Goal: Task Accomplishment & Management: Manage account settings

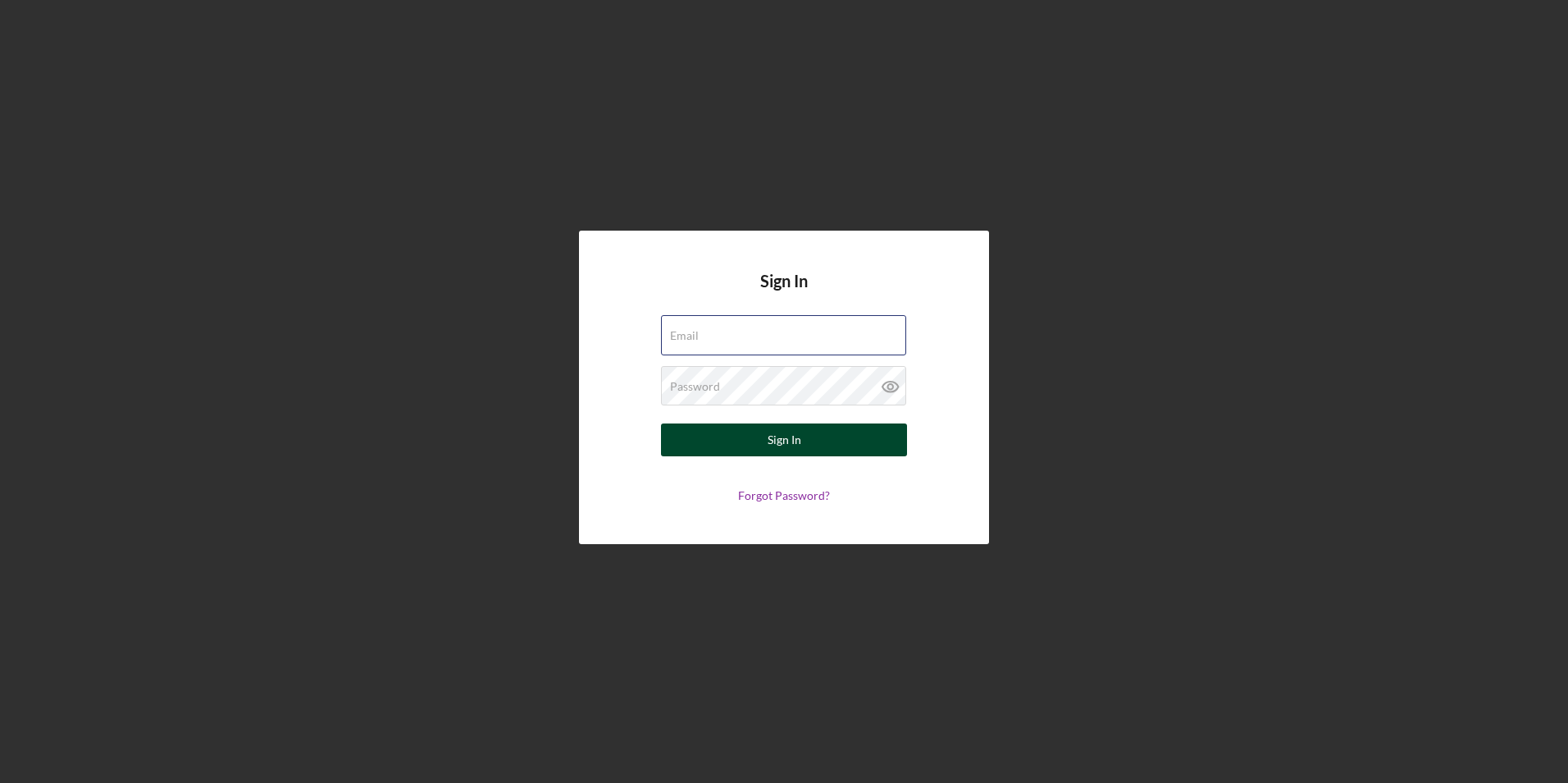
type input "[EMAIL_ADDRESS][PERSON_NAME][DOMAIN_NAME]"
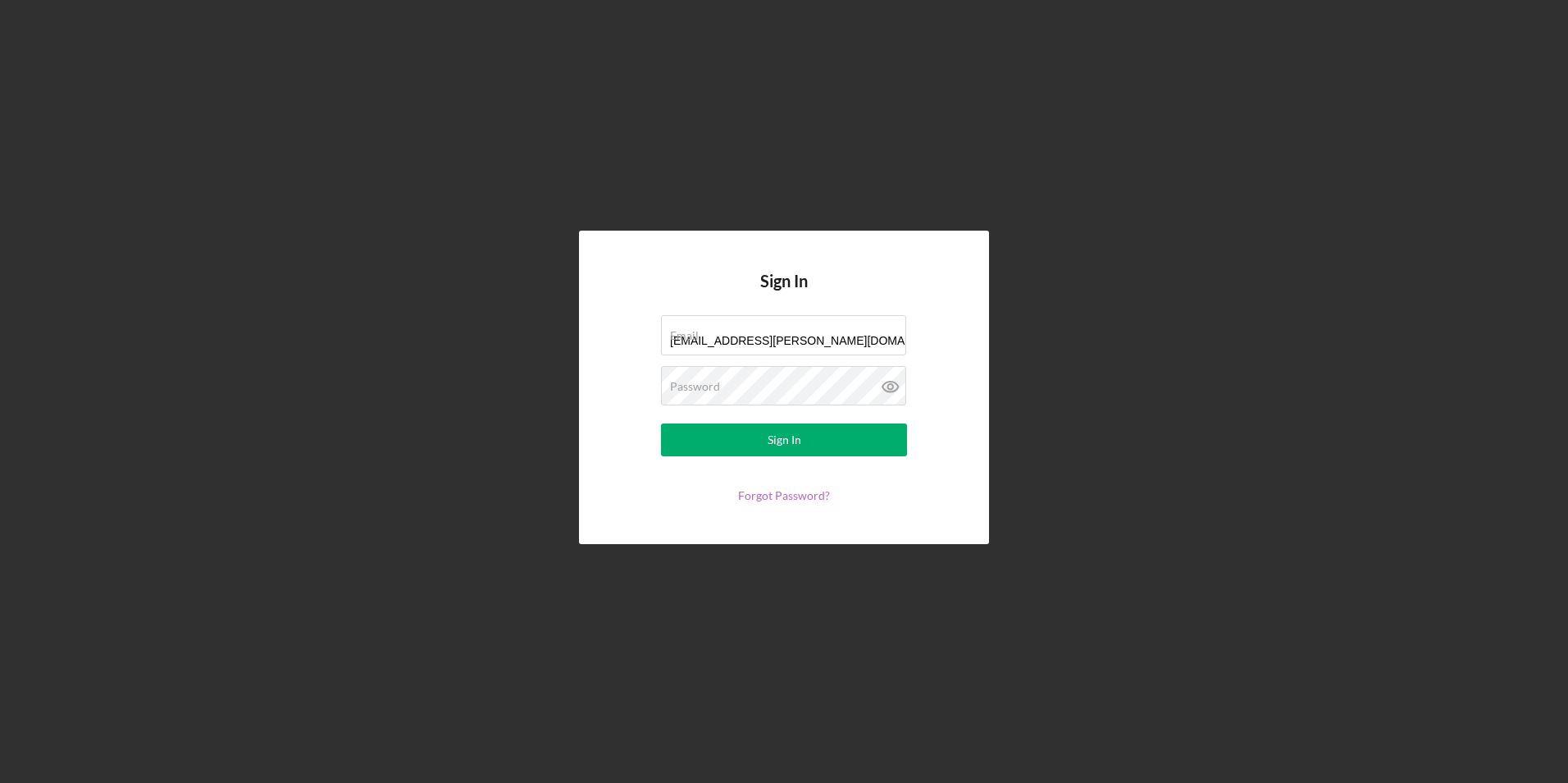
drag, startPoint x: 777, startPoint y: 438, endPoint x: 763, endPoint y: 494, distance: 57.7
click at [777, 438] on div "Sign In" at bounding box center [784, 440] width 34 height 33
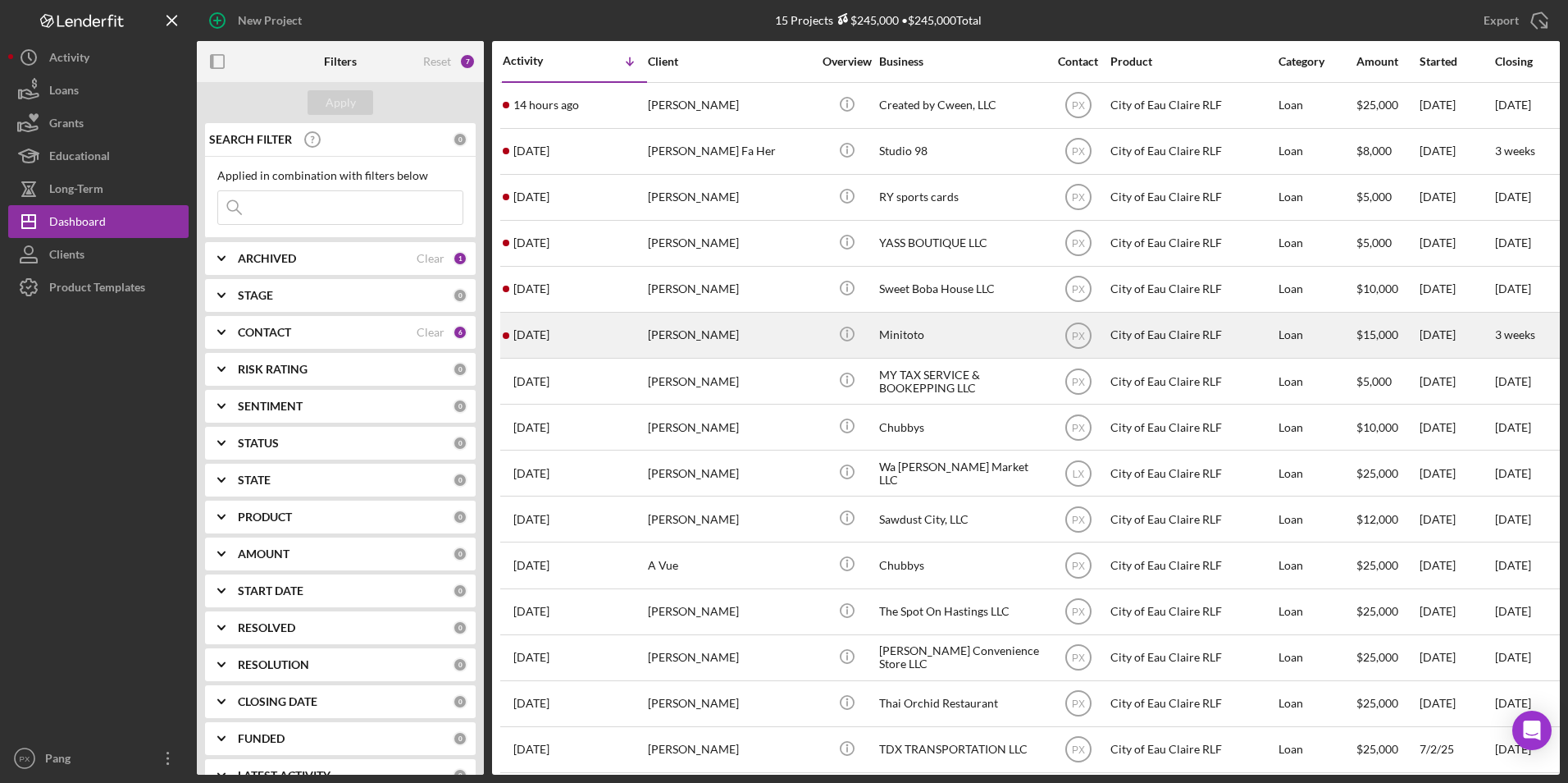
click at [598, 338] on div "[DATE] [PERSON_NAME]" at bounding box center [574, 335] width 144 height 43
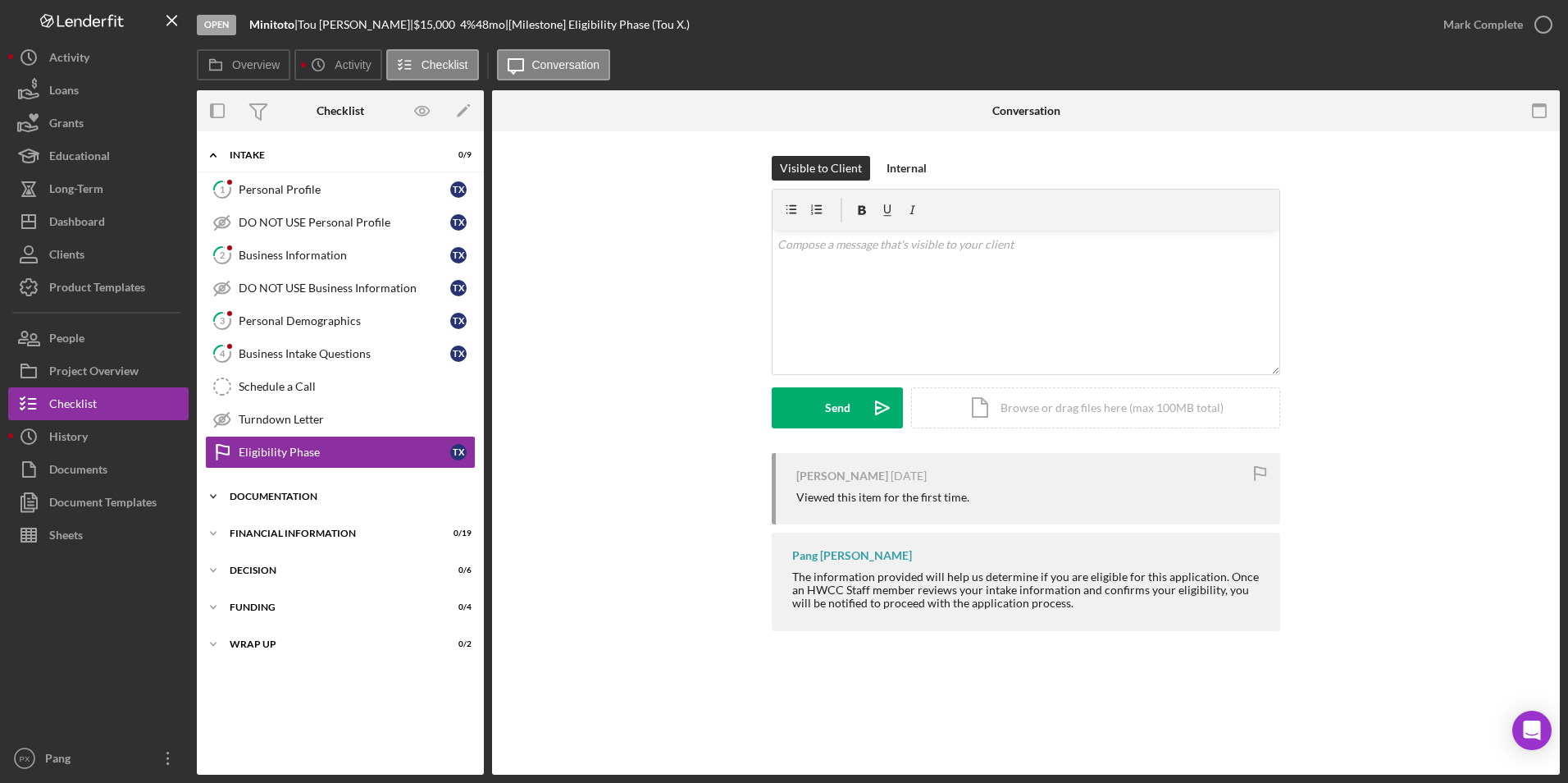
click at [244, 499] on div "Documentation" at bounding box center [346, 496] width 233 height 9
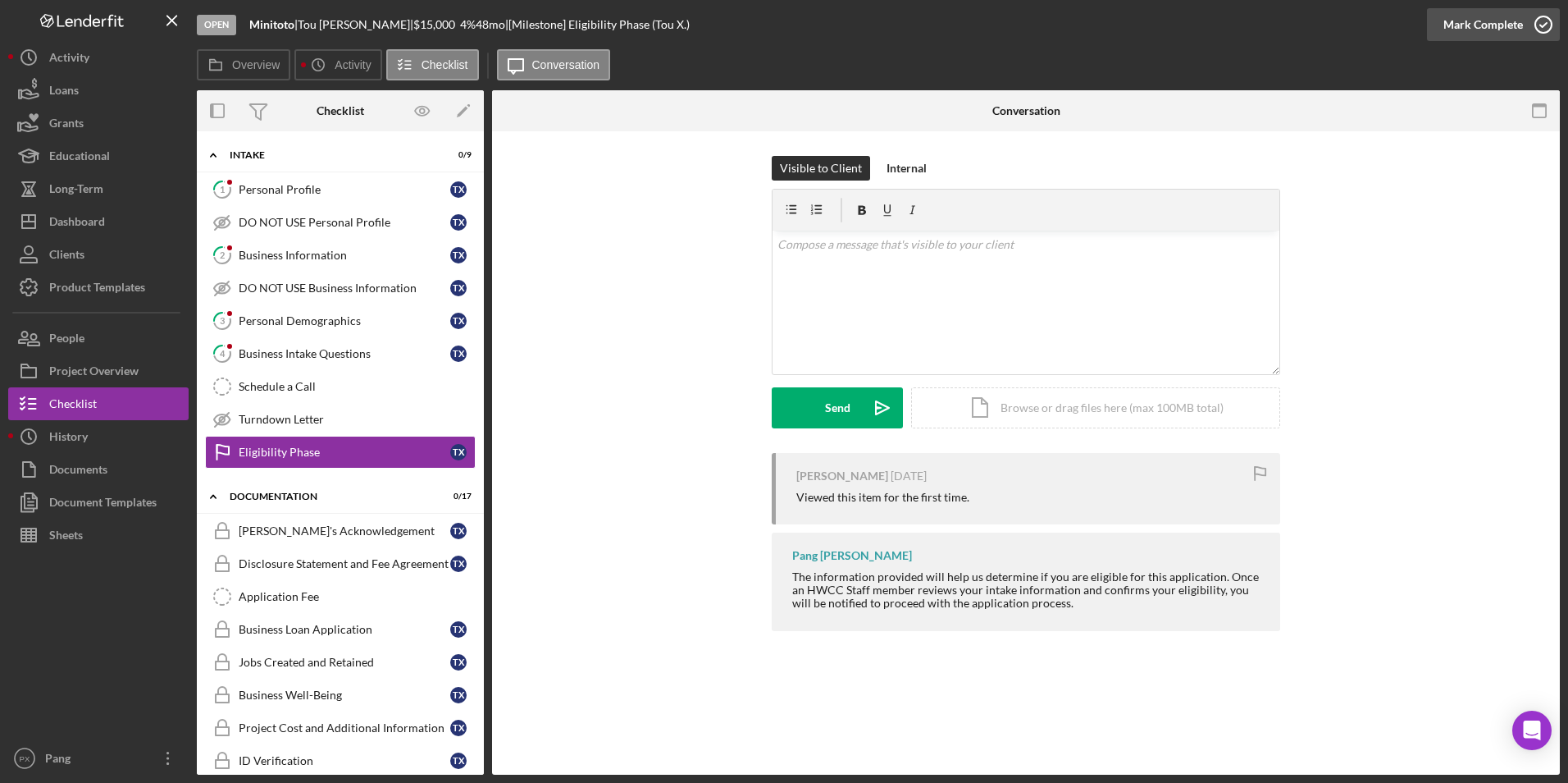
click at [1550, 16] on icon "button" at bounding box center [1544, 25] width 41 height 41
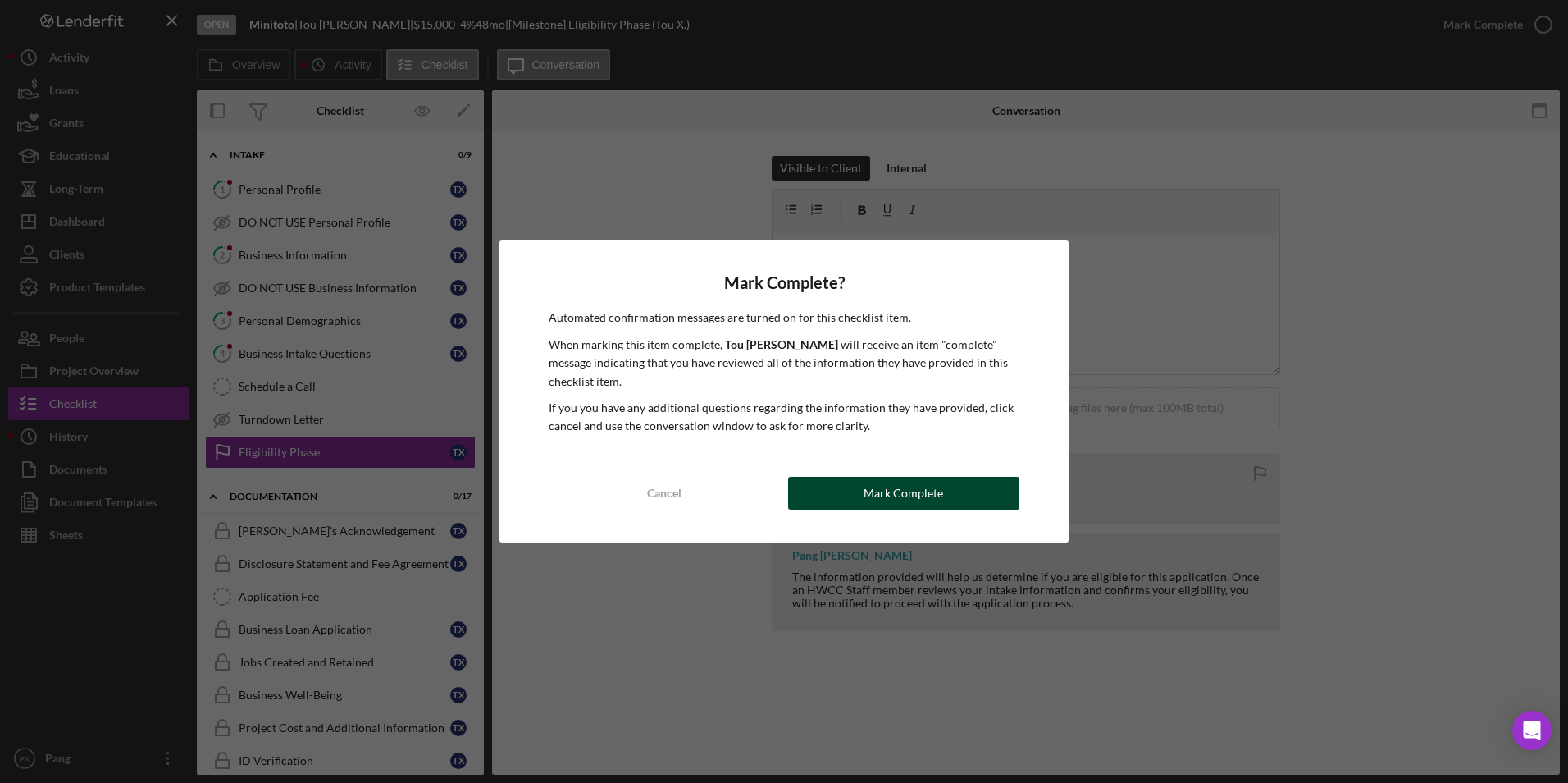
click at [927, 486] on div "Mark Complete" at bounding box center [903, 493] width 79 height 33
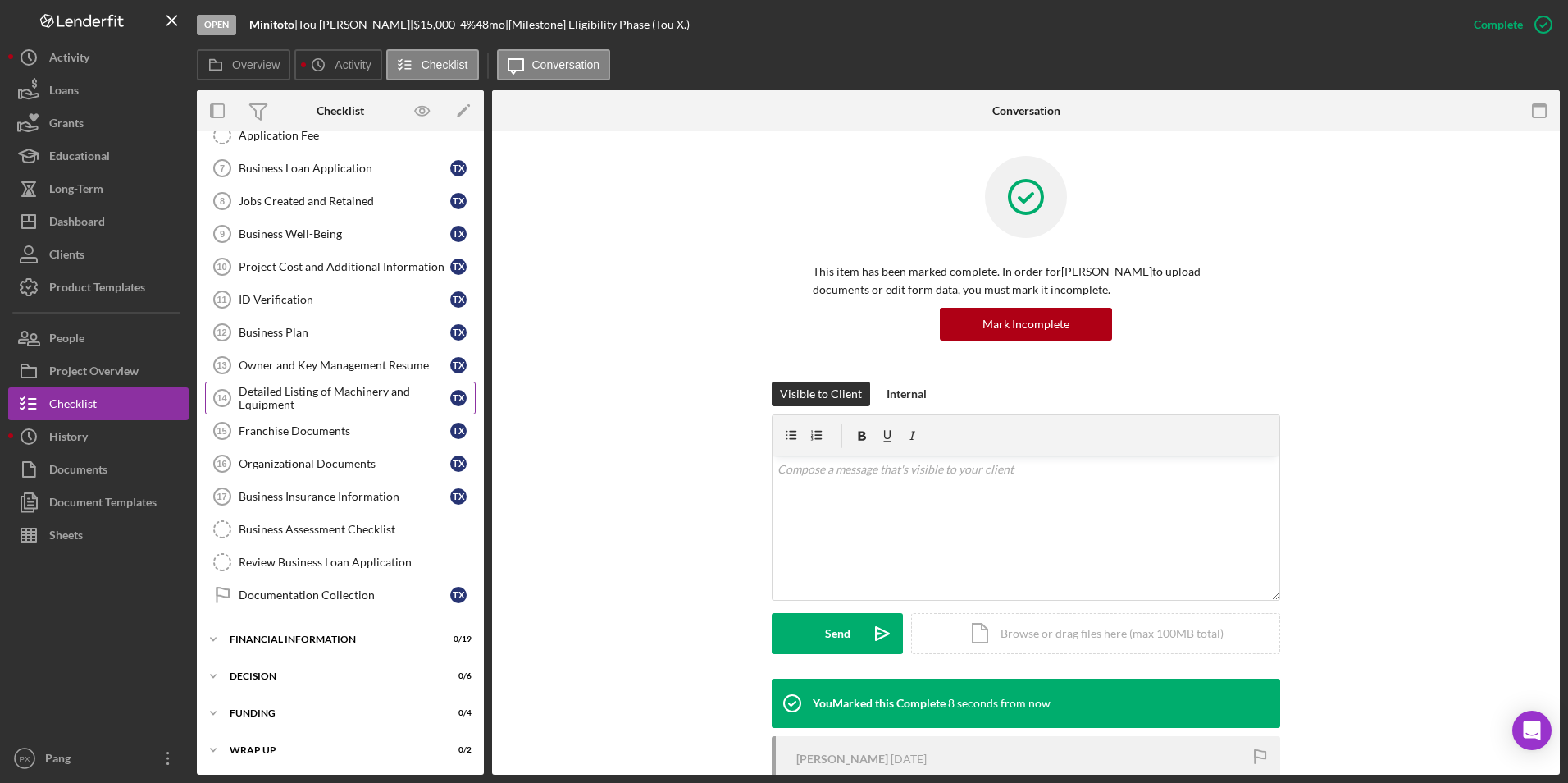
scroll to position [462, 0]
click at [273, 593] on div "Documentation Collection" at bounding box center [344, 593] width 212 height 13
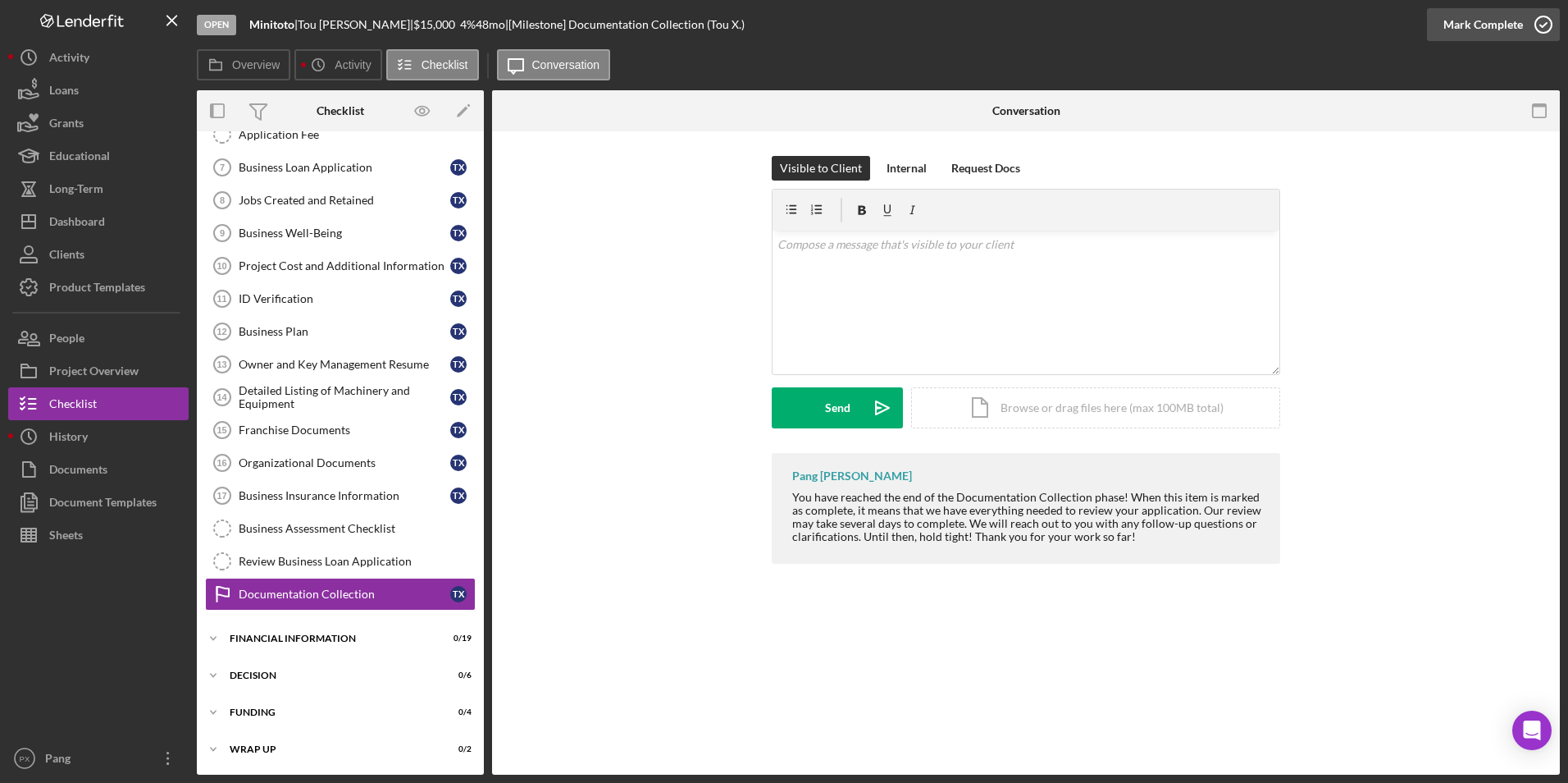
click at [1544, 26] on icon "button" at bounding box center [1544, 25] width 41 height 41
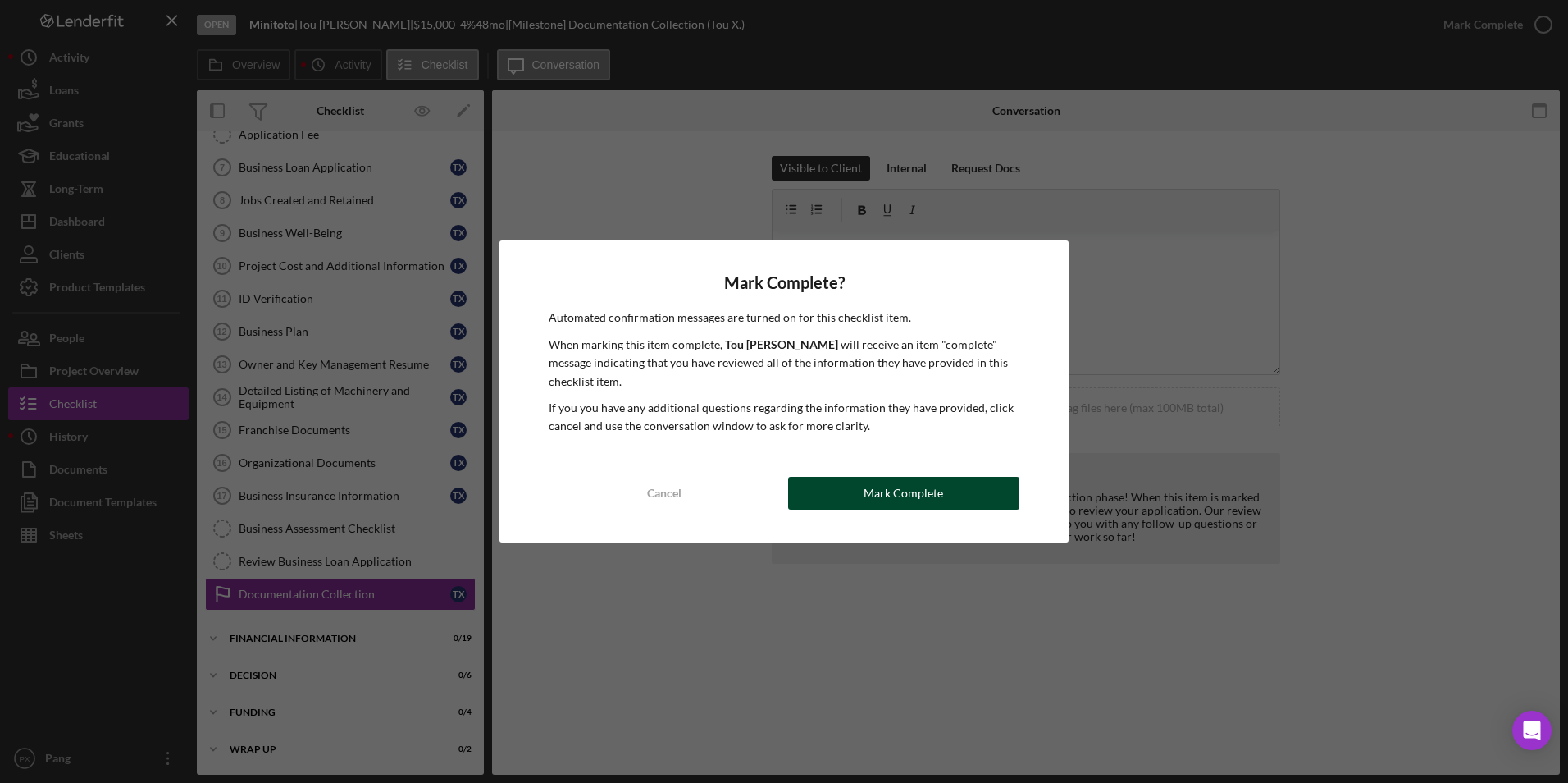
click at [950, 492] on button "Mark Complete" at bounding box center [903, 493] width 232 height 33
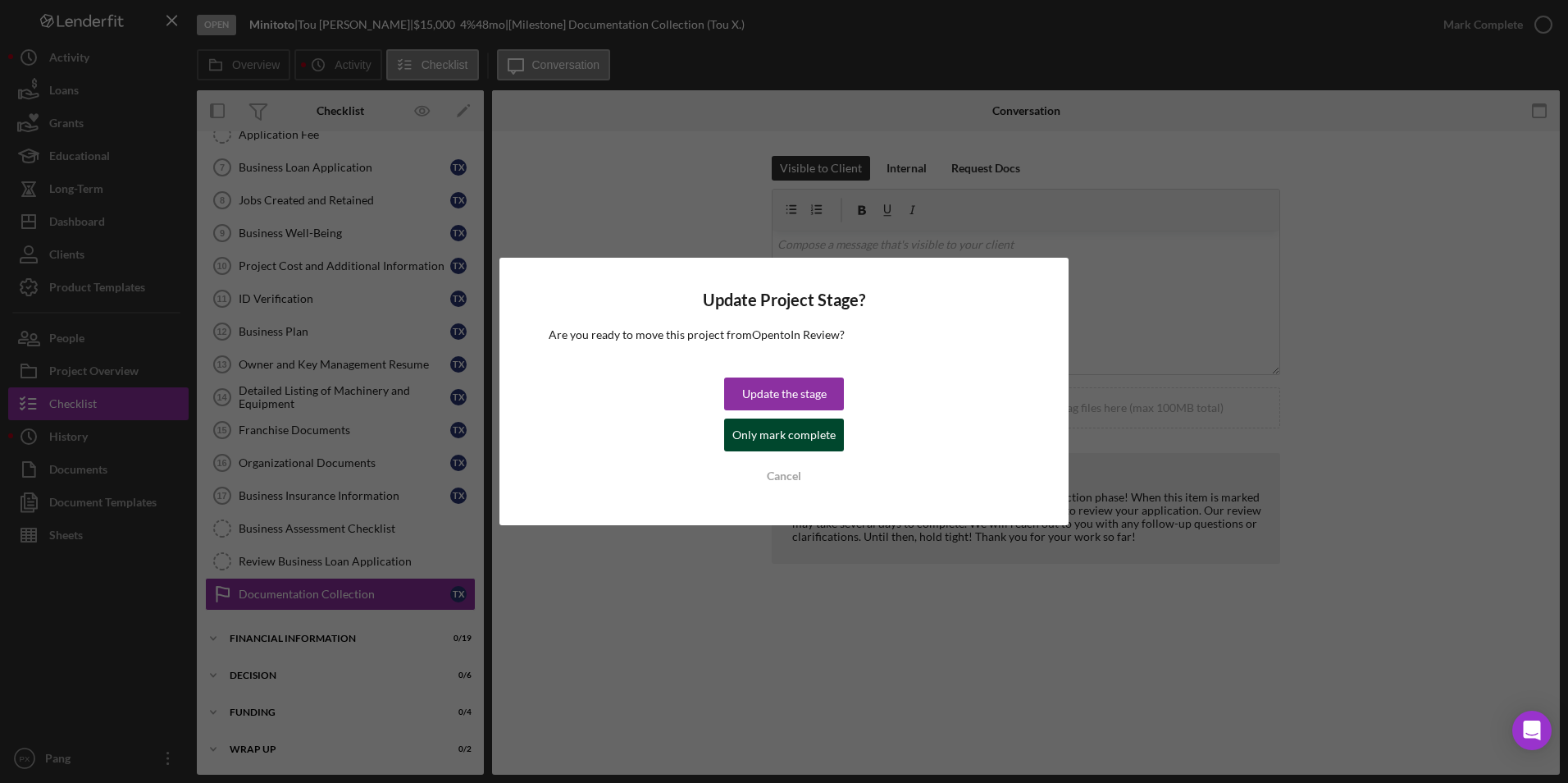
click at [793, 434] on div "Only mark complete" at bounding box center [784, 435] width 103 height 33
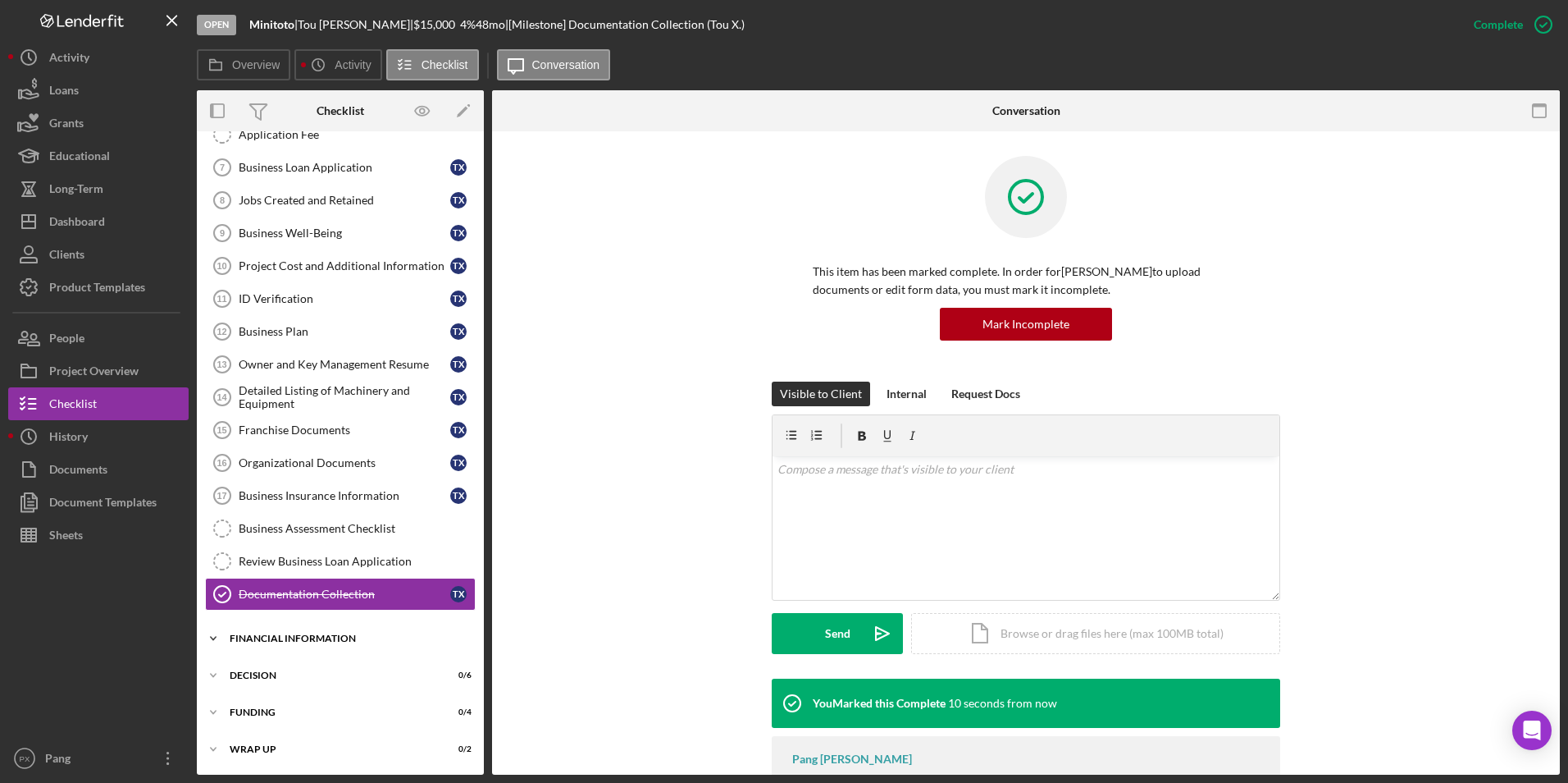
click at [266, 636] on div "Financial Information" at bounding box center [346, 637] width 233 height 9
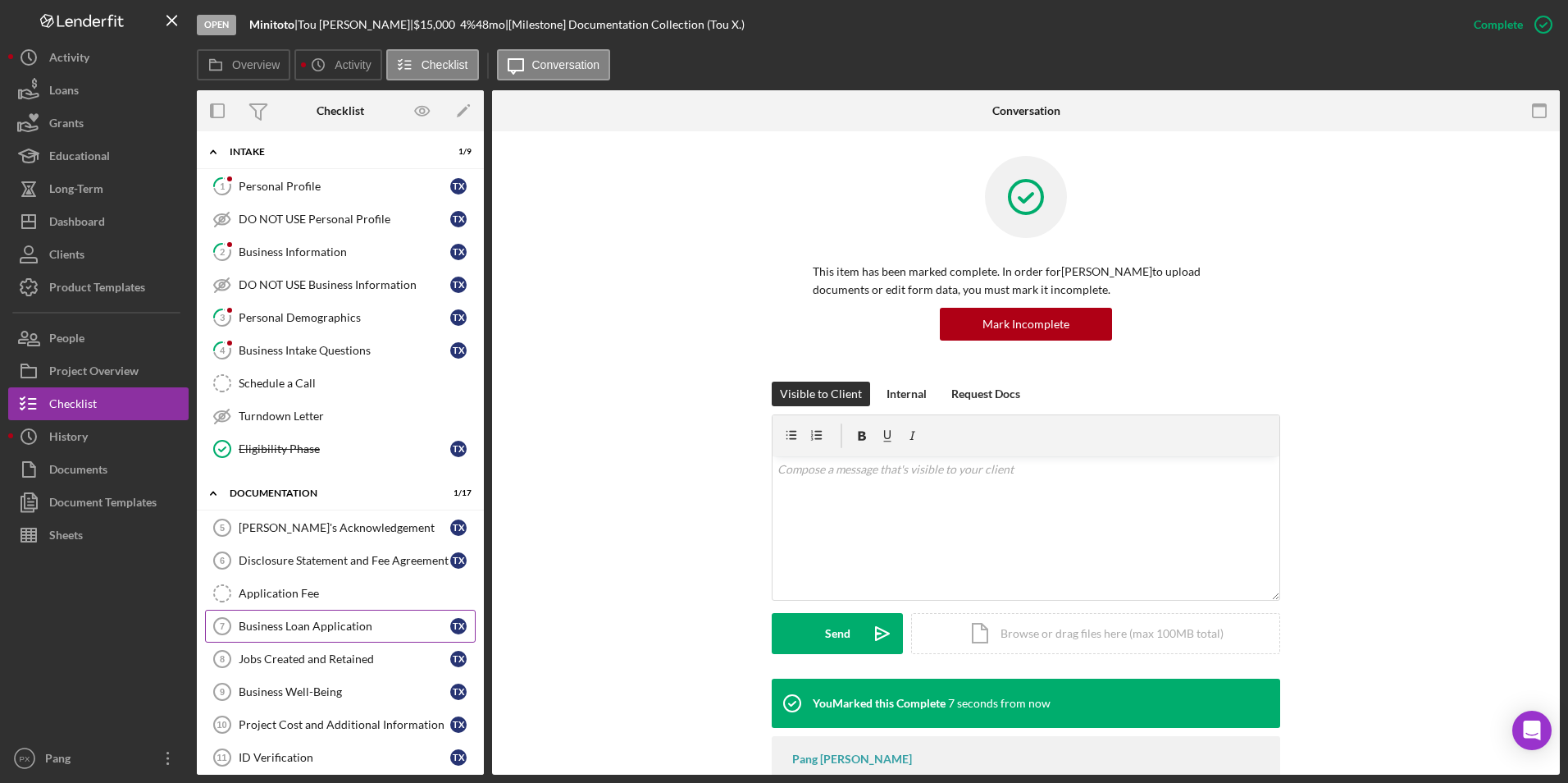
scroll to position [0, 0]
click at [288, 192] on div "Personal Profile" at bounding box center [344, 189] width 212 height 13
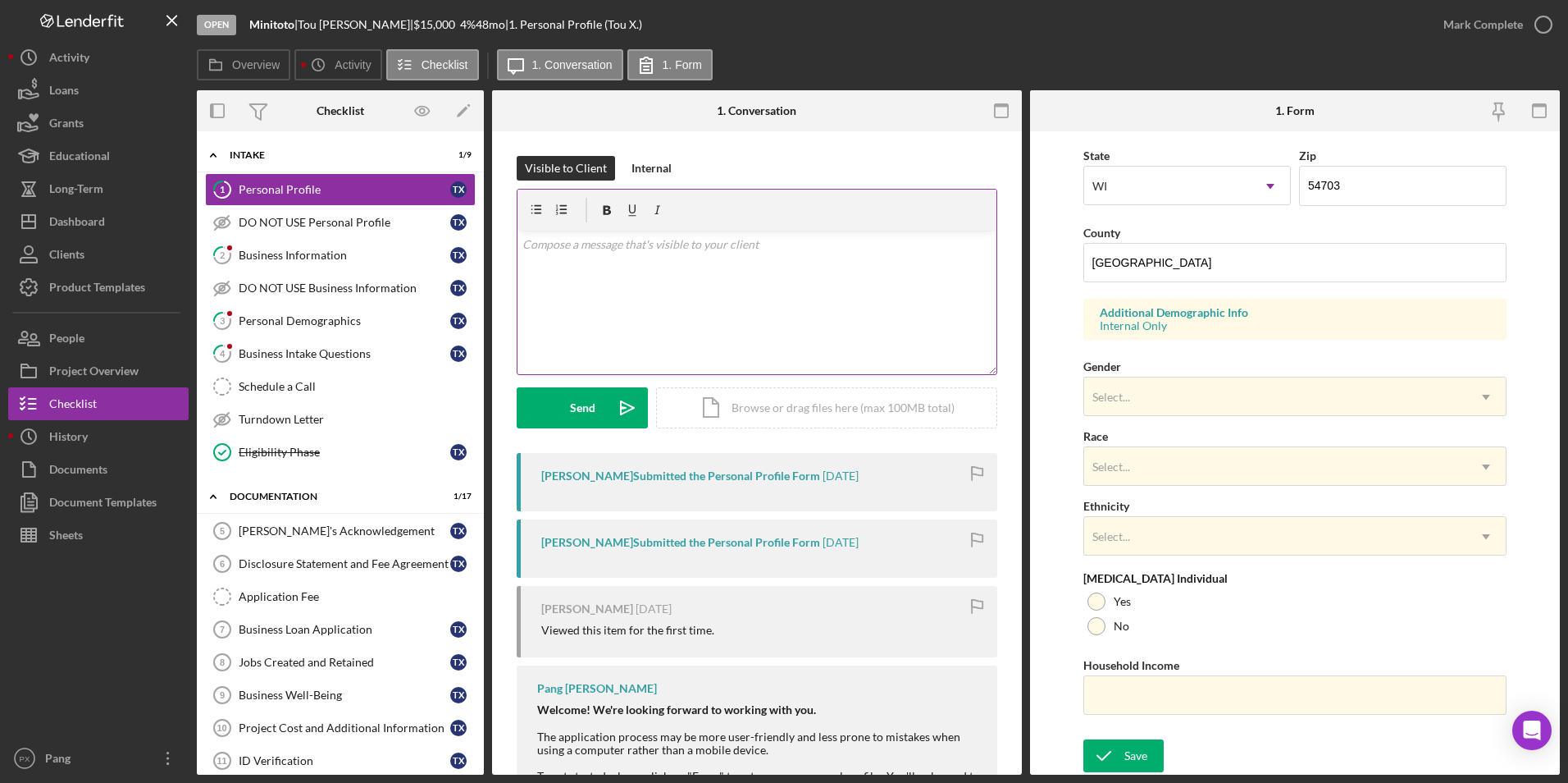
click at [700, 304] on div "v Color teal Color pink Remove color Add row above Add row below Add column bef…" at bounding box center [757, 302] width 479 height 144
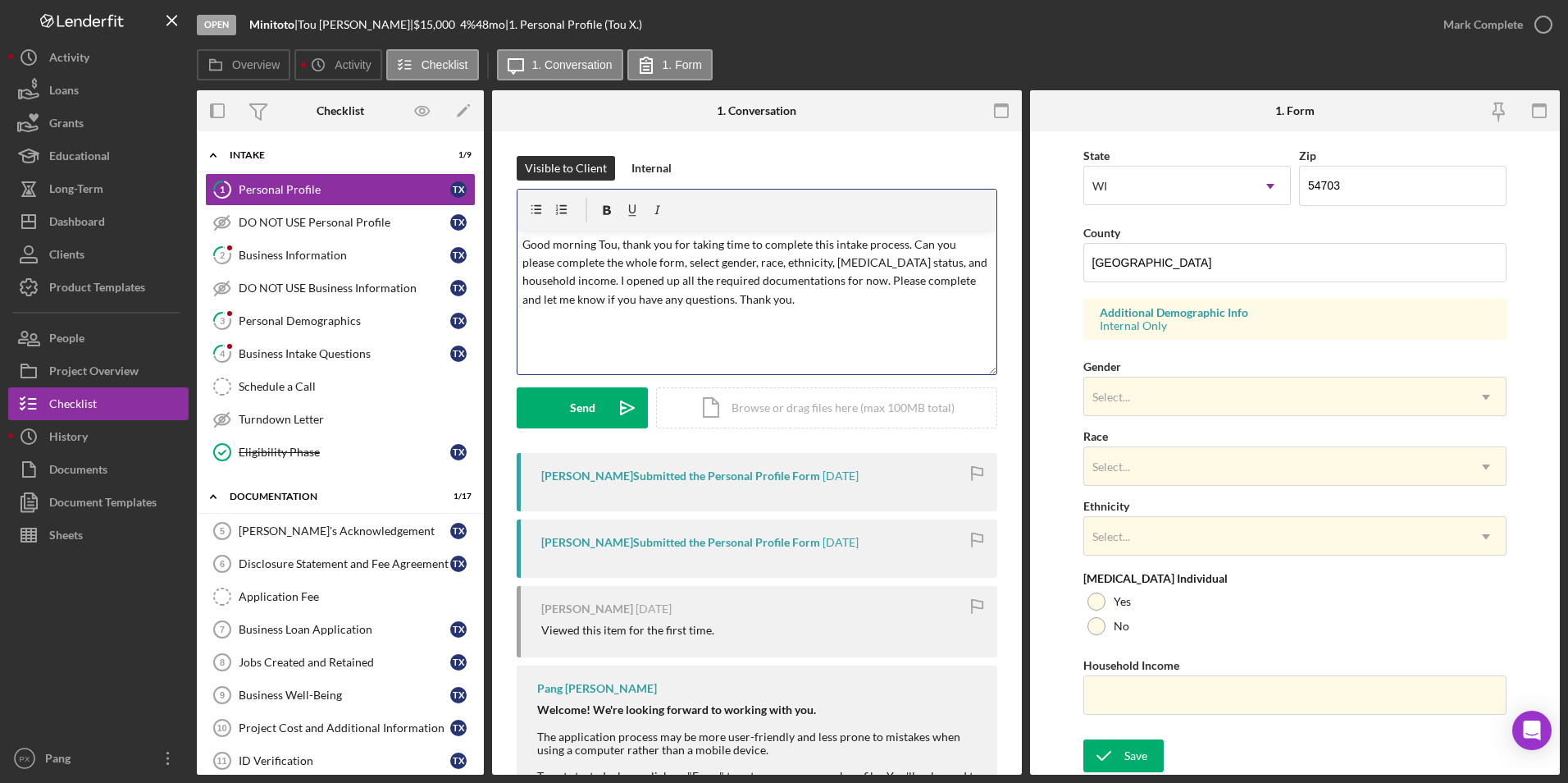
click at [620, 250] on p "Good morning Tou, thank you for taking time to complete this intake process. Ca…" at bounding box center [758, 272] width 470 height 74
click at [906, 317] on p "Good morning, Tou, my name is [PERSON_NAME]. I will be helping you throughout t…" at bounding box center [758, 290] width 470 height 110
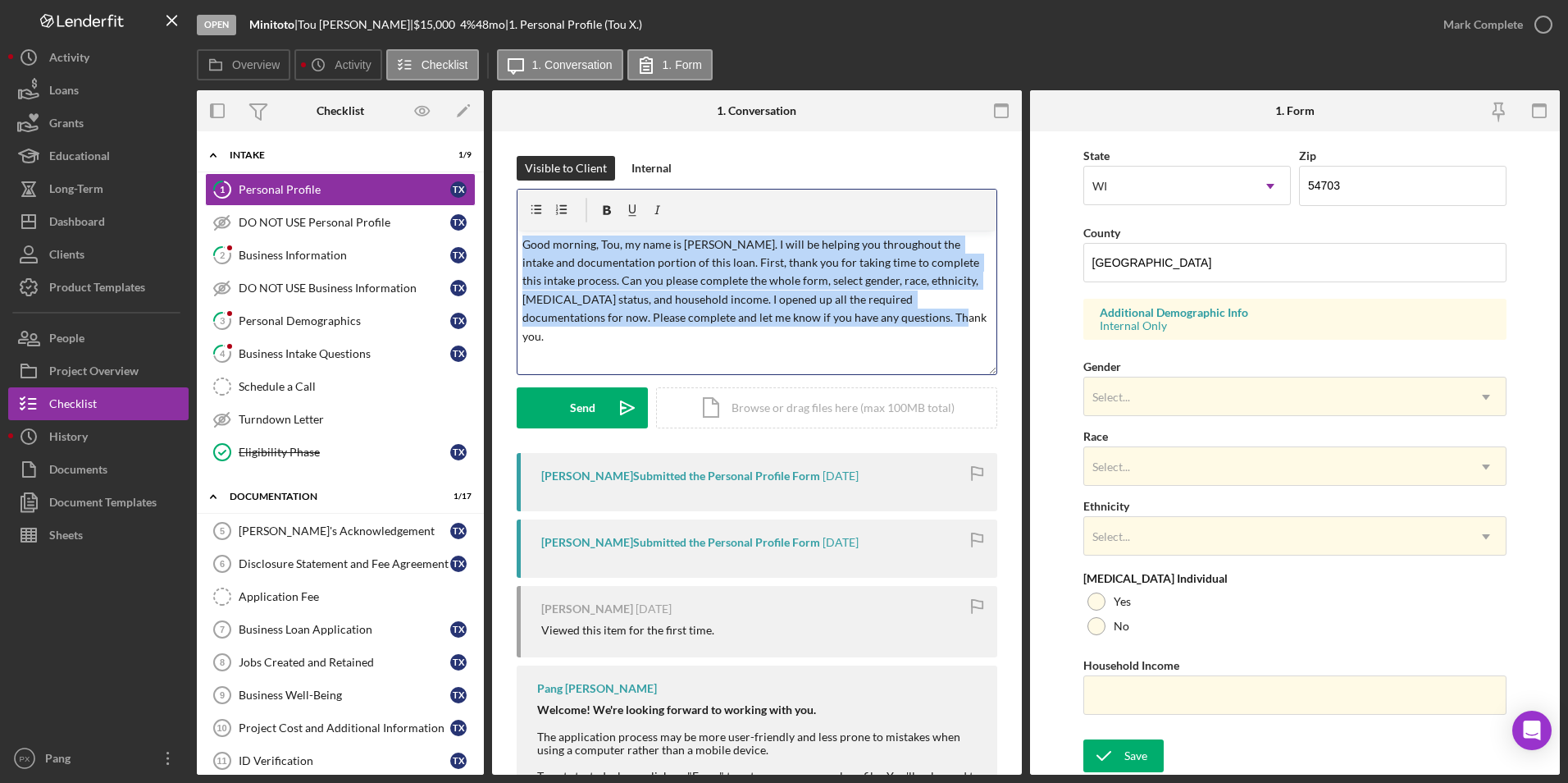
drag, startPoint x: 862, startPoint y: 325, endPoint x: 513, endPoint y: 246, distance: 357.8
click at [513, 246] on div "Visible to Client Internal v Color teal Color pink Remove color Add row above A…" at bounding box center [757, 556] width 530 height 850
copy p "Good morning, Tou, my name is [PERSON_NAME]. I will be helping you throughout t…"
click at [897, 314] on p "Good morning, Tou, my name is [PERSON_NAME]. I will be helping you throughout t…" at bounding box center [758, 290] width 470 height 110
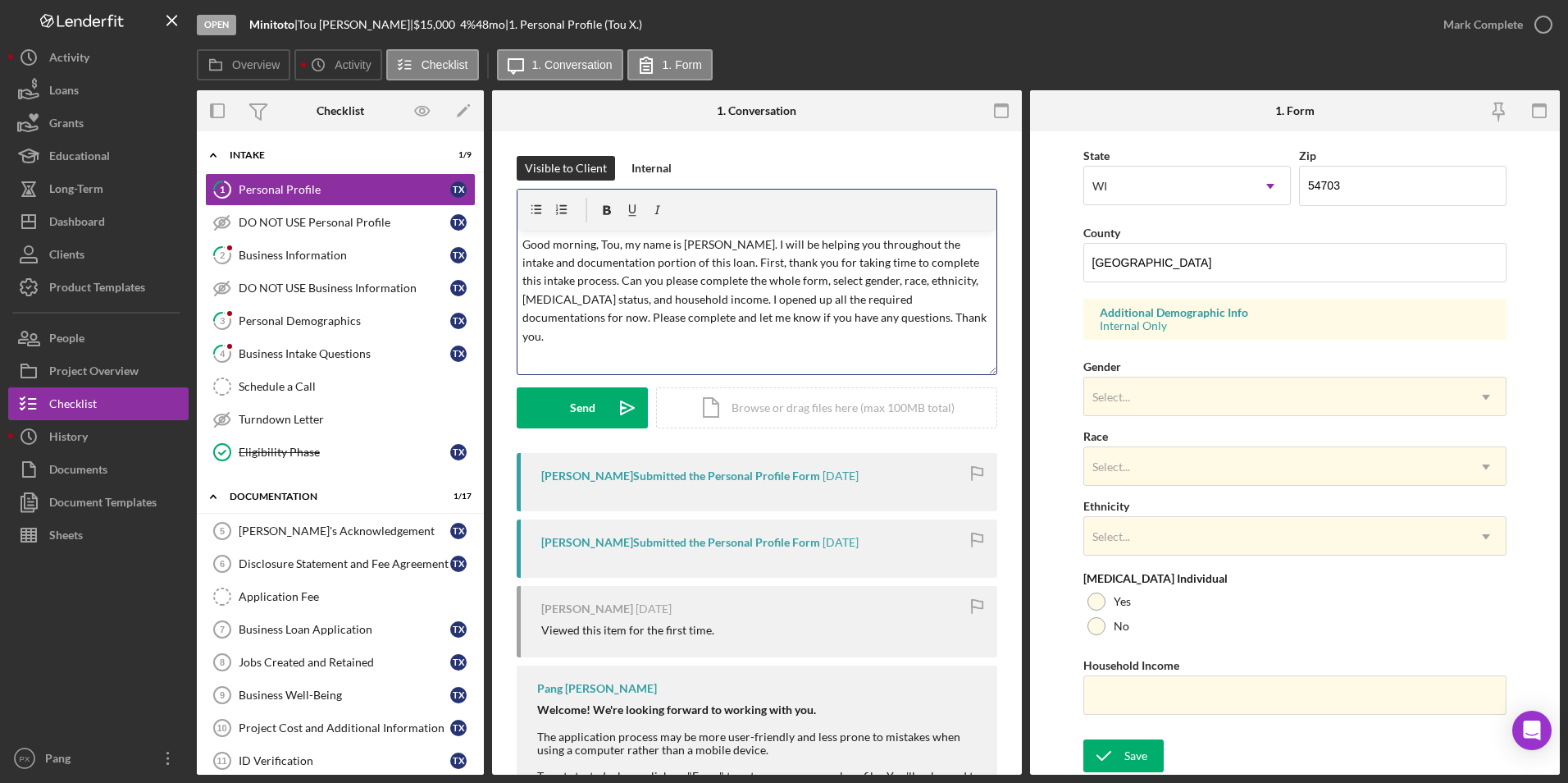
drag, startPoint x: 693, startPoint y: 265, endPoint x: 703, endPoint y: 264, distance: 10.0
click at [694, 265] on p "Good morning, Tou, my name is [PERSON_NAME]. I will be helping you throughout t…" at bounding box center [758, 290] width 470 height 110
click at [909, 320] on p "Good morning, Tou, my name is [PERSON_NAME]. I will be helping you throughout t…" at bounding box center [758, 290] width 470 height 110
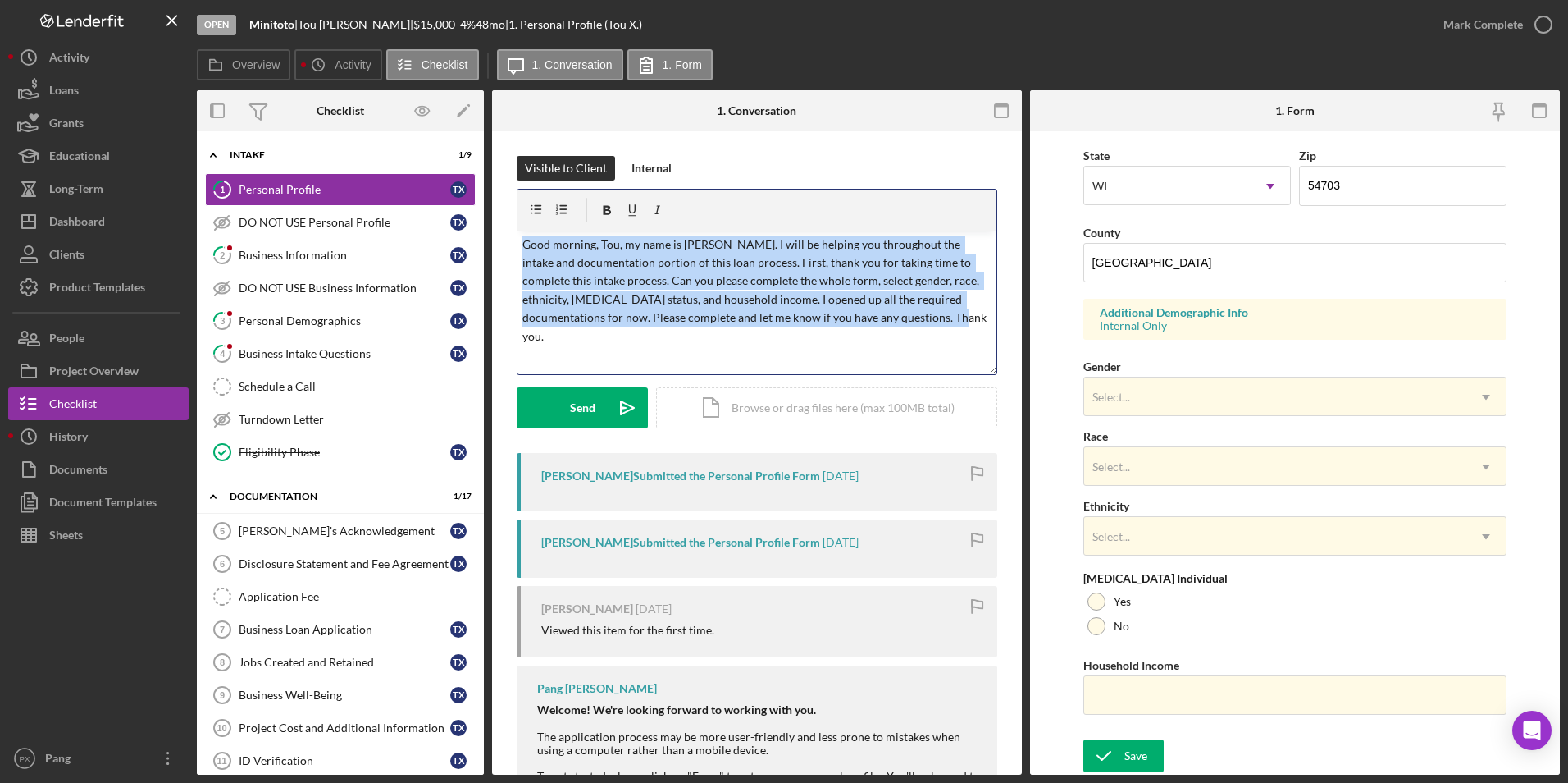
drag, startPoint x: 905, startPoint y: 321, endPoint x: 523, endPoint y: 239, distance: 390.7
click at [523, 239] on p "Good morning, Tou, my name is [PERSON_NAME]. I will be helping you throughout t…" at bounding box center [758, 290] width 470 height 110
copy p "Good morning, Tou, my name is [PERSON_NAME]. I will be helping you throughout t…"
click at [933, 320] on p "Good morning, Tou, my name is [PERSON_NAME]. I will be helping you throughout t…" at bounding box center [758, 290] width 470 height 110
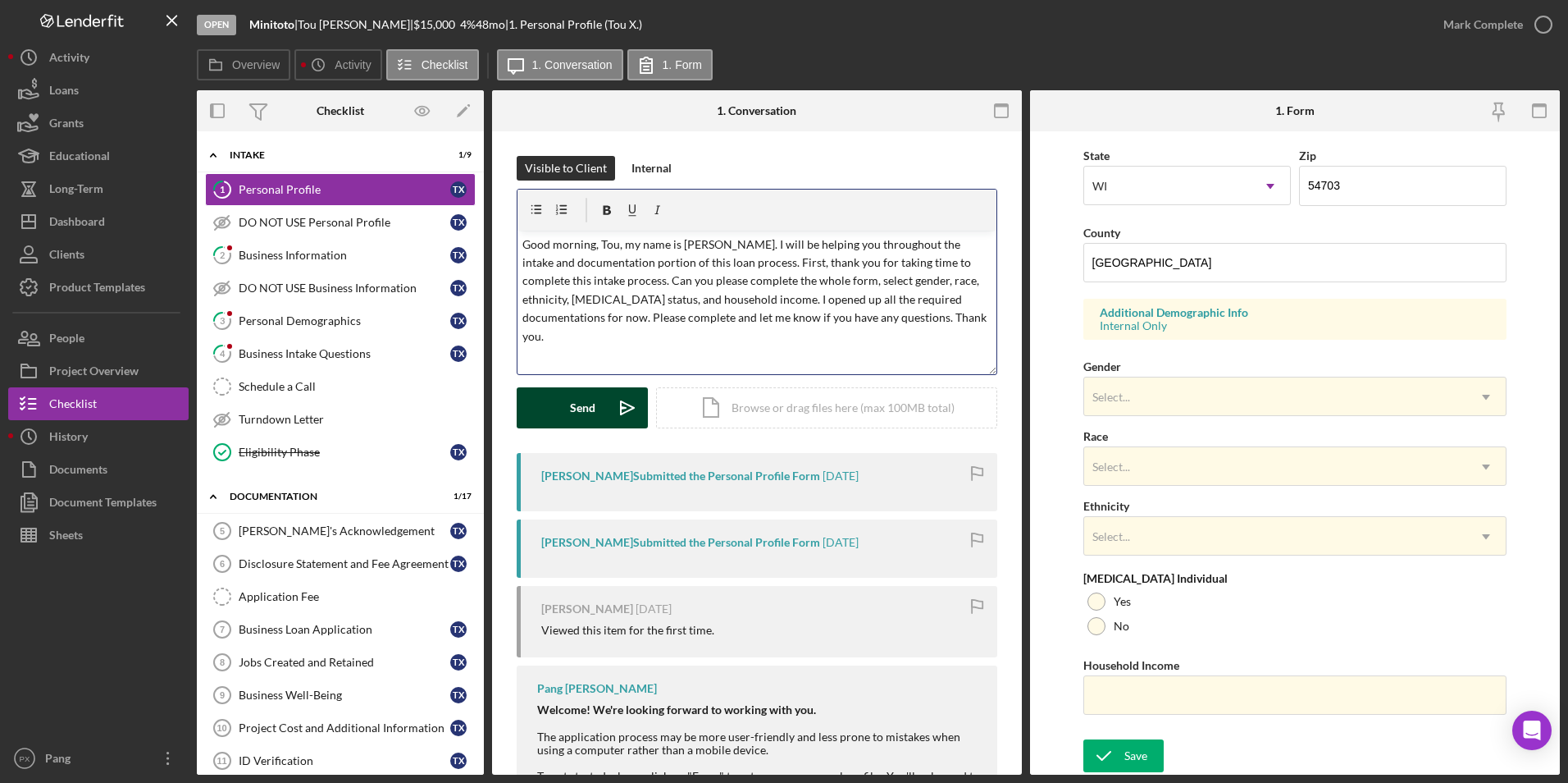
click at [588, 407] on div "Send" at bounding box center [583, 408] width 26 height 41
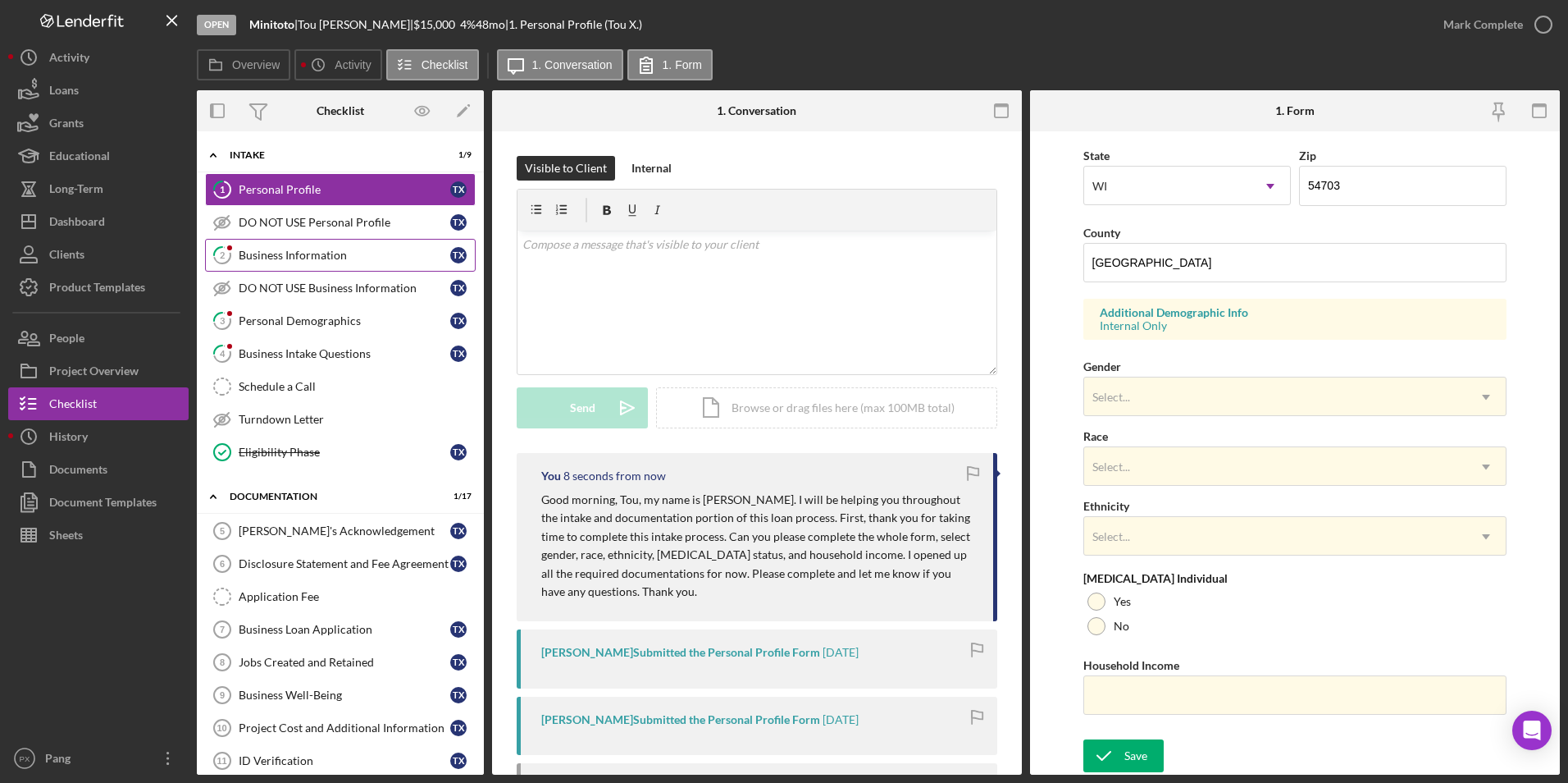
click at [263, 252] on div "Business Information" at bounding box center [344, 255] width 212 height 13
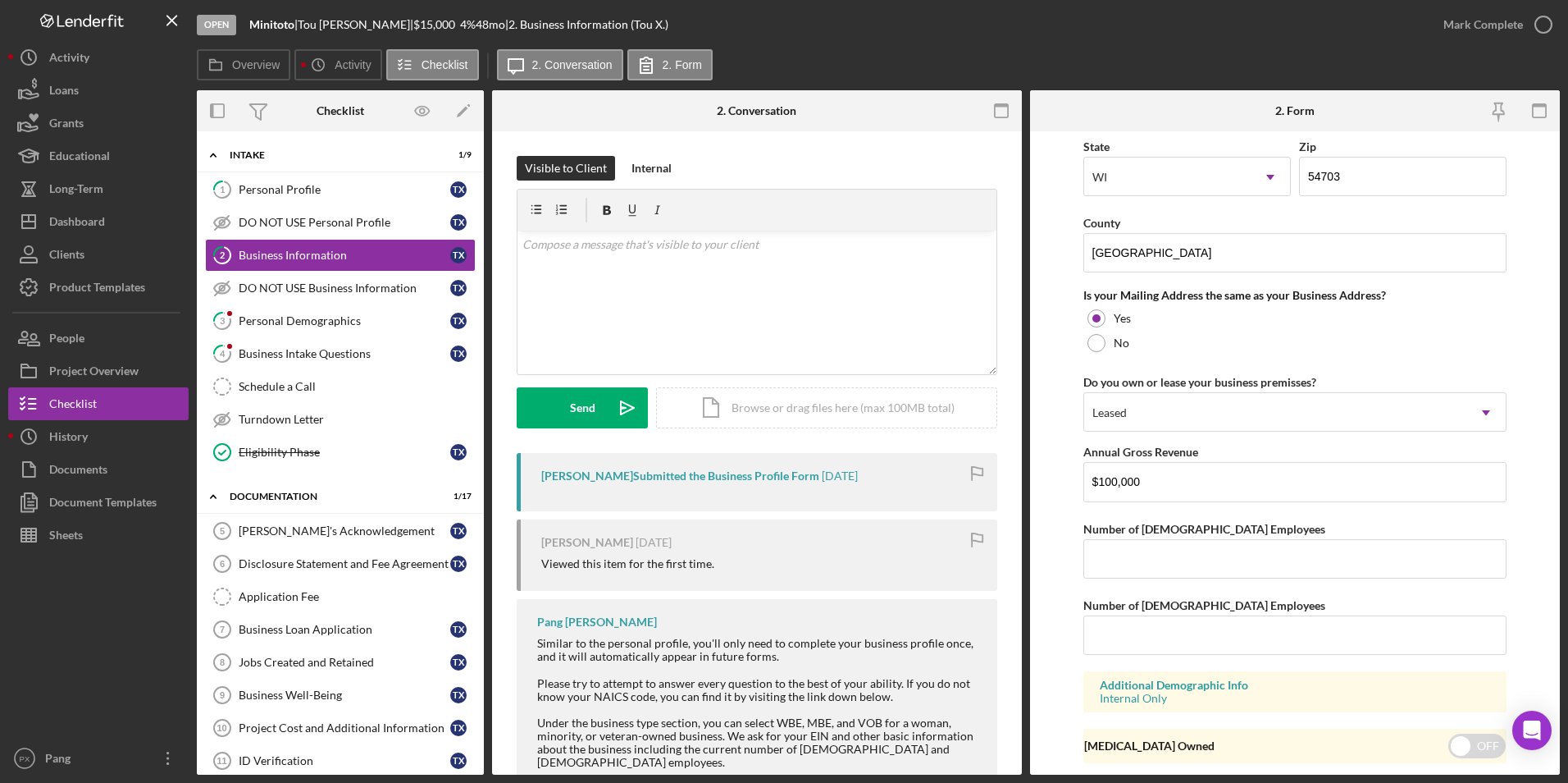
scroll to position [1178, 0]
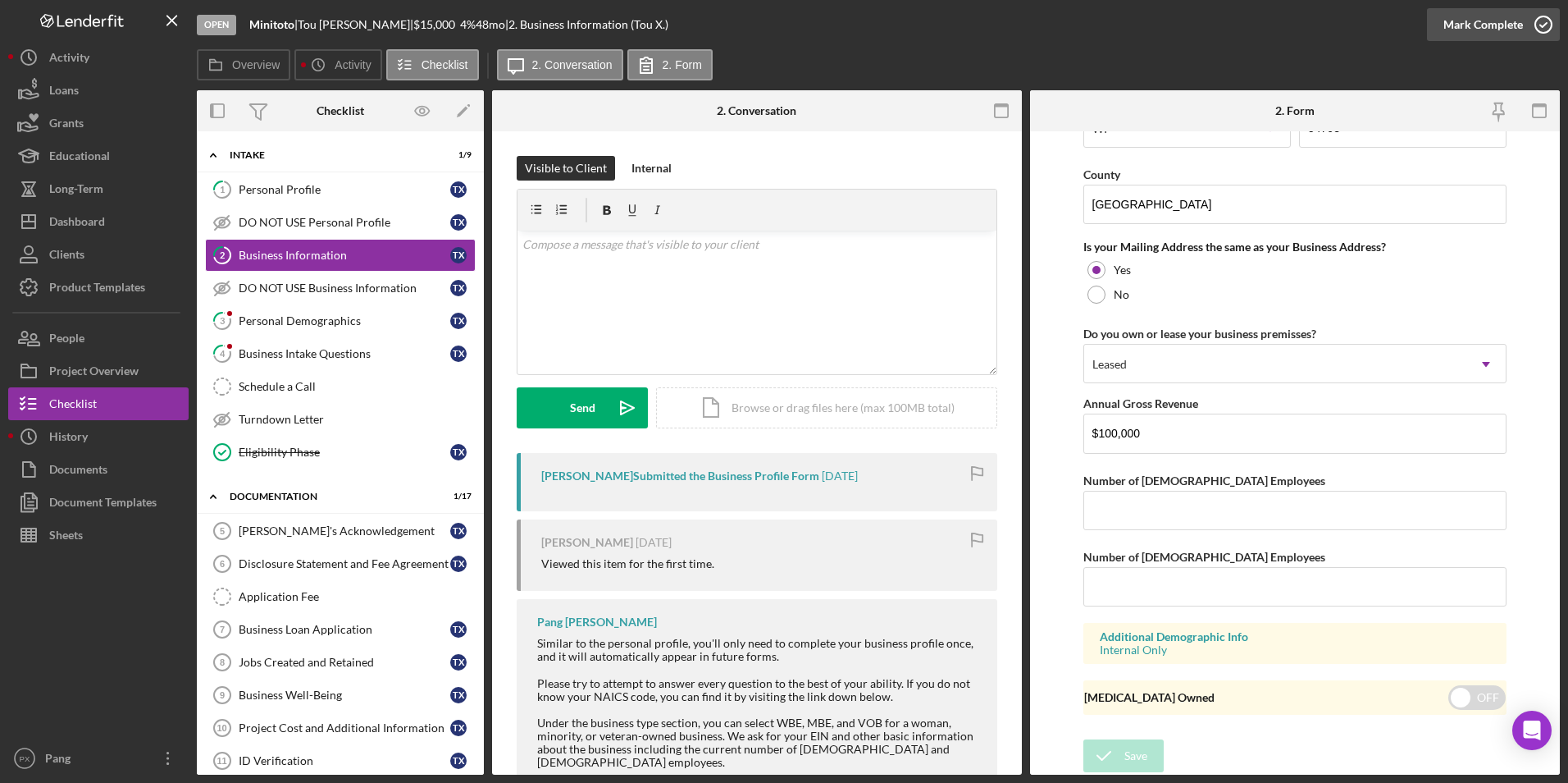
click at [1541, 27] on icon "button" at bounding box center [1544, 25] width 41 height 41
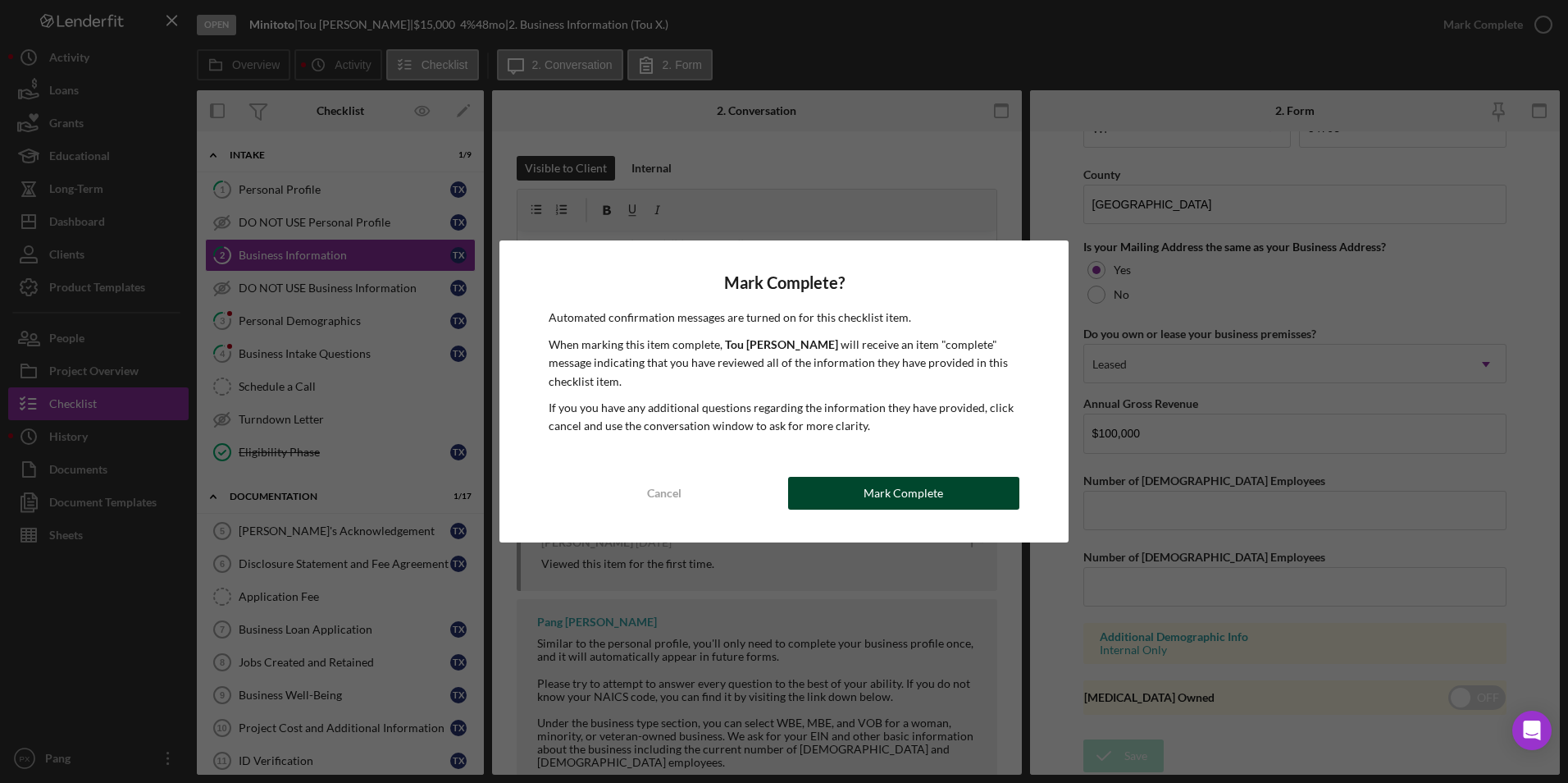
click at [961, 494] on button "Mark Complete" at bounding box center [903, 493] width 232 height 33
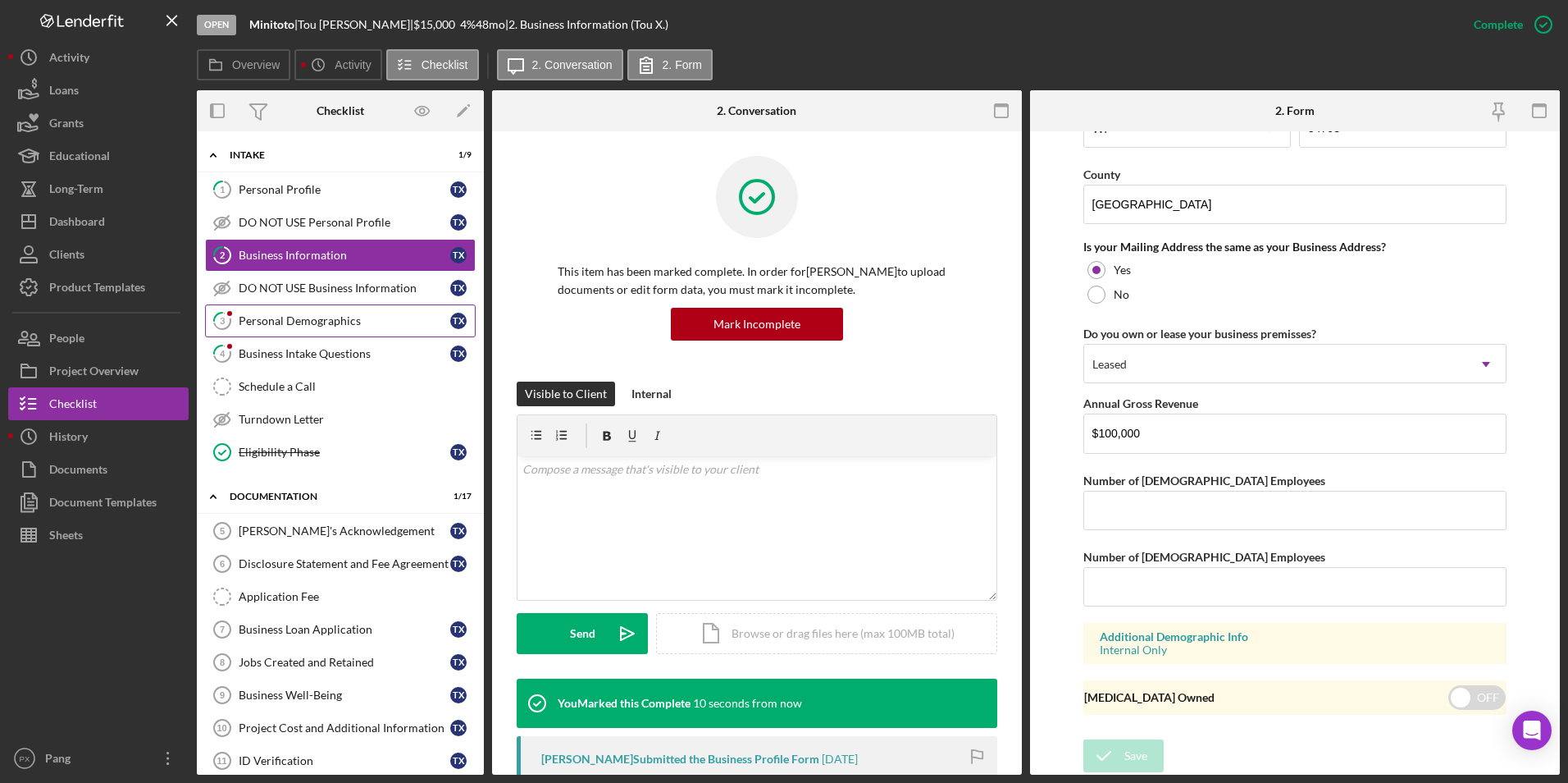
scroll to position [594, 0]
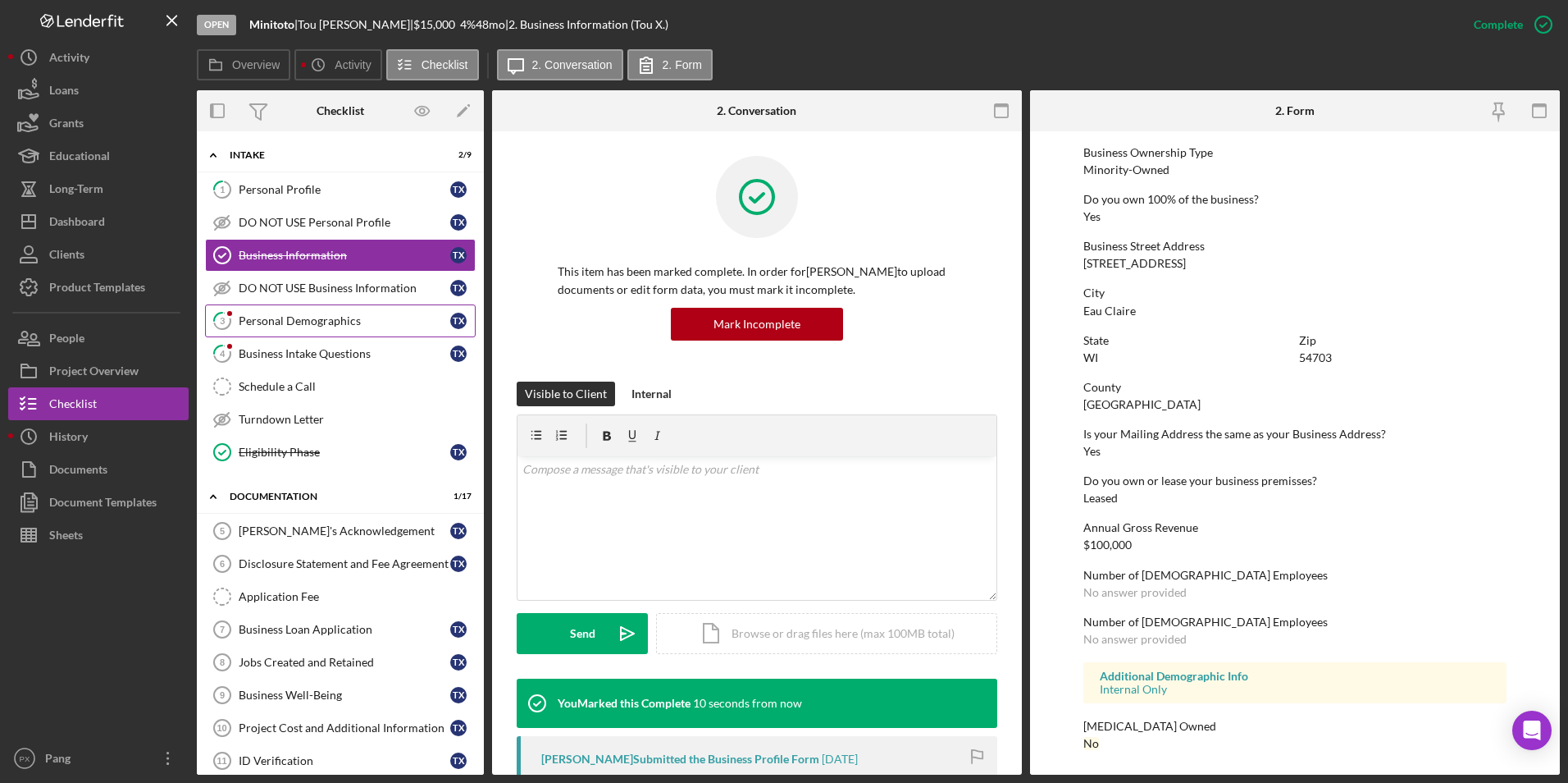
click at [279, 318] on div "Personal Demographics" at bounding box center [344, 320] width 212 height 13
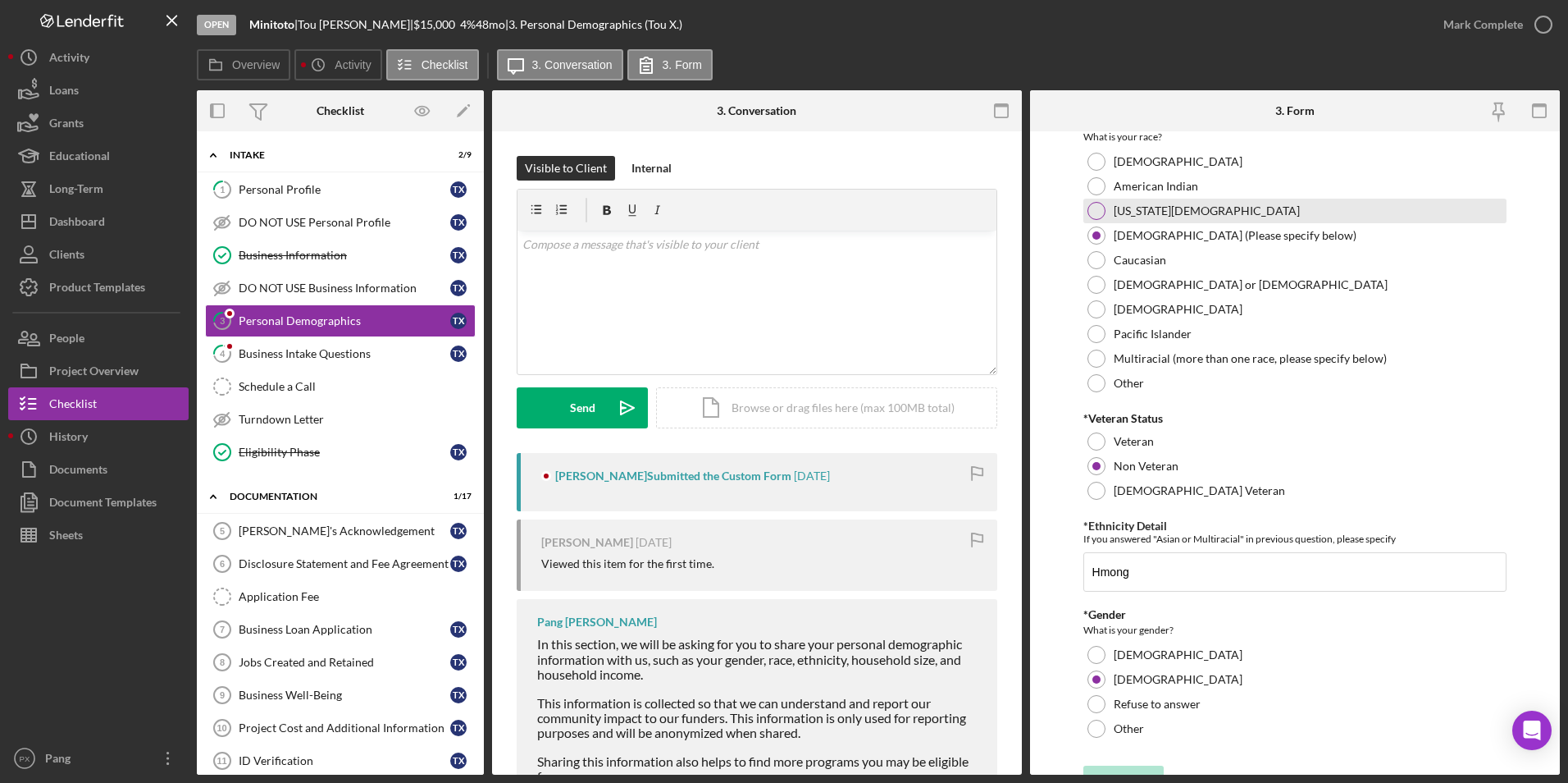
scroll to position [232, 0]
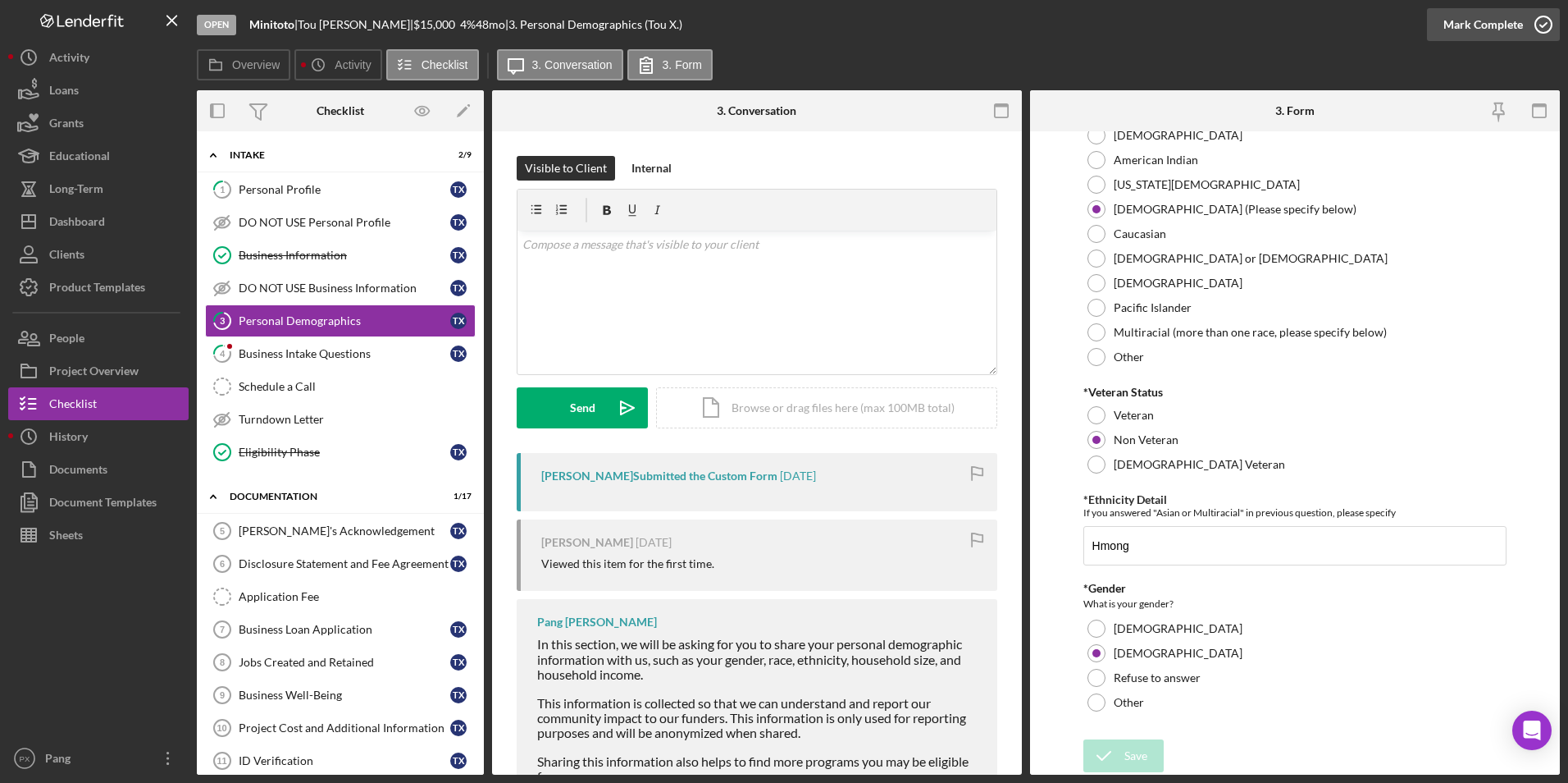
click at [1549, 15] on icon "button" at bounding box center [1544, 25] width 41 height 41
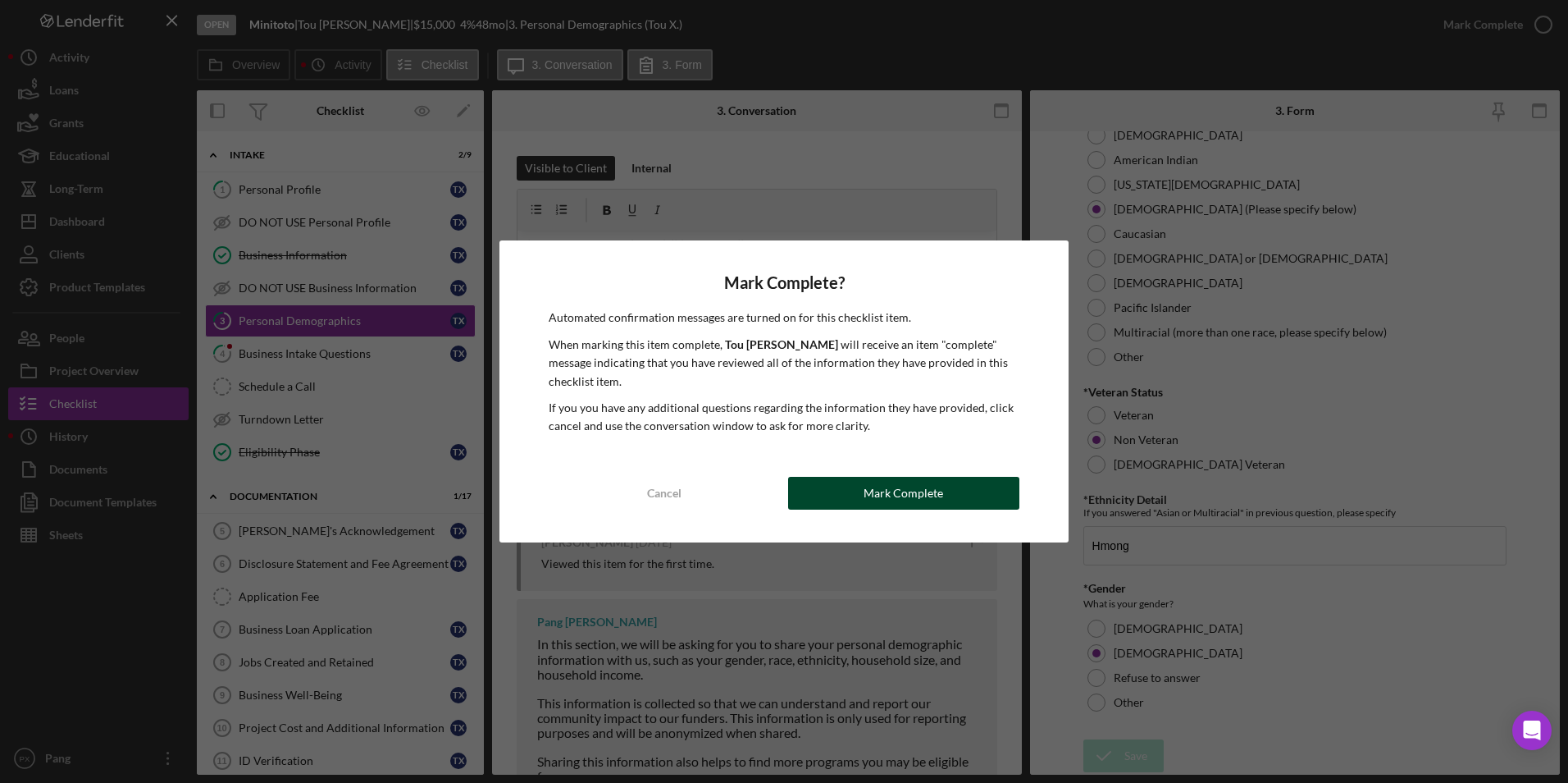
click at [918, 498] on div "Mark Complete" at bounding box center [903, 493] width 79 height 33
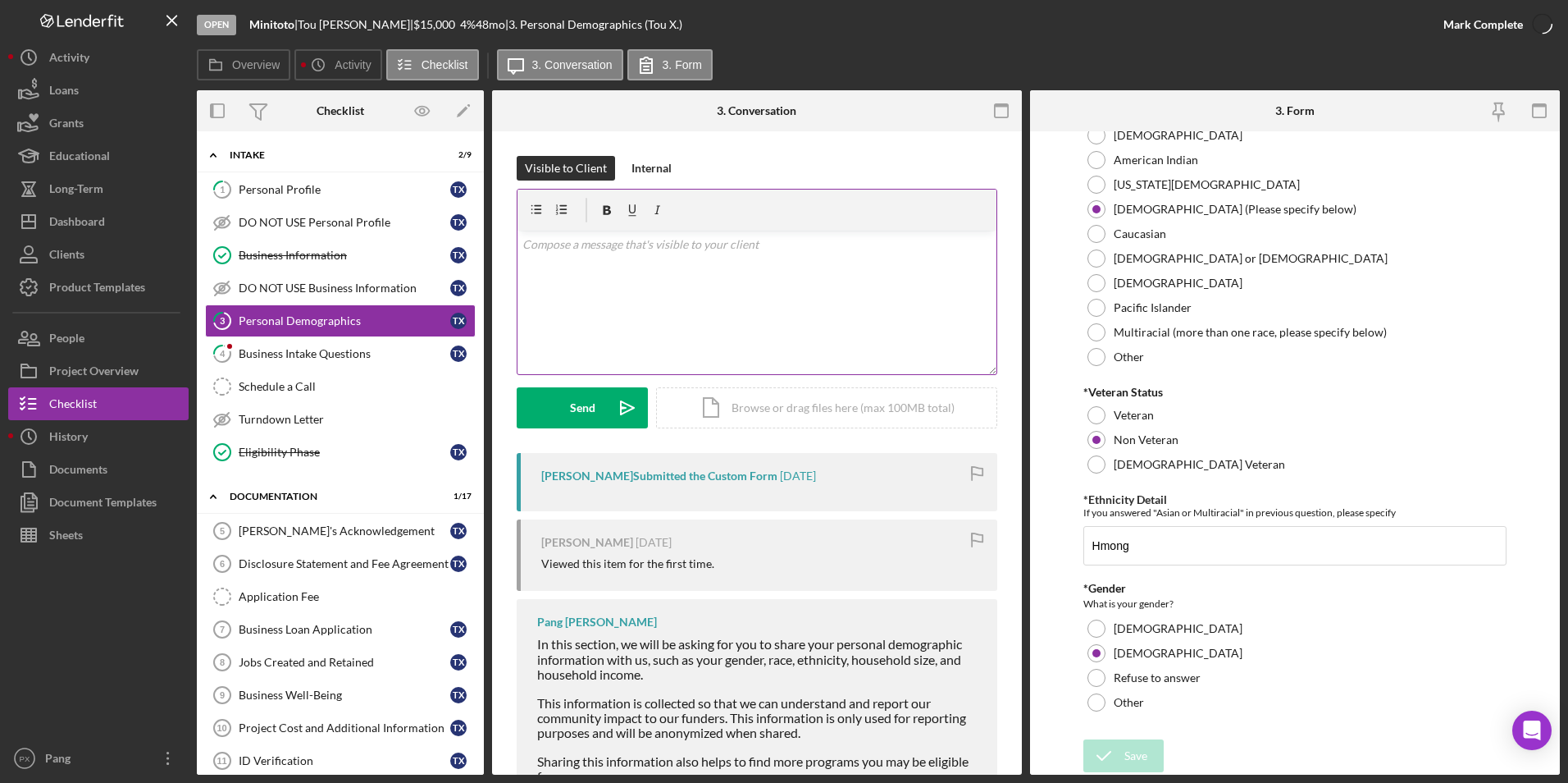
scroll to position [297, 0]
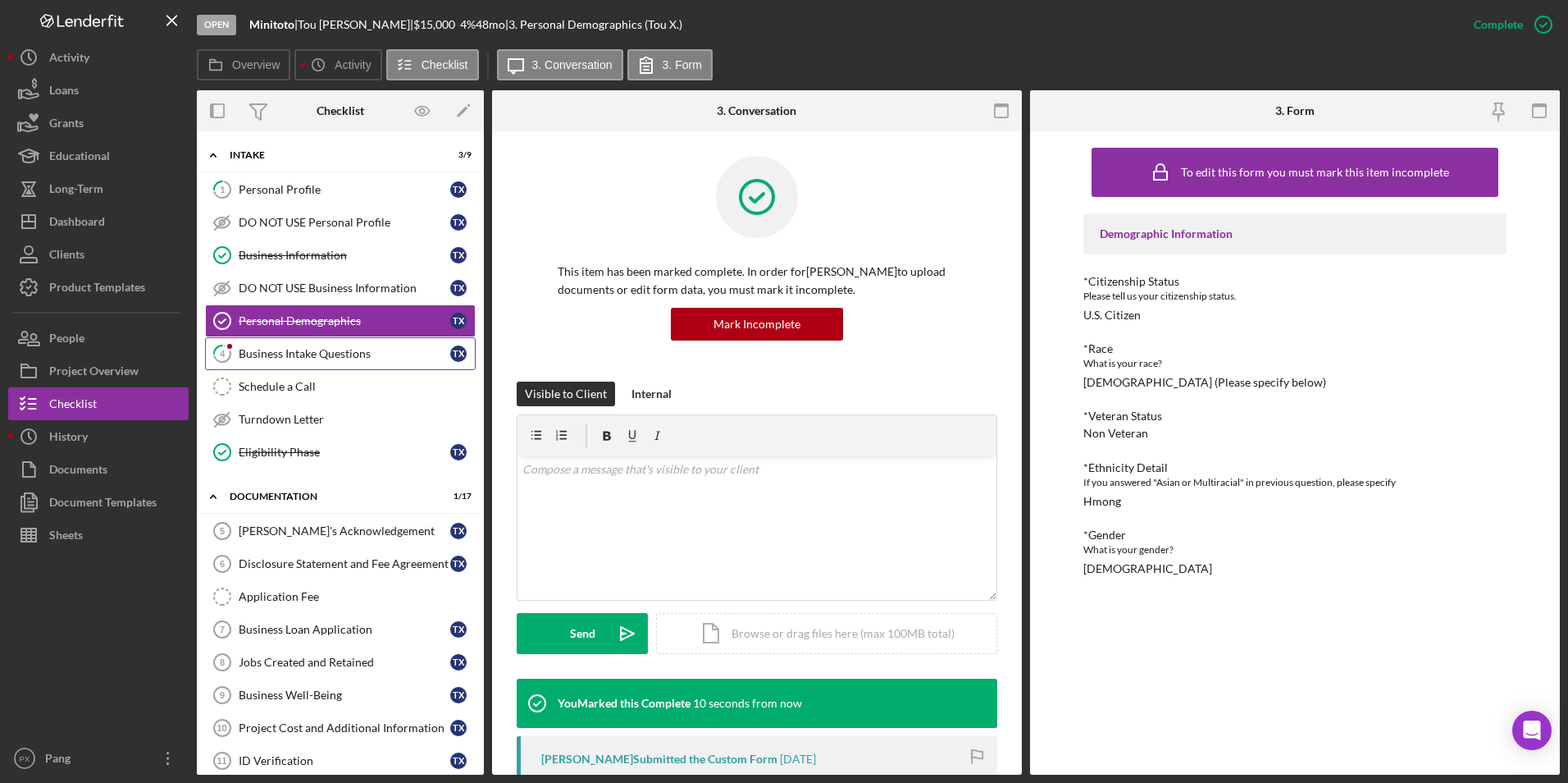
click at [375, 363] on link "4 Business Intake Questions T X" at bounding box center [340, 354] width 270 height 33
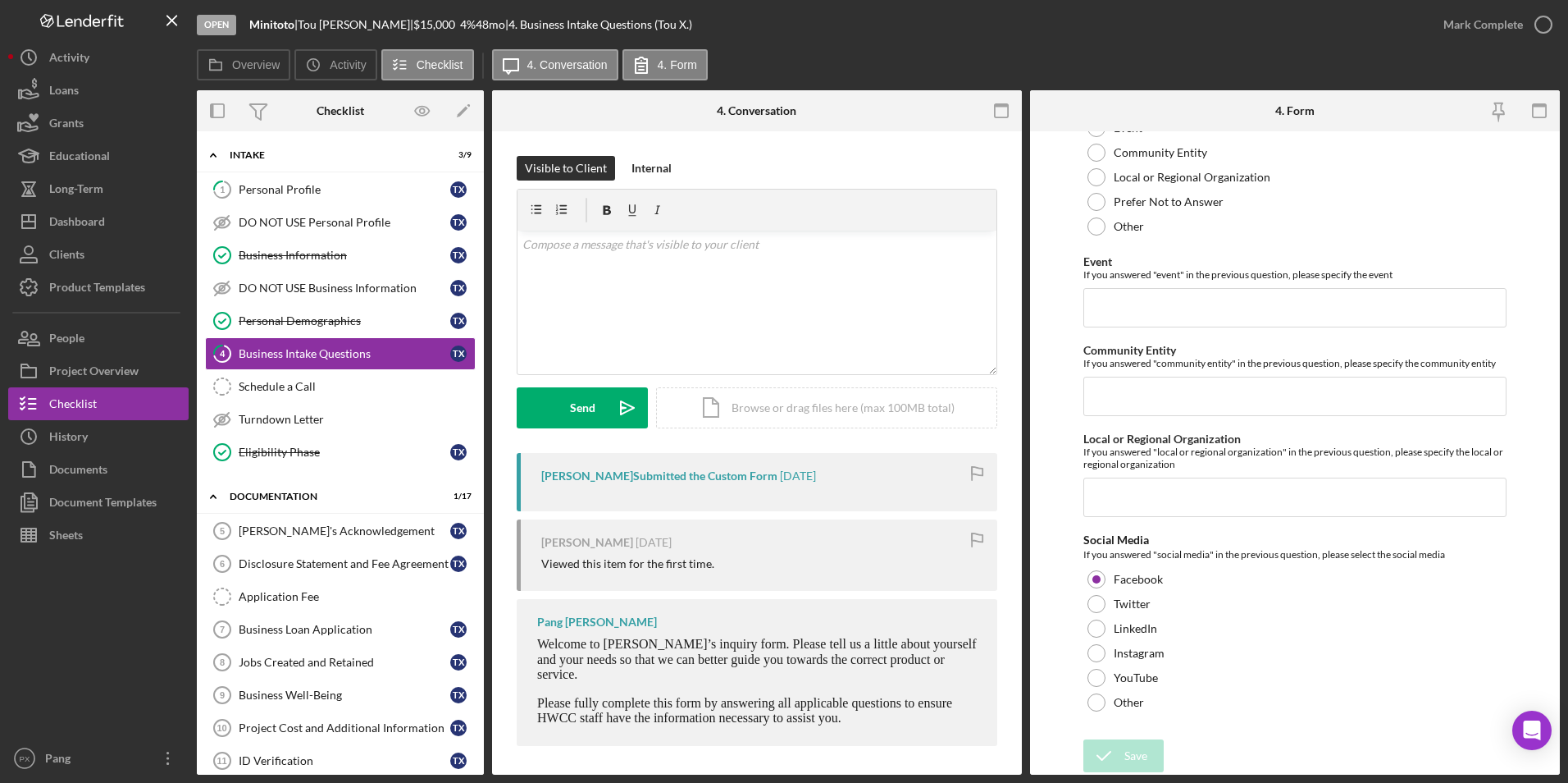
scroll to position [3930, 0]
click at [1550, 27] on icon "button" at bounding box center [1544, 25] width 41 height 41
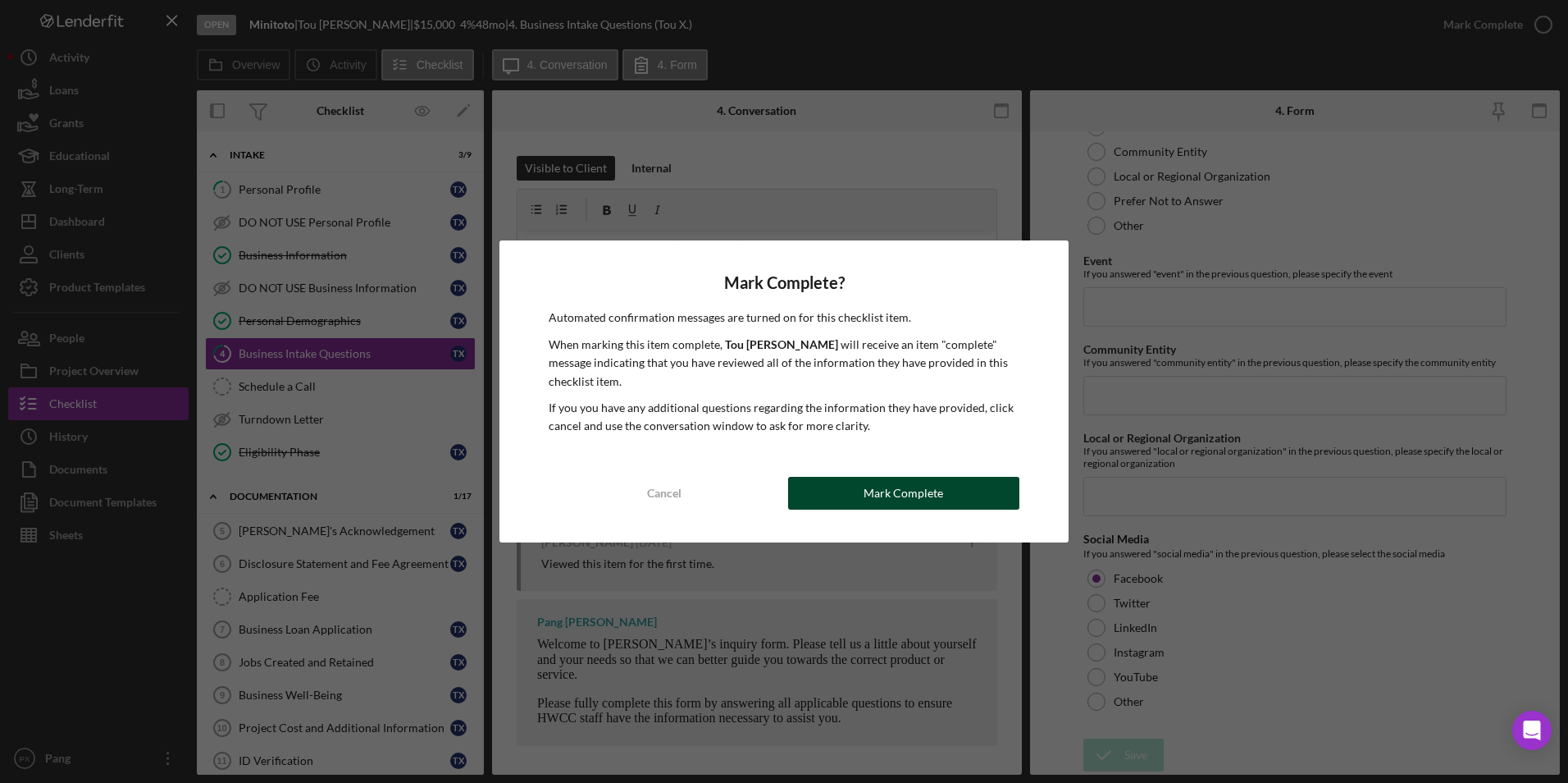
click at [966, 490] on button "Mark Complete" at bounding box center [903, 493] width 232 height 33
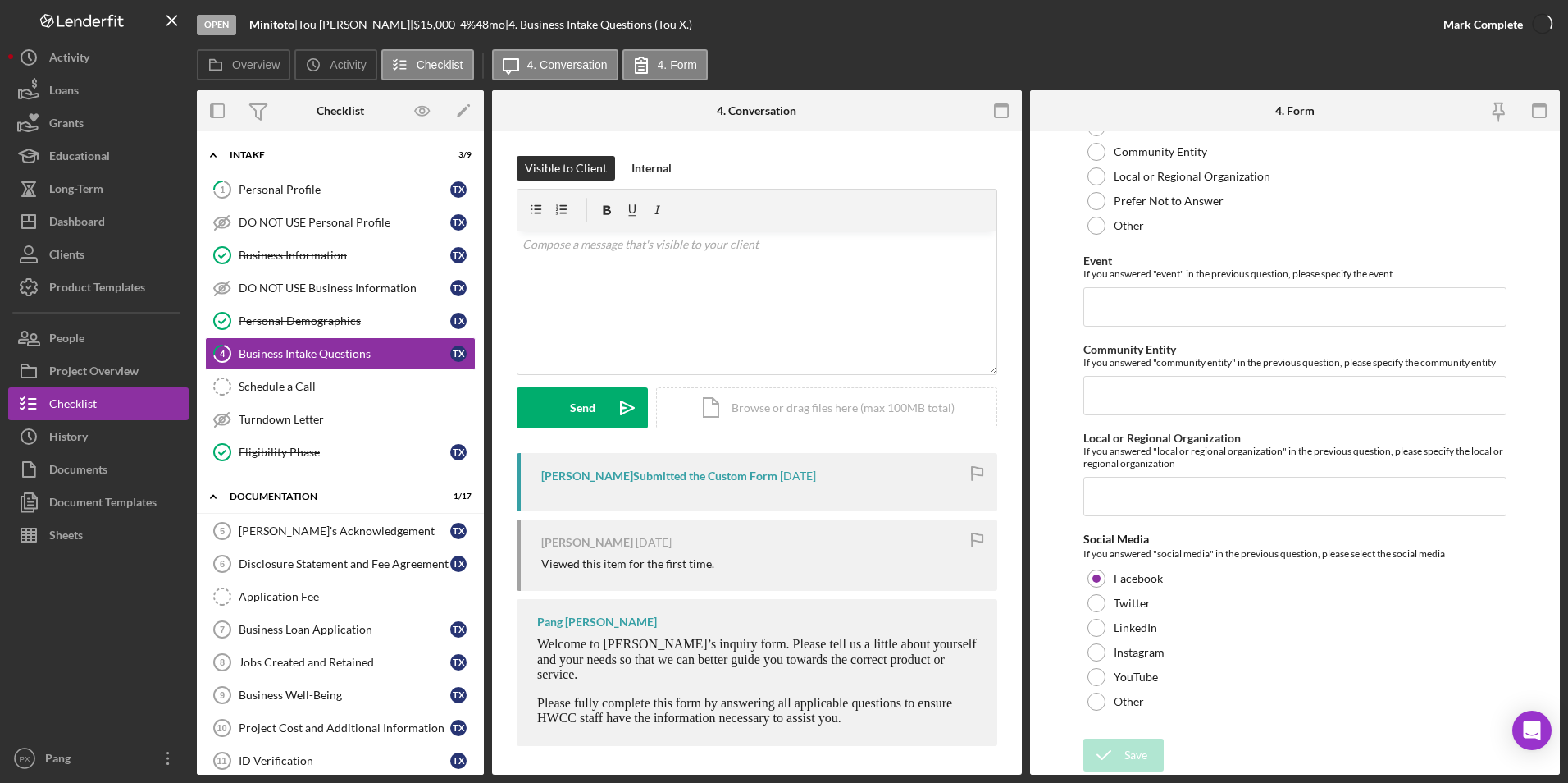
scroll to position [3995, 0]
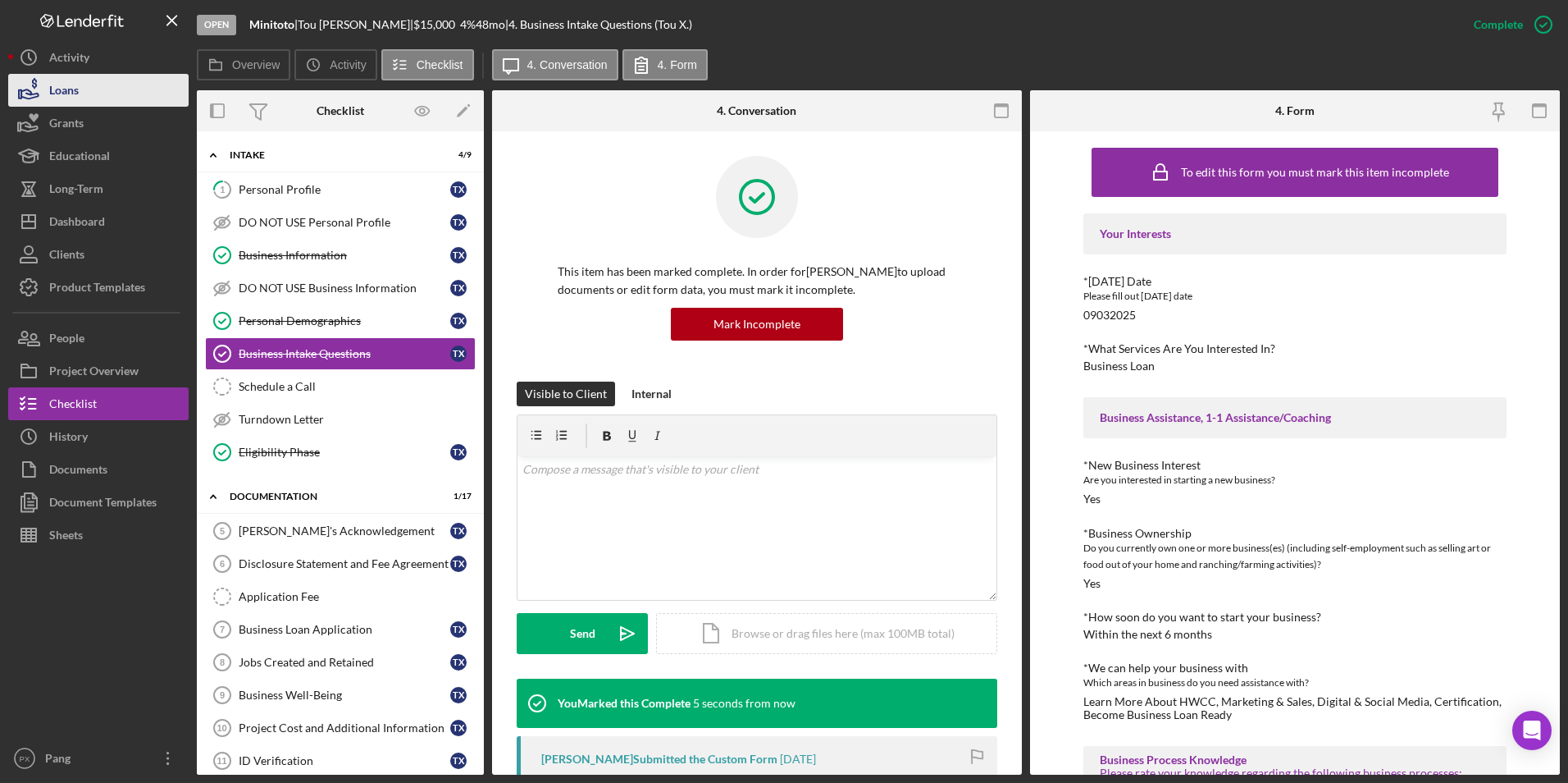
click at [113, 93] on button "Loans" at bounding box center [99, 90] width 181 height 33
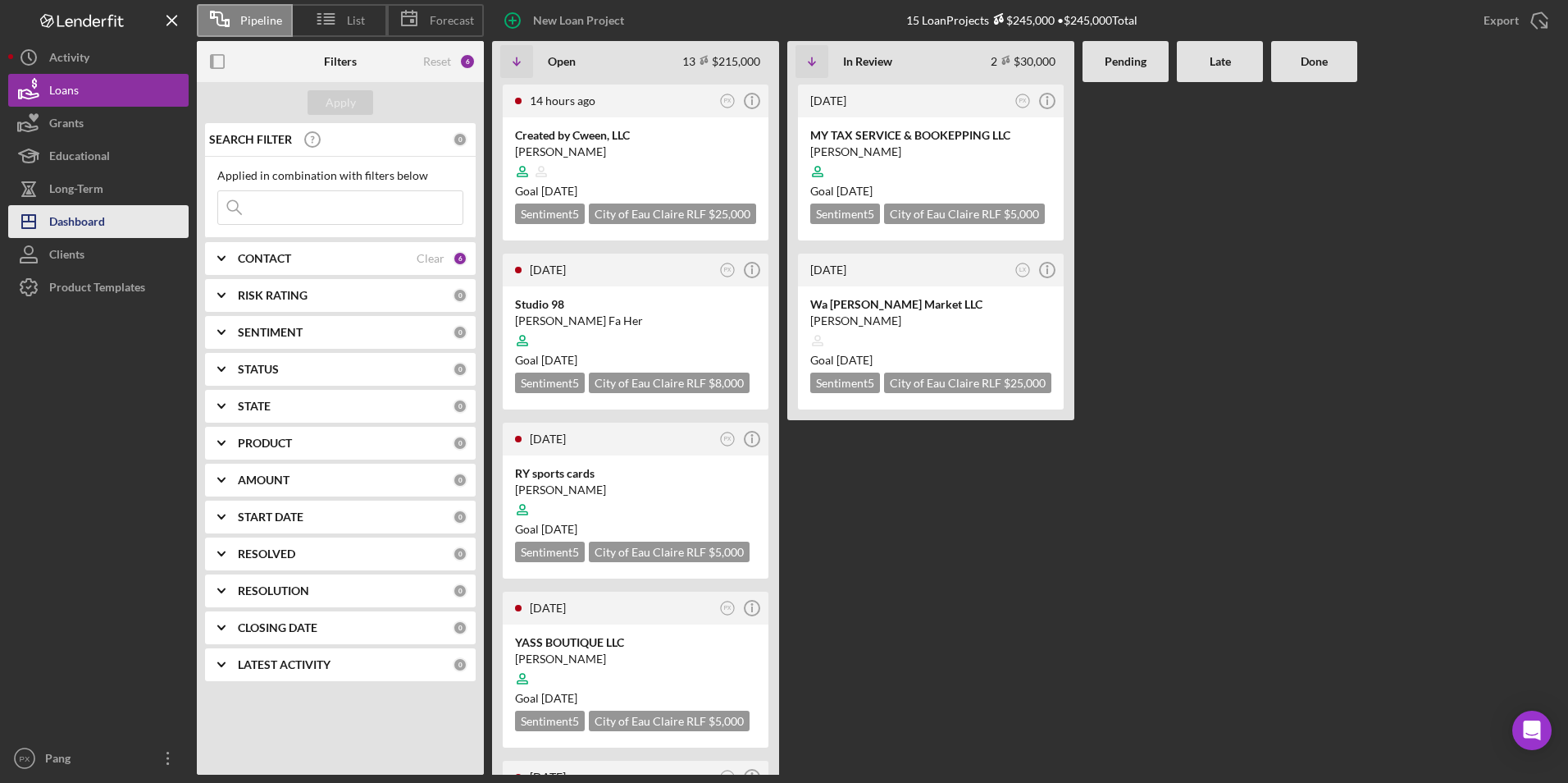
click at [102, 221] on div "Dashboard" at bounding box center [77, 223] width 56 height 37
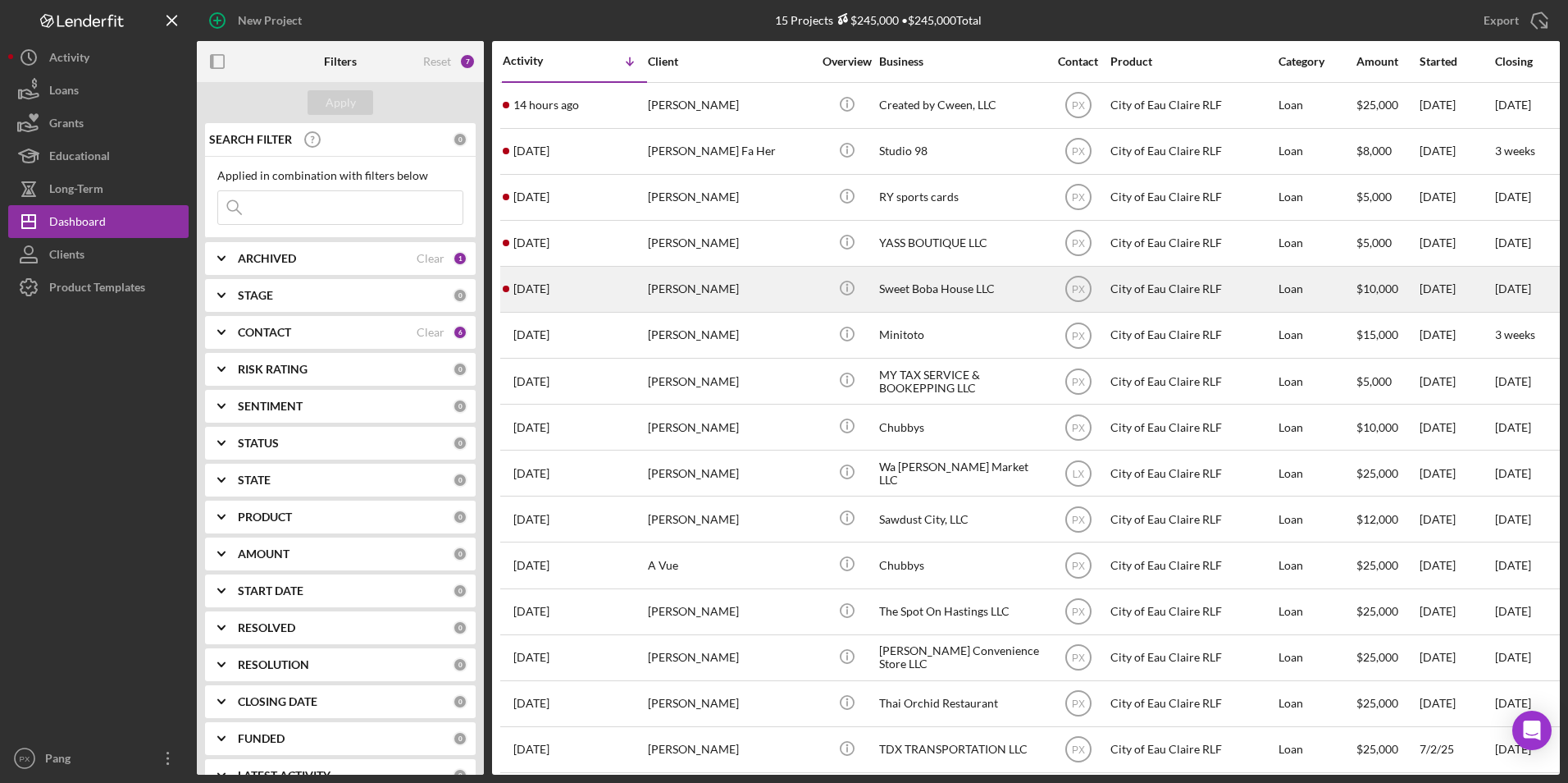
click at [634, 302] on div "[DATE] [PERSON_NAME]" at bounding box center [574, 289] width 144 height 43
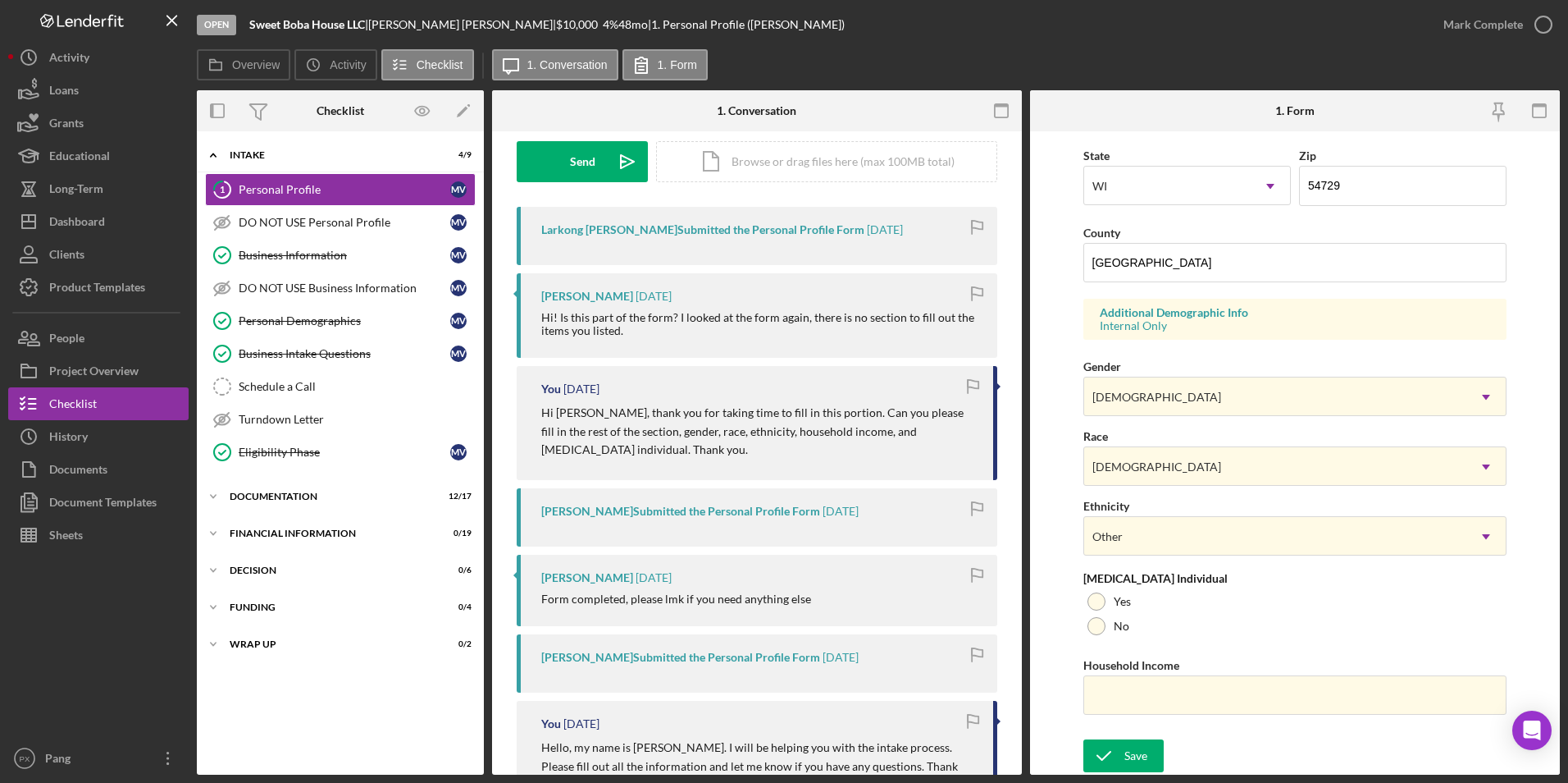
scroll to position [165, 0]
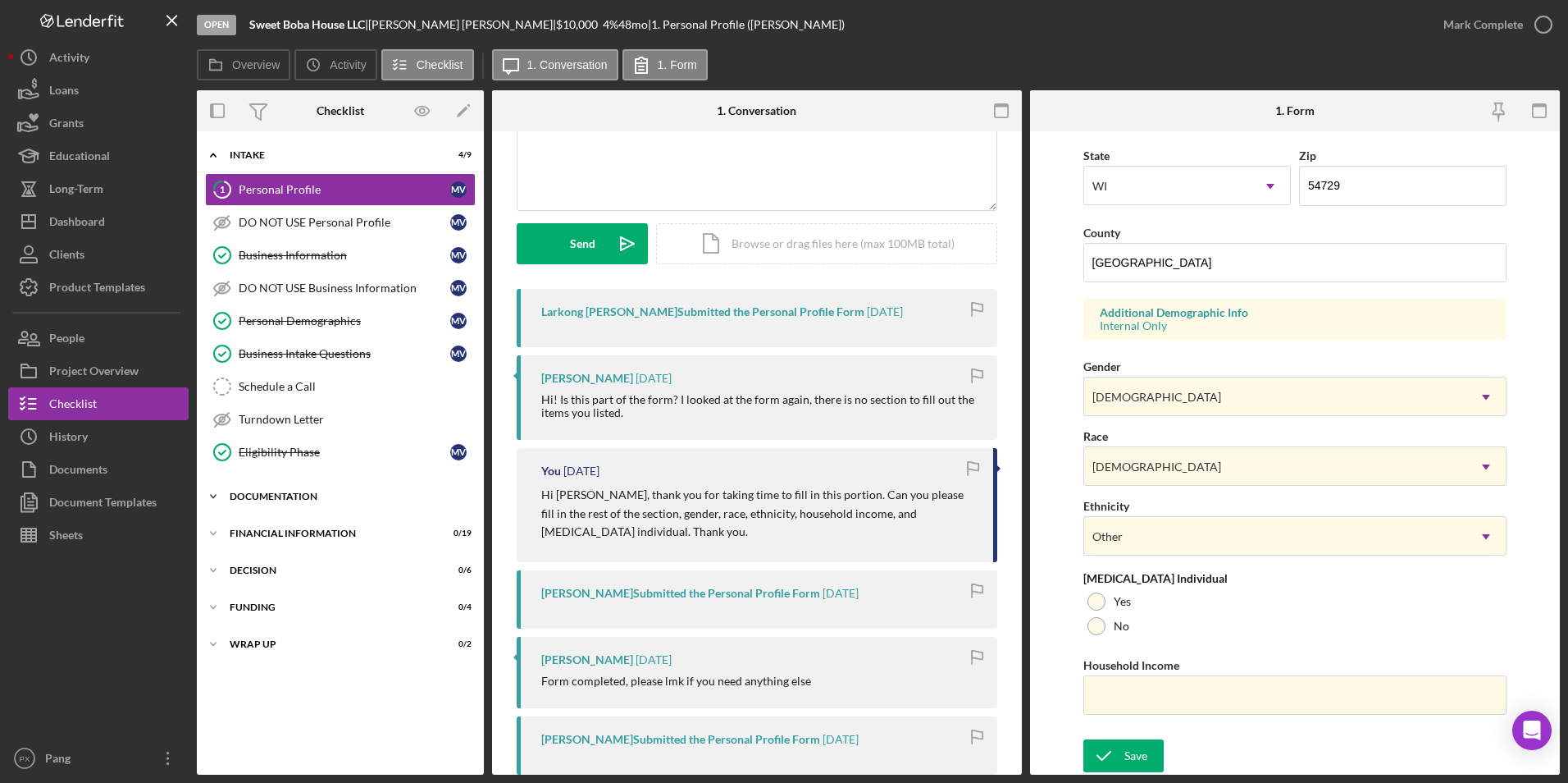
click at [255, 500] on div "Documentation" at bounding box center [346, 496] width 233 height 9
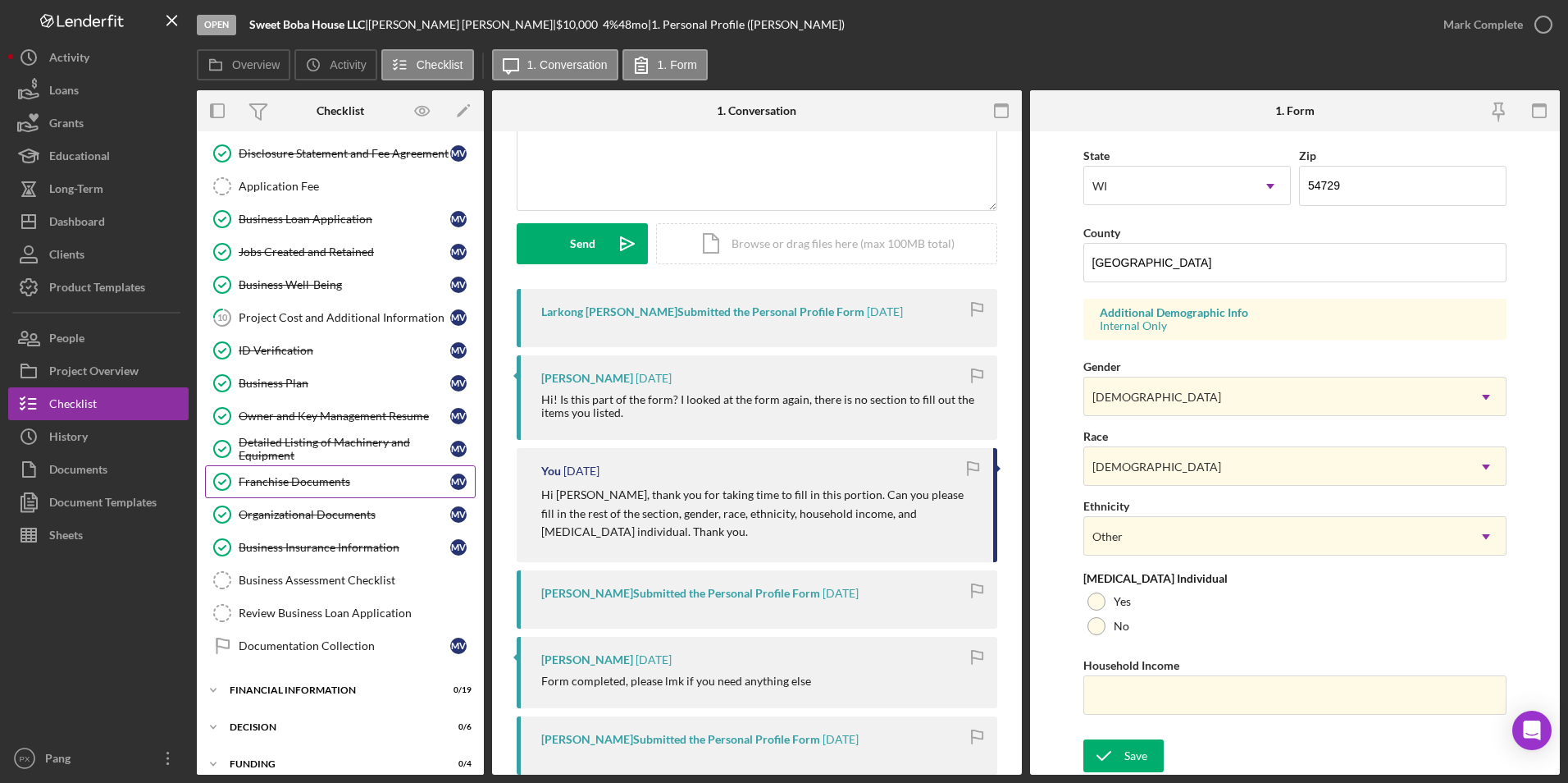
scroll to position [462, 0]
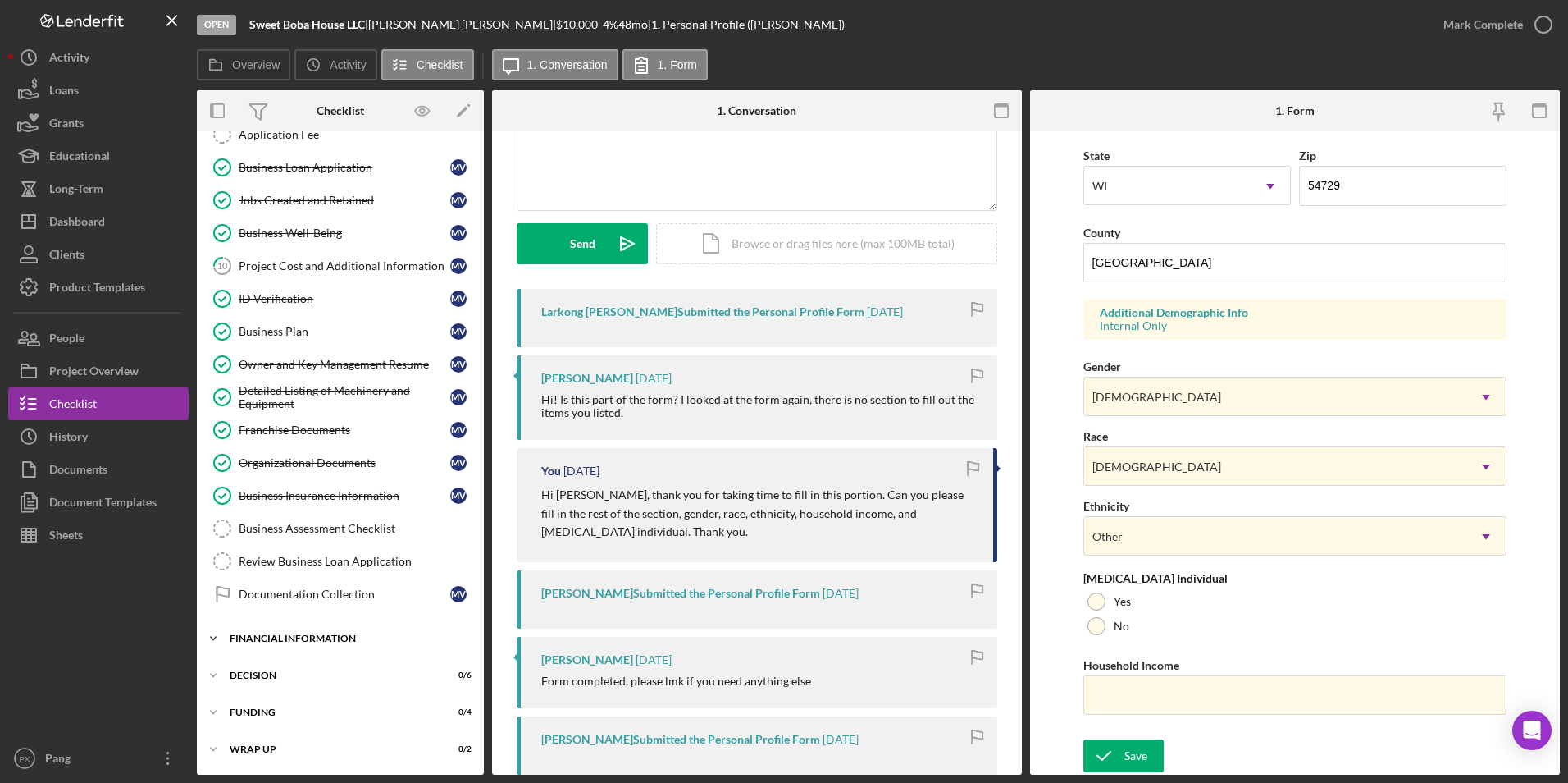
click at [307, 637] on div "Financial Information" at bounding box center [346, 637] width 233 height 9
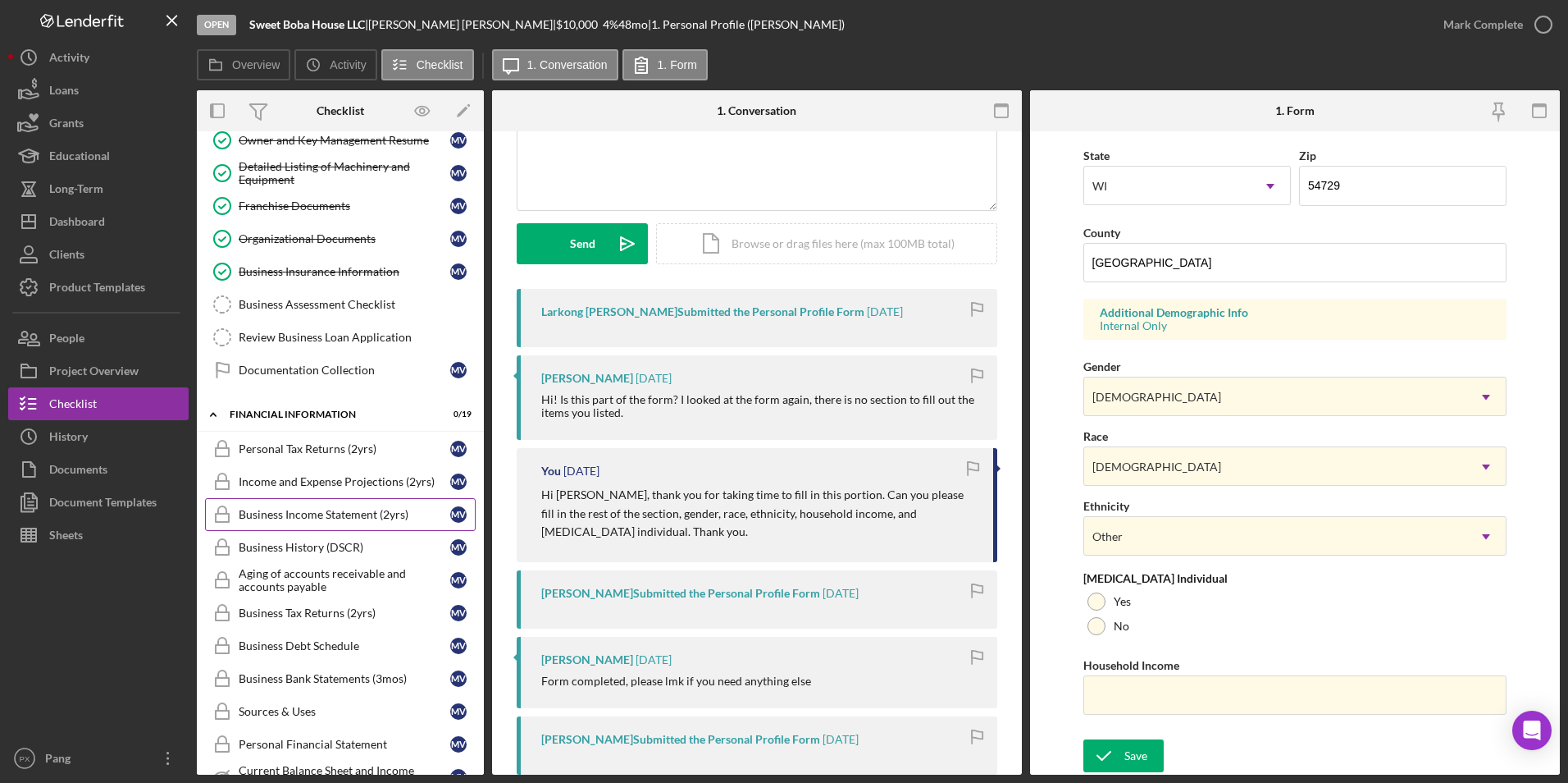
scroll to position [626, 0]
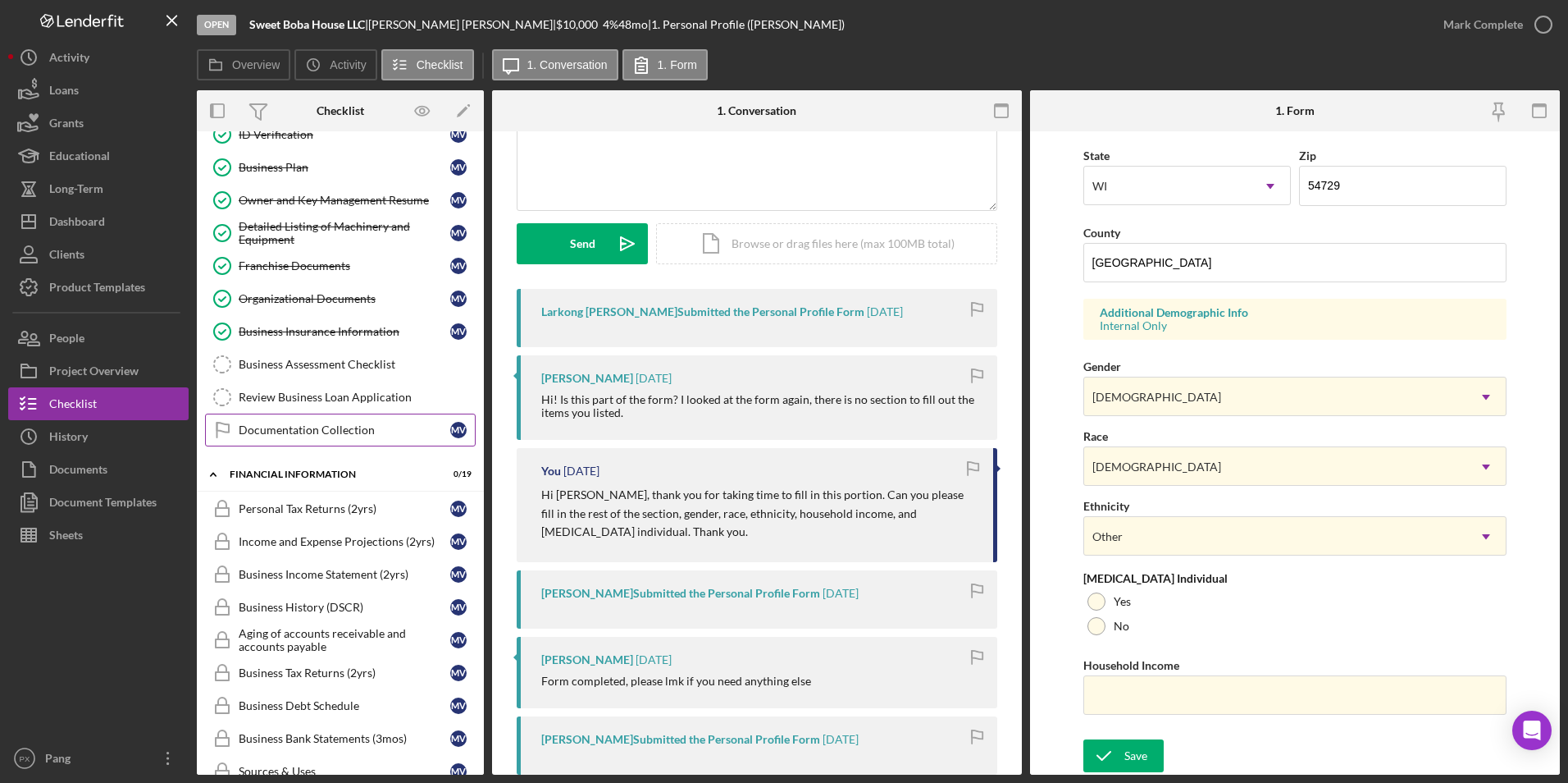
click at [304, 427] on div "Documentation Collection" at bounding box center [344, 430] width 212 height 13
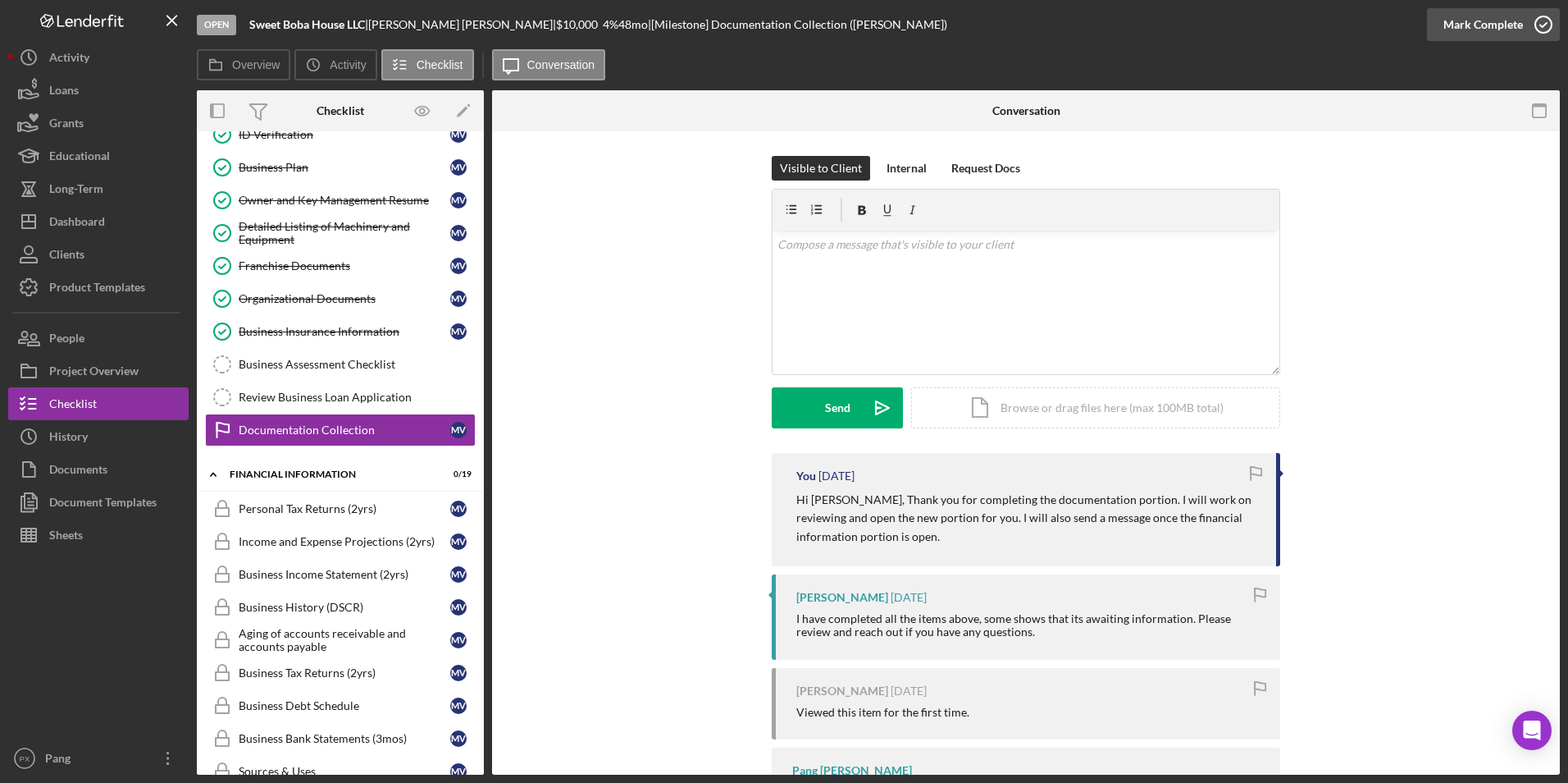
click at [1535, 28] on icon "button" at bounding box center [1544, 25] width 41 height 41
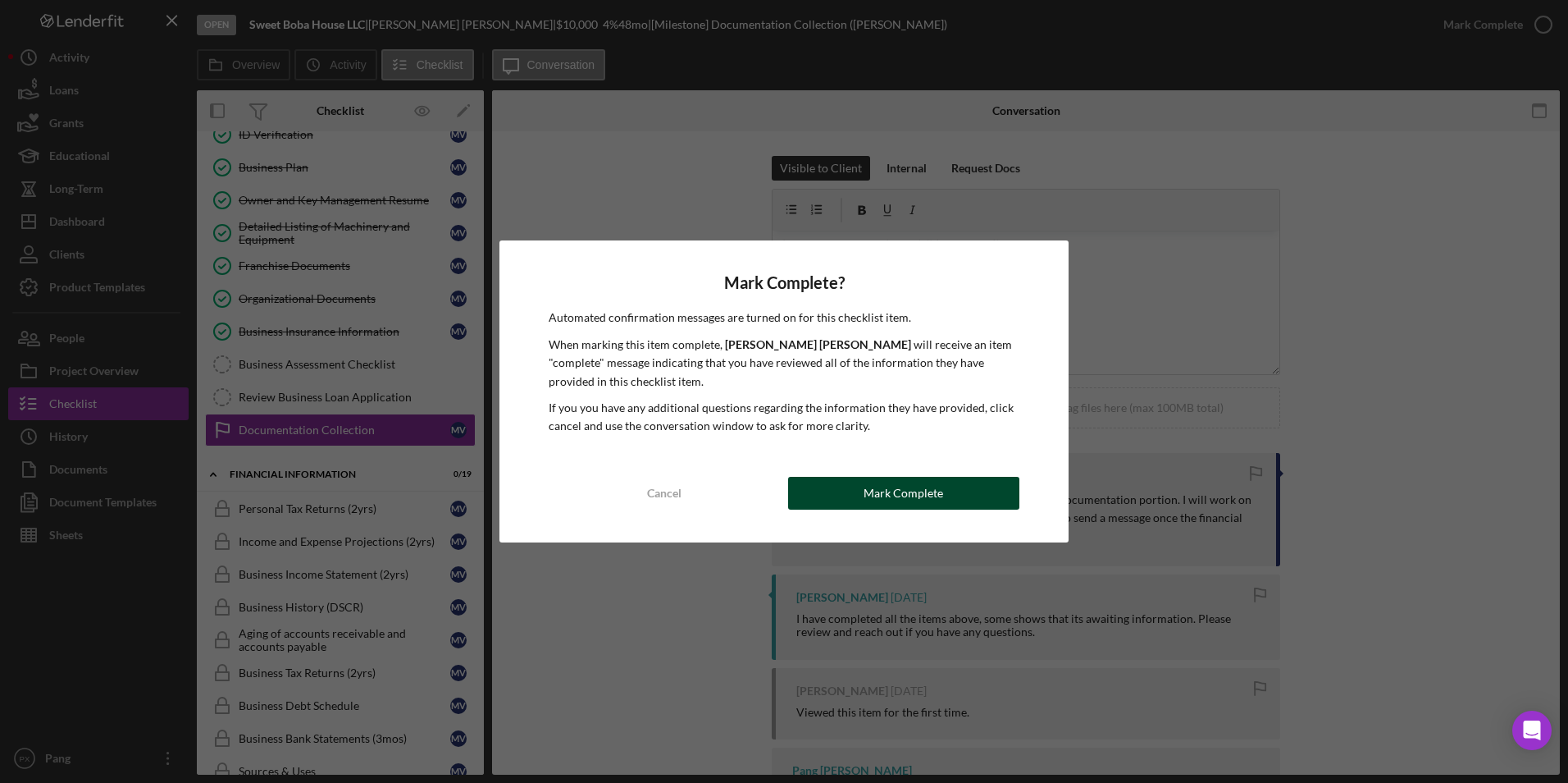
click at [921, 484] on div "Mark Complete" at bounding box center [903, 493] width 79 height 33
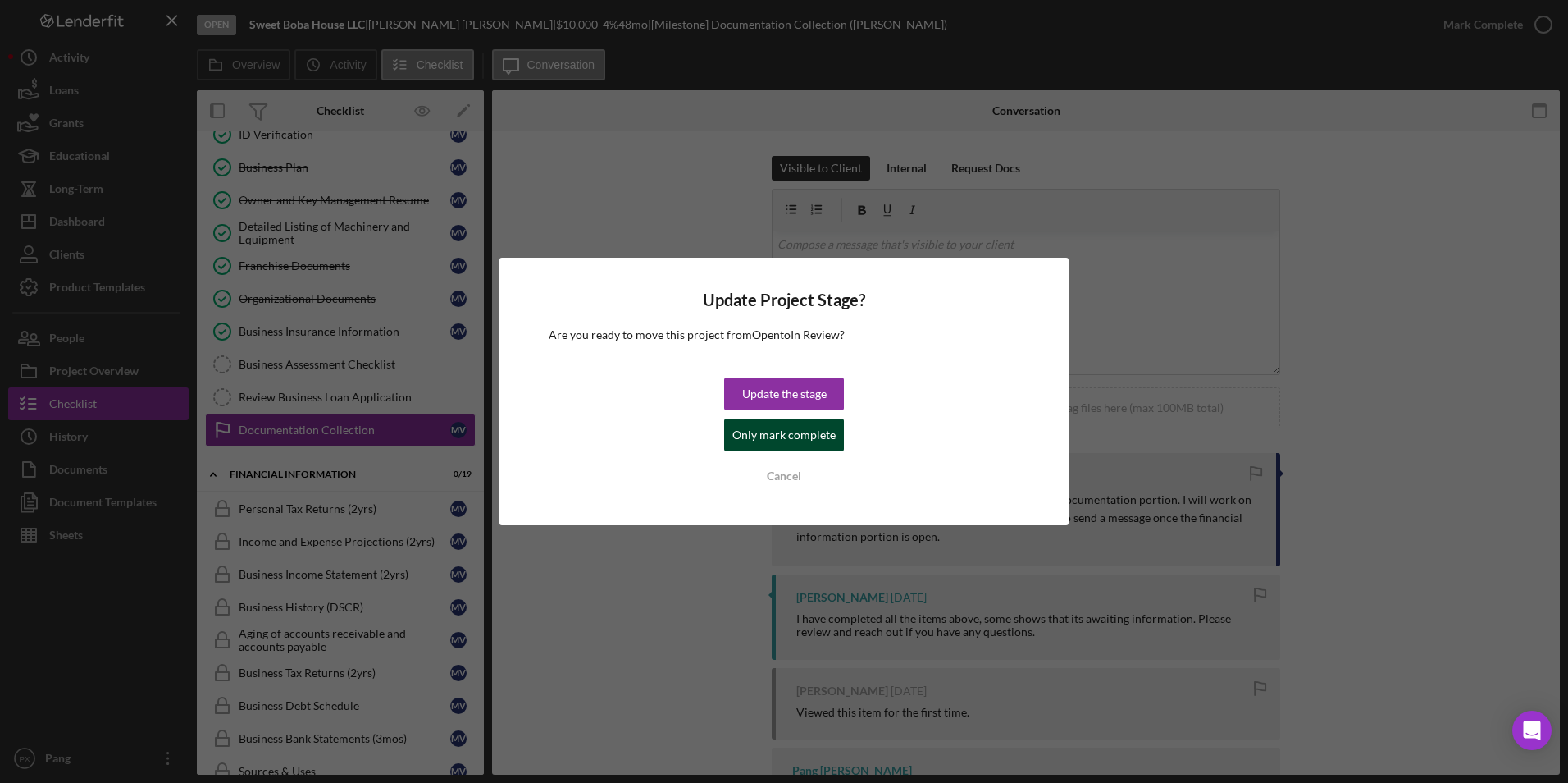
click at [789, 440] on div "Only mark complete" at bounding box center [784, 435] width 103 height 33
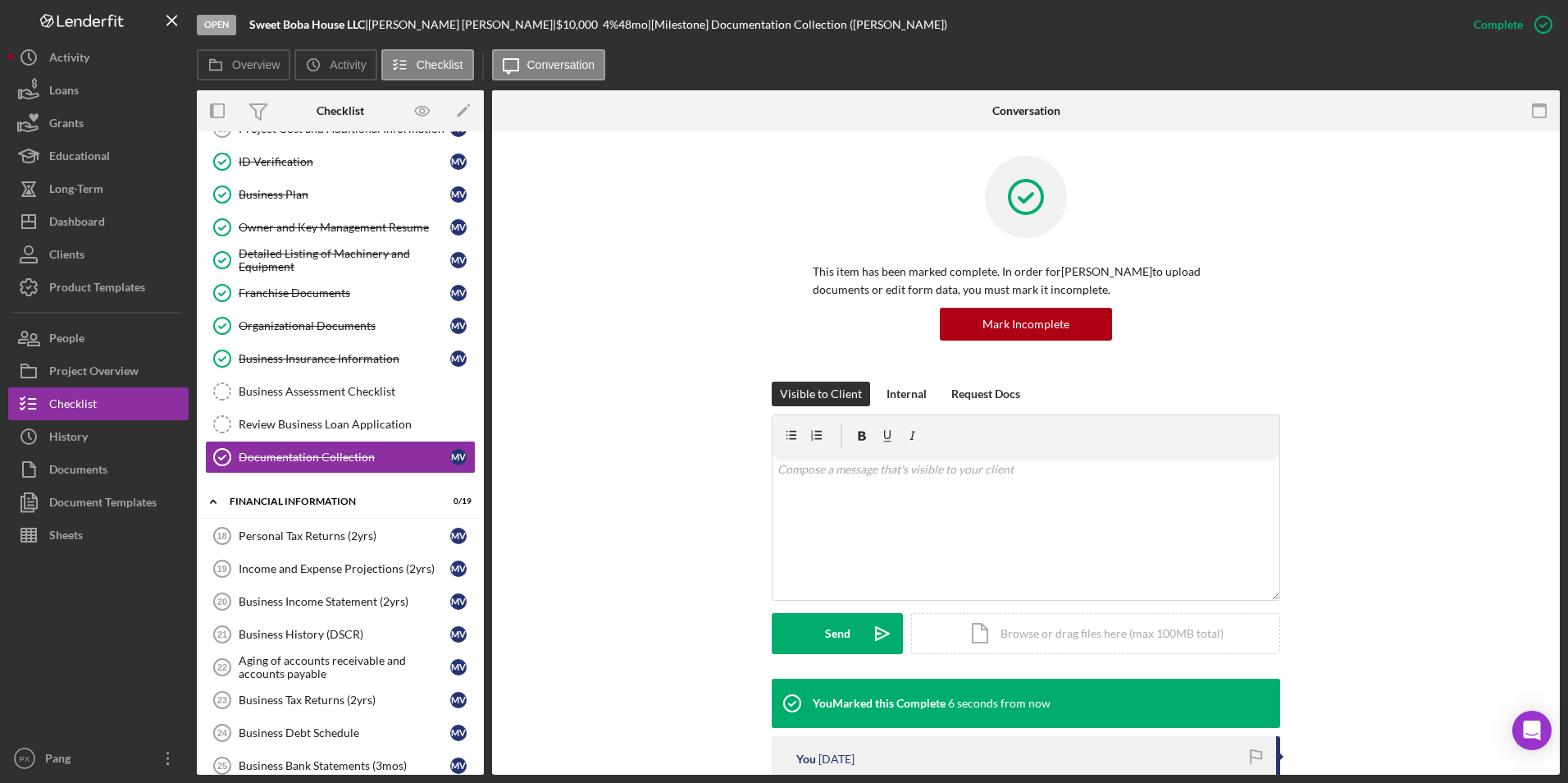
scroll to position [656, 0]
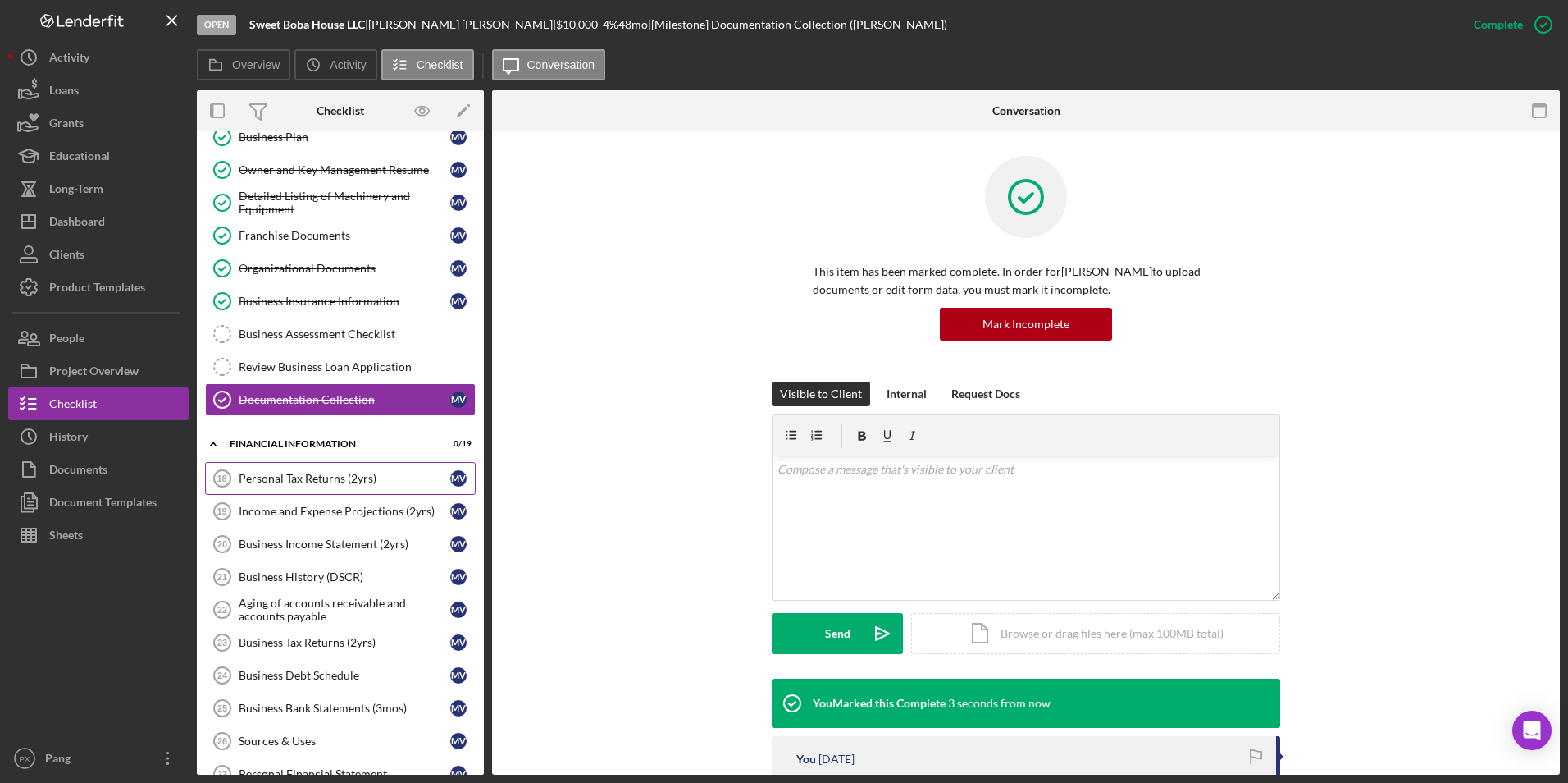
click at [306, 475] on div "Personal Tax Returns (2yrs)" at bounding box center [344, 478] width 212 height 13
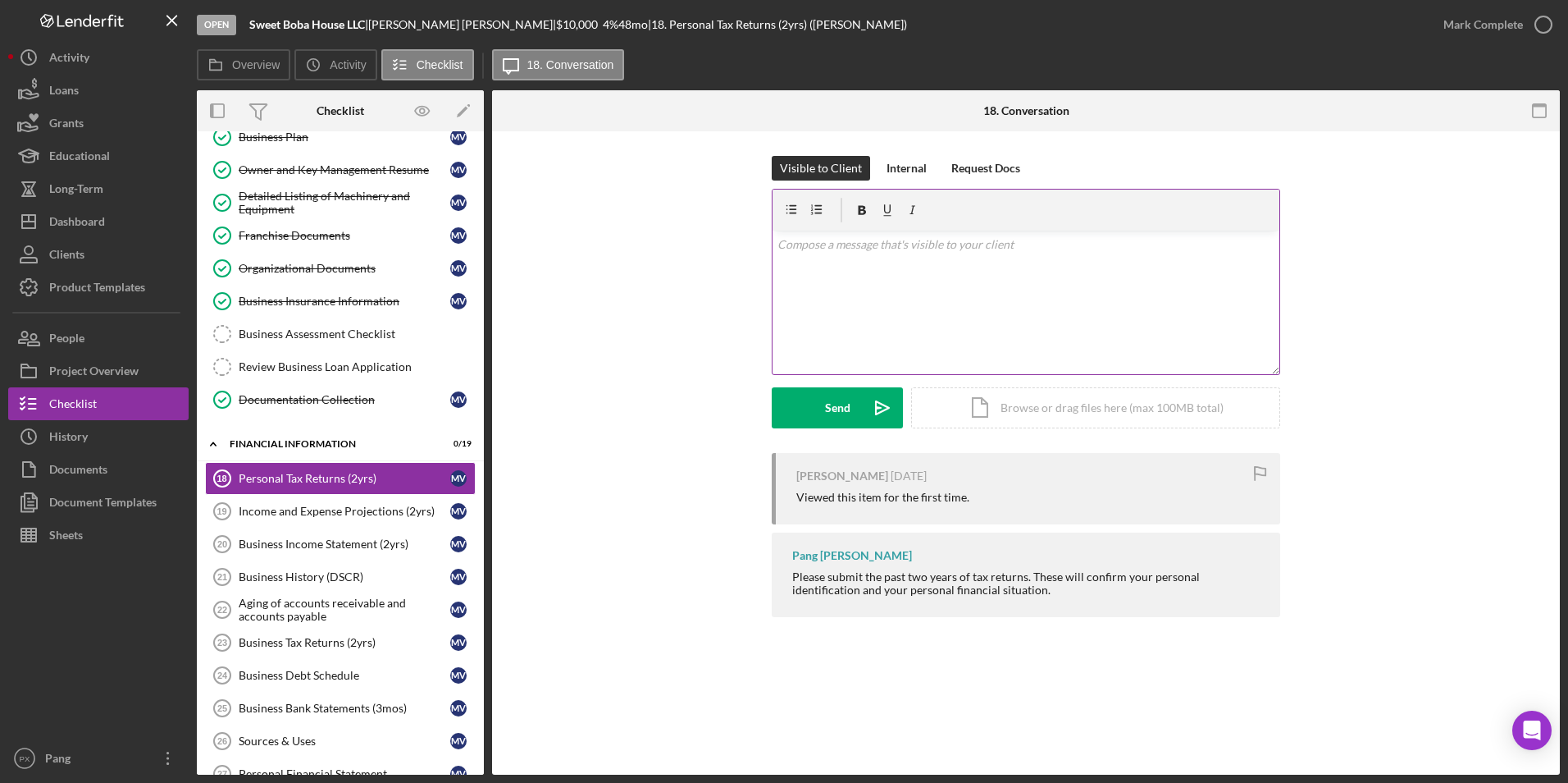
click at [879, 275] on div "v Color teal Color pink Remove color Add row above Add row below Add column bef…" at bounding box center [1026, 302] width 507 height 144
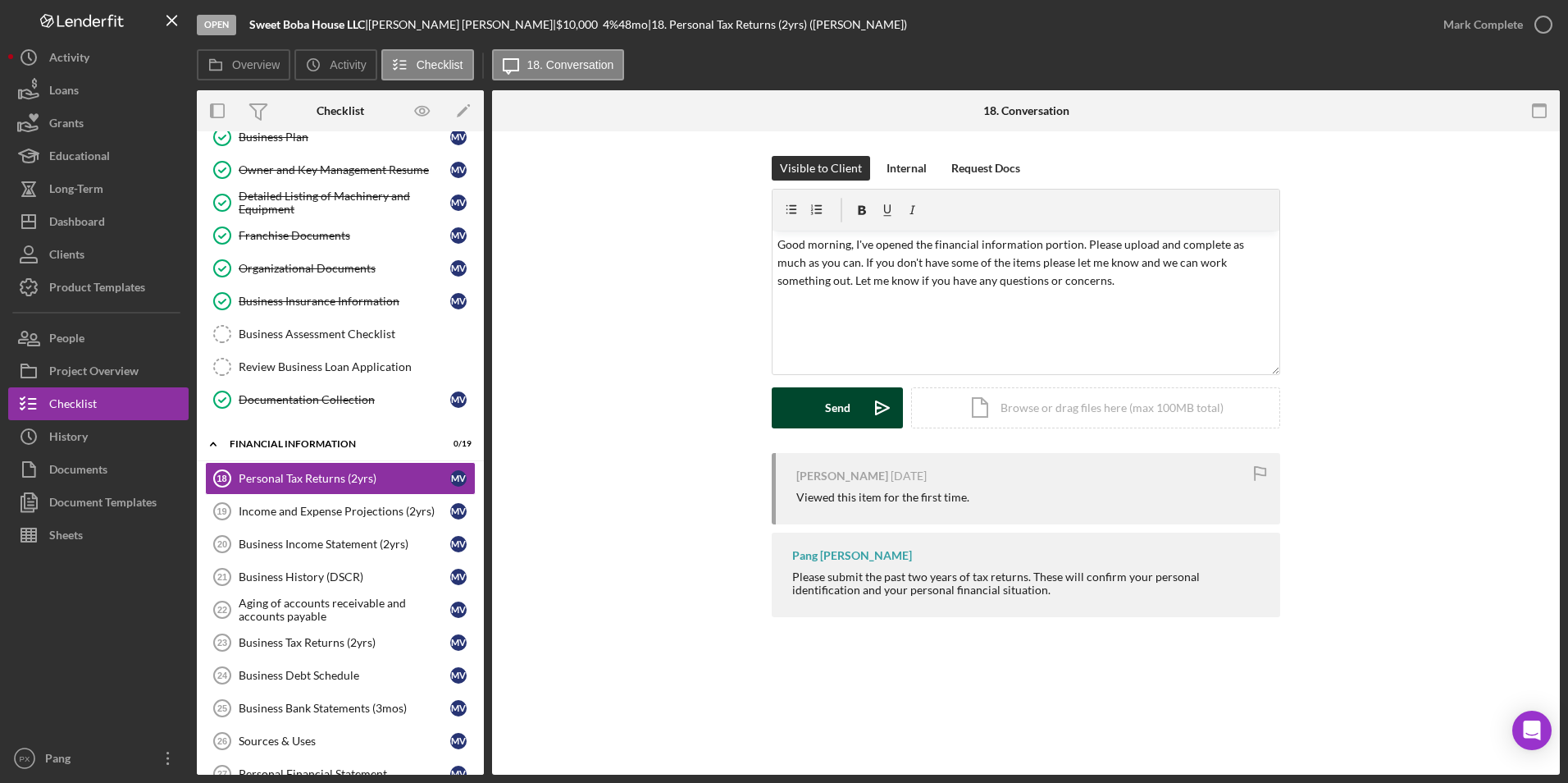
click at [826, 403] on div "Send" at bounding box center [838, 408] width 26 height 41
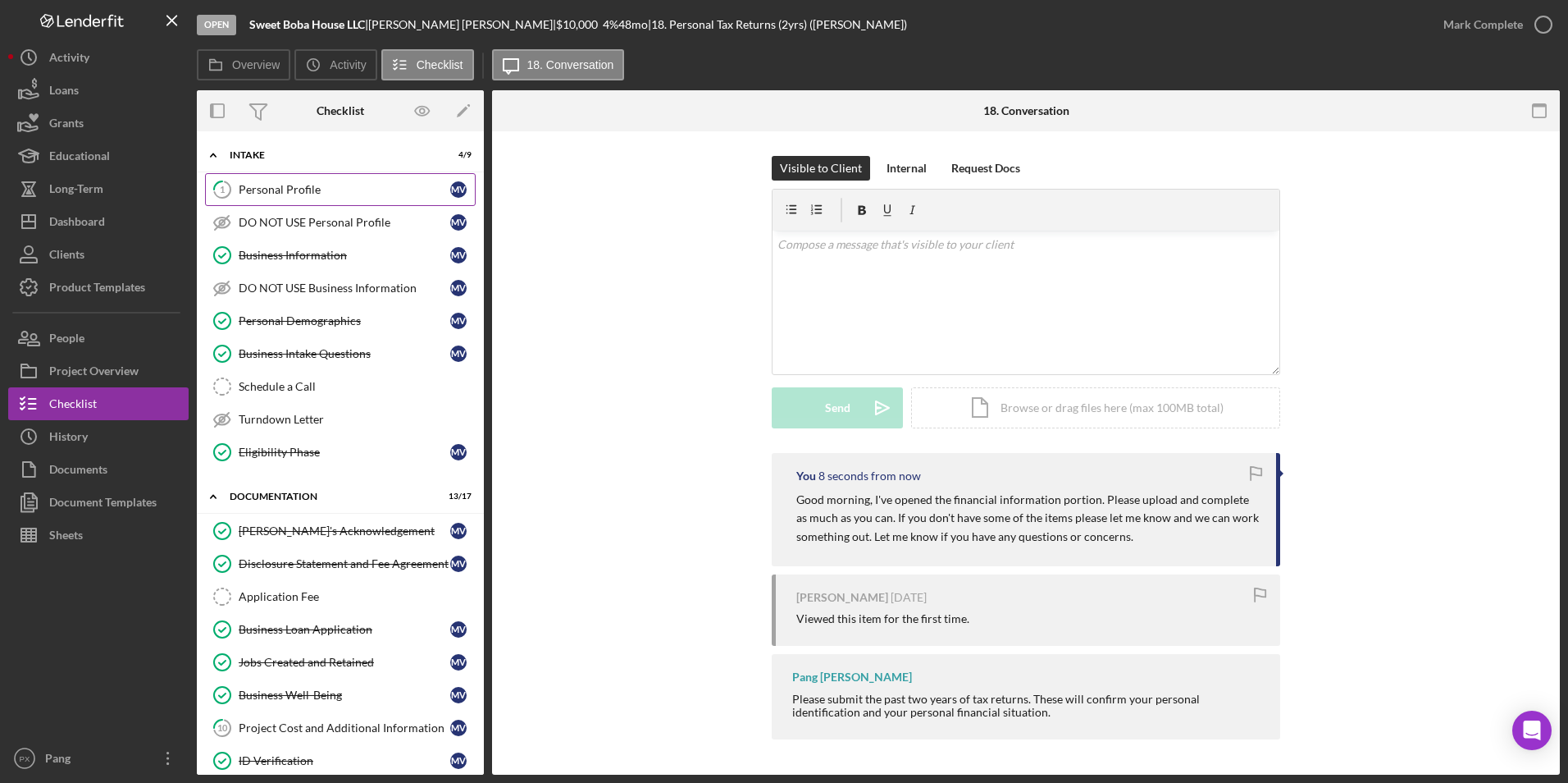
click at [306, 177] on link "1 Personal Profile M V" at bounding box center [340, 190] width 270 height 33
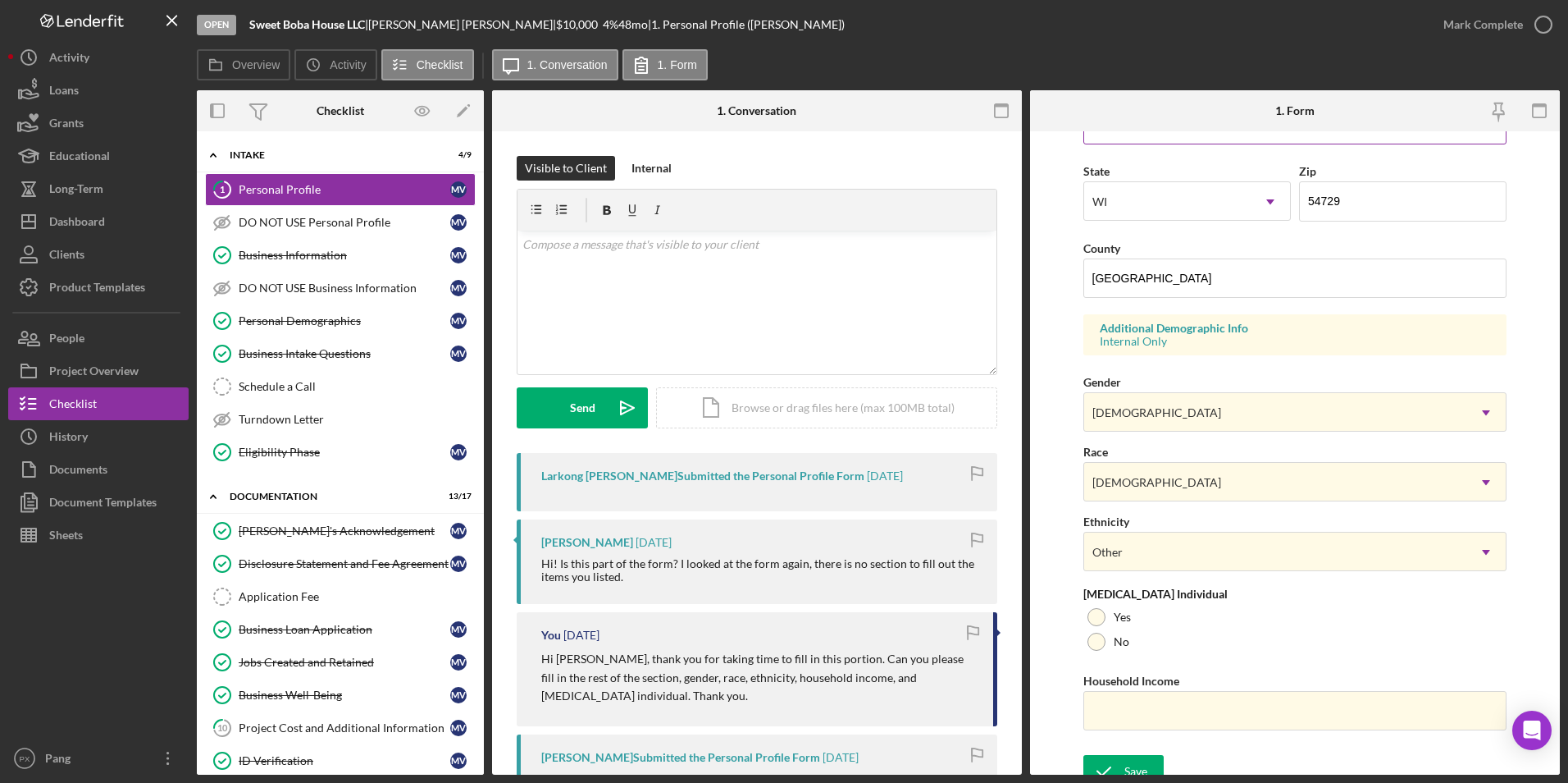
scroll to position [452, 0]
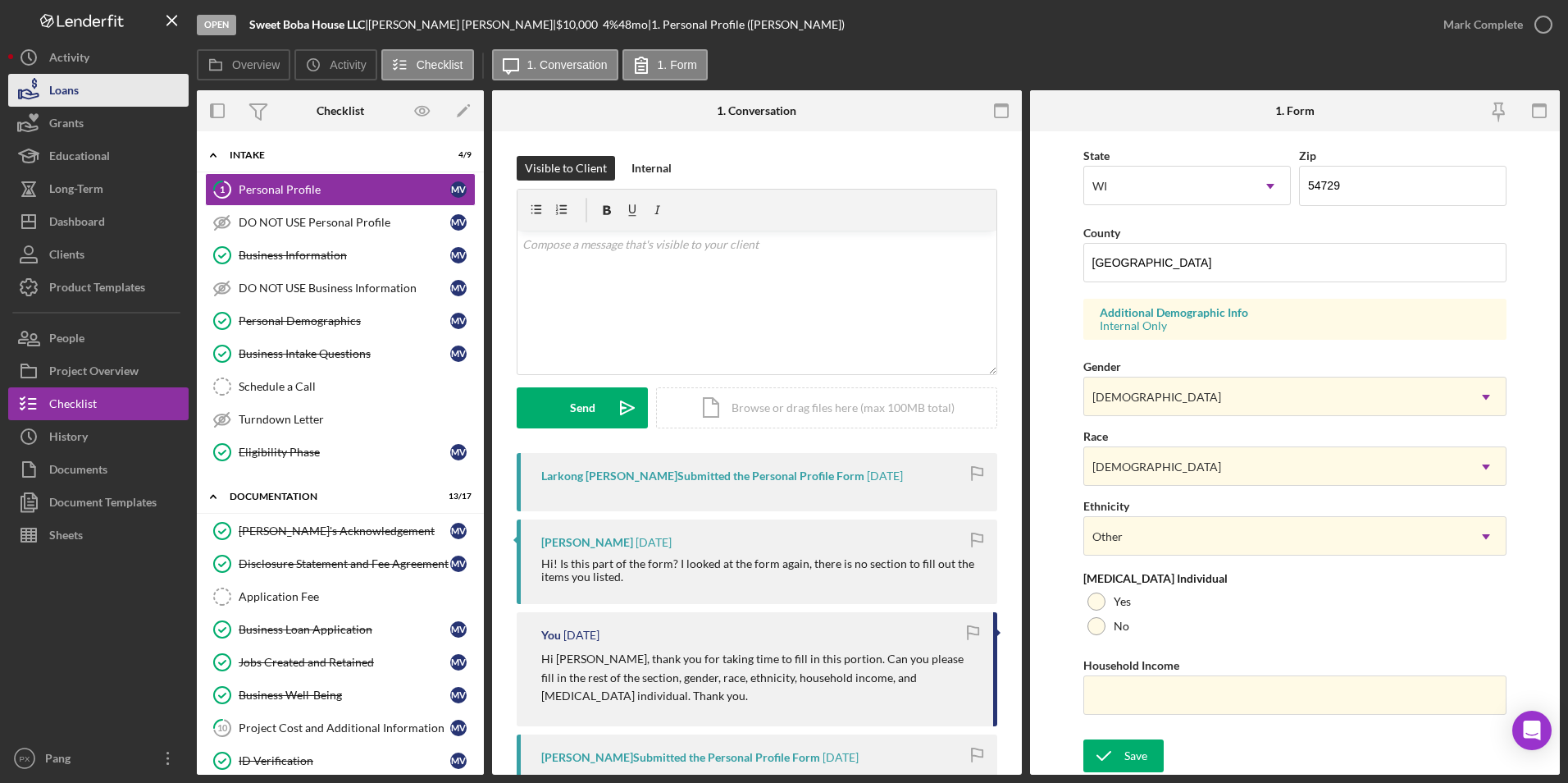
click at [53, 84] on div "Loans" at bounding box center [64, 92] width 29 height 37
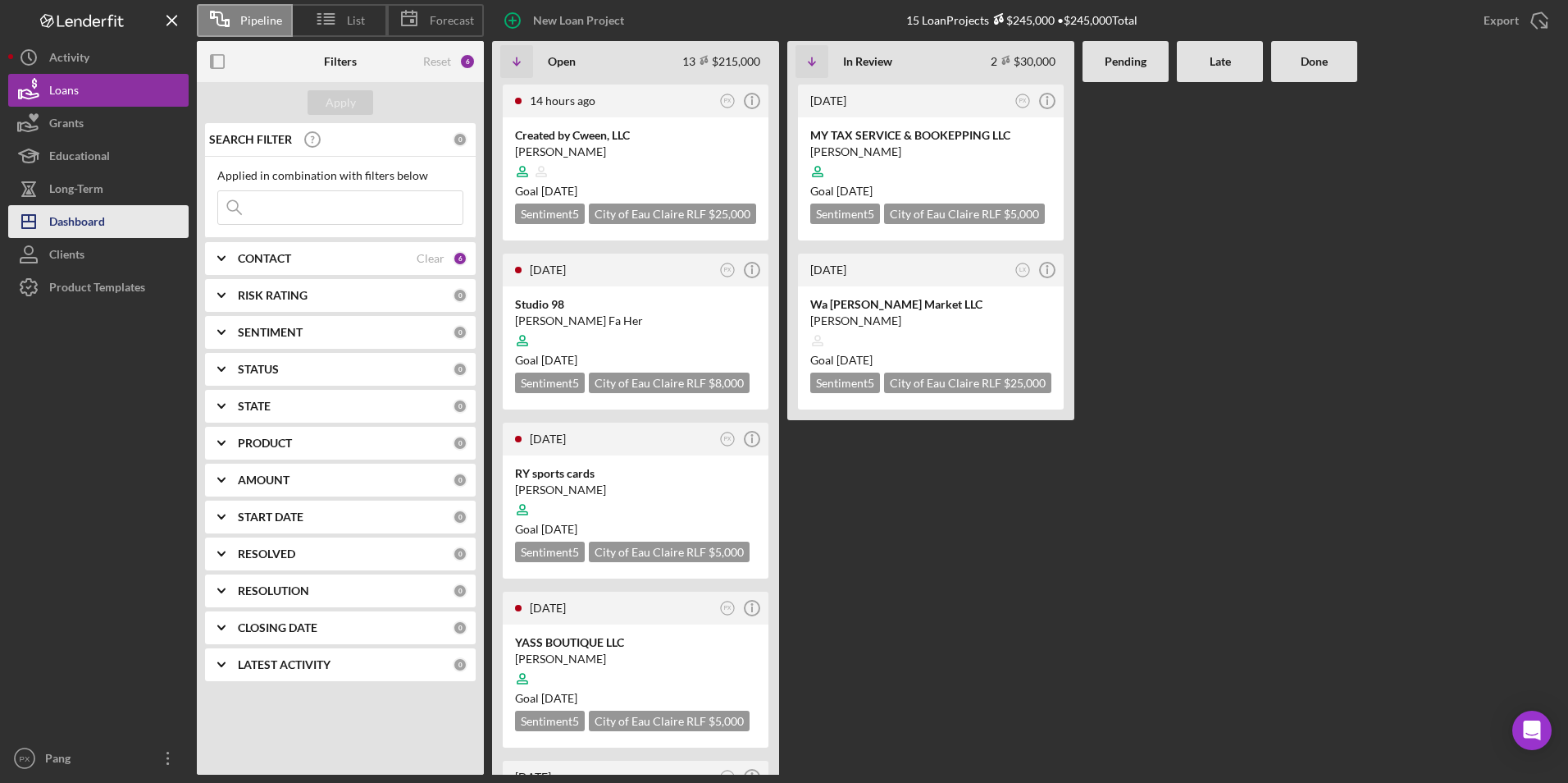
click at [73, 208] on div "Dashboard" at bounding box center [77, 223] width 56 height 37
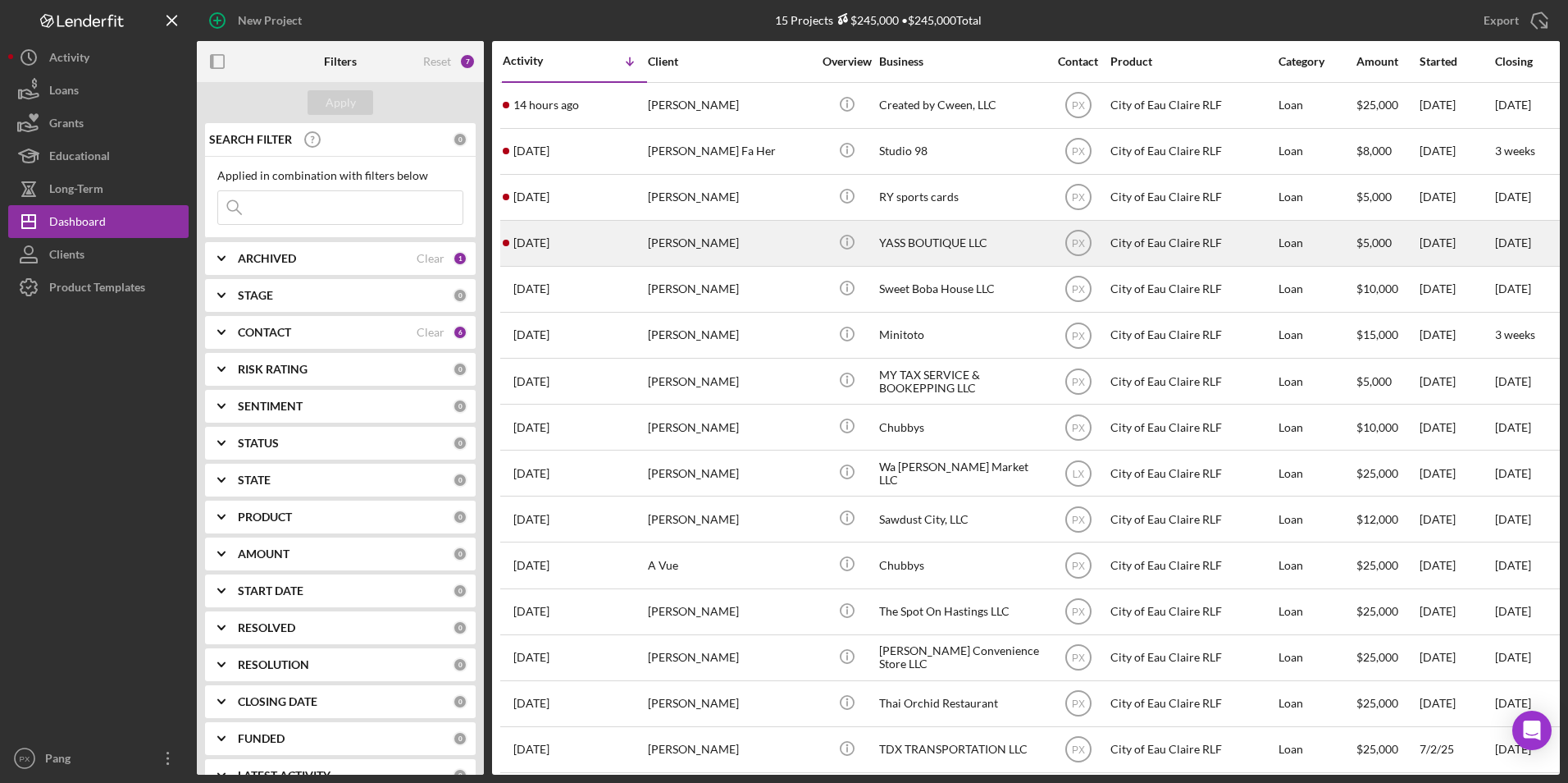
click at [600, 235] on div "[DATE] [PERSON_NAME]" at bounding box center [574, 243] width 144 height 43
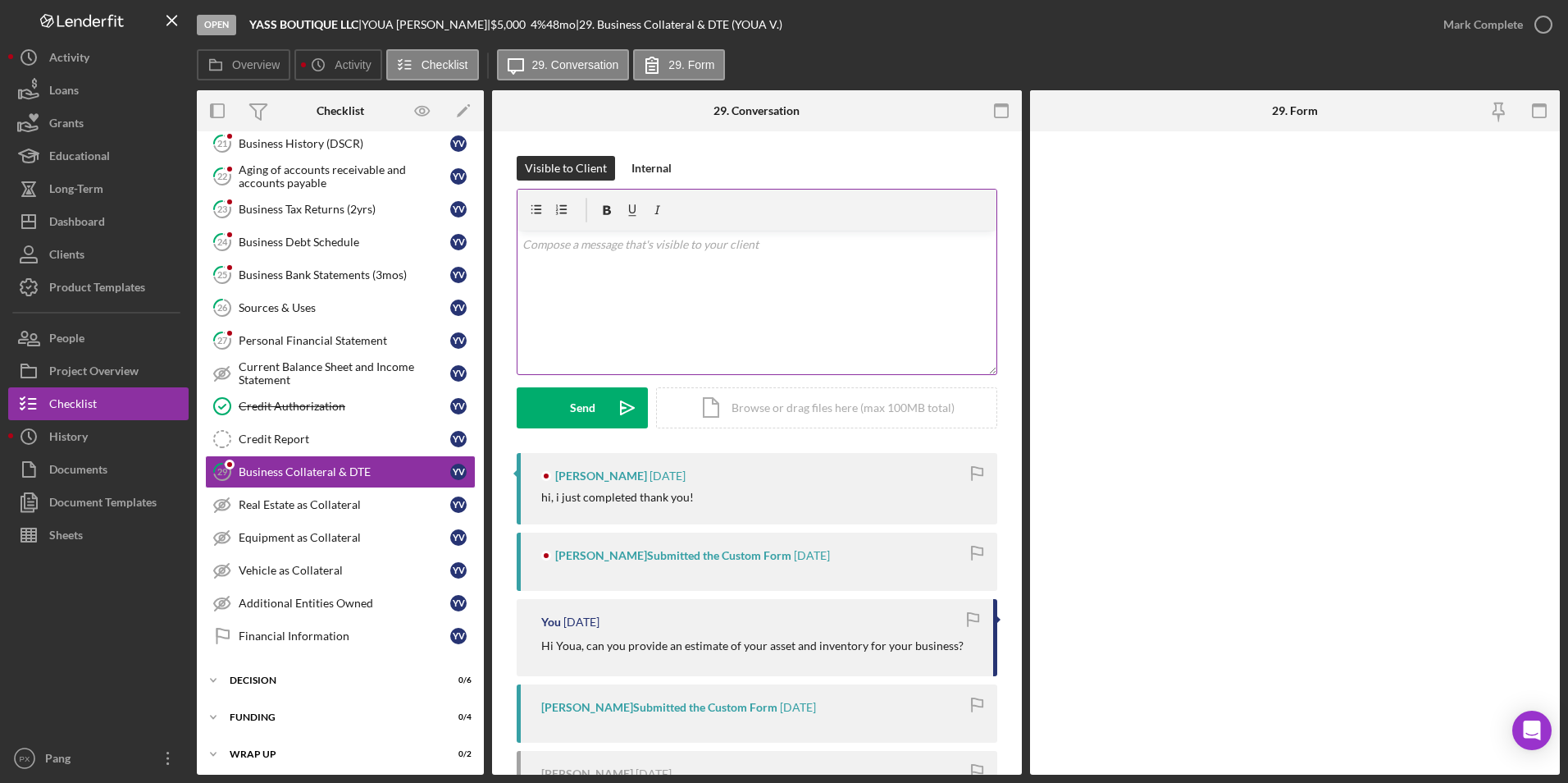
scroll to position [221, 0]
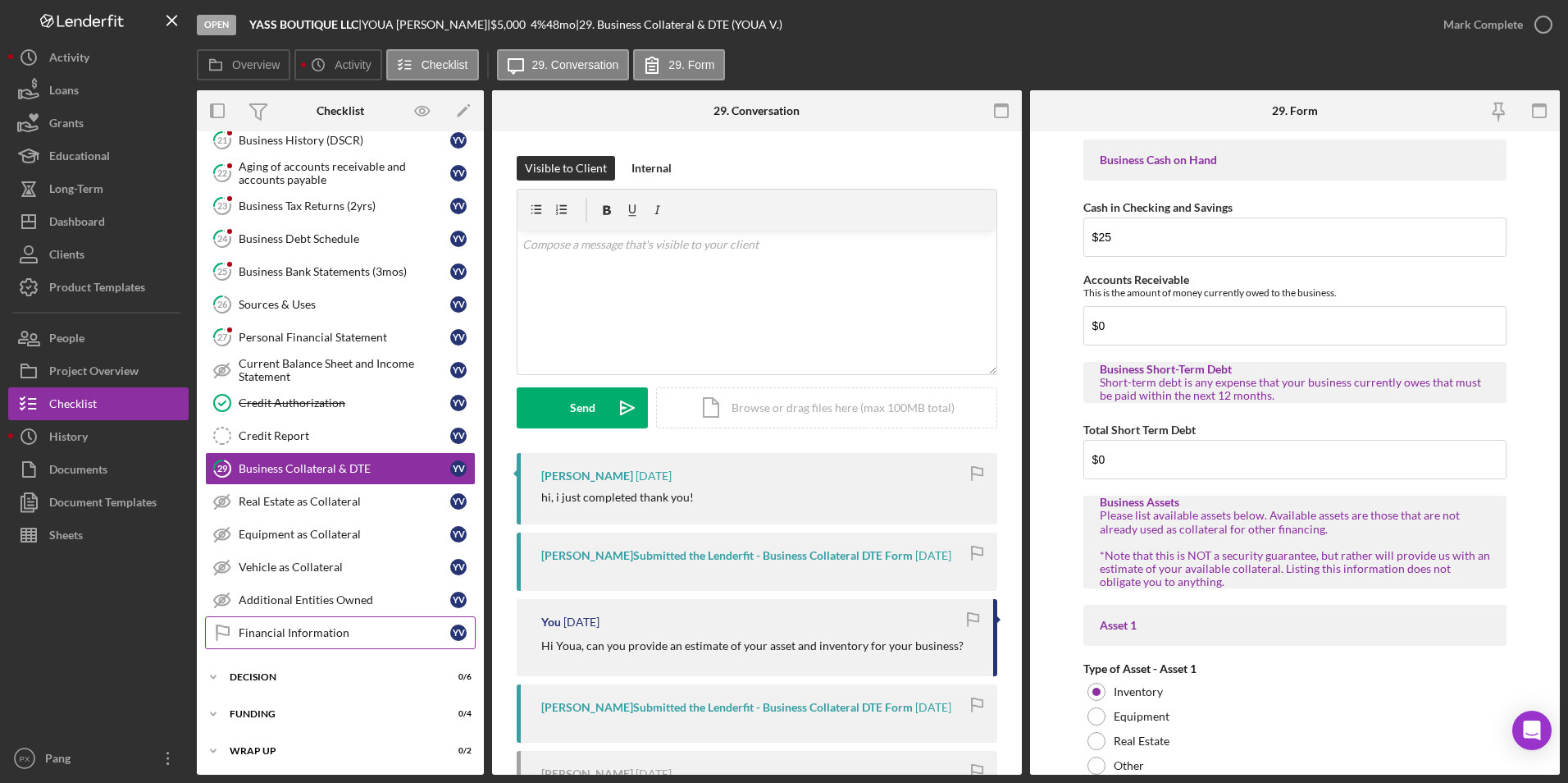
click at [300, 626] on div "Financial Information" at bounding box center [344, 632] width 212 height 13
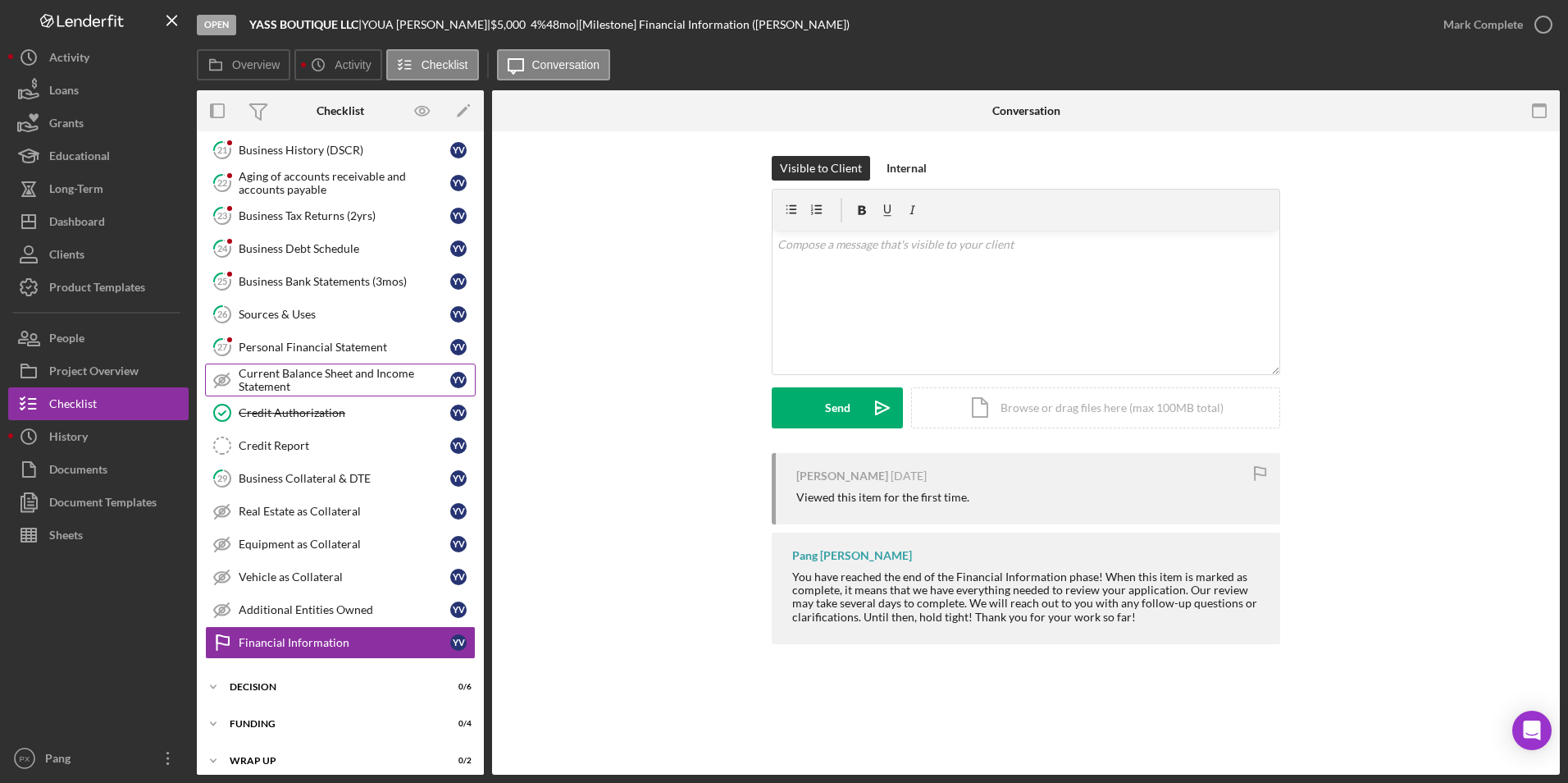
scroll to position [223, 0]
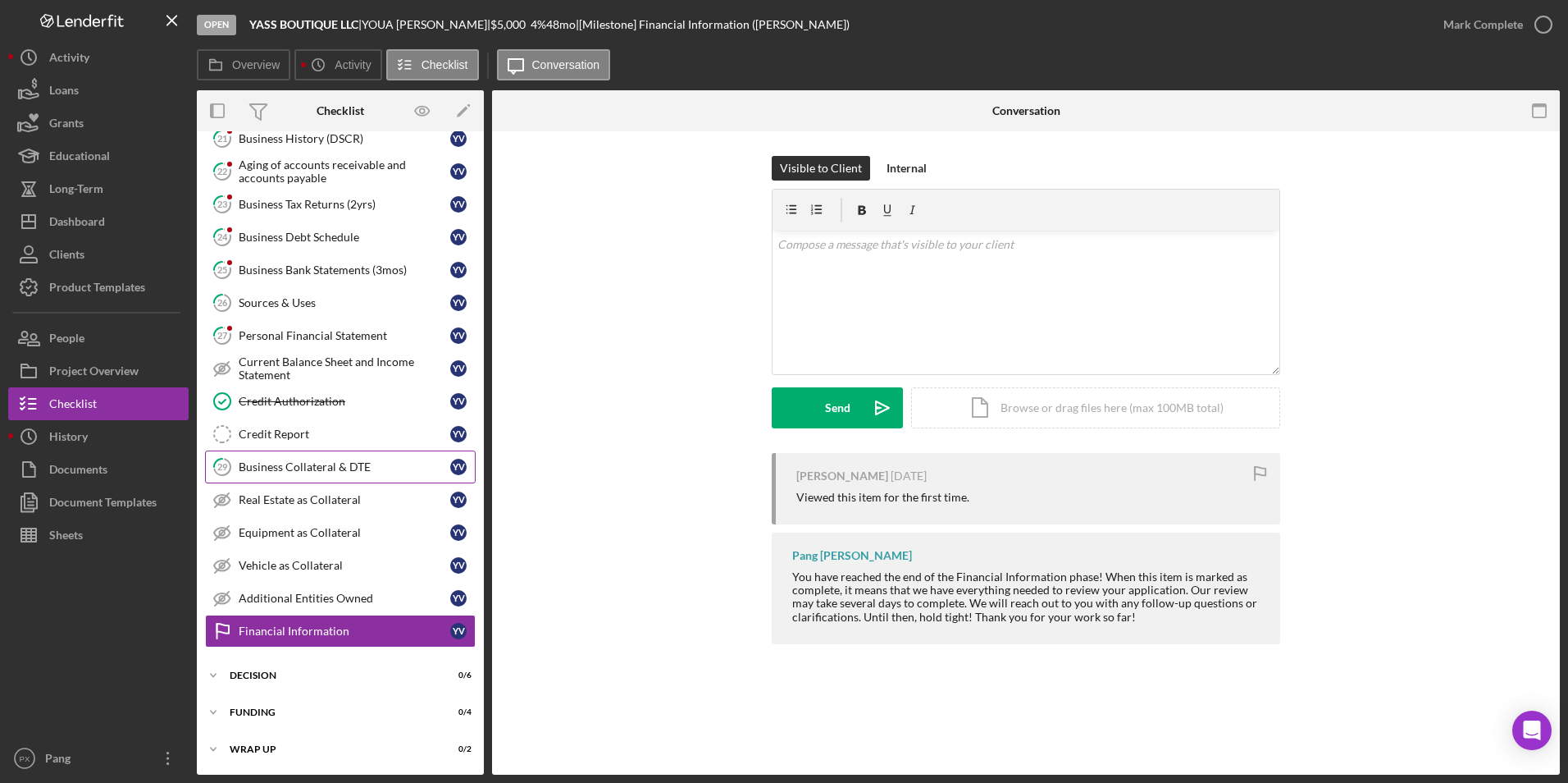
click at [304, 469] on div "Business Collateral & DTE" at bounding box center [344, 466] width 212 height 13
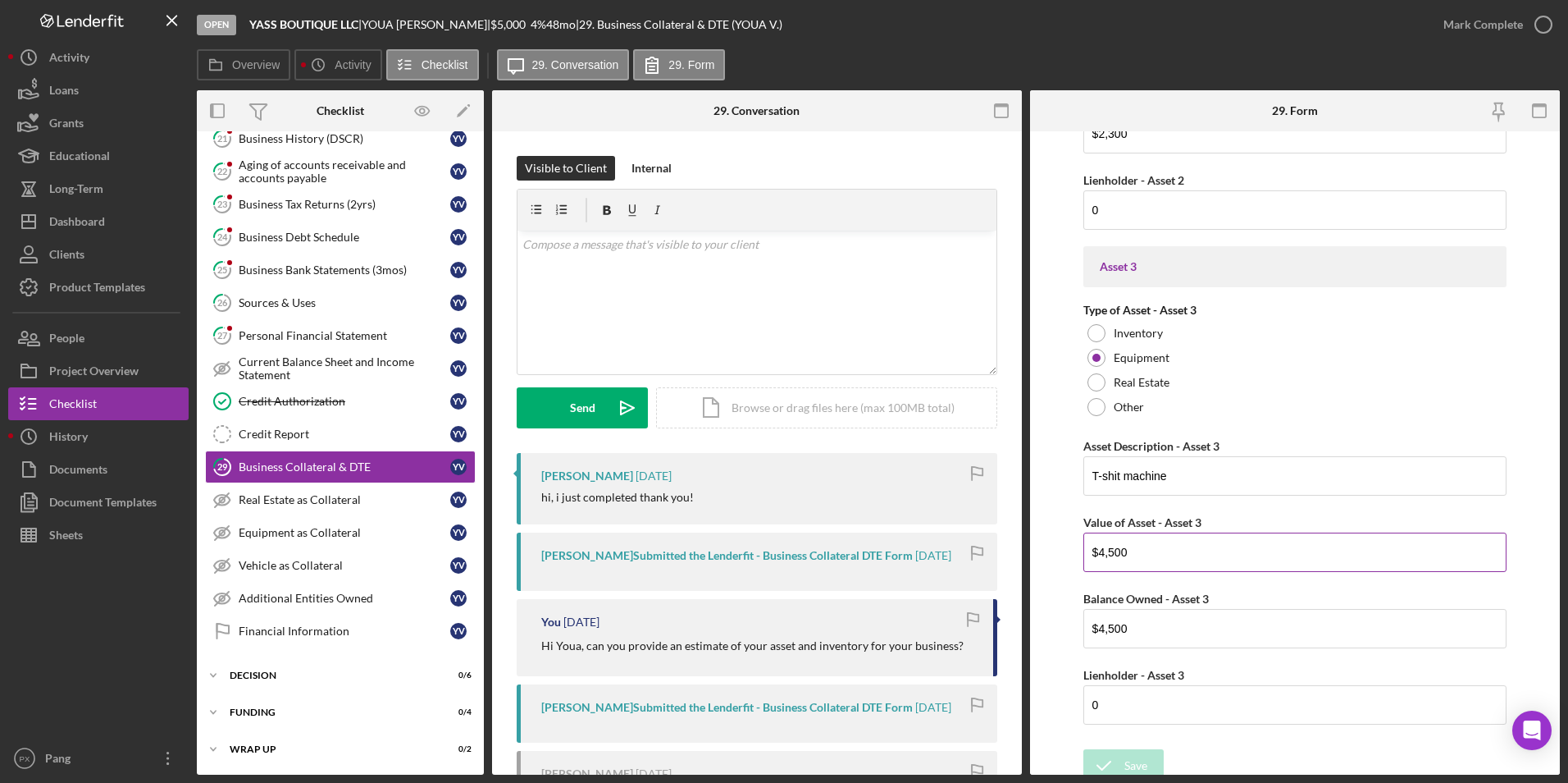
scroll to position [1360, 0]
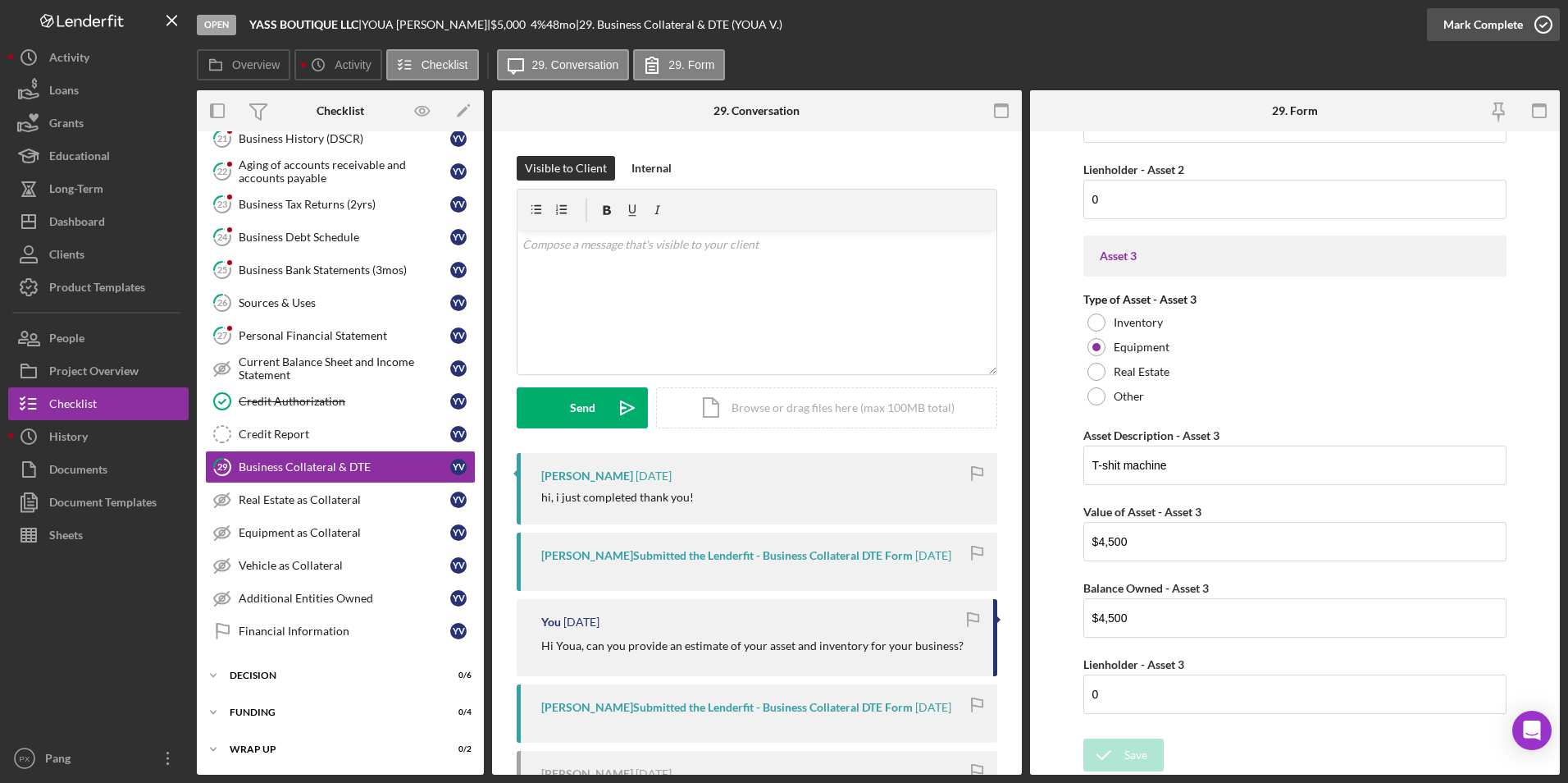
click at [1540, 27] on icon "button" at bounding box center [1544, 25] width 41 height 41
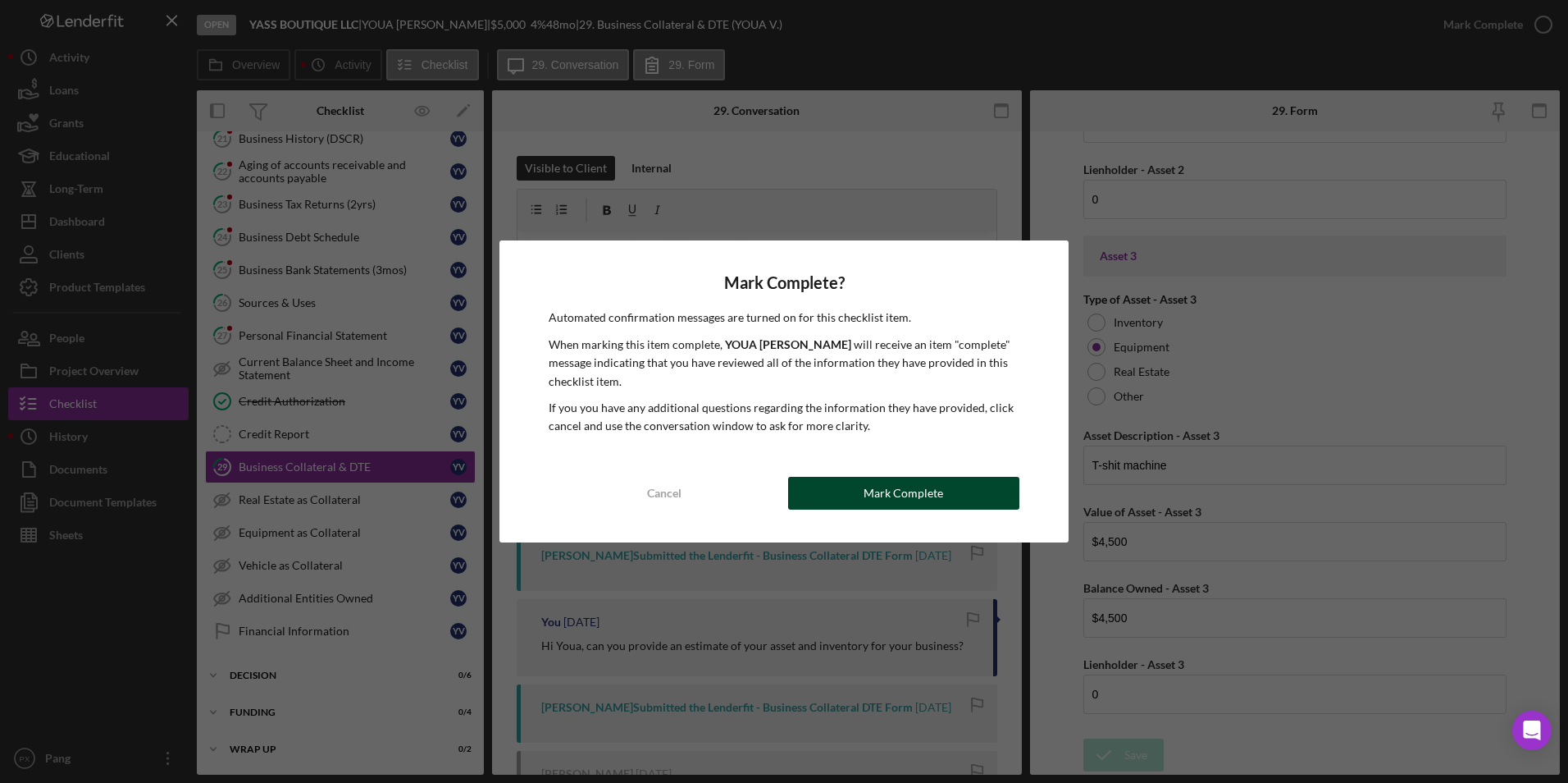
click at [949, 483] on button "Mark Complete" at bounding box center [903, 493] width 232 height 33
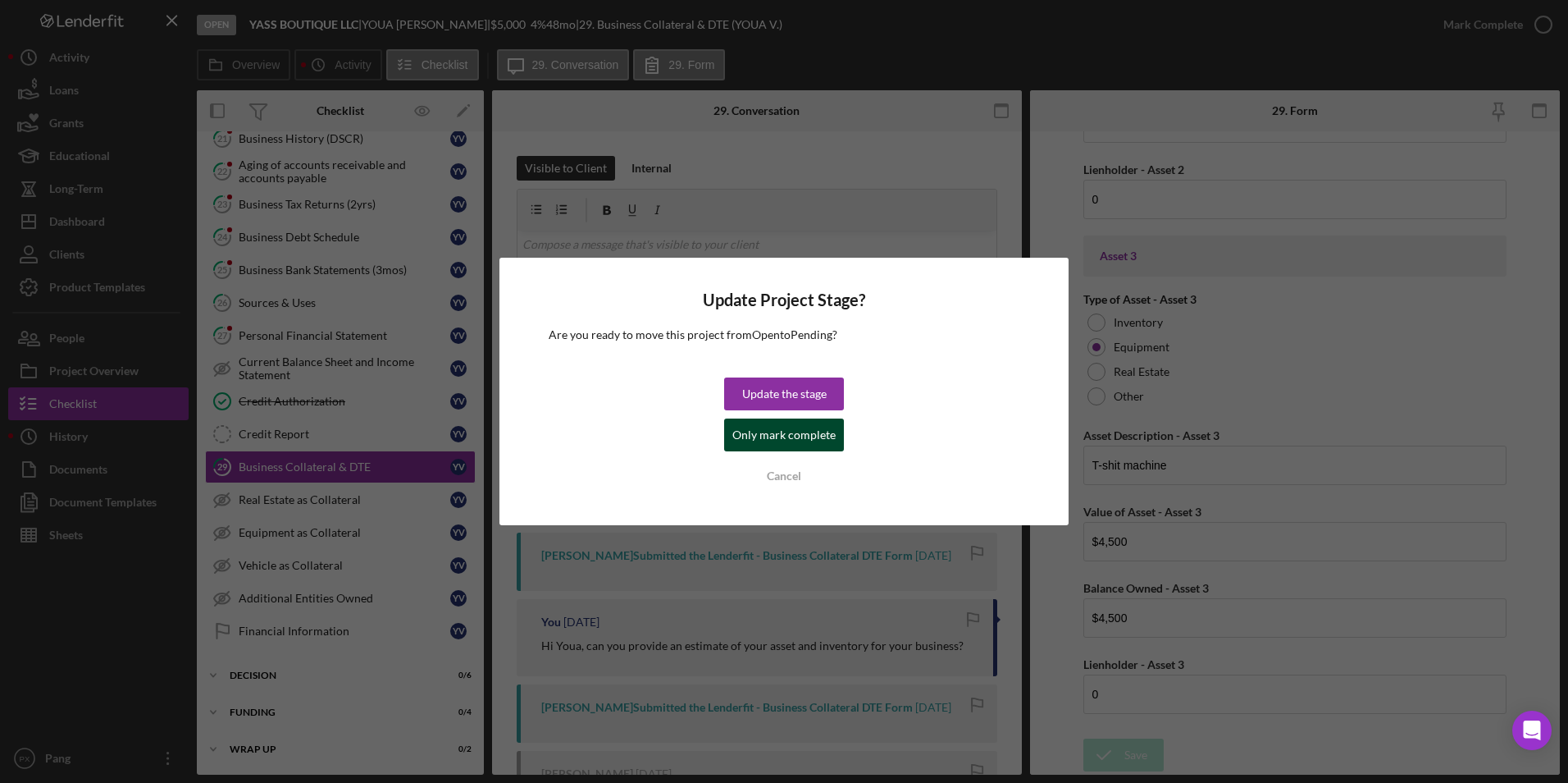
click at [767, 443] on div "Only mark complete" at bounding box center [784, 435] width 103 height 33
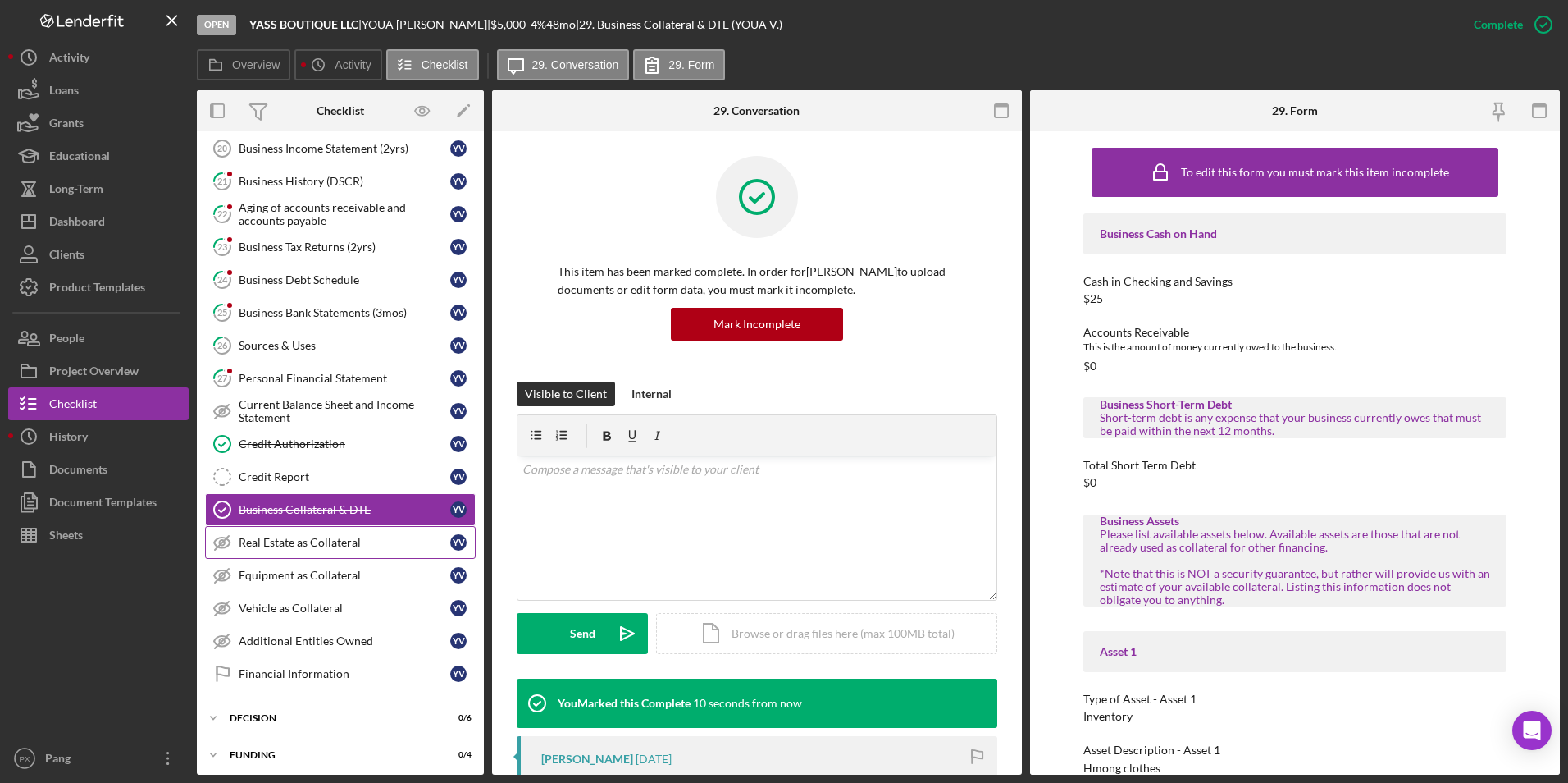
scroll to position [141, 0]
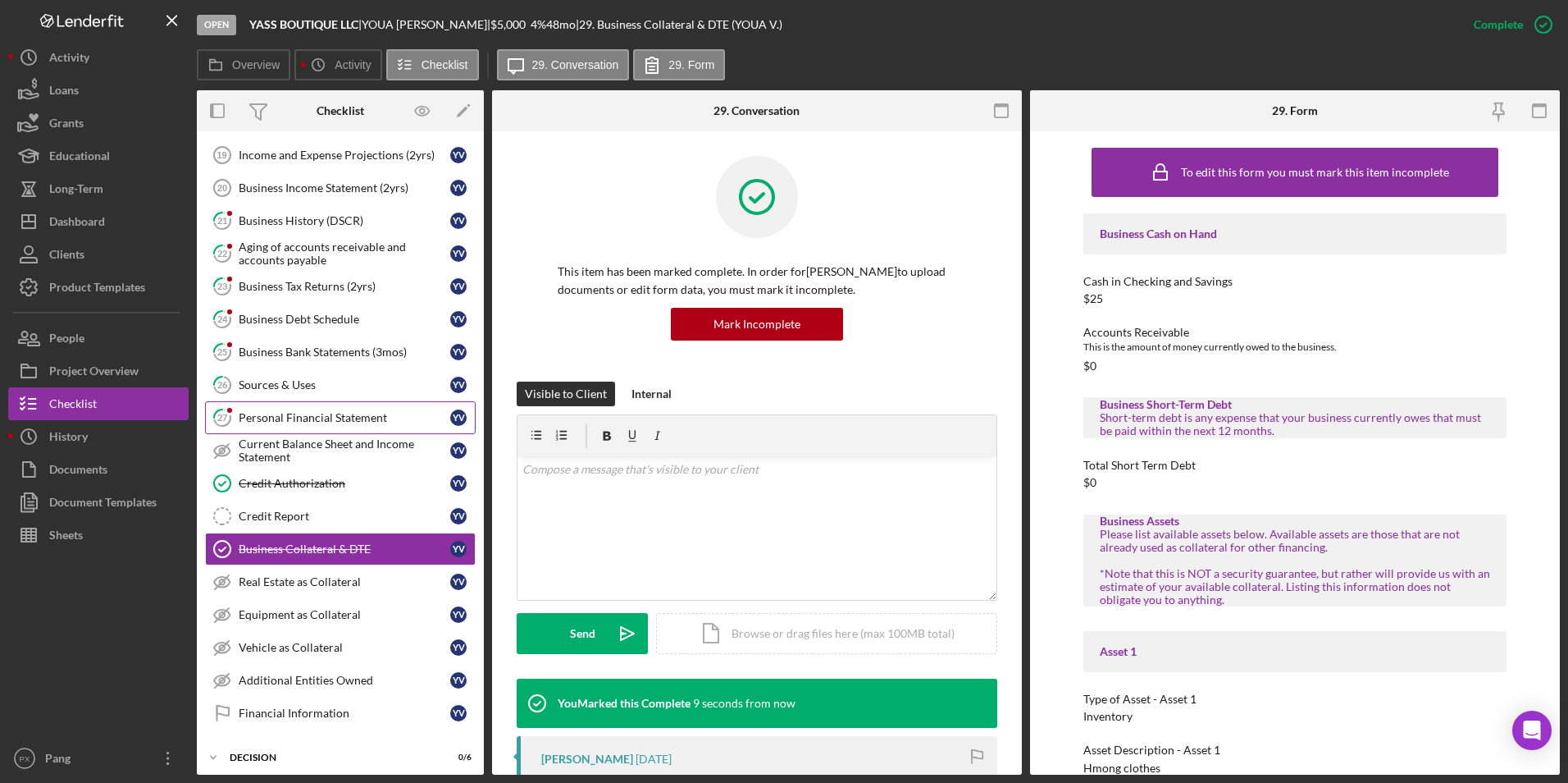
click at [320, 425] on div "Personal Financial Statement" at bounding box center [344, 417] width 212 height 13
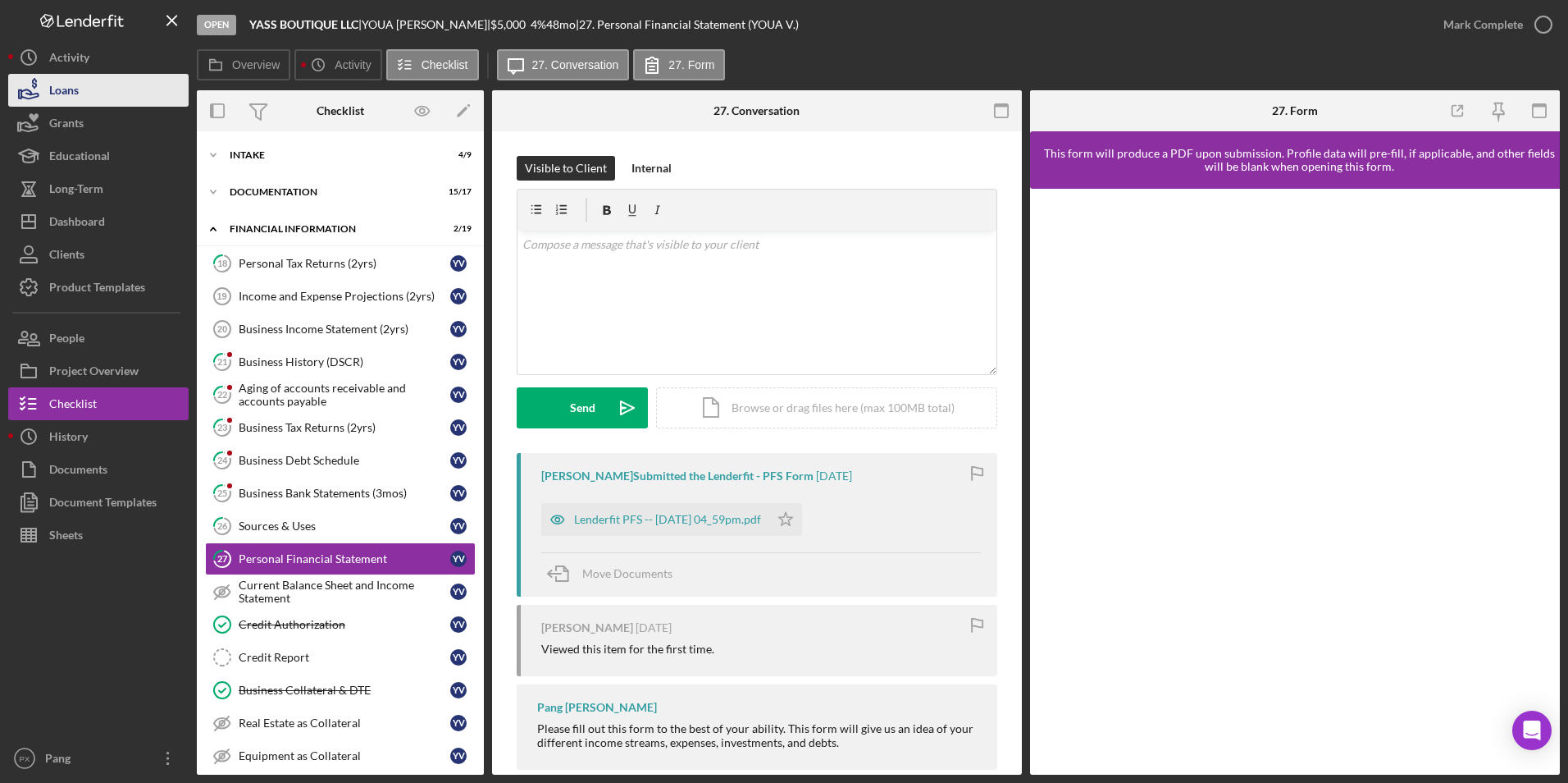
click at [65, 90] on div "Loans" at bounding box center [64, 92] width 29 height 37
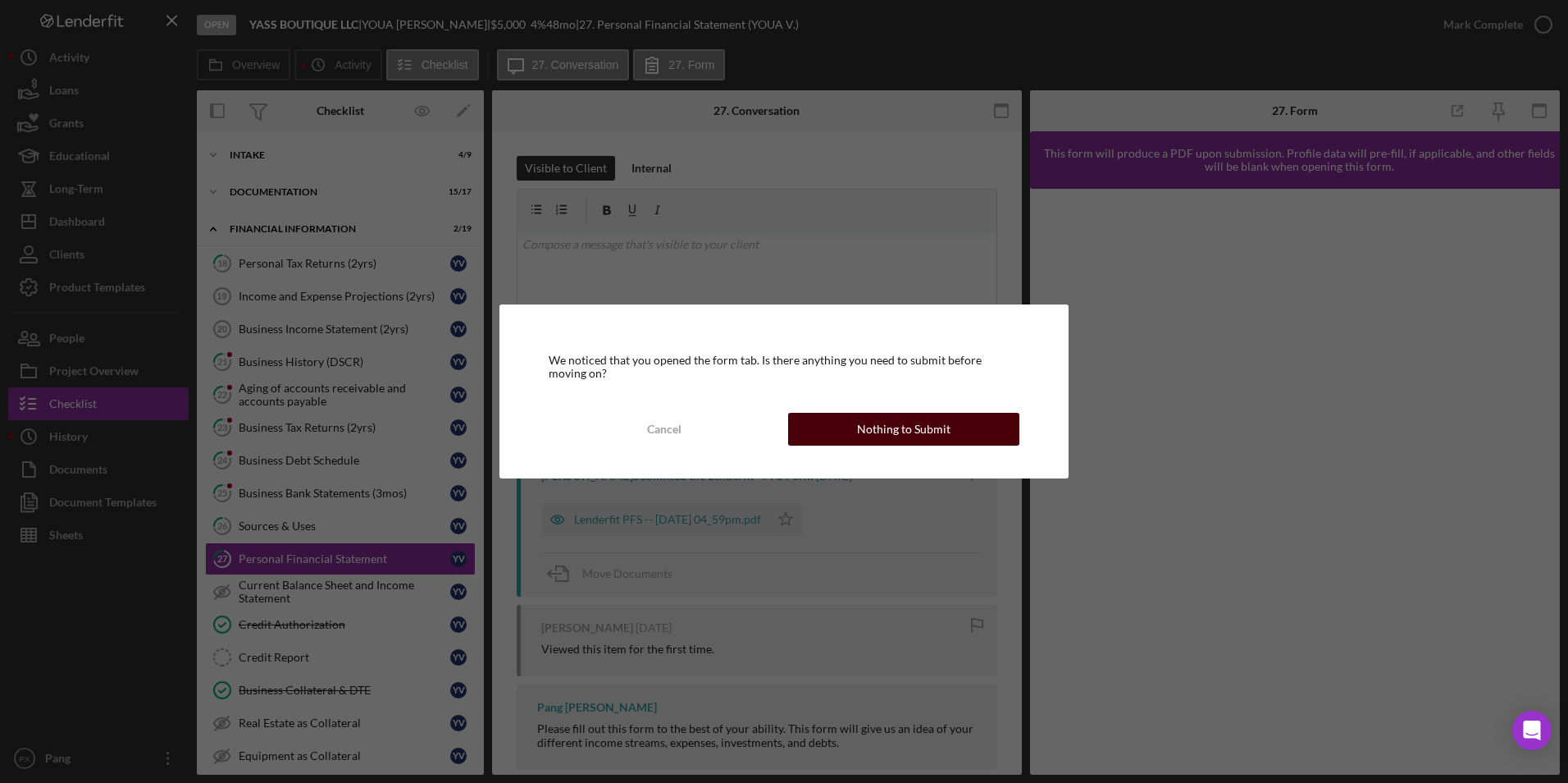
click at [877, 431] on div "Nothing to Submit" at bounding box center [903, 429] width 94 height 33
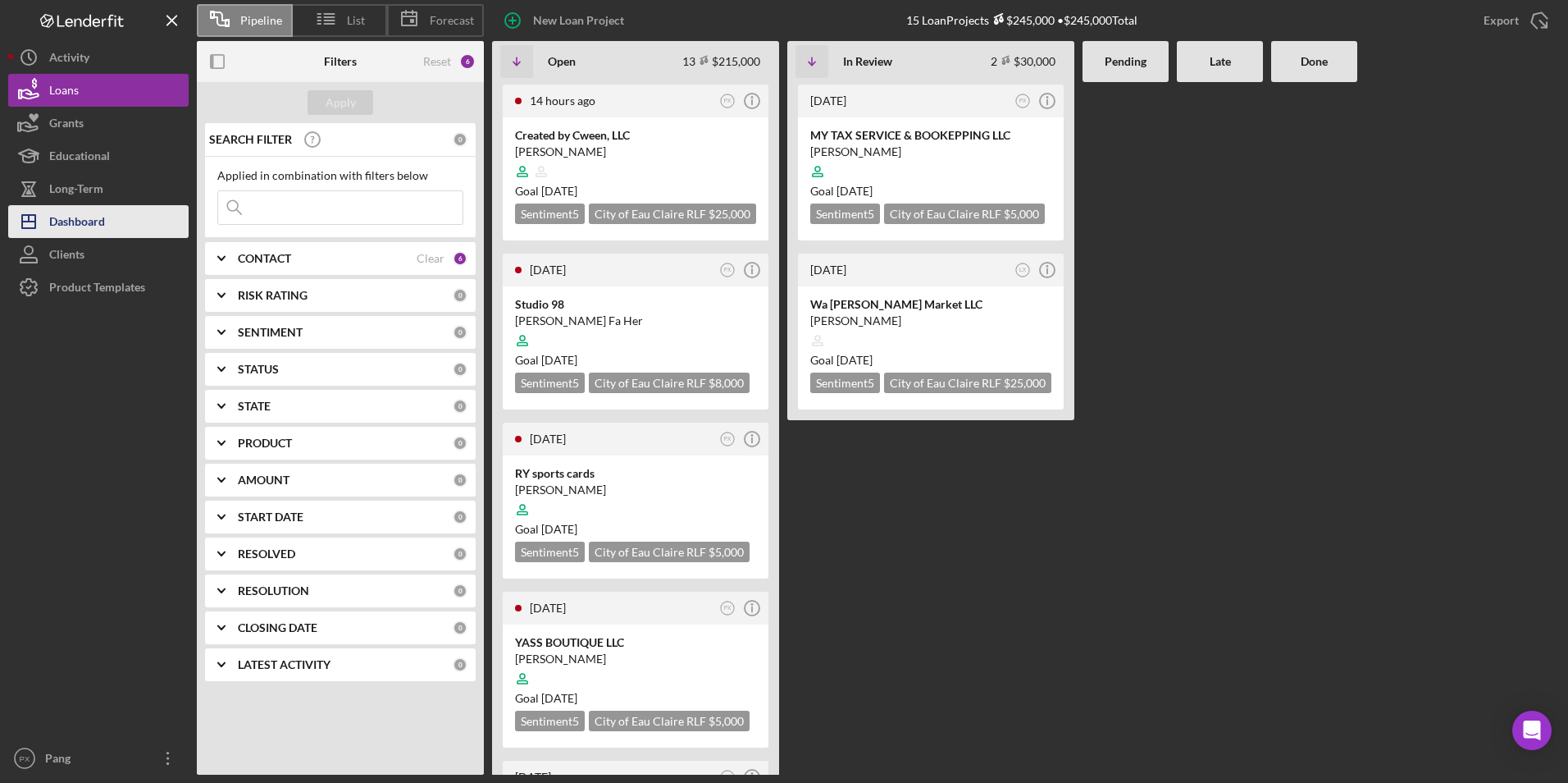
click at [59, 227] on div "Dashboard" at bounding box center [77, 223] width 56 height 37
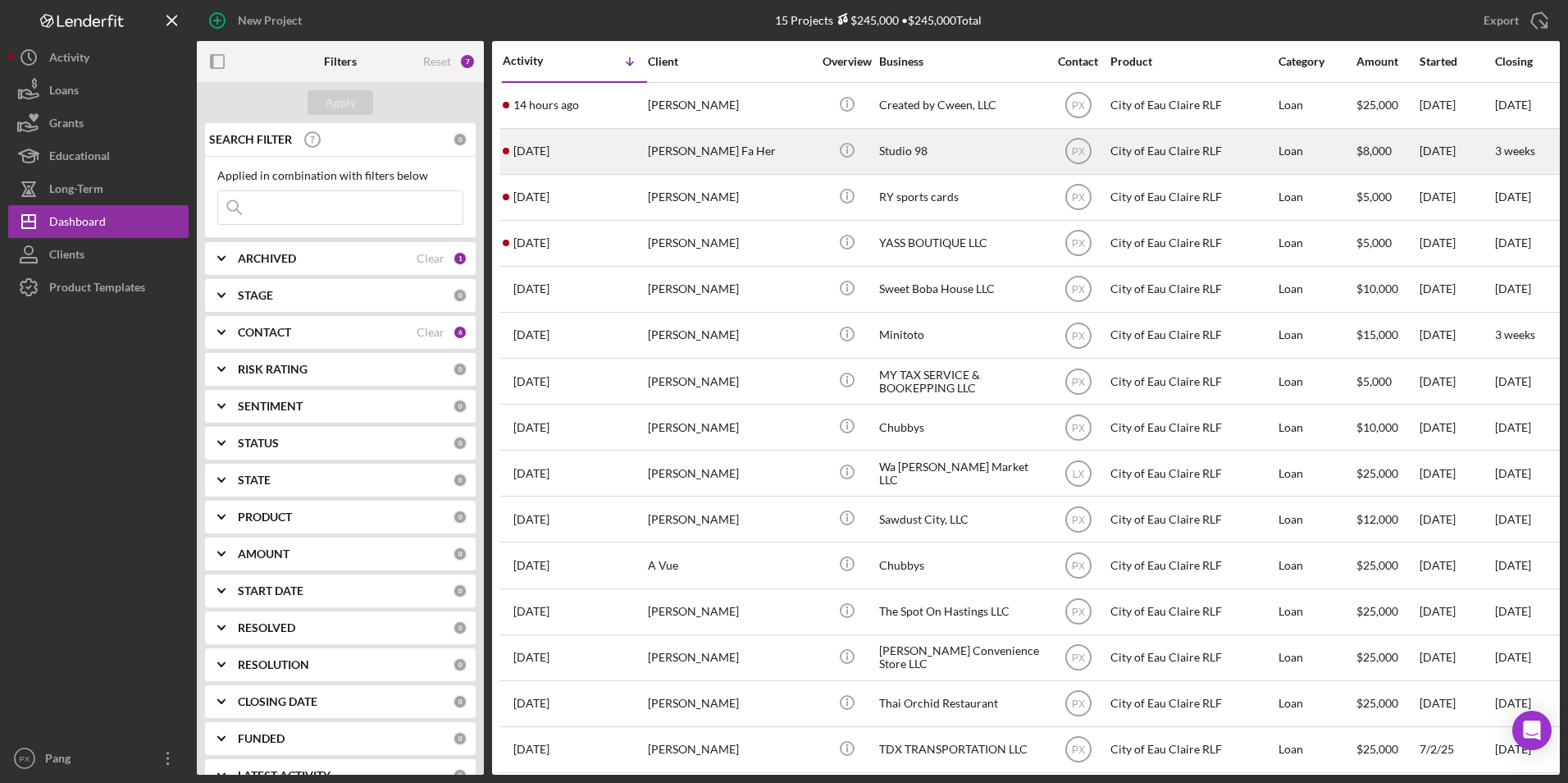
click at [694, 151] on div "[PERSON_NAME] Fa Her" at bounding box center [730, 152] width 164 height 43
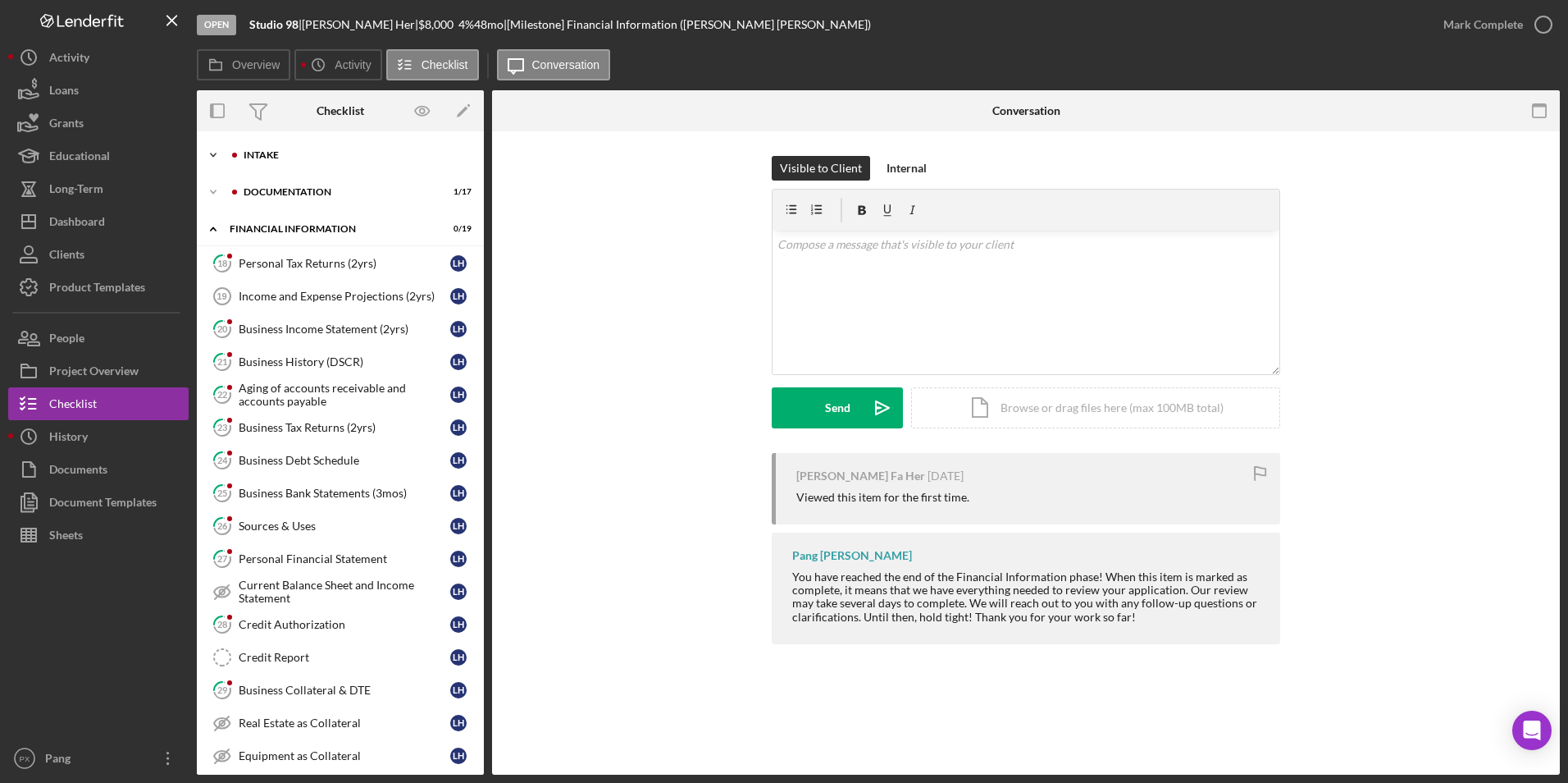
click at [274, 145] on div "Icon/Expander Intake 3 / 9" at bounding box center [340, 155] width 287 height 33
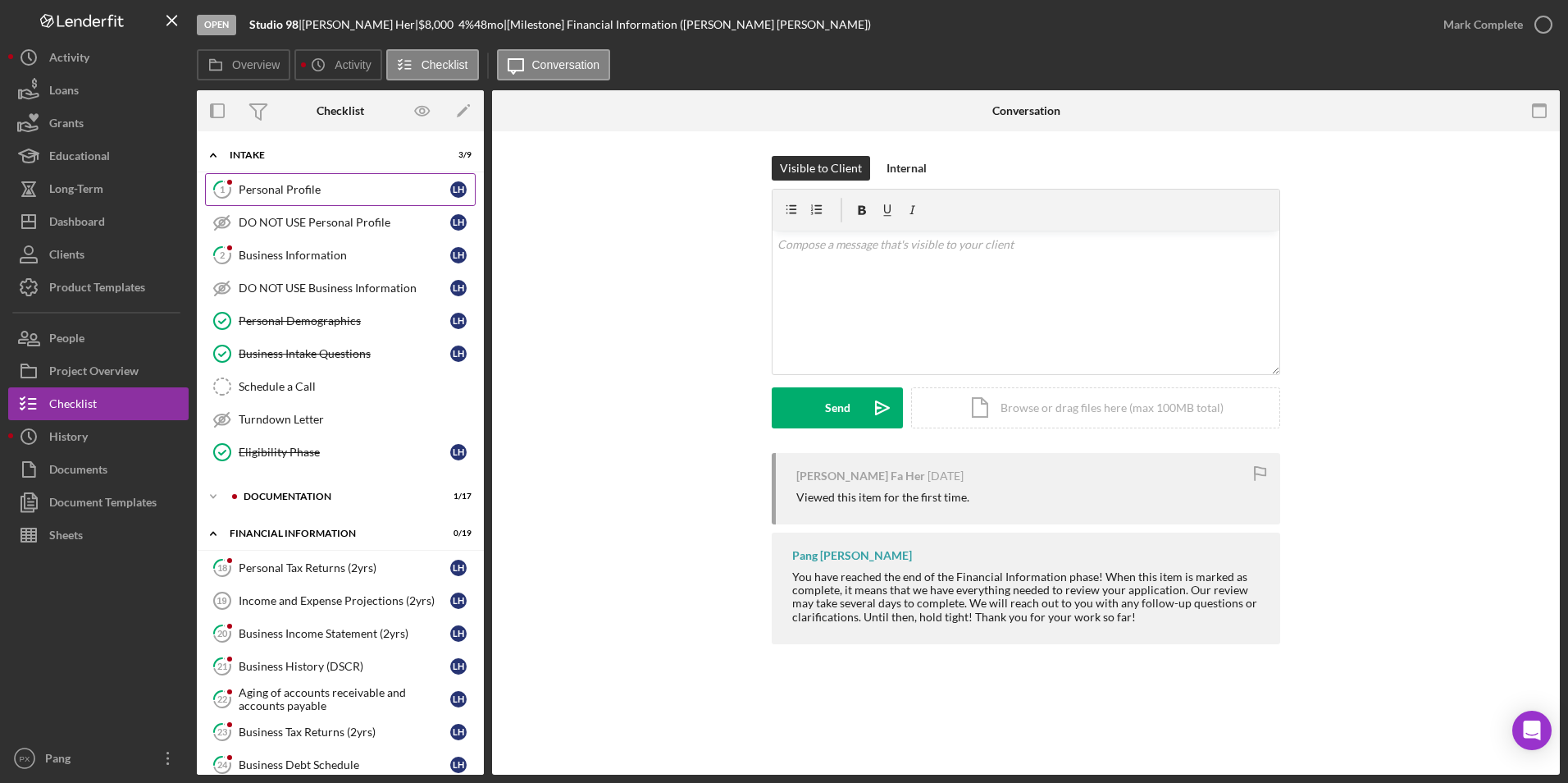
click at [305, 196] on div "Personal Profile" at bounding box center [344, 189] width 212 height 13
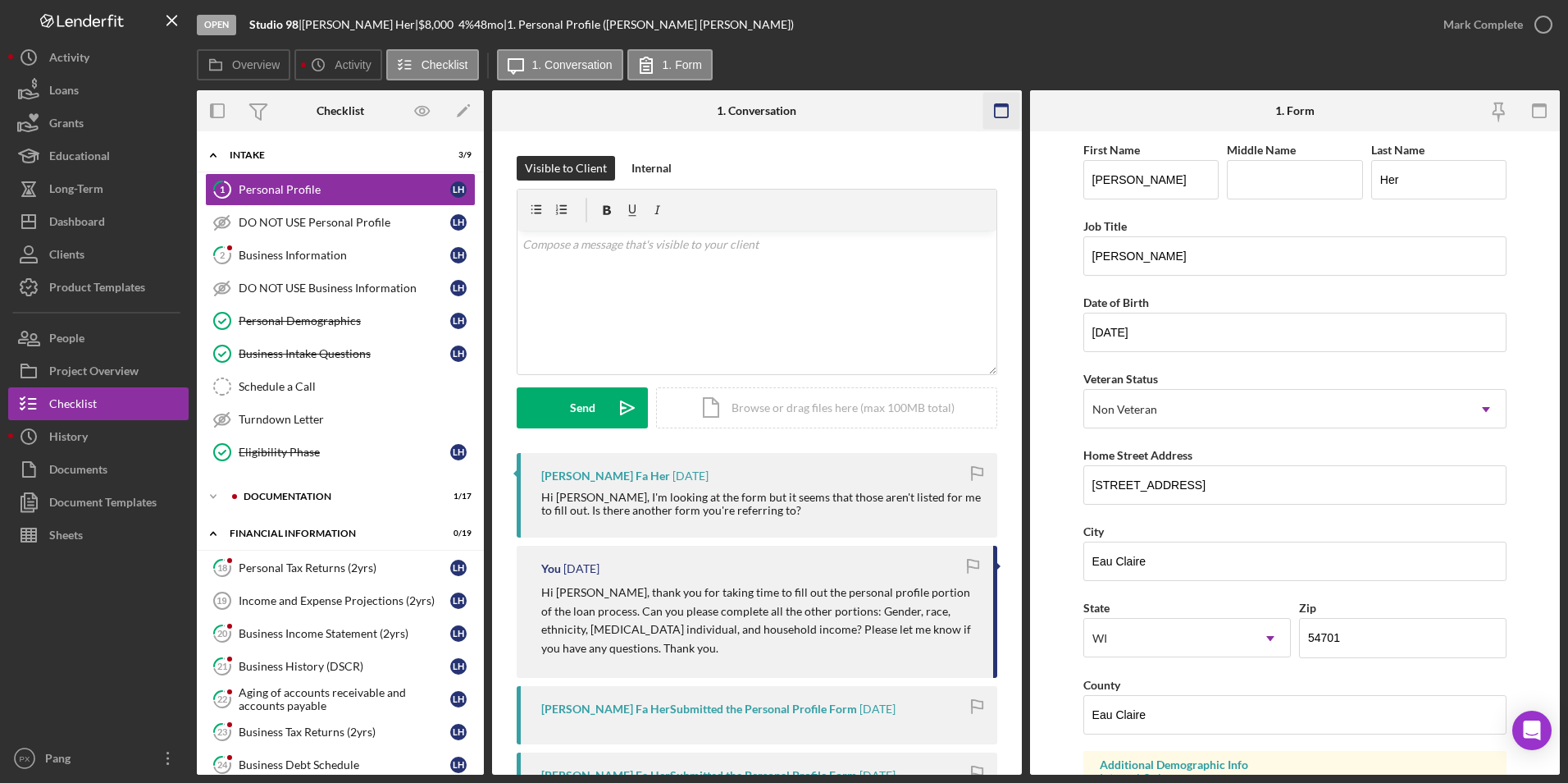
click at [1532, 112] on icon "button" at bounding box center [1539, 111] width 37 height 37
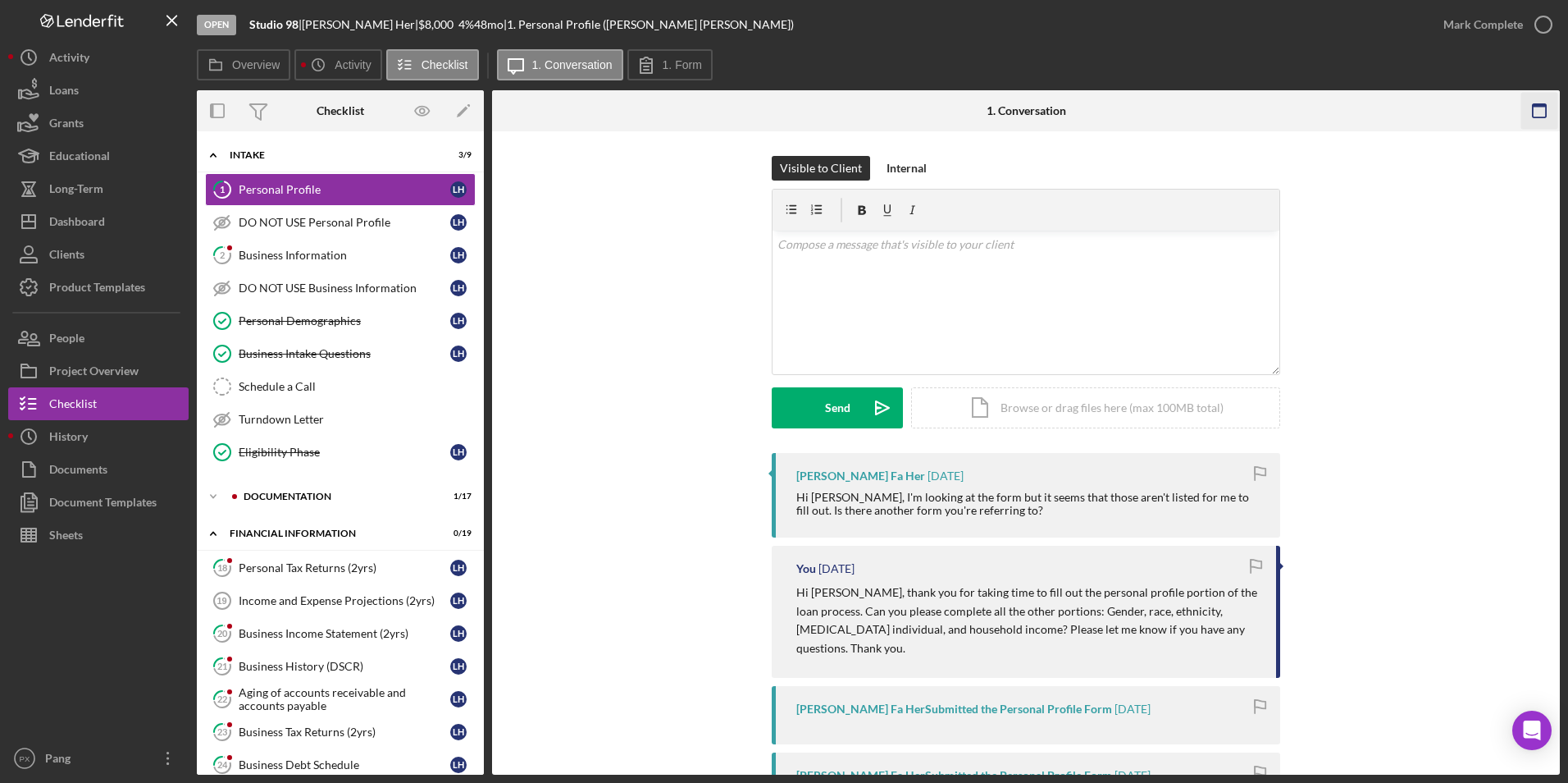
click at [1532, 112] on icon "button" at bounding box center [1540, 111] width 37 height 37
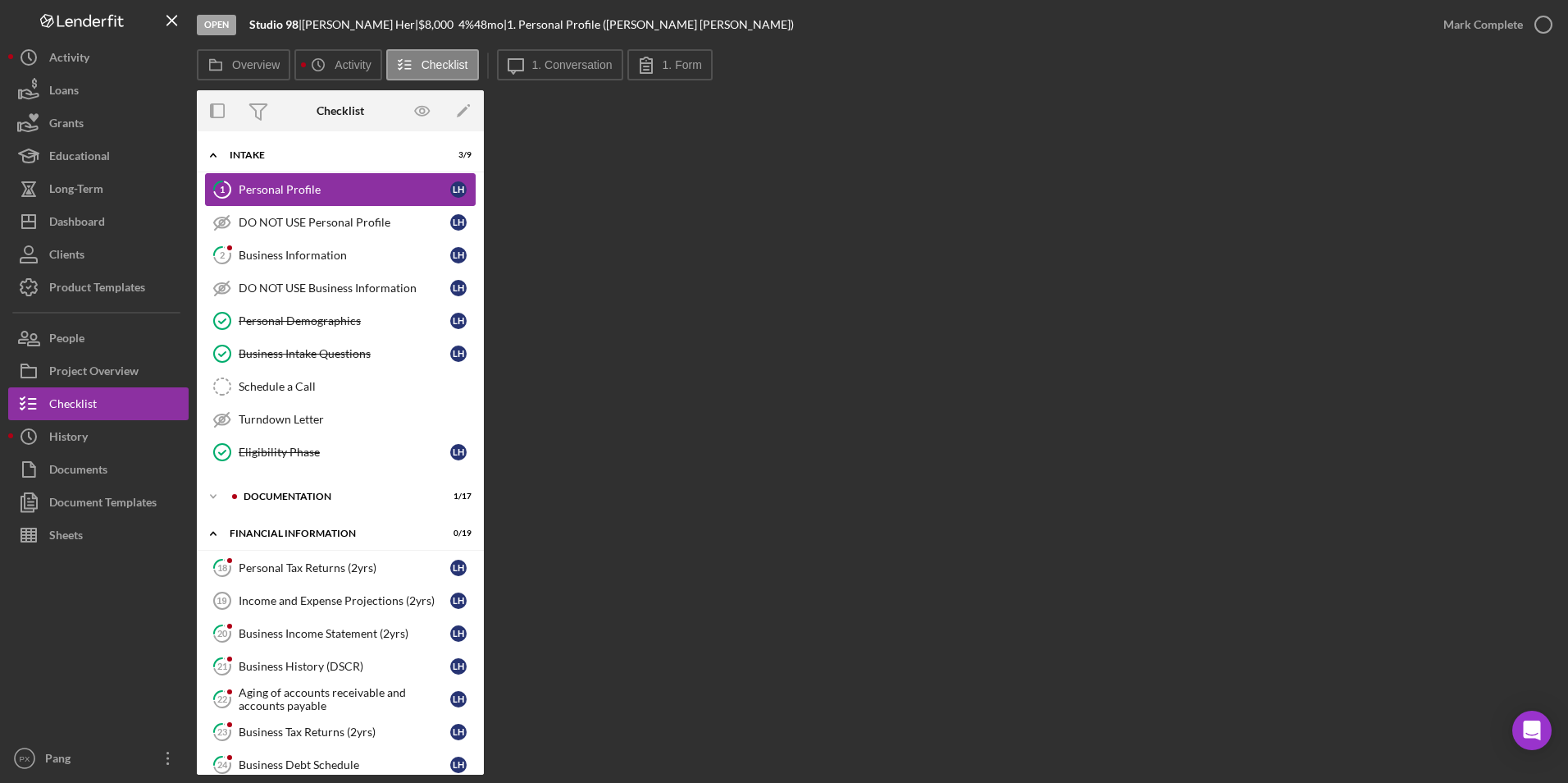
click at [329, 194] on div "Personal Profile" at bounding box center [344, 189] width 212 height 13
click at [709, 65] on button "1. Form" at bounding box center [670, 65] width 85 height 31
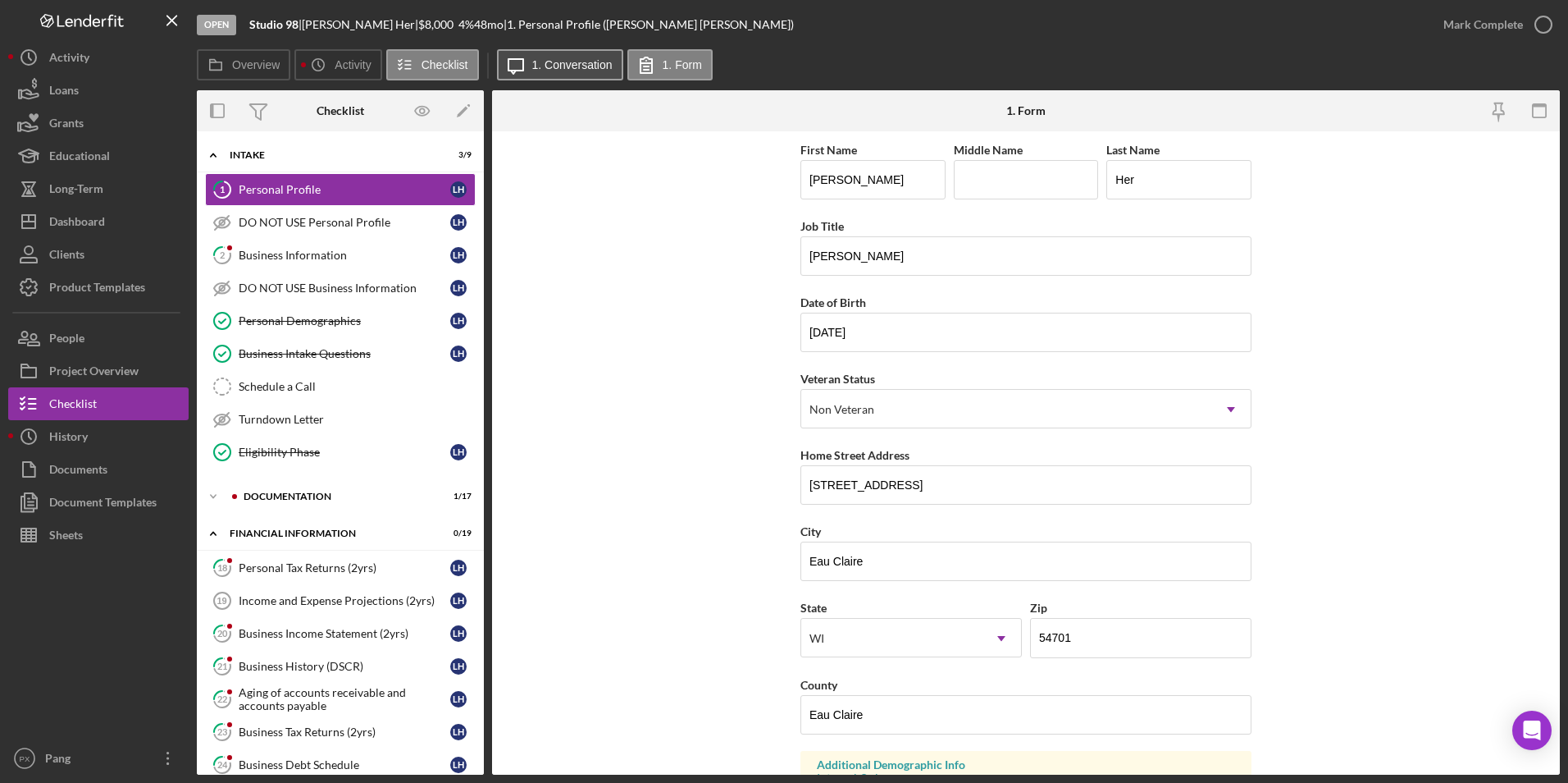
click at [569, 74] on button "Icon/Message 1. Conversation" at bounding box center [560, 65] width 127 height 31
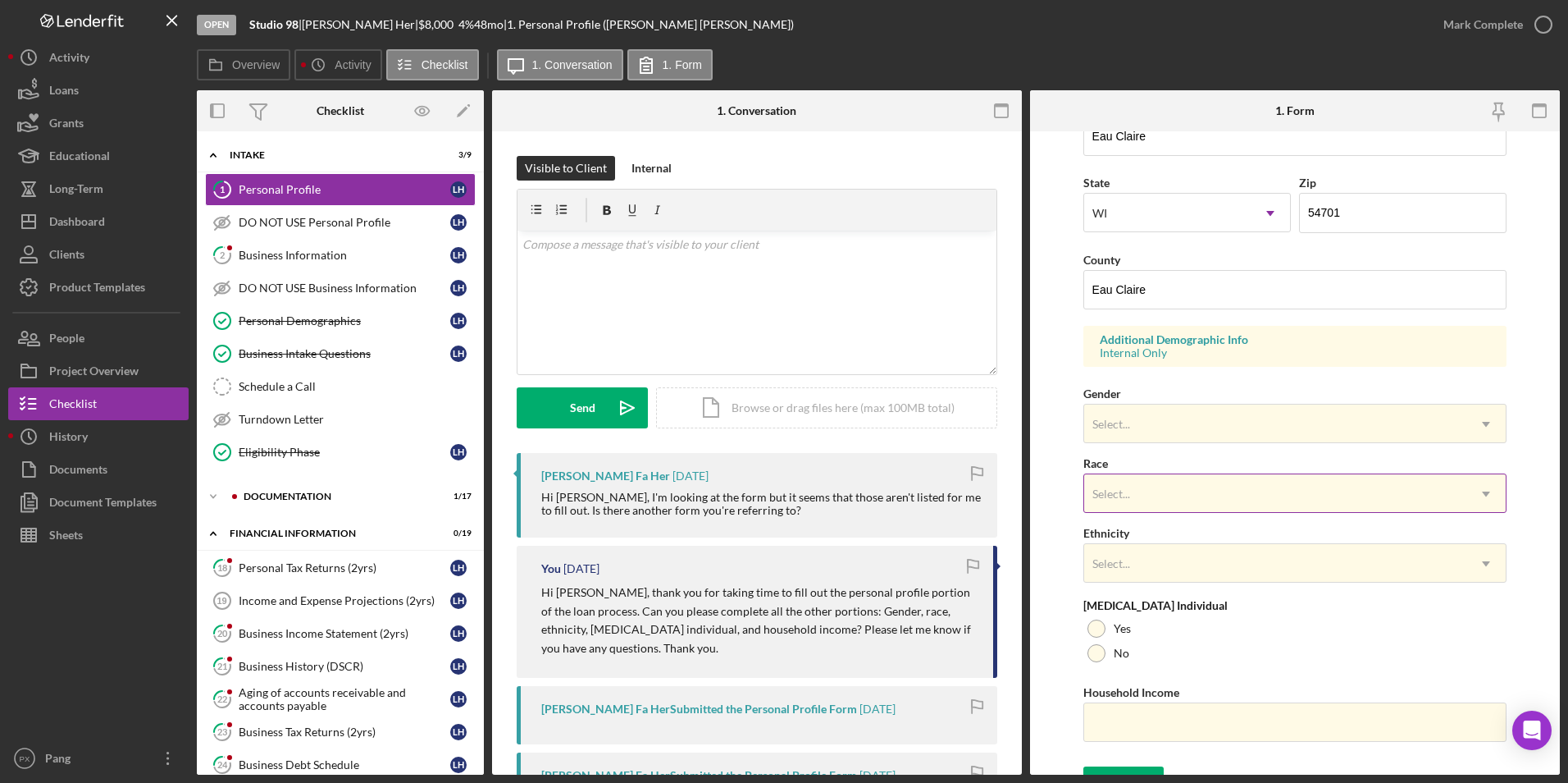
scroll to position [452, 0]
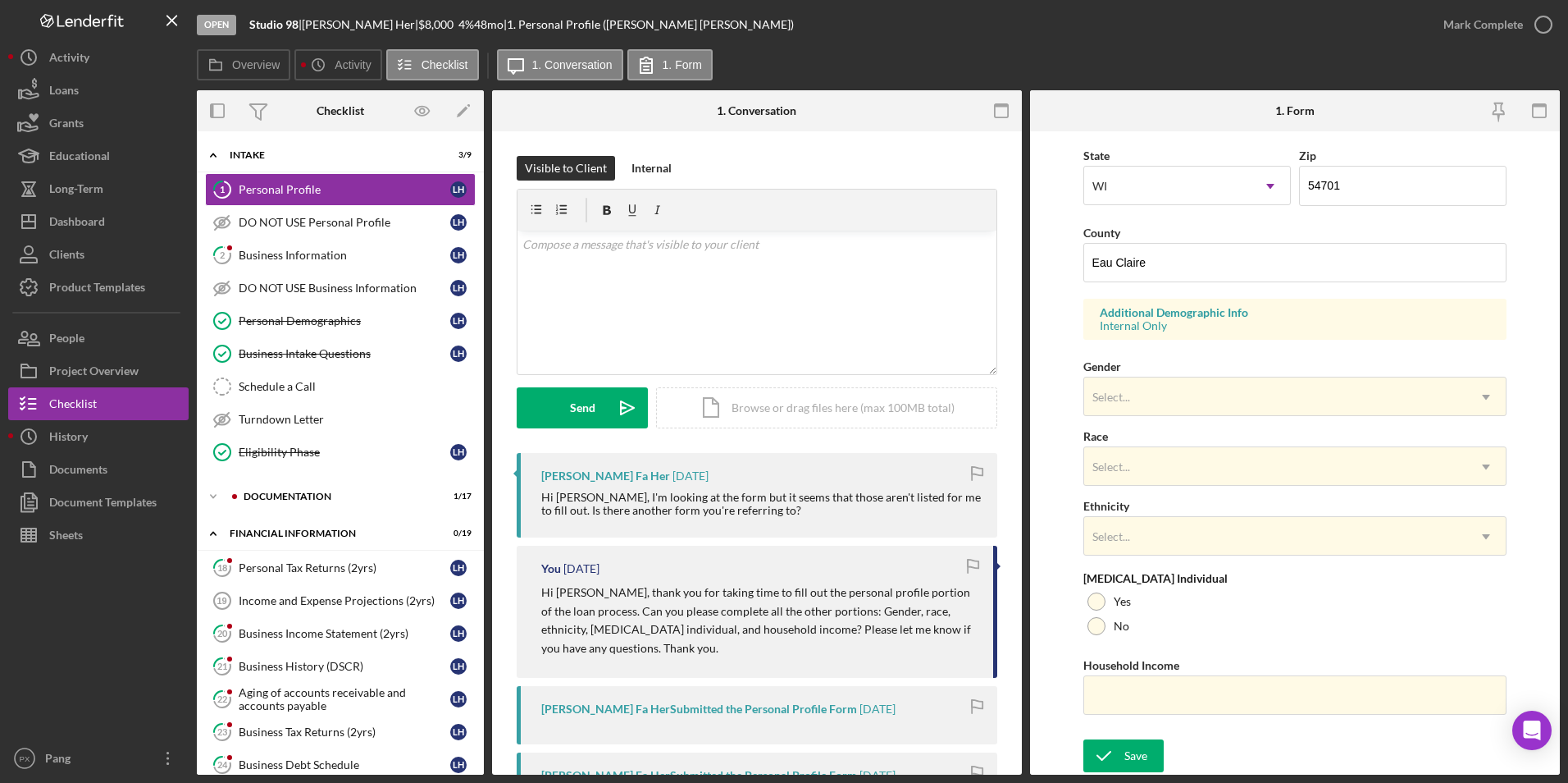
click at [1134, 326] on div "Internal Only" at bounding box center [1295, 326] width 391 height 13
drag, startPoint x: 1206, startPoint y: 329, endPoint x: 1093, endPoint y: 301, distance: 116.4
click at [1093, 301] on div "Additional Demographic Info Internal Only" at bounding box center [1295, 320] width 425 height 41
drag, startPoint x: 1093, startPoint y: 301, endPoint x: 1125, endPoint y: 317, distance: 35.8
click at [1125, 317] on div "Additional Demographic Info" at bounding box center [1295, 312] width 391 height 13
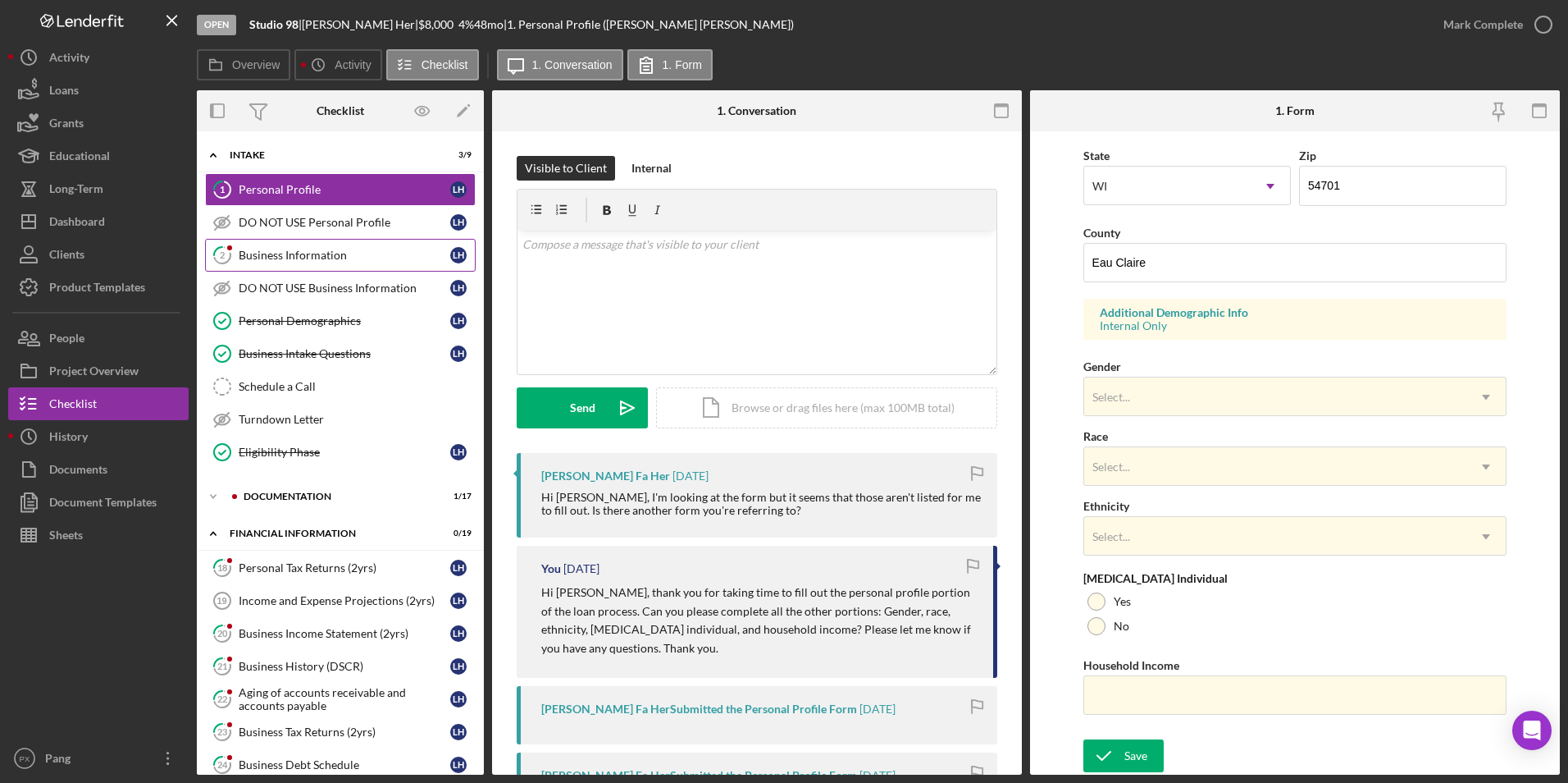
click at [319, 257] on div "Business Information" at bounding box center [344, 255] width 212 height 13
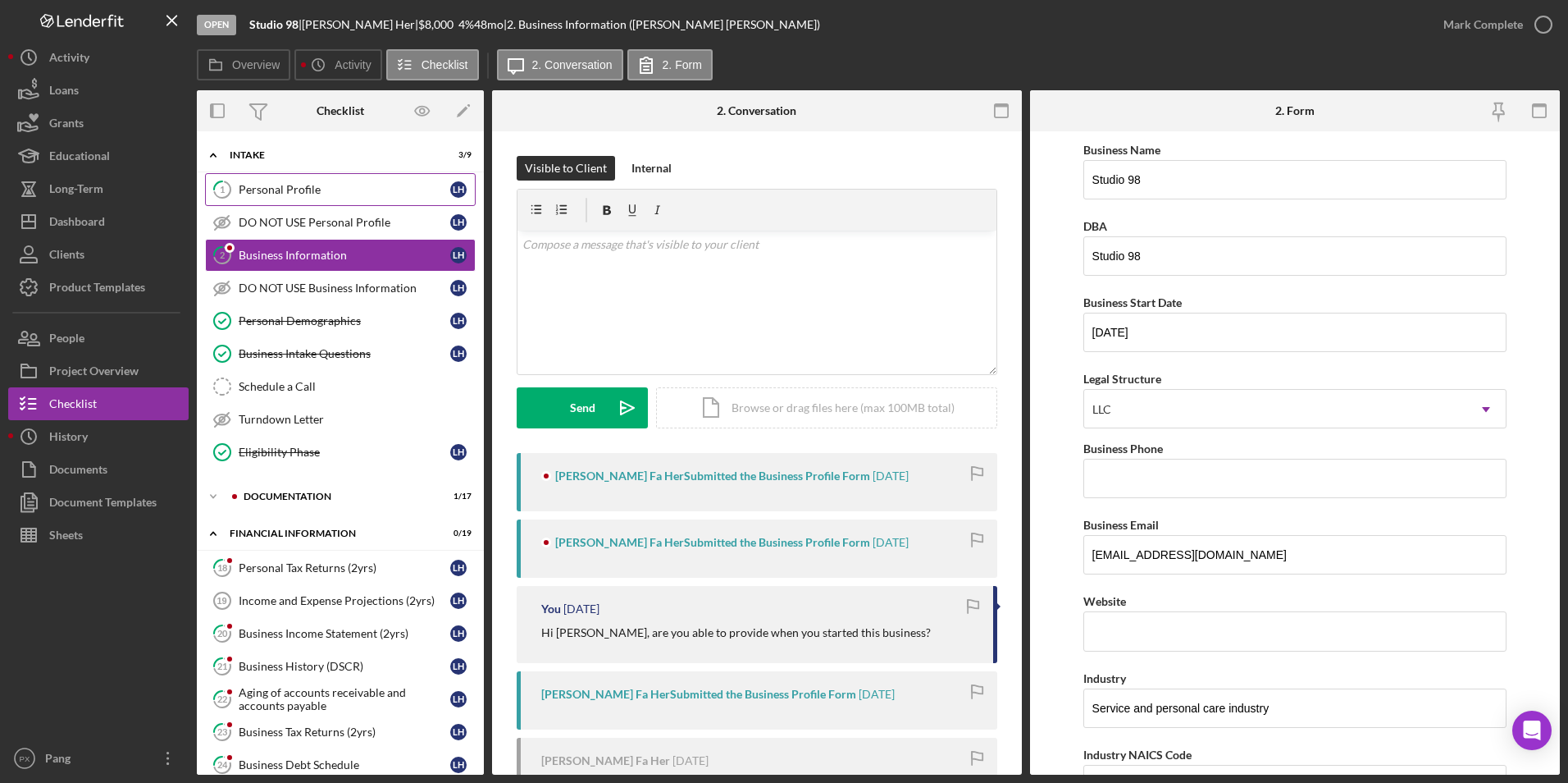
click at [336, 190] on div "Personal Profile" at bounding box center [344, 189] width 212 height 13
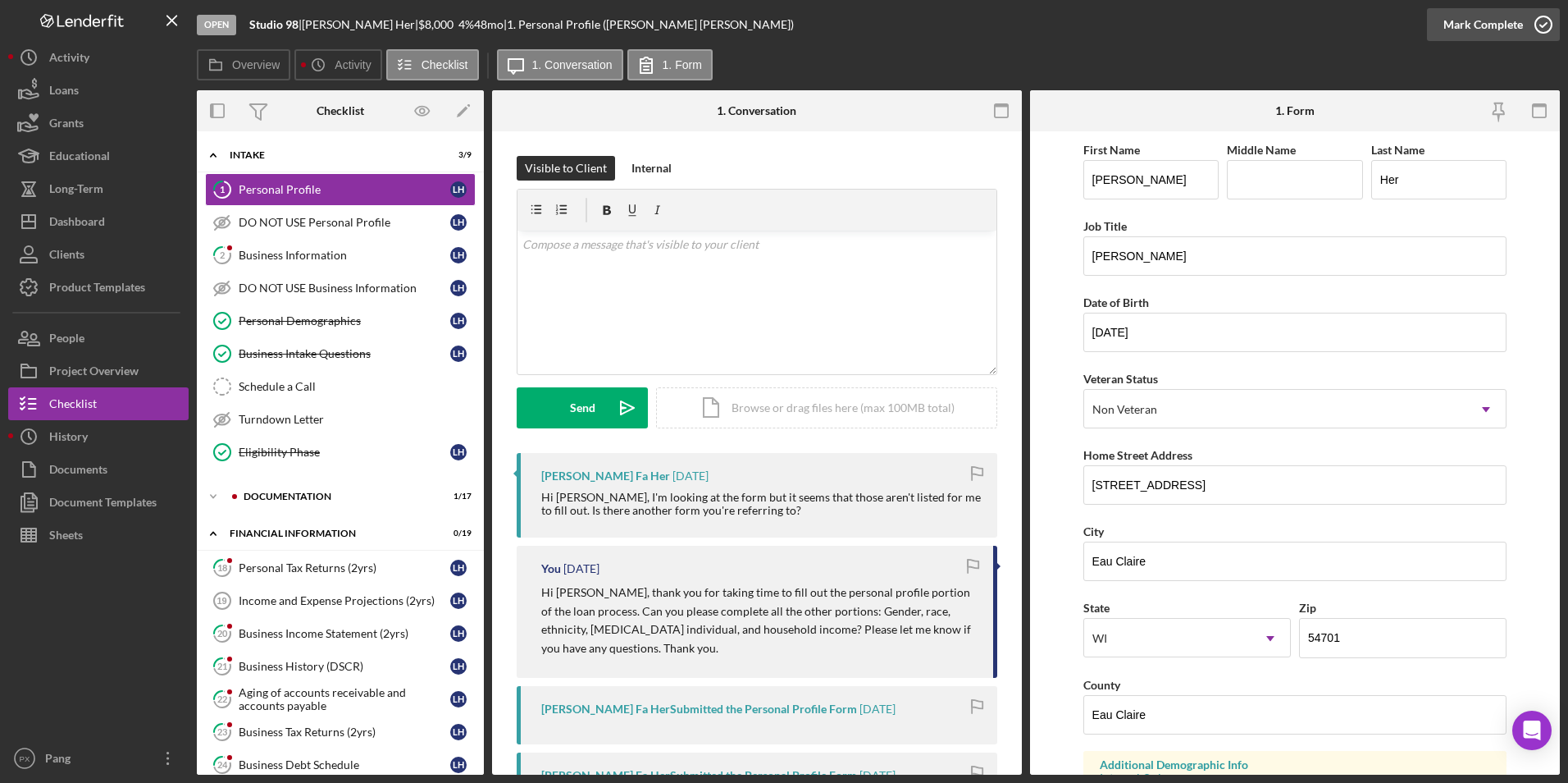
click at [1544, 25] on icon "button" at bounding box center [1544, 25] width 41 height 41
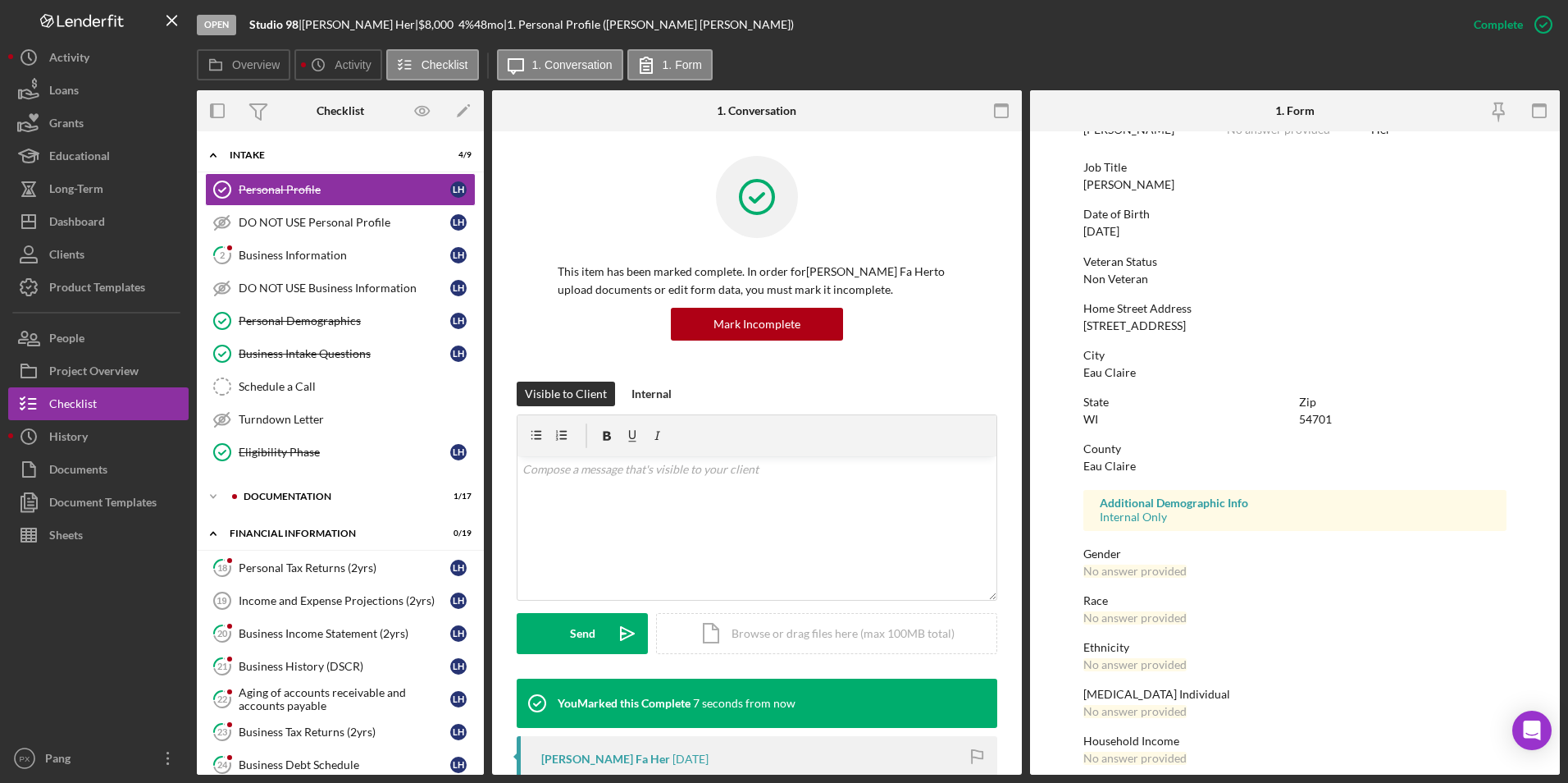
scroll to position [122, 0]
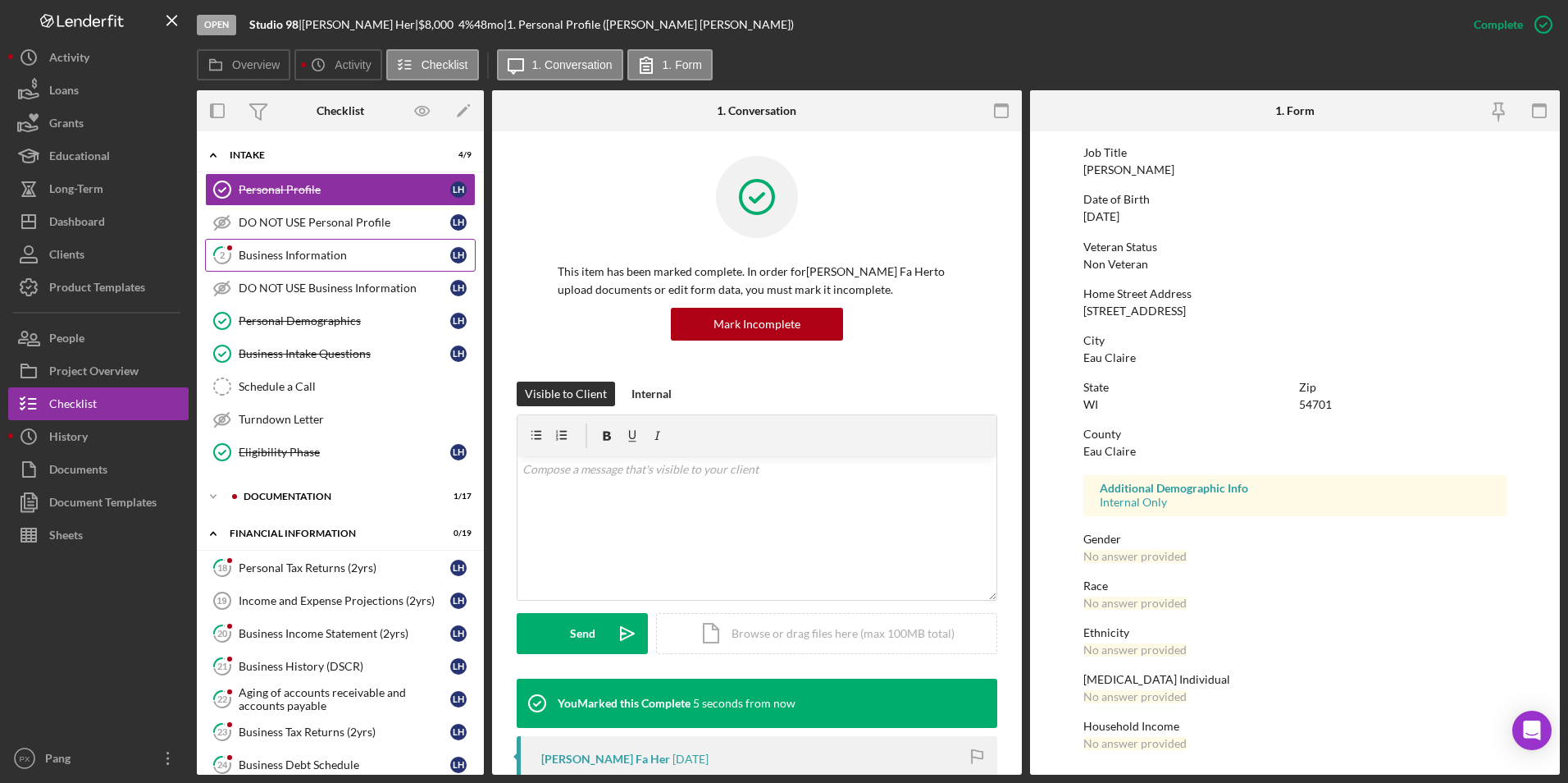
click at [310, 247] on link "2 Business Information L H" at bounding box center [340, 255] width 270 height 33
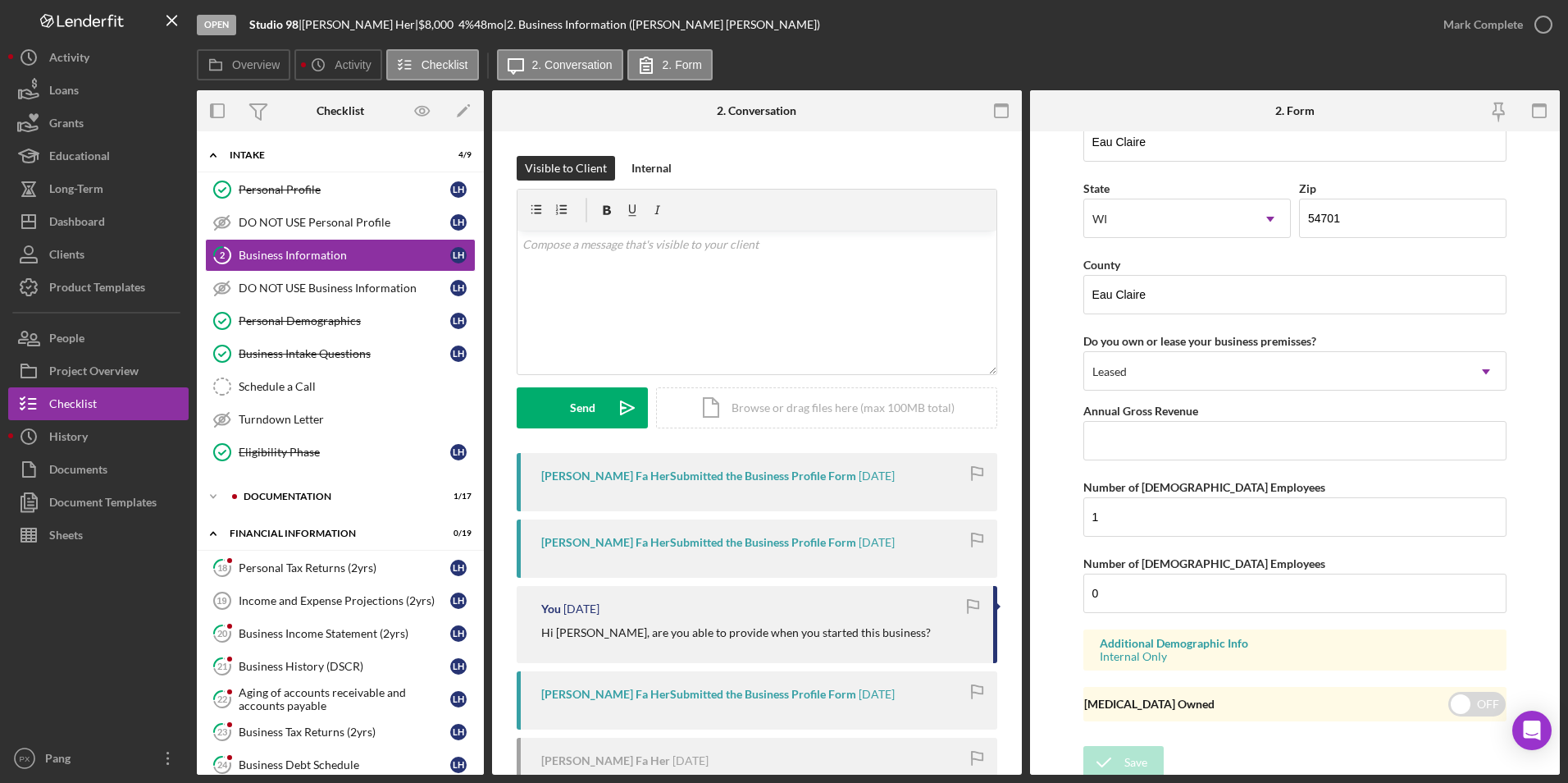
scroll to position [1483, 0]
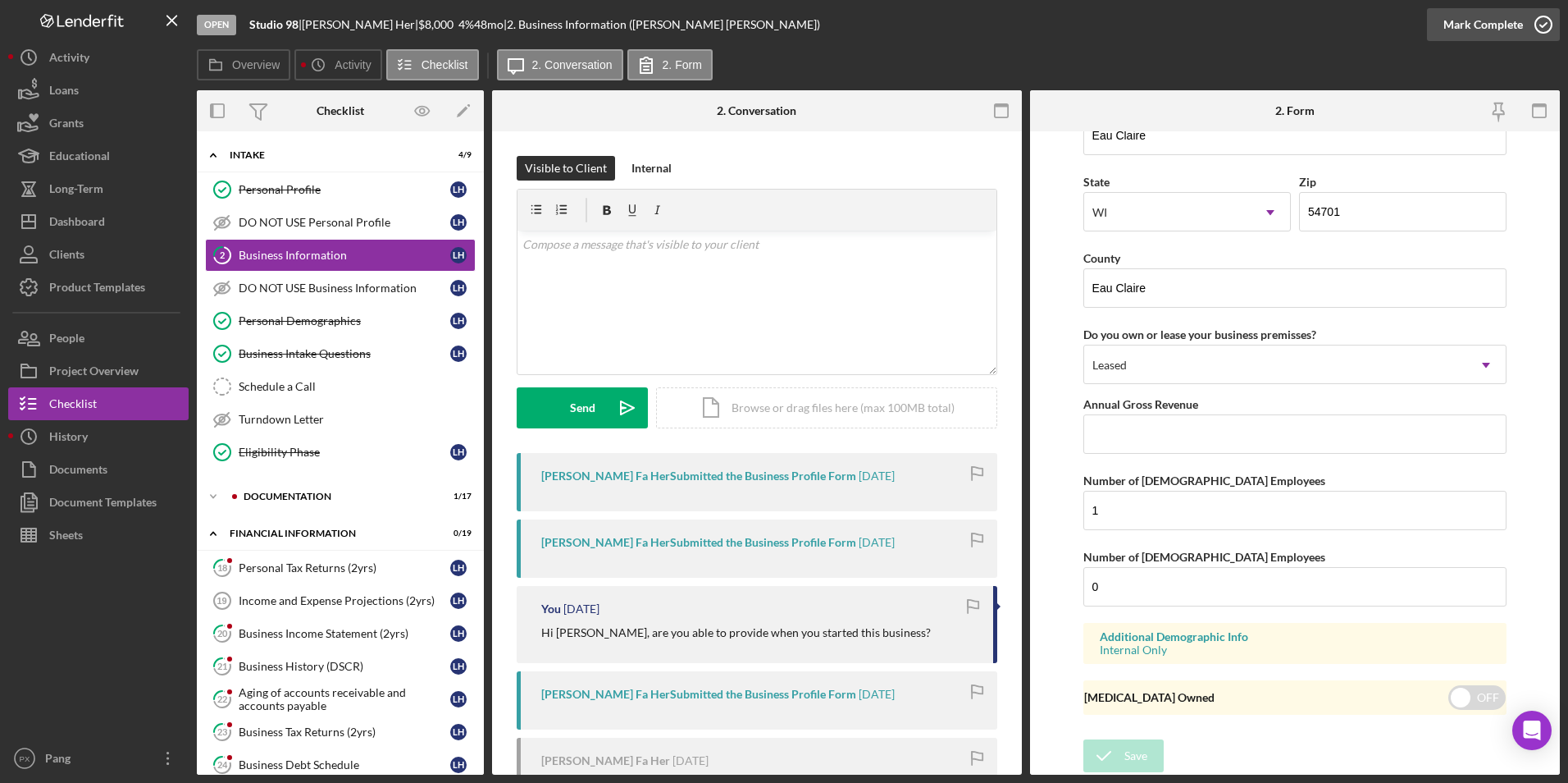
click at [1548, 14] on icon "button" at bounding box center [1544, 25] width 41 height 41
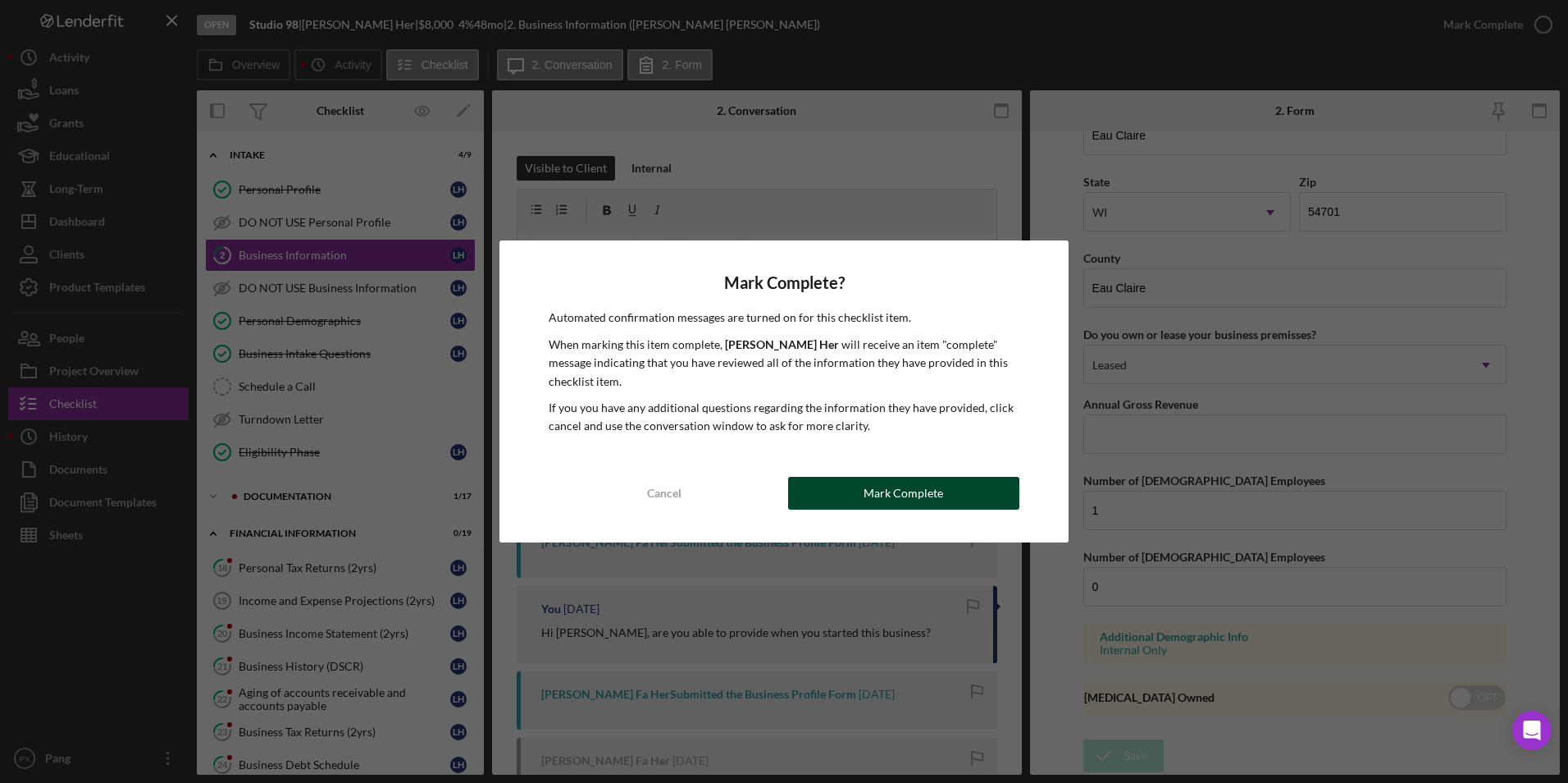
click at [946, 494] on button "Mark Complete" at bounding box center [903, 493] width 232 height 33
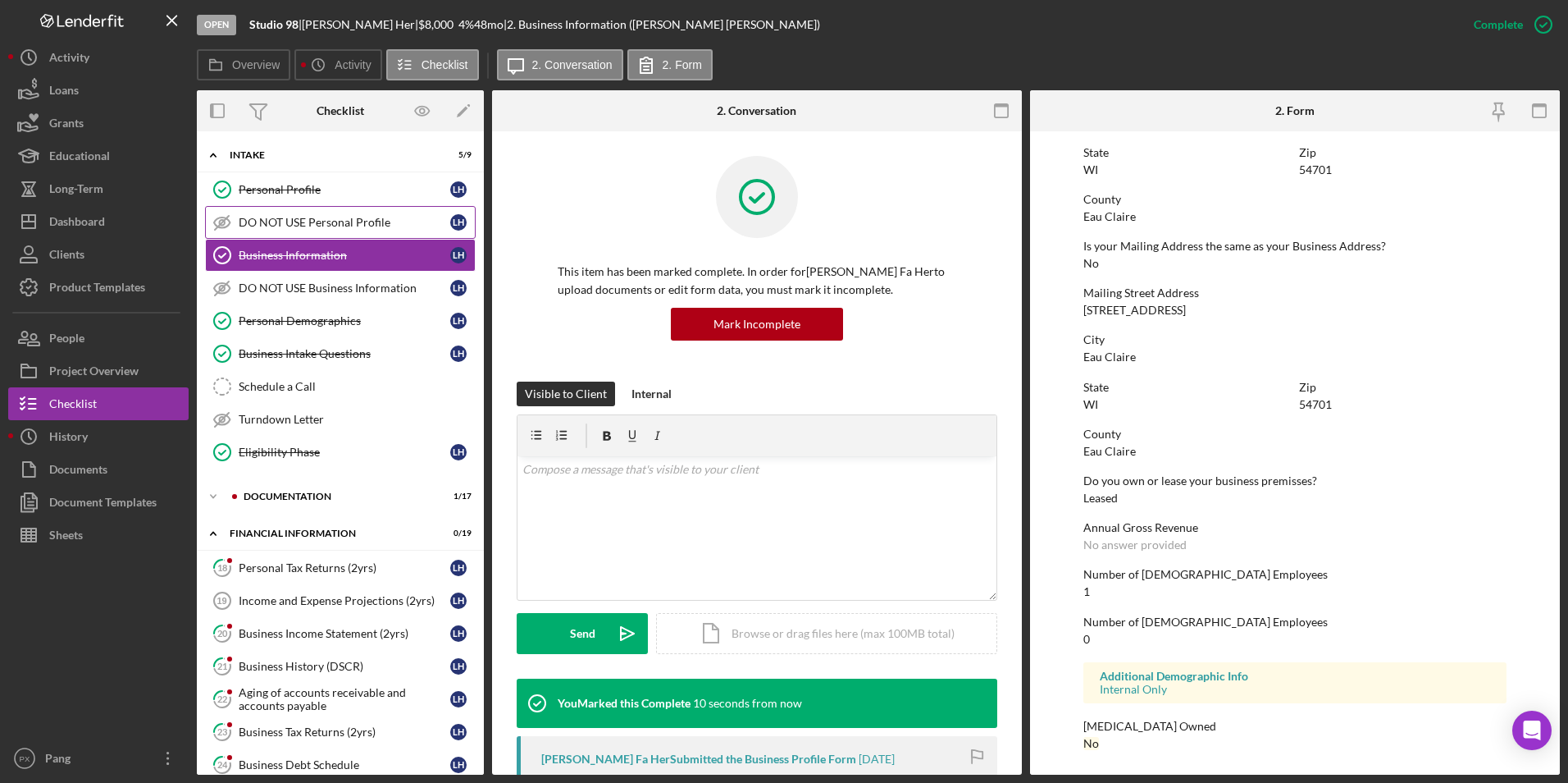
scroll to position [782, 0]
click at [312, 492] on div "Documentation" at bounding box center [353, 496] width 220 height 9
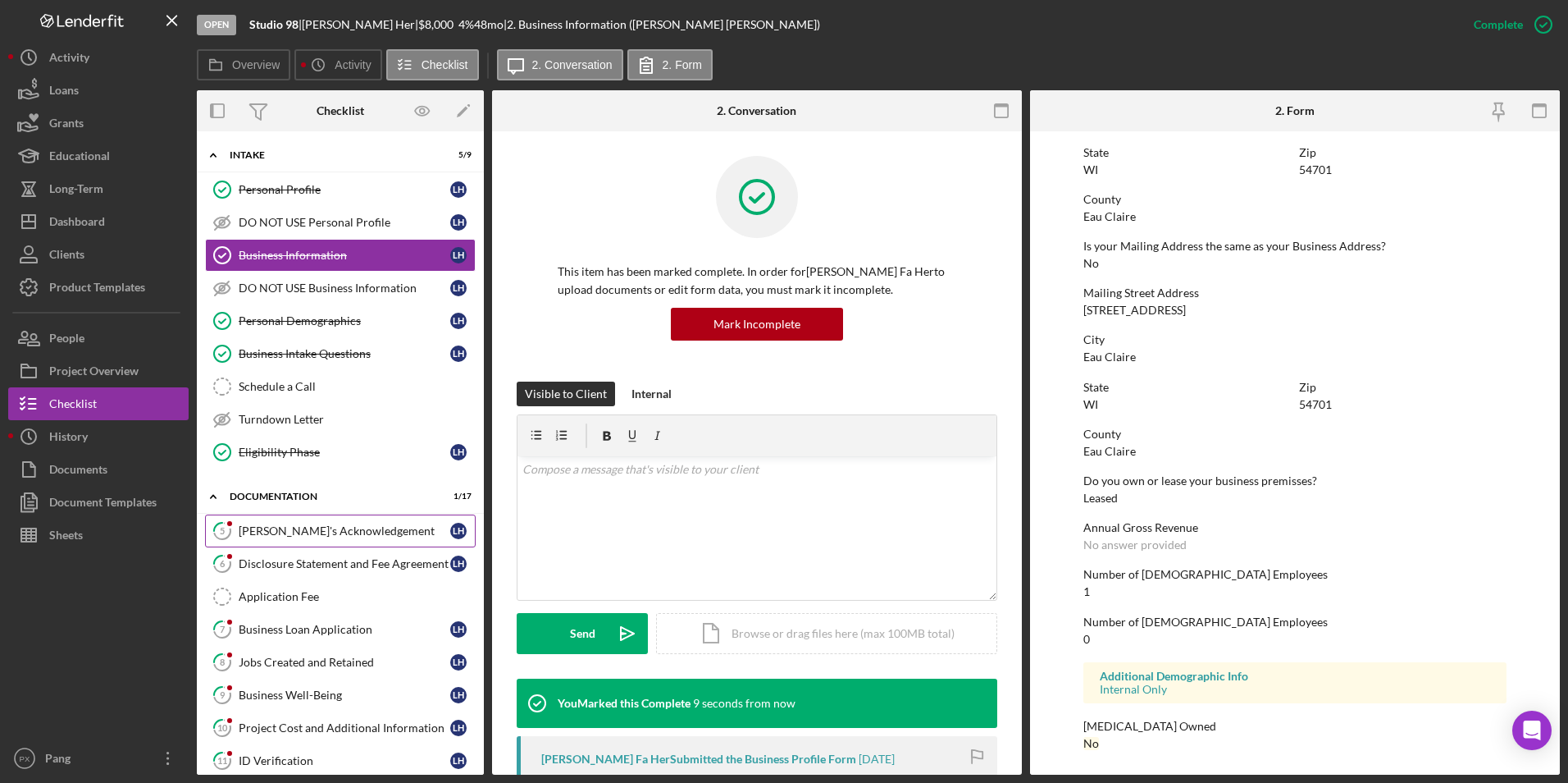
click at [303, 522] on link "5 [PERSON_NAME]'s Acknowledgement L H" at bounding box center [340, 531] width 270 height 33
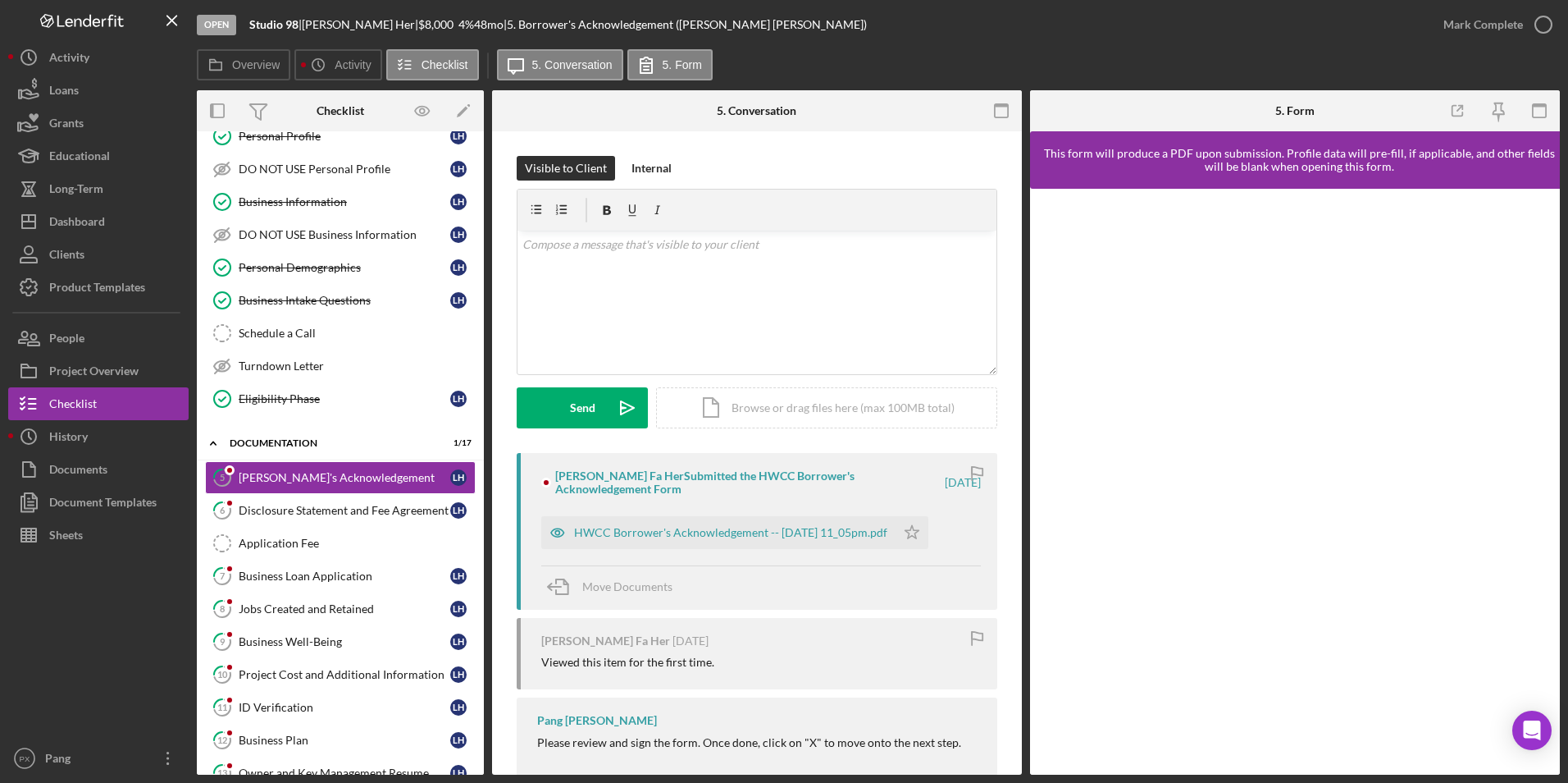
scroll to position [82, 0]
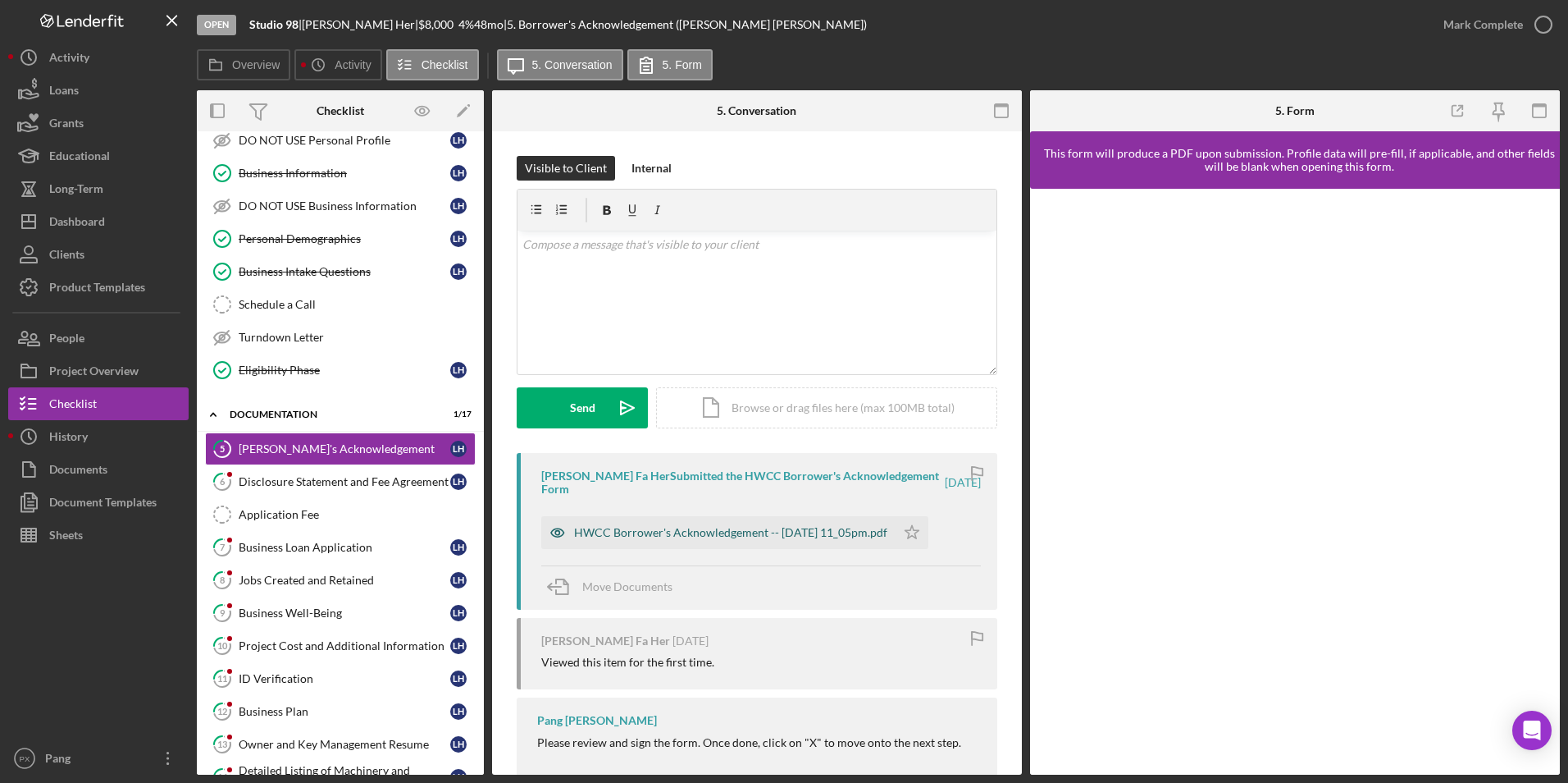
click at [612, 532] on div "HWCC Borrower's Acknowledgement -- [DATE] 11_05pm.pdf" at bounding box center [731, 532] width 313 height 13
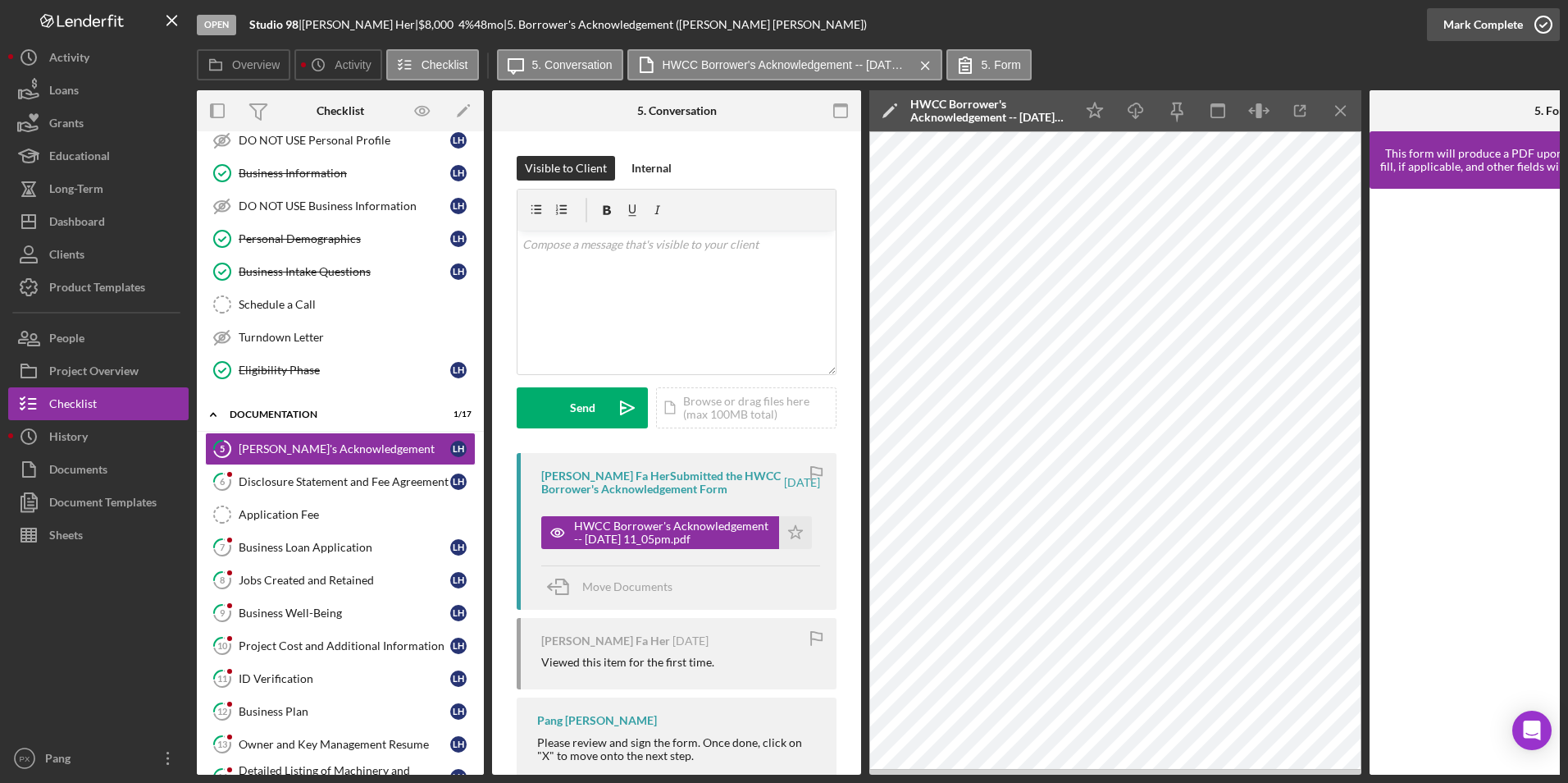
click at [1546, 24] on icon "button" at bounding box center [1544, 25] width 41 height 41
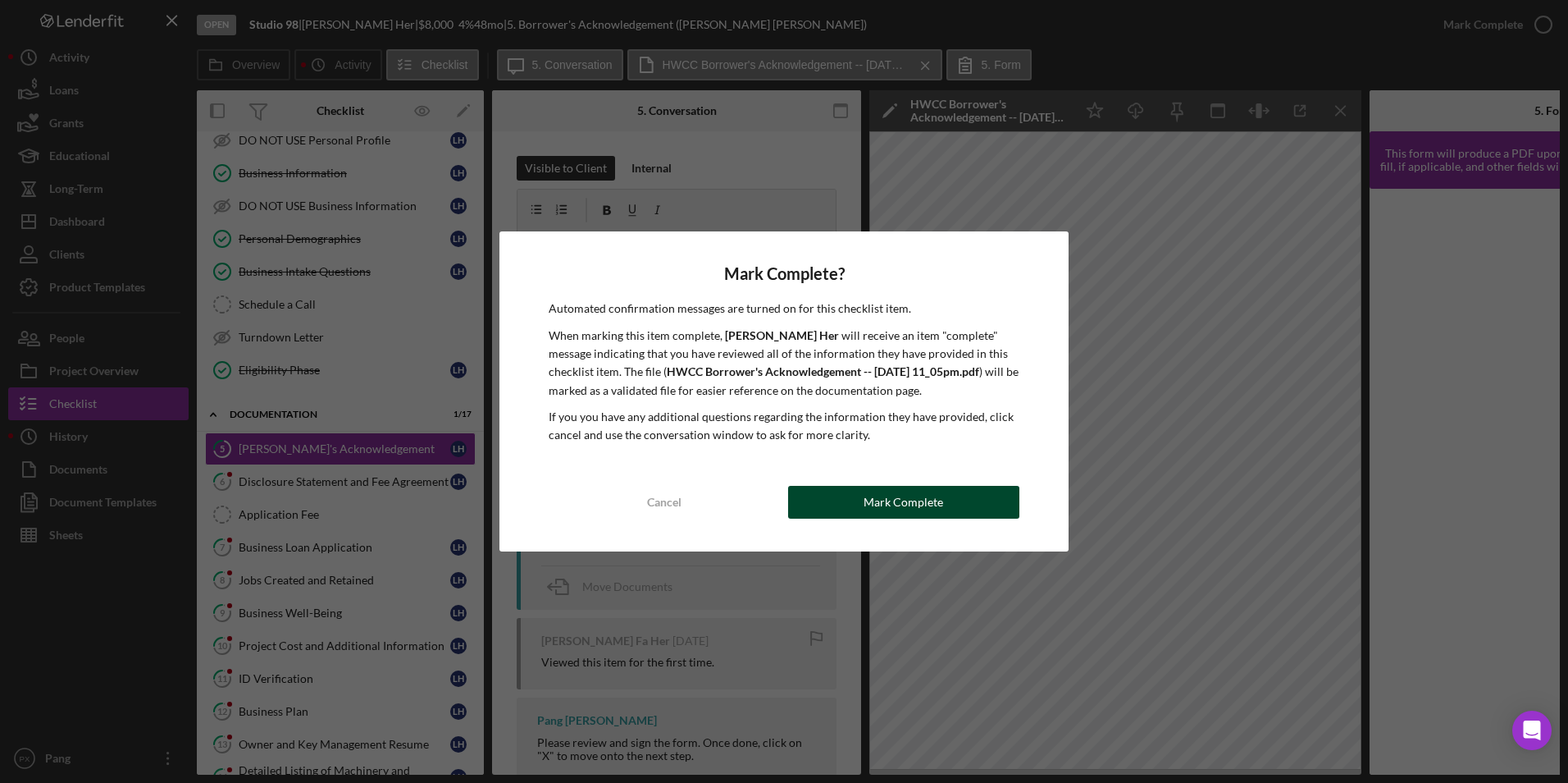
click at [920, 500] on div "Mark Complete" at bounding box center [903, 502] width 79 height 33
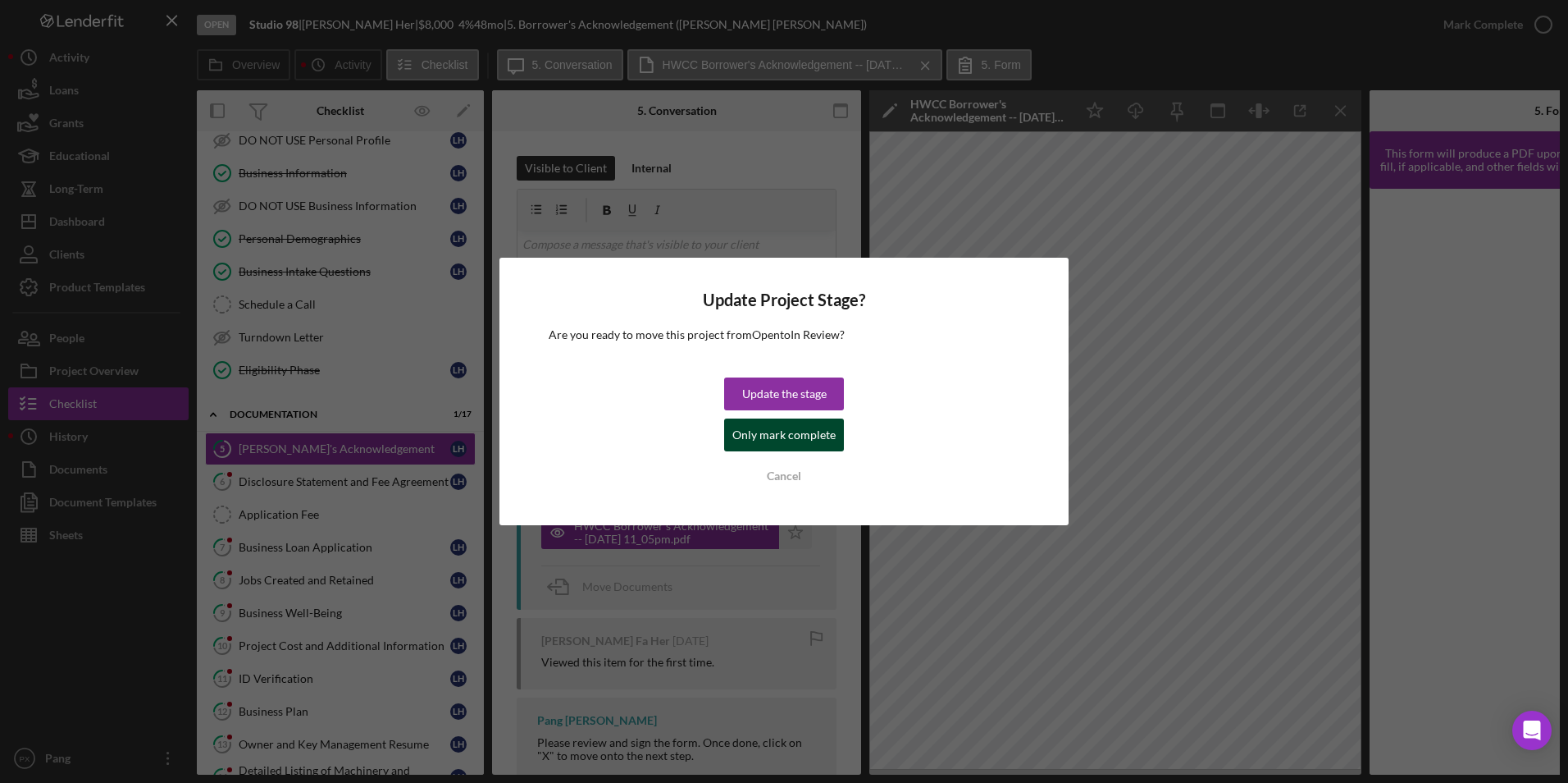
click at [792, 443] on div "Only mark complete" at bounding box center [784, 435] width 103 height 33
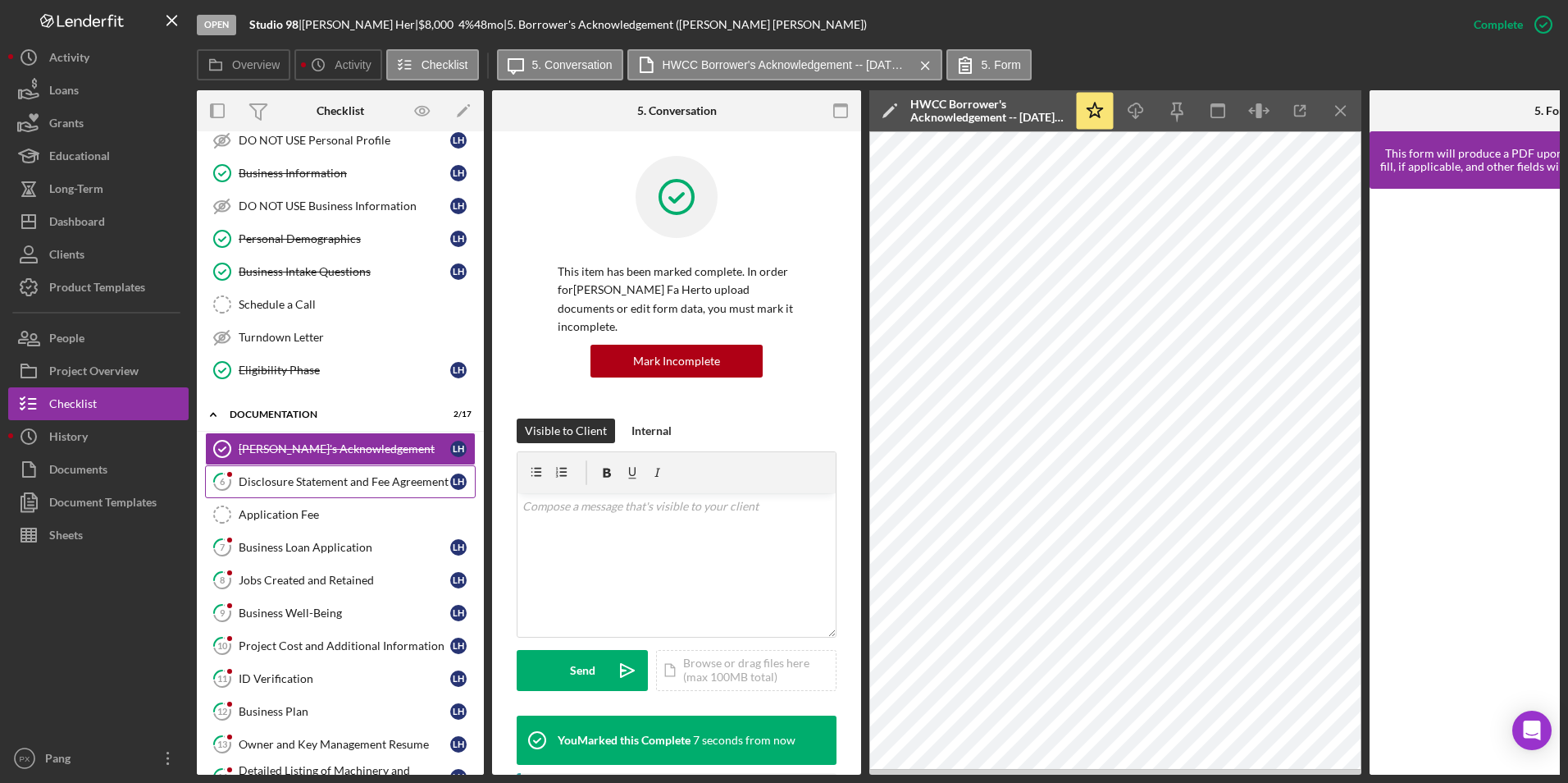
click at [261, 482] on div "Disclosure Statement and Fee Agreement" at bounding box center [344, 482] width 212 height 13
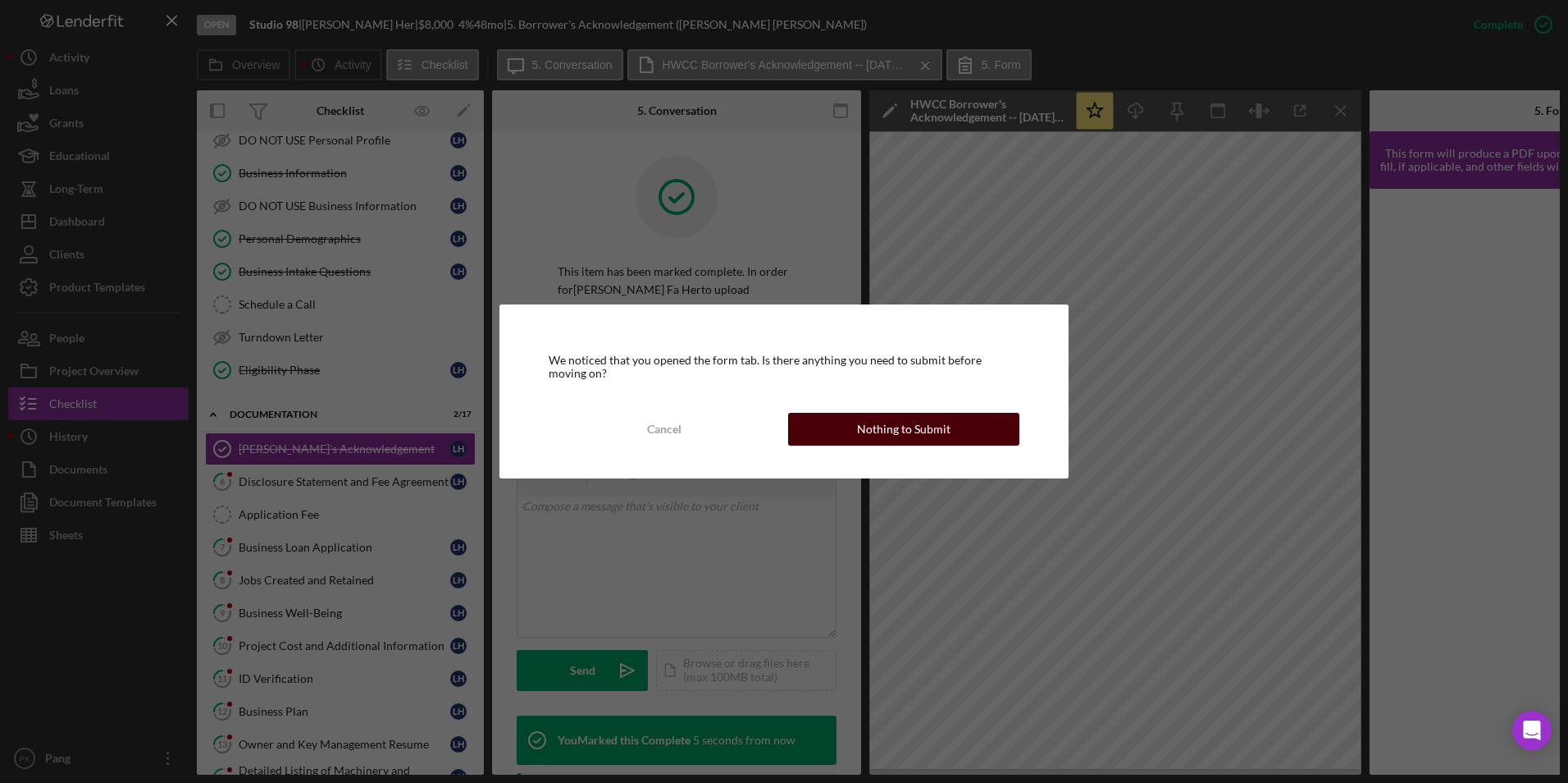
click at [874, 435] on div "Nothing to Submit" at bounding box center [903, 429] width 94 height 33
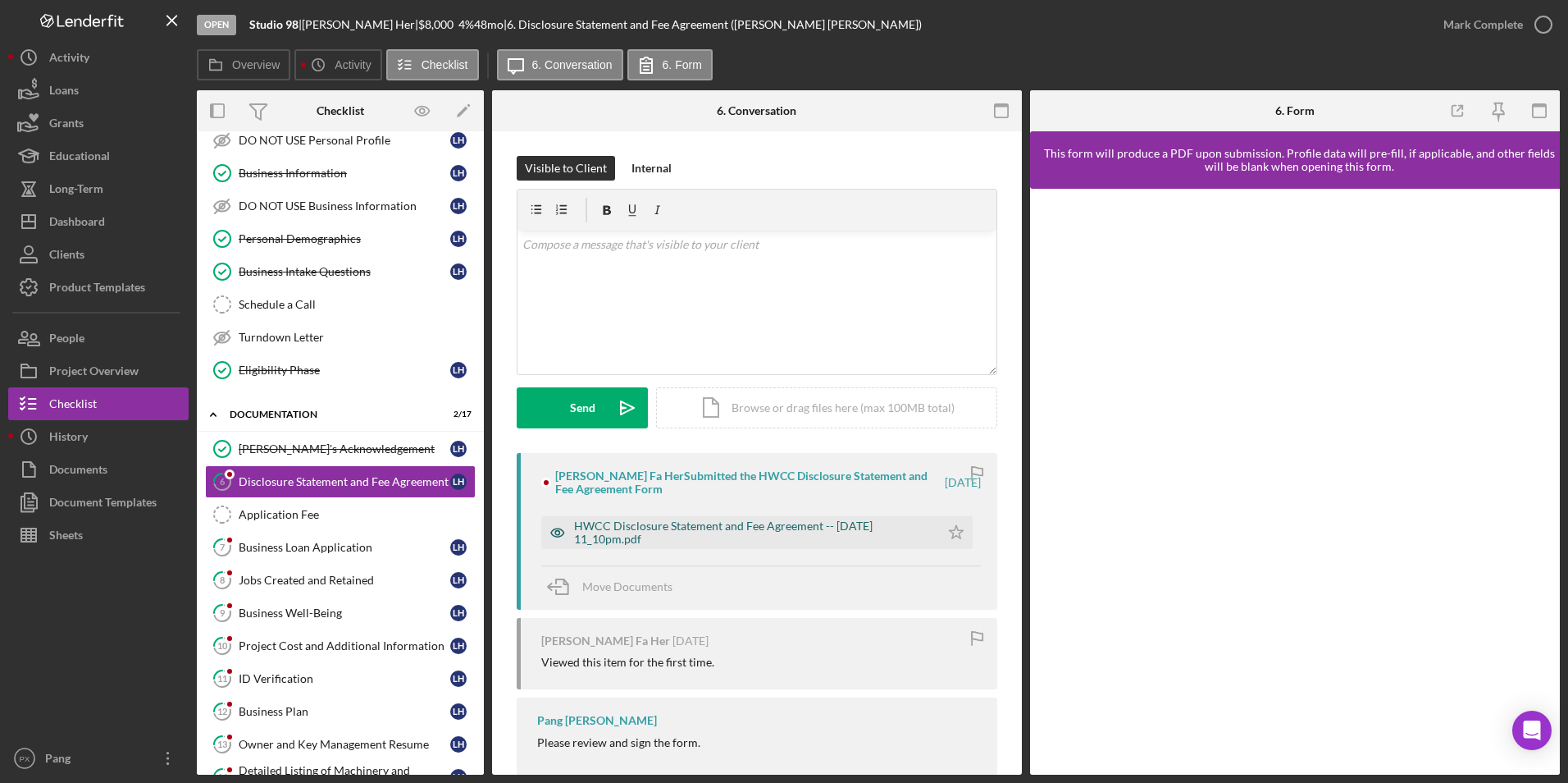
click at [663, 525] on div "HWCC Disclosure Statement and Fee Agreement -- [DATE] 11_10pm.pdf" at bounding box center [753, 532] width 357 height 26
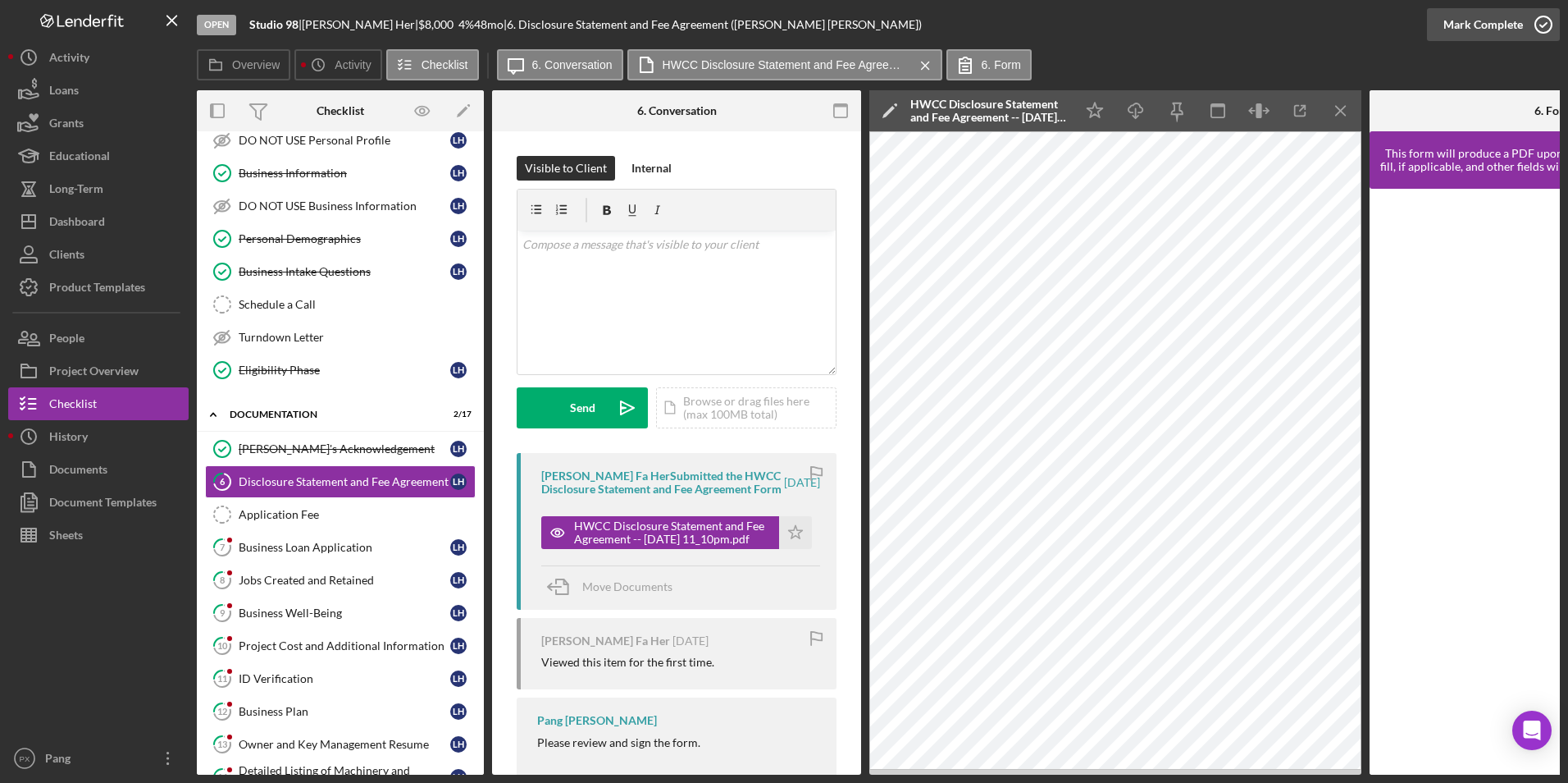
click at [1534, 26] on icon "button" at bounding box center [1544, 25] width 41 height 41
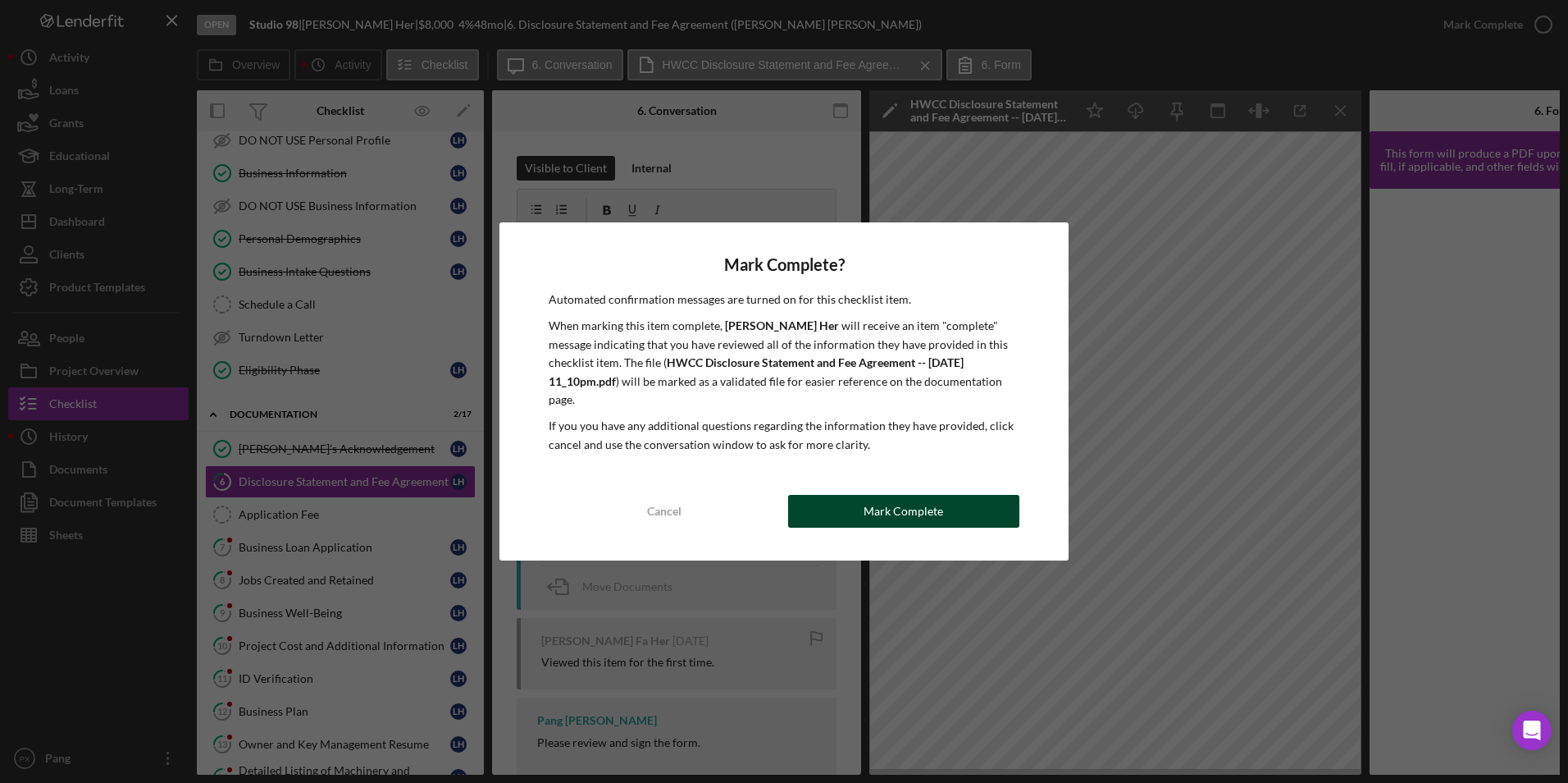
click at [964, 509] on button "Mark Complete" at bounding box center [903, 511] width 232 height 33
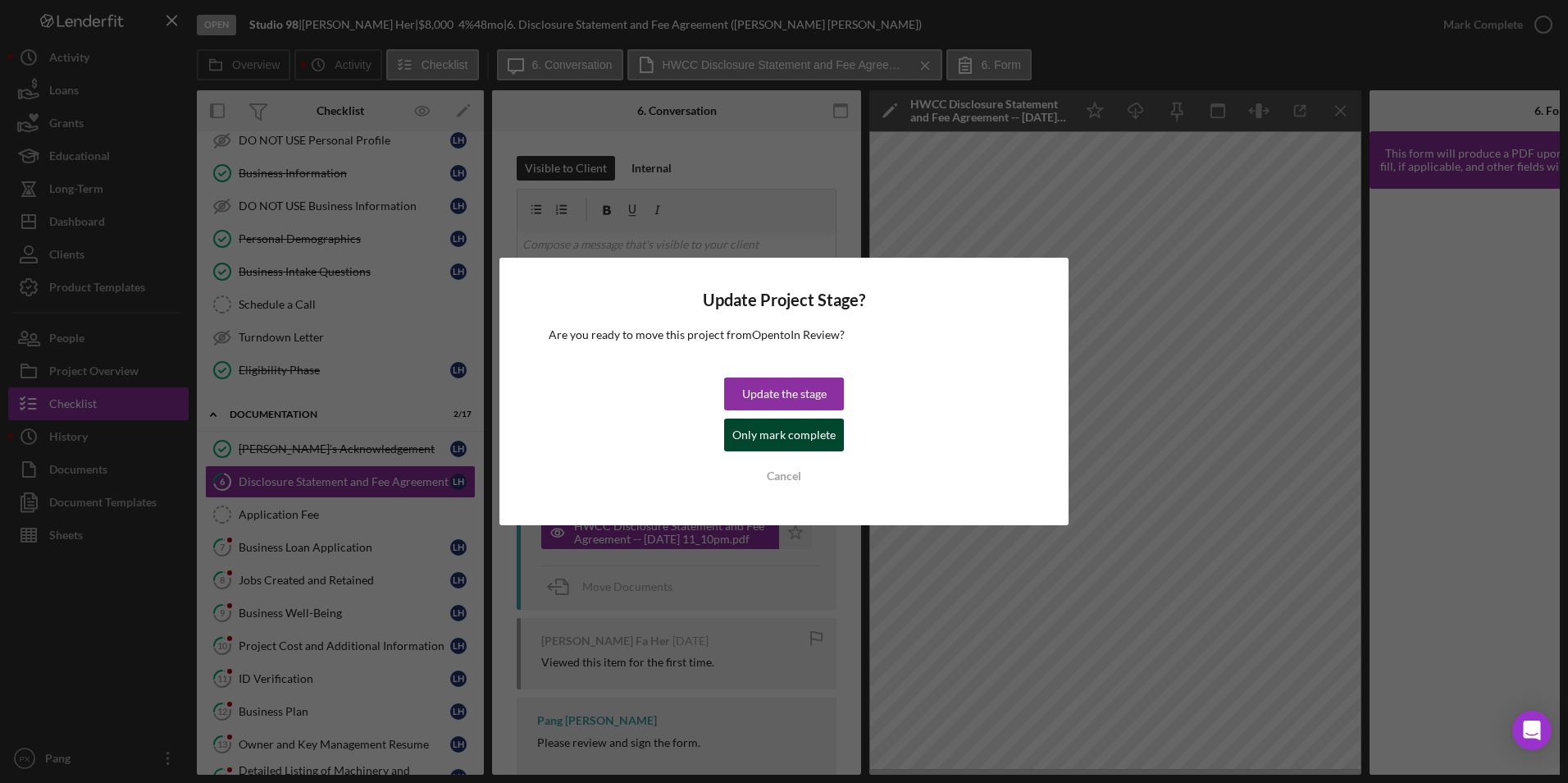
click at [806, 442] on div "Only mark complete" at bounding box center [784, 435] width 103 height 33
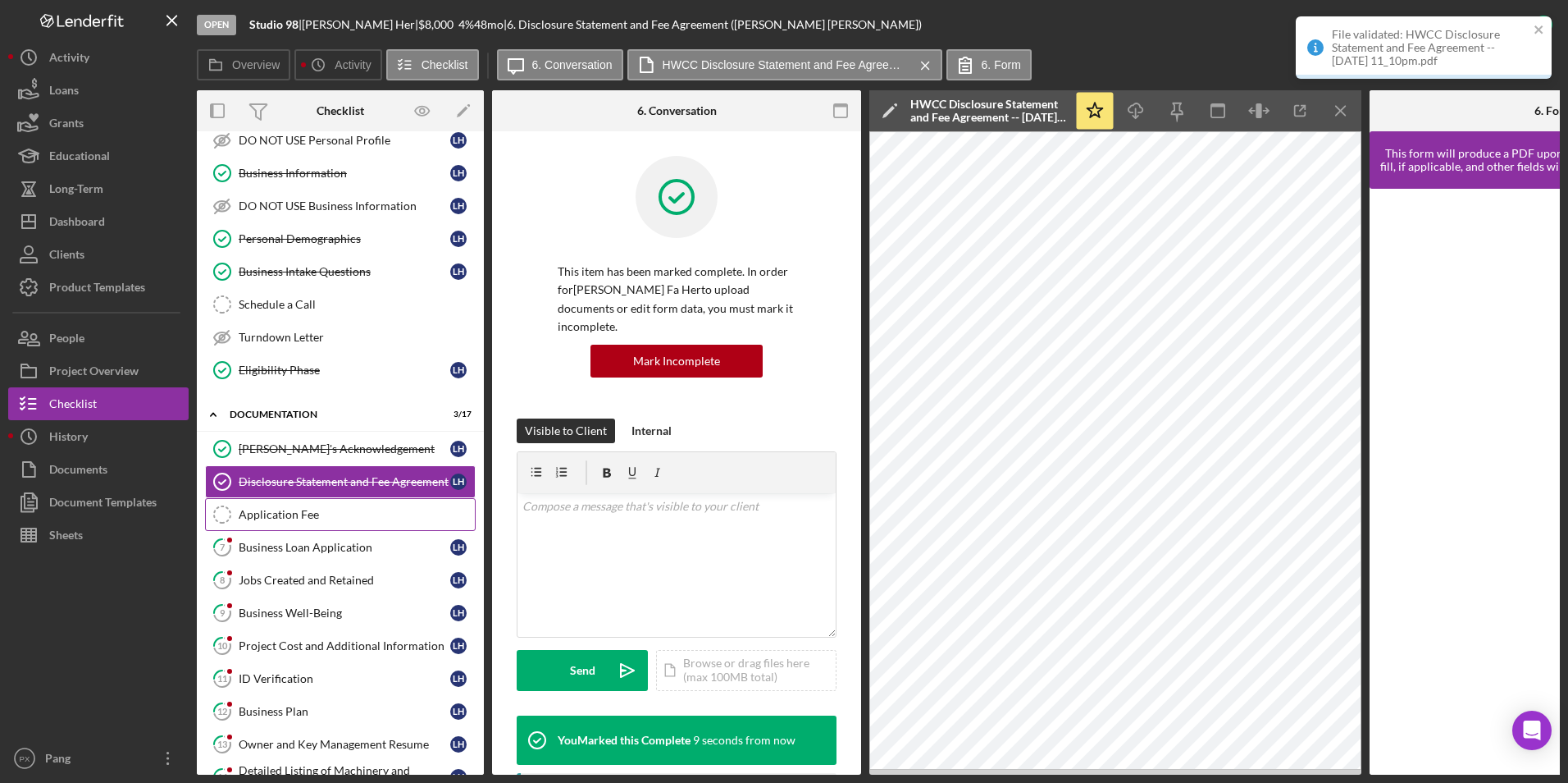
click at [306, 513] on div "Application Fee" at bounding box center [356, 514] width 236 height 13
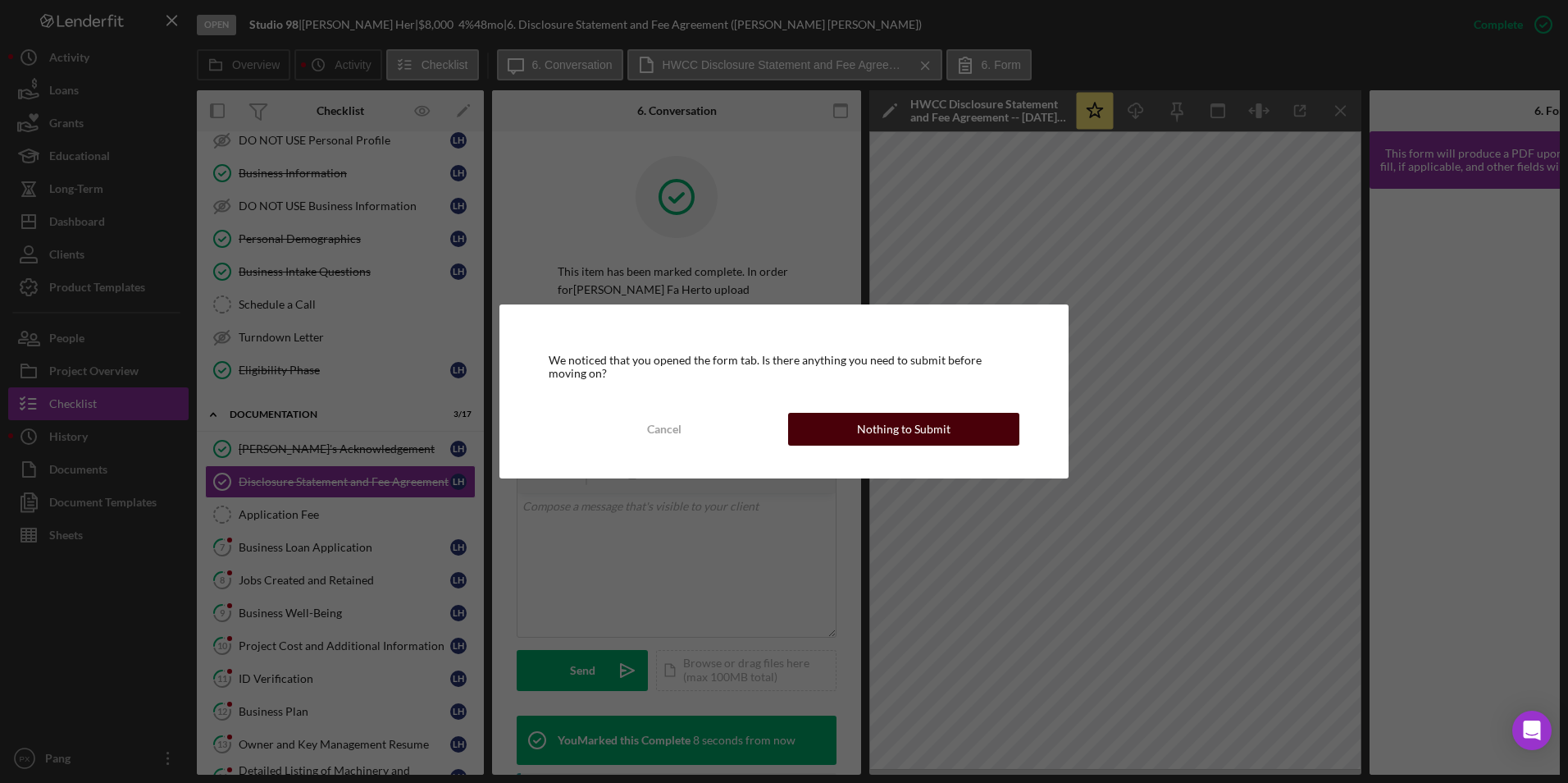
click at [902, 432] on div "Nothing to Submit" at bounding box center [903, 429] width 94 height 33
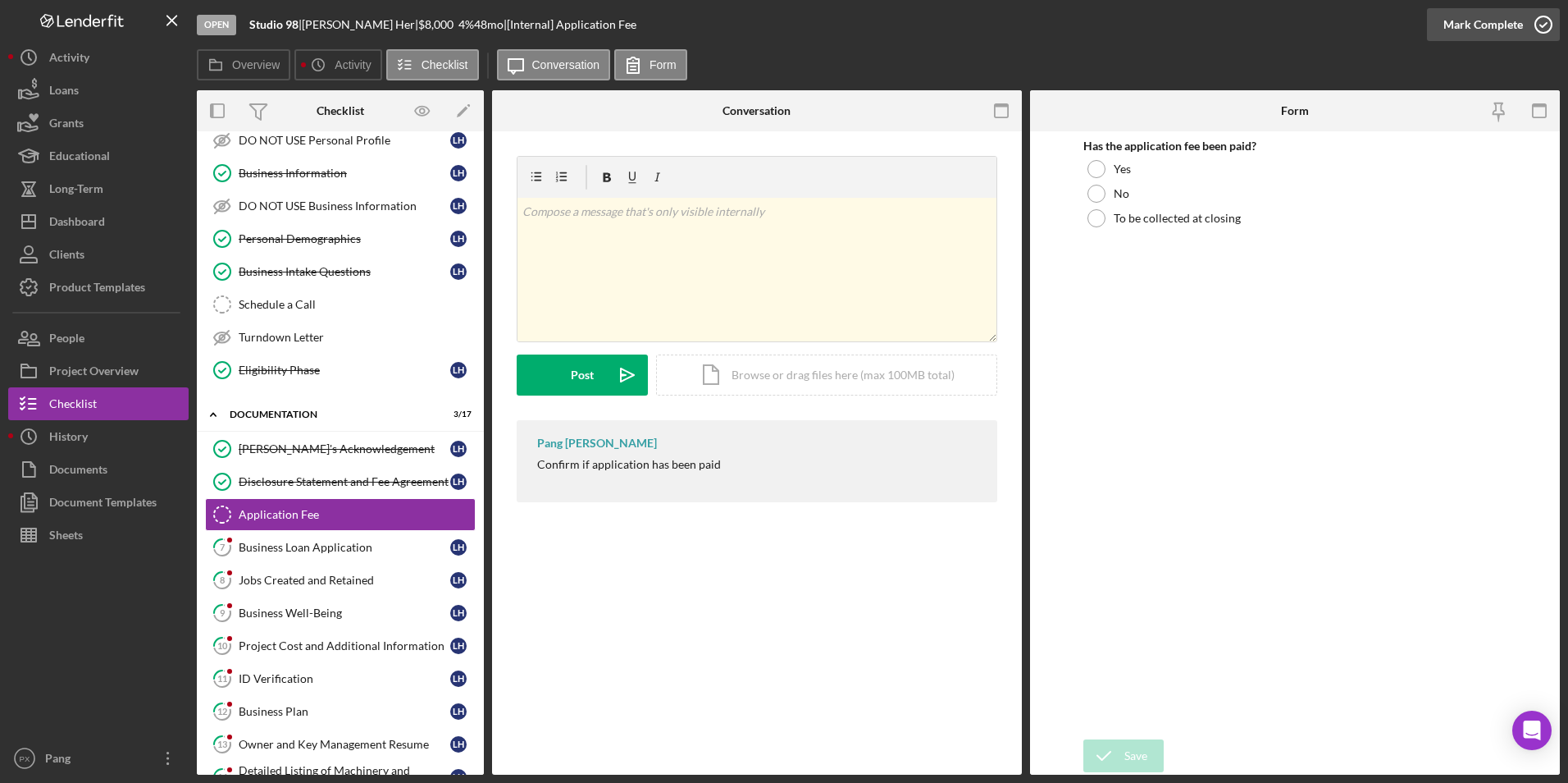
click at [1546, 32] on icon "button" at bounding box center [1544, 25] width 41 height 41
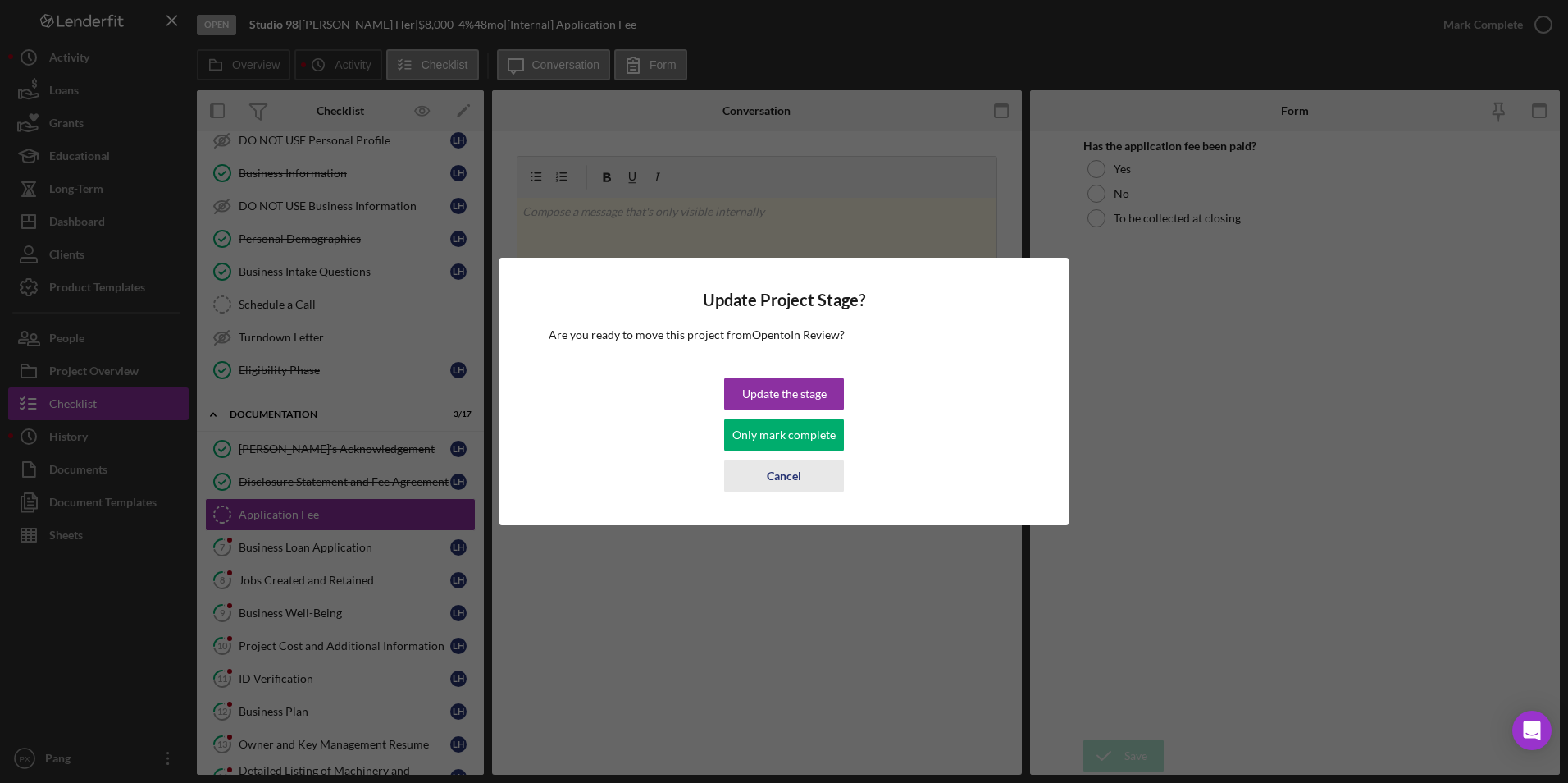
click at [779, 481] on div "Cancel" at bounding box center [784, 475] width 34 height 33
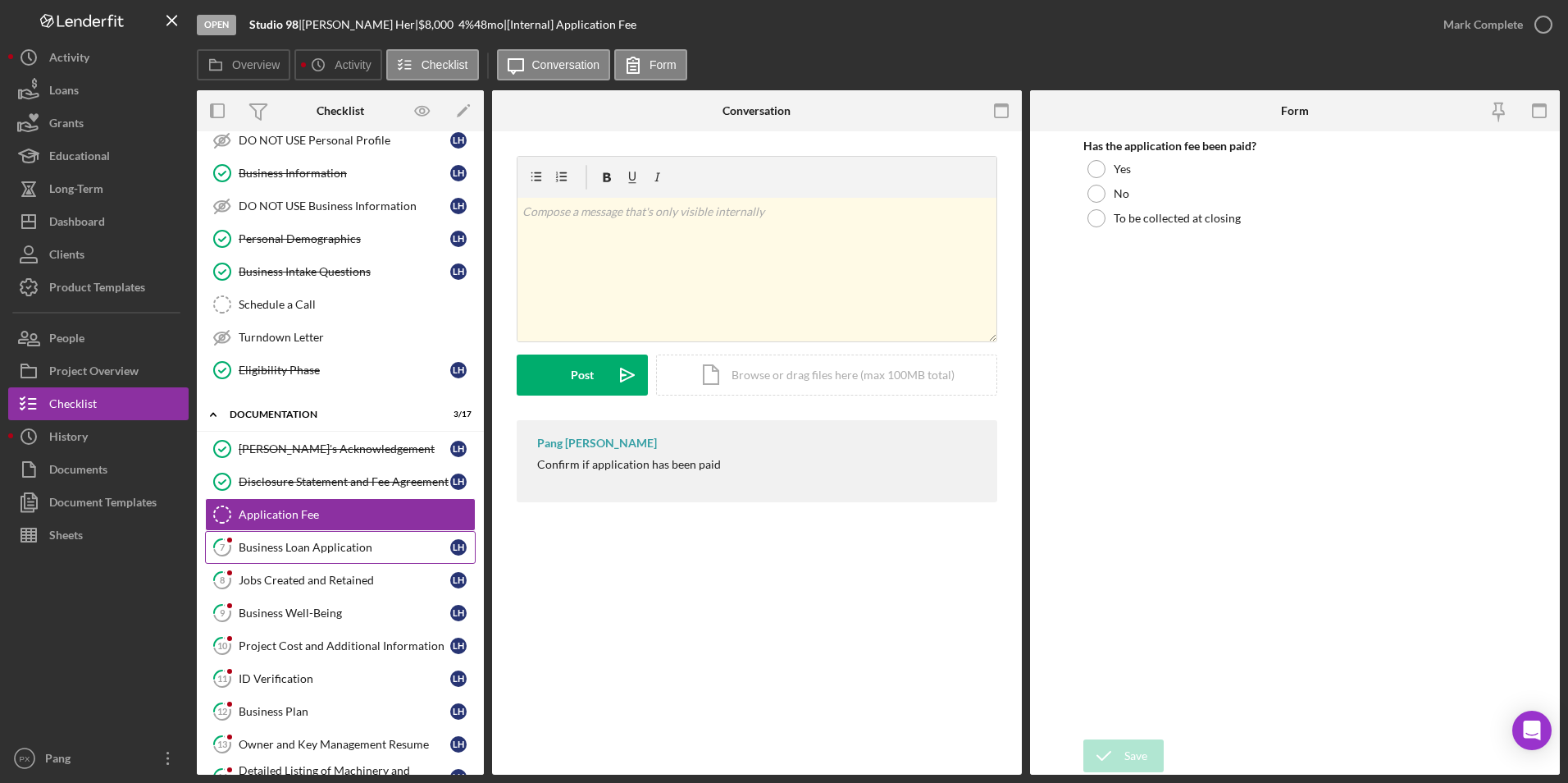
click at [333, 545] on div "Business Loan Application" at bounding box center [344, 547] width 212 height 13
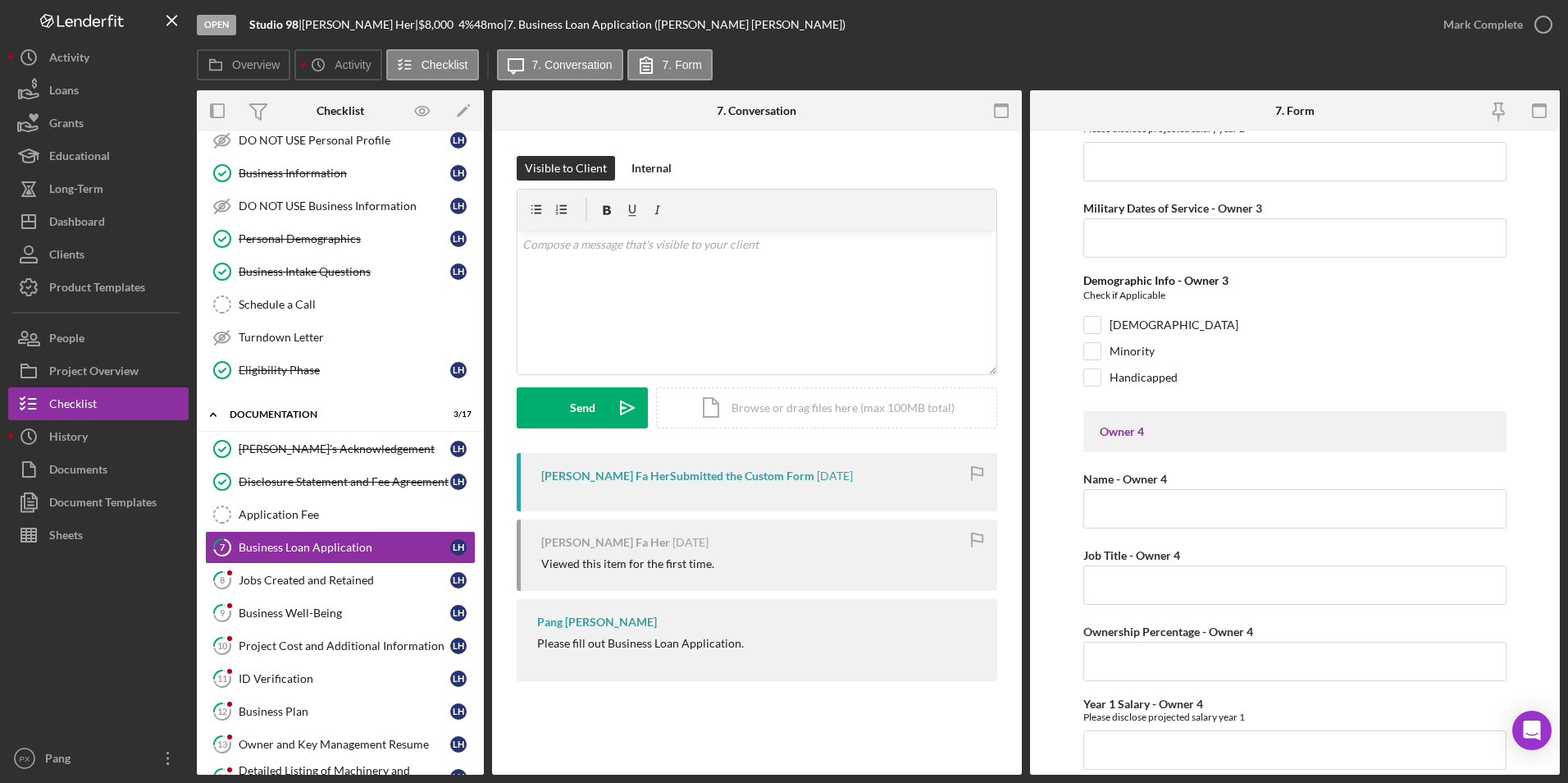
scroll to position [6528, 0]
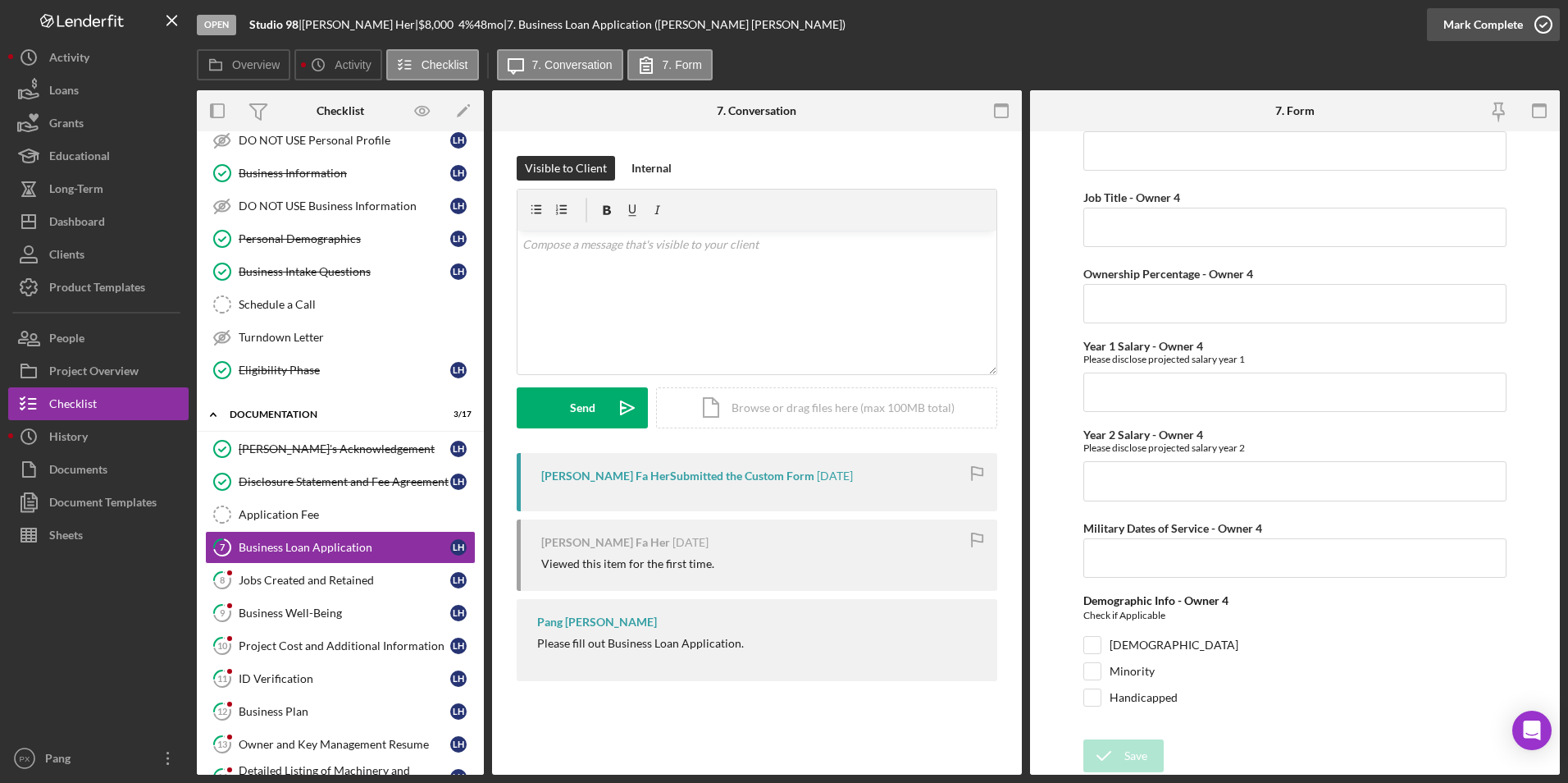
click at [1551, 24] on icon "button" at bounding box center [1544, 25] width 41 height 41
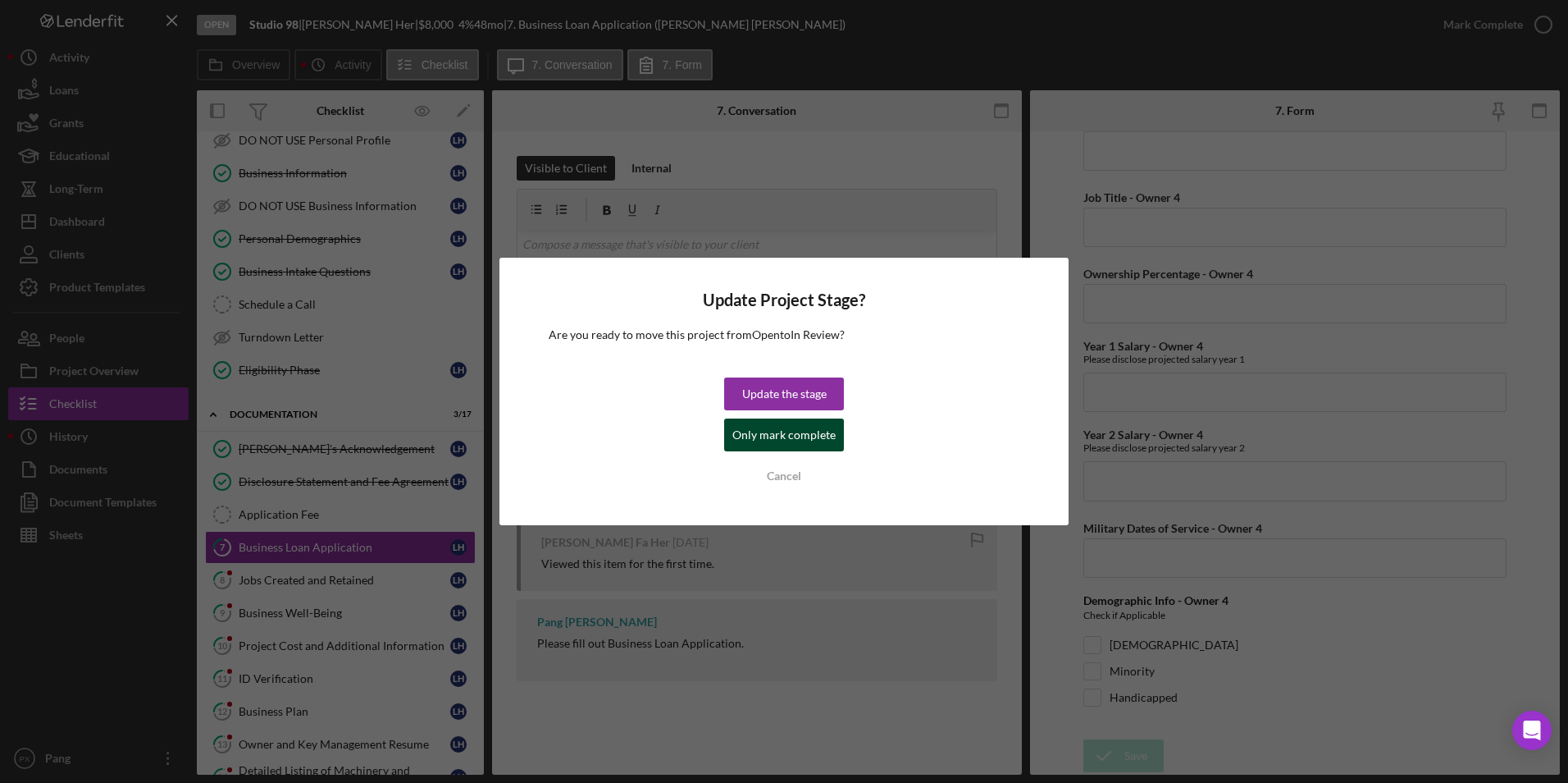
click at [796, 434] on div "Only mark complete" at bounding box center [784, 435] width 103 height 33
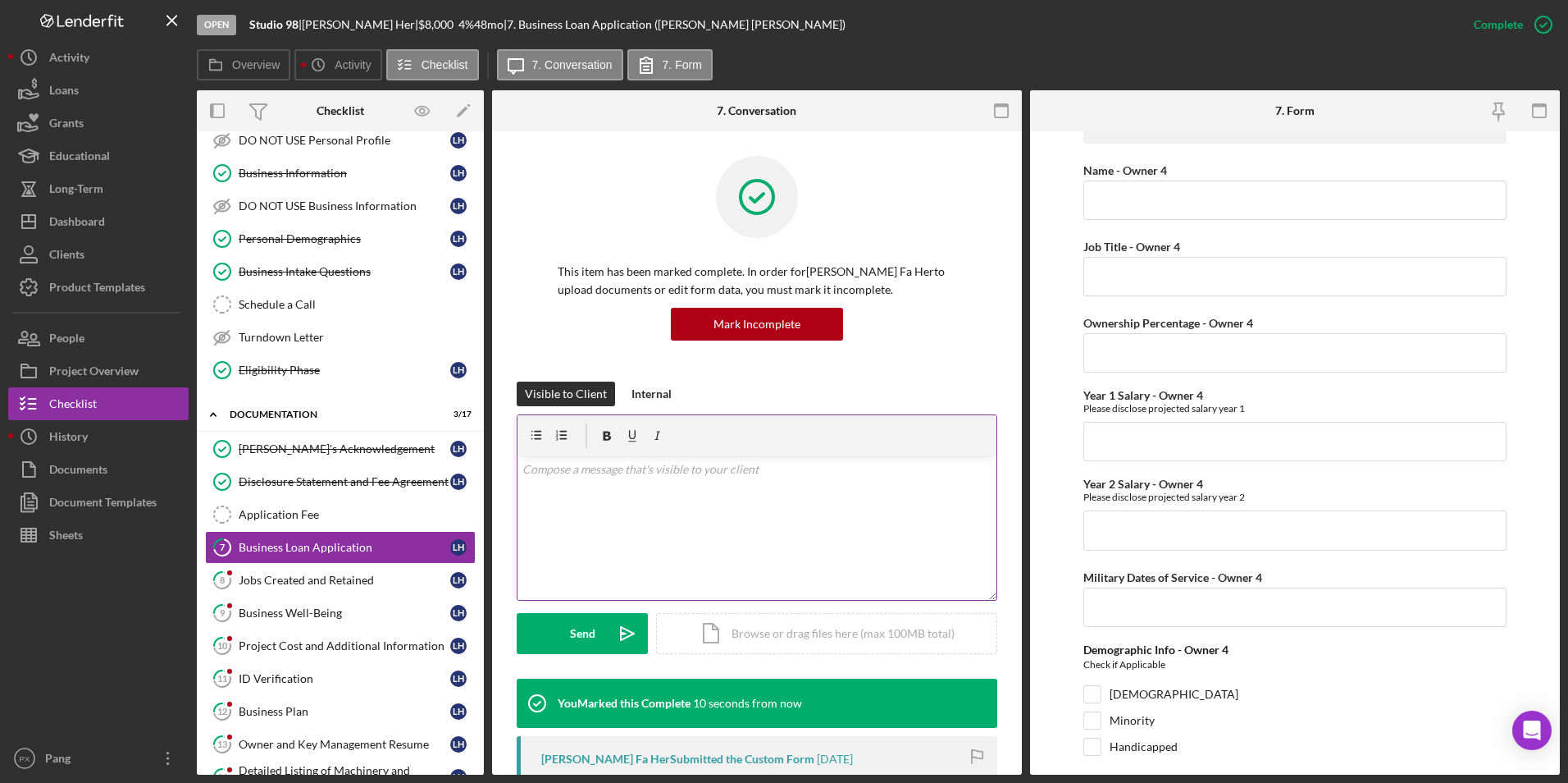
scroll to position [6594, 0]
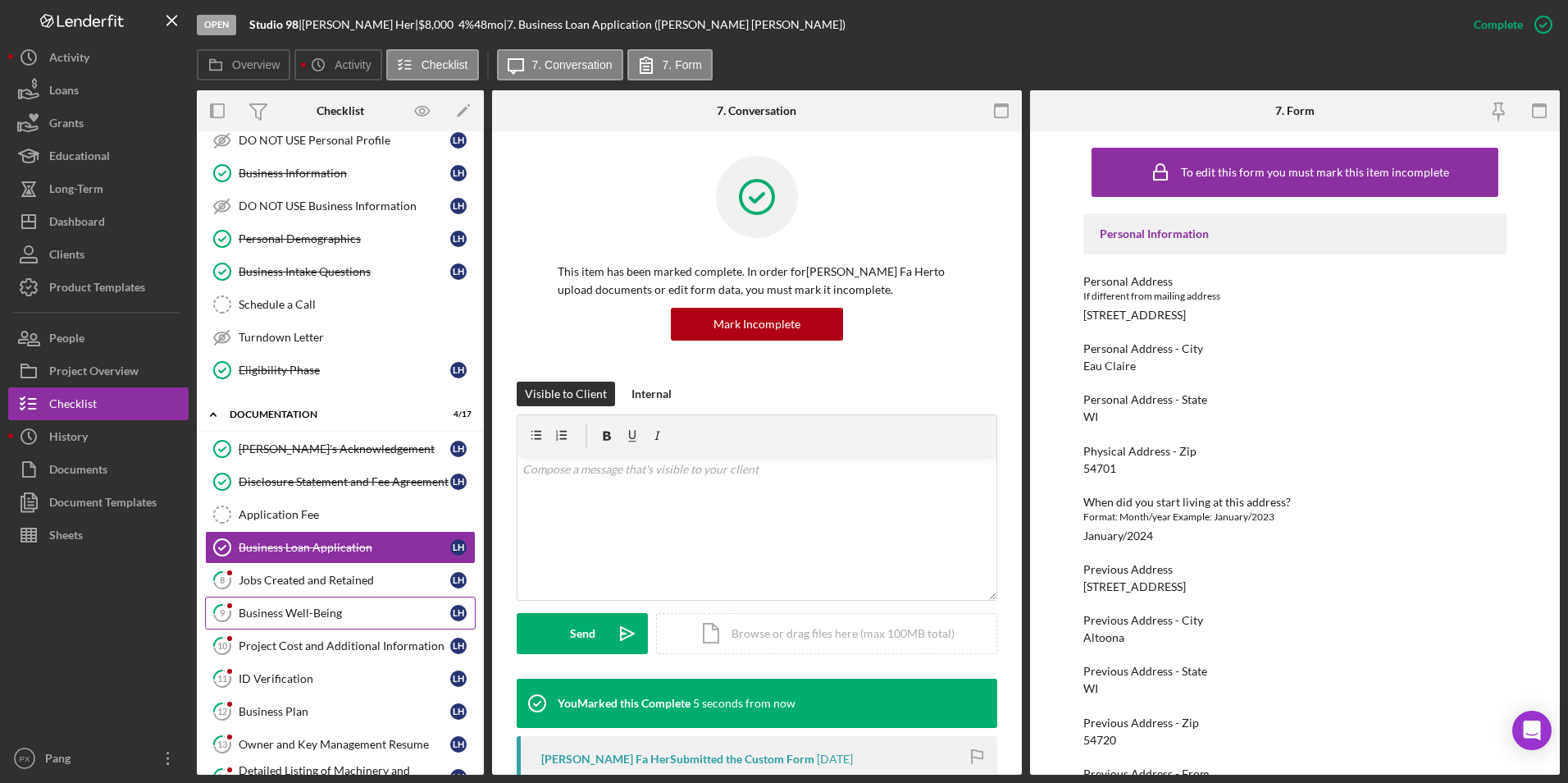
drag, startPoint x: 316, startPoint y: 592, endPoint x: 308, endPoint y: 601, distance: 12.0
click at [316, 592] on link "8 Jobs Created and Retained L H" at bounding box center [340, 580] width 270 height 33
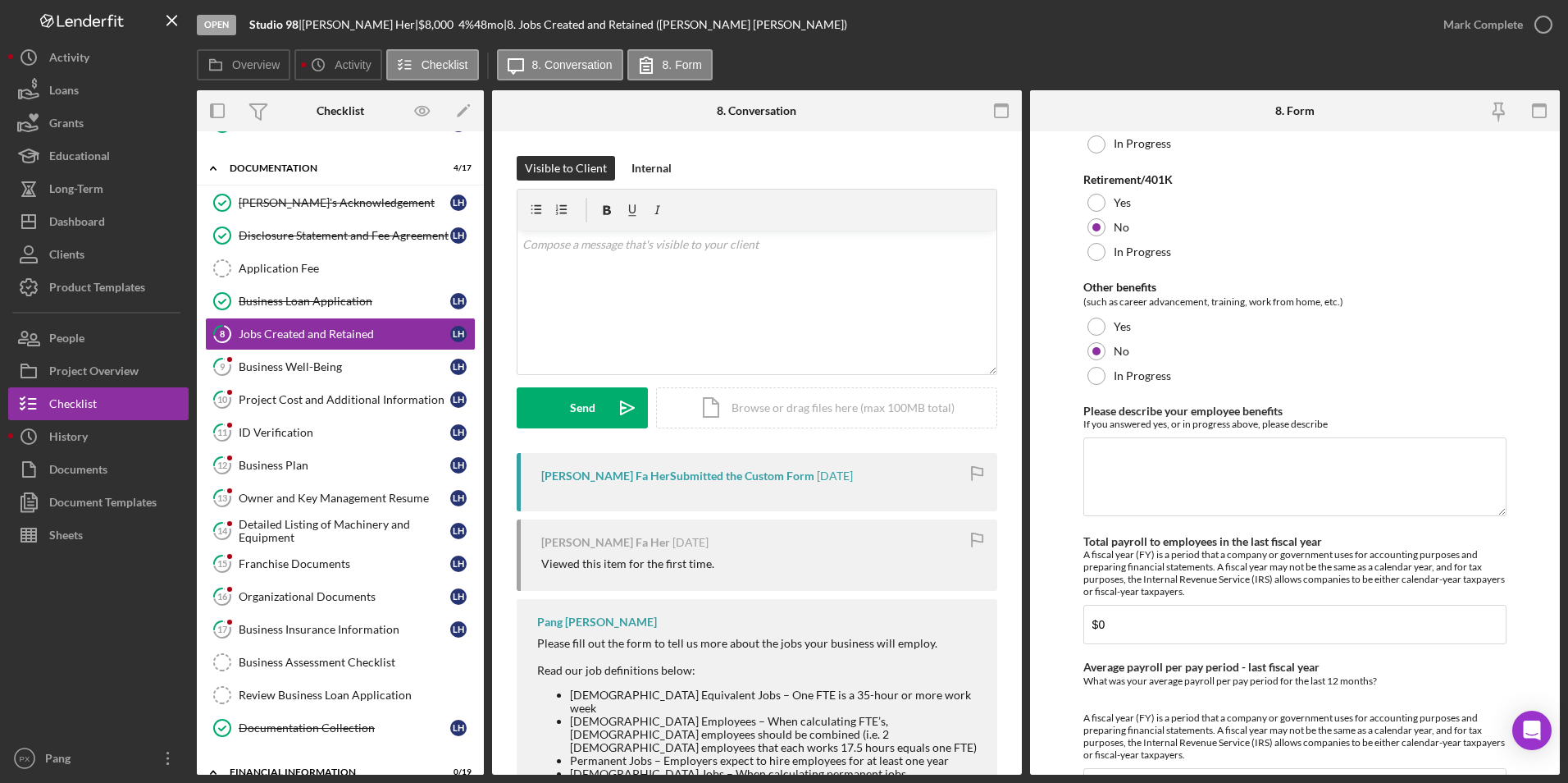
scroll to position [1366, 0]
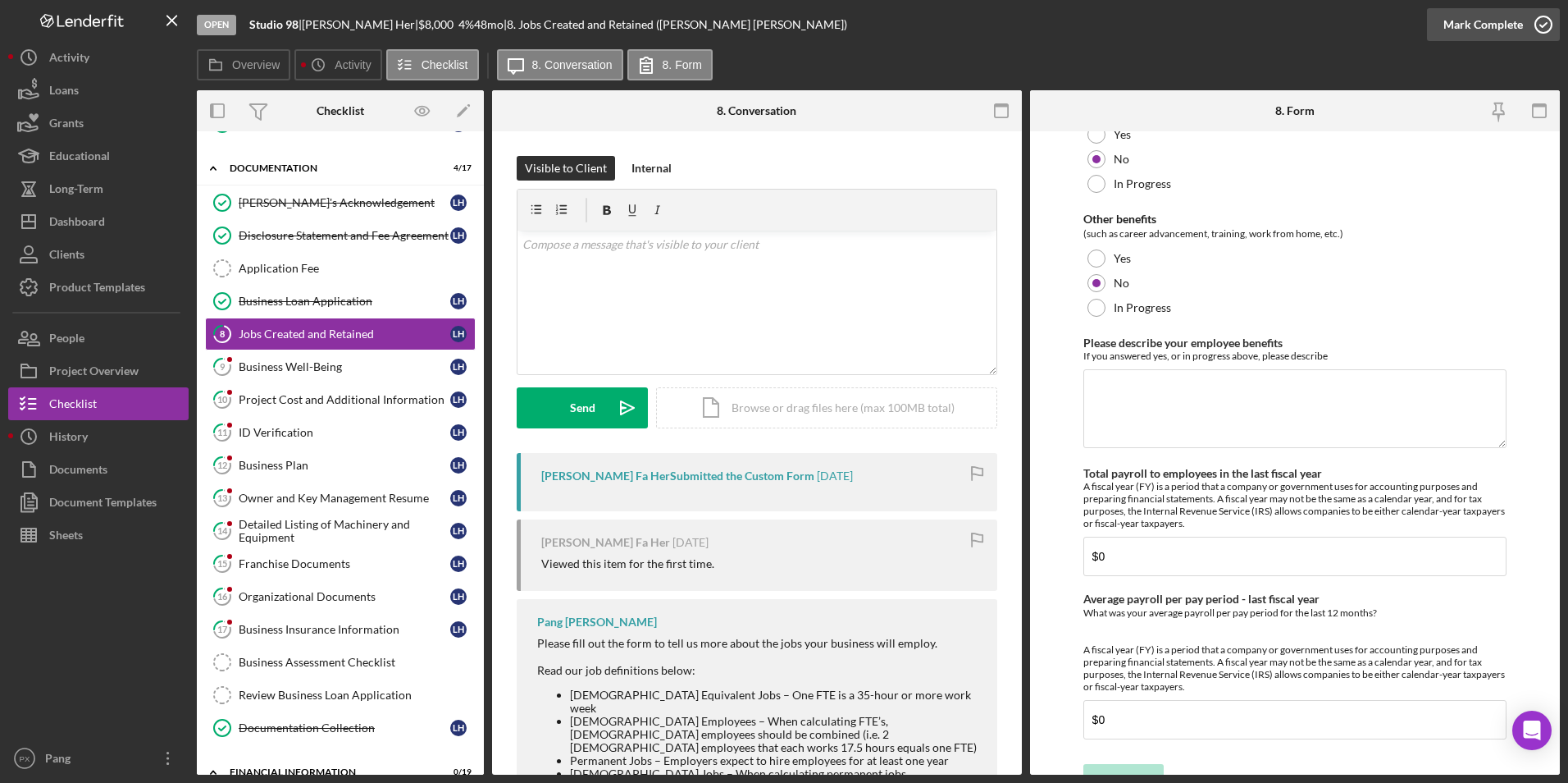
click at [1544, 24] on icon "button" at bounding box center [1544, 25] width 41 height 41
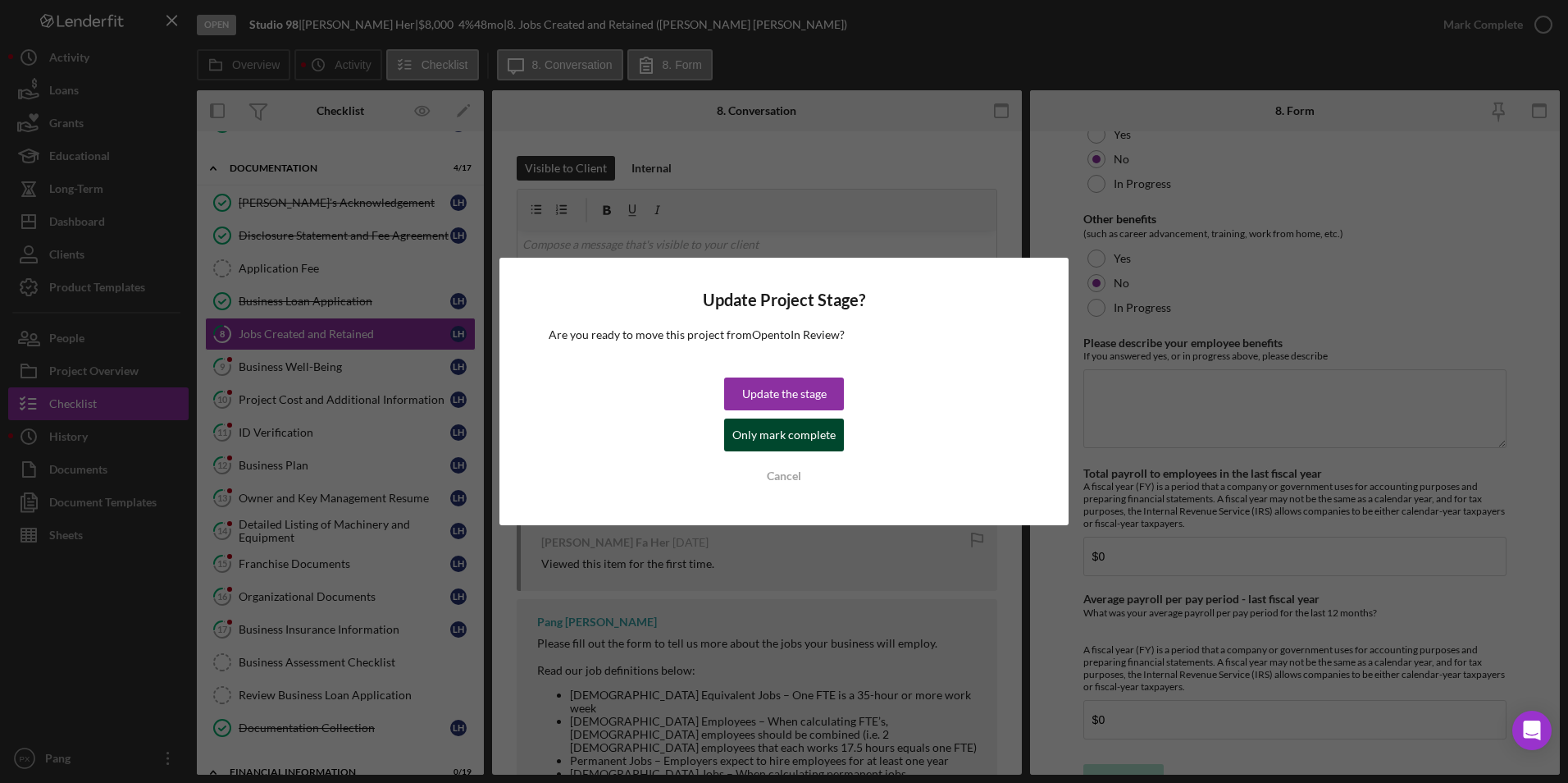
click at [794, 436] on div "Only mark complete" at bounding box center [784, 435] width 103 height 33
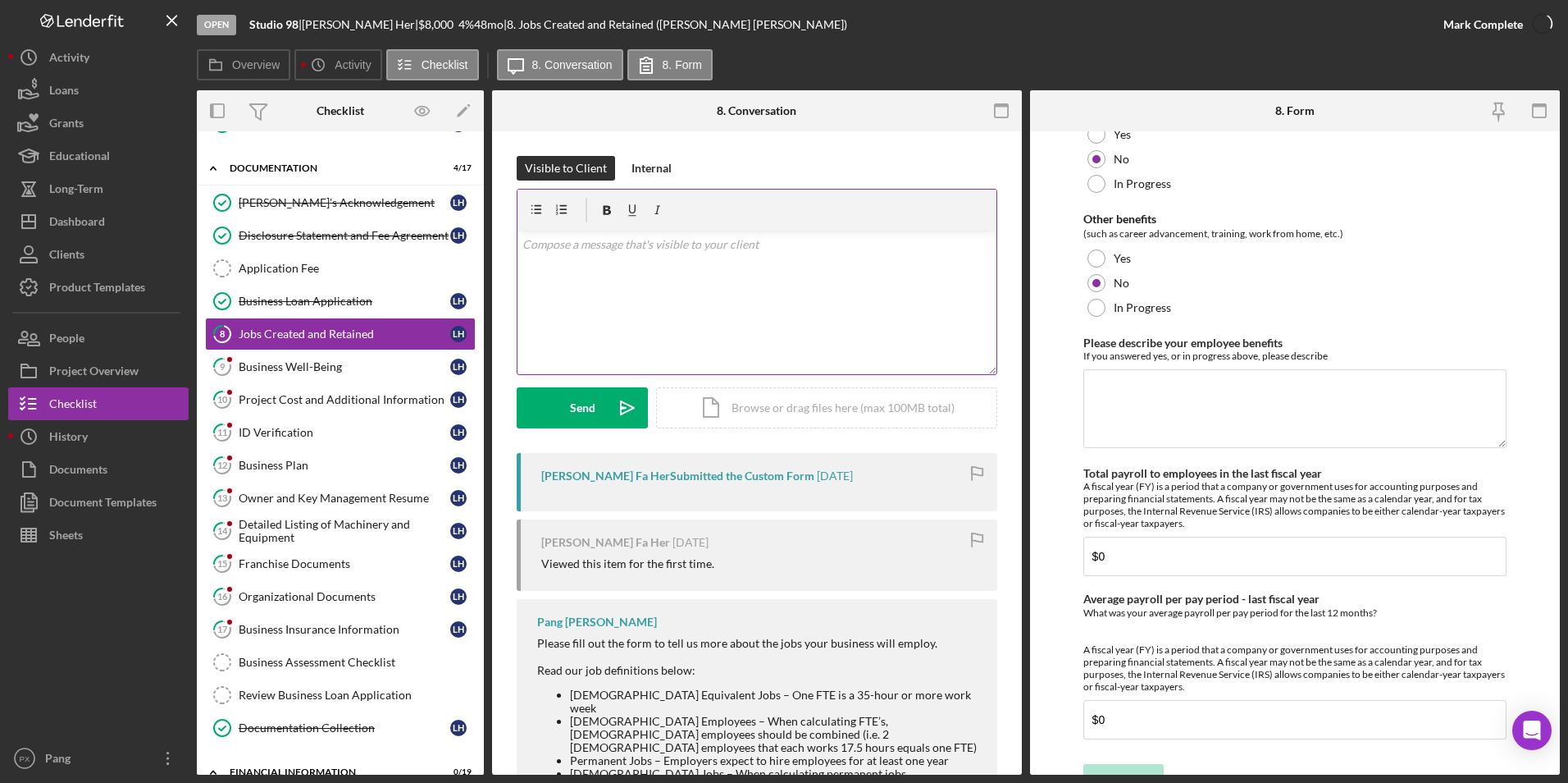
scroll to position [1432, 0]
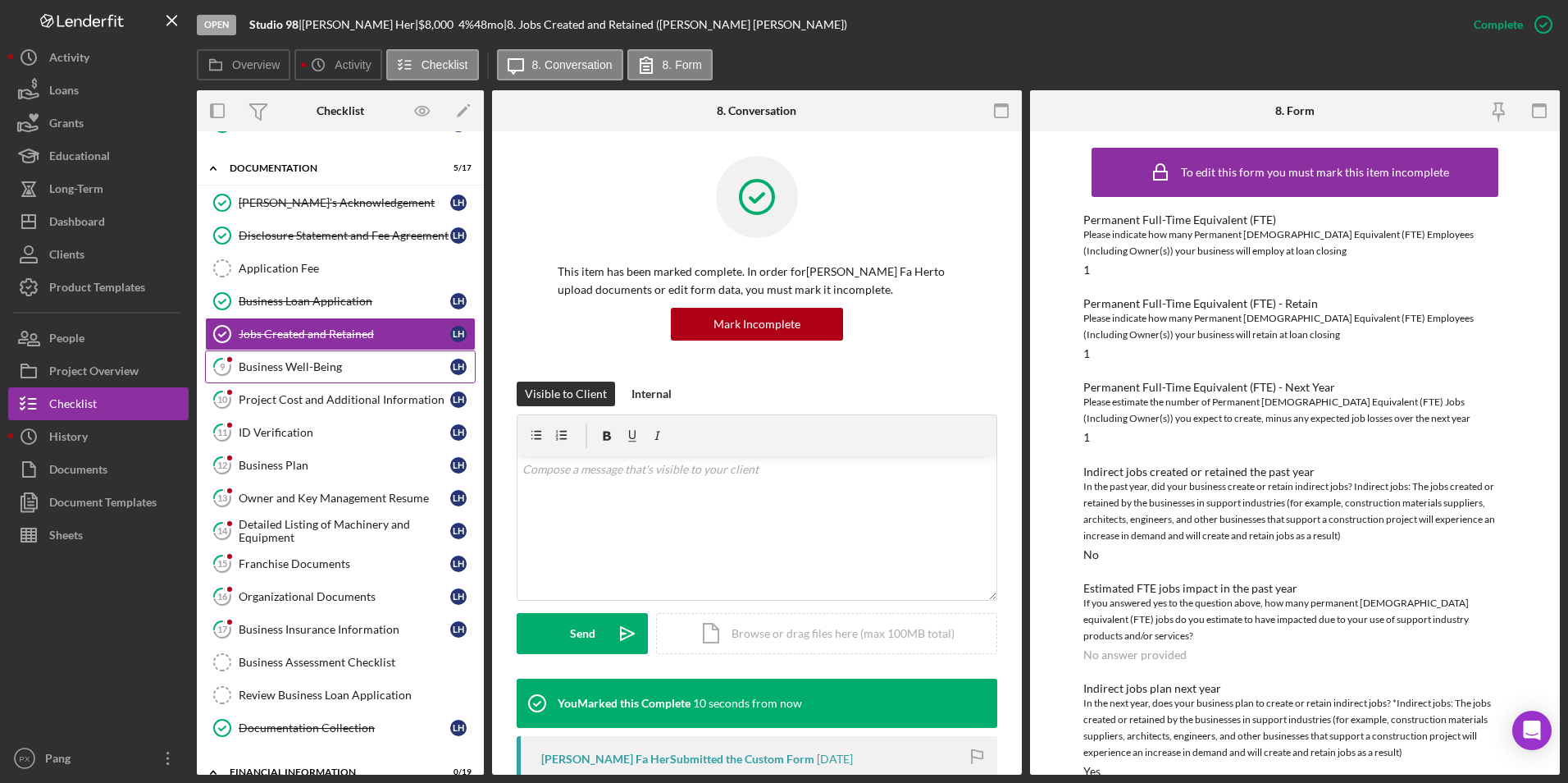
click at [306, 361] on div "Business Well-Being" at bounding box center [344, 366] width 212 height 13
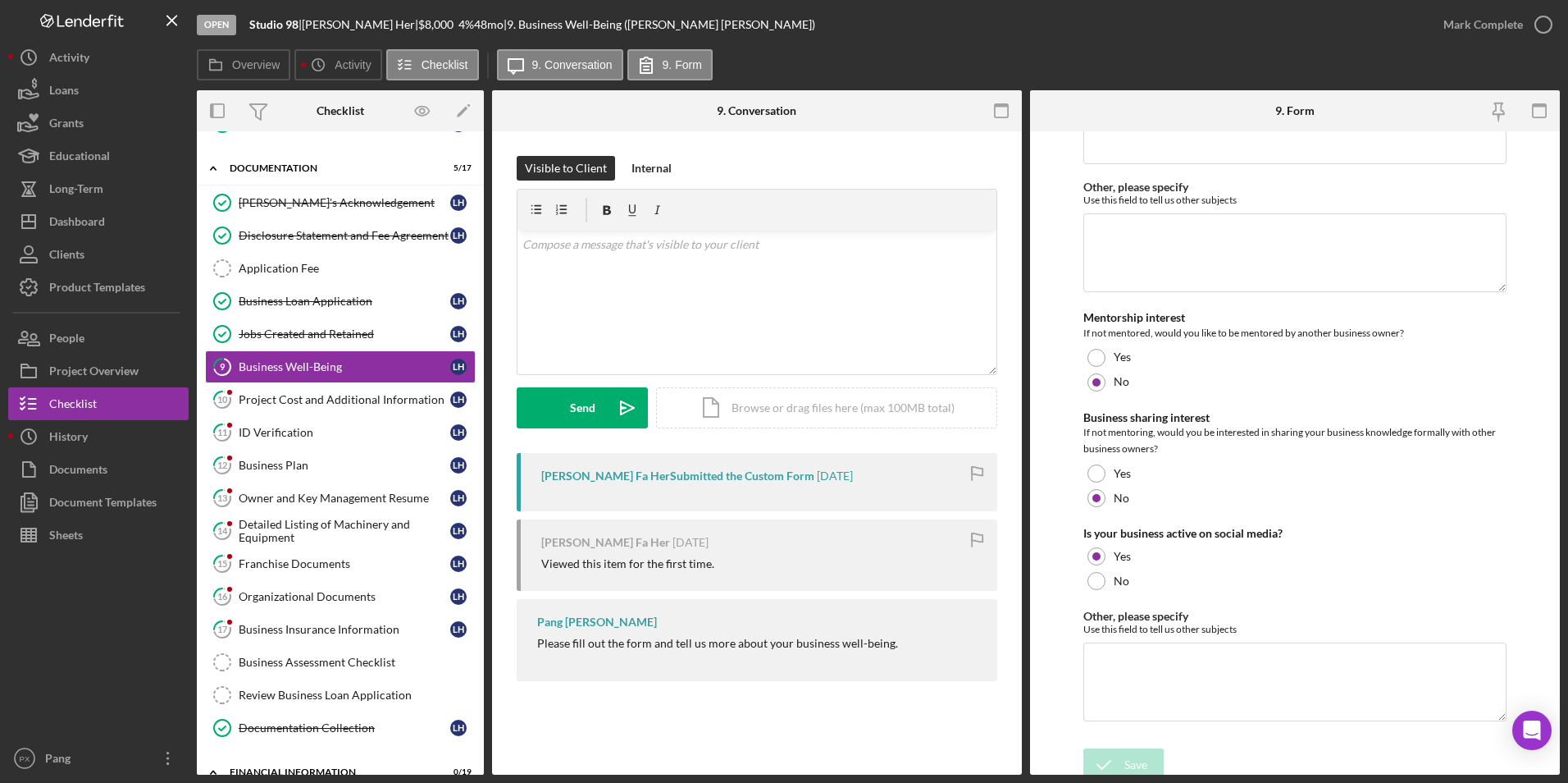
scroll to position [3081, 0]
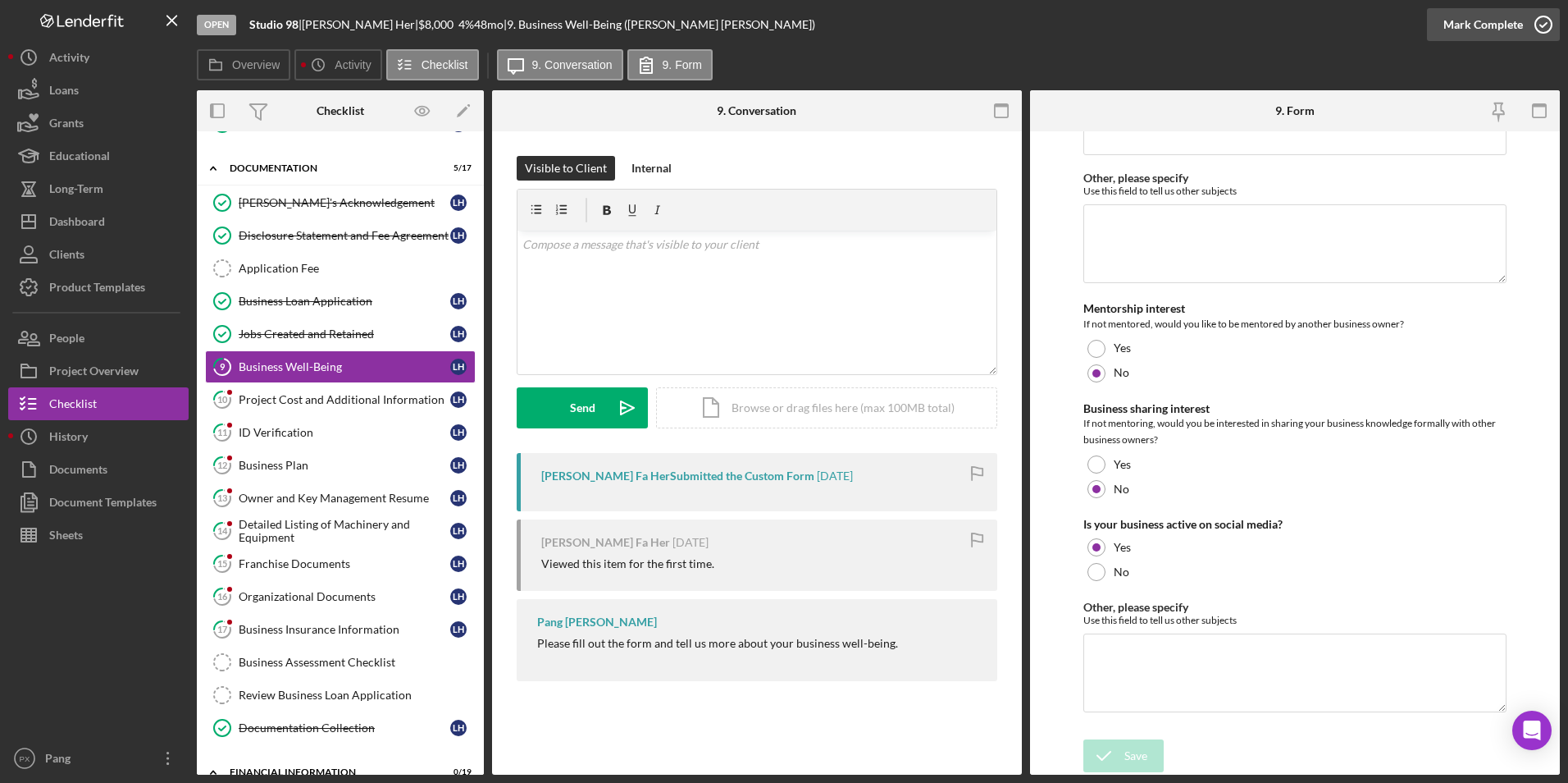
click at [1539, 23] on icon "button" at bounding box center [1544, 25] width 41 height 41
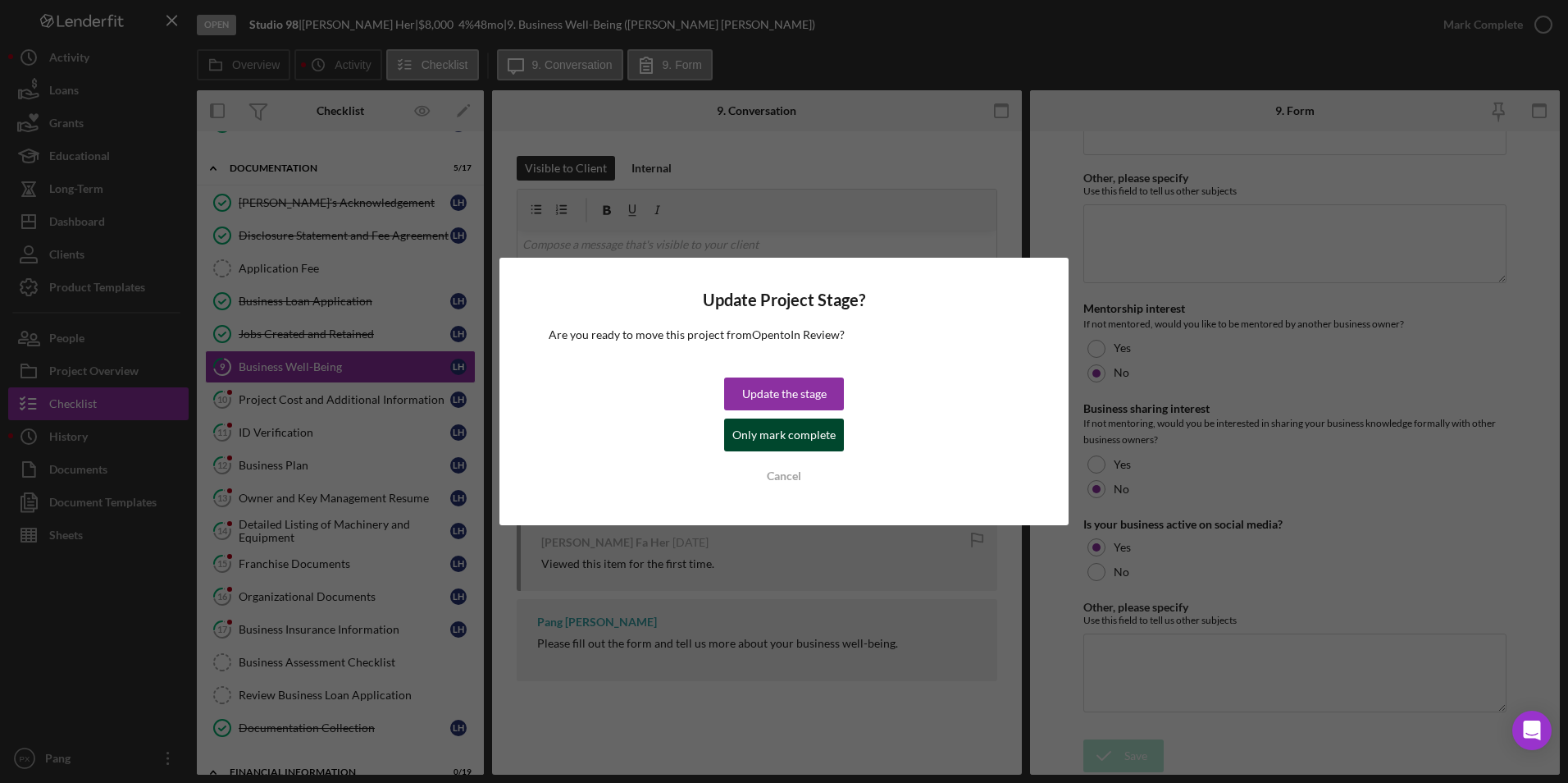
click at [784, 438] on div "Only mark complete" at bounding box center [784, 435] width 103 height 33
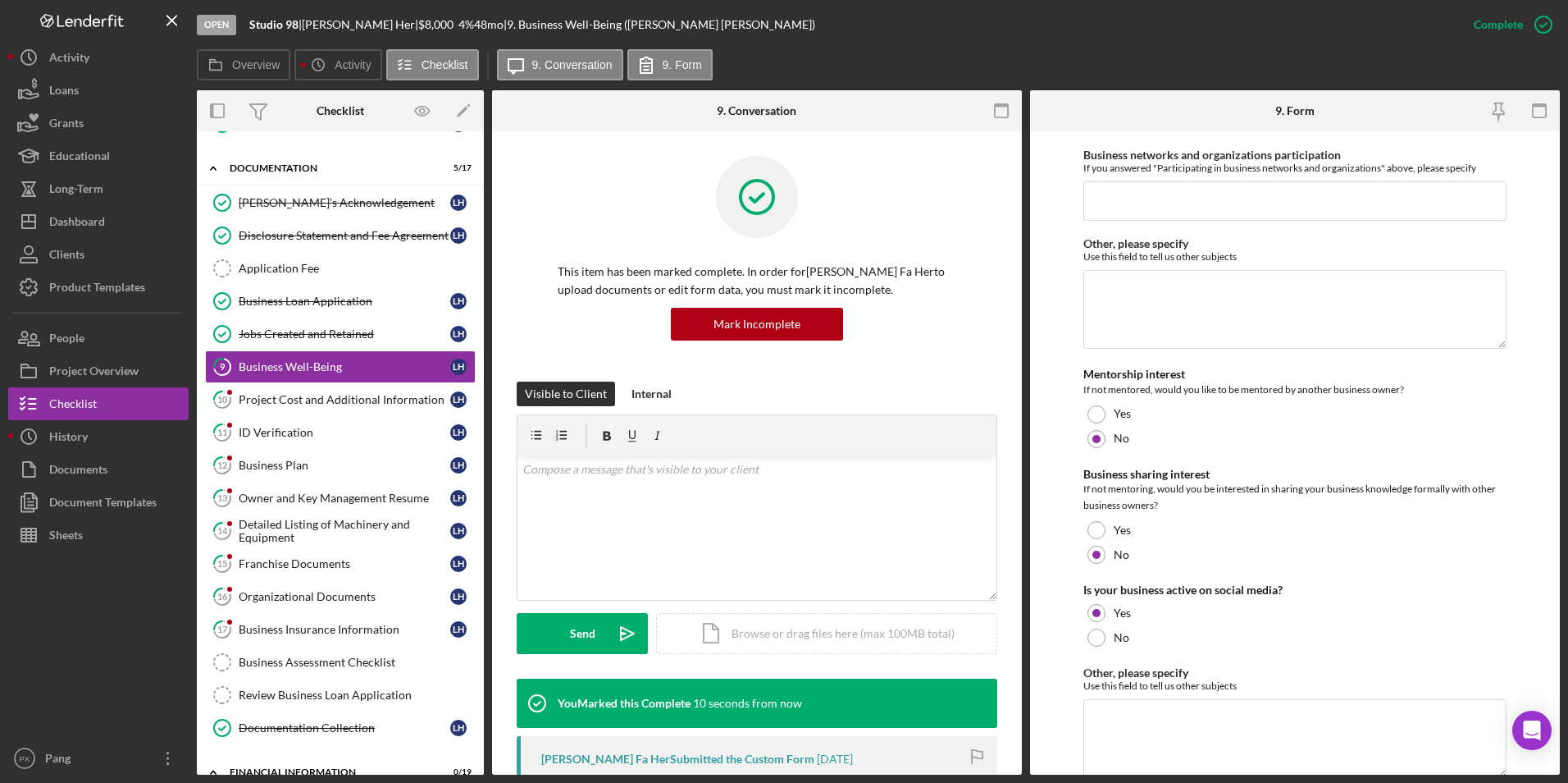
scroll to position [3147, 0]
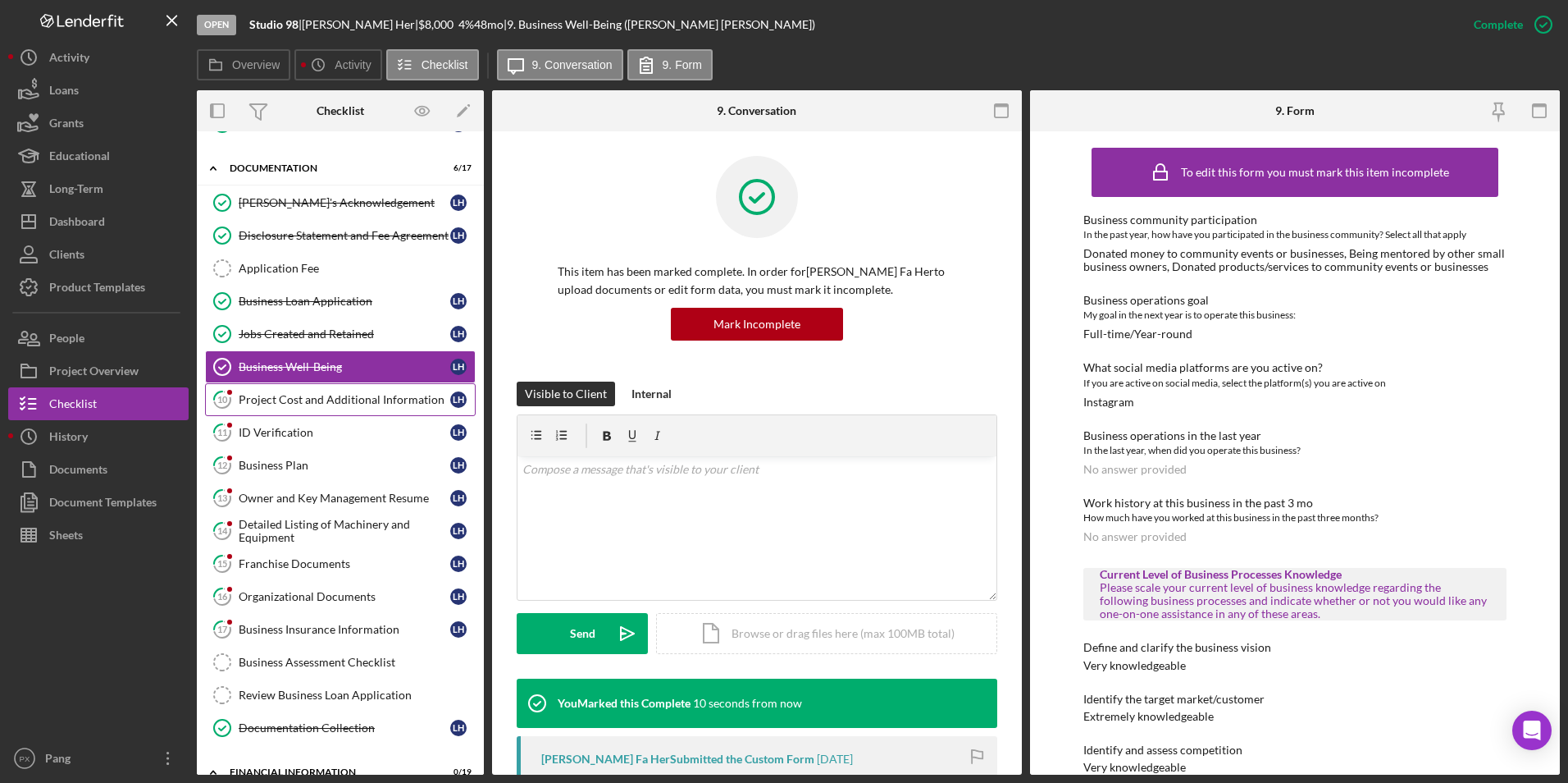
click at [289, 395] on div "Project Cost and Additional Information" at bounding box center [344, 399] width 212 height 13
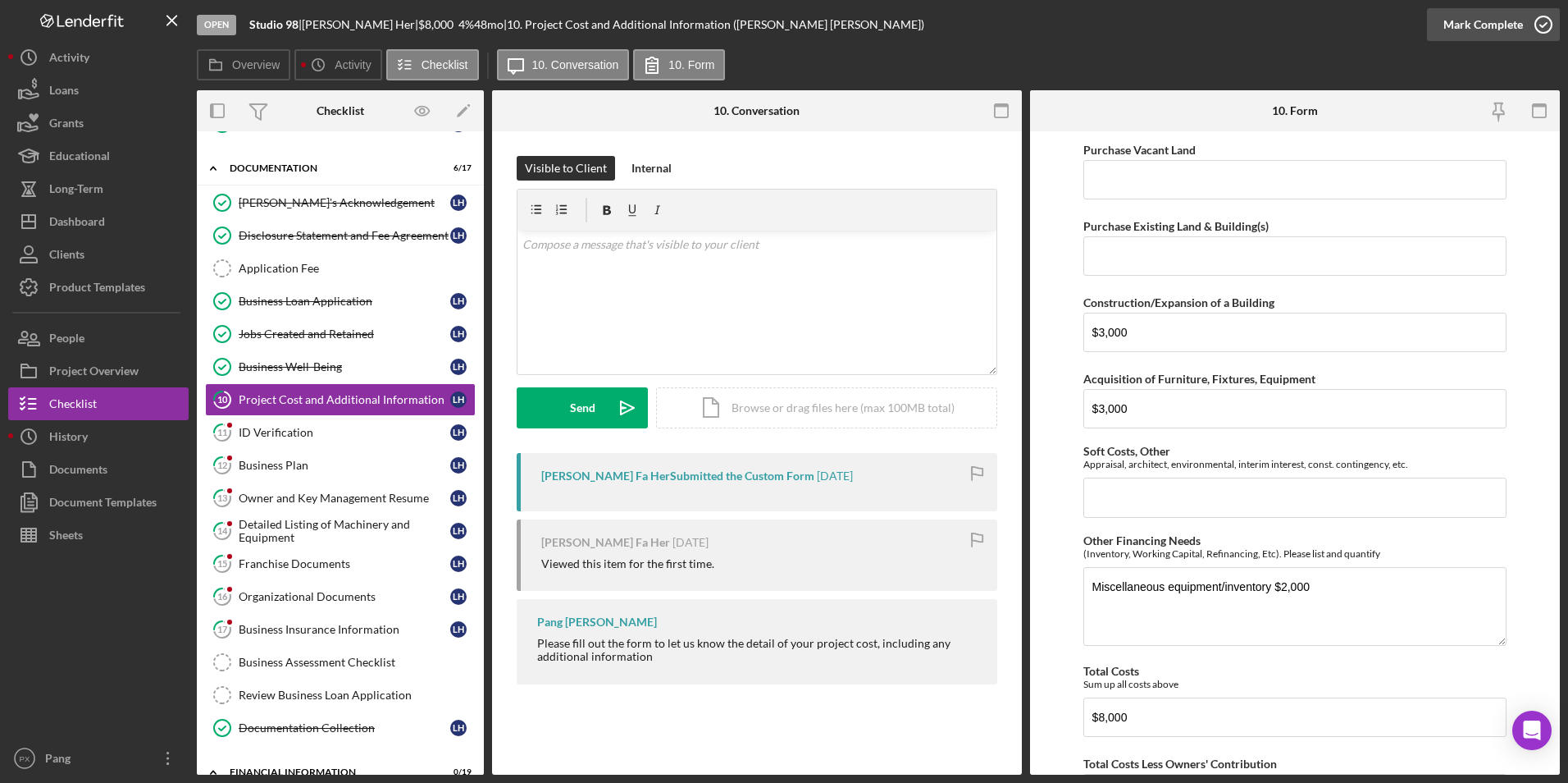
click at [1548, 22] on icon "button" at bounding box center [1544, 25] width 41 height 41
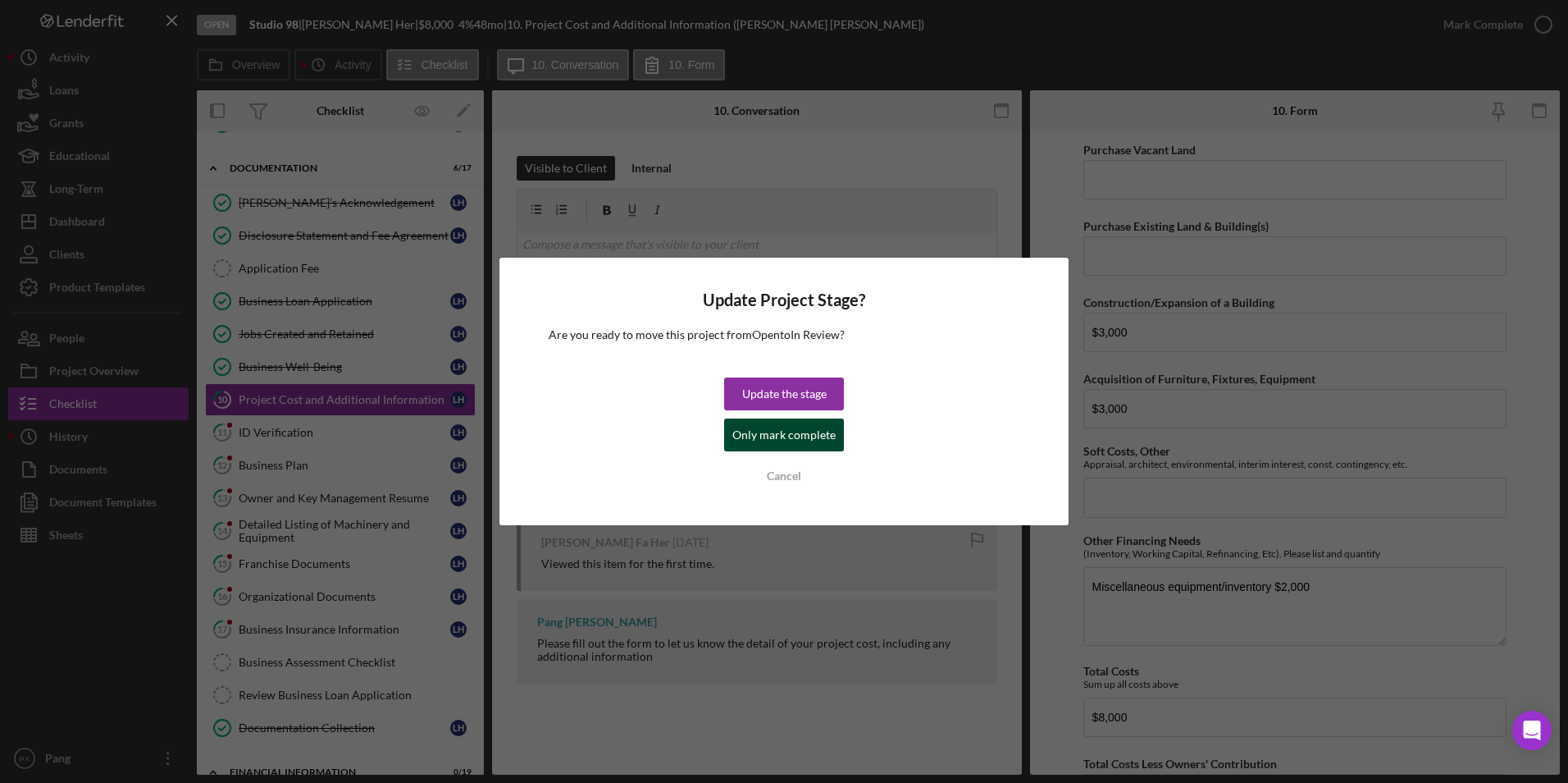
click at [765, 438] on div "Only mark complete" at bounding box center [784, 435] width 103 height 33
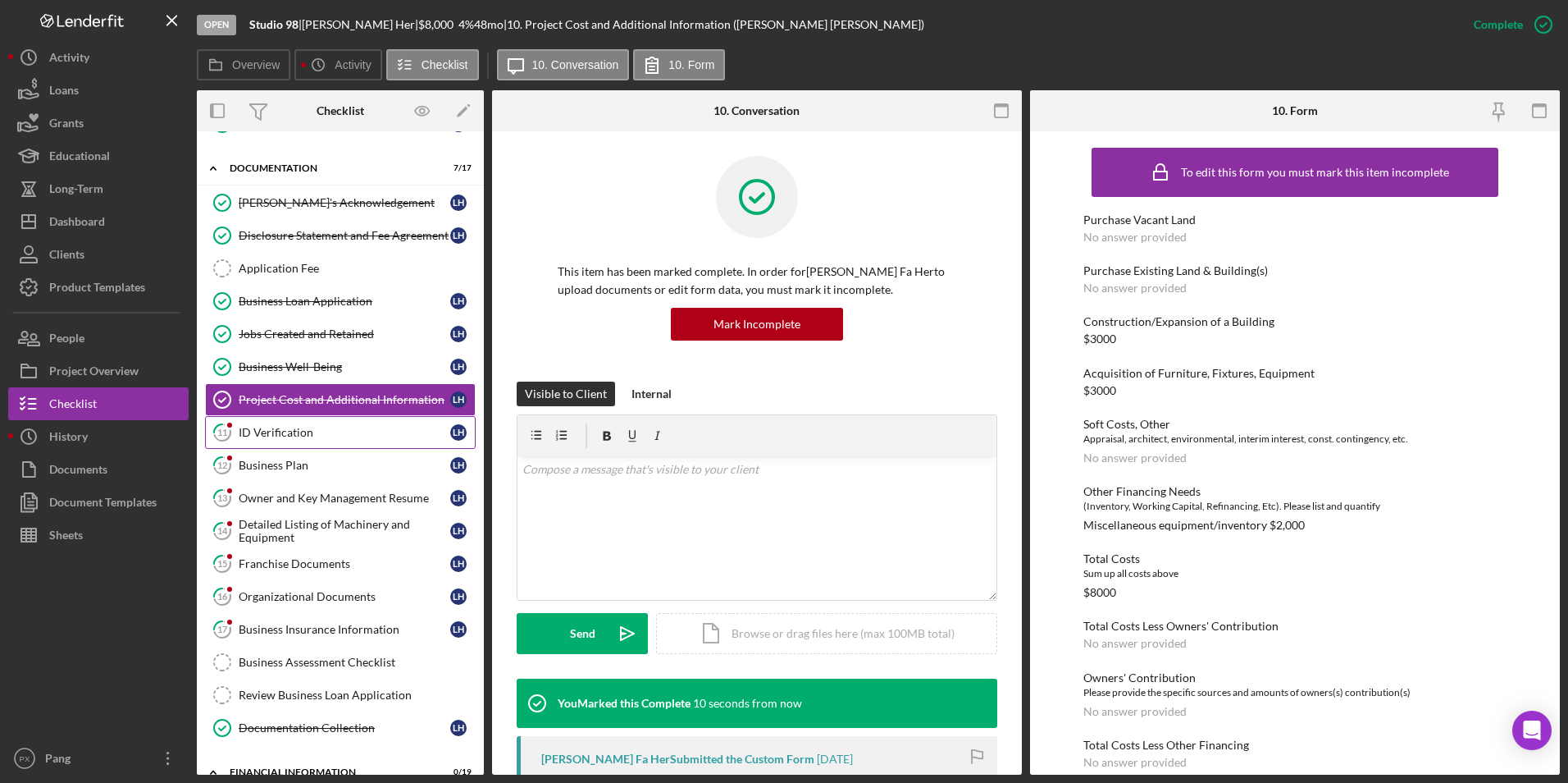
click at [285, 439] on div "ID Verification" at bounding box center [344, 432] width 212 height 13
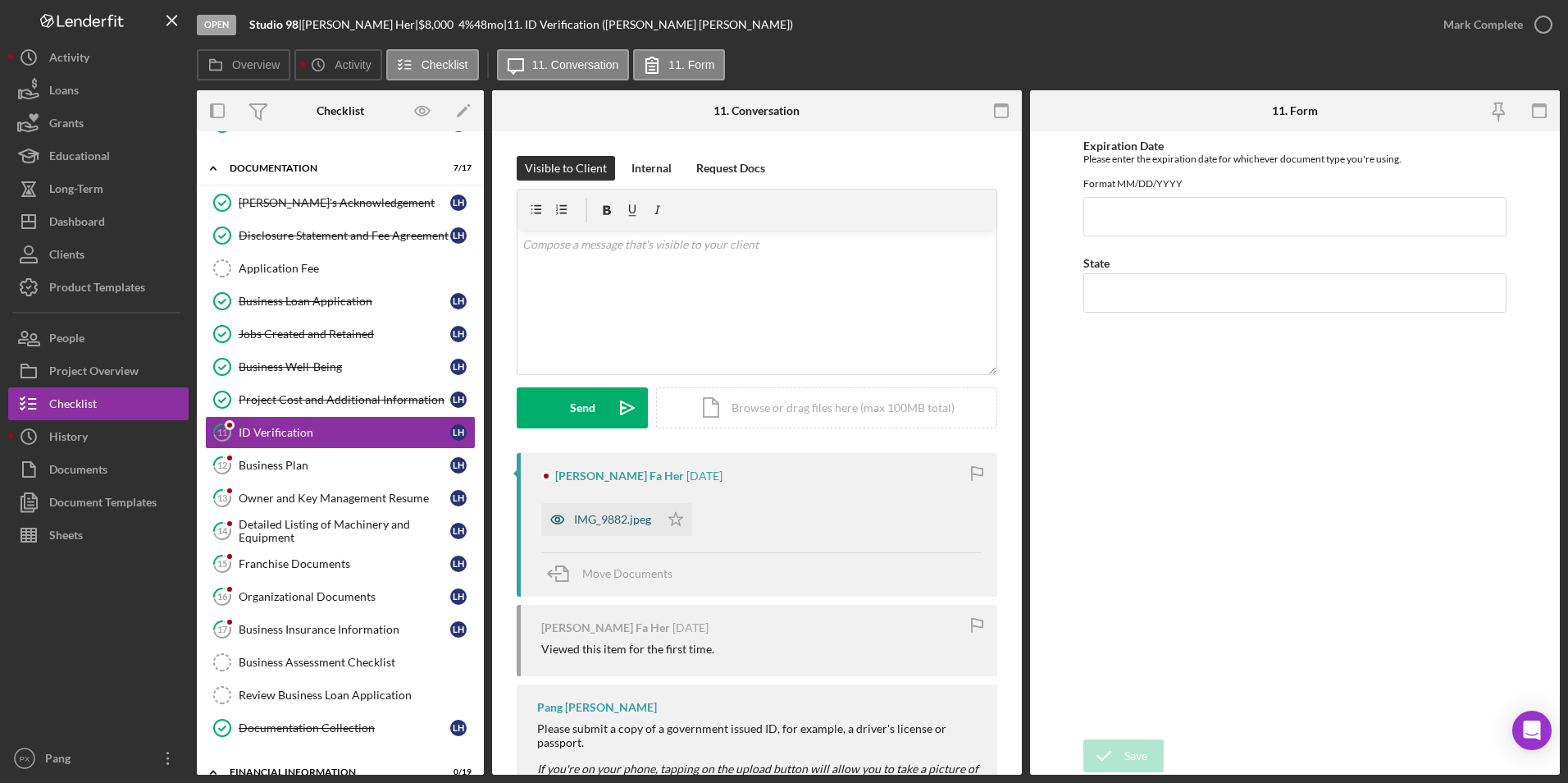
click at [618, 524] on div "IMG_9882.jpeg" at bounding box center [613, 519] width 77 height 13
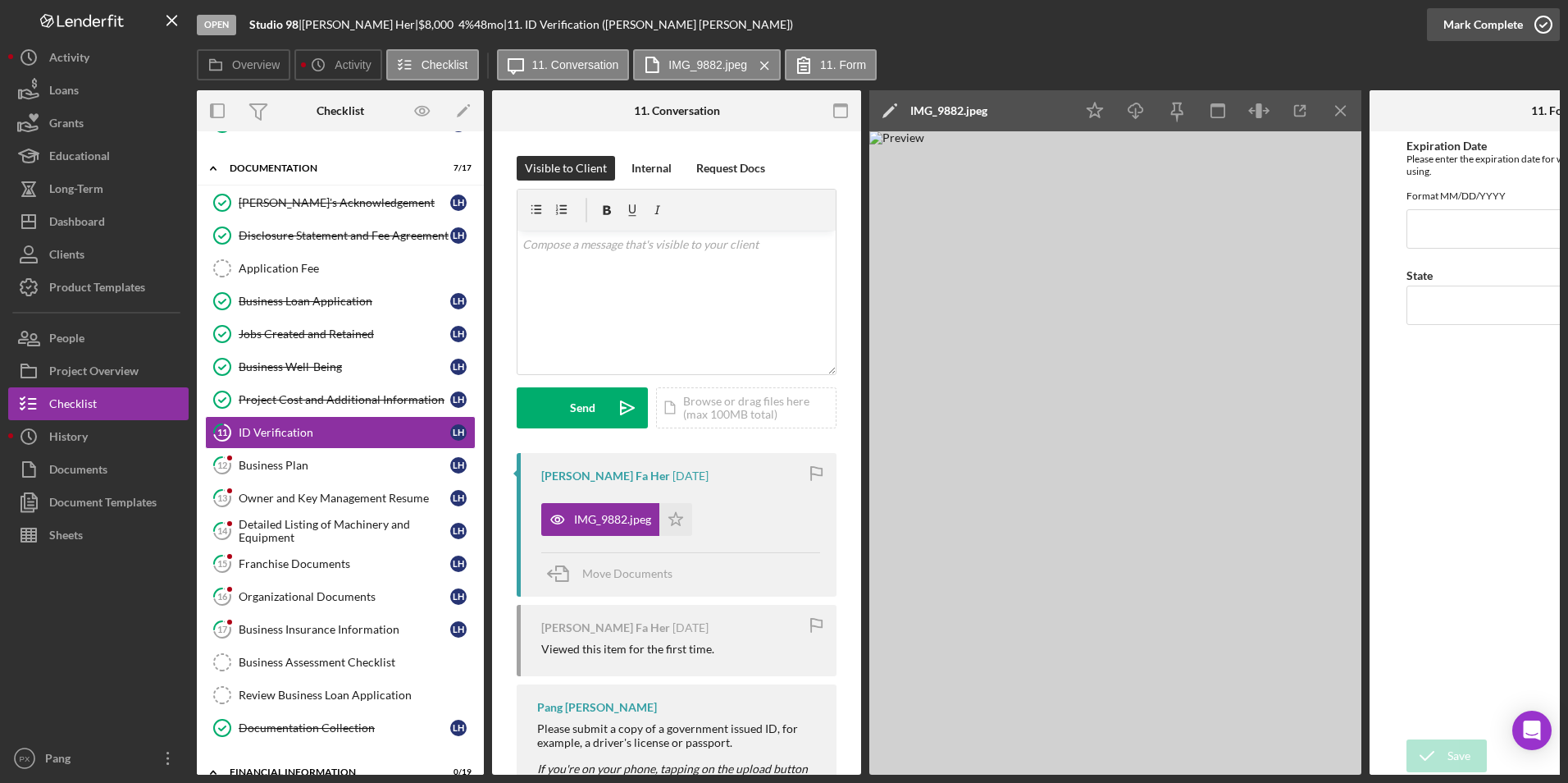
click at [1545, 26] on icon "button" at bounding box center [1544, 25] width 41 height 41
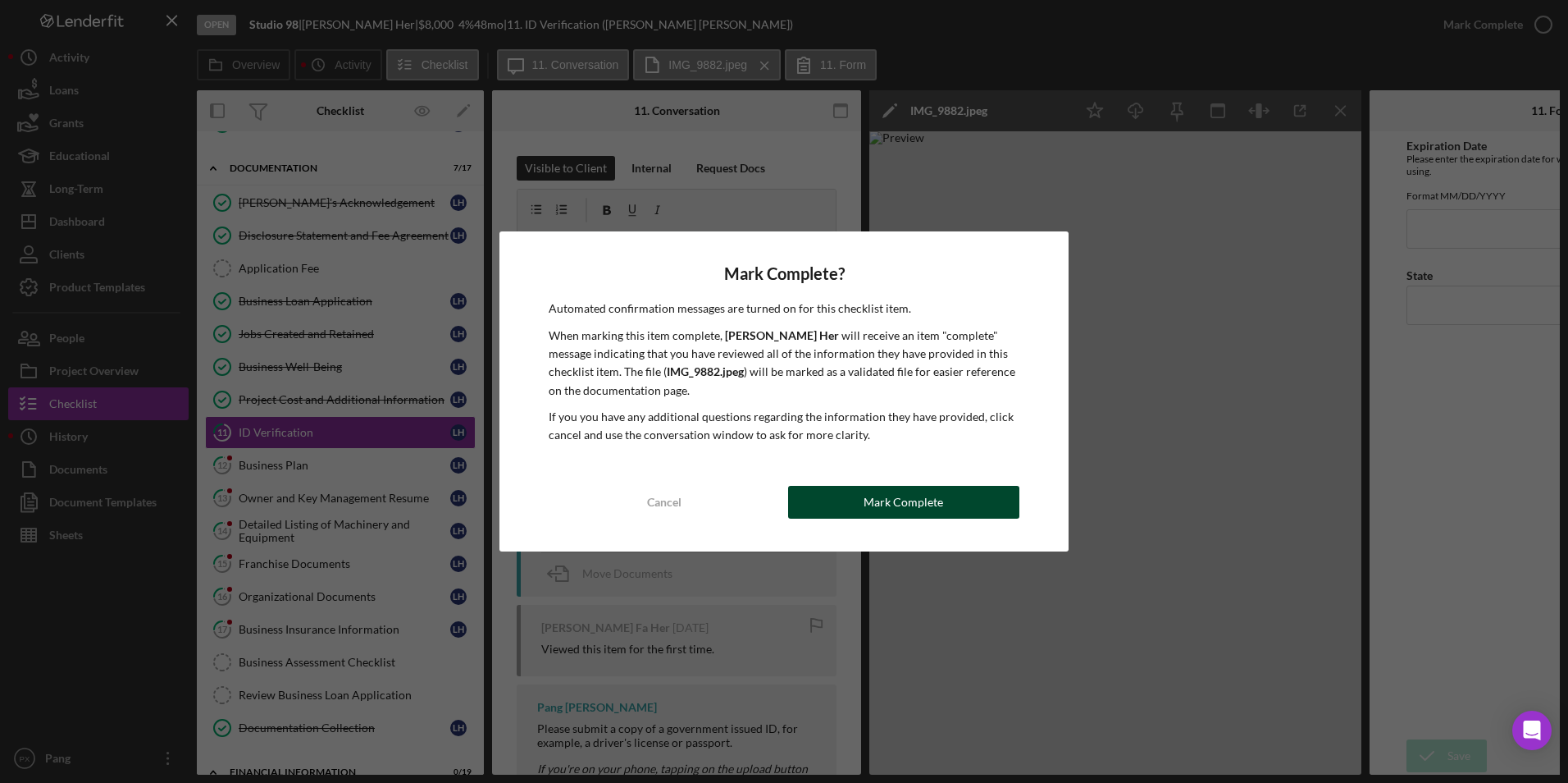
click at [885, 504] on div "Mark Complete" at bounding box center [903, 502] width 79 height 33
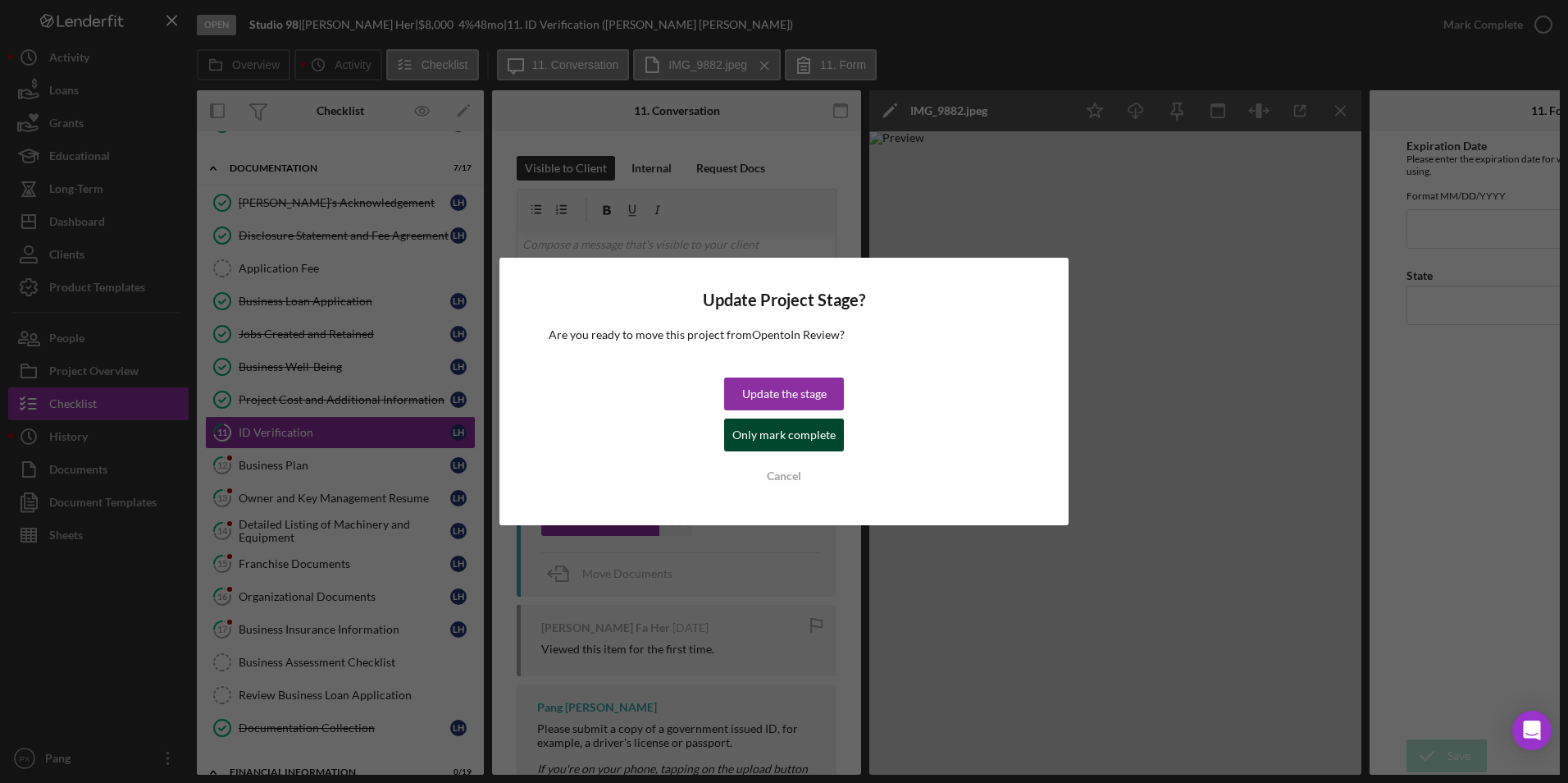
click at [783, 438] on div "Only mark complete" at bounding box center [784, 435] width 103 height 33
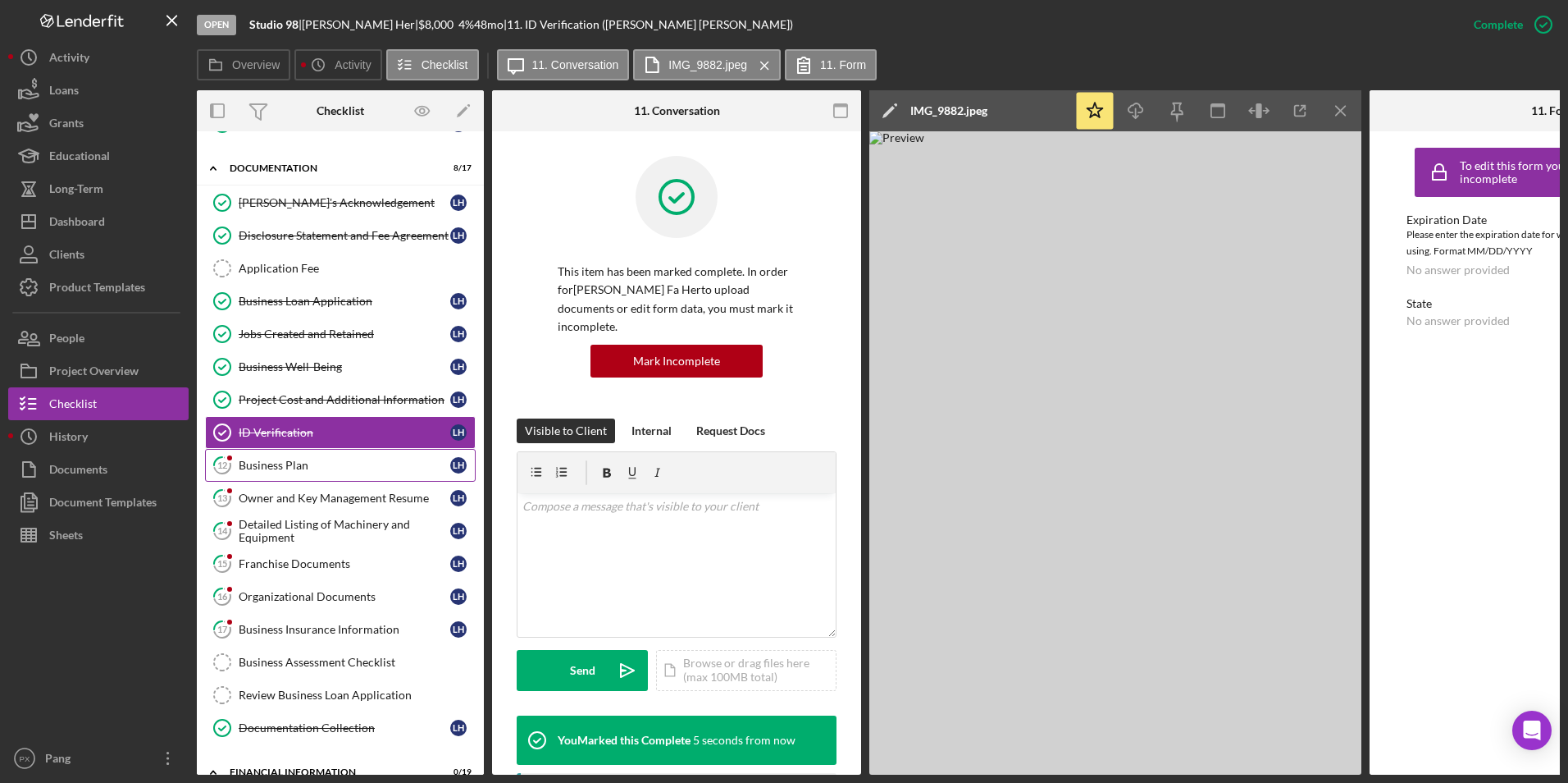
click at [319, 460] on div "Business Plan" at bounding box center [344, 465] width 212 height 13
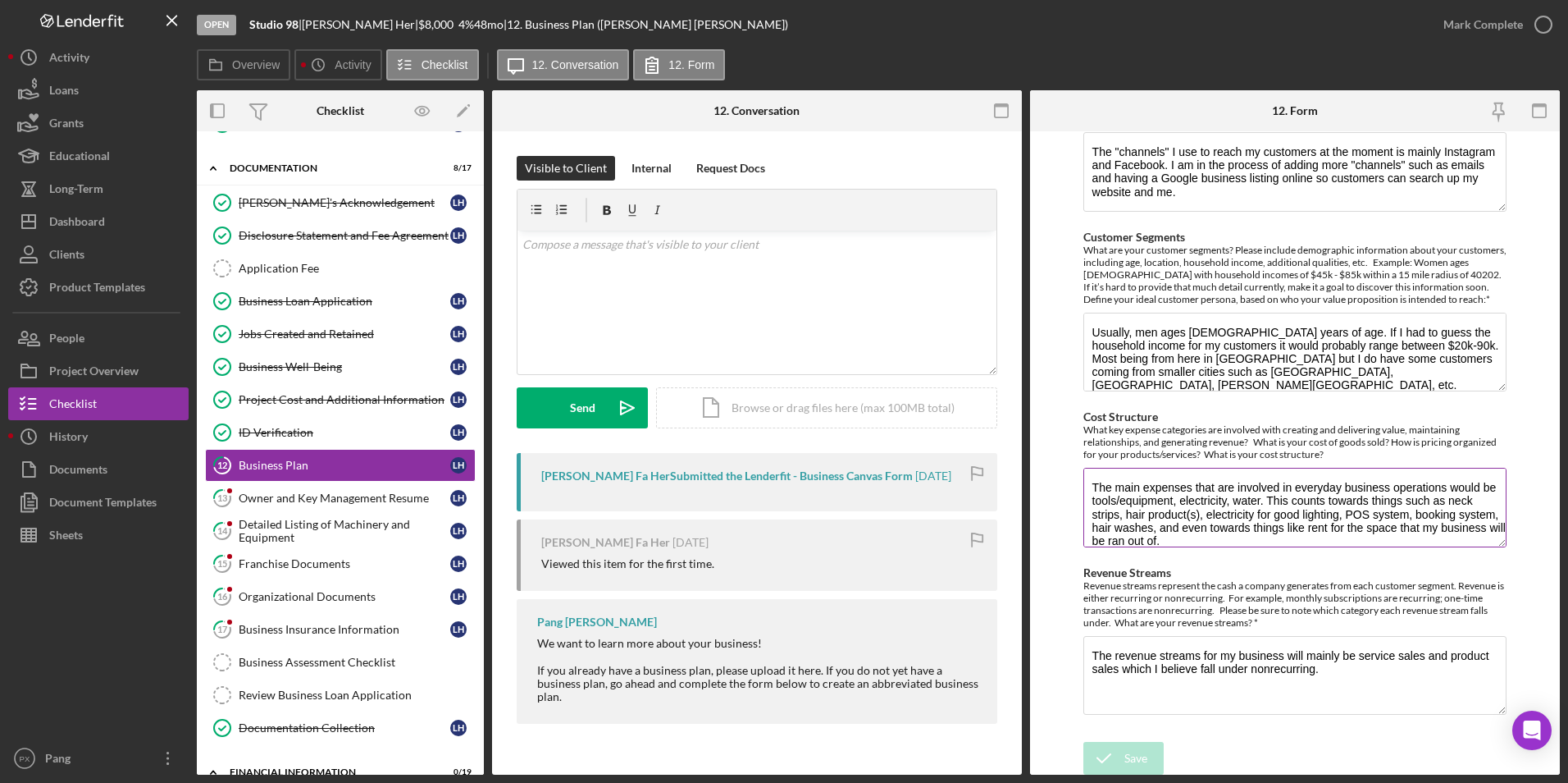
scroll to position [452, 0]
click at [1539, 22] on icon "button" at bounding box center [1544, 25] width 41 height 41
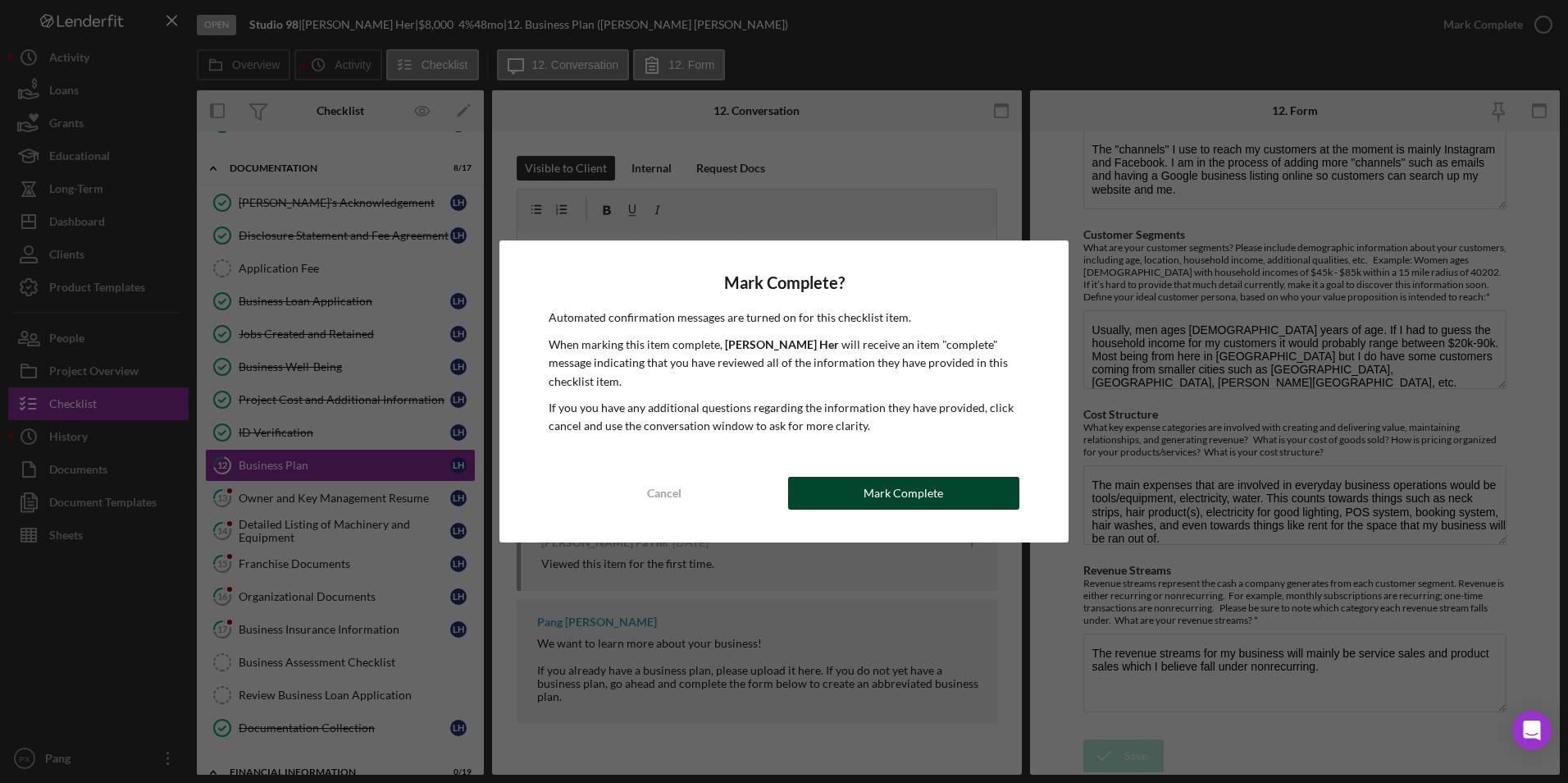
click at [871, 500] on div "Mark Complete" at bounding box center [903, 493] width 79 height 33
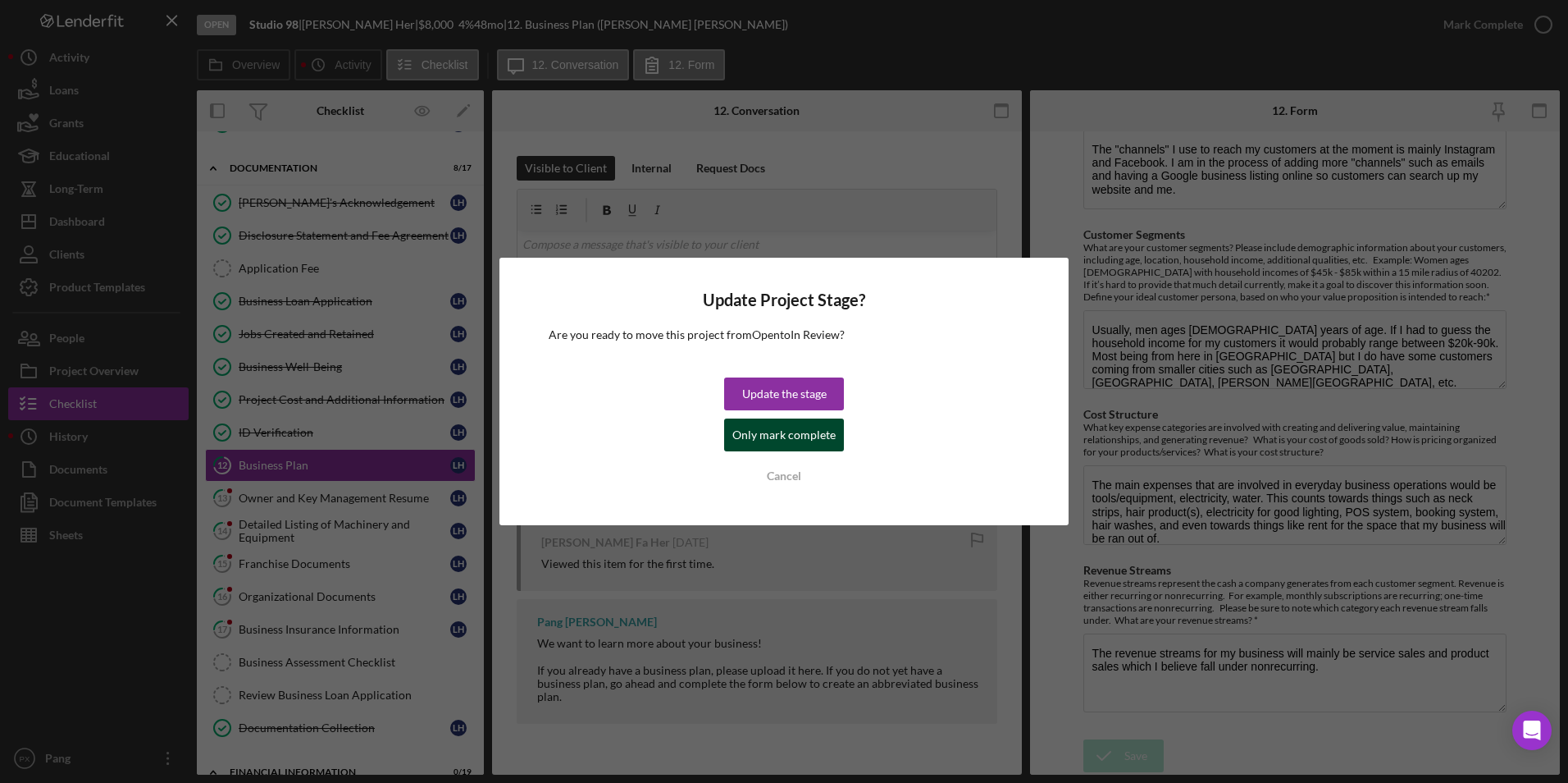
click at [777, 441] on div "Only mark complete" at bounding box center [784, 435] width 103 height 33
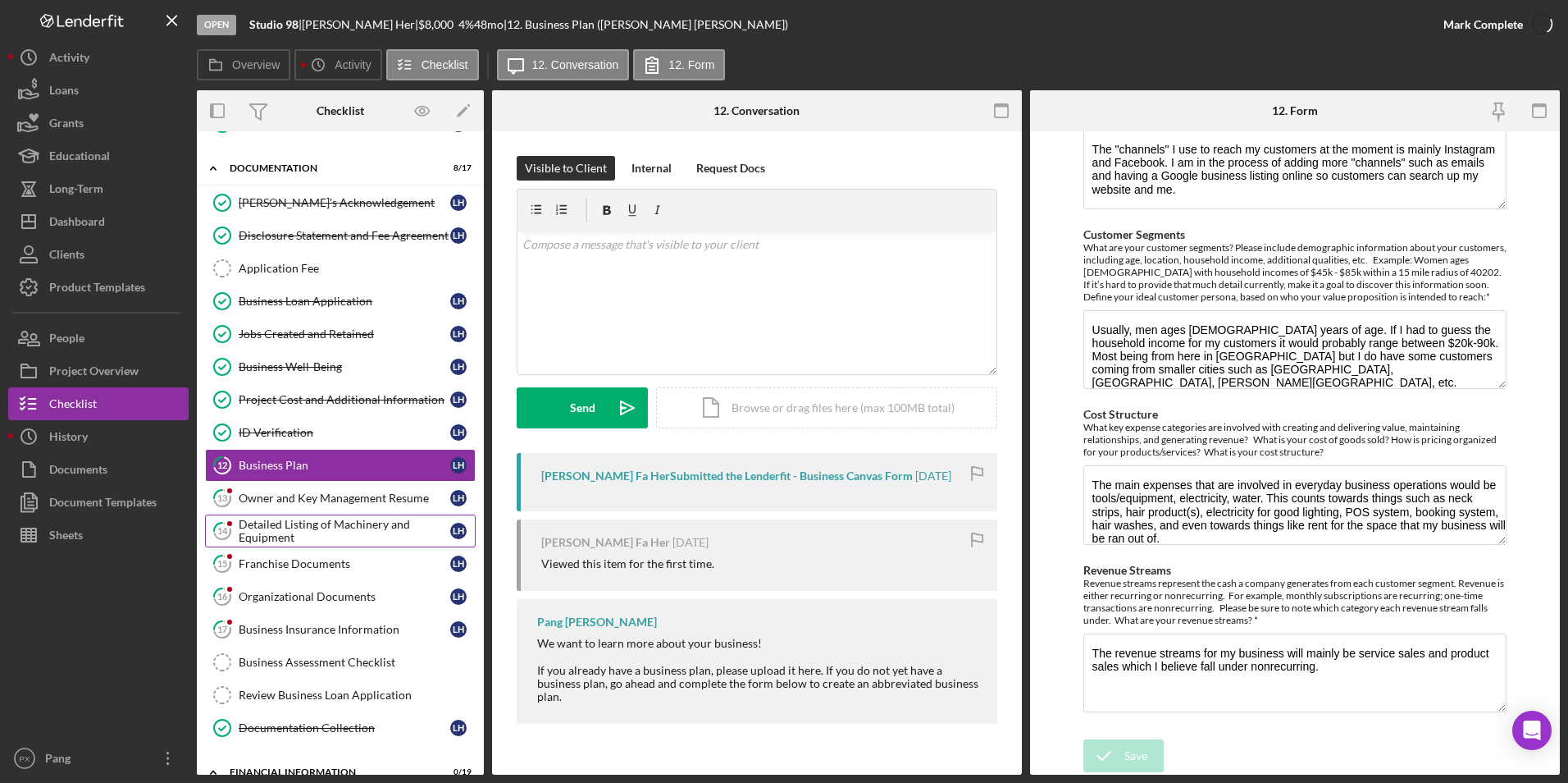
scroll to position [518, 0]
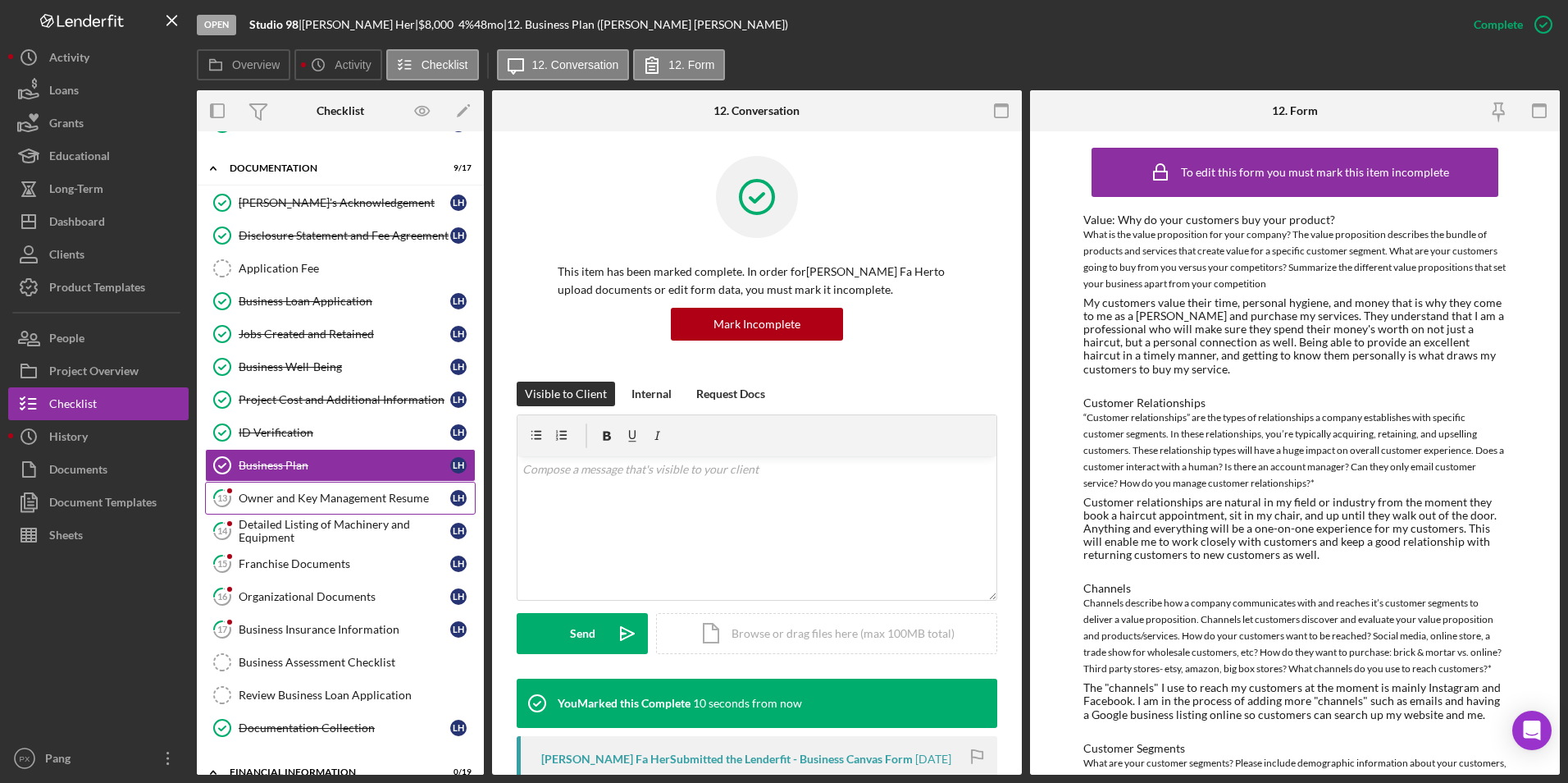
click at [338, 504] on div "Owner and Key Management Resume" at bounding box center [344, 498] width 212 height 13
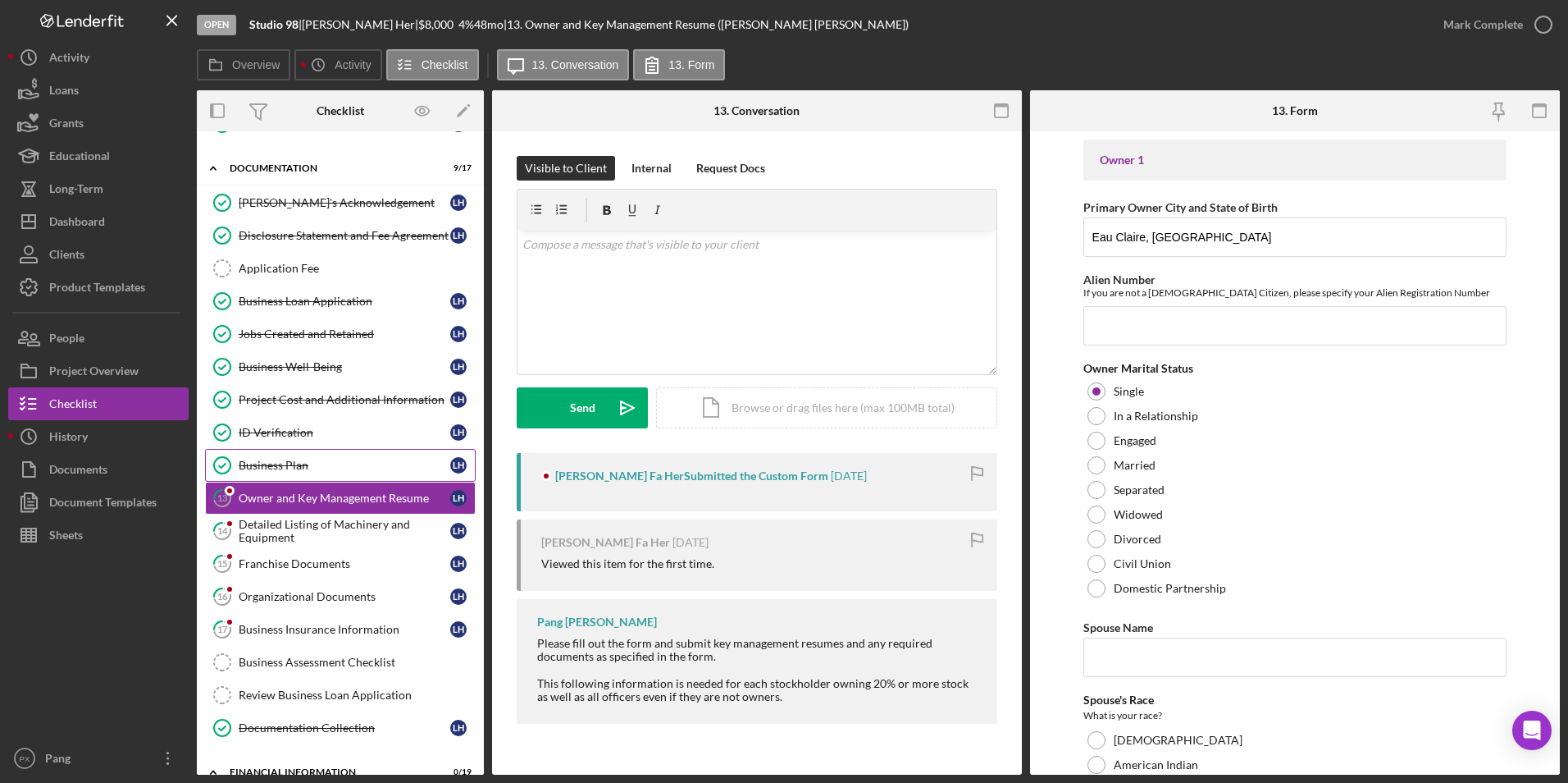
click at [312, 472] on div "Business Plan" at bounding box center [344, 465] width 212 height 13
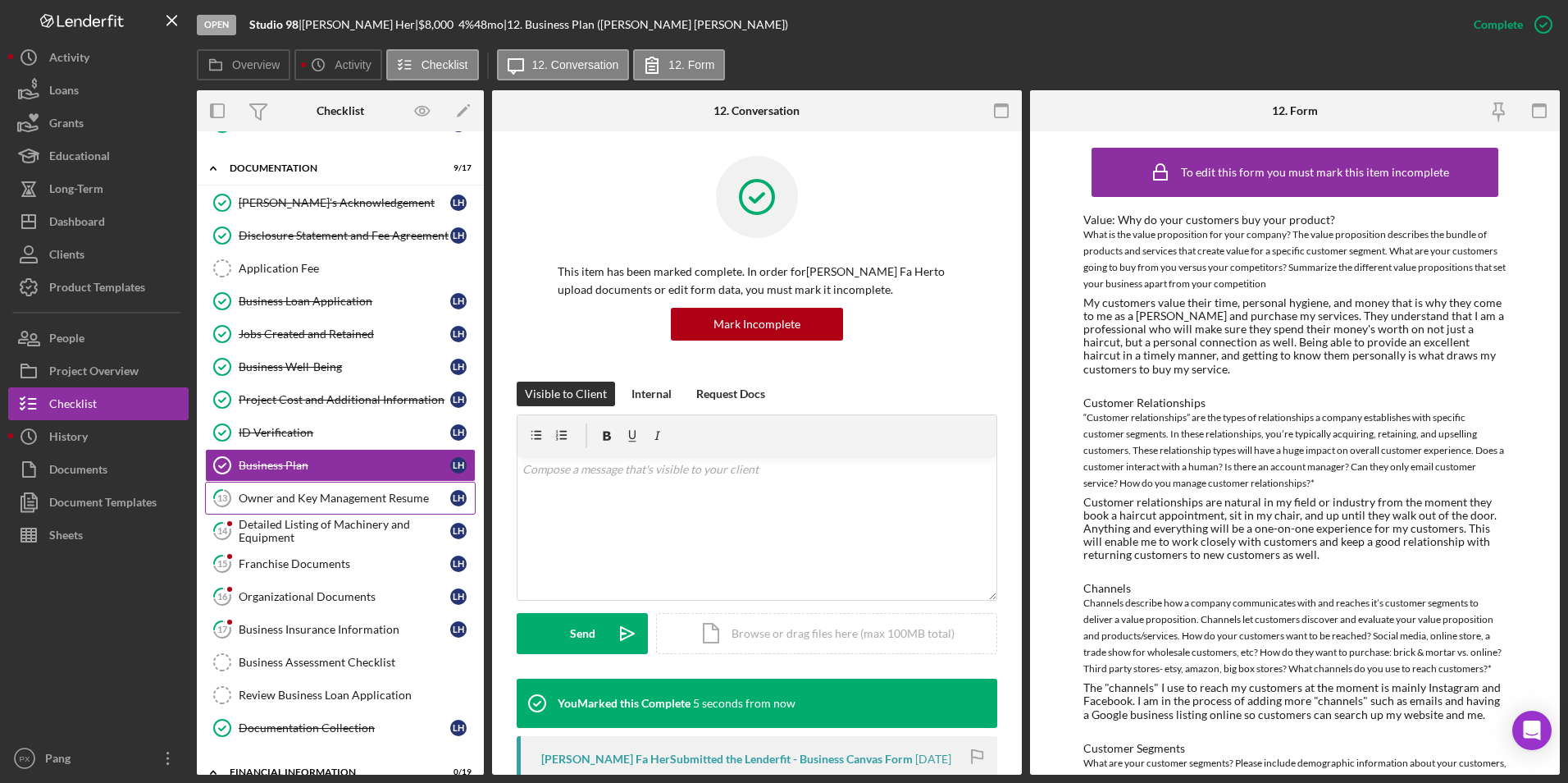
click at [335, 498] on div "Owner and Key Management Resume" at bounding box center [344, 498] width 212 height 13
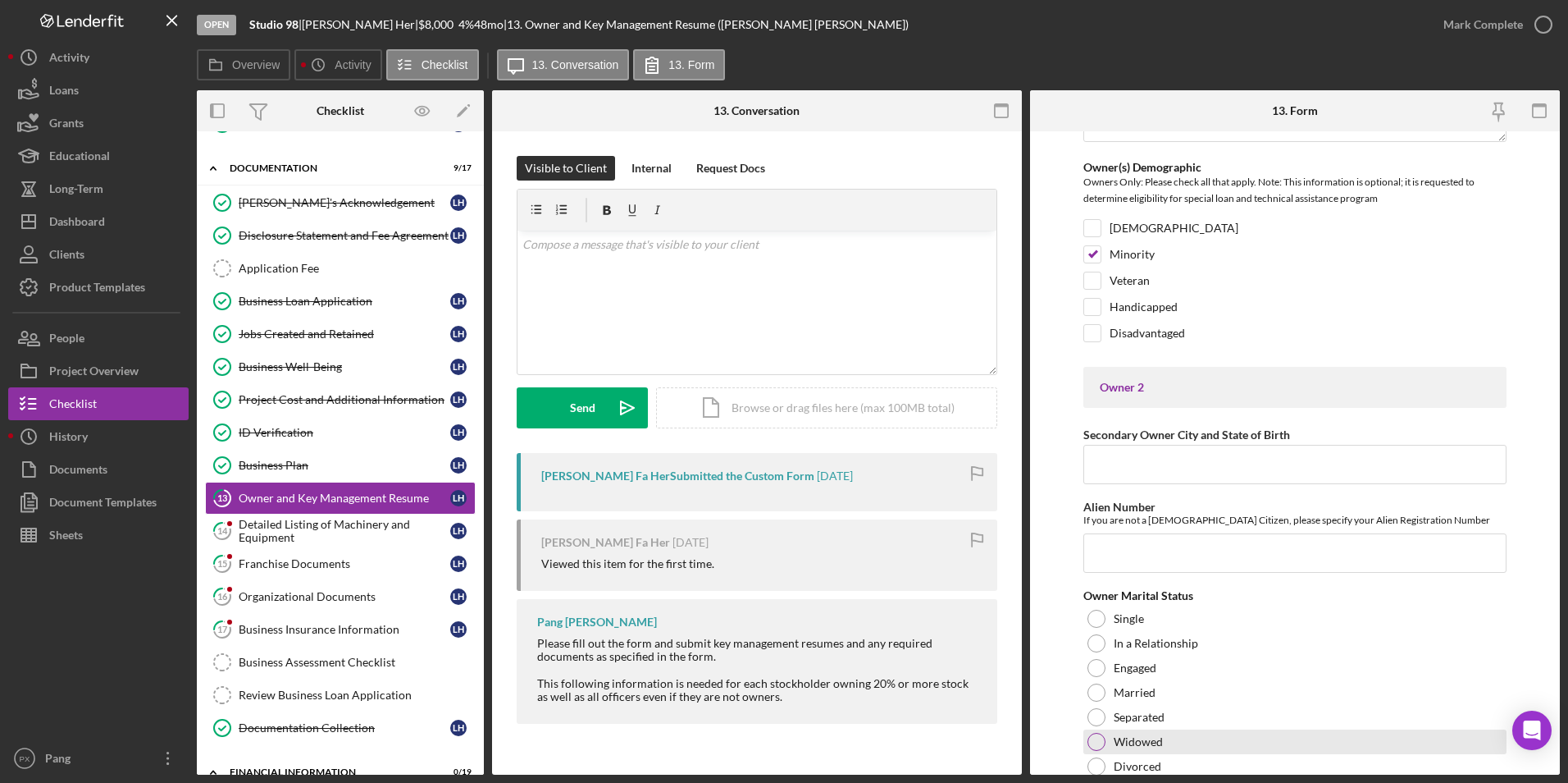
scroll to position [2052, 0]
click at [1535, 29] on icon "button" at bounding box center [1544, 25] width 41 height 41
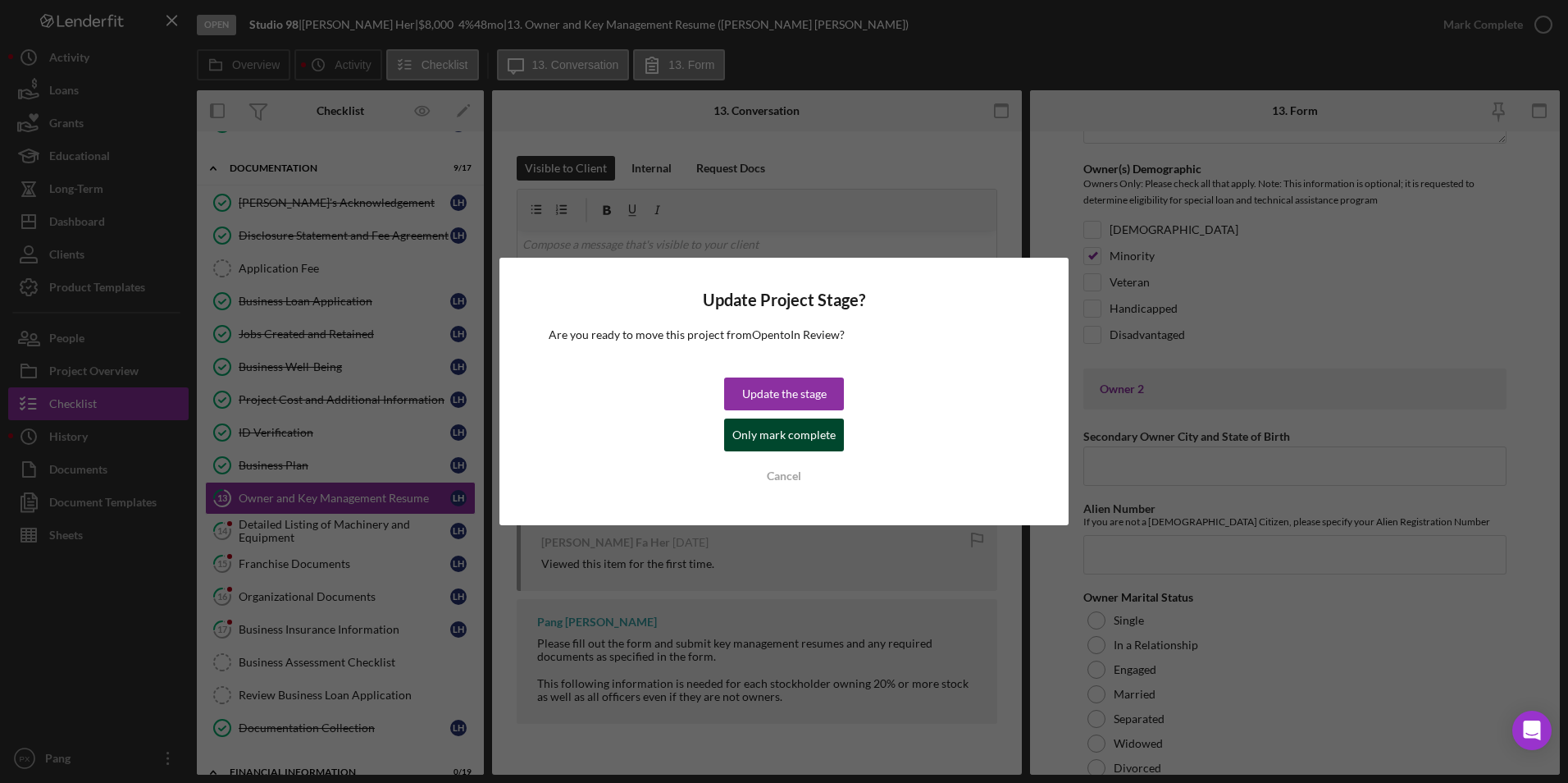
click at [779, 438] on div "Only mark complete" at bounding box center [784, 435] width 103 height 33
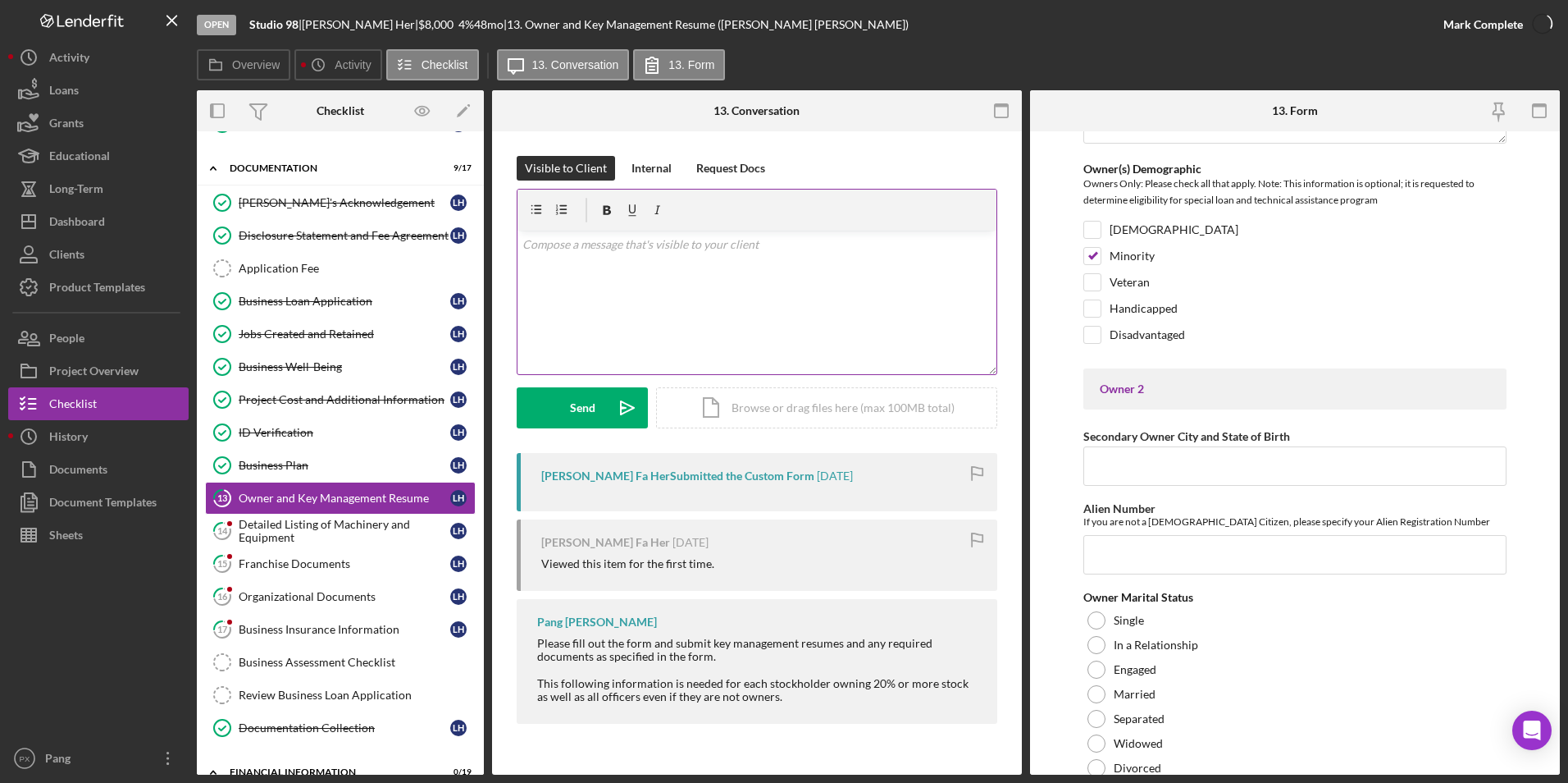
scroll to position [2117, 0]
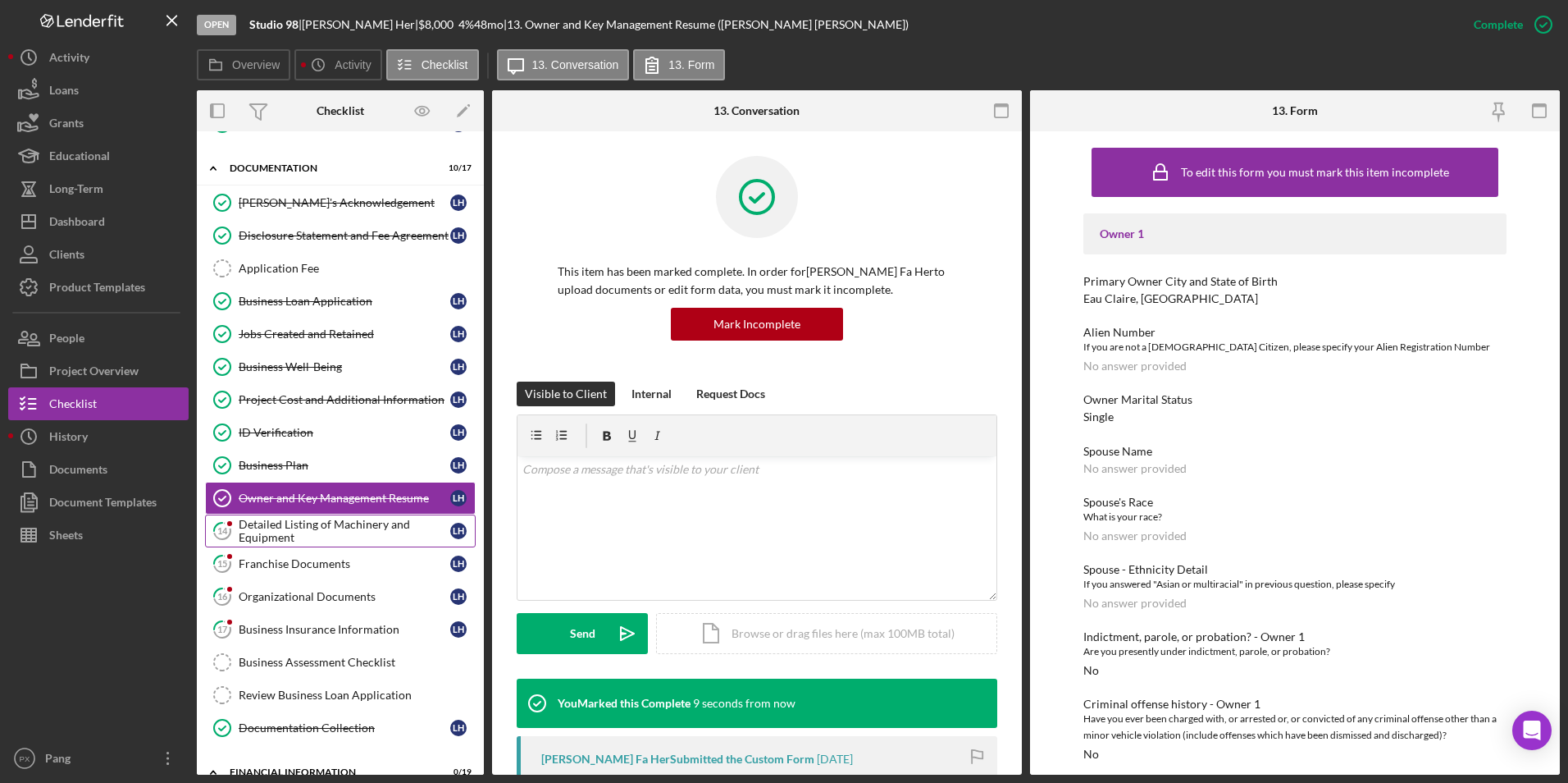
click at [360, 531] on div "Detailed Listing of Machinery and Equipment" at bounding box center [344, 531] width 212 height 26
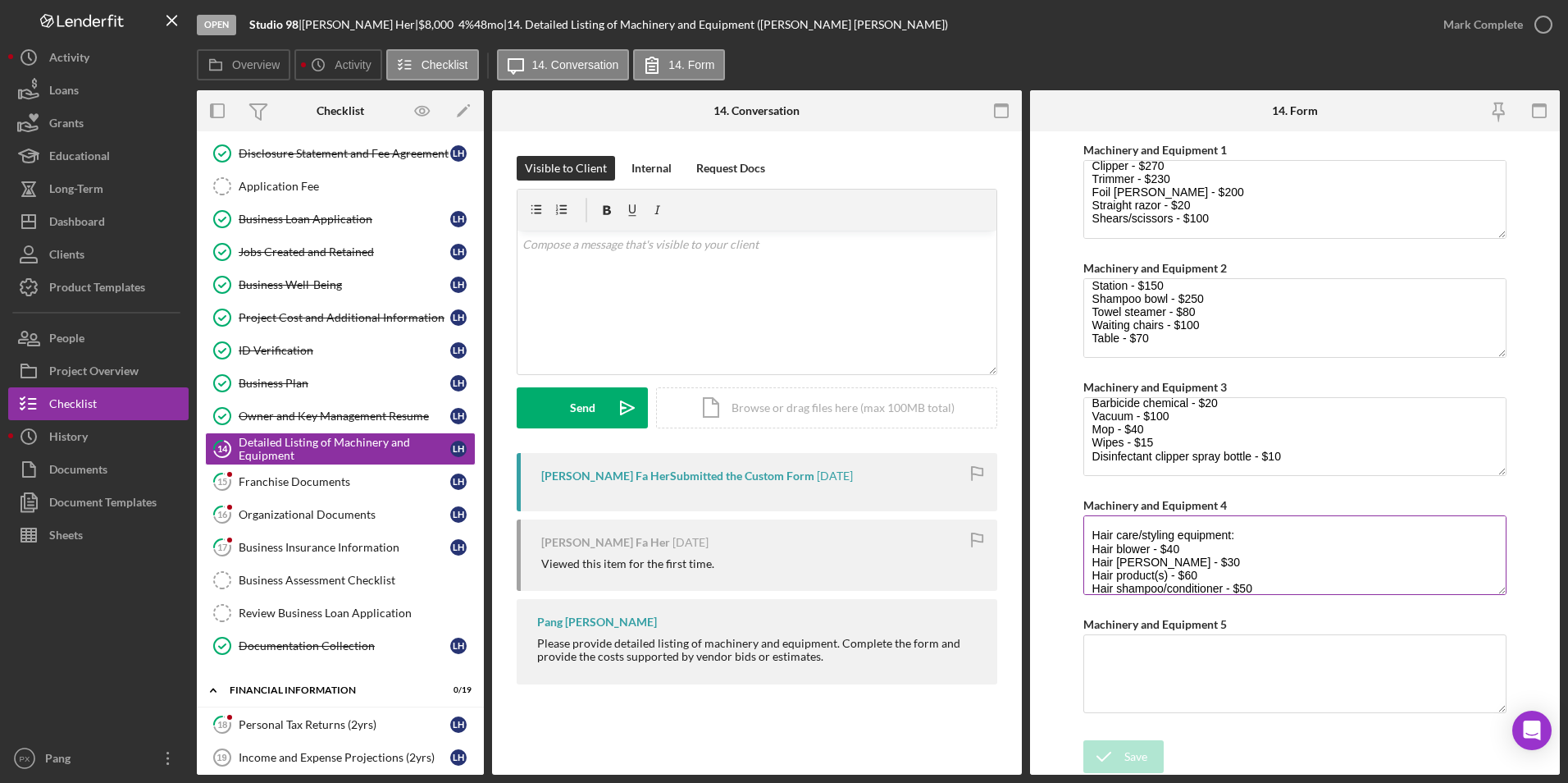
scroll to position [13, 0]
click at [1545, 23] on icon "button" at bounding box center [1544, 25] width 41 height 41
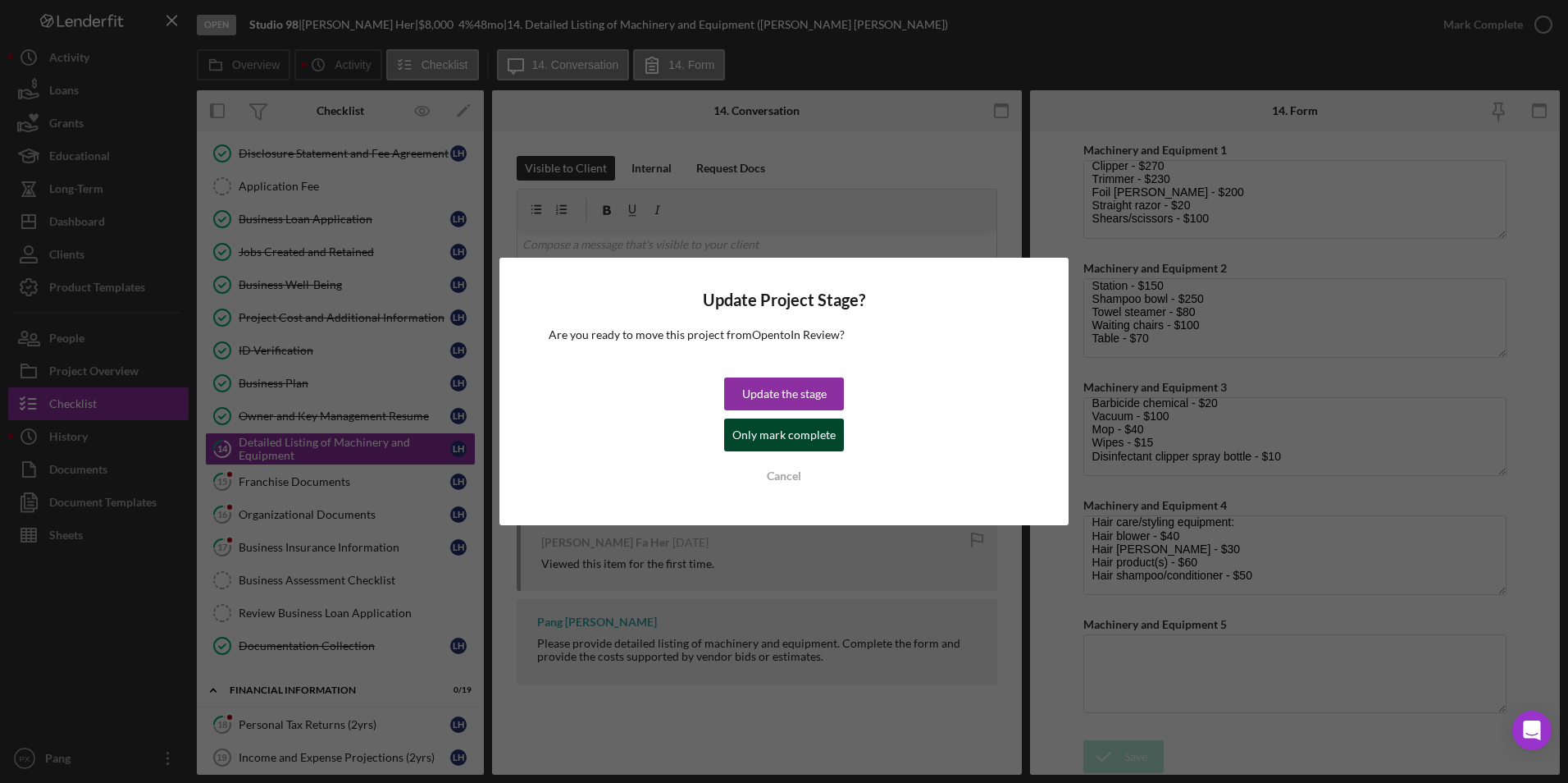
click at [811, 431] on div "Only mark complete" at bounding box center [784, 435] width 103 height 33
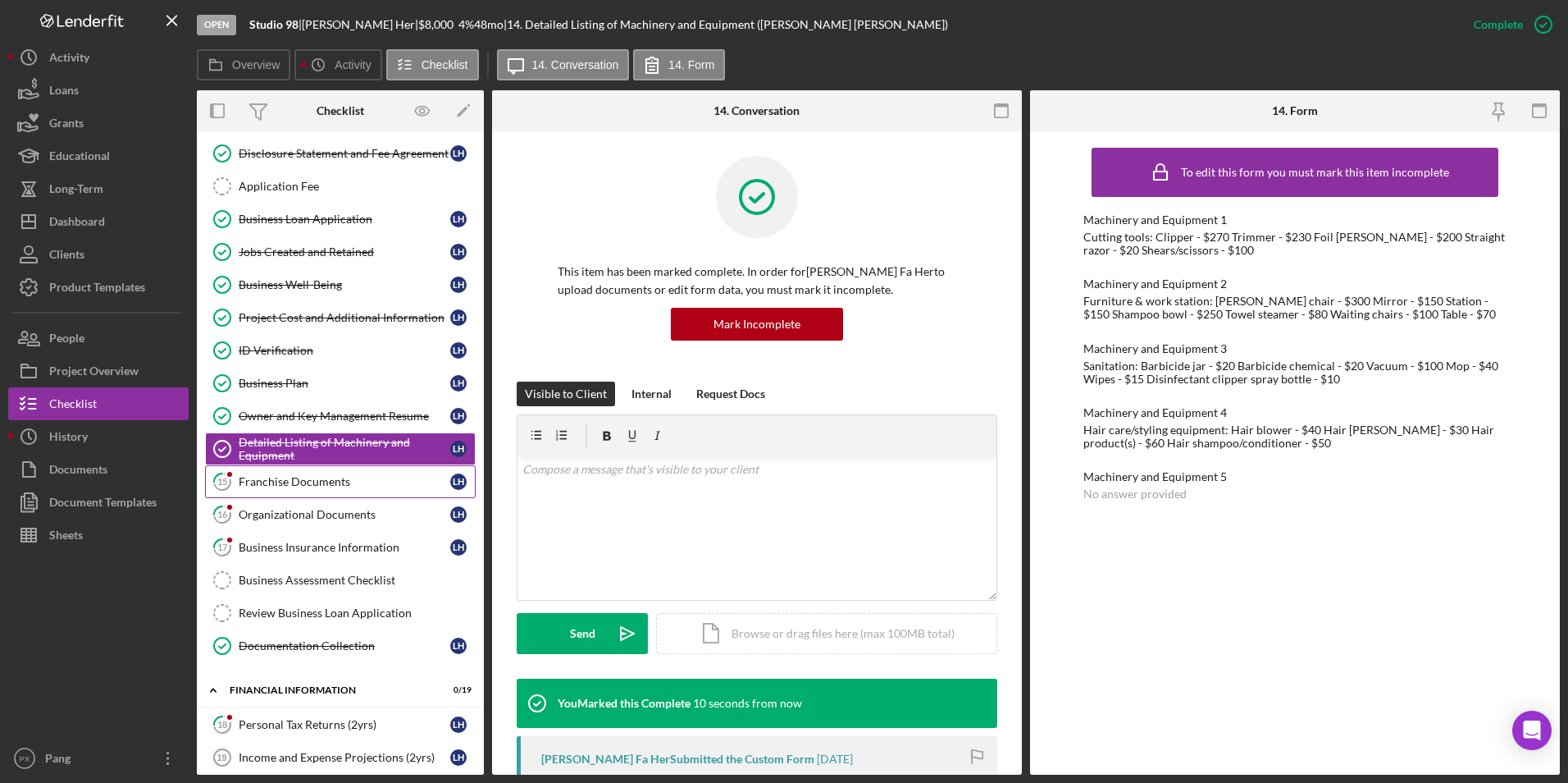
click at [312, 489] on link "15 Franchise Documents L H" at bounding box center [340, 482] width 270 height 33
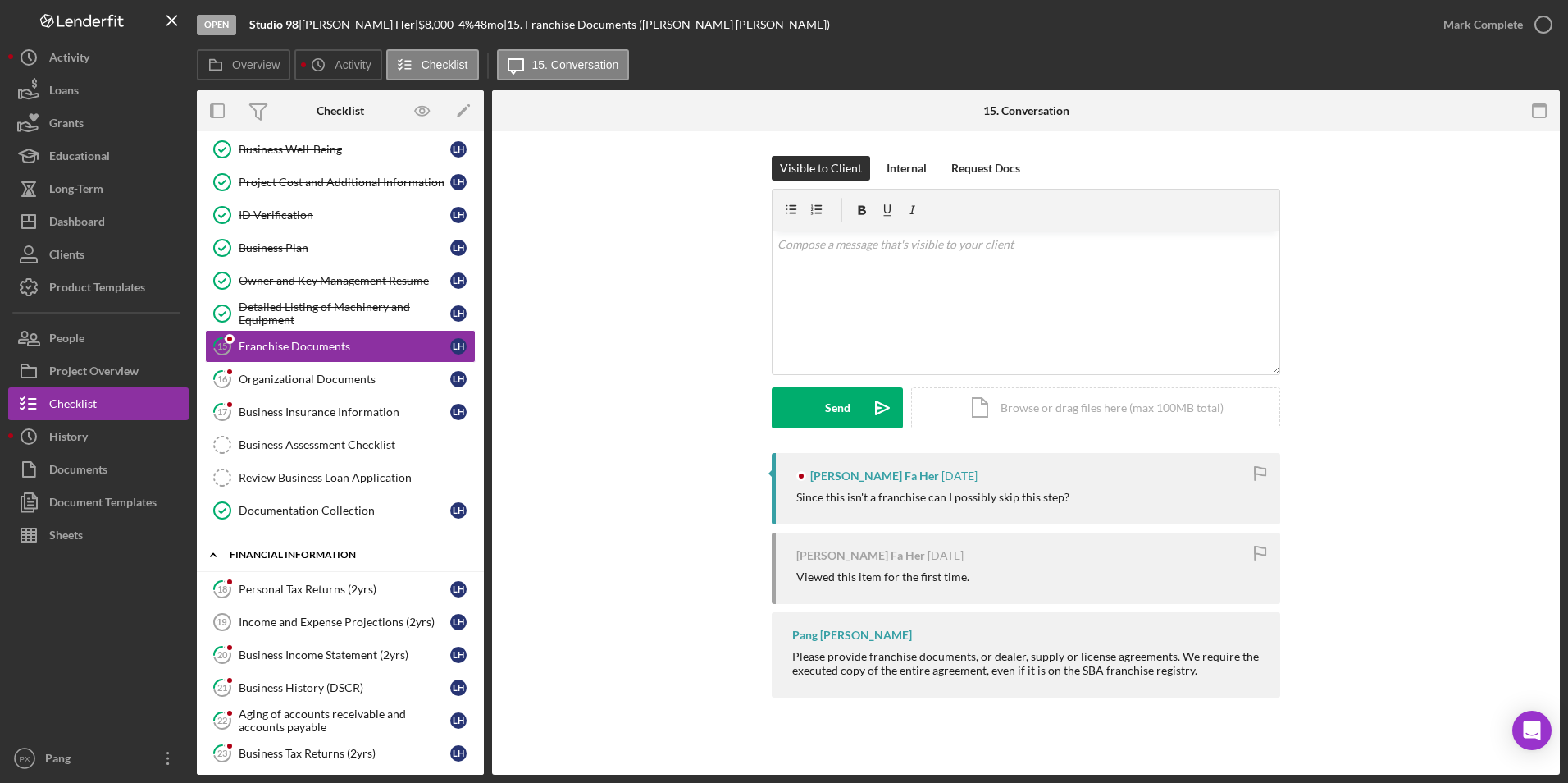
scroll to position [575, 0]
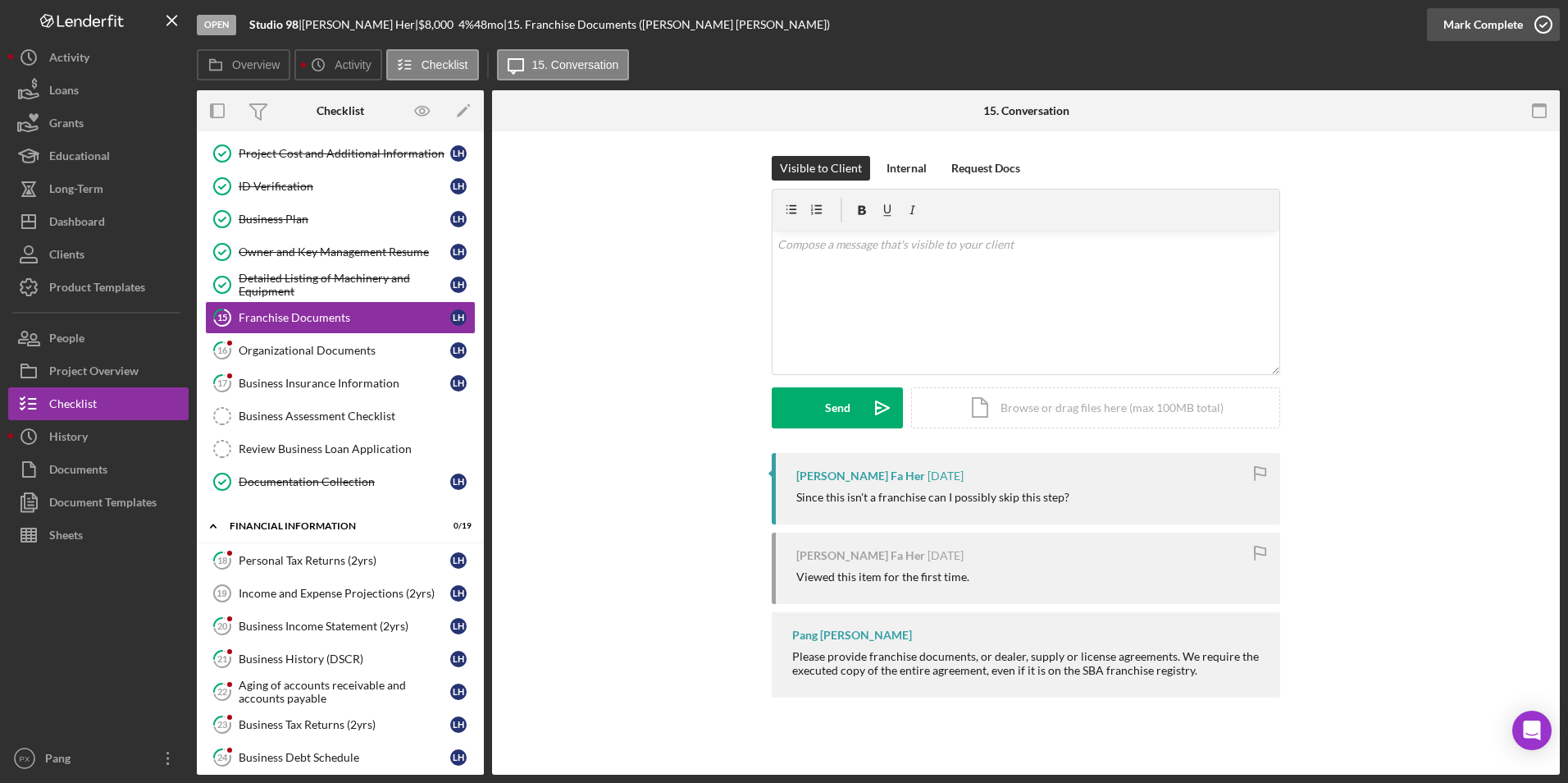
click at [1550, 18] on icon "button" at bounding box center [1544, 25] width 41 height 41
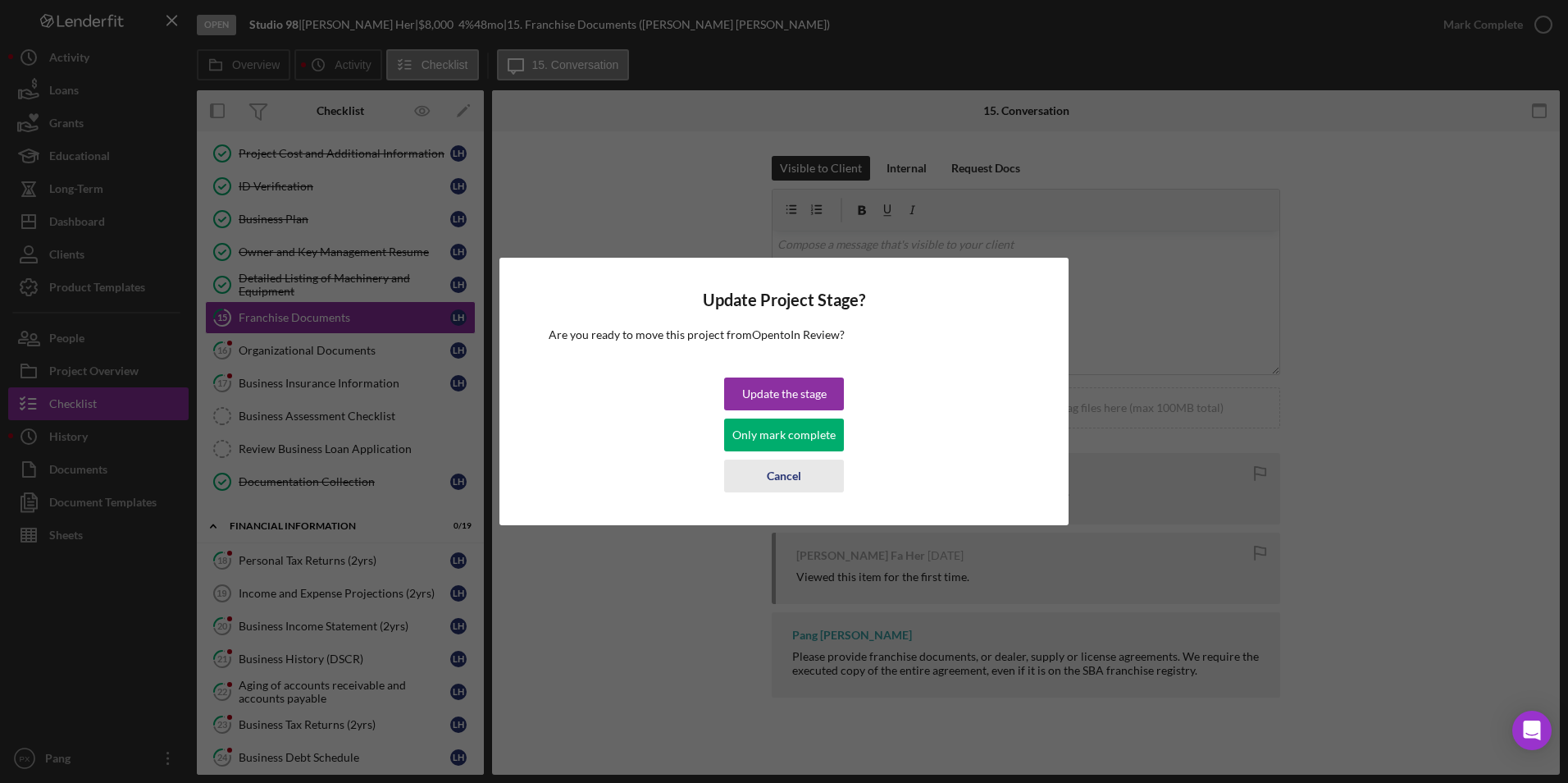
click at [796, 475] on div "Cancel" at bounding box center [784, 475] width 34 height 33
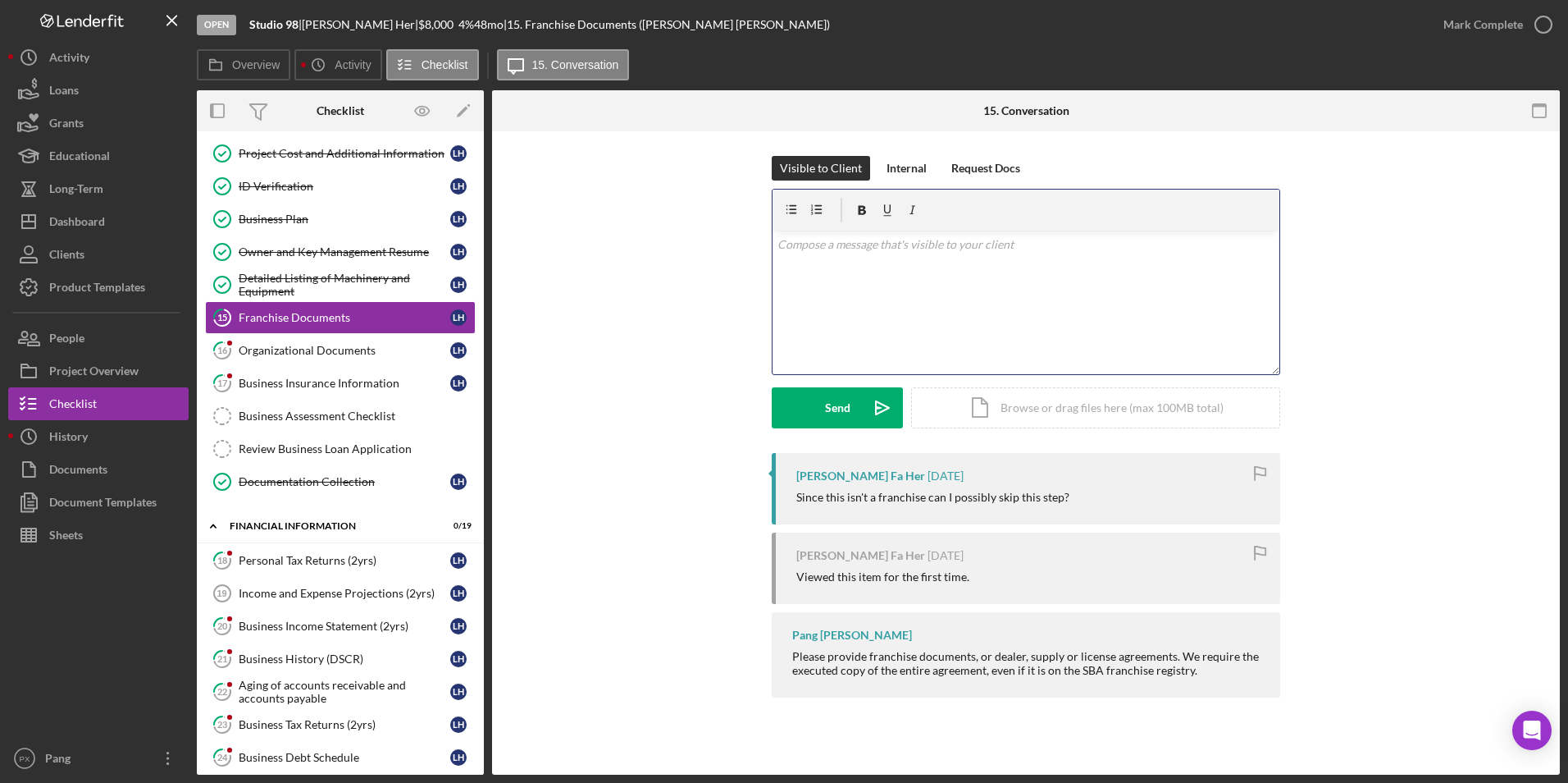
click at [921, 288] on div "v Color teal Color pink Remove color Add row above Add row below Add column bef…" at bounding box center [1026, 302] width 507 height 144
click at [819, 410] on button "Send Icon/icon-invite-send" at bounding box center [837, 408] width 131 height 41
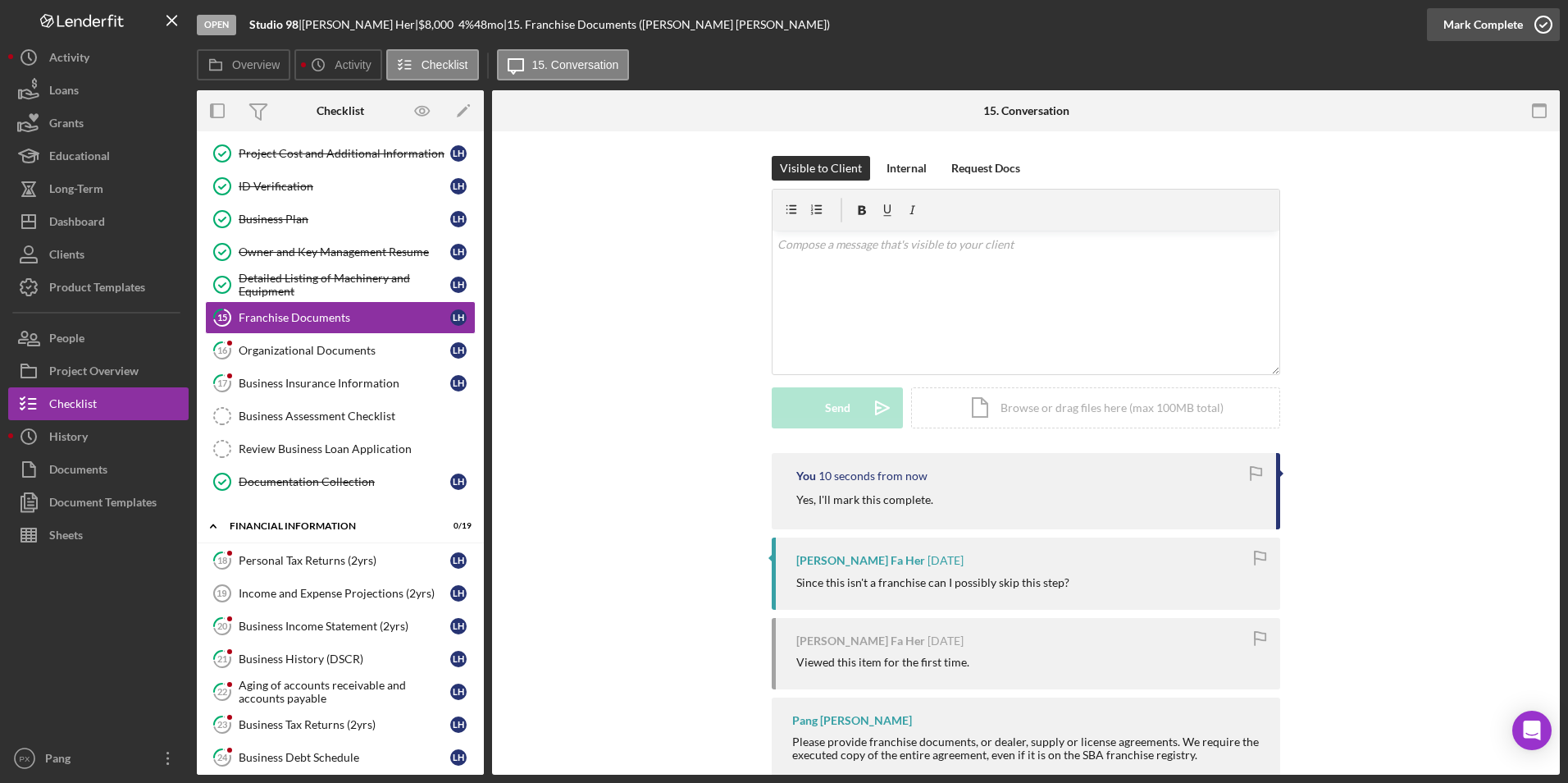
click at [1535, 22] on icon "button" at bounding box center [1544, 25] width 41 height 41
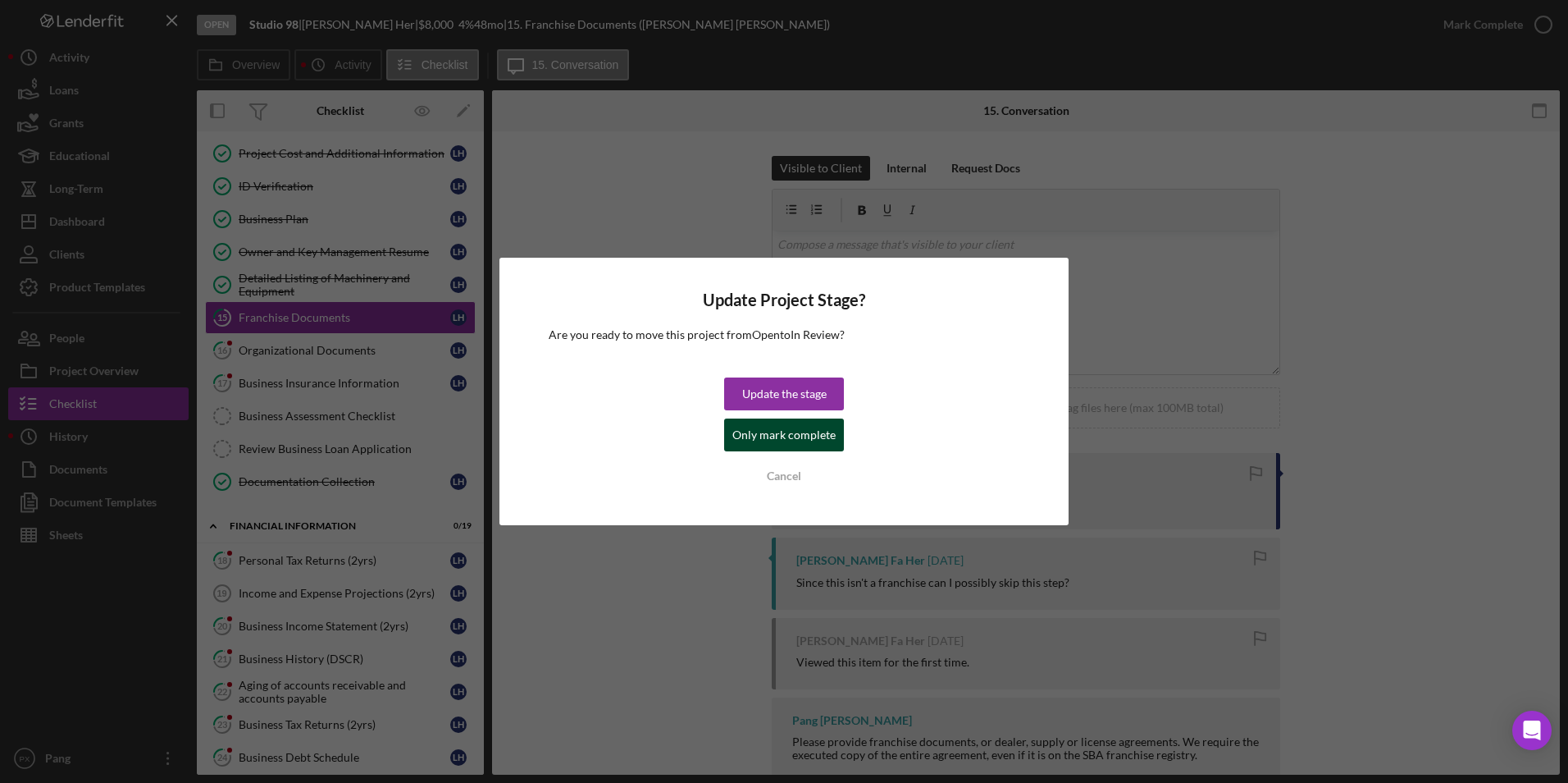
click at [784, 437] on div "Only mark complete" at bounding box center [784, 435] width 103 height 33
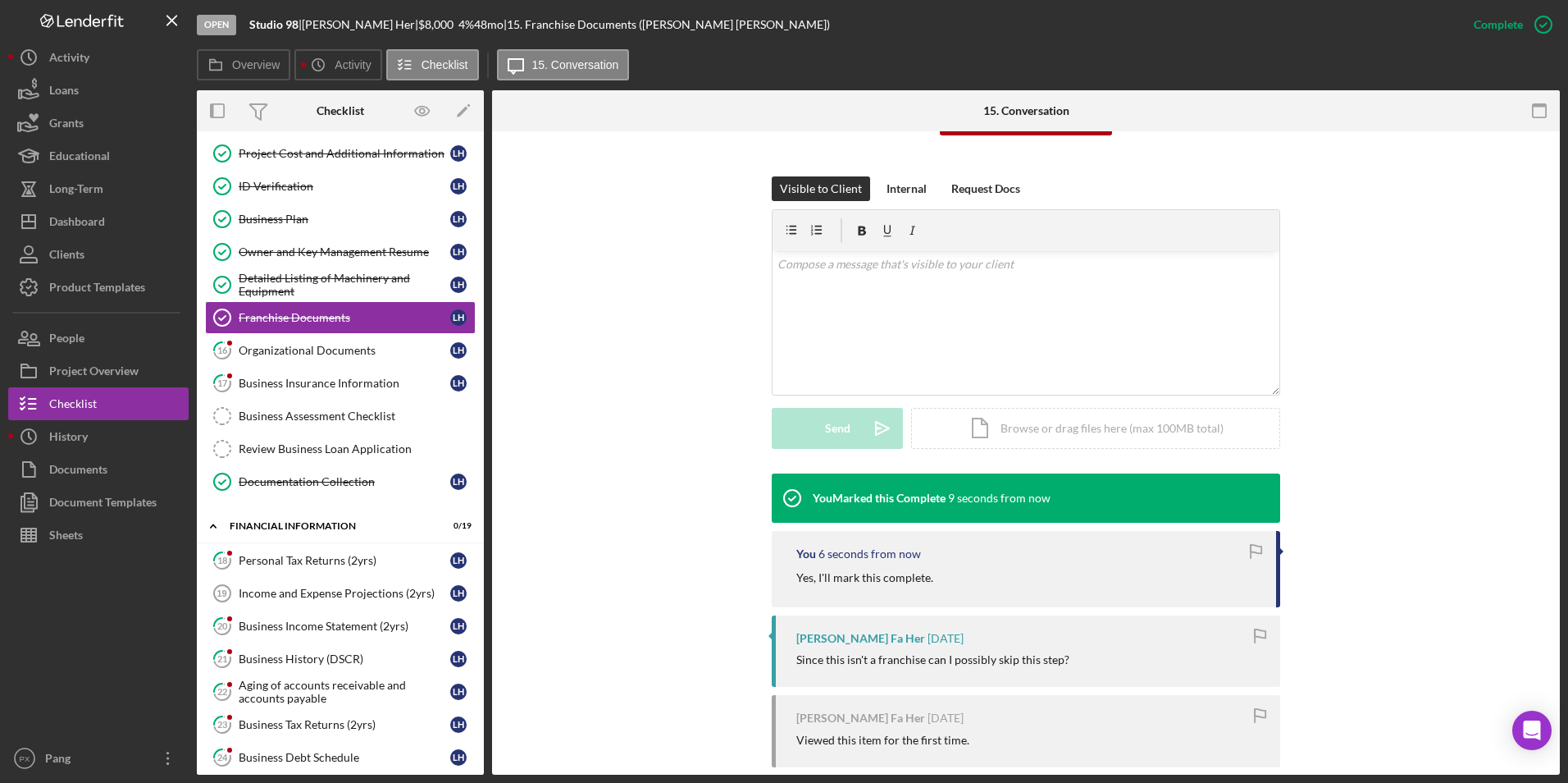
scroll to position [246, 0]
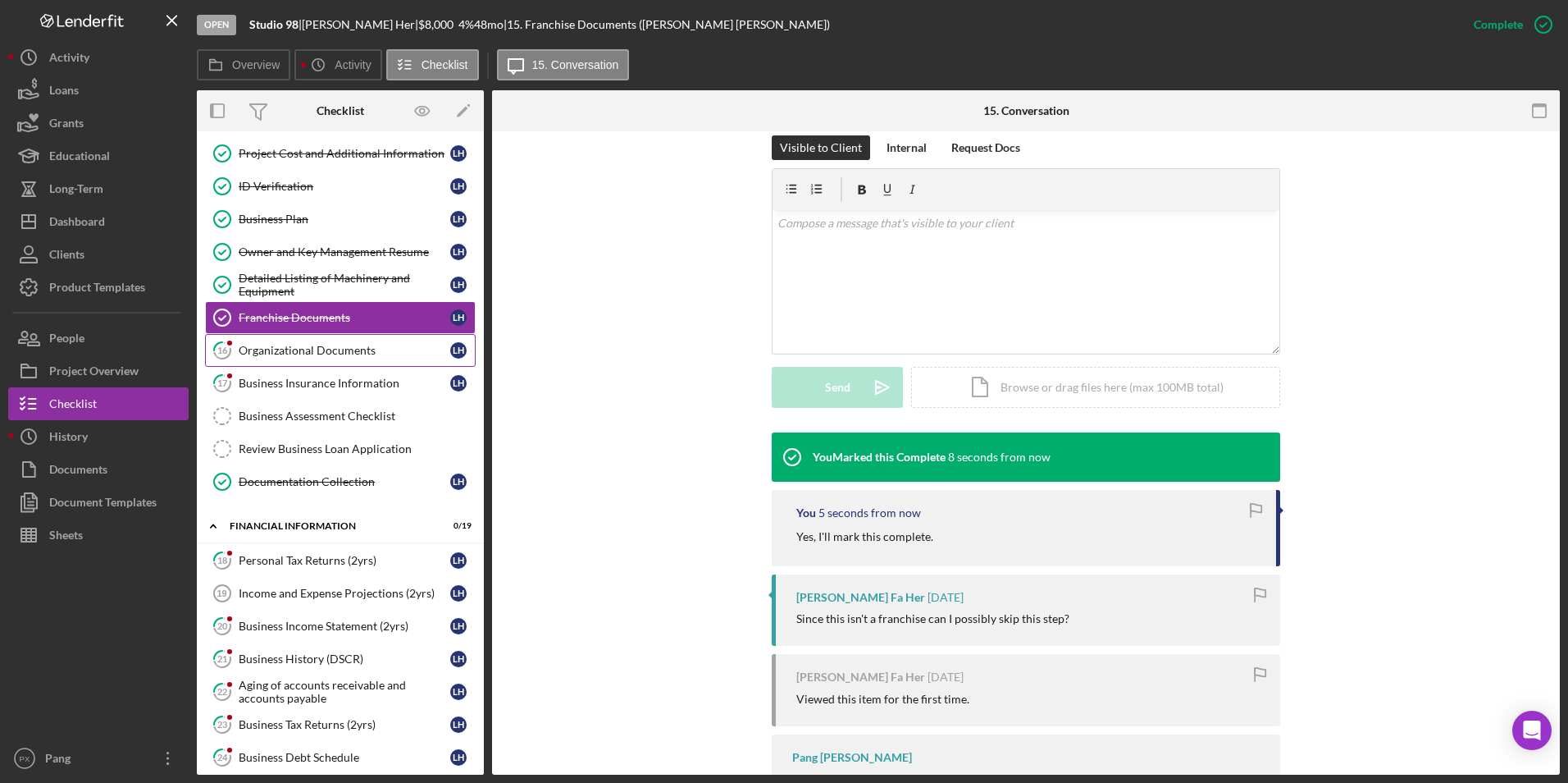
click at [311, 351] on div "Organizational Documents" at bounding box center [344, 350] width 212 height 13
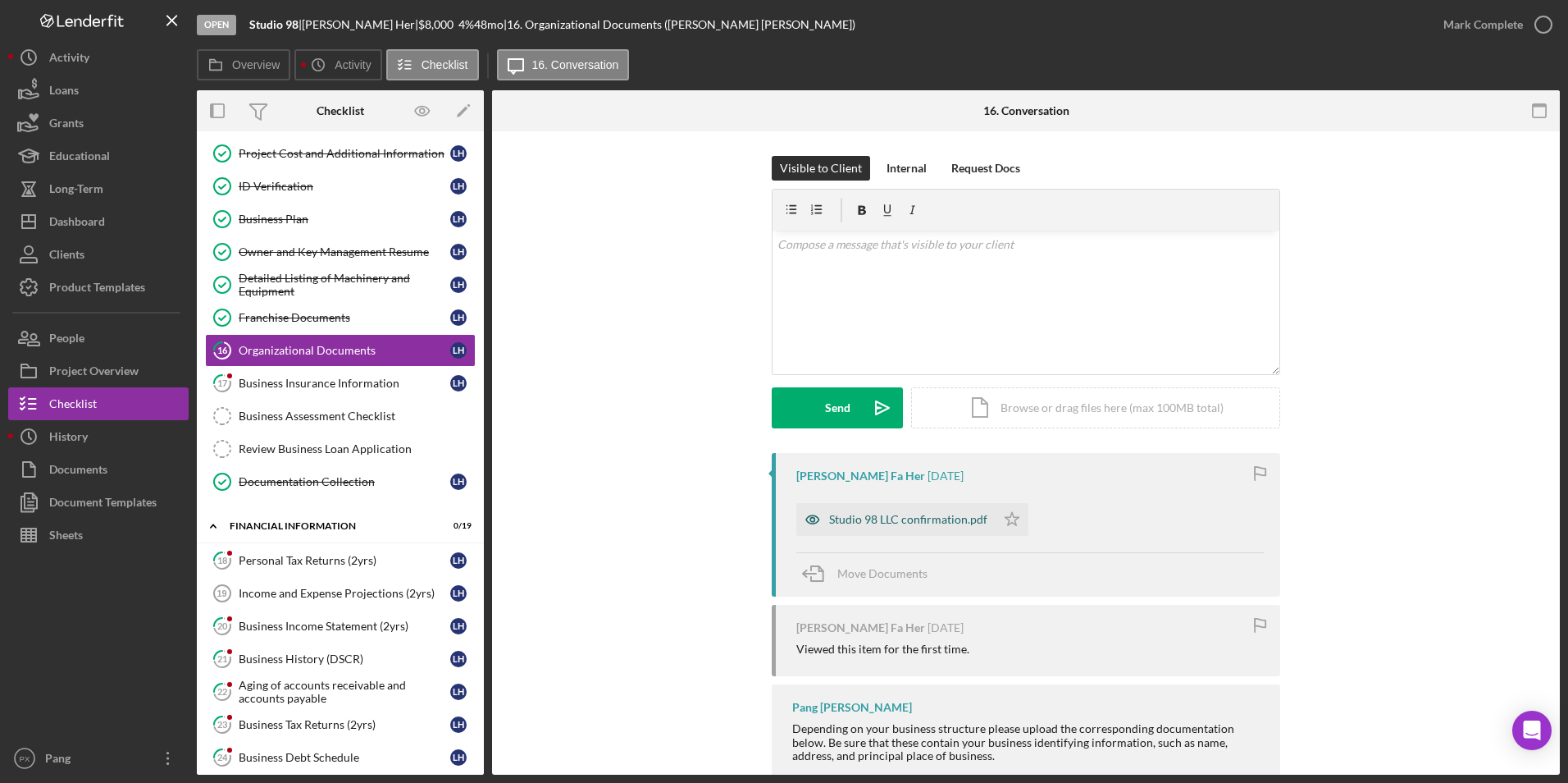
click at [916, 525] on div "Studio 98 LLC confirmation.pdf" at bounding box center [908, 519] width 158 height 13
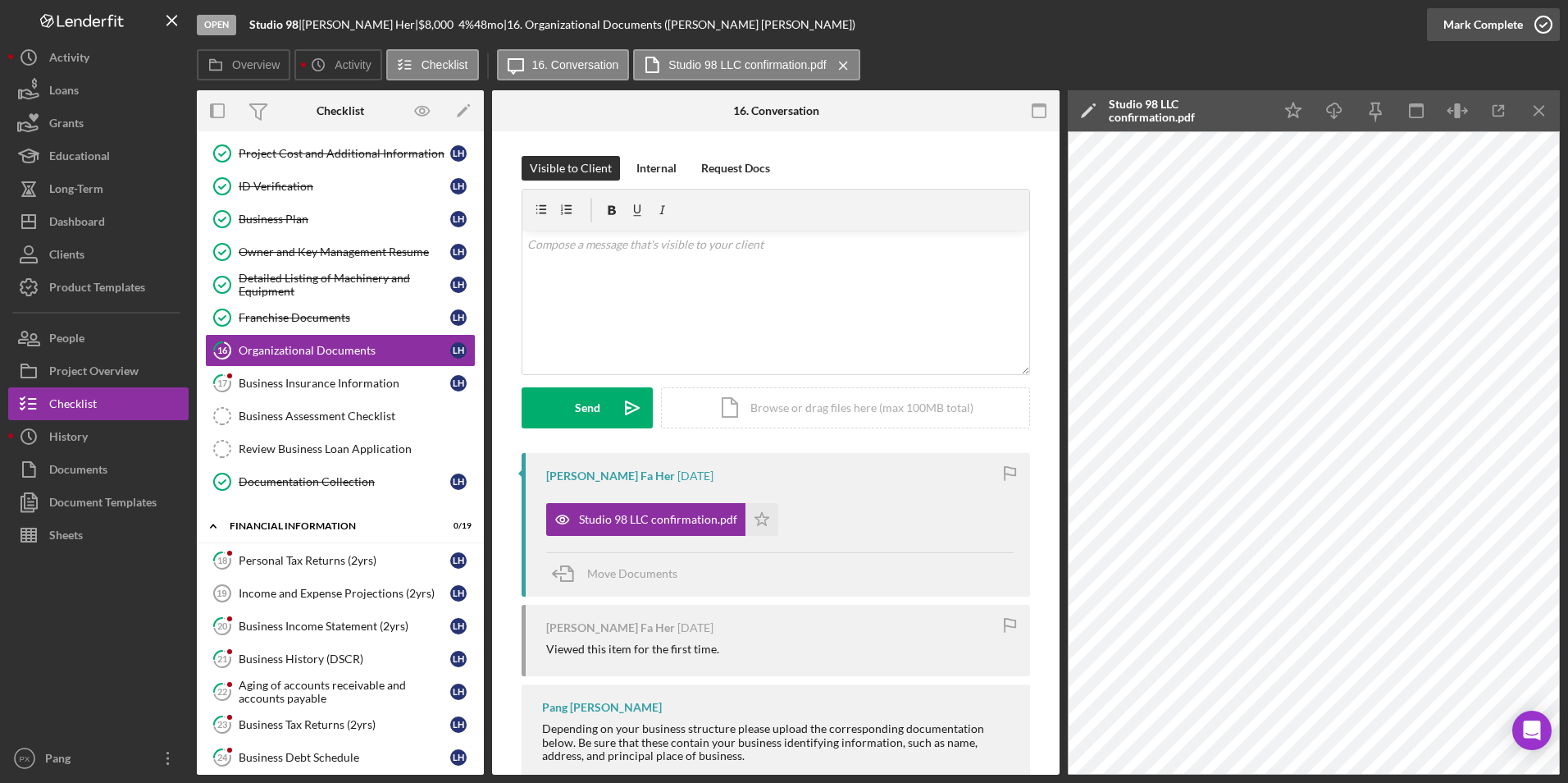
click at [1551, 25] on icon "button" at bounding box center [1544, 25] width 41 height 41
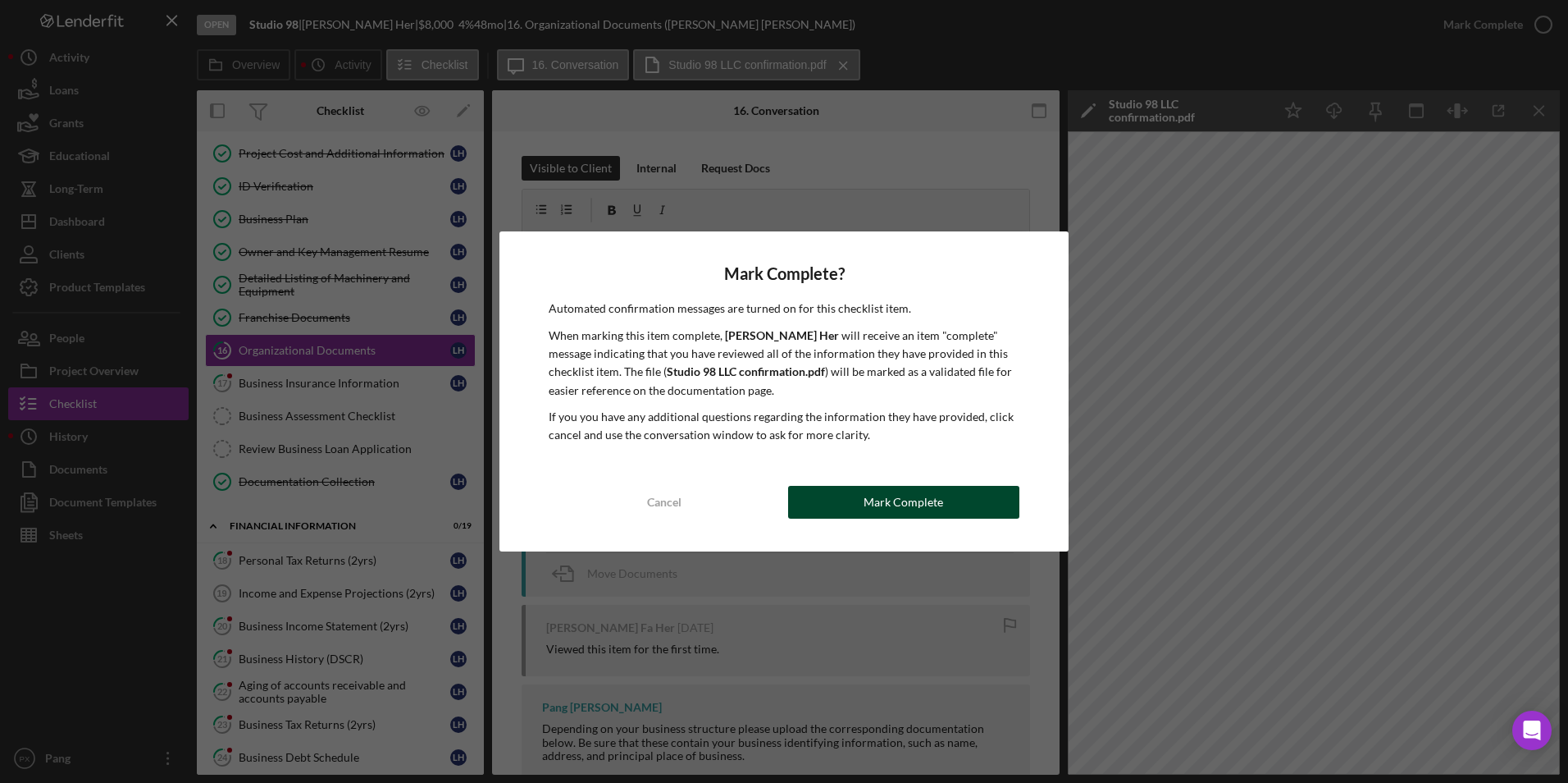
click at [891, 502] on div "Mark Complete" at bounding box center [903, 502] width 79 height 33
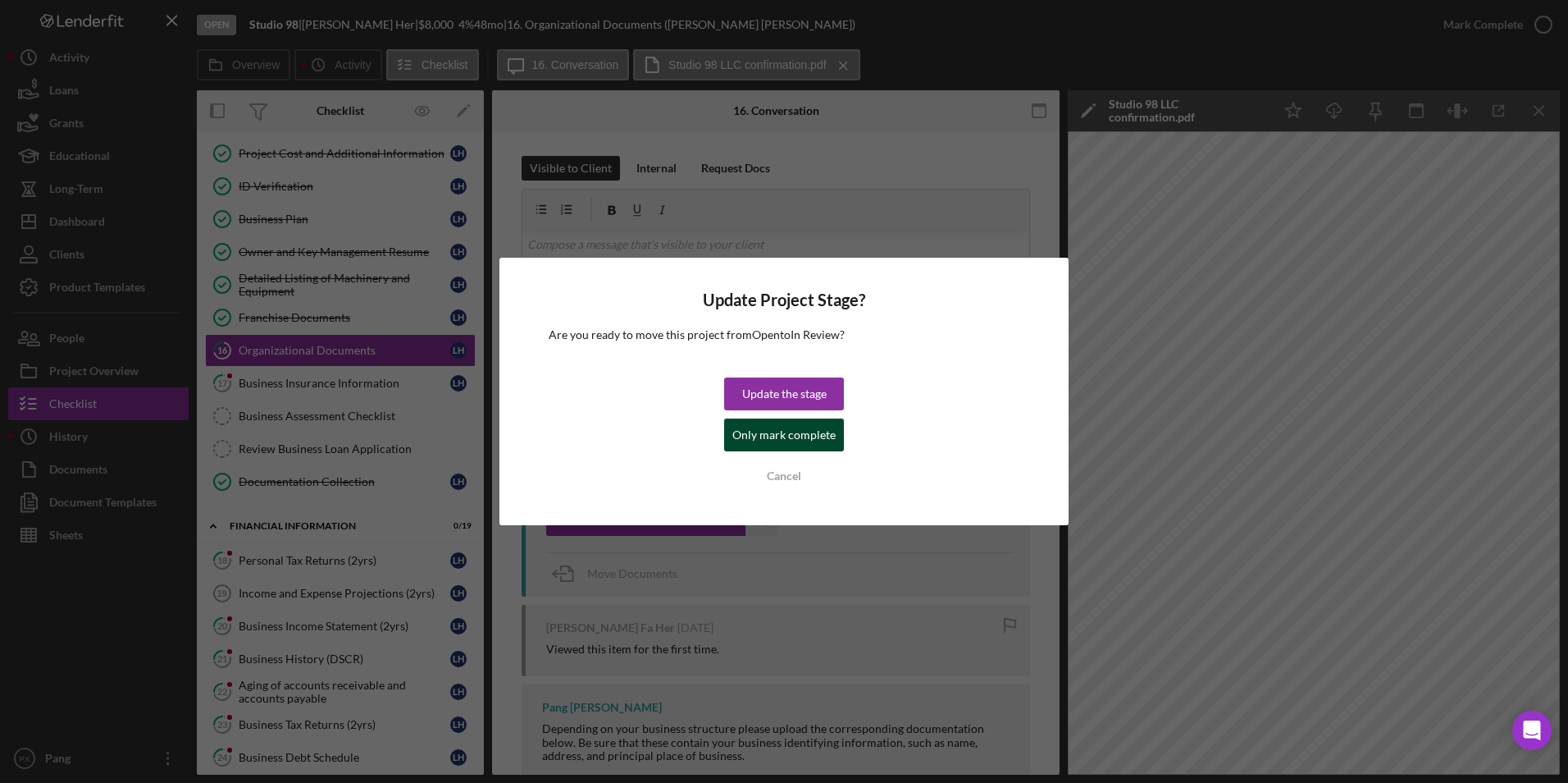
click at [809, 438] on div "Only mark complete" at bounding box center [784, 435] width 103 height 33
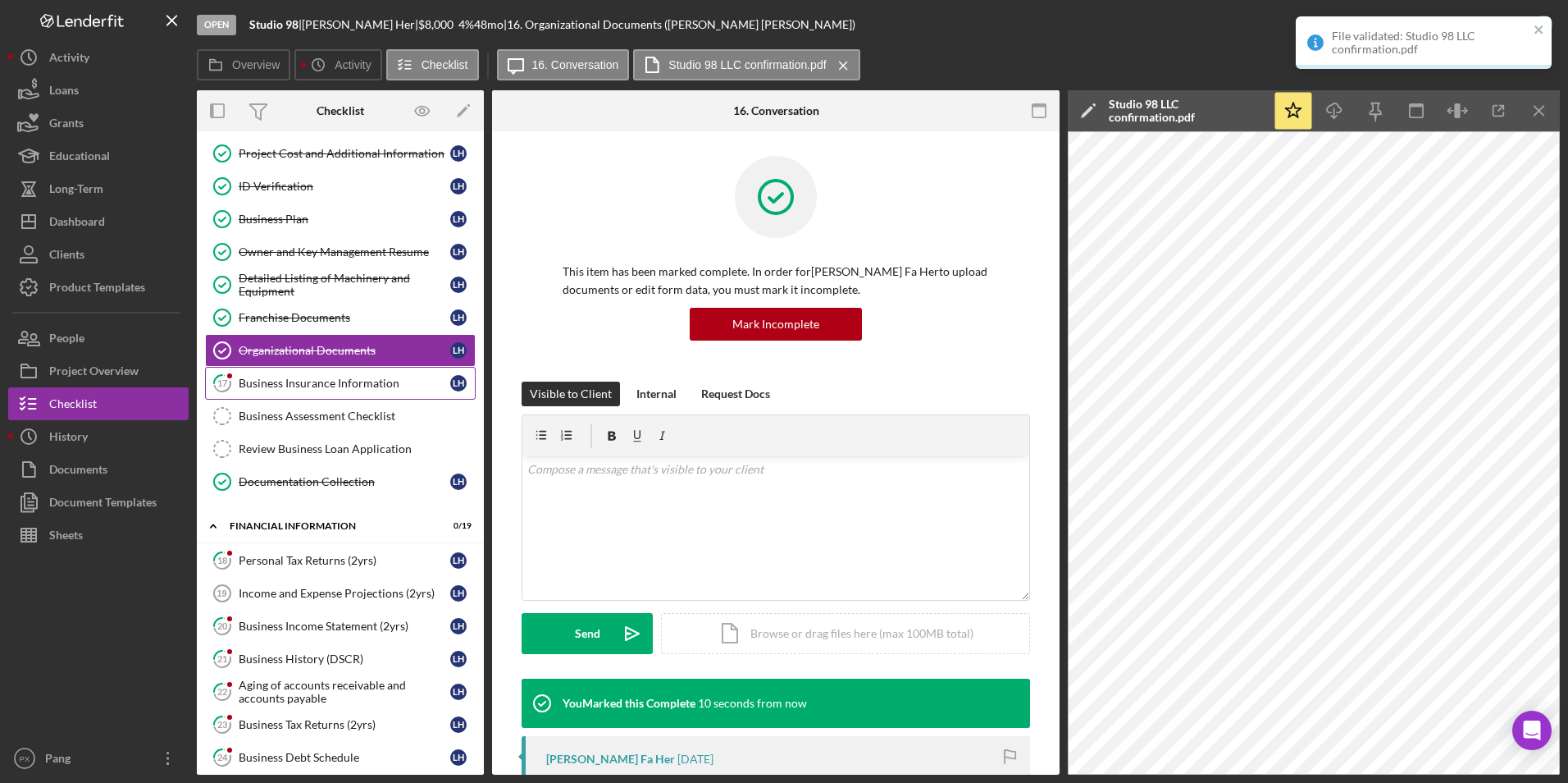
click at [365, 393] on link "17 Business Insurance Information L H" at bounding box center [340, 383] width 270 height 33
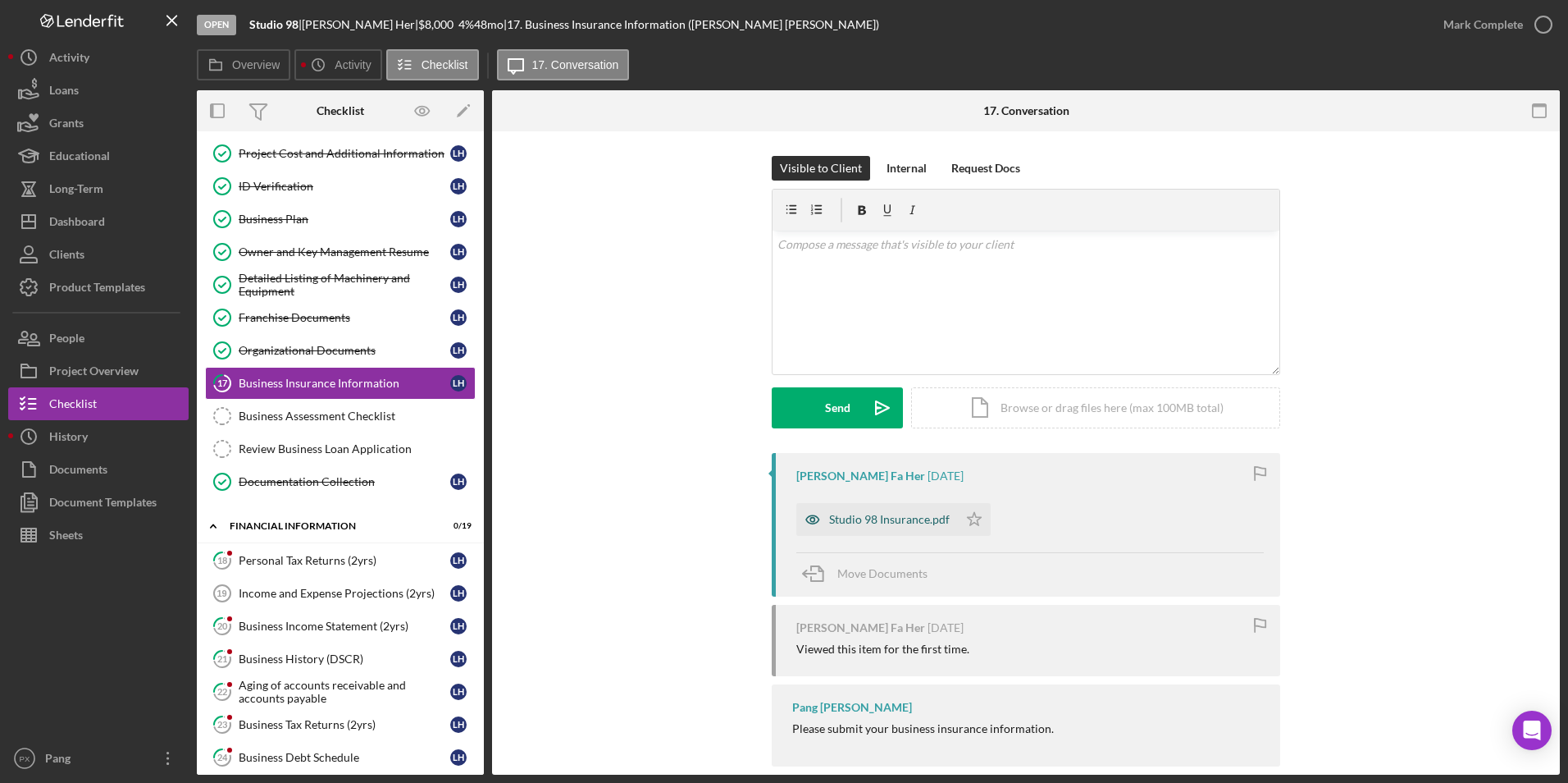
click at [864, 518] on div "Studio 98 Insurance.pdf" at bounding box center [889, 519] width 121 height 13
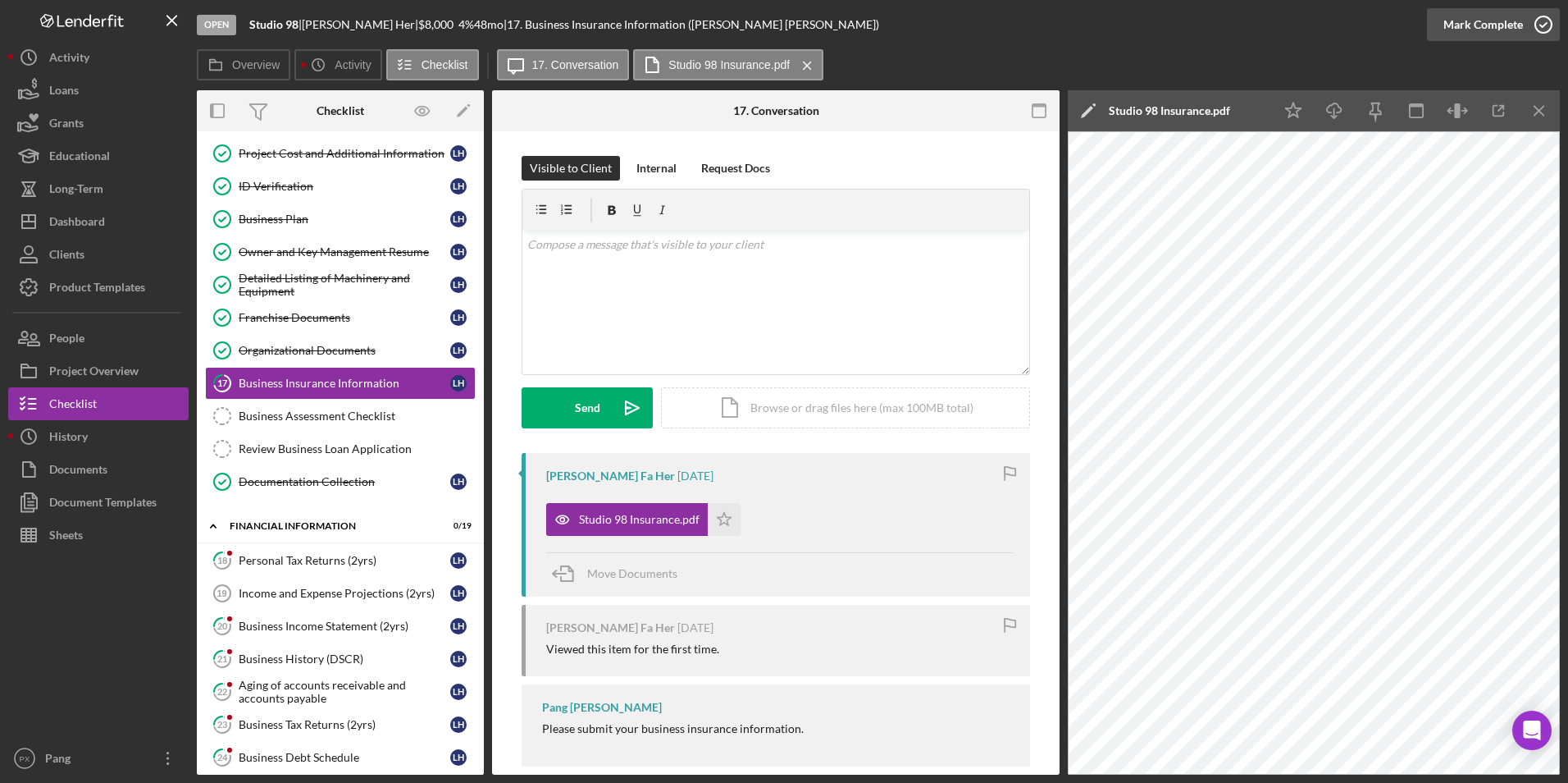
click at [1546, 29] on icon "button" at bounding box center [1544, 25] width 41 height 41
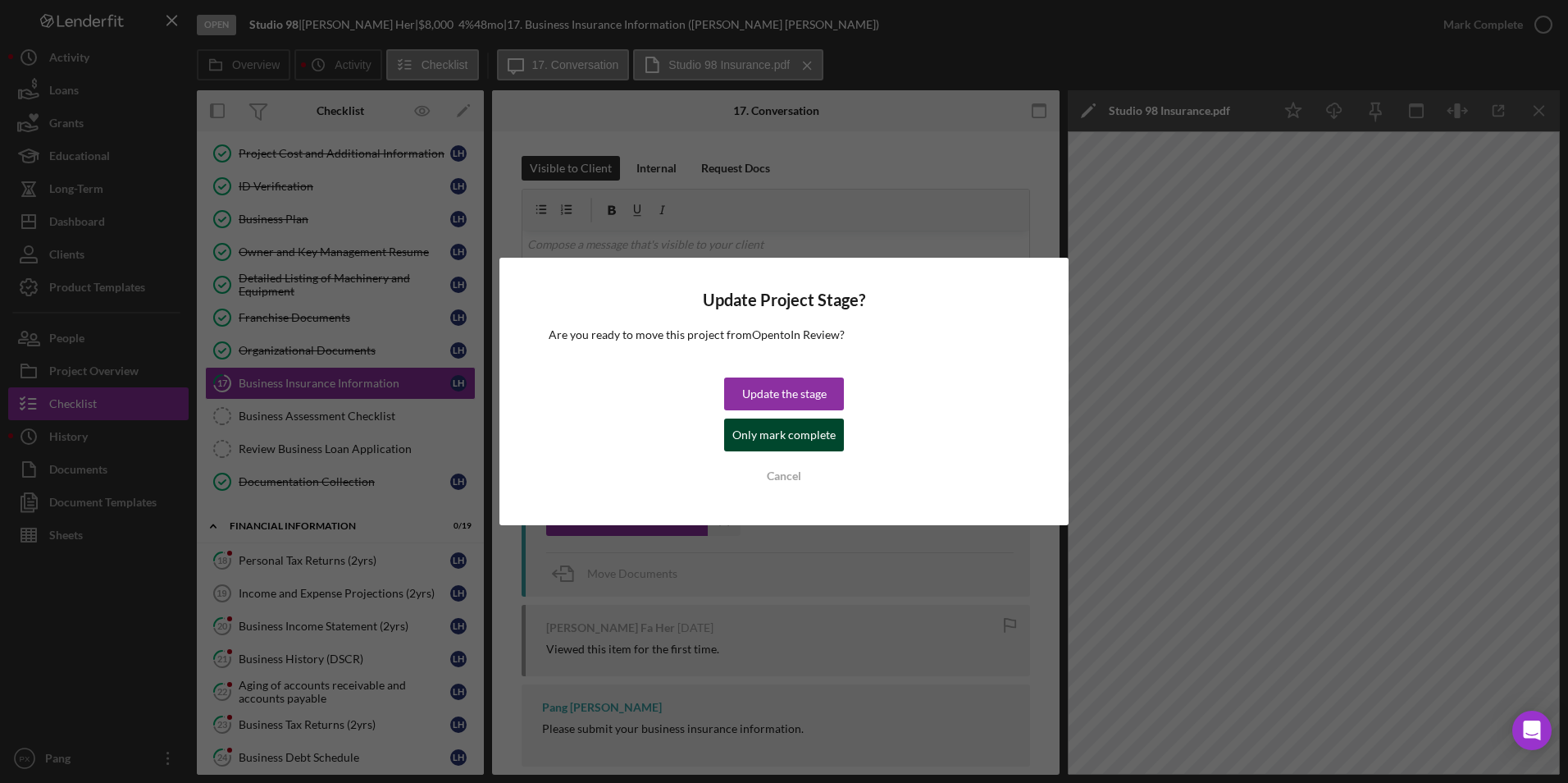
click at [773, 439] on div "Only mark complete" at bounding box center [784, 435] width 103 height 33
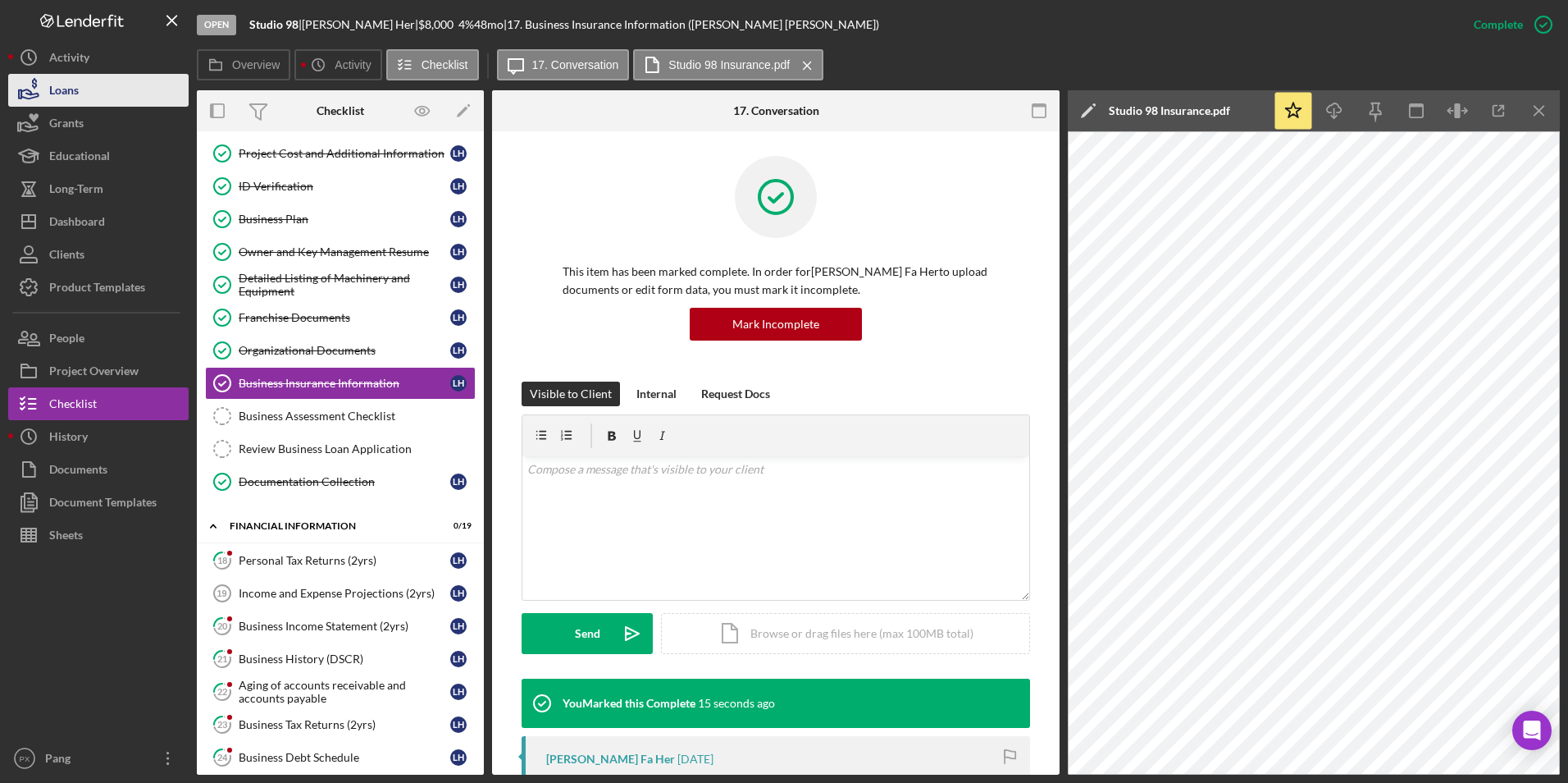
click at [67, 89] on div "Loans" at bounding box center [64, 92] width 29 height 37
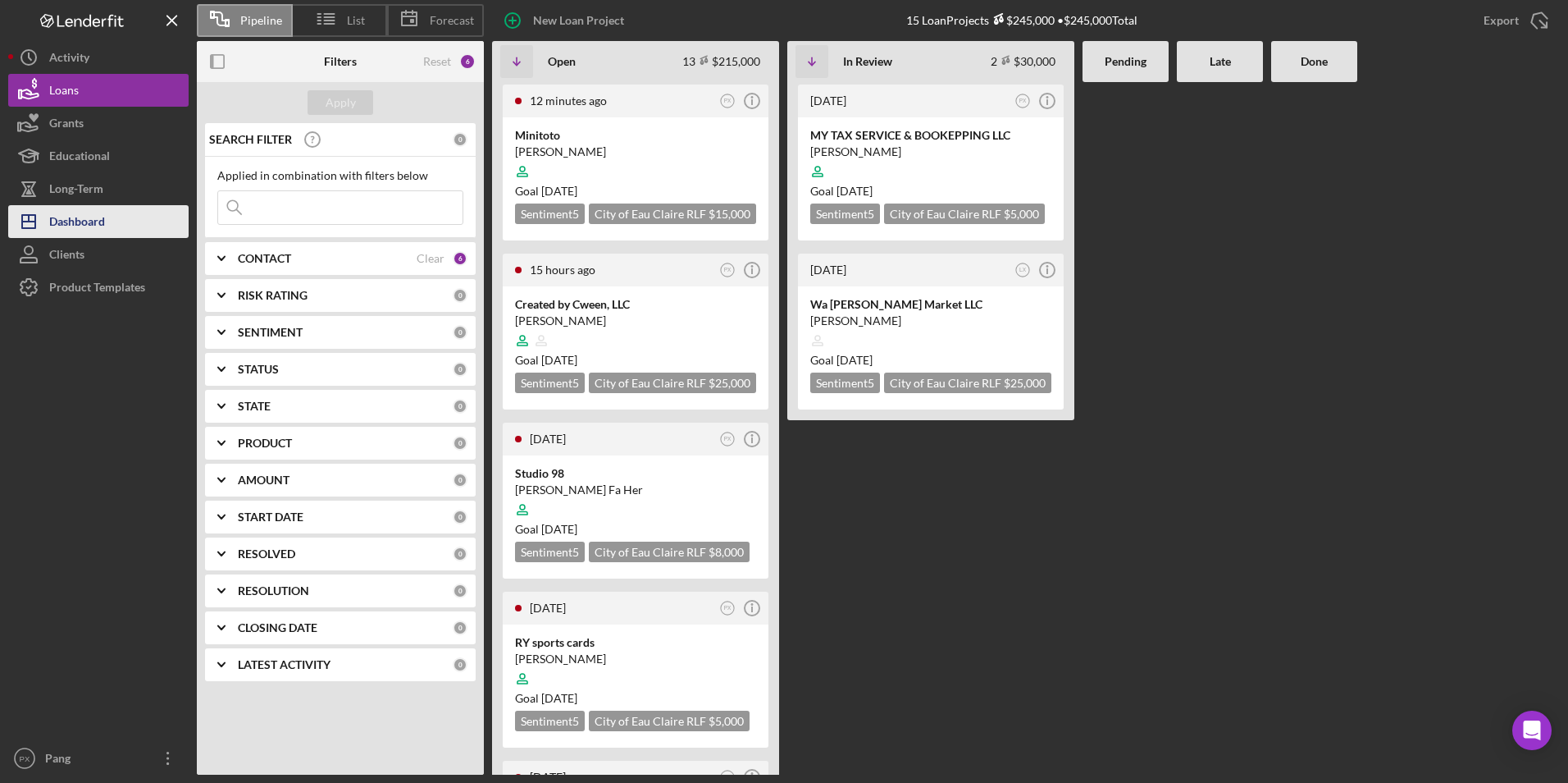
click at [60, 224] on div "Dashboard" at bounding box center [77, 223] width 56 height 37
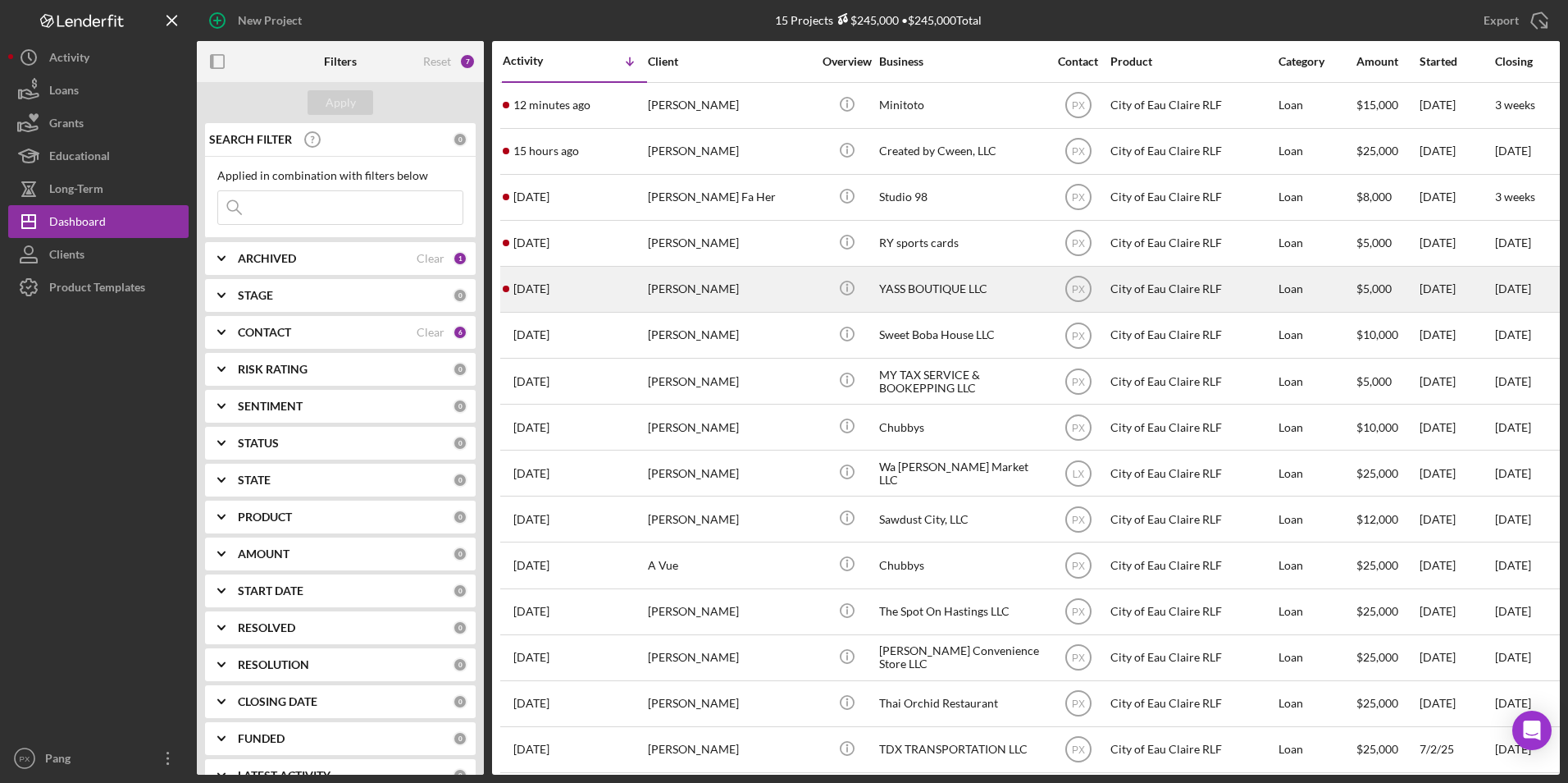
click at [651, 291] on div "[PERSON_NAME]" at bounding box center [730, 289] width 164 height 43
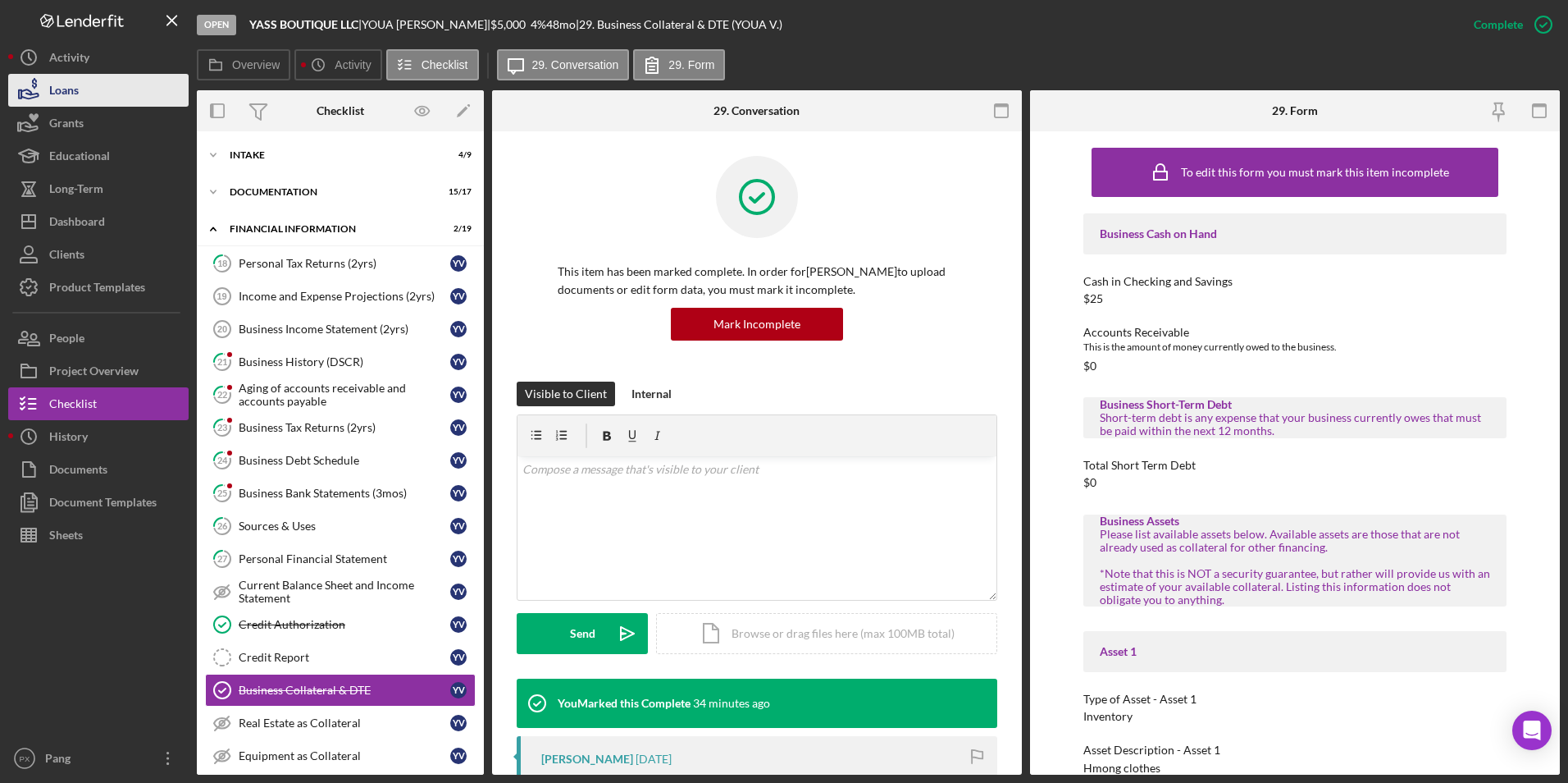
click at [87, 88] on button "Loans" at bounding box center [99, 90] width 181 height 33
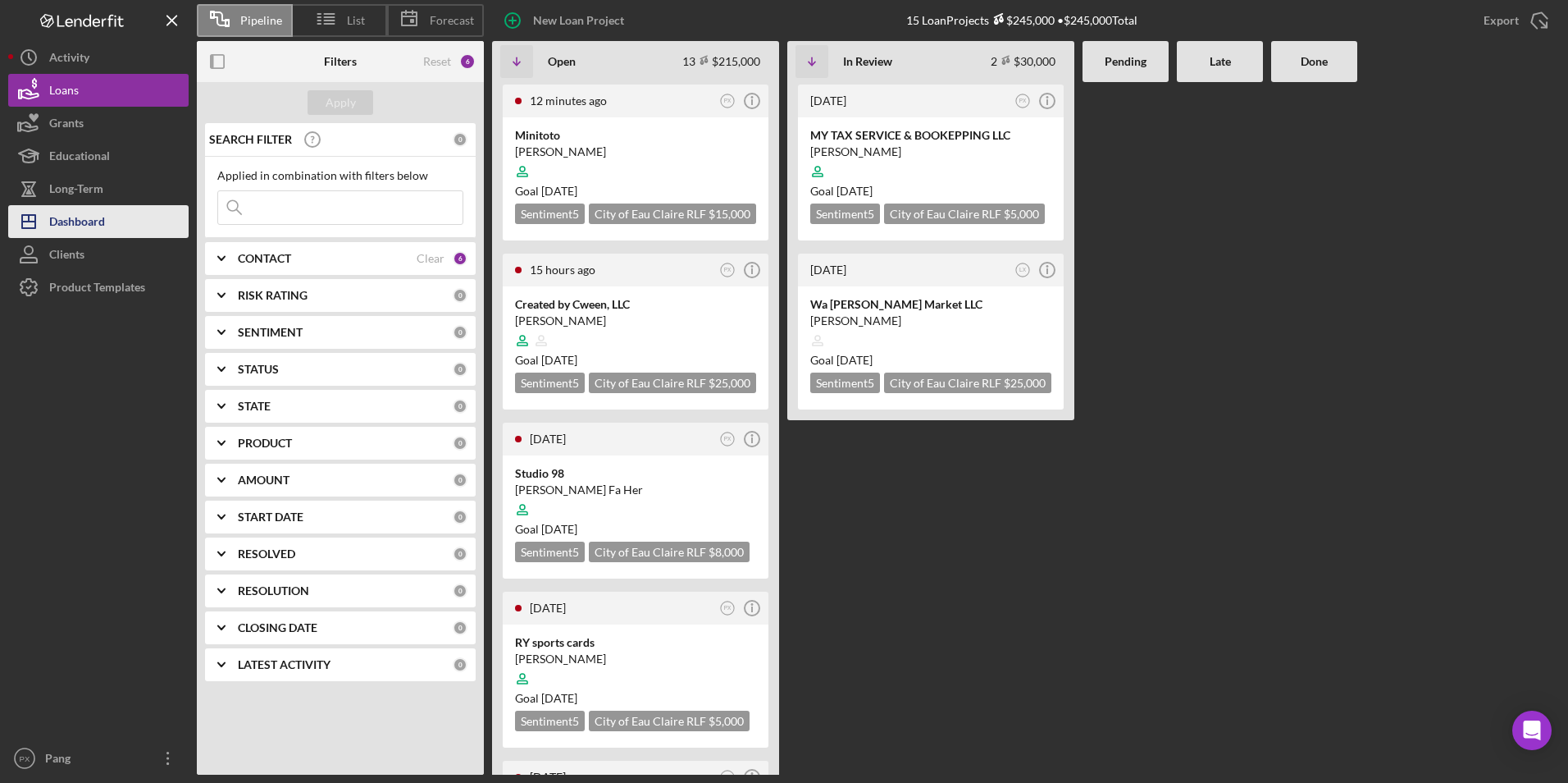
click at [121, 232] on button "Icon/Dashboard Dashboard" at bounding box center [99, 221] width 181 height 33
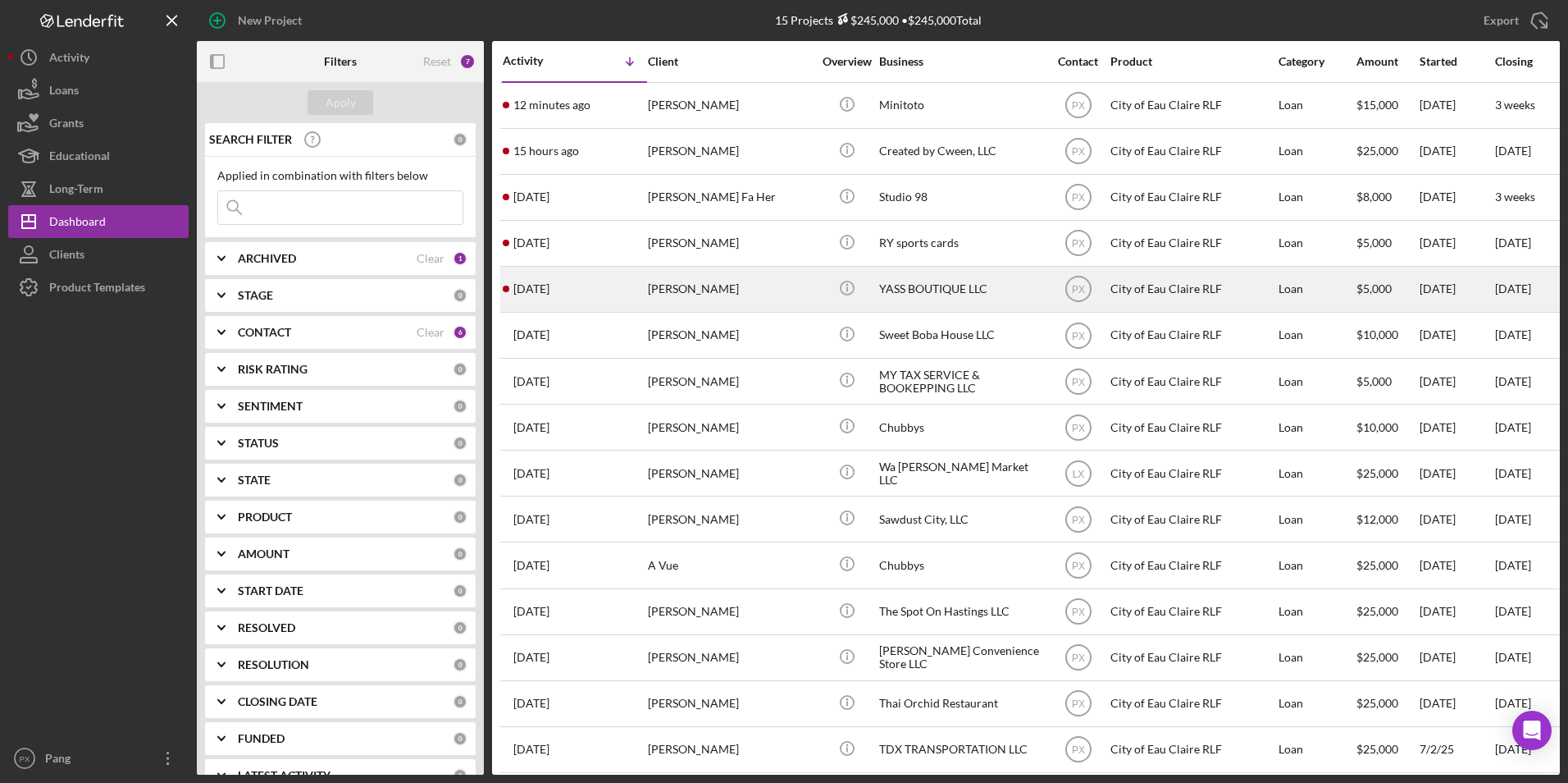
click at [713, 286] on div "[PERSON_NAME]" at bounding box center [730, 289] width 164 height 43
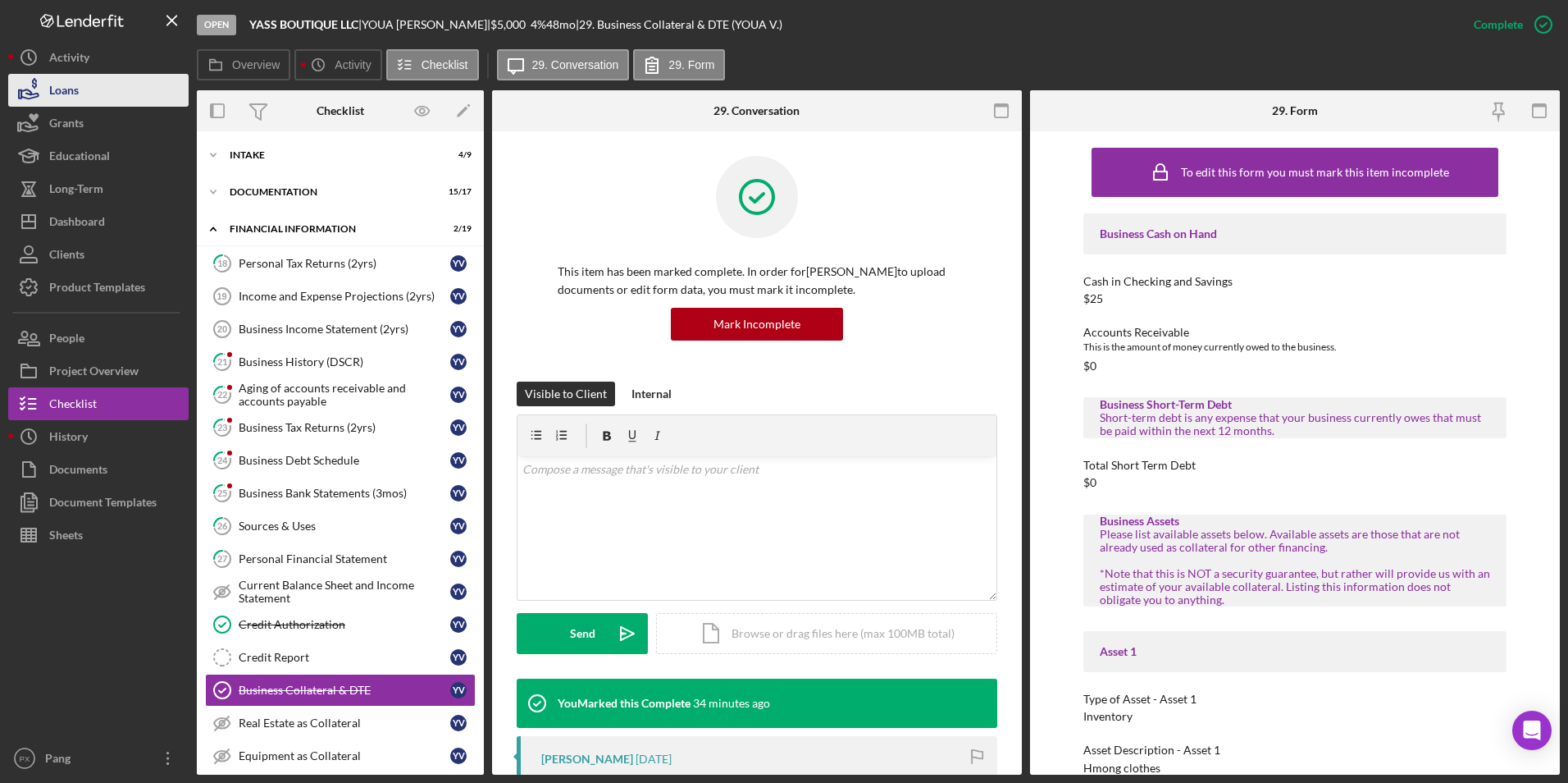
click at [92, 95] on button "Loans" at bounding box center [99, 90] width 181 height 33
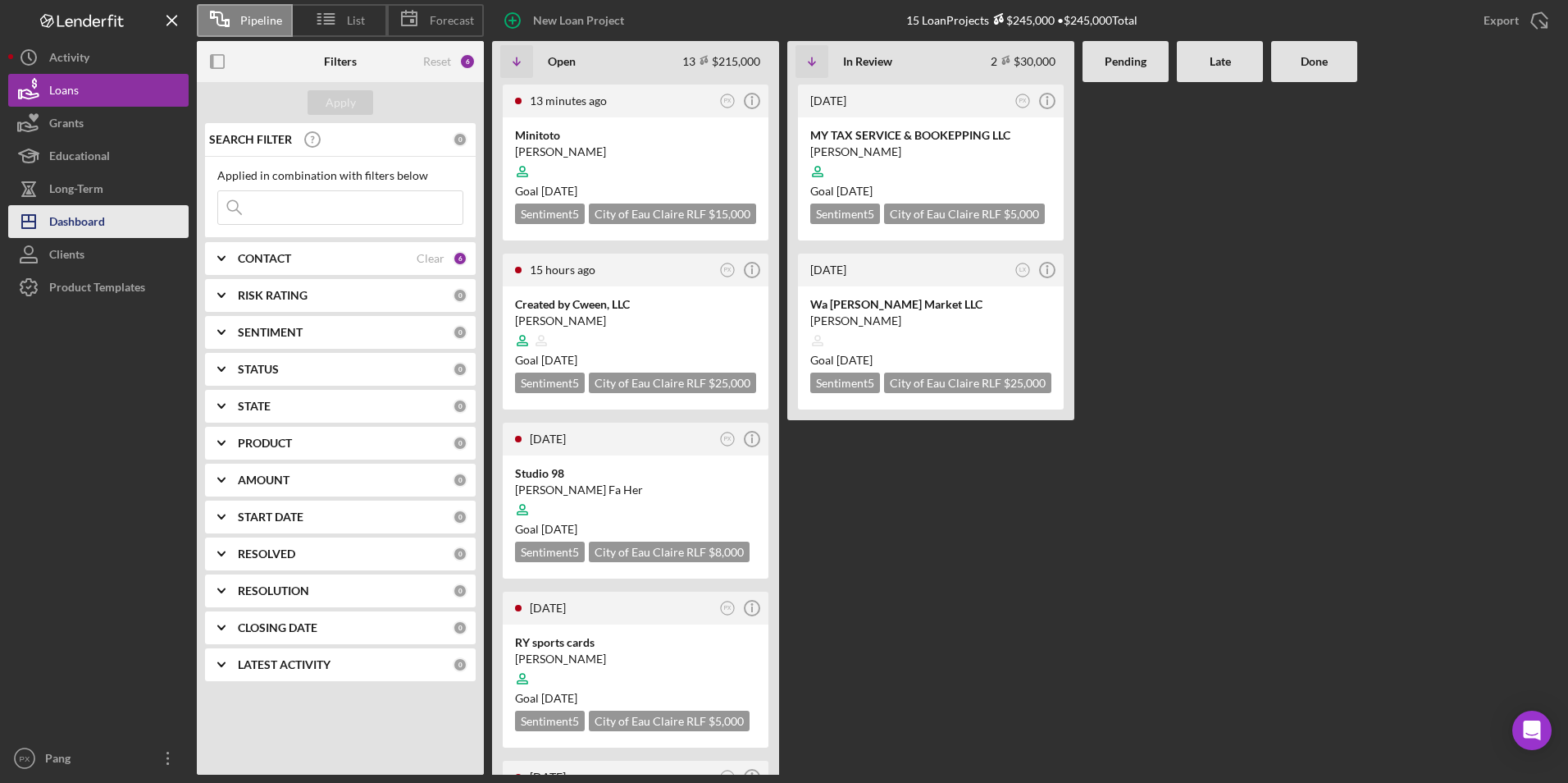
click at [96, 226] on div "Dashboard" at bounding box center [77, 223] width 56 height 37
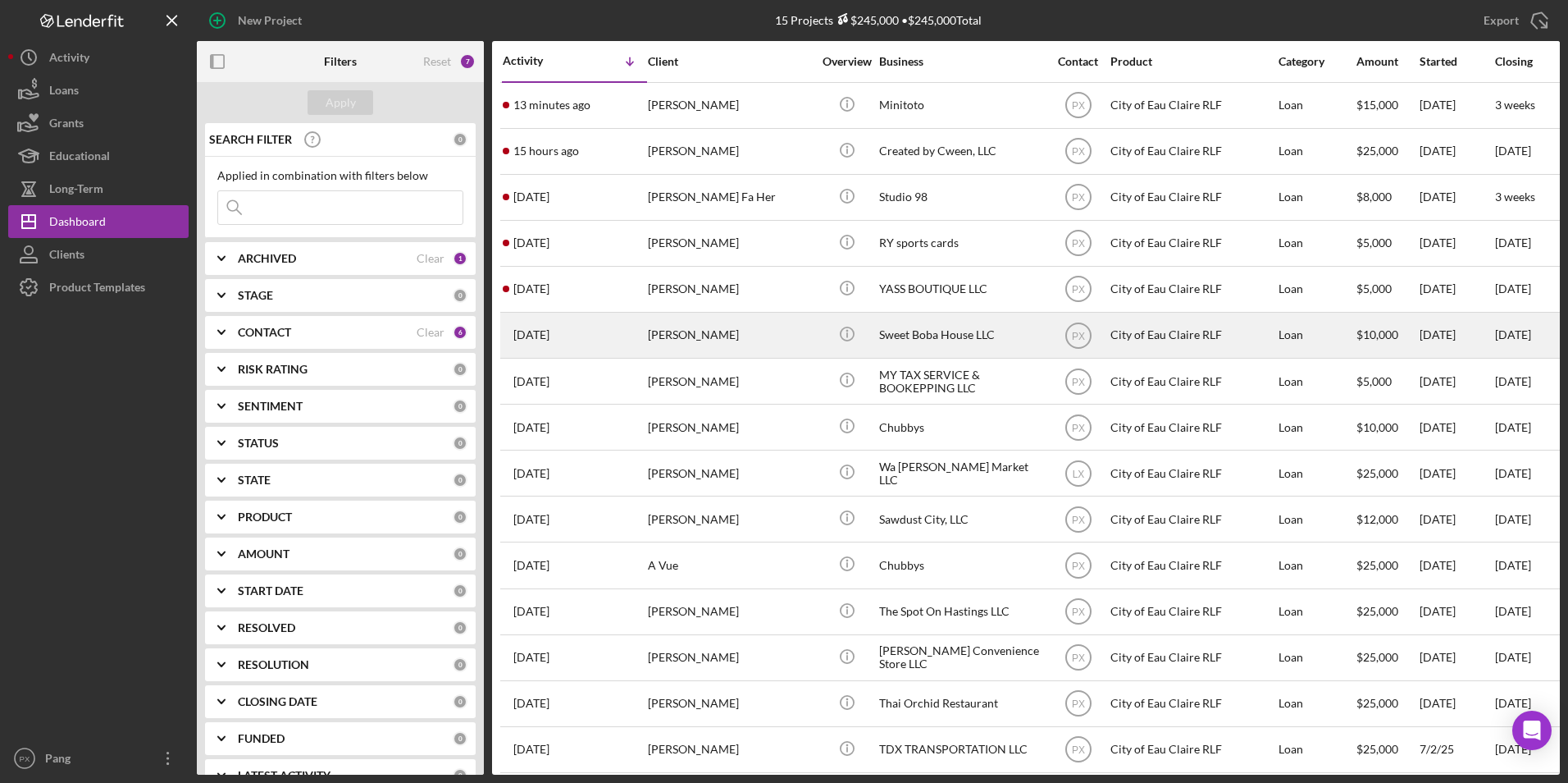
click at [684, 334] on div "[PERSON_NAME]" at bounding box center [730, 335] width 164 height 43
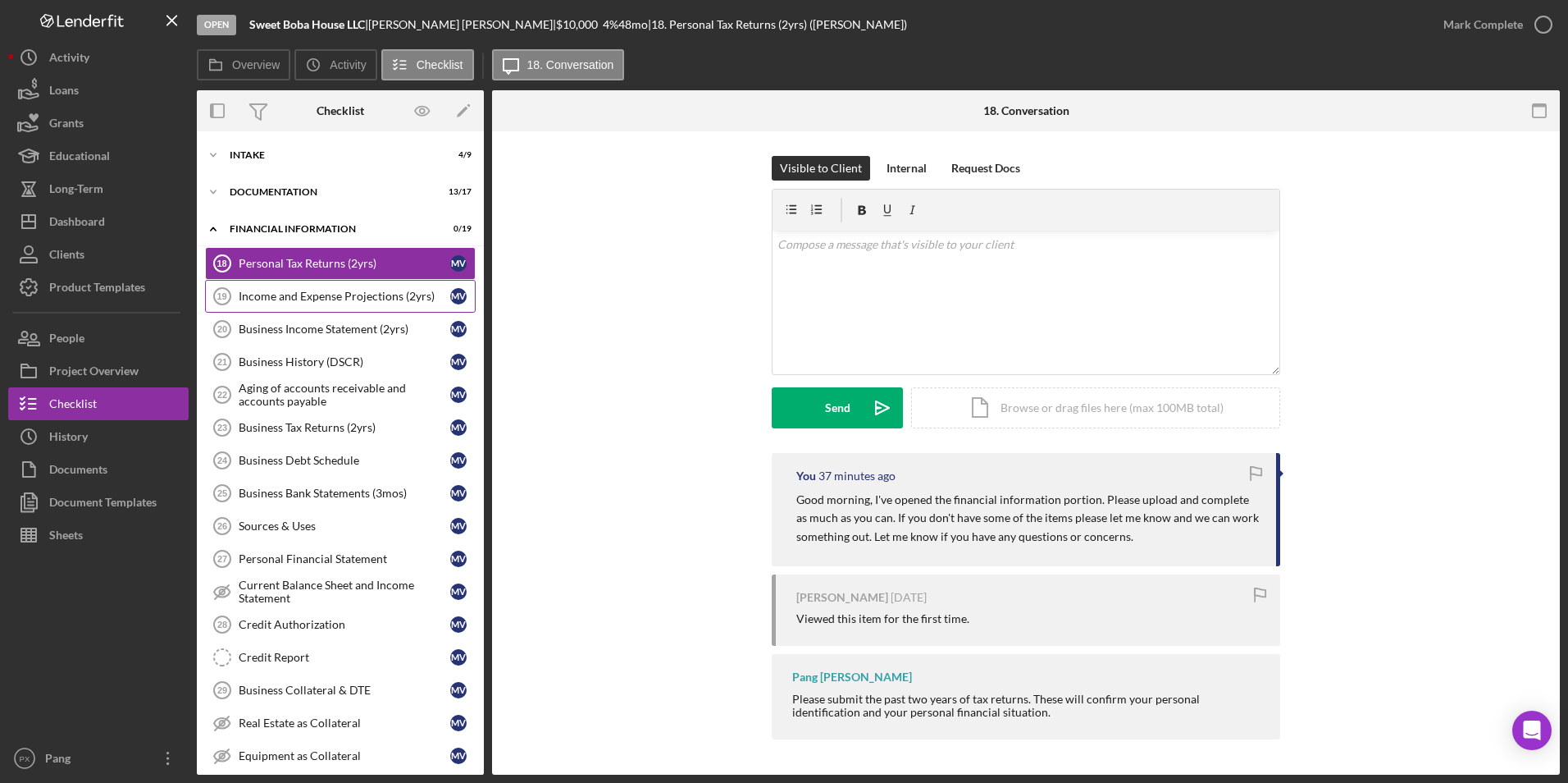
click at [303, 296] on div "Income and Expense Projections (2yrs)" at bounding box center [344, 295] width 212 height 13
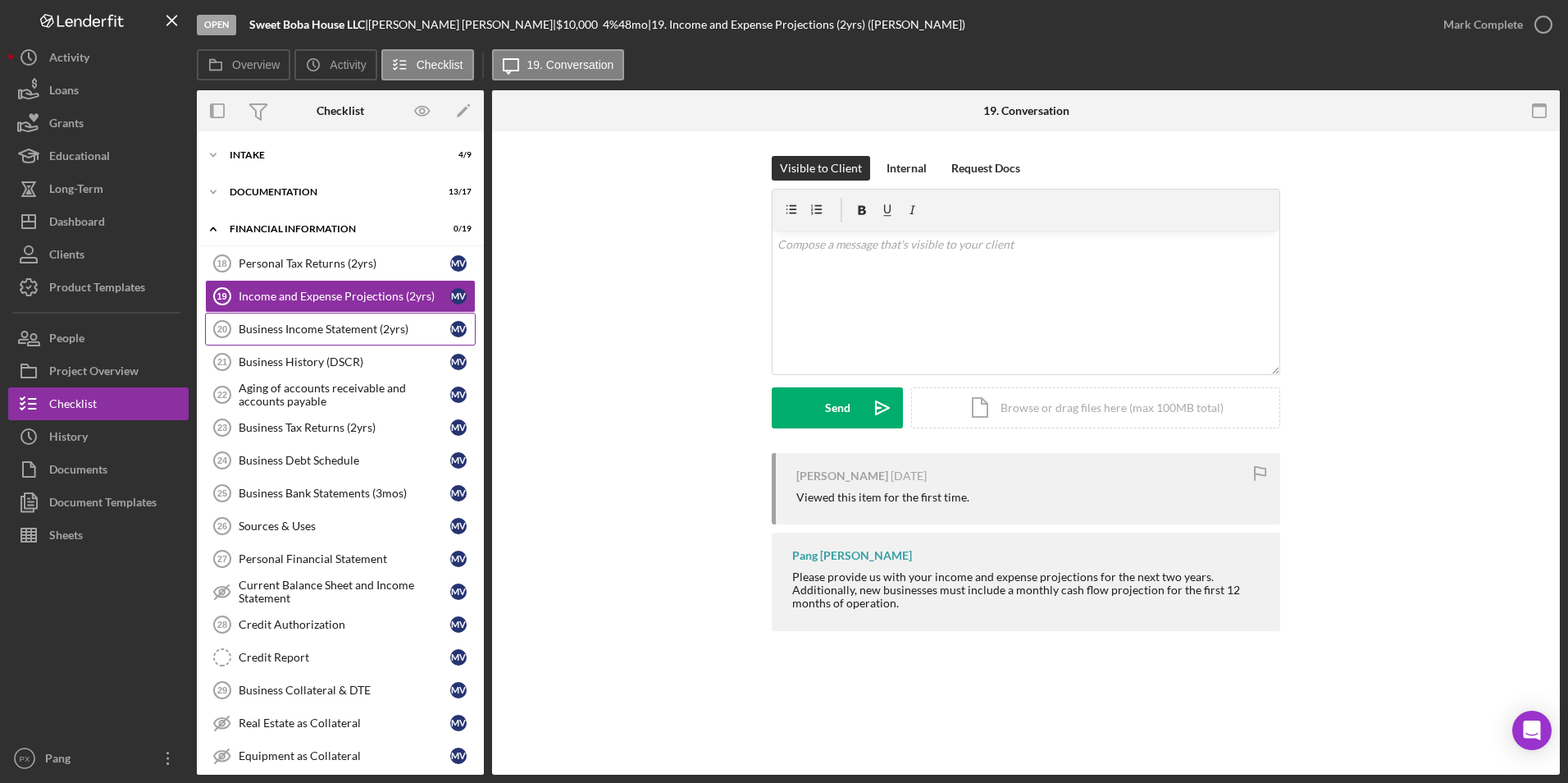
click at [298, 314] on link "Business Income Statement (2yrs) 20 Business Income Statement (2yrs) M V" at bounding box center [340, 329] width 270 height 33
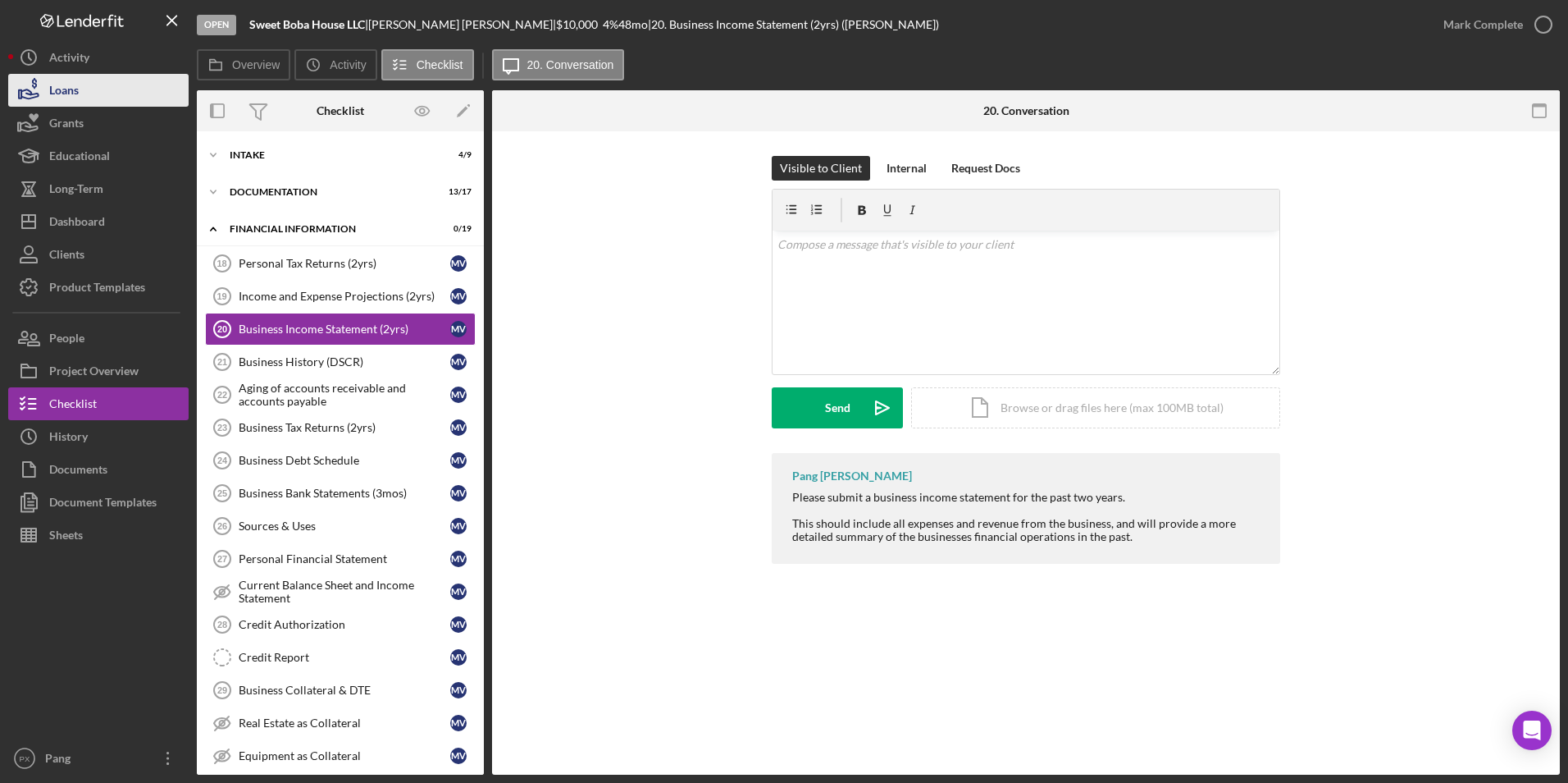
click at [95, 92] on button "Loans" at bounding box center [99, 90] width 181 height 33
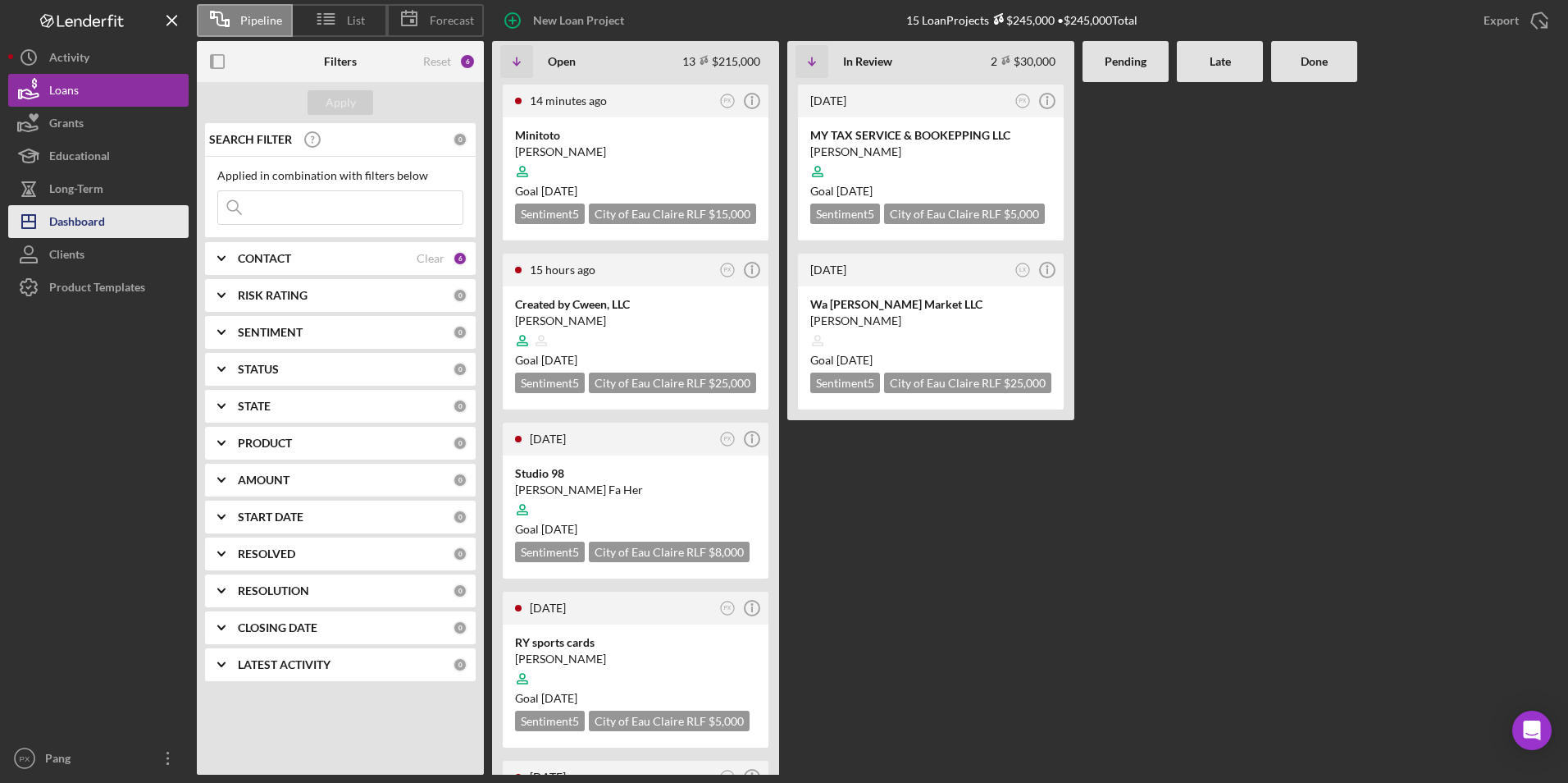
click at [106, 223] on button "Icon/Dashboard Dashboard" at bounding box center [99, 221] width 181 height 33
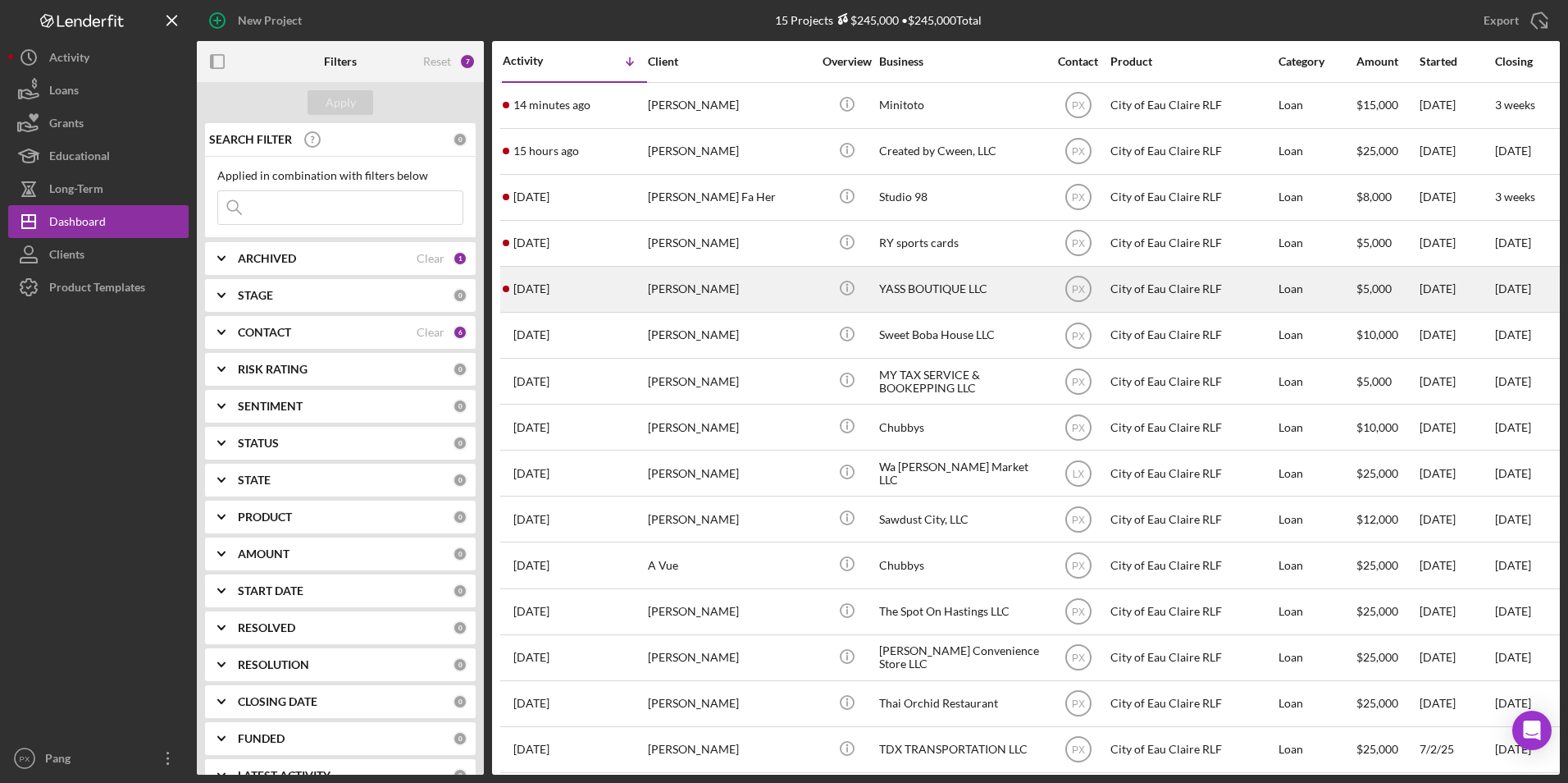
click at [581, 277] on div "[DATE] [PERSON_NAME]" at bounding box center [574, 289] width 144 height 43
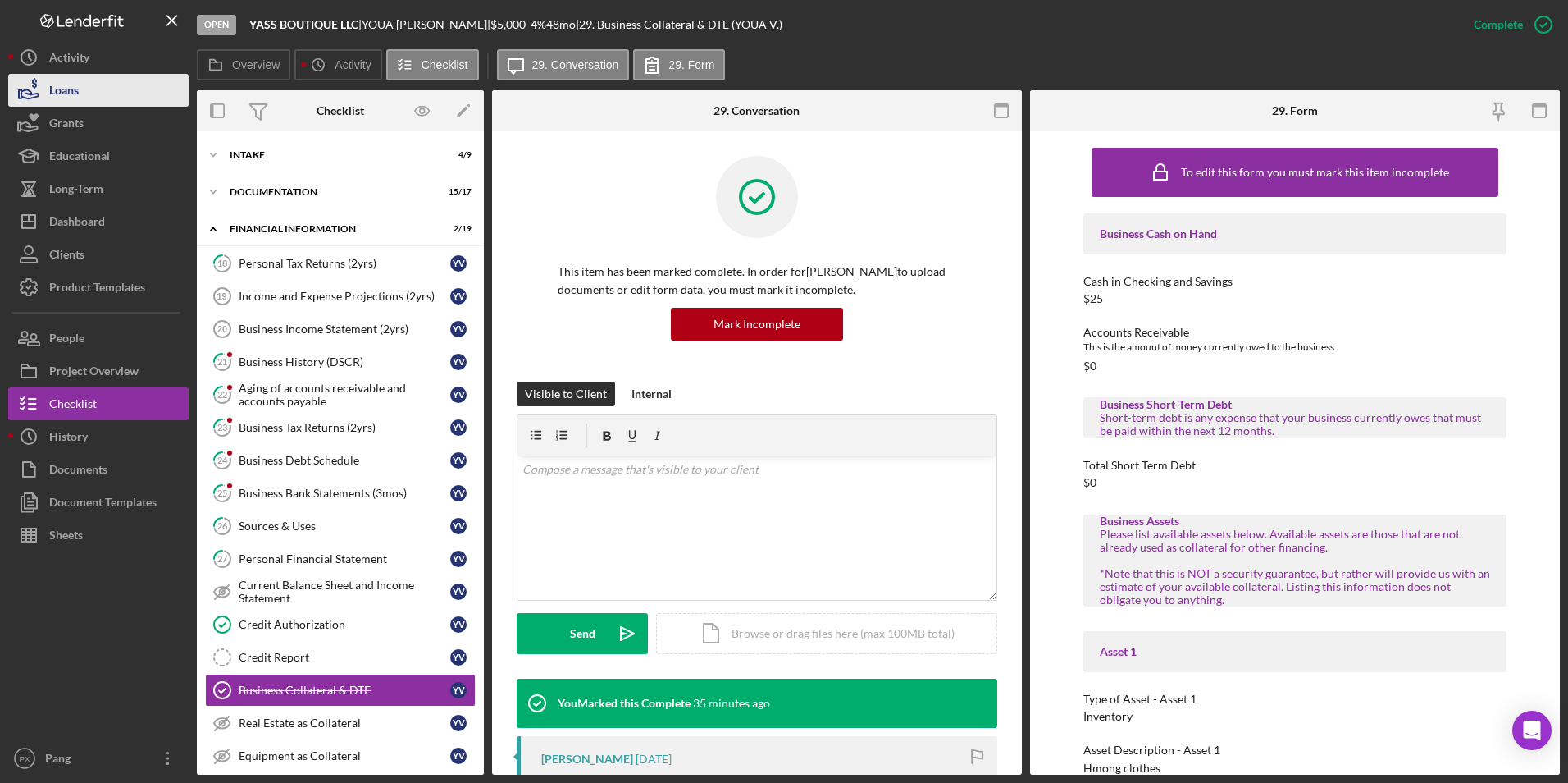
click at [63, 96] on div "Loans" at bounding box center [64, 92] width 29 height 37
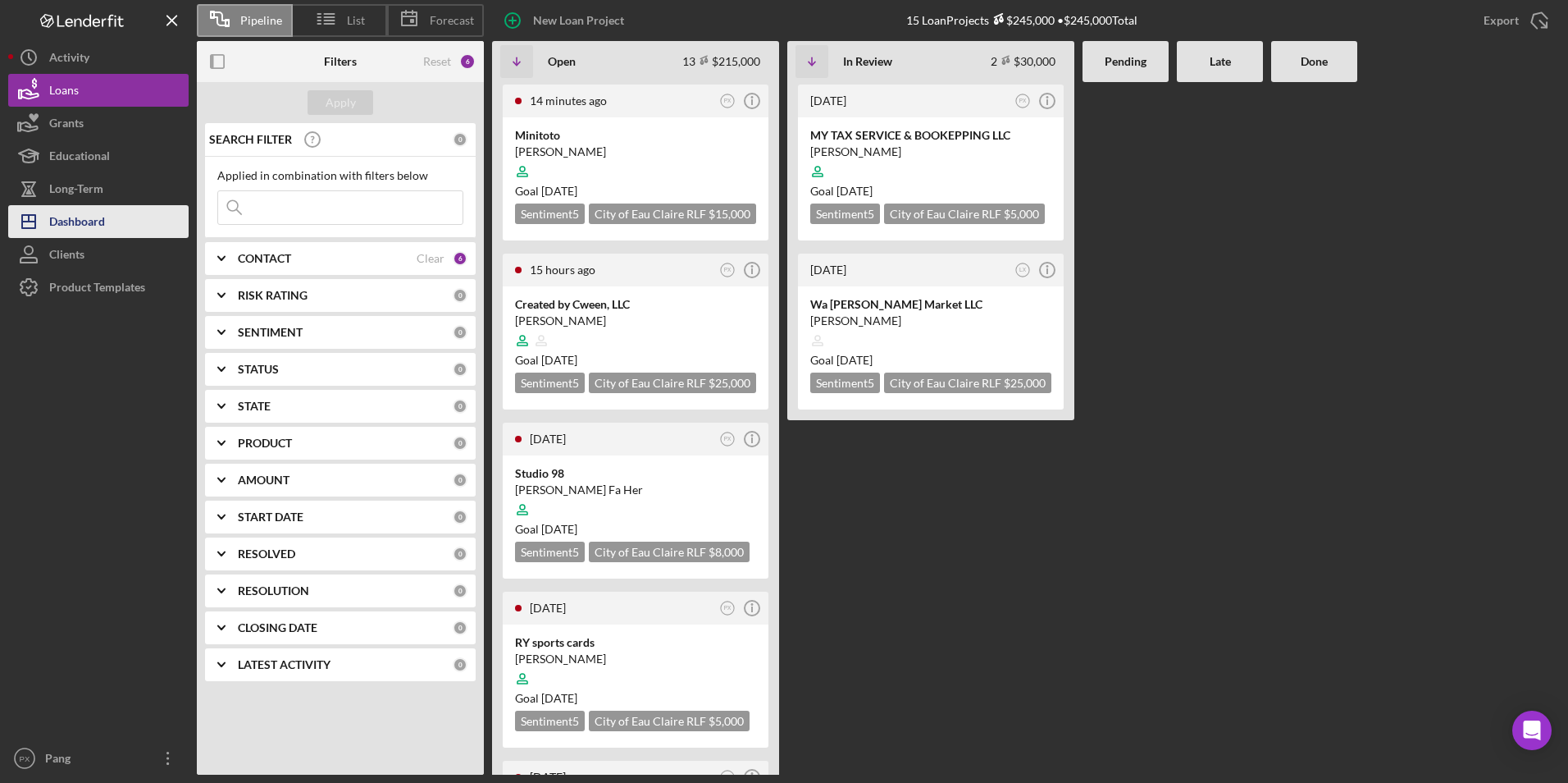
click at [84, 223] on div "Dashboard" at bounding box center [77, 223] width 56 height 37
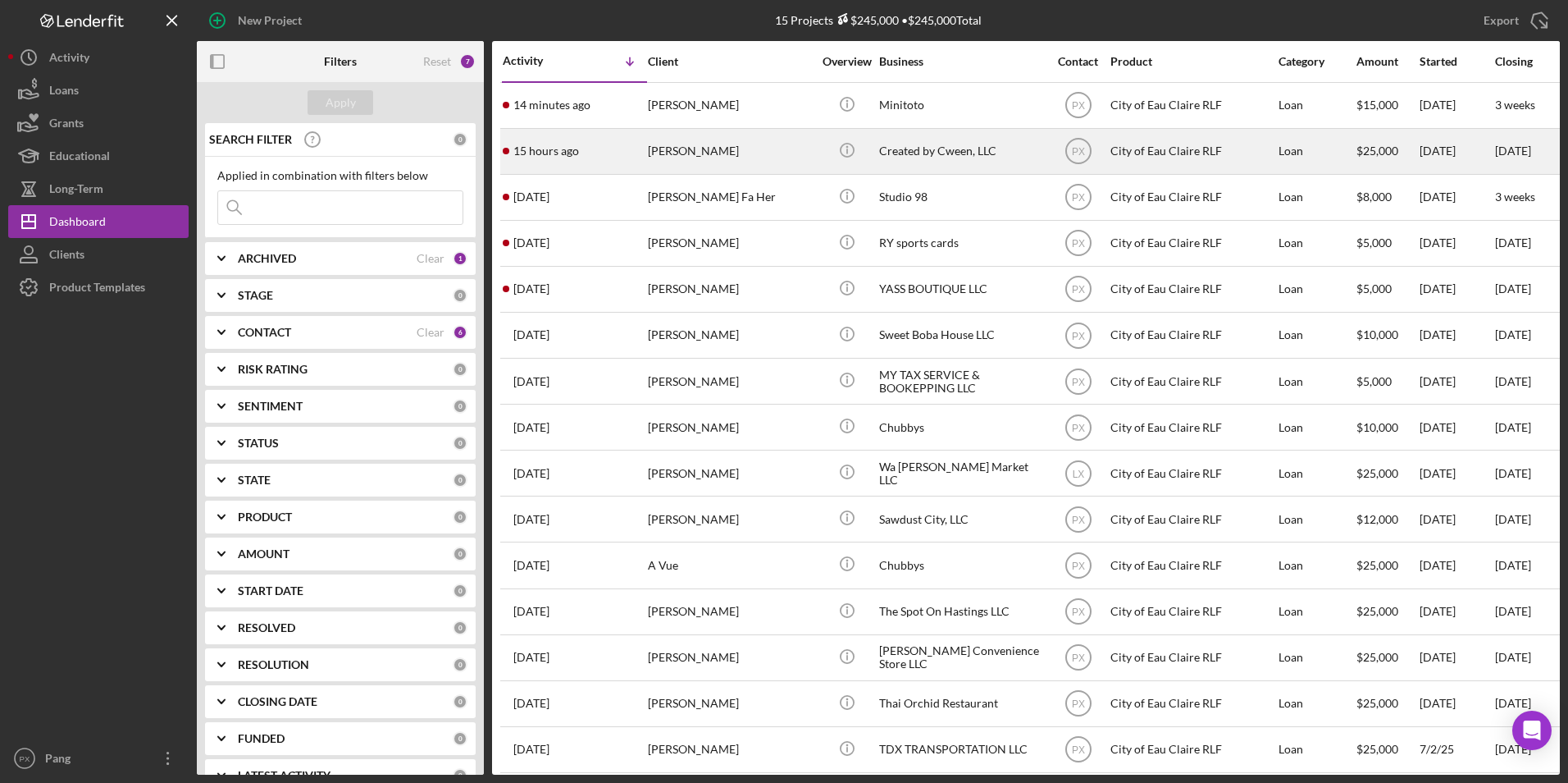
click at [696, 151] on div "[PERSON_NAME]" at bounding box center [730, 152] width 164 height 43
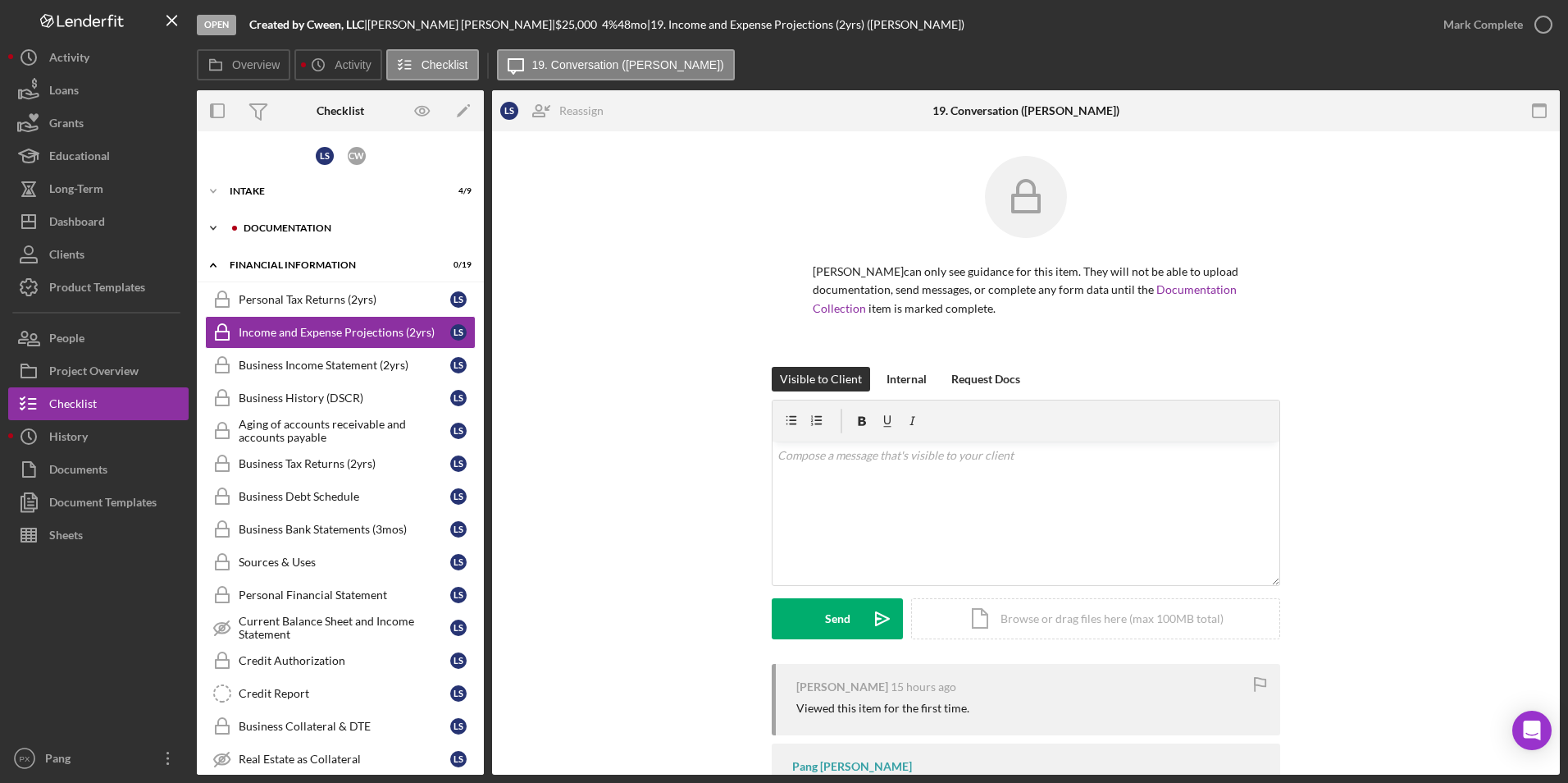
click at [280, 221] on div "Icon/Expander Documentation 3 / 17" at bounding box center [340, 228] width 287 height 33
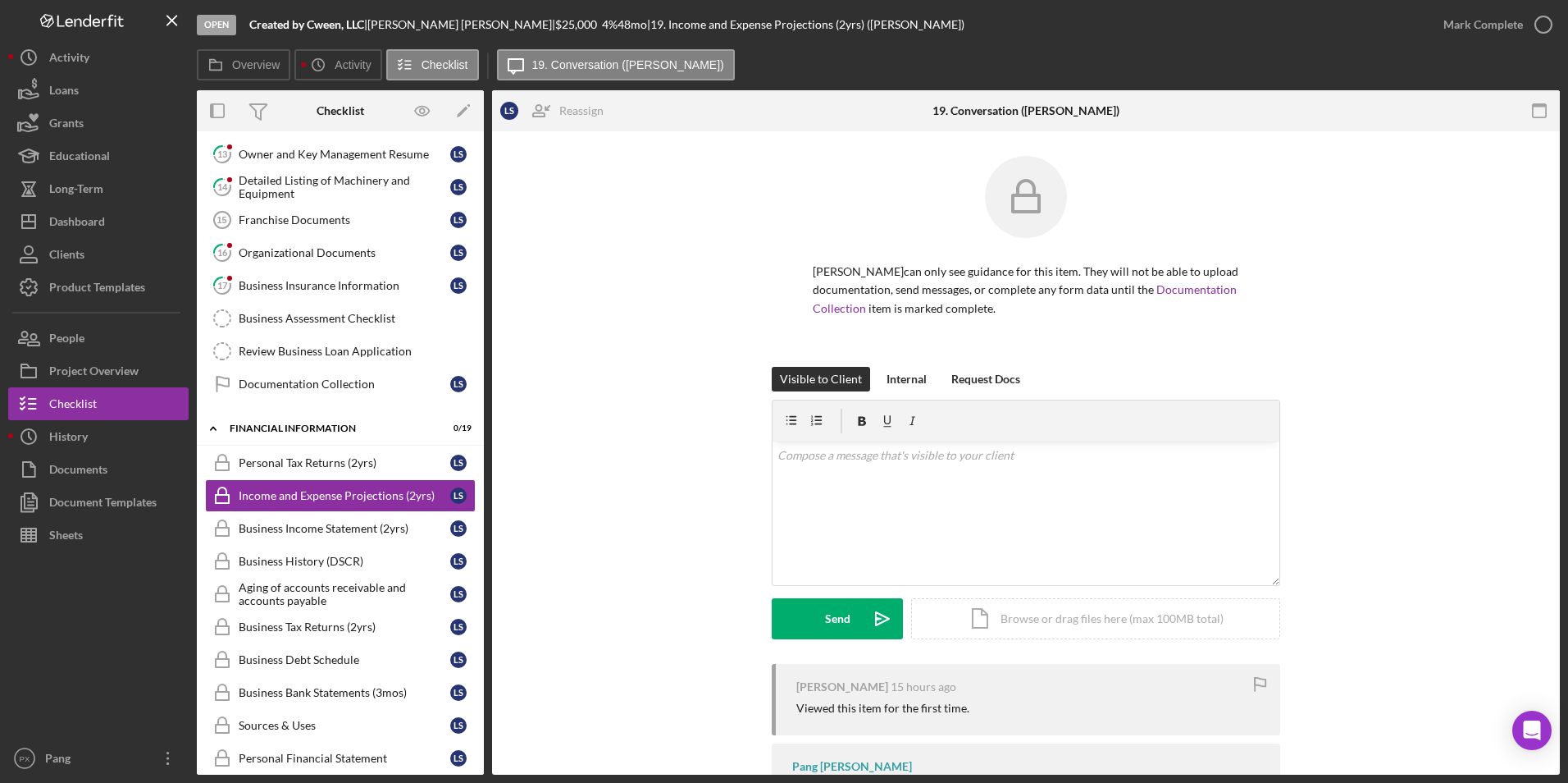
scroll to position [410, 0]
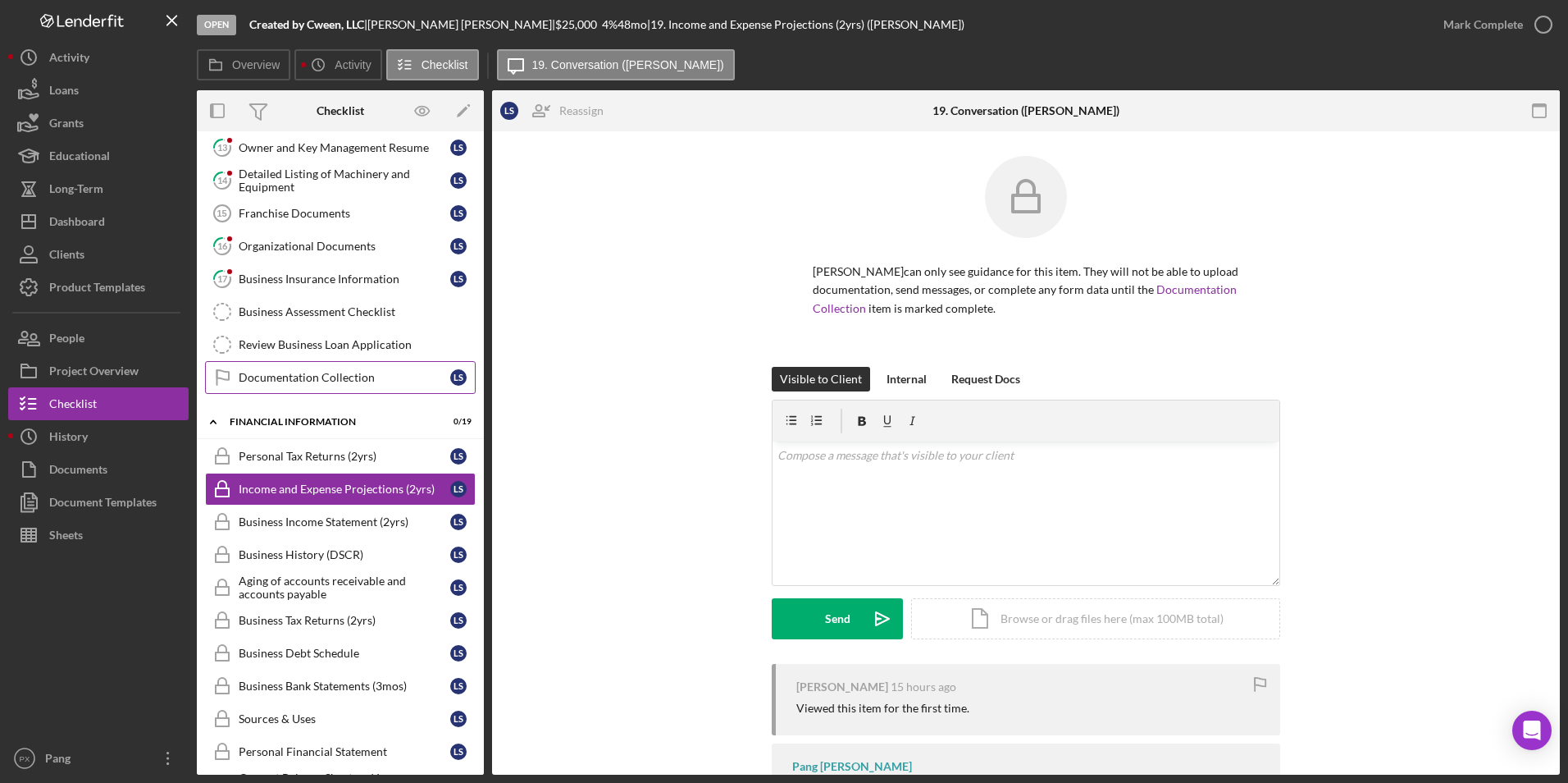
click at [269, 367] on link "Documentation Collection Documentation Collection L S" at bounding box center [340, 377] width 270 height 33
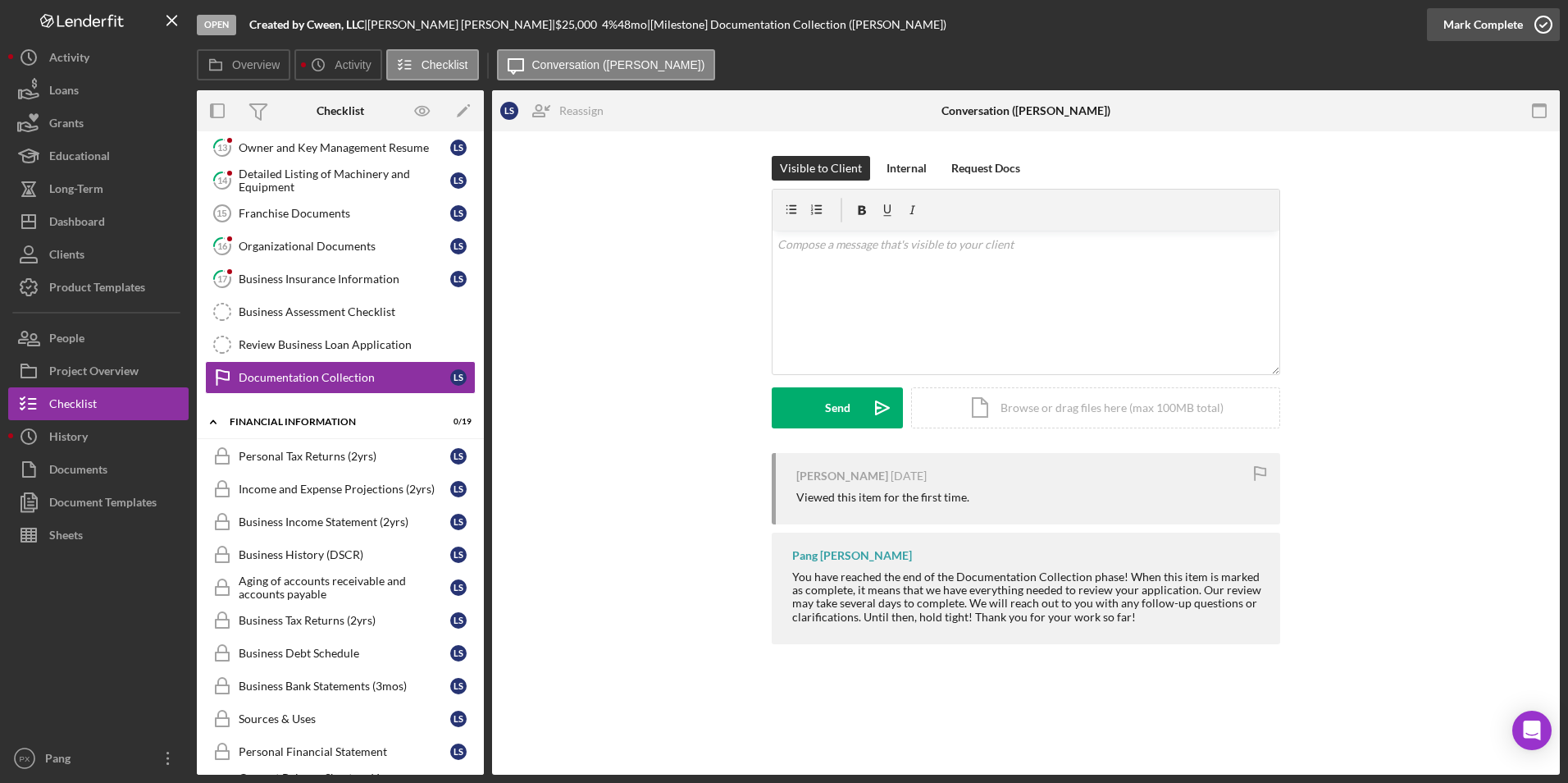
click at [1548, 22] on icon "button" at bounding box center [1544, 25] width 41 height 41
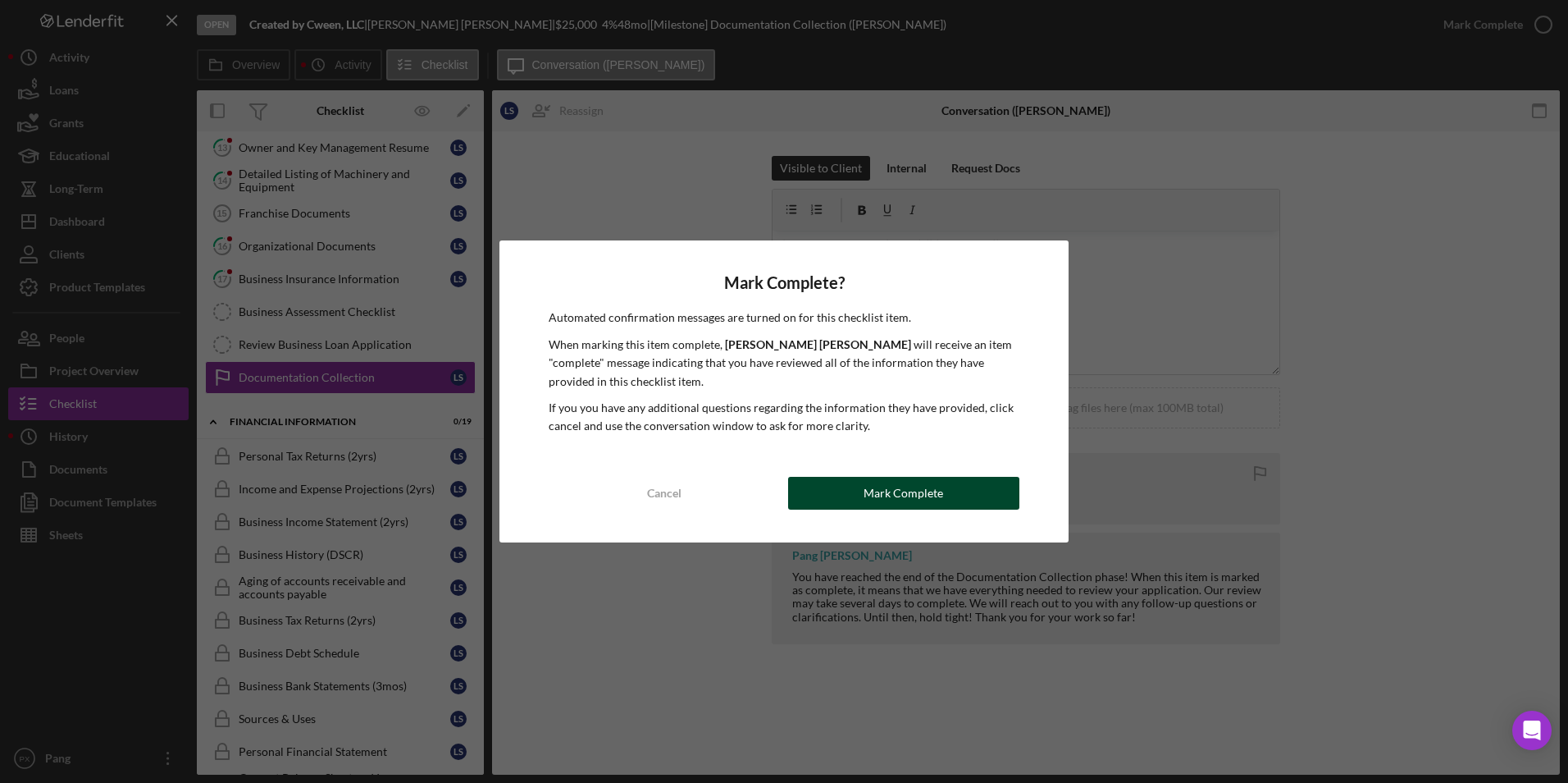
click at [927, 496] on div "Mark Complete" at bounding box center [903, 493] width 79 height 33
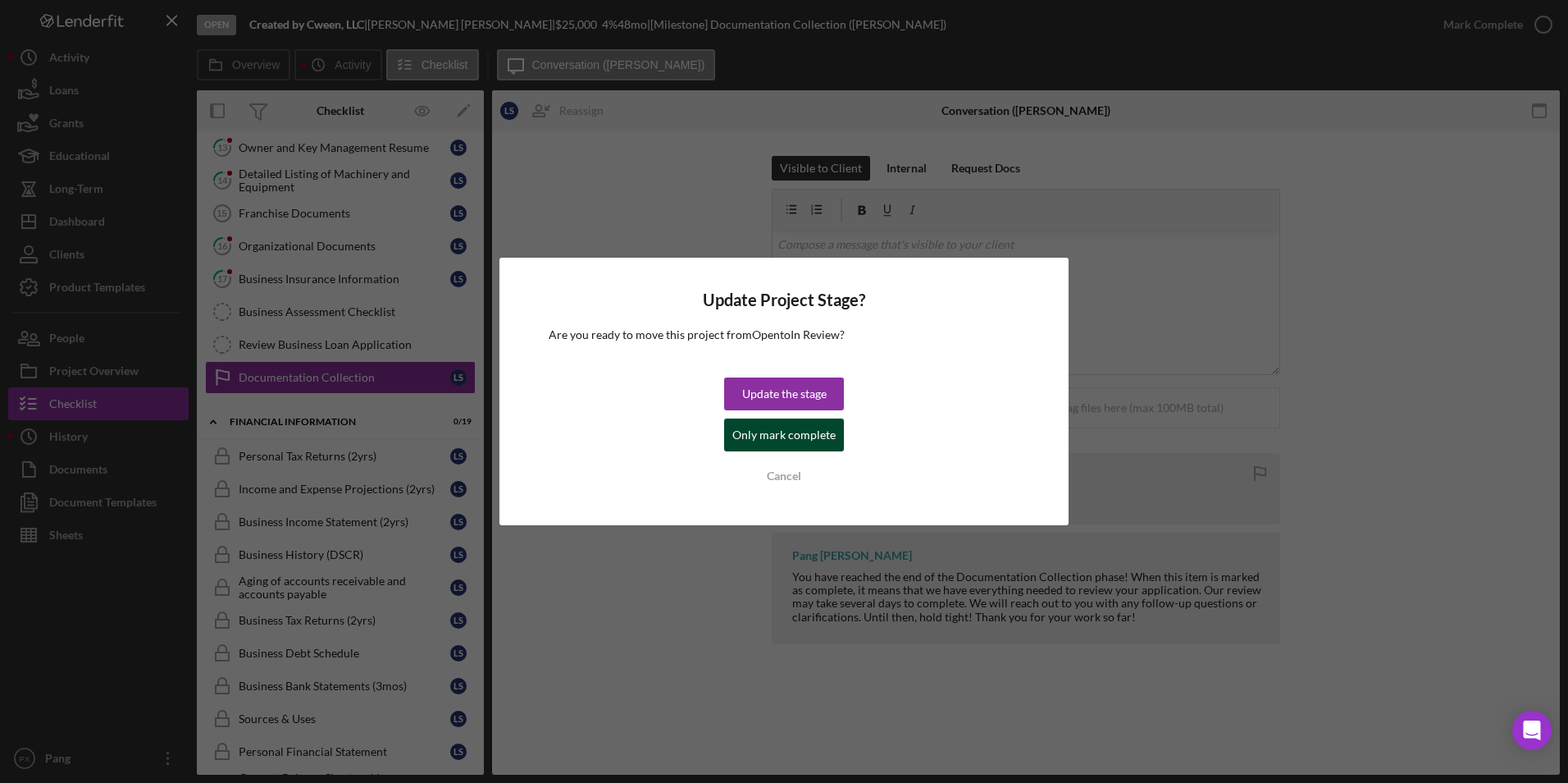
click at [790, 444] on div "Only mark complete" at bounding box center [784, 435] width 103 height 33
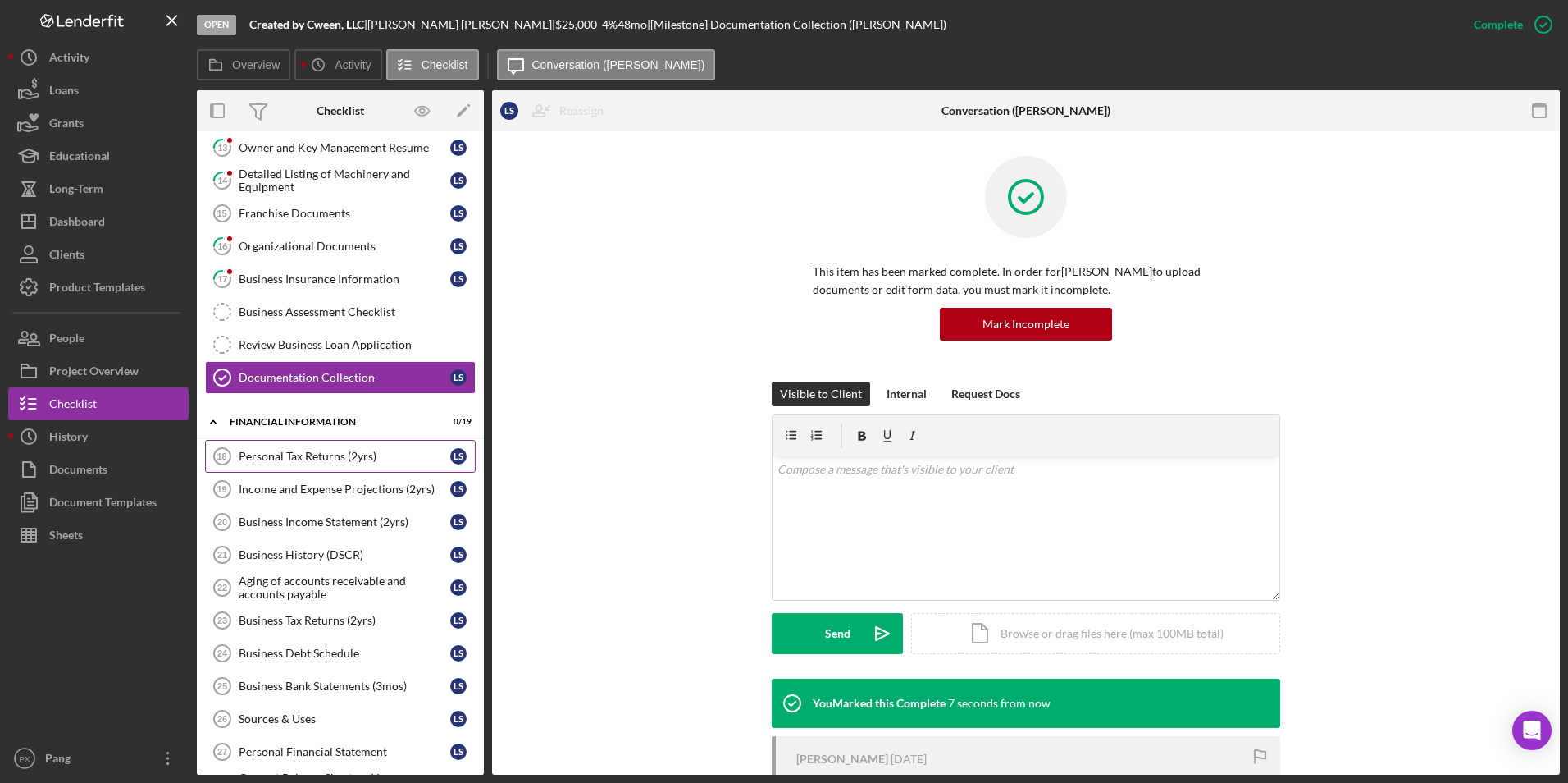
click at [320, 457] on div "Personal Tax Returns (2yrs)" at bounding box center [344, 456] width 212 height 13
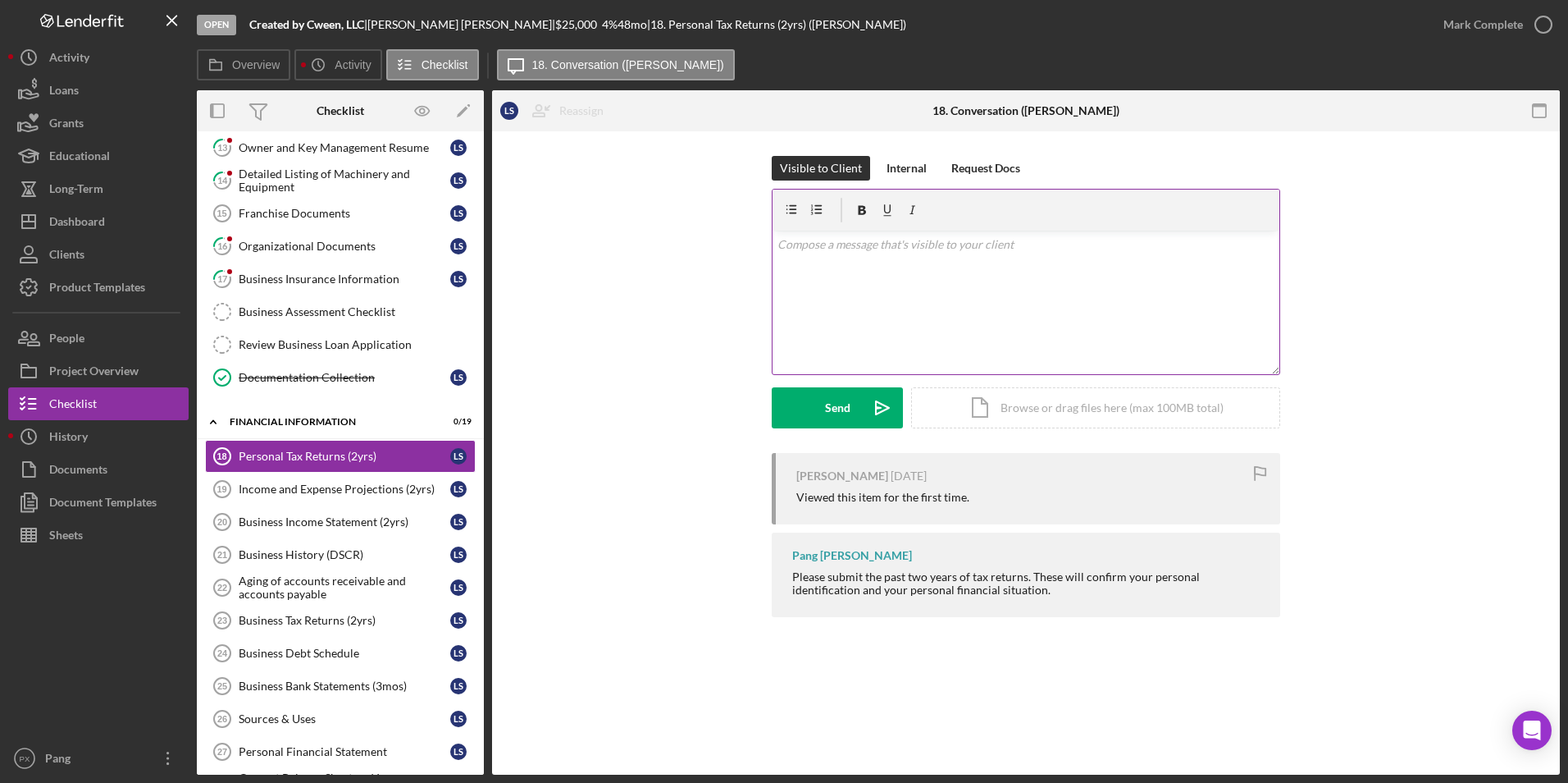
click at [917, 274] on div "v Color teal Color pink Remove color Add row above Add row below Add column bef…" at bounding box center [1026, 302] width 507 height 144
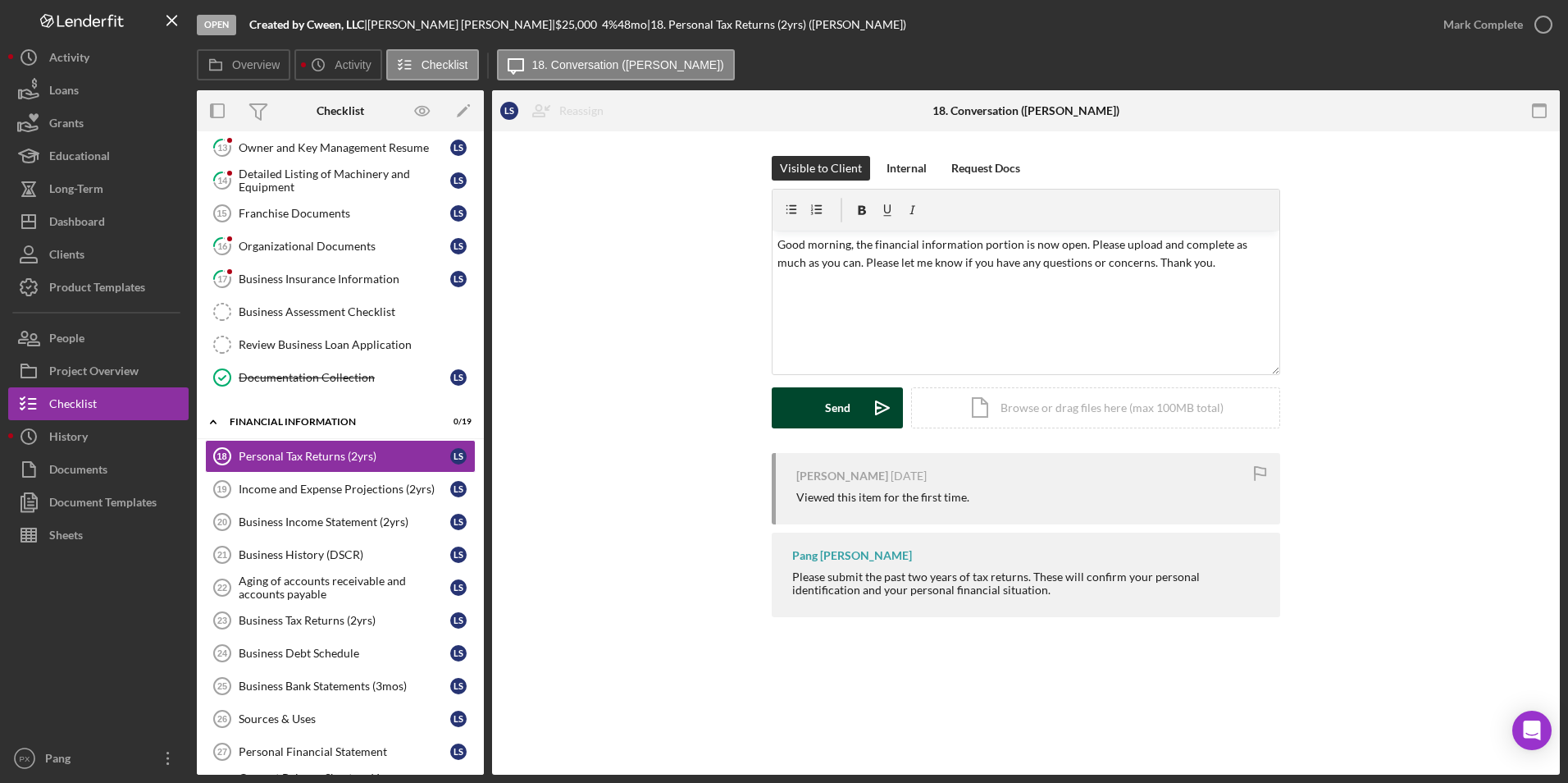
click at [825, 407] on div "Send" at bounding box center [838, 408] width 26 height 41
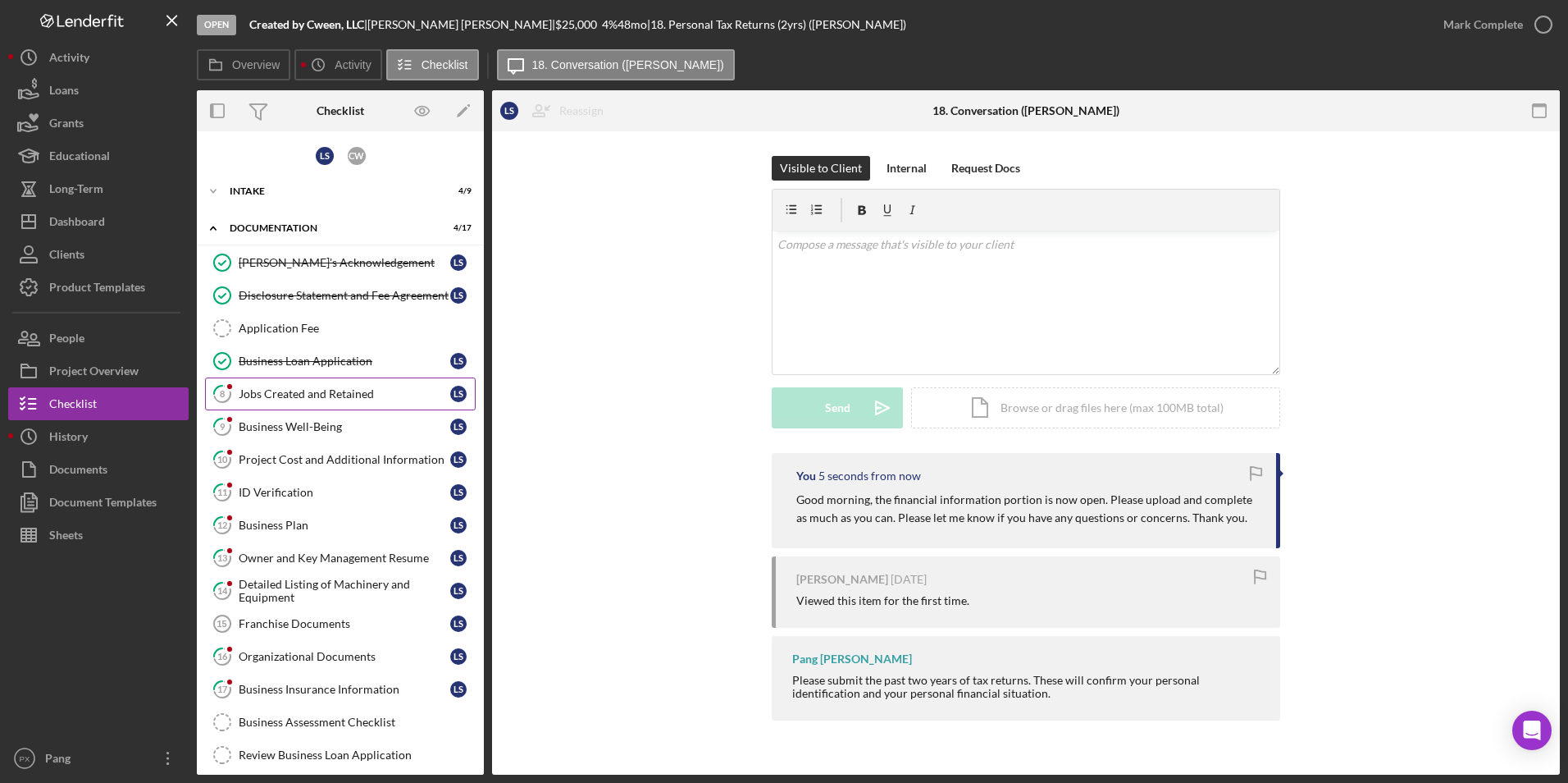
click at [265, 396] on div "Jobs Created and Retained" at bounding box center [344, 394] width 212 height 13
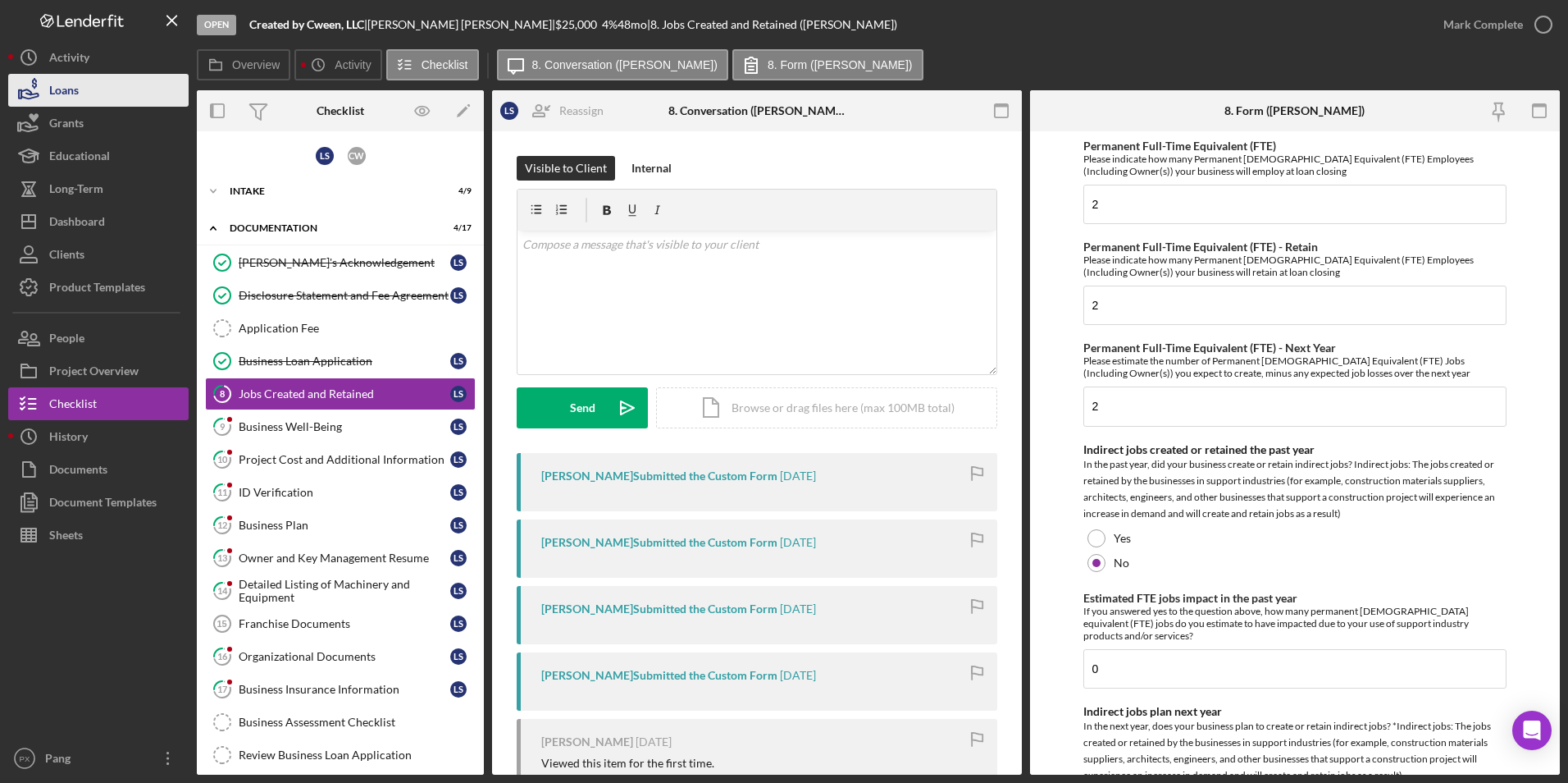
click at [108, 78] on button "Loans" at bounding box center [99, 90] width 181 height 33
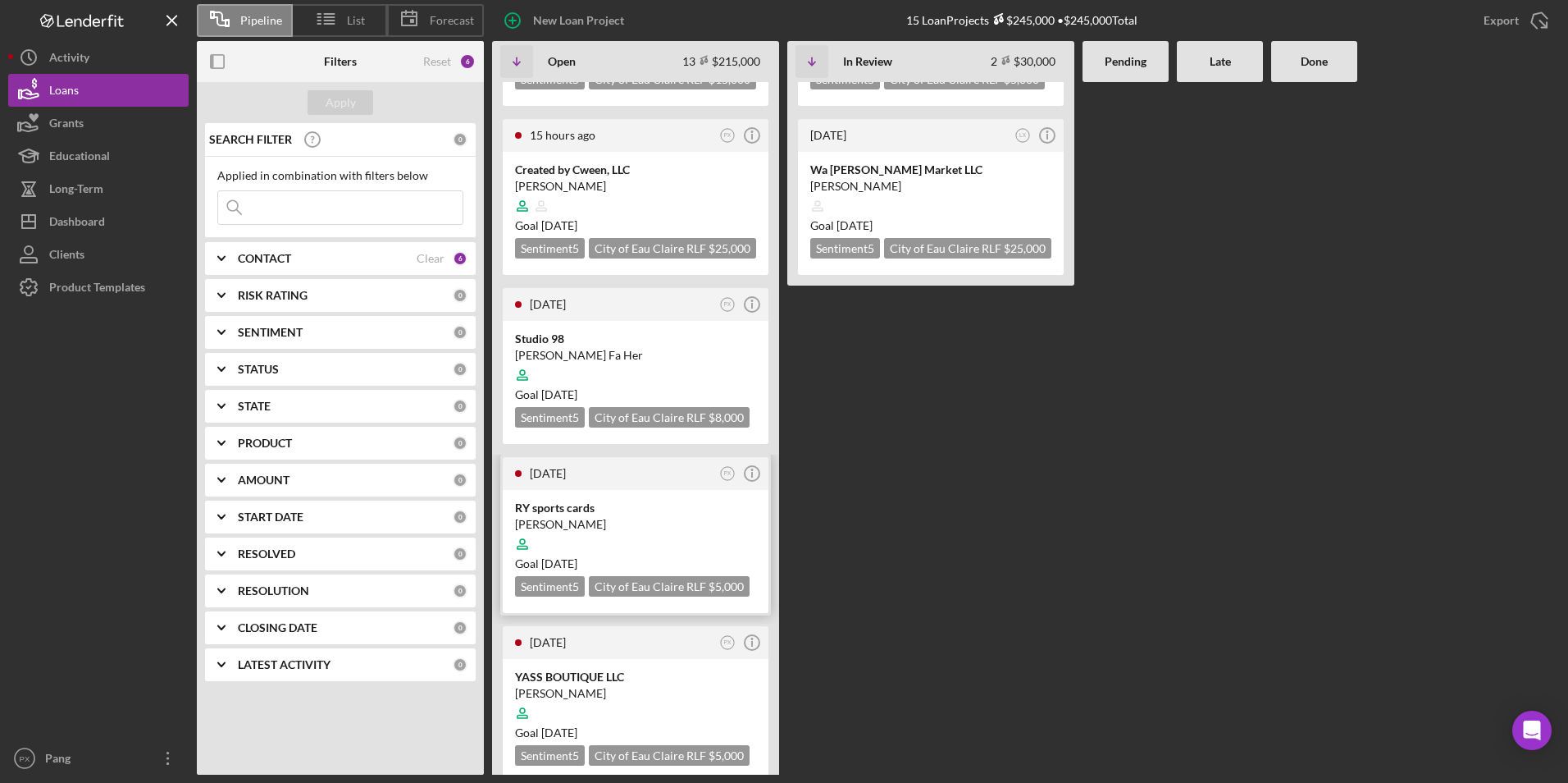
scroll to position [165, 0]
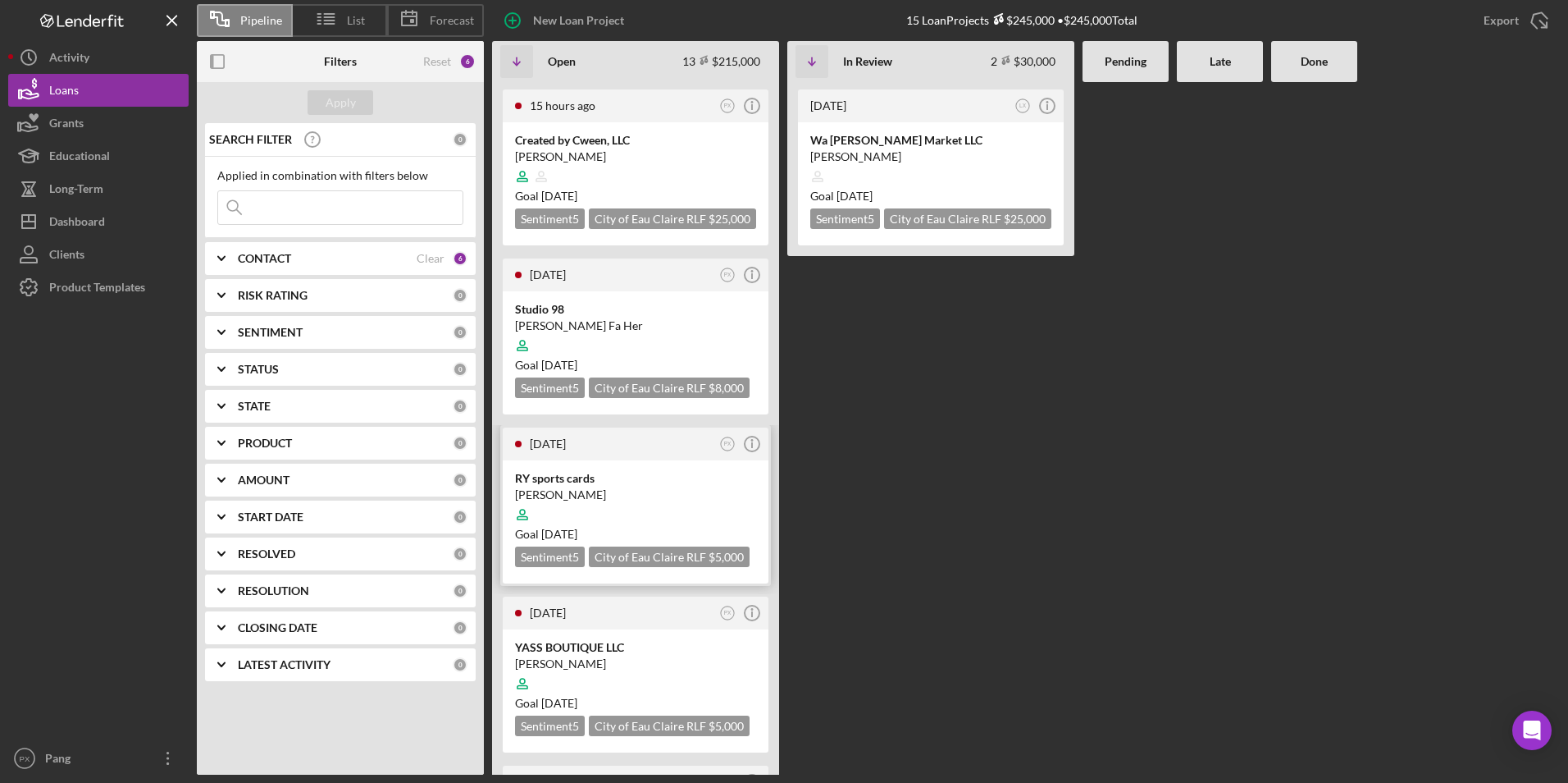
click at [619, 503] on div "[PERSON_NAME]" at bounding box center [635, 494] width 241 height 16
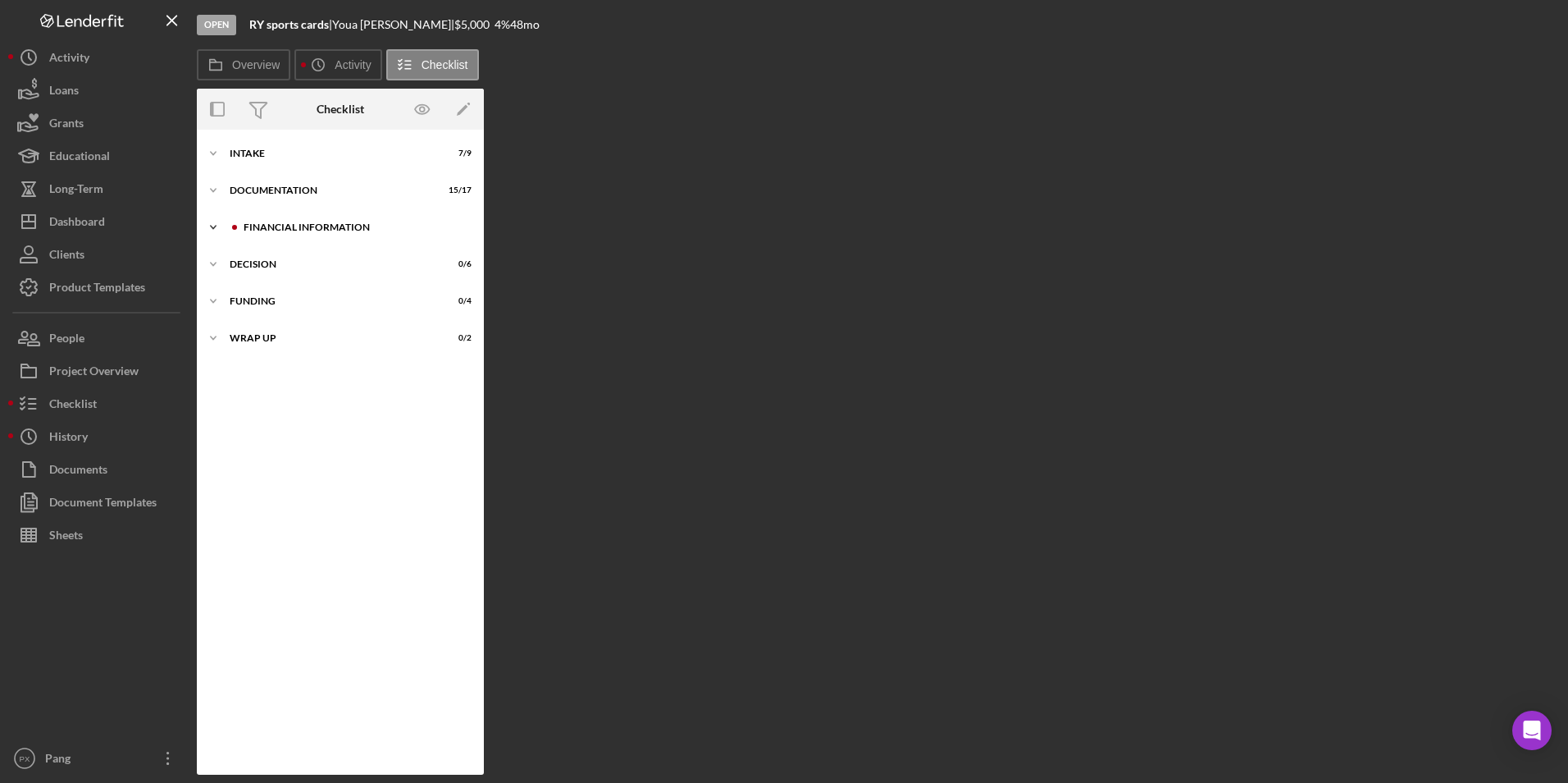
click at [281, 227] on div "Financial Information" at bounding box center [353, 227] width 220 height 9
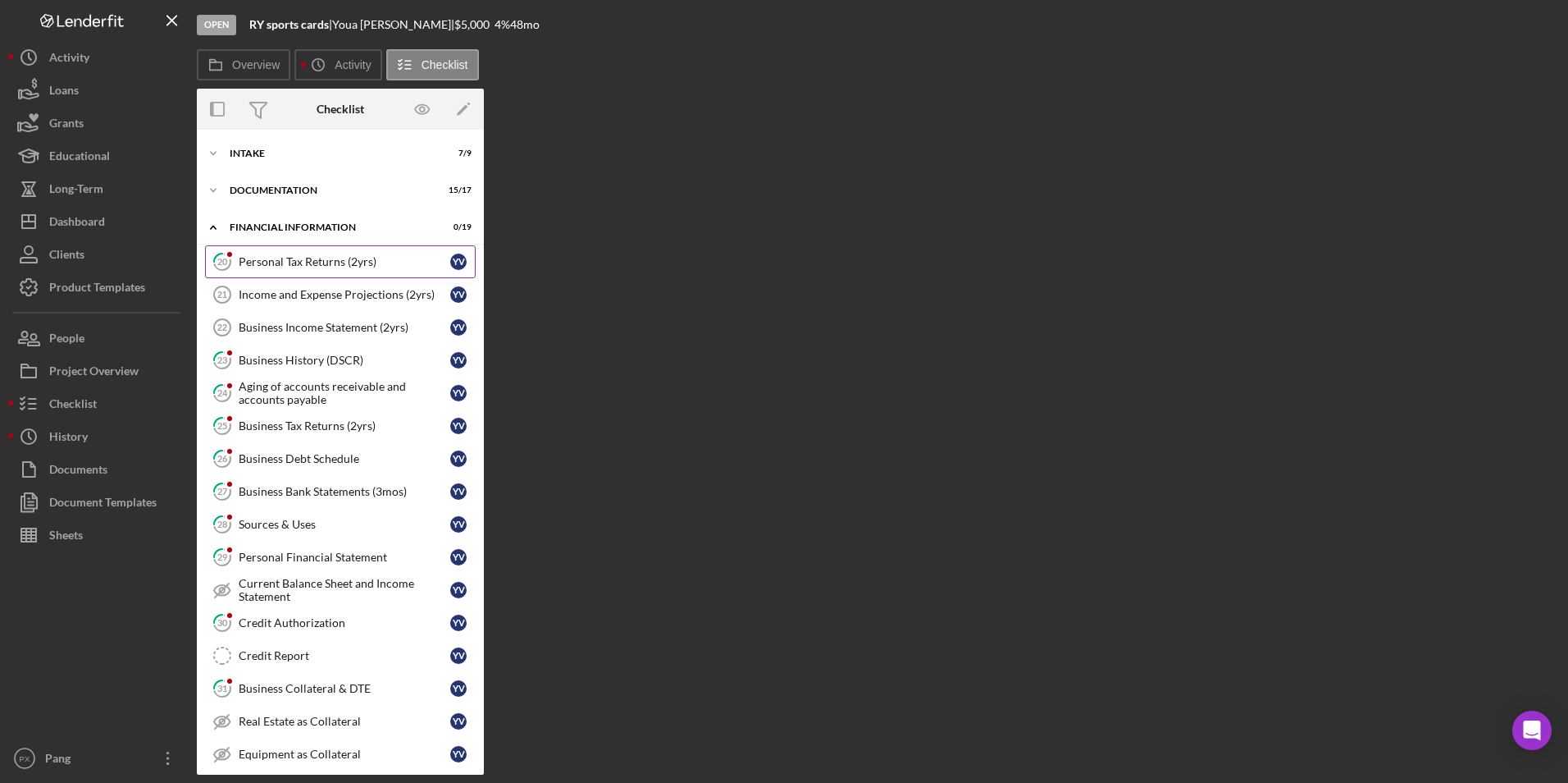
click at [297, 273] on link "20 Personal Tax Returns (2yrs) Y V" at bounding box center [340, 262] width 270 height 33
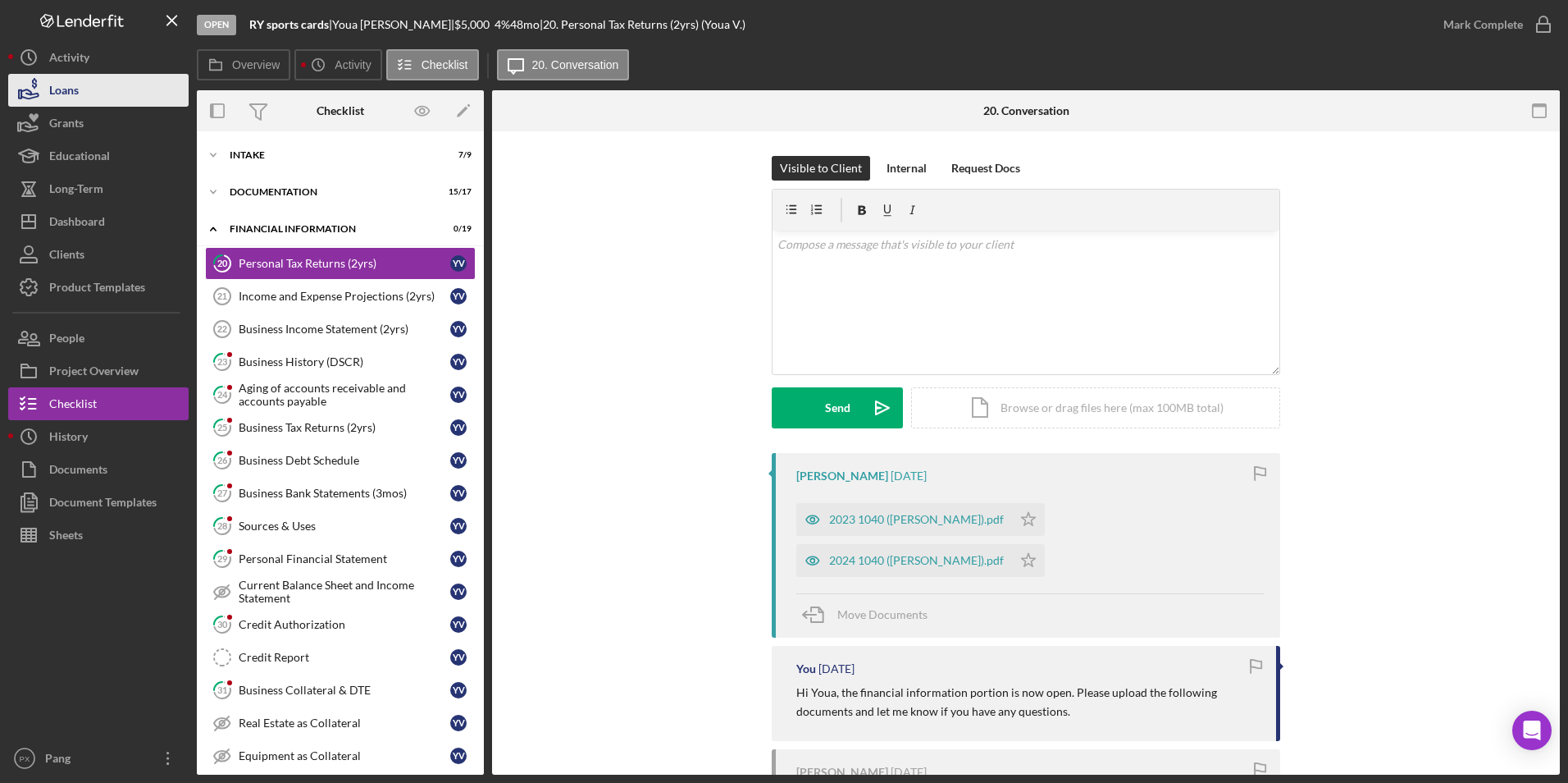
click at [64, 90] on div "Loans" at bounding box center [64, 92] width 29 height 37
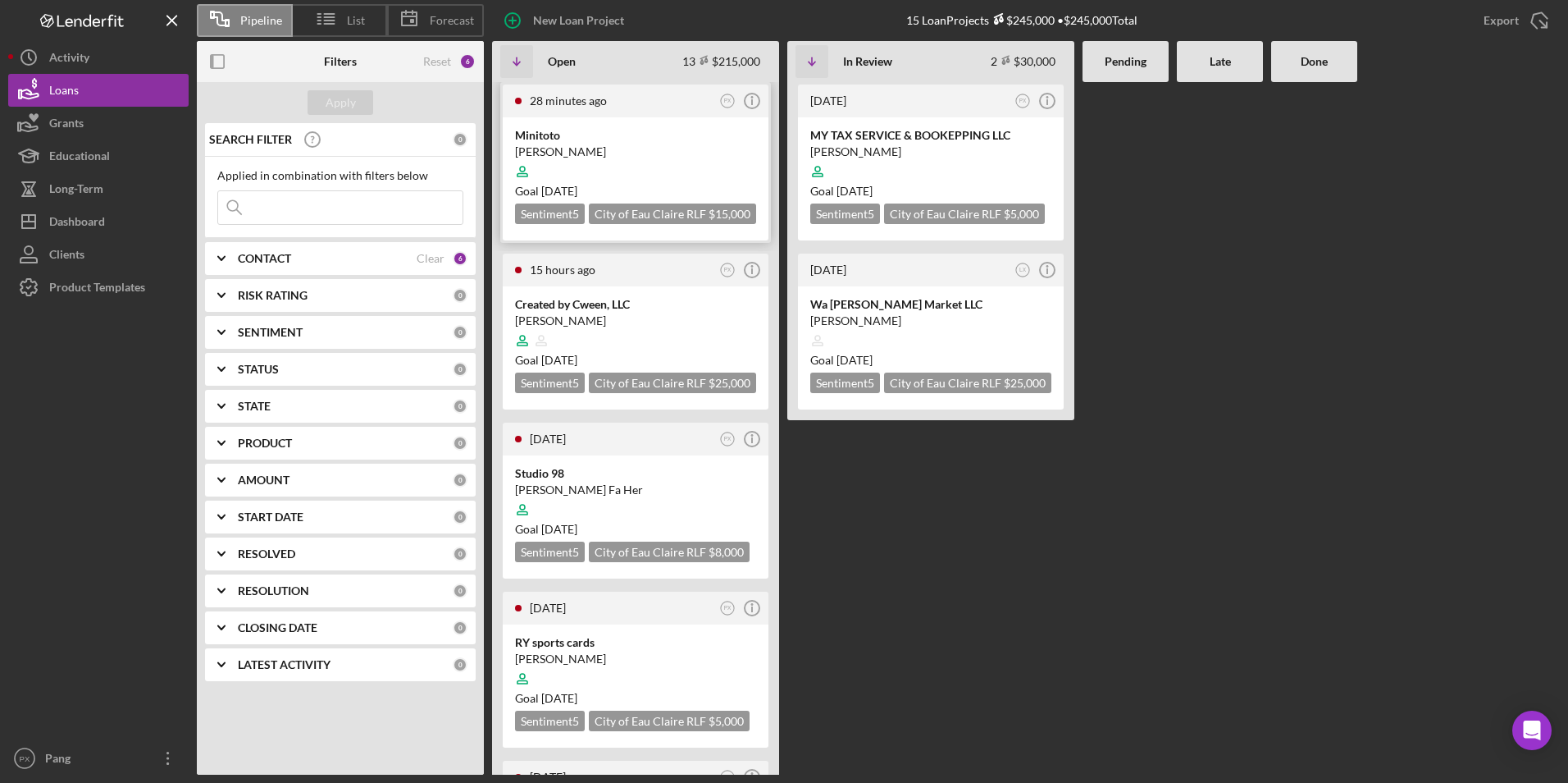
click at [610, 159] on div at bounding box center [635, 171] width 241 height 31
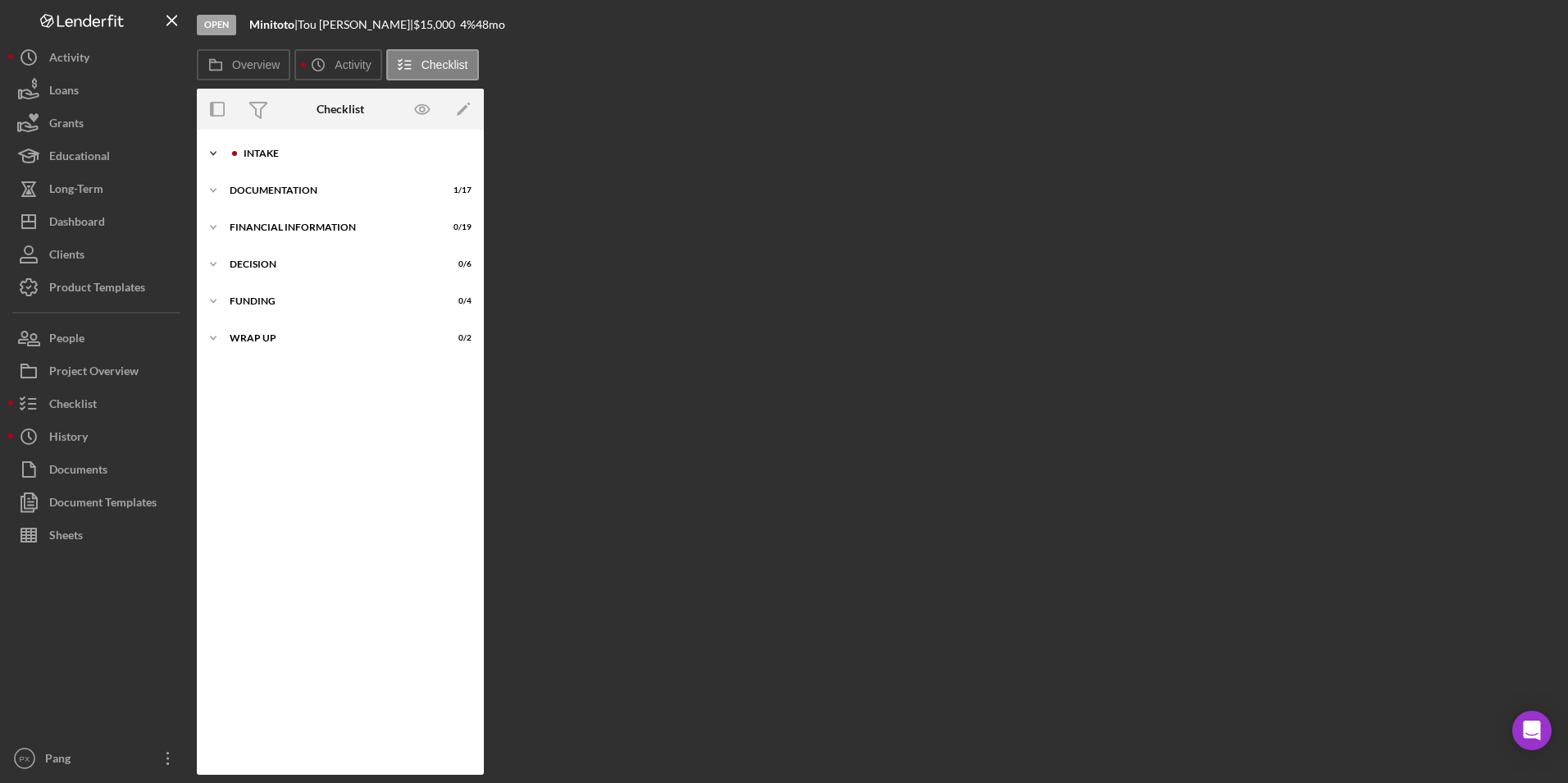
click at [254, 150] on div "Intake" at bounding box center [353, 152] width 220 height 9
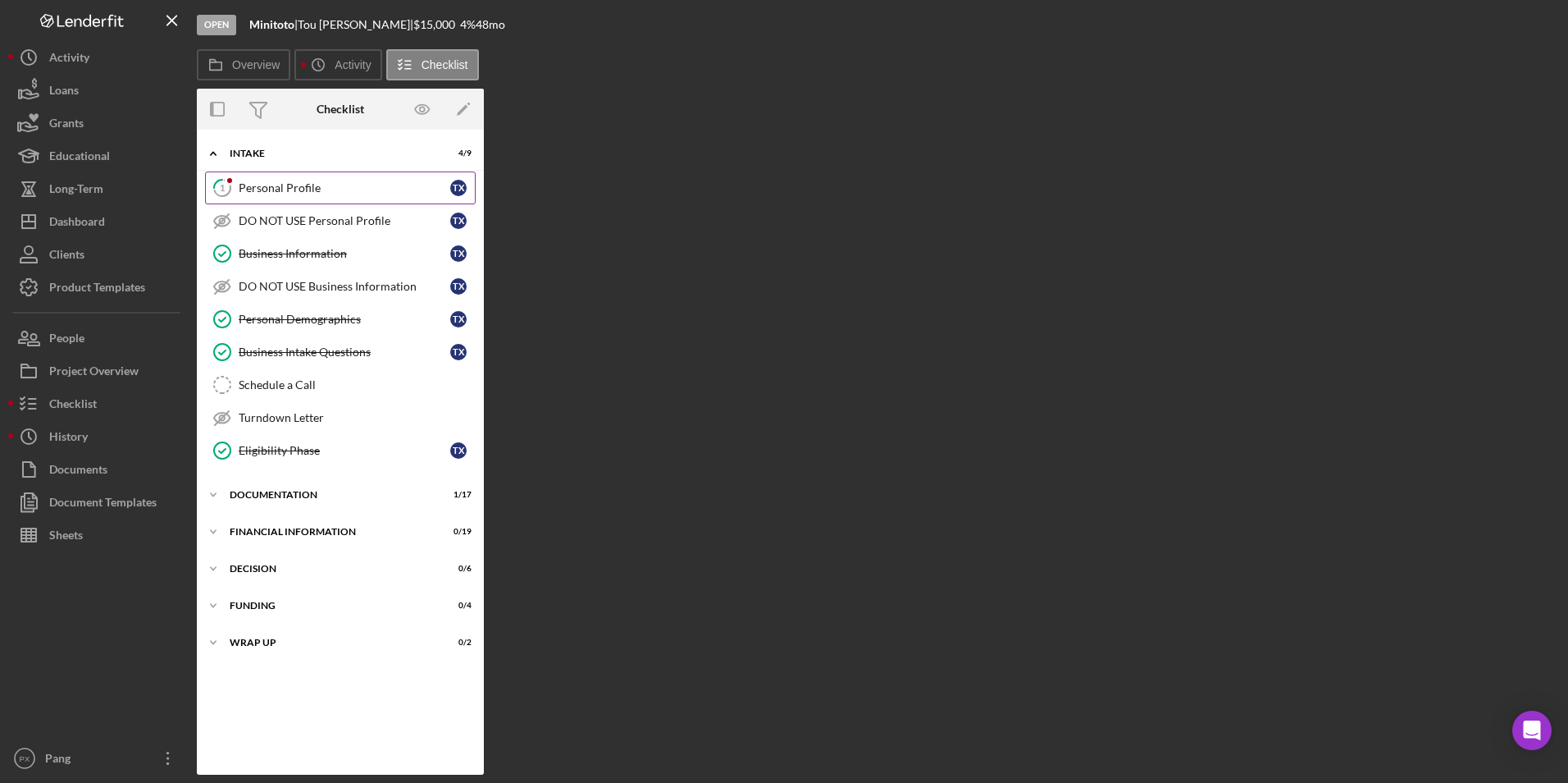
click at [354, 184] on div "Personal Profile" at bounding box center [344, 188] width 212 height 13
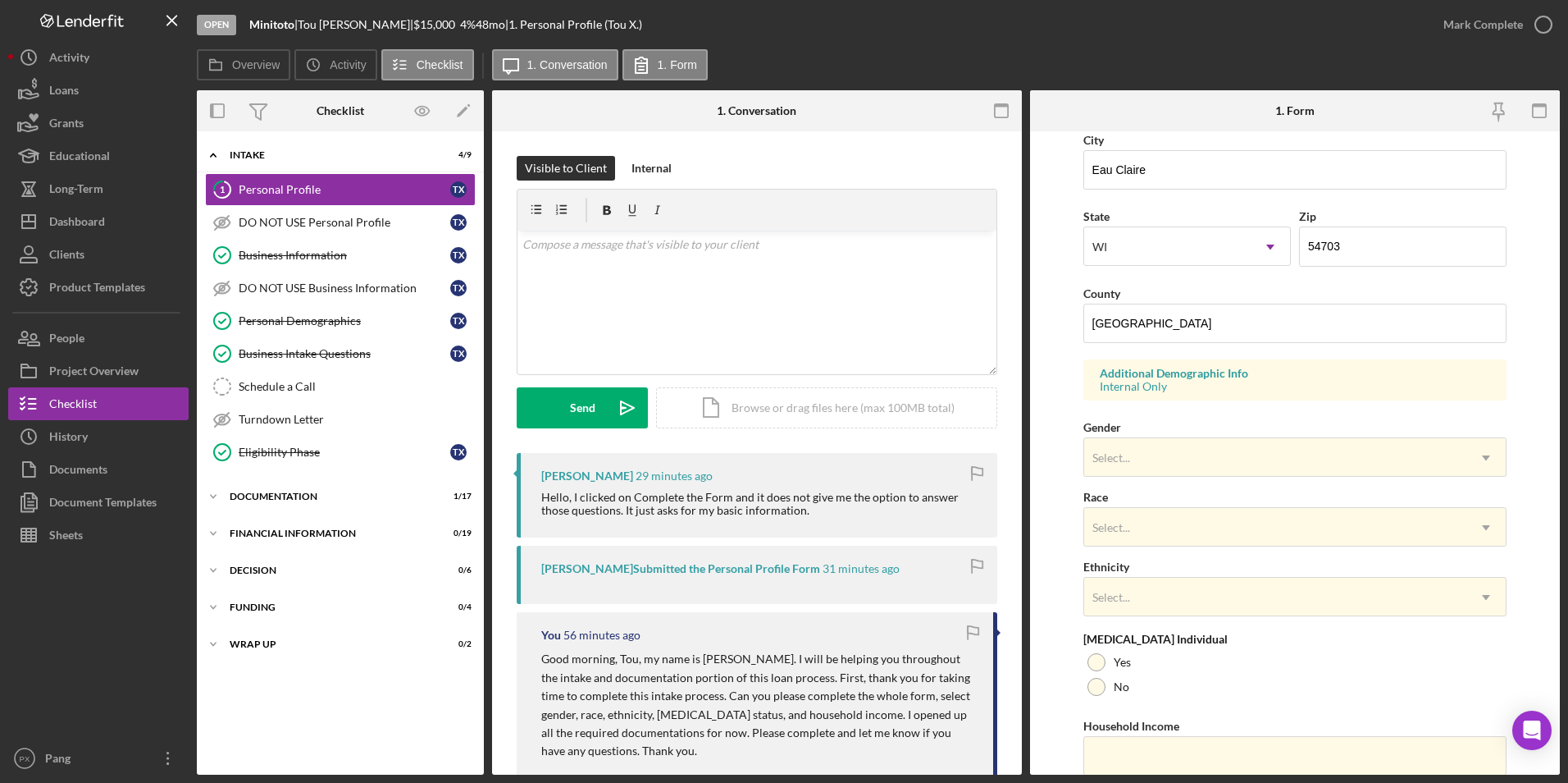
scroll to position [452, 0]
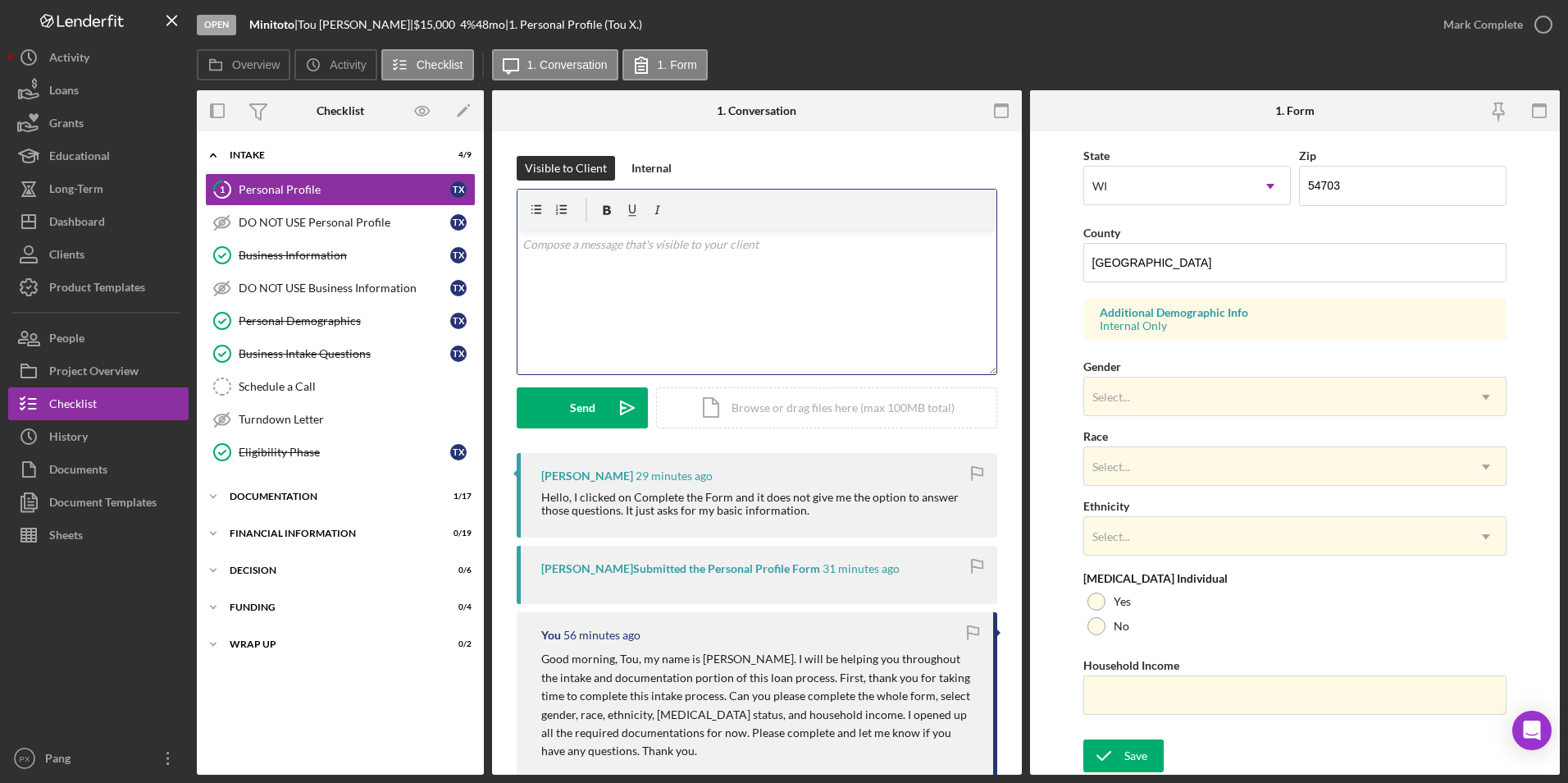
click at [828, 295] on div "v Color teal Color pink Remove color Add row above Add row below Add column bef…" at bounding box center [757, 302] width 479 height 144
drag, startPoint x: 623, startPoint y: 252, endPoint x: 493, endPoint y: 250, distance: 130.0
click at [493, 250] on div "Visible to Client Internal v Color teal Color pink Remove color Add row above A…" at bounding box center [757, 724] width 530 height 1187
click at [65, 82] on div "Loans" at bounding box center [64, 92] width 29 height 37
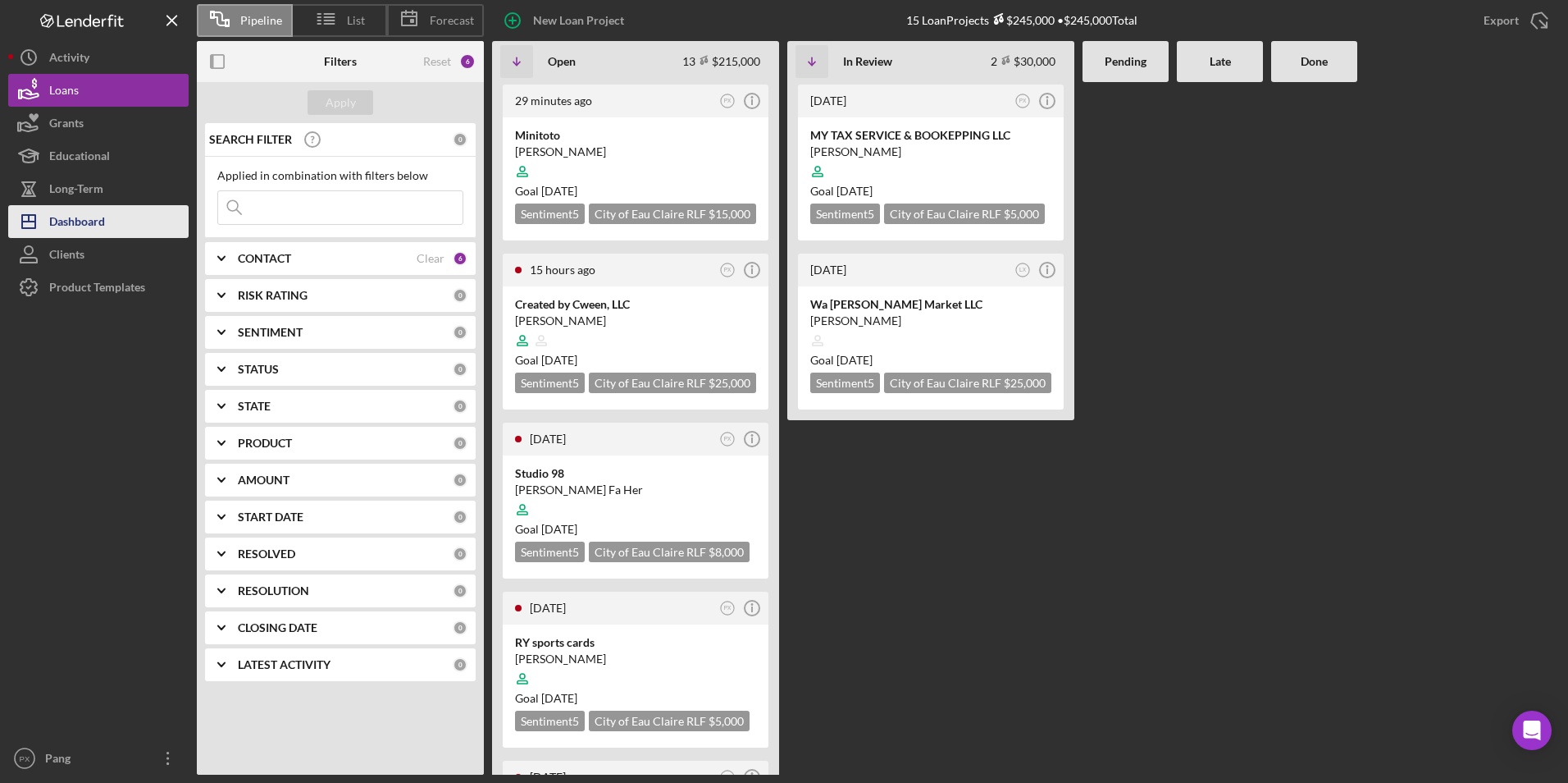
click at [93, 215] on div "Dashboard" at bounding box center [77, 223] width 56 height 37
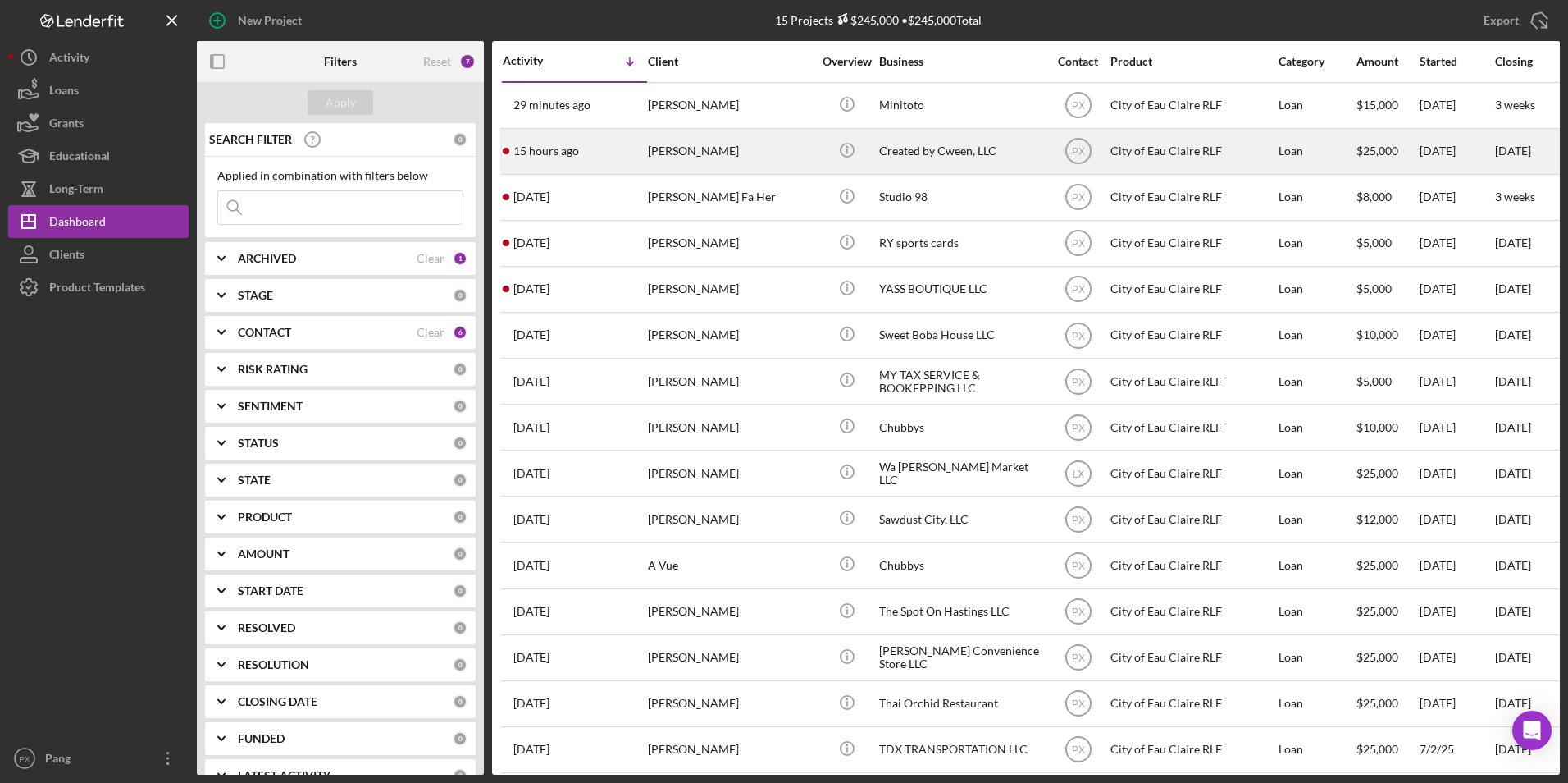
click at [655, 157] on div "[PERSON_NAME]" at bounding box center [730, 152] width 164 height 43
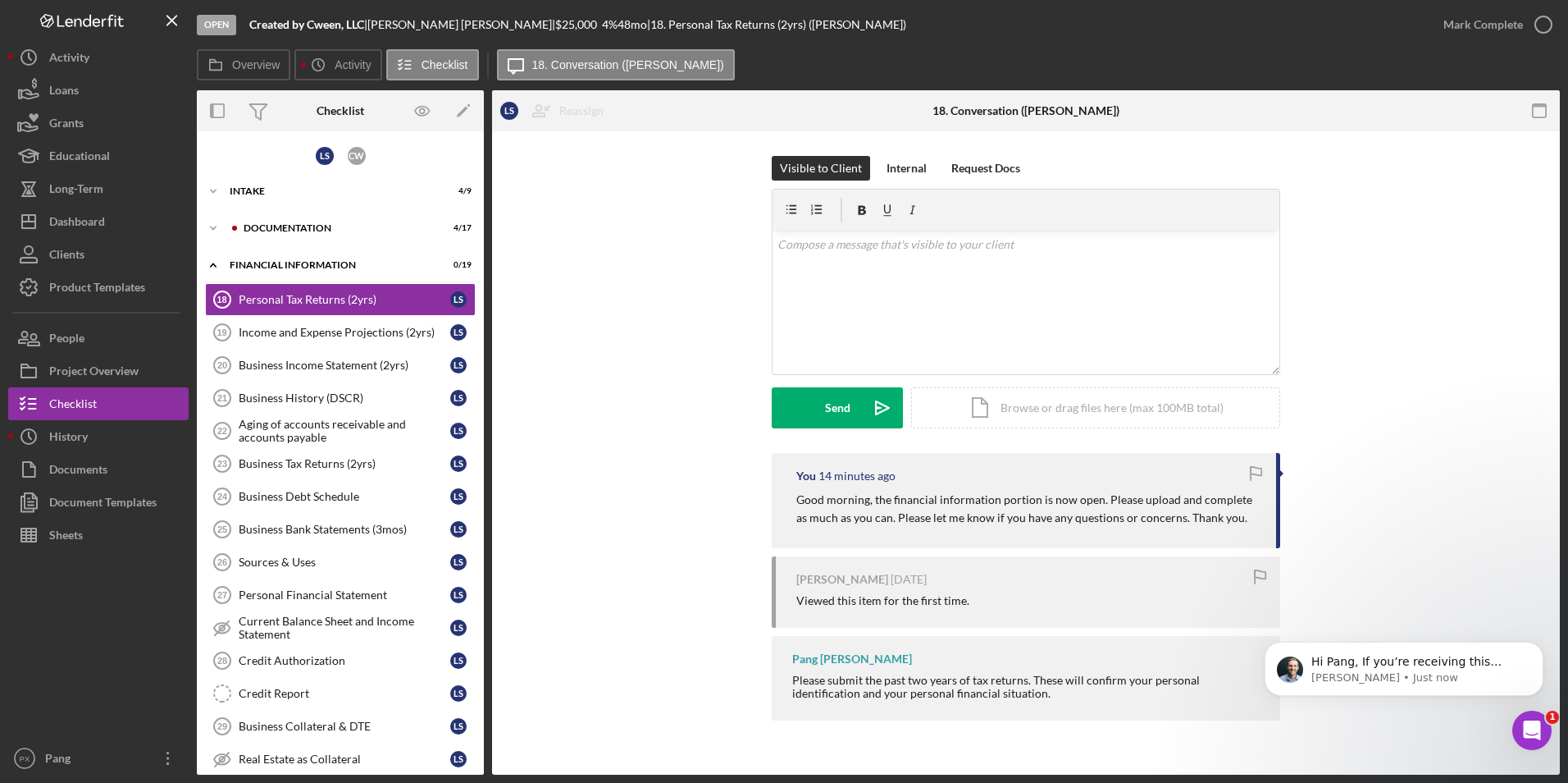
click at [301, 211] on div "L S C W Icon/Expander Intake 4 / 9 Icon/Expander Documentation 4 / 17 Icon/Expa…" at bounding box center [340, 582] width 287 height 886
click at [279, 231] on div "Documentation" at bounding box center [353, 227] width 220 height 9
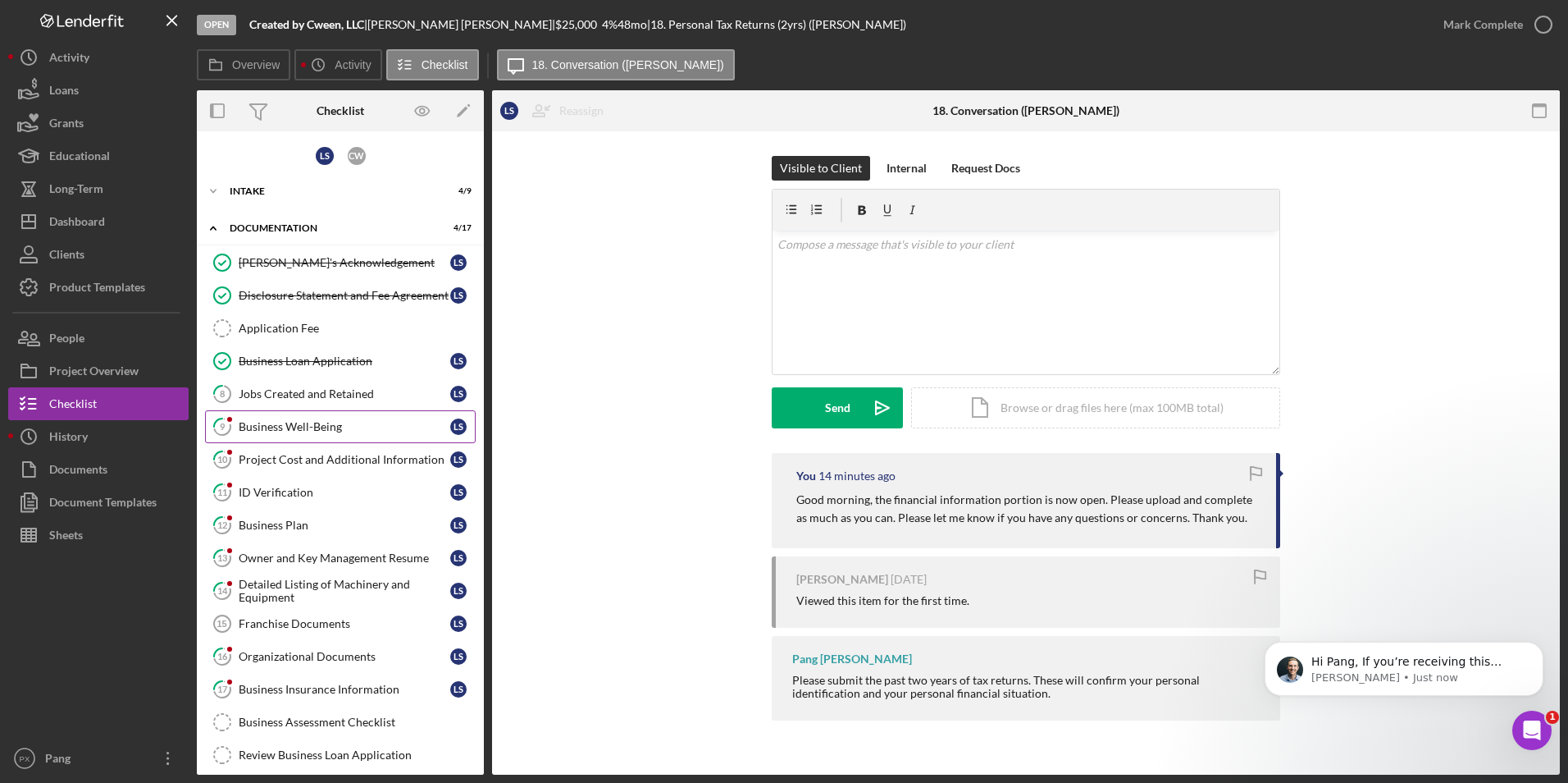
click at [314, 435] on link "9 Business Well-Being L S" at bounding box center [340, 426] width 270 height 33
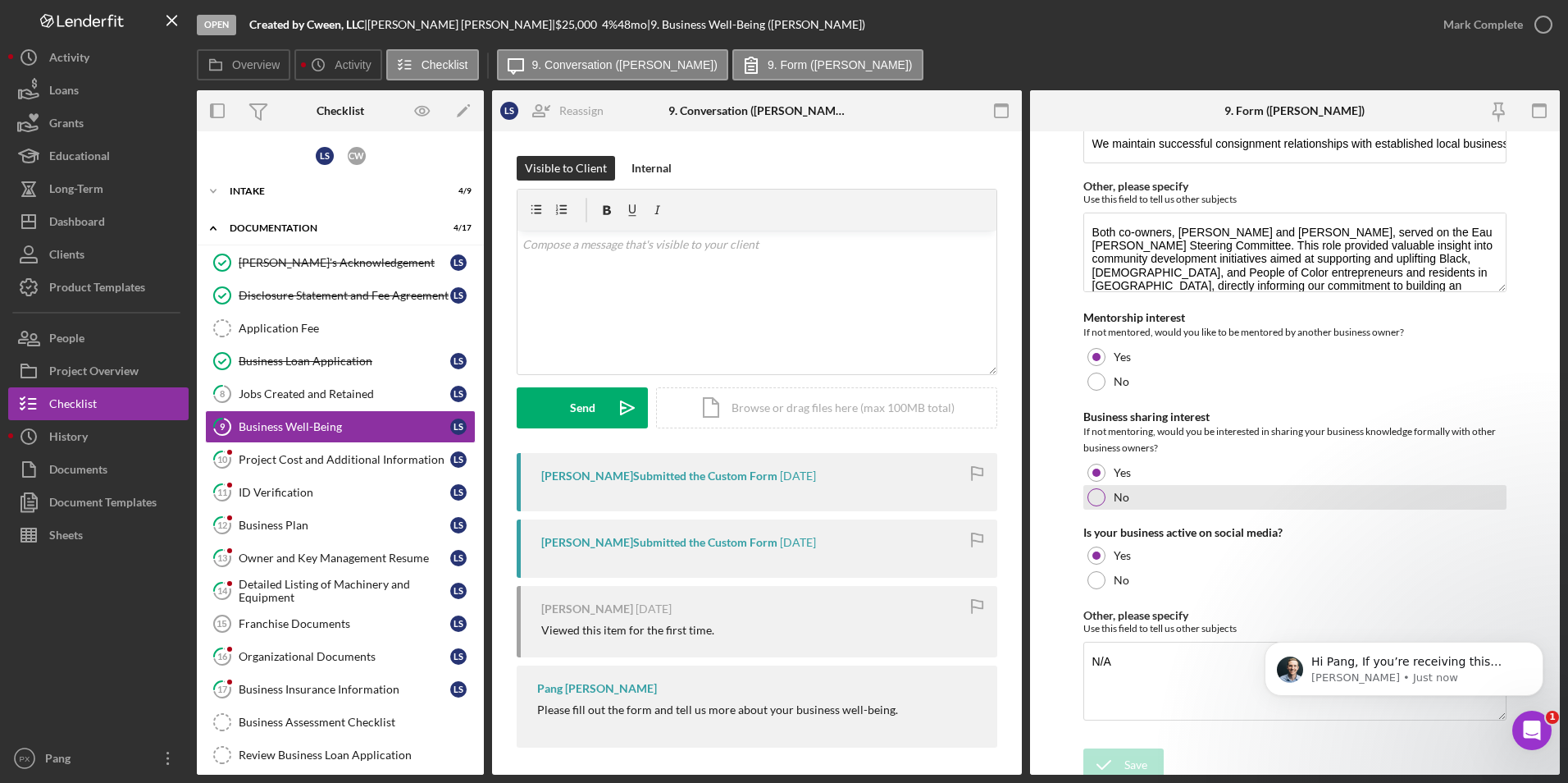
scroll to position [3137, 0]
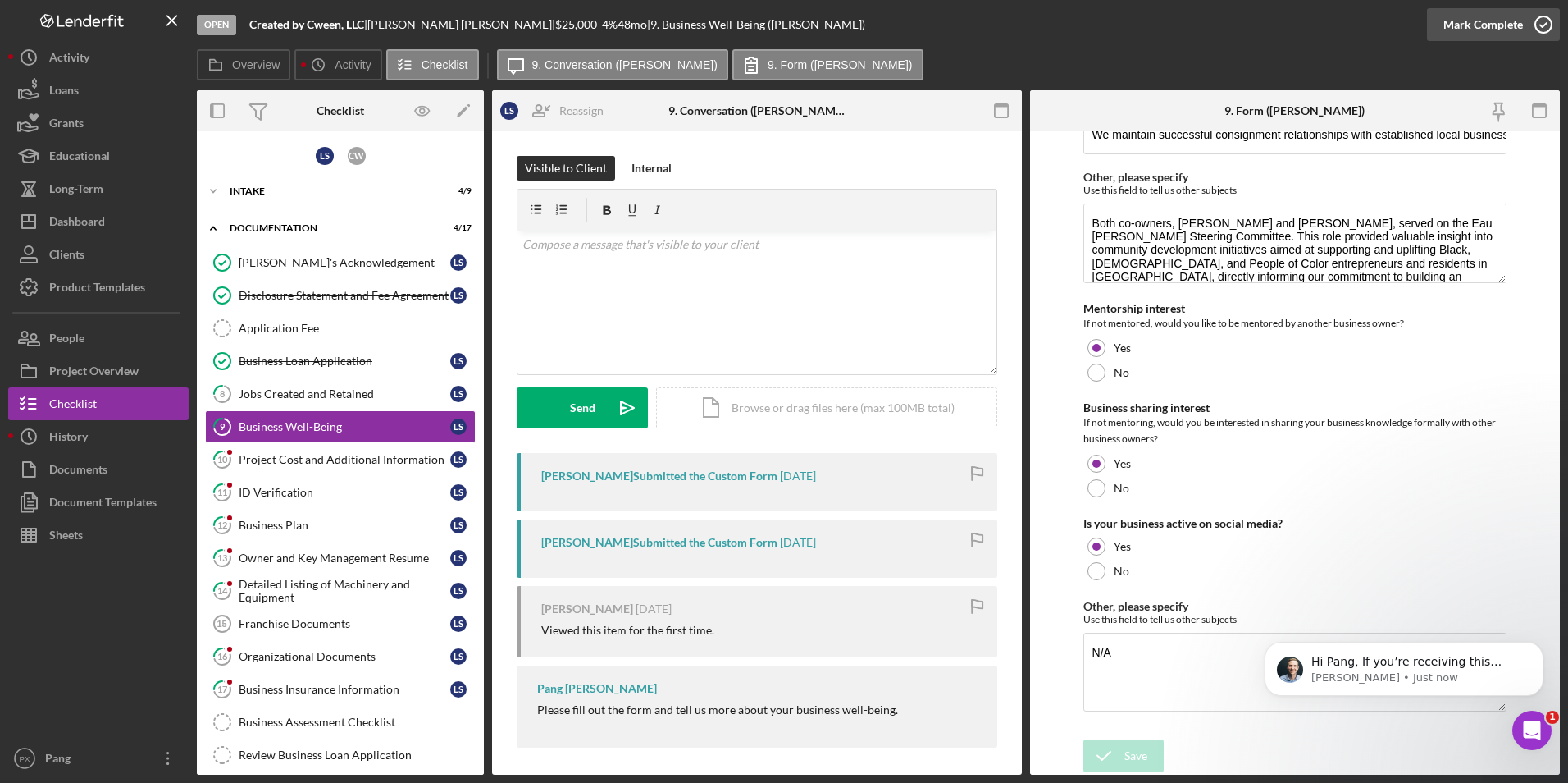
click at [1540, 27] on icon "button" at bounding box center [1544, 25] width 41 height 41
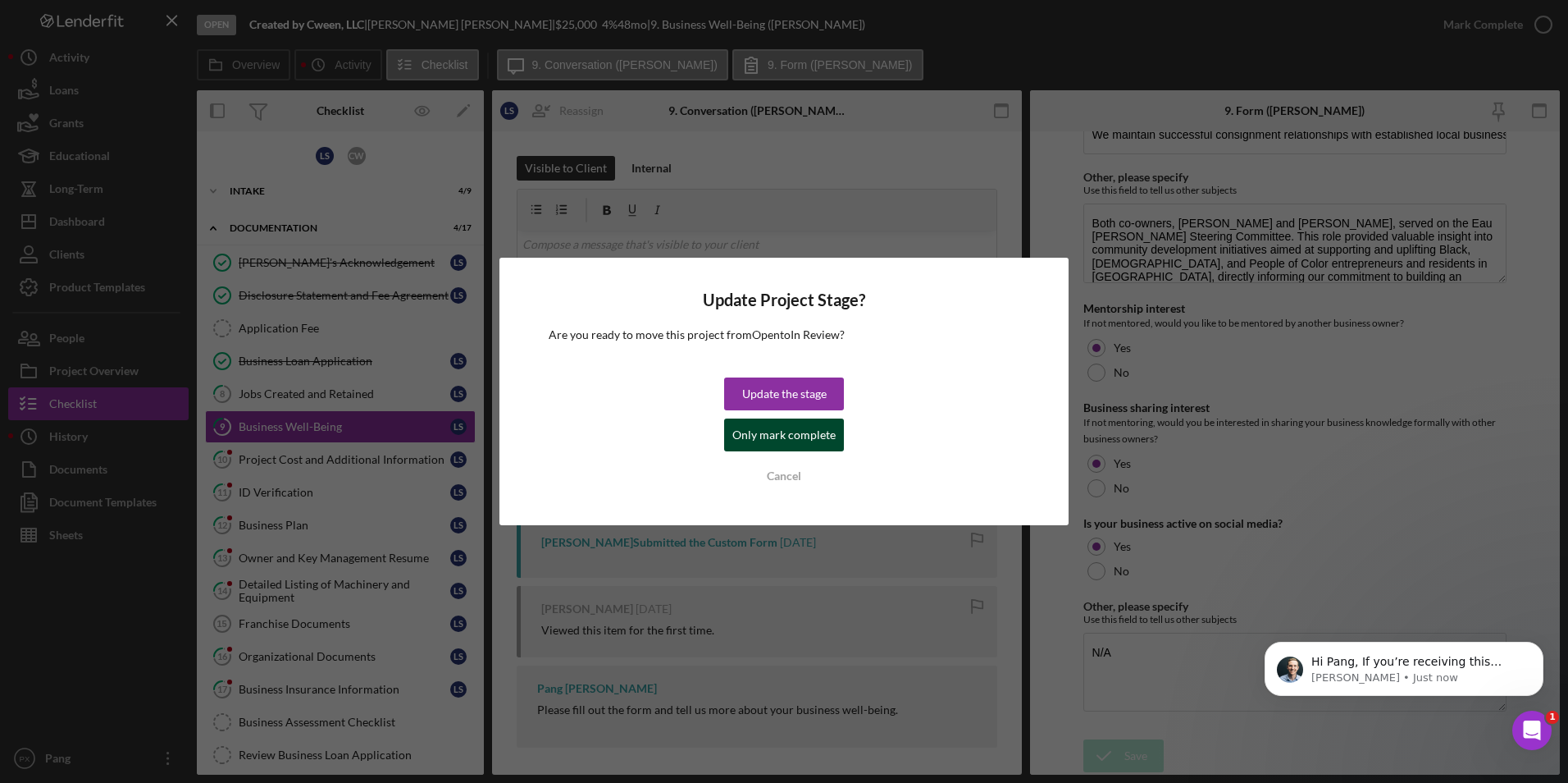
click at [790, 439] on div "Only mark complete" at bounding box center [784, 435] width 103 height 33
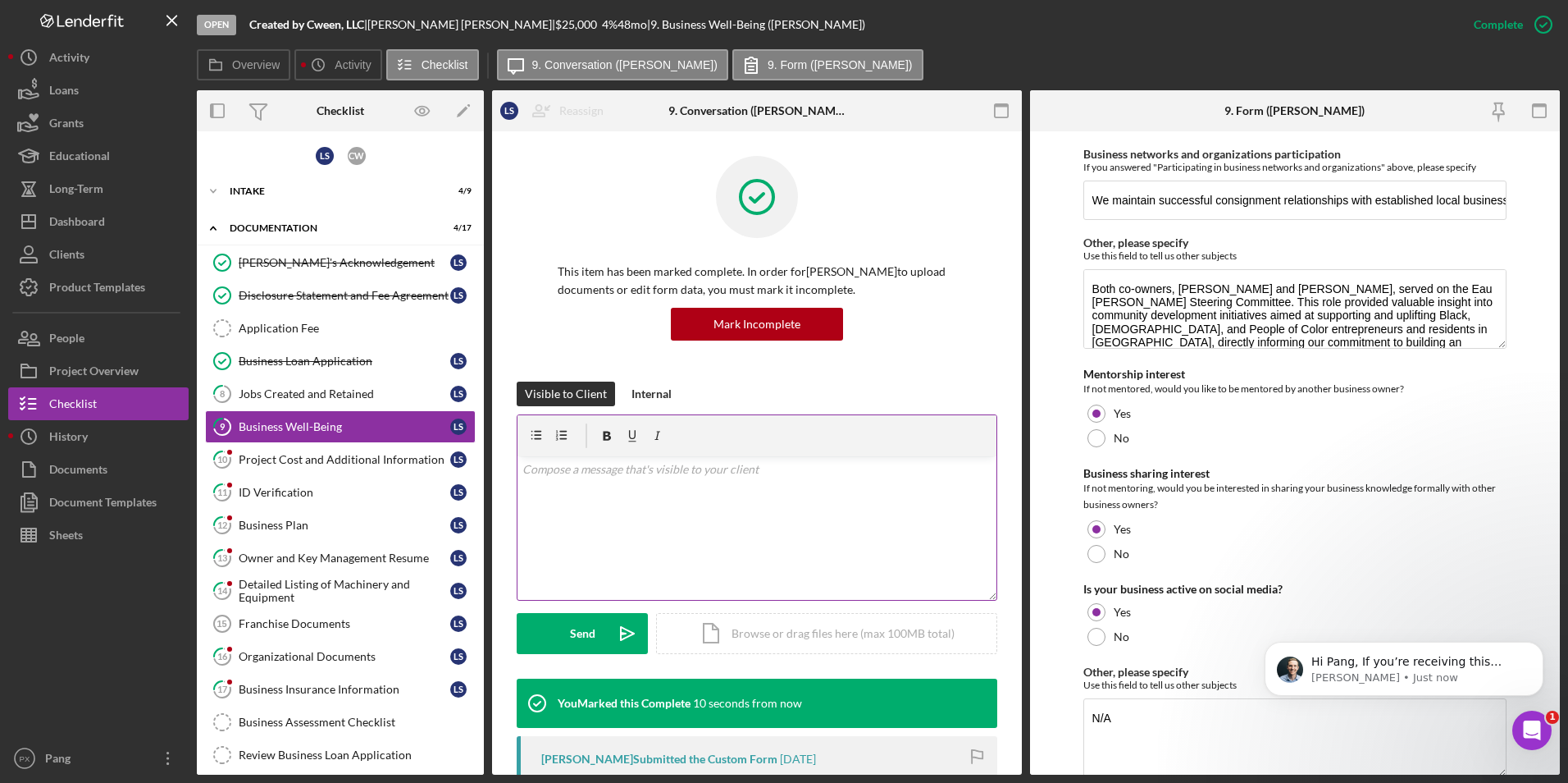
scroll to position [3203, 0]
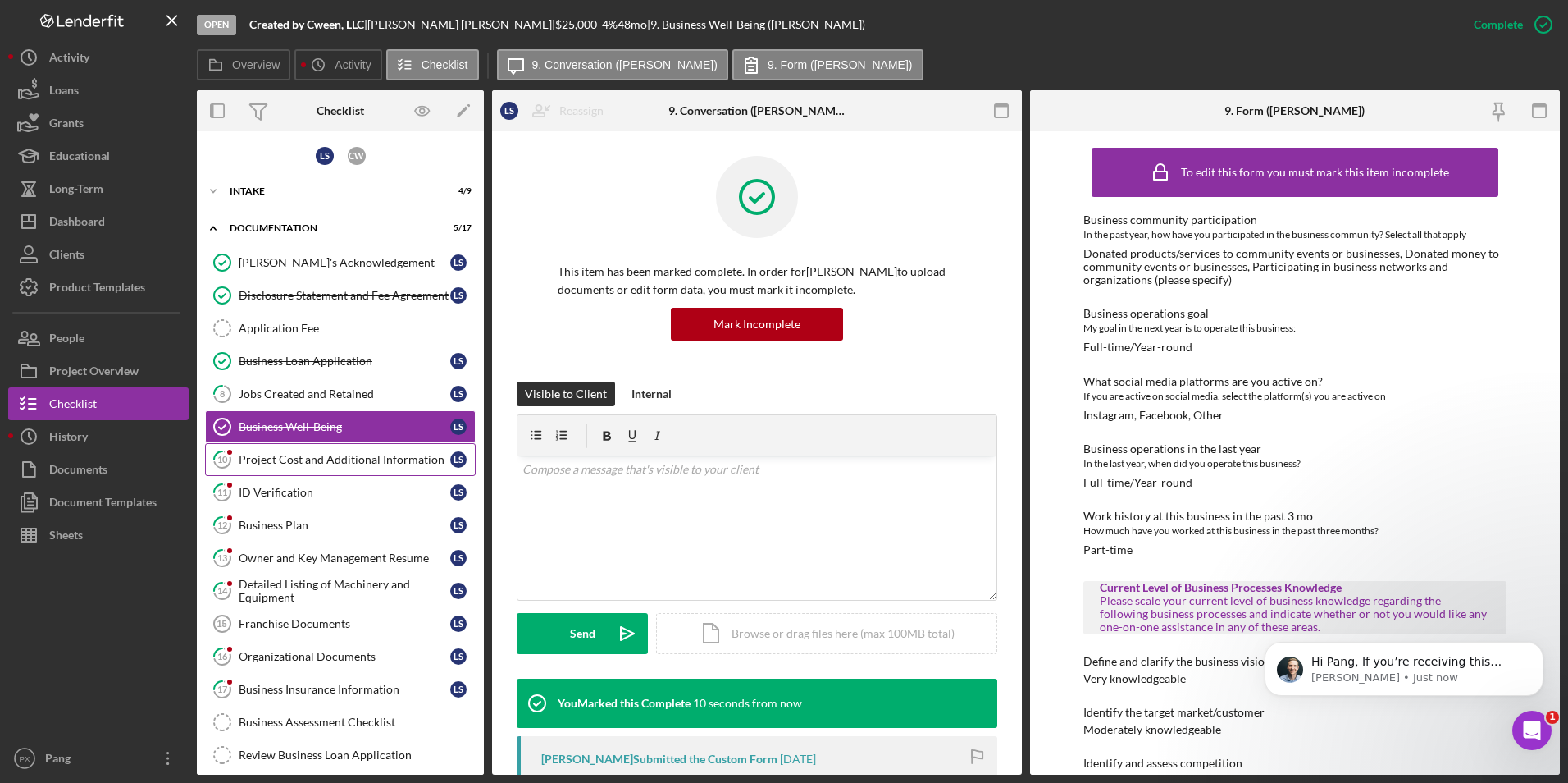
click at [320, 468] on link "10 Project Cost and Additional Information L S" at bounding box center [340, 459] width 270 height 33
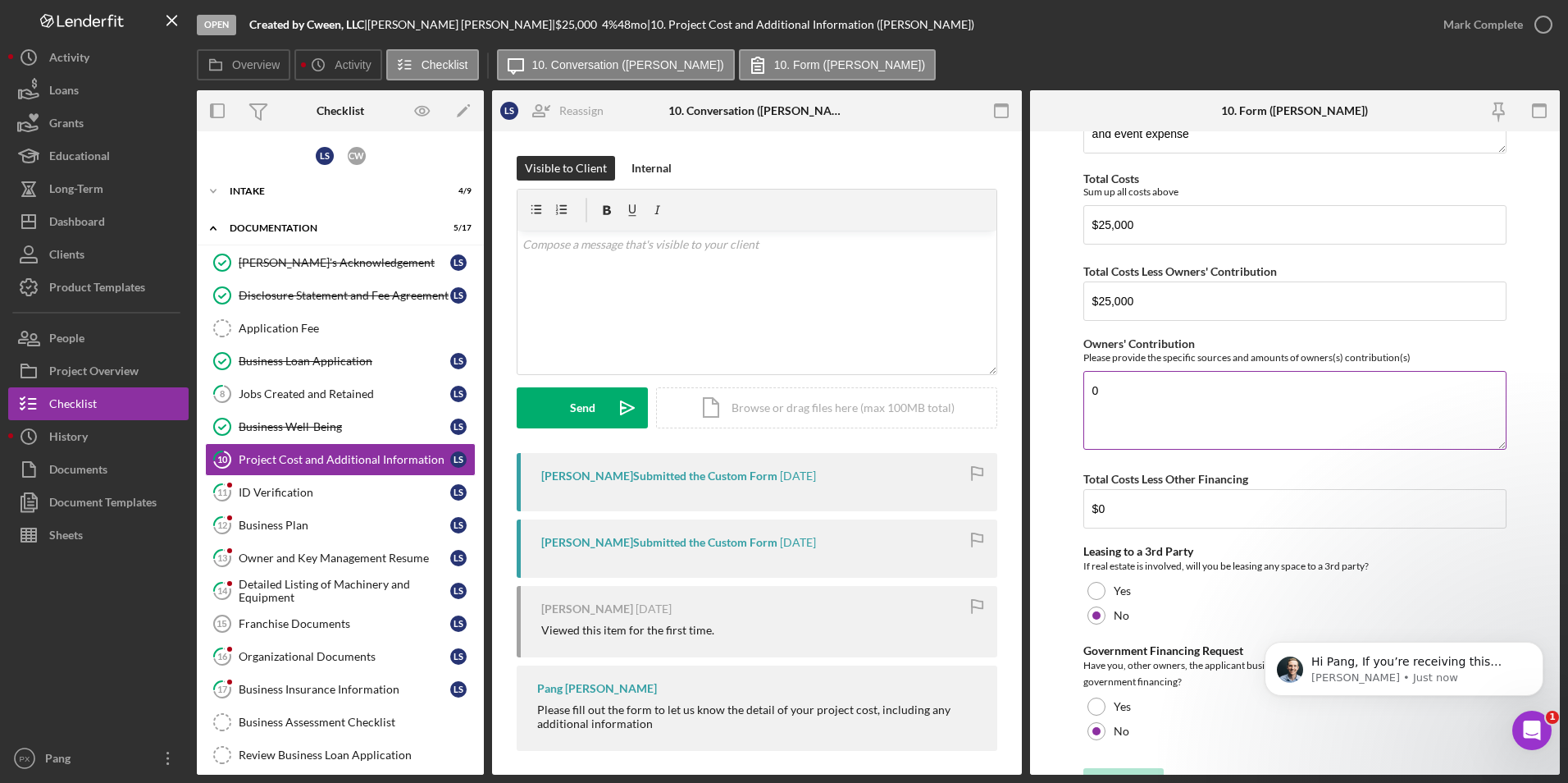
scroll to position [521, 0]
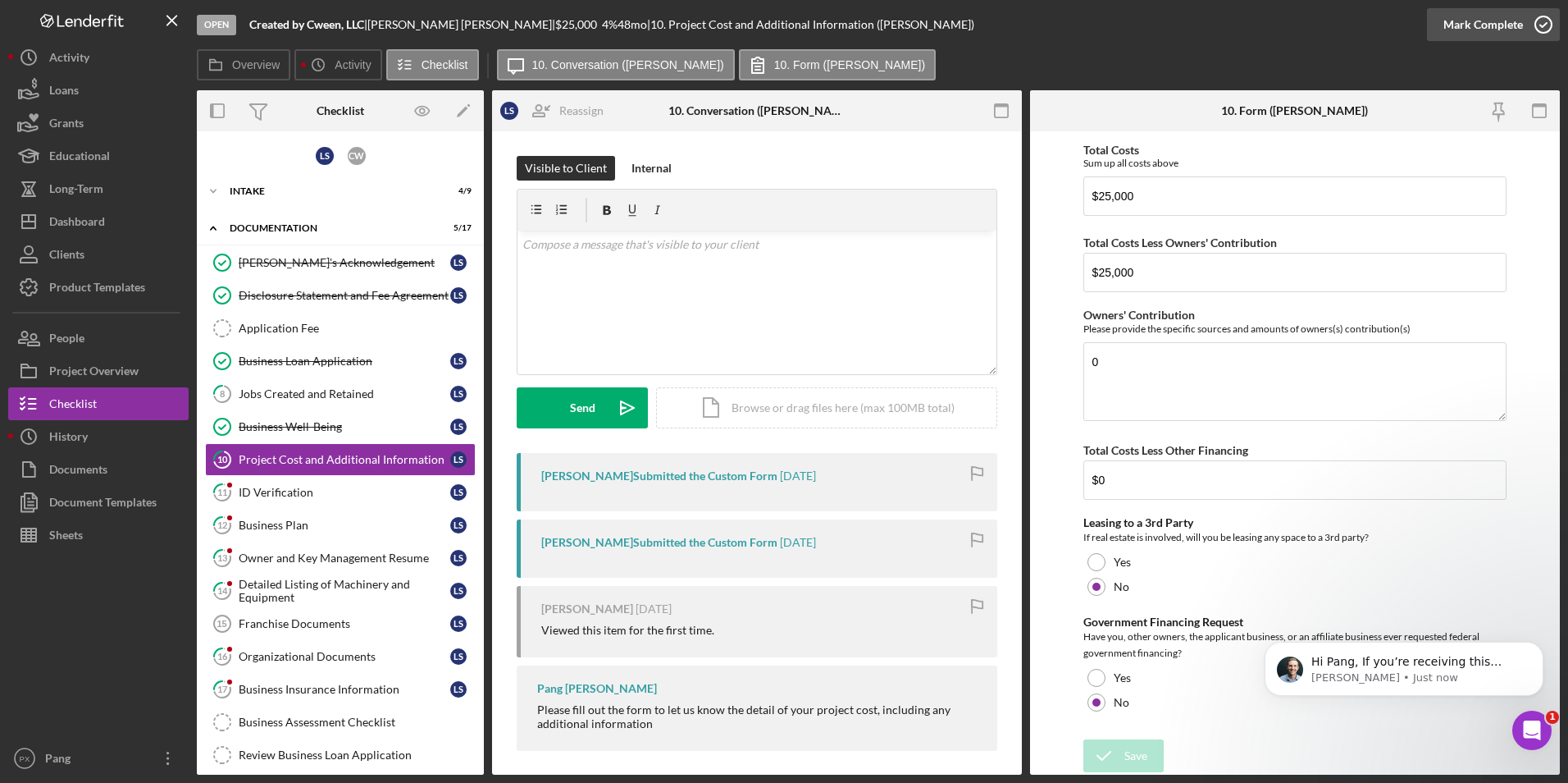
click at [1546, 16] on icon "button" at bounding box center [1544, 25] width 41 height 41
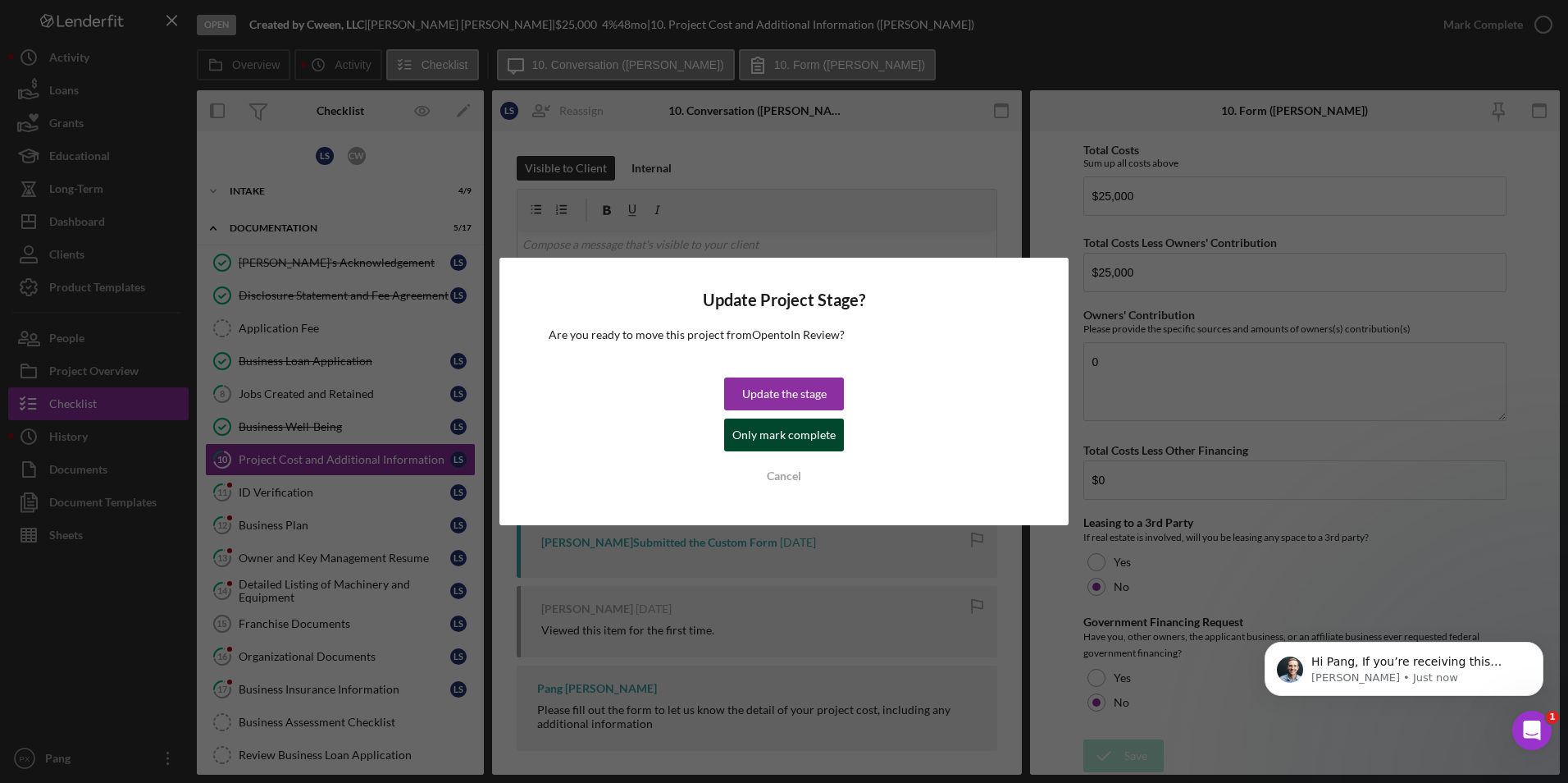
click at [763, 432] on div "Only mark complete" at bounding box center [784, 435] width 103 height 33
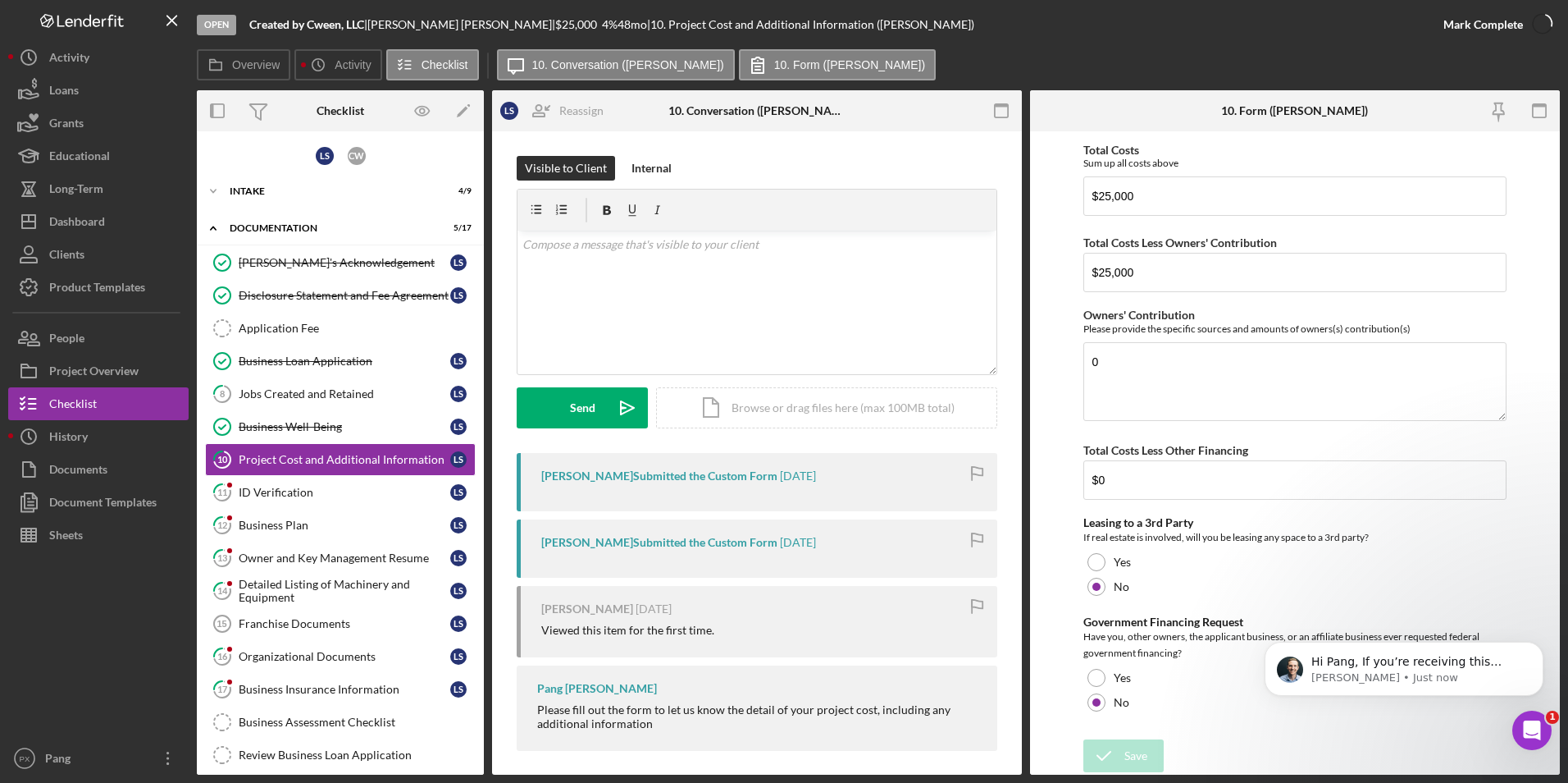
scroll to position [587, 0]
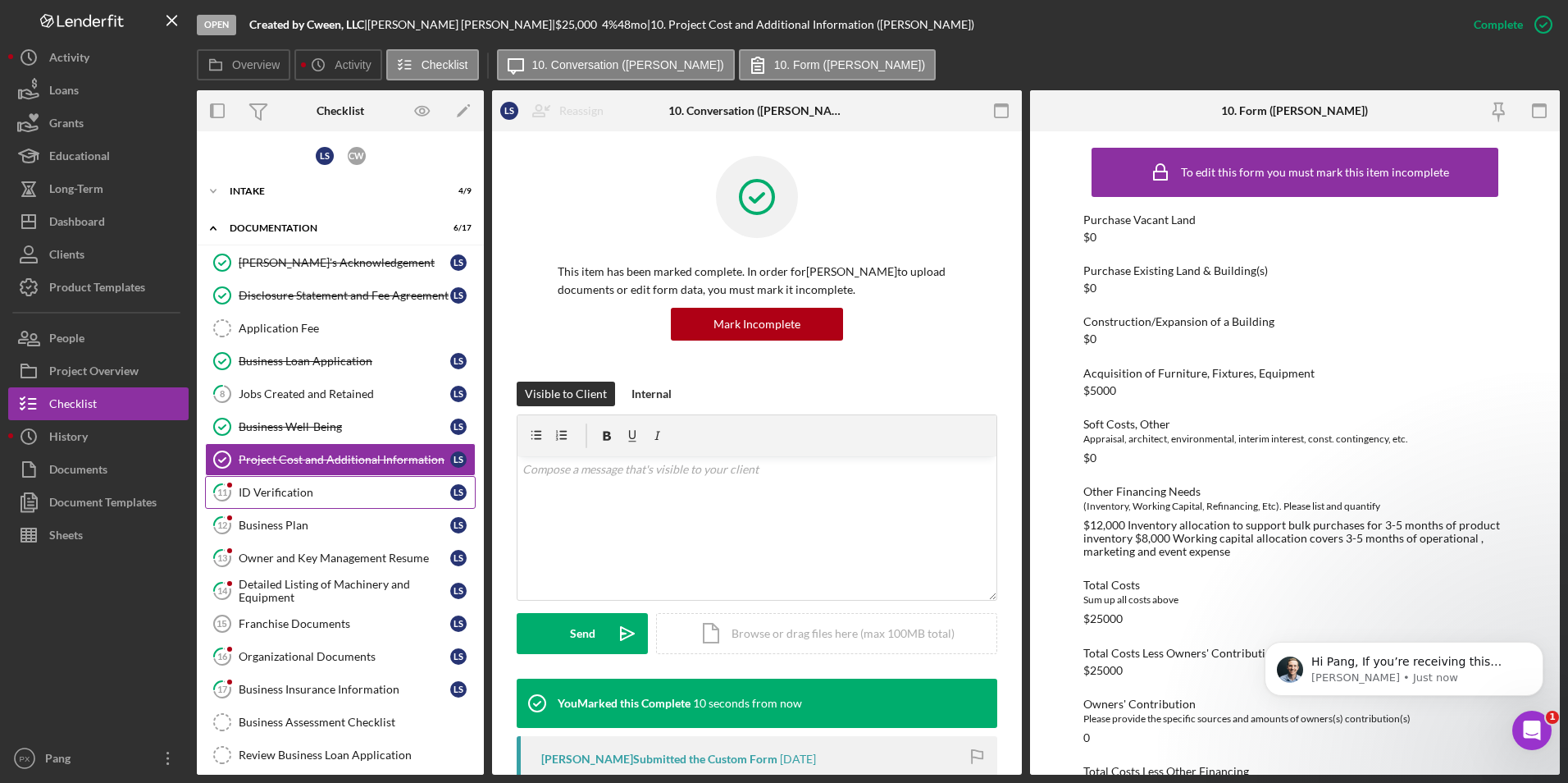
click at [298, 482] on link "11 ID Verification L S" at bounding box center [340, 493] width 270 height 33
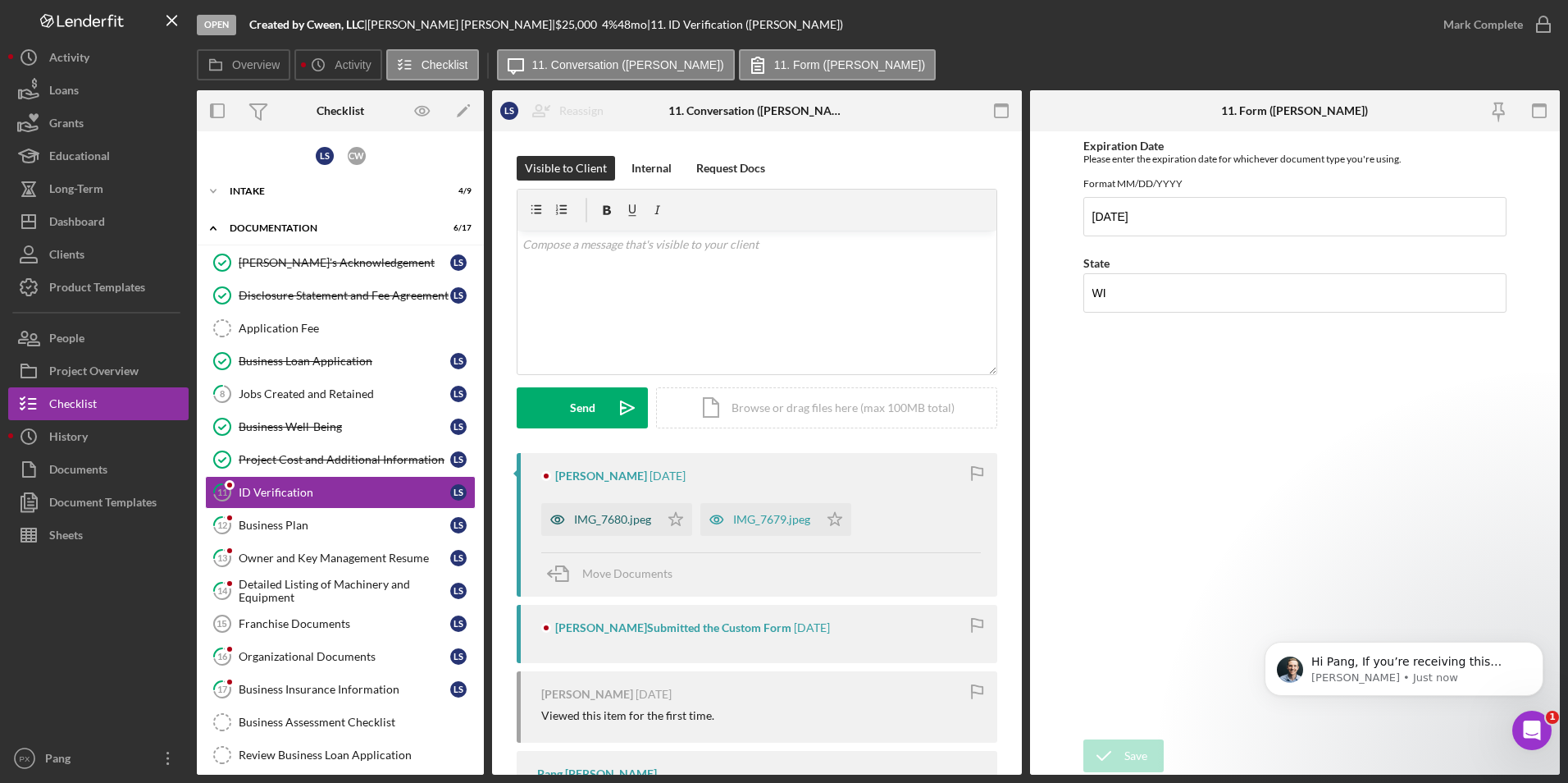
click at [626, 513] on div "IMG_7680.jpeg" at bounding box center [613, 519] width 77 height 13
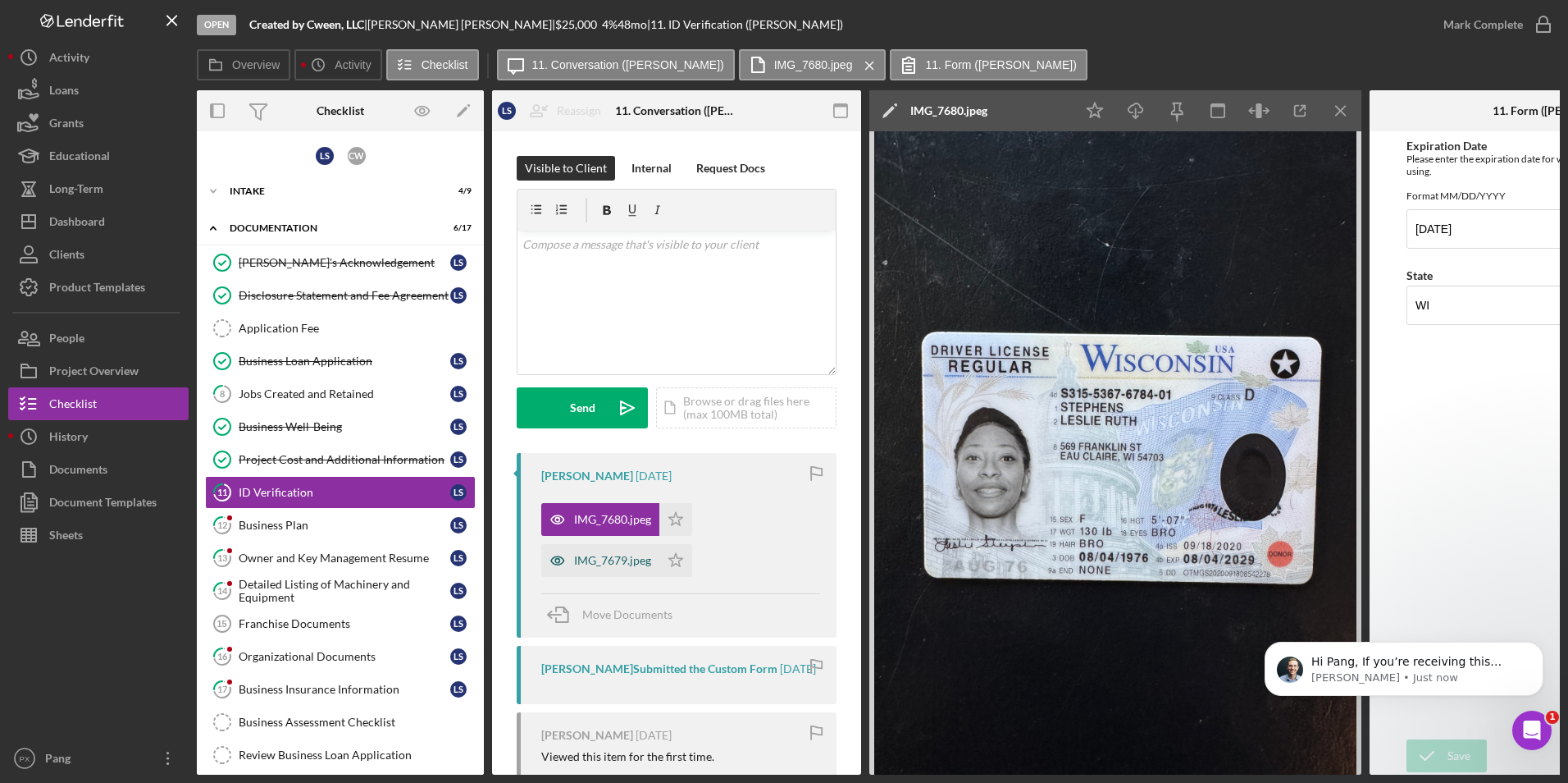
click at [609, 559] on div "IMG_7679.jpeg" at bounding box center [613, 560] width 77 height 13
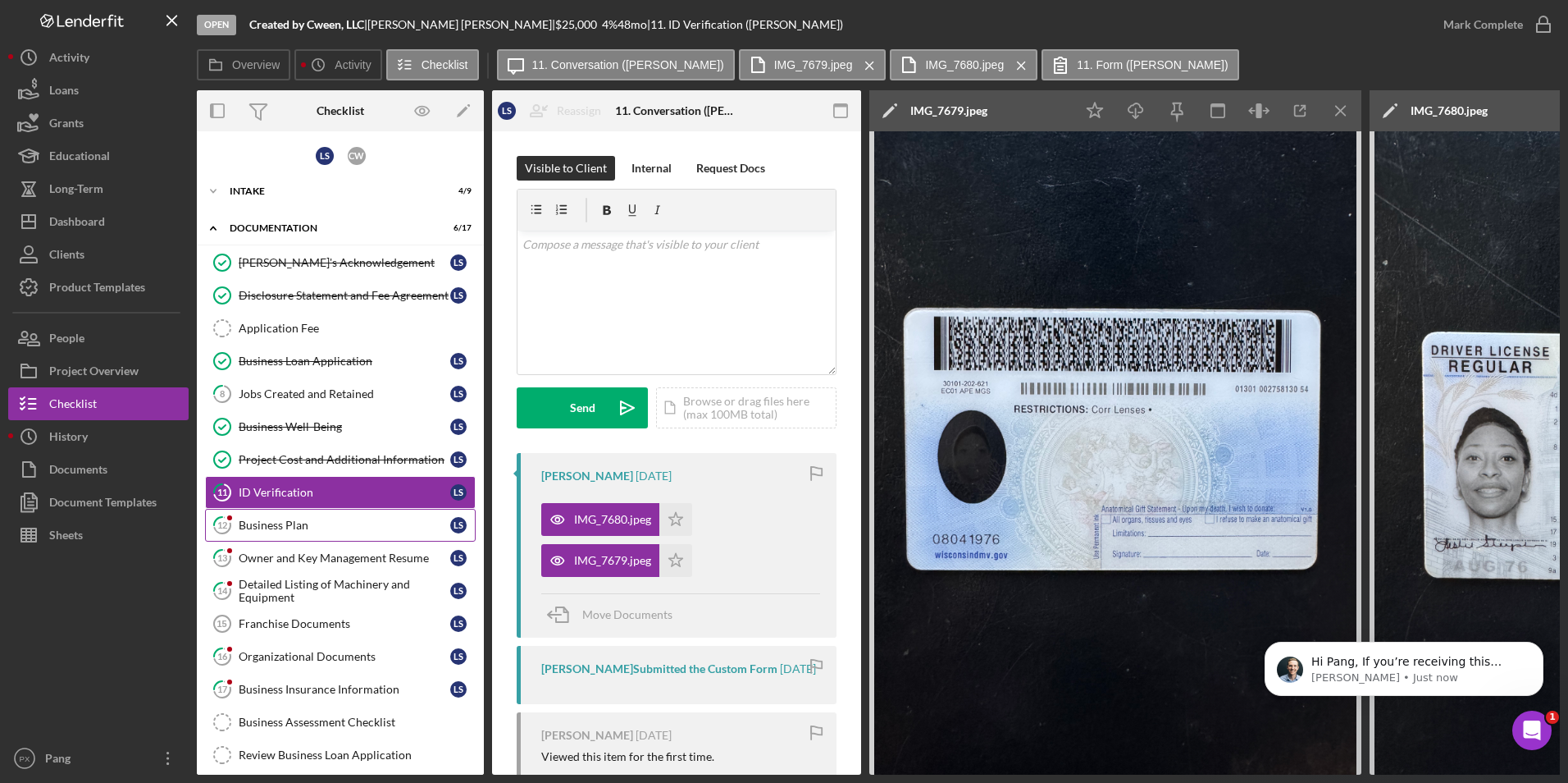
click at [312, 531] on div "Business Plan" at bounding box center [344, 525] width 212 height 13
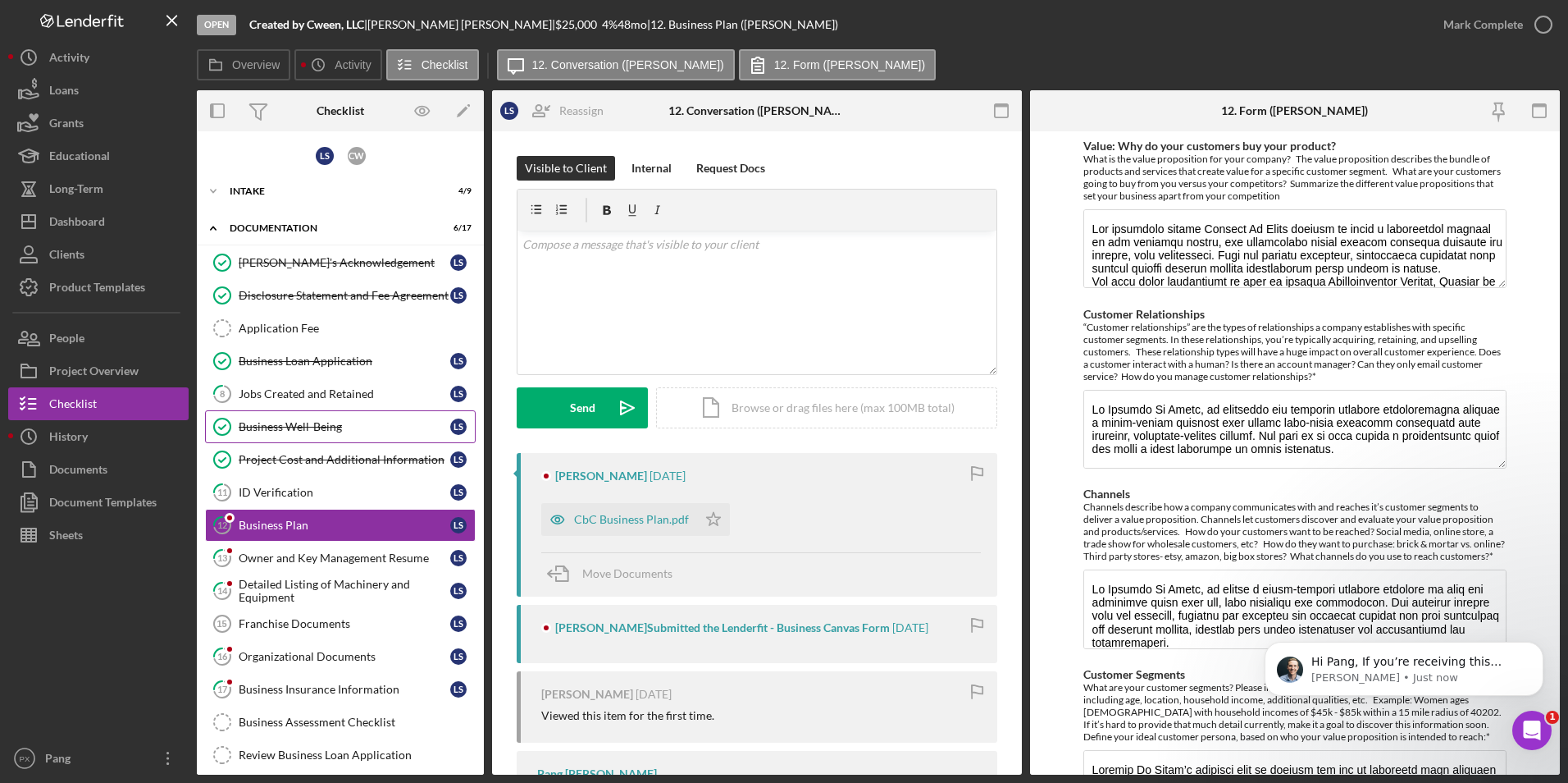
click at [283, 428] on div "Business Well-Being" at bounding box center [344, 426] width 212 height 13
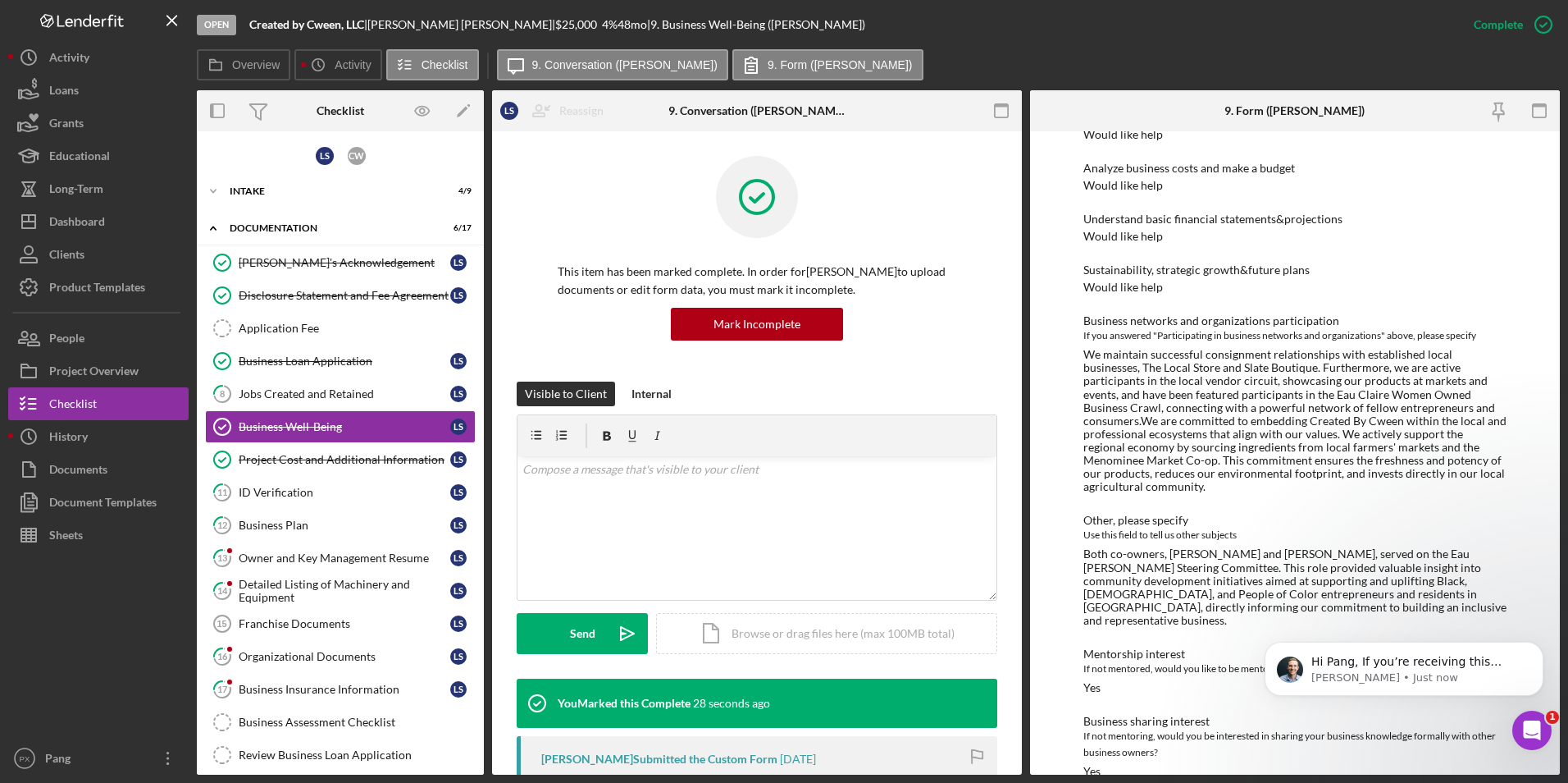
scroll to position [920, 0]
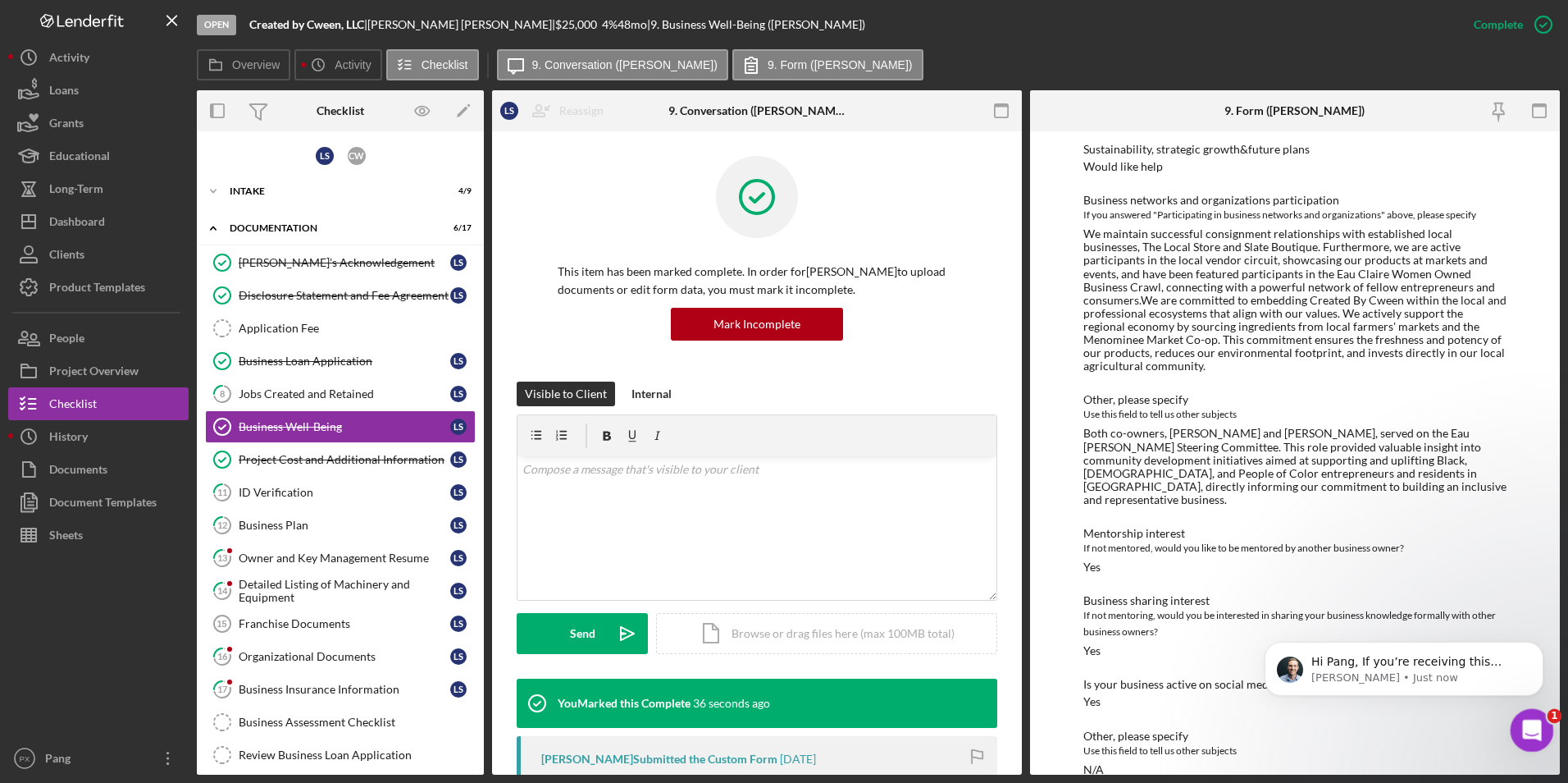
click at [1519, 732] on icon "Open Intercom Messenger" at bounding box center [1529, 728] width 27 height 27
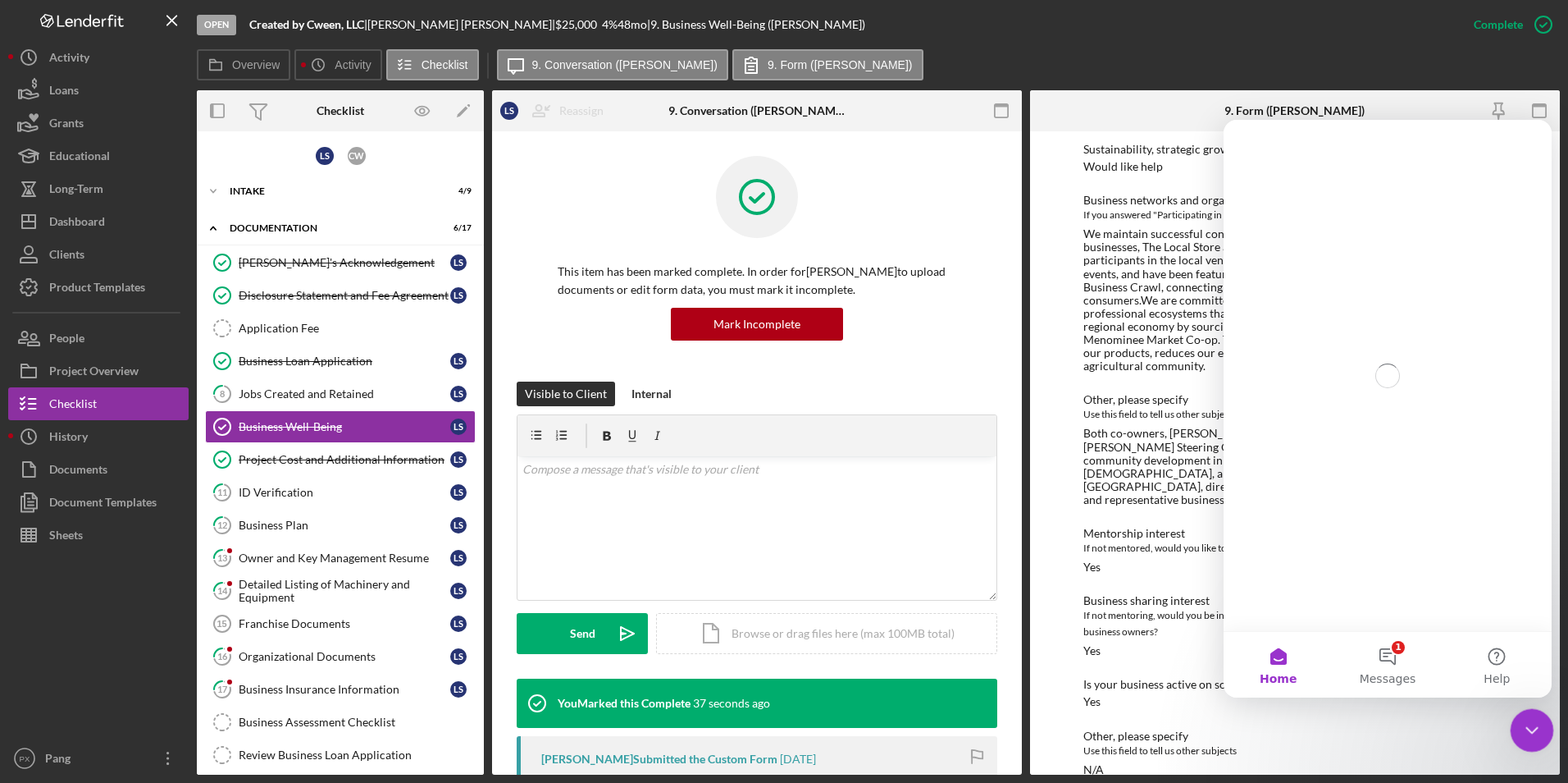
scroll to position [0, 0]
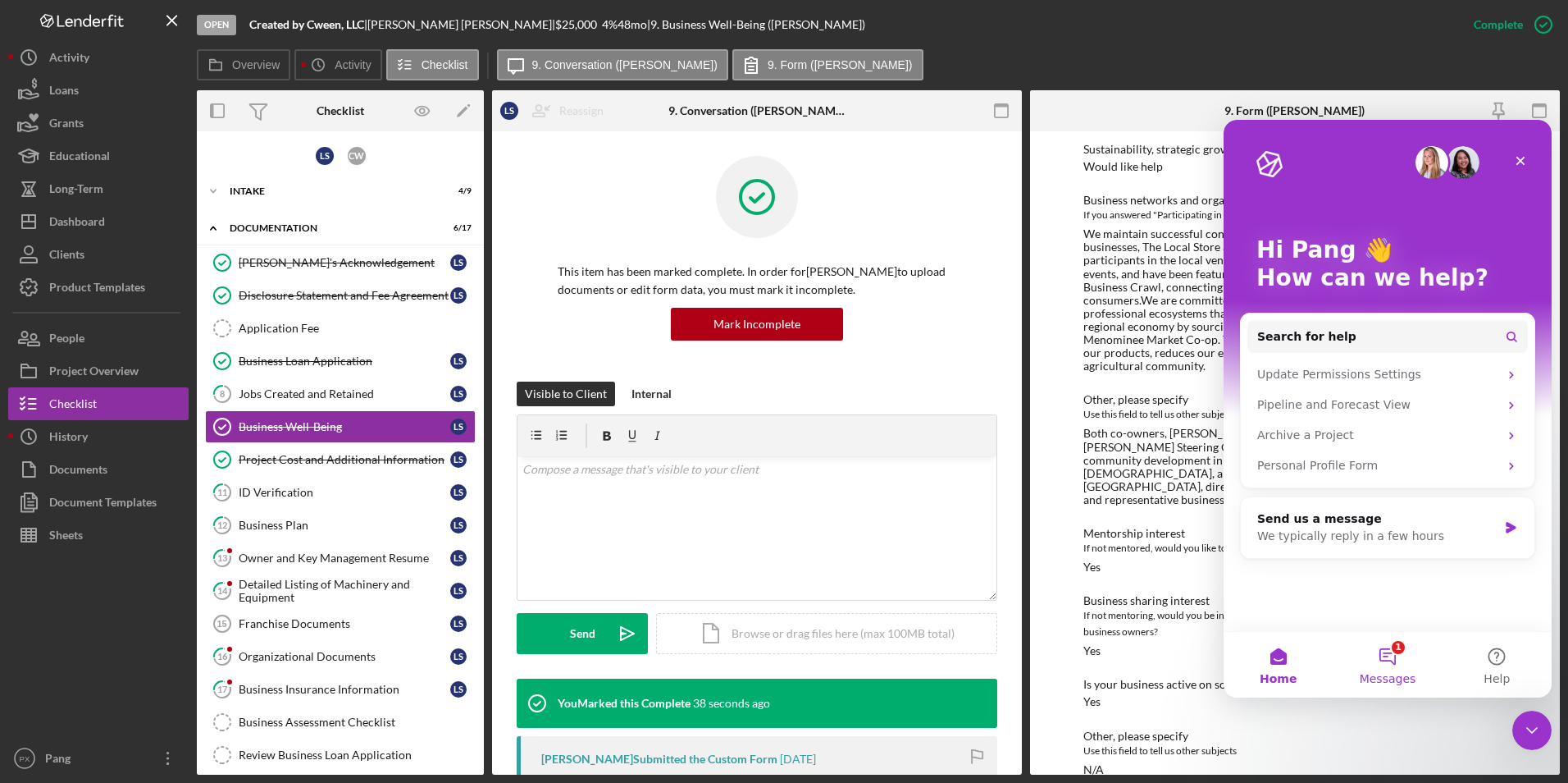
click at [1379, 664] on button "1 Messages" at bounding box center [1387, 665] width 109 height 65
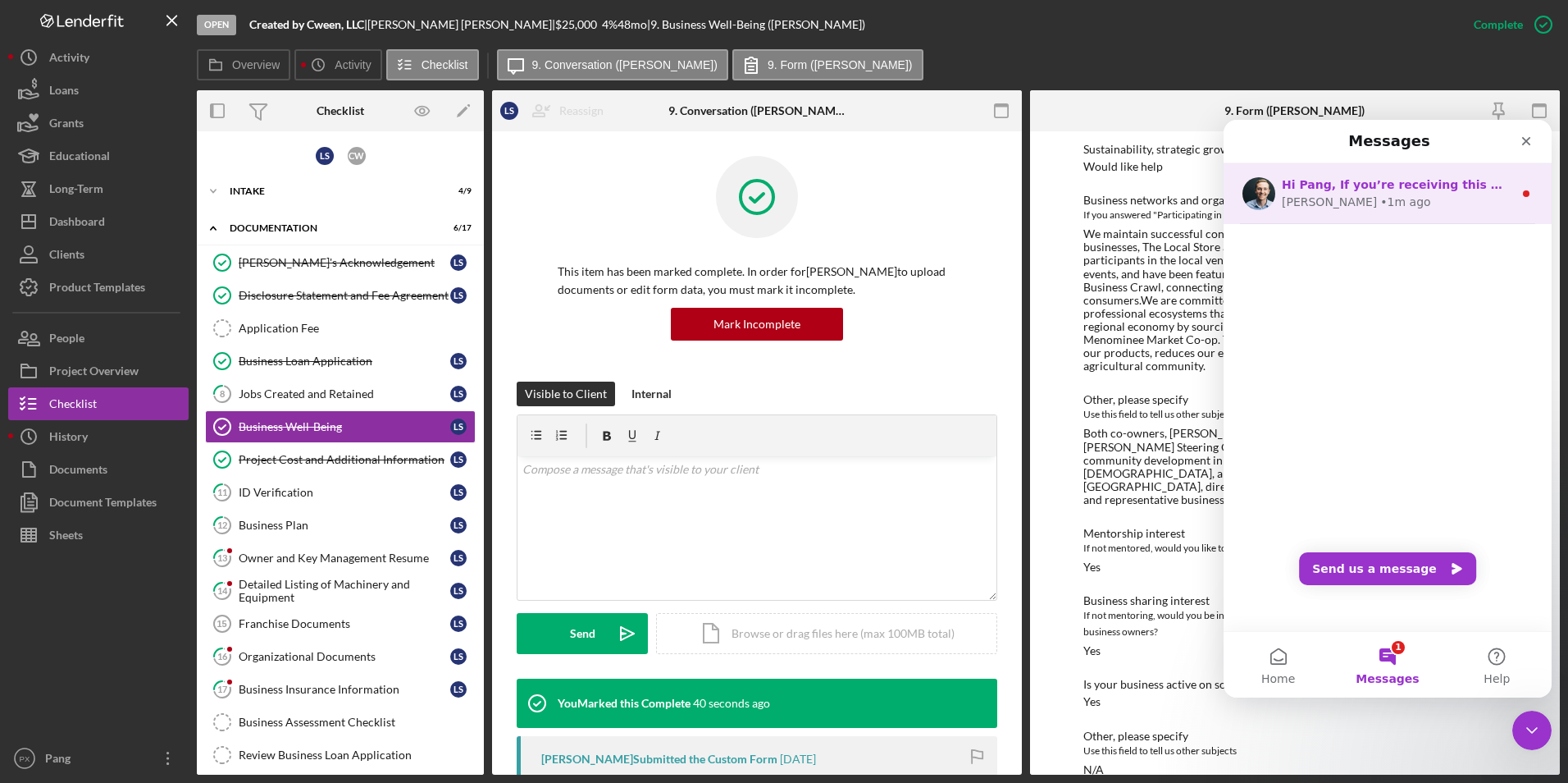
click at [1445, 196] on div "[PERSON_NAME] • 1m ago" at bounding box center [1398, 202] width 232 height 17
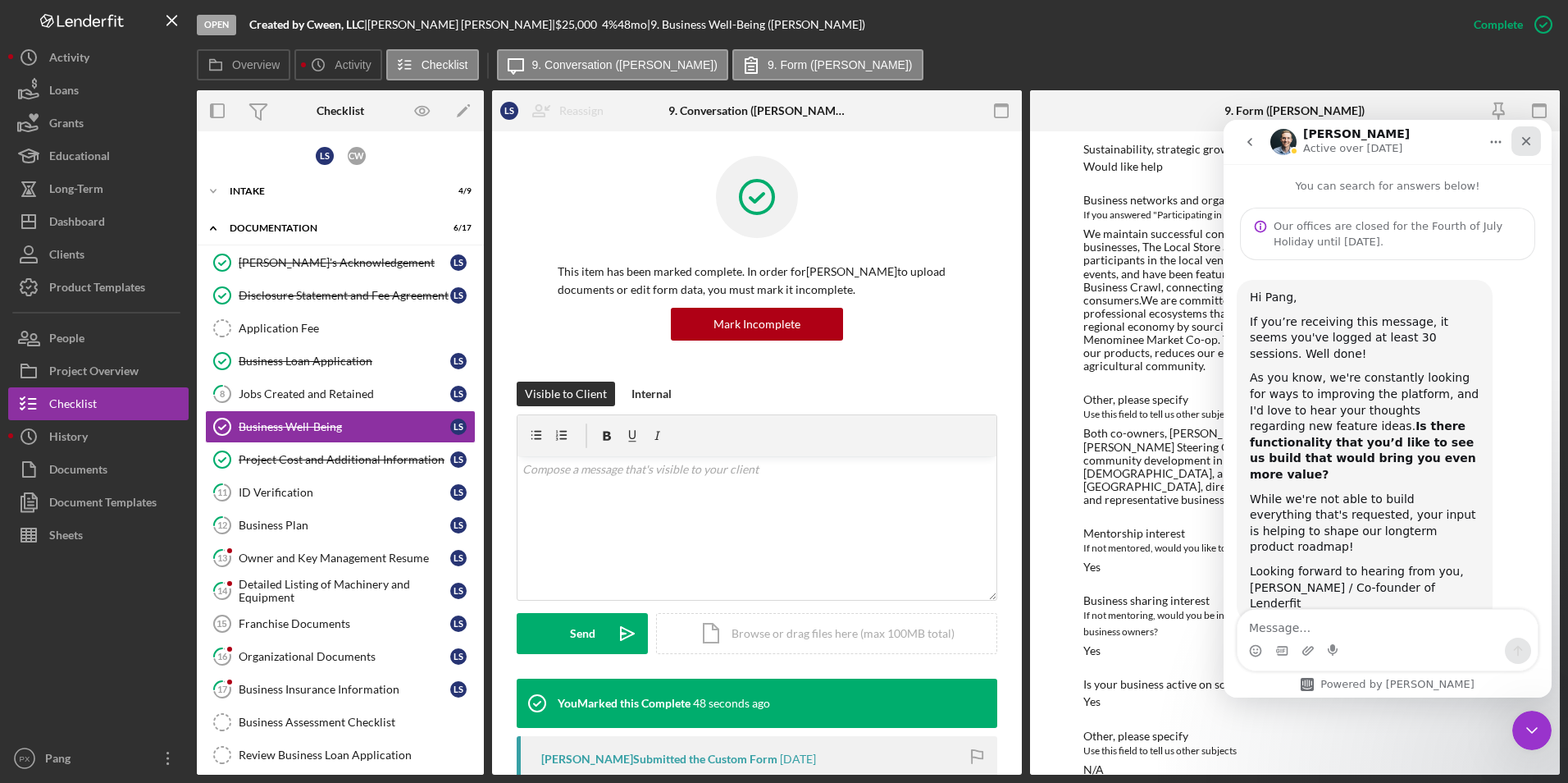
click at [1522, 148] on div "Close" at bounding box center [1527, 141] width 29 height 29
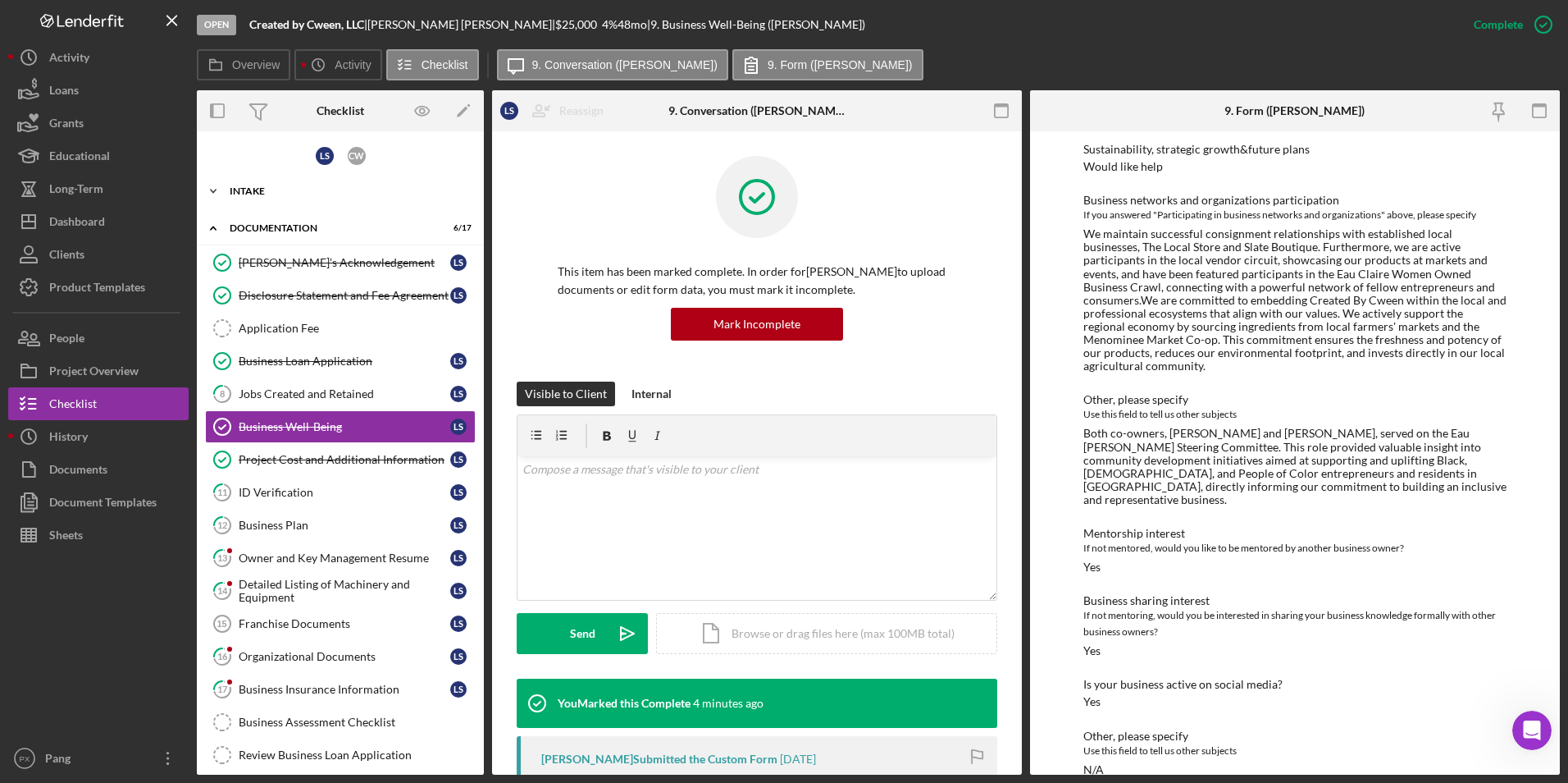
click at [261, 191] on div "Intake" at bounding box center [346, 190] width 233 height 9
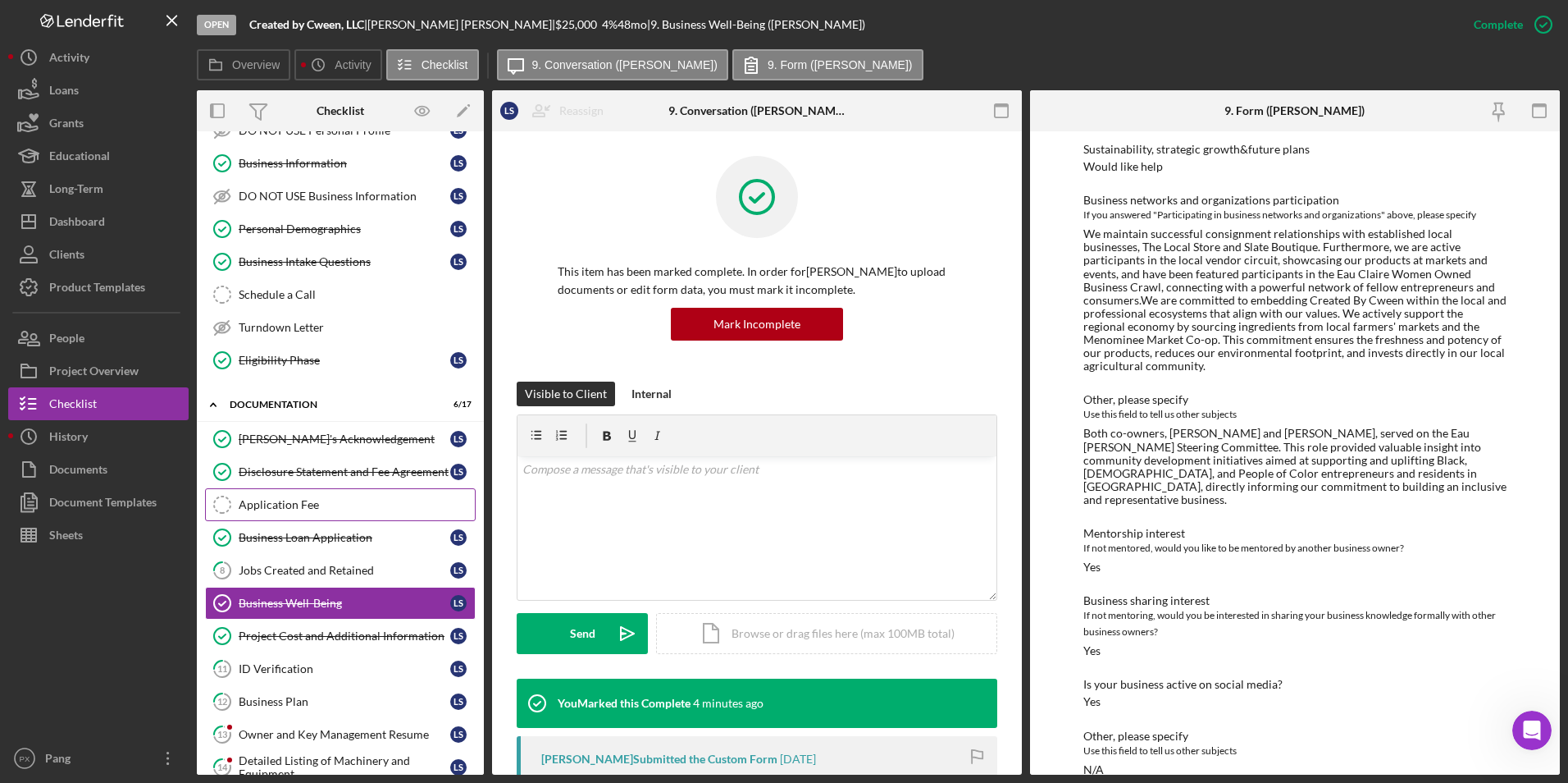
scroll to position [165, 0]
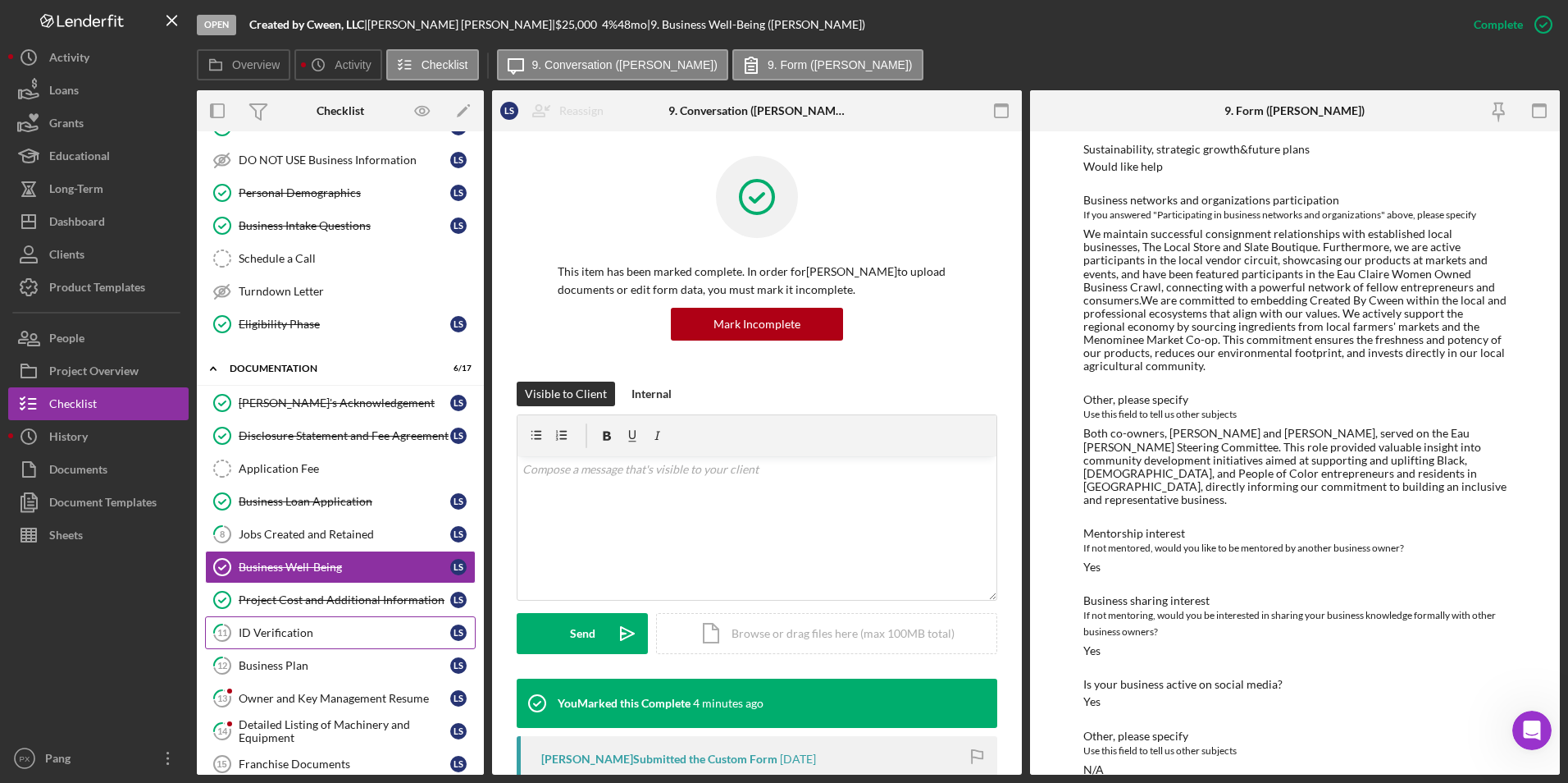
click at [320, 625] on link "11 ID Verification L S" at bounding box center [340, 632] width 270 height 33
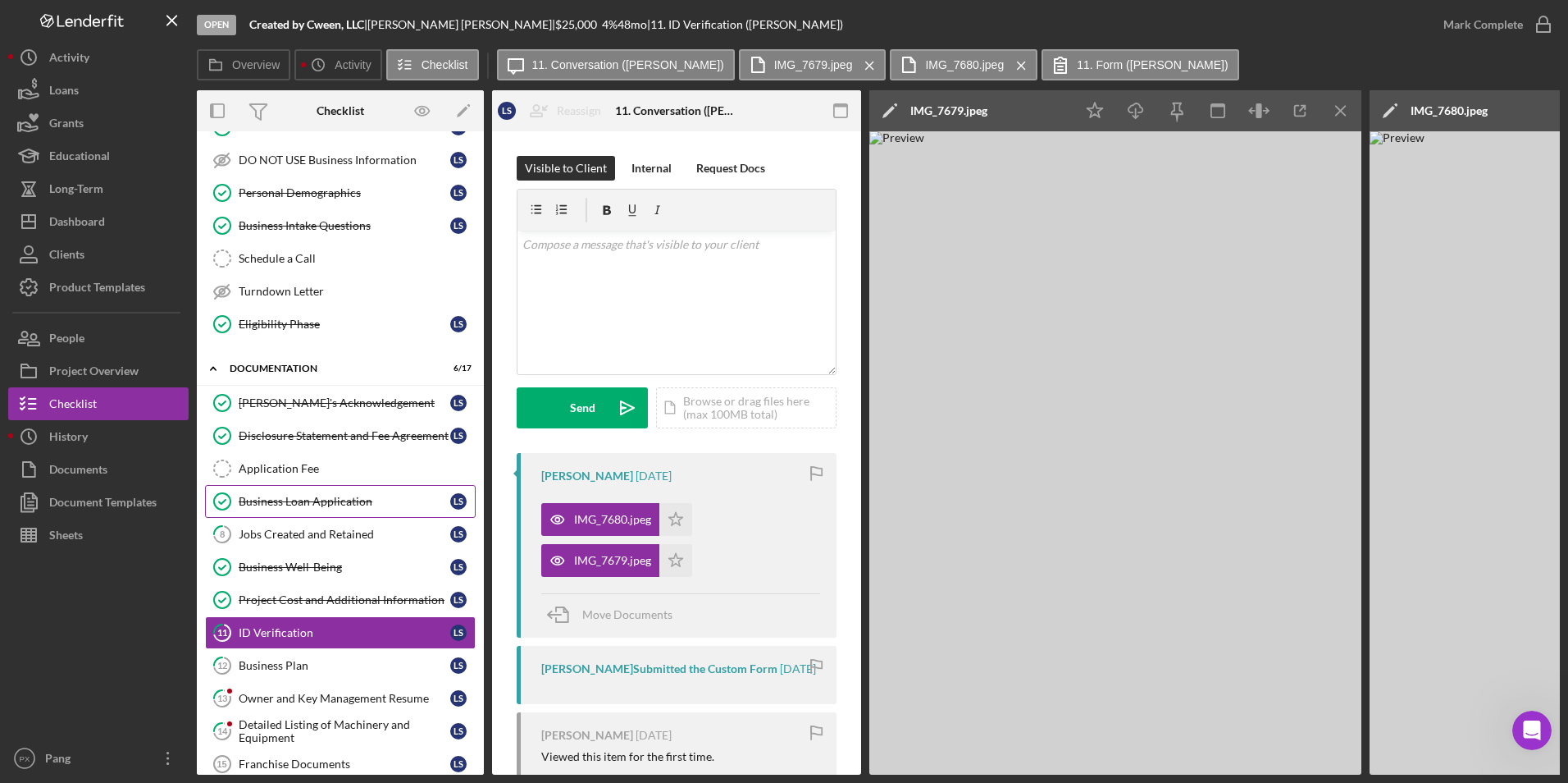
click at [267, 508] on div "Business Loan Application" at bounding box center [344, 500] width 212 height 13
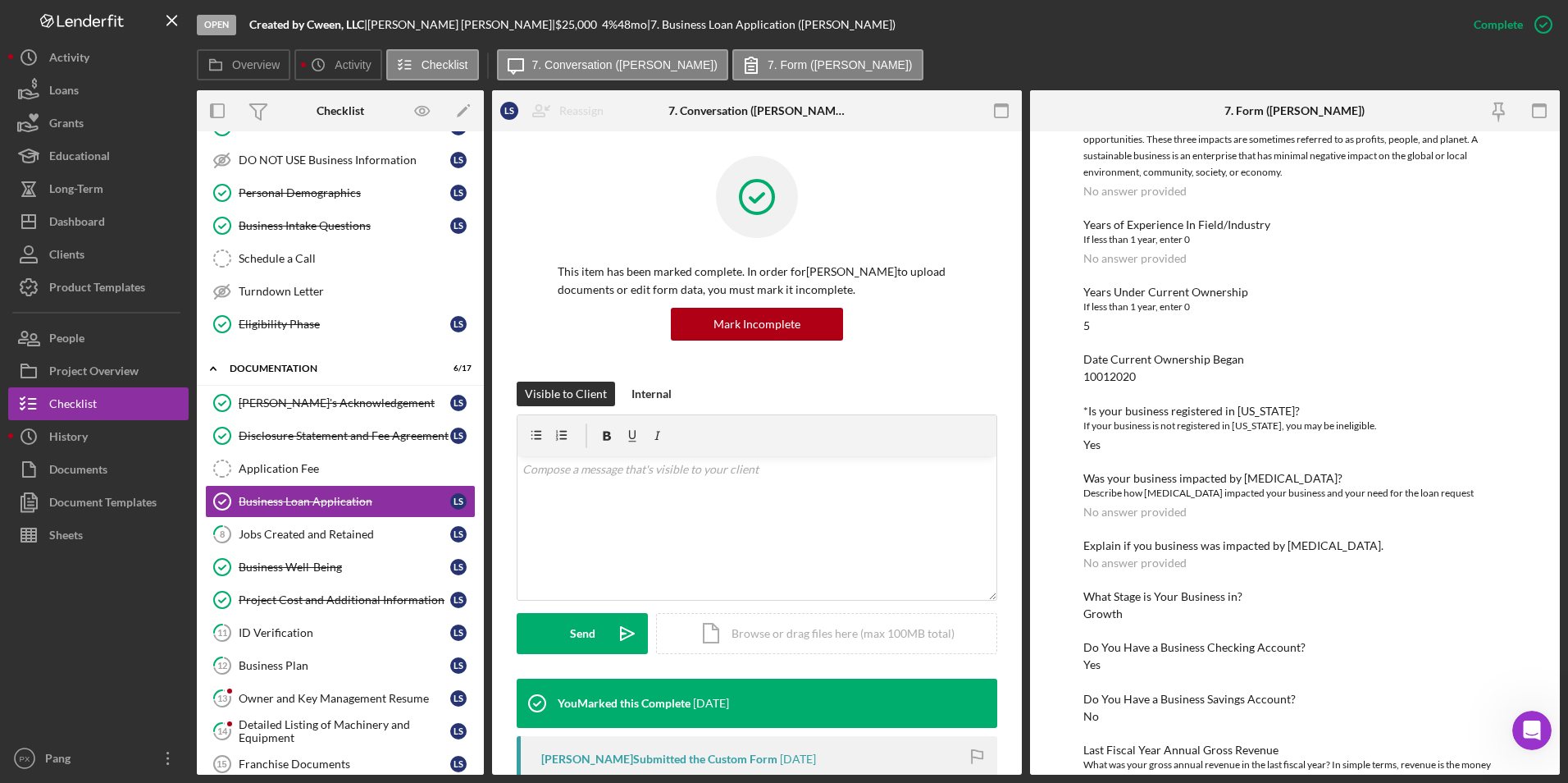
scroll to position [1313, 0]
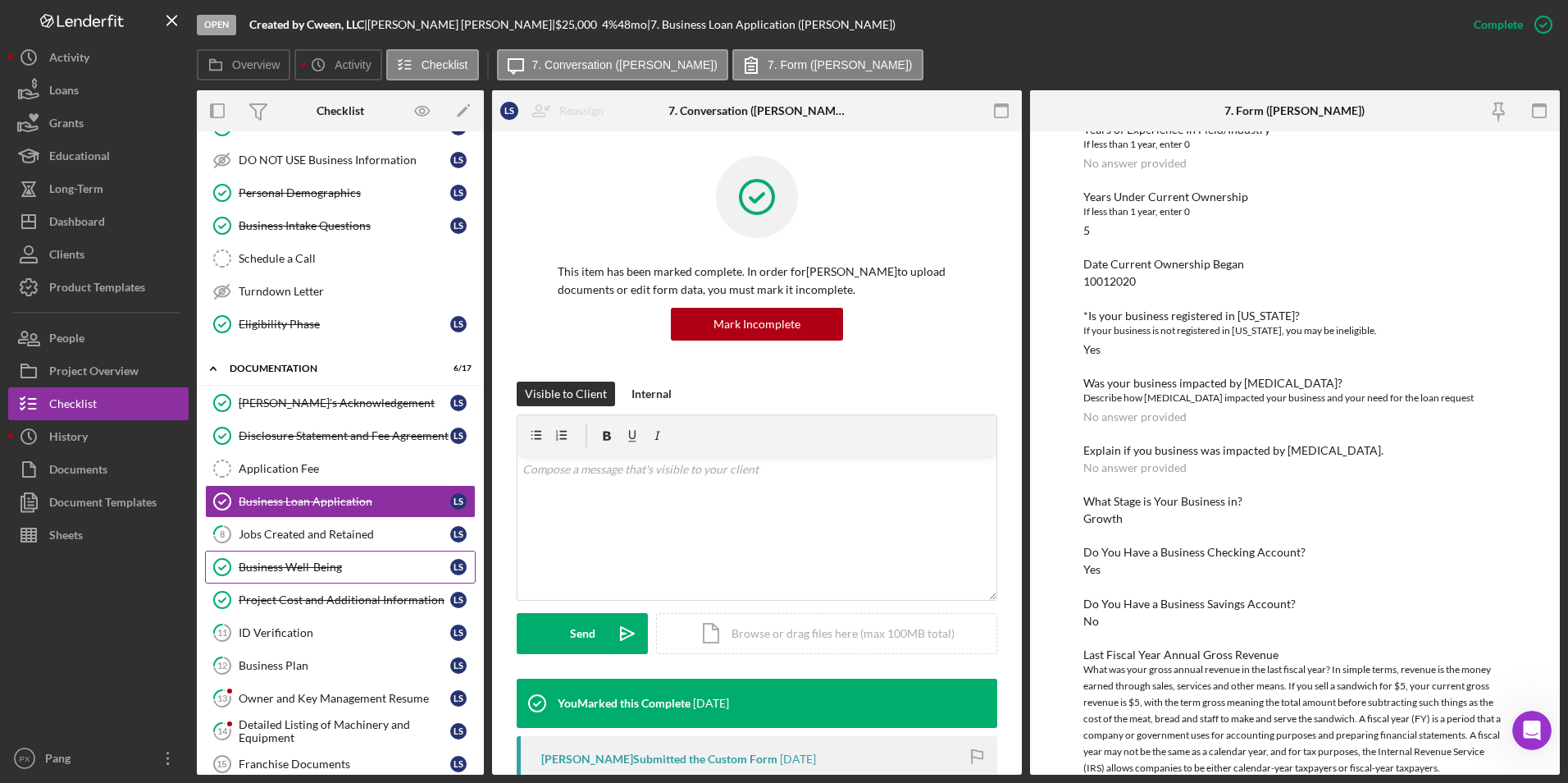
click at [310, 570] on div "Business Well-Being" at bounding box center [344, 567] width 212 height 13
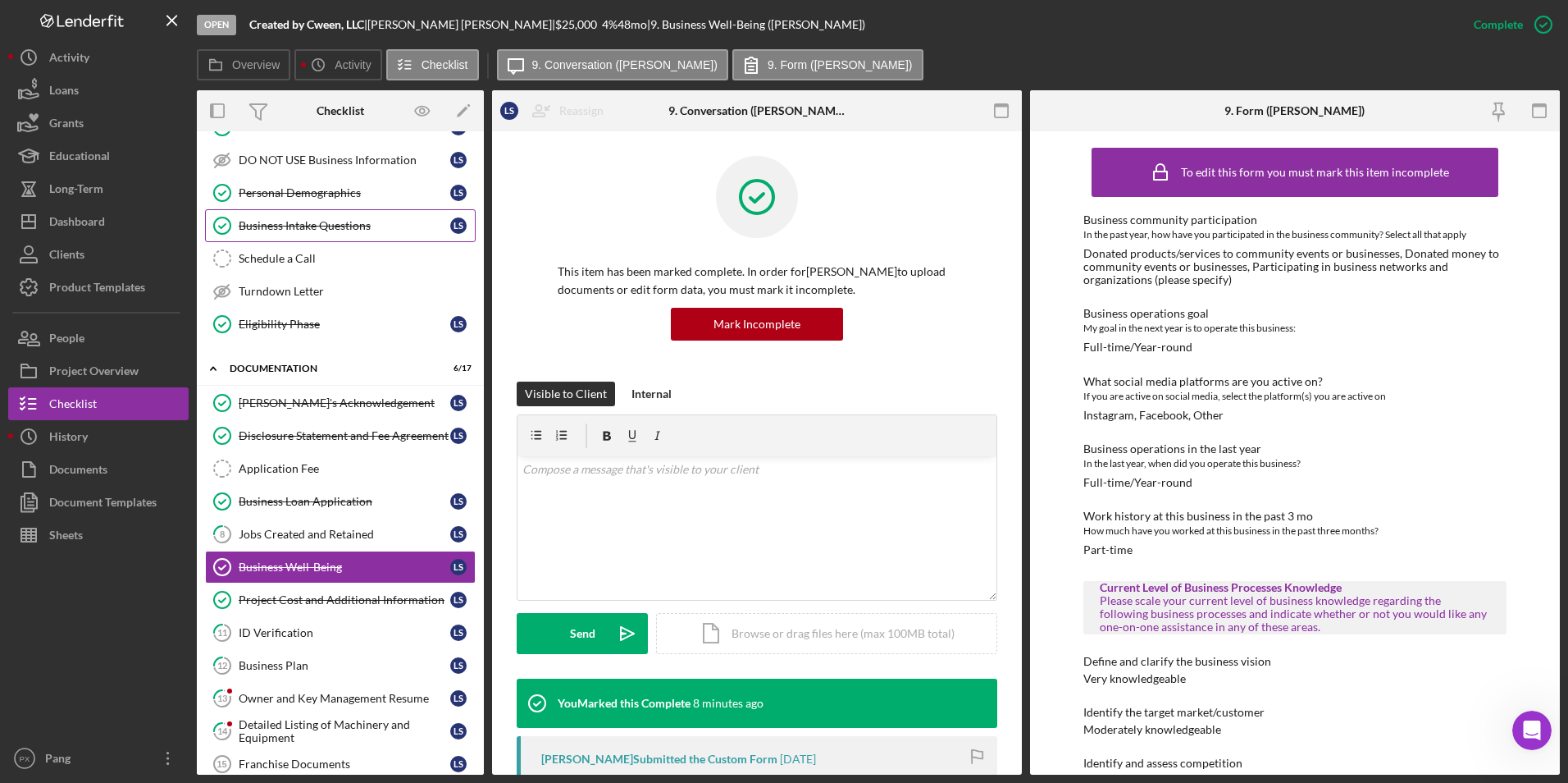
click at [313, 220] on div "Business Intake Questions" at bounding box center [344, 225] width 212 height 13
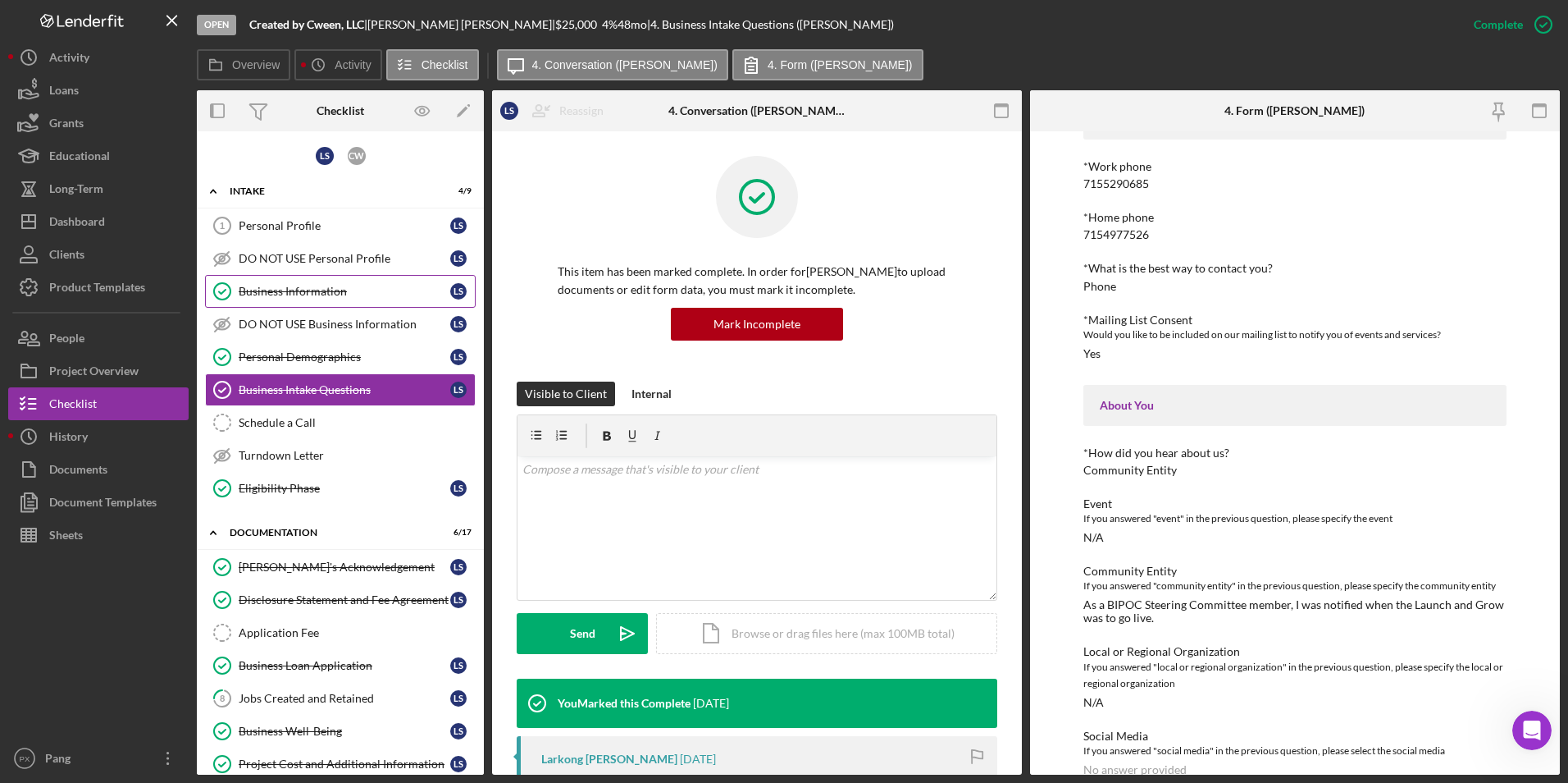
click at [294, 296] on div "Business Information" at bounding box center [344, 291] width 212 height 13
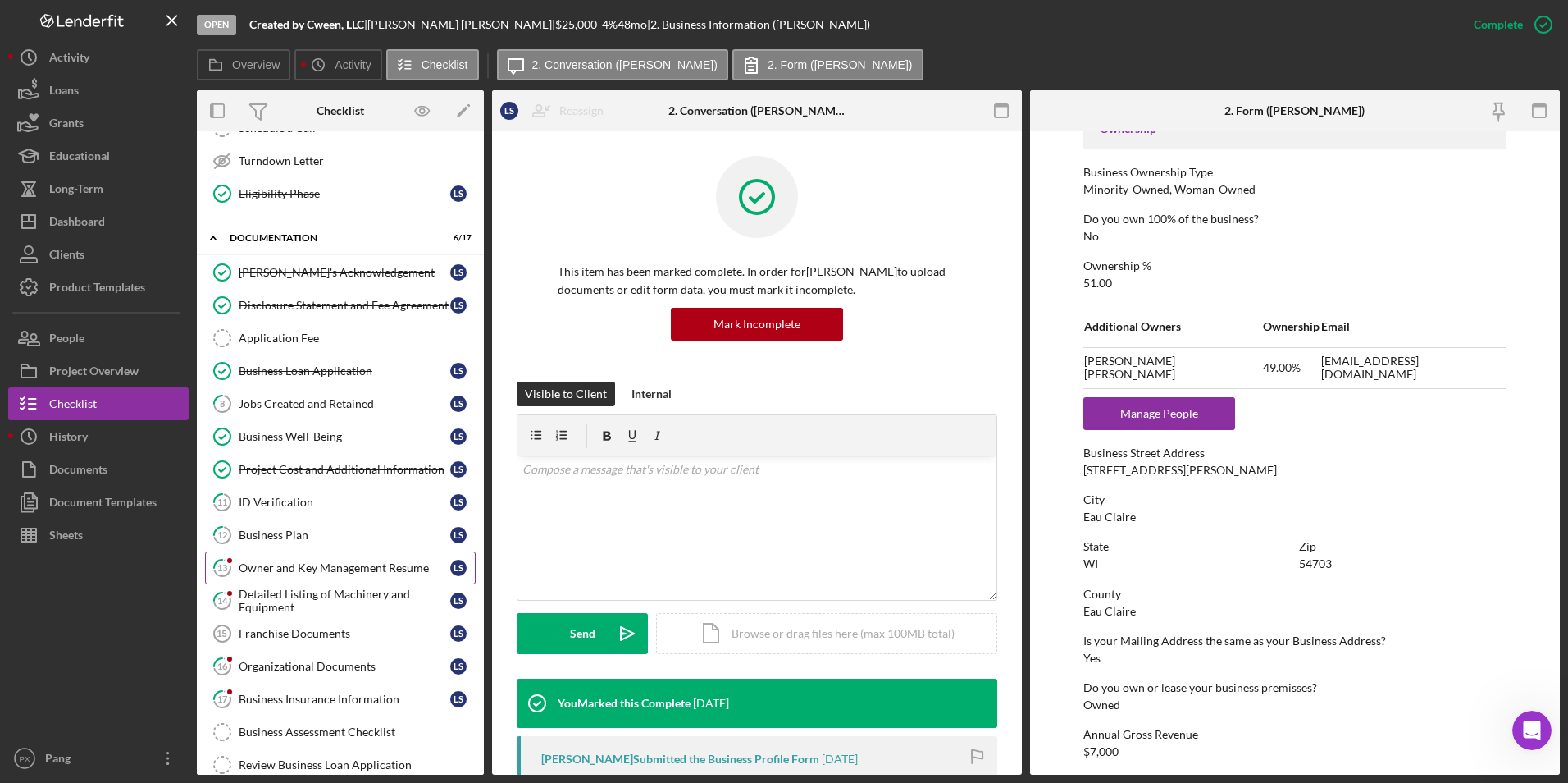
scroll to position [328, 0]
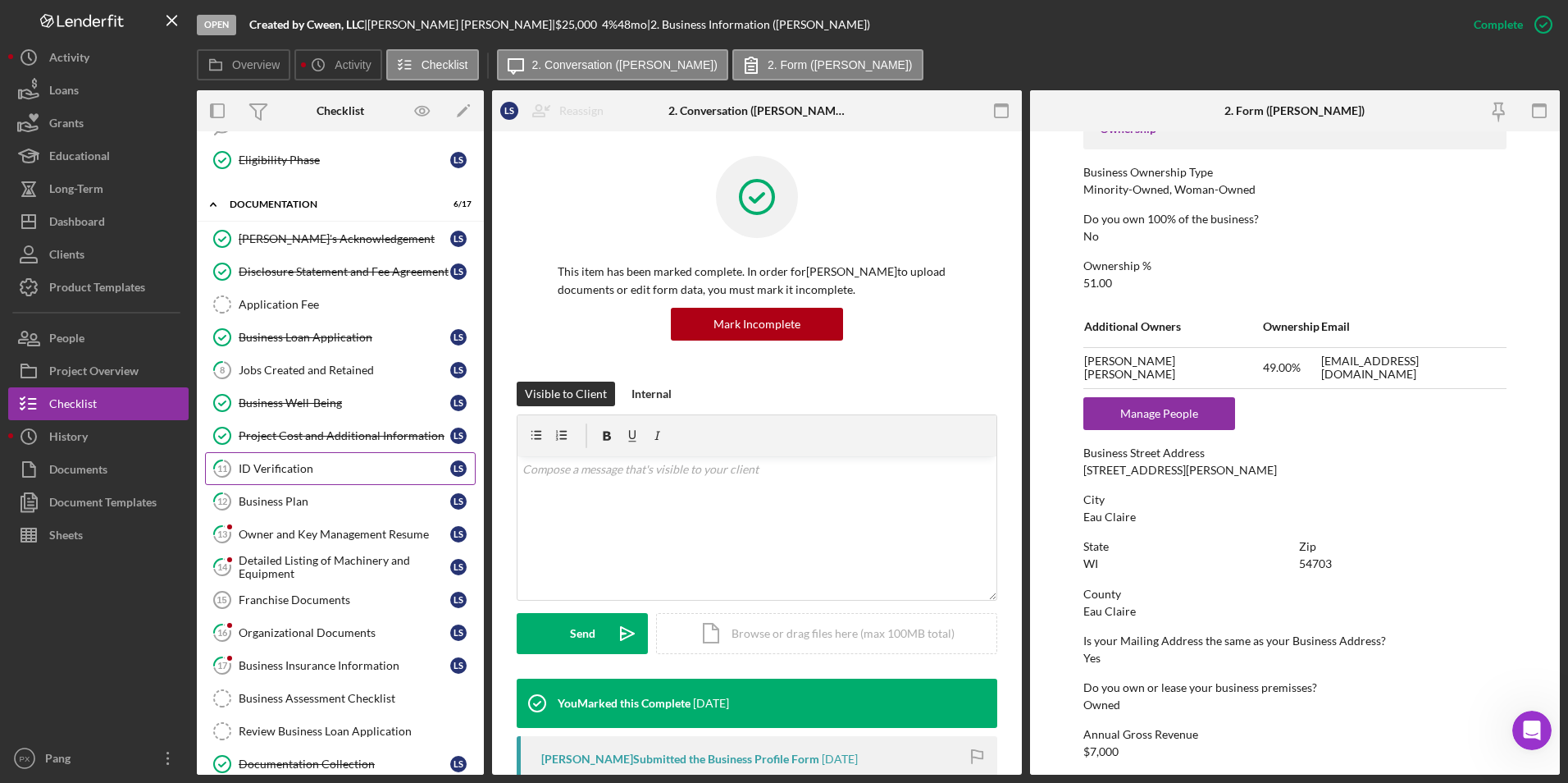
click at [301, 471] on div "ID Verification" at bounding box center [344, 468] width 212 height 13
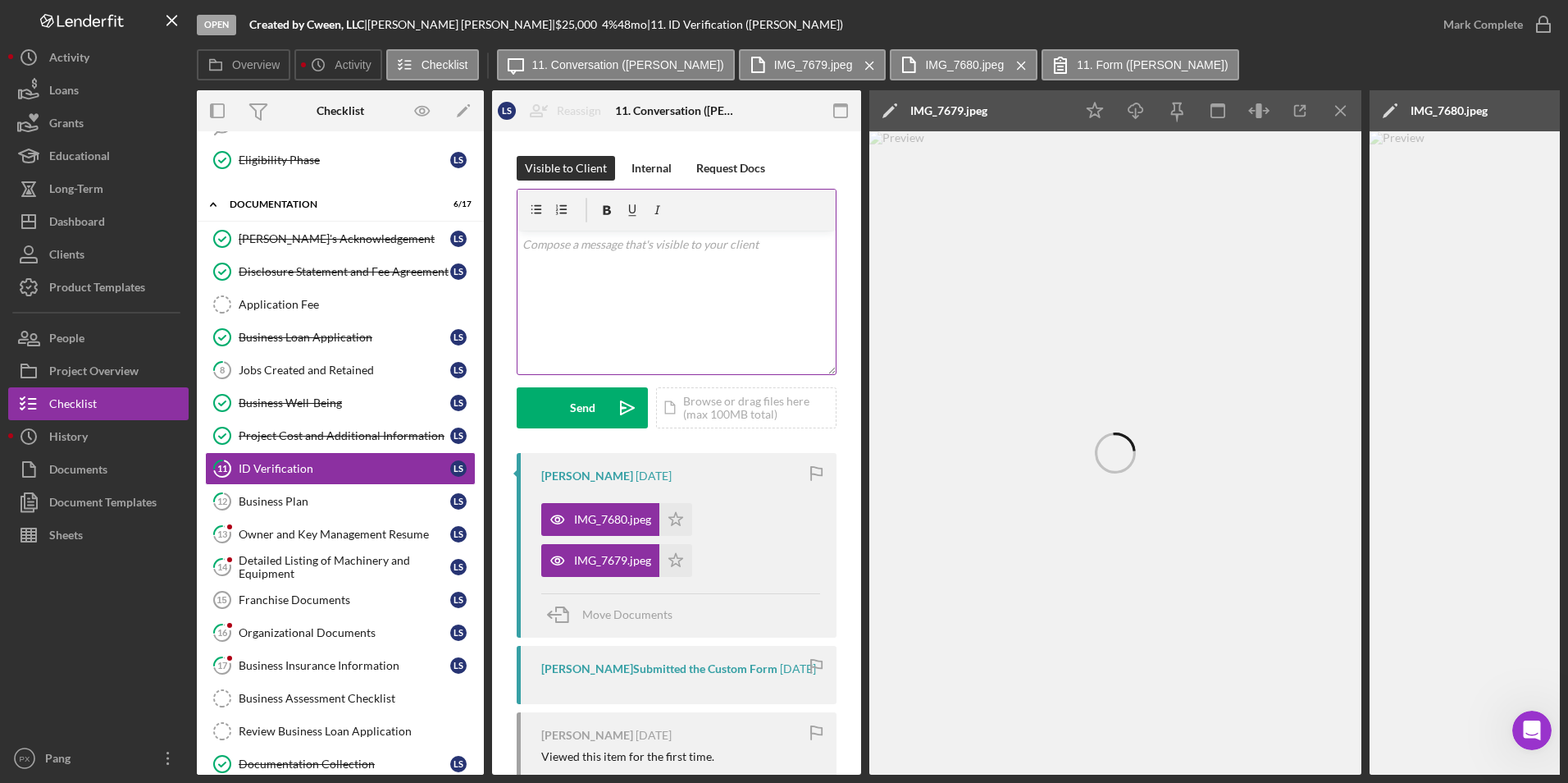
click at [705, 252] on p at bounding box center [677, 244] width 309 height 18
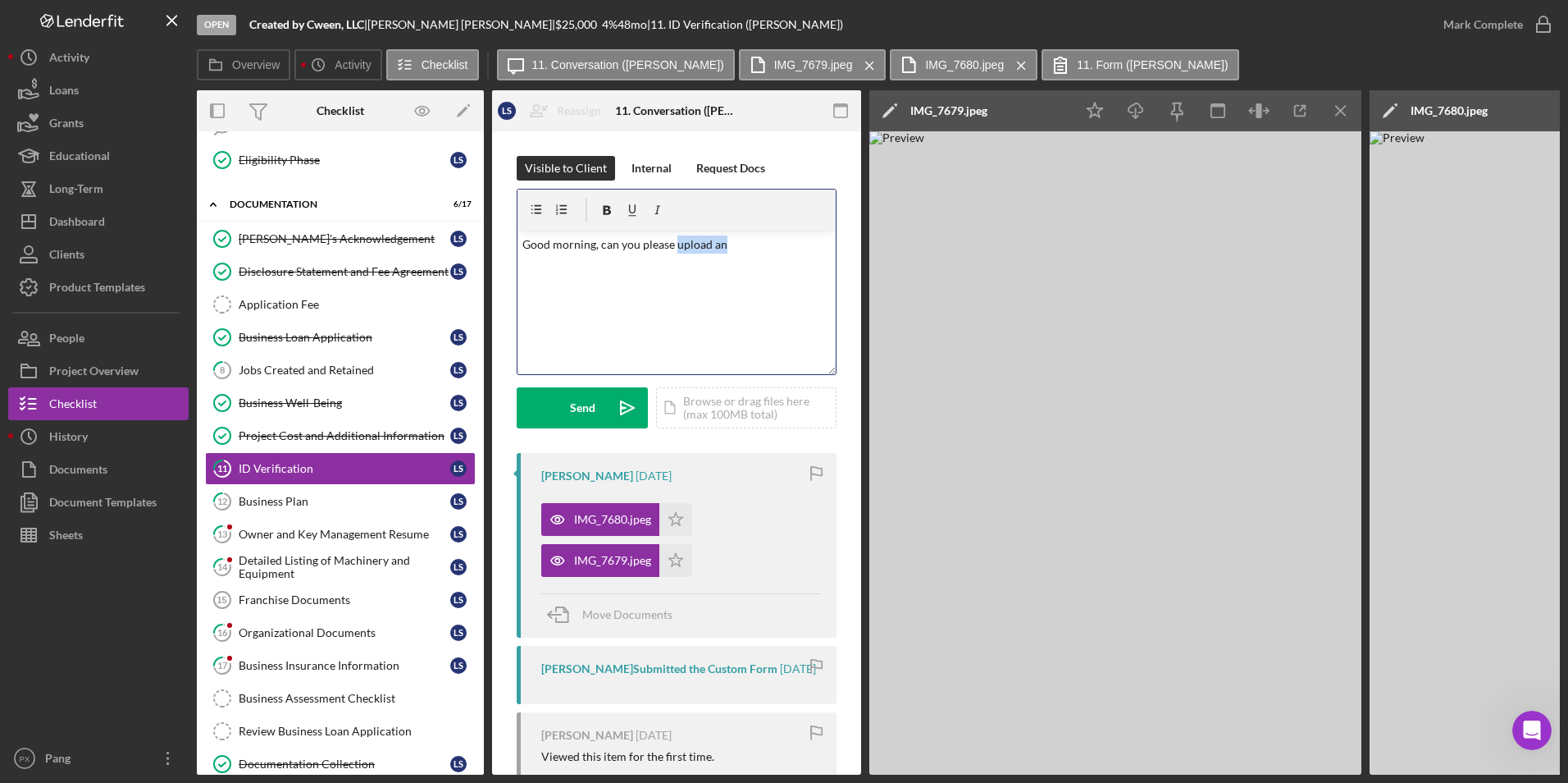
drag, startPoint x: 743, startPoint y: 245, endPoint x: 673, endPoint y: 251, distance: 70.3
click at [673, 251] on p "Good morning, can you please upload an" at bounding box center [677, 244] width 309 height 18
click at [582, 407] on div "Send" at bounding box center [583, 408] width 26 height 41
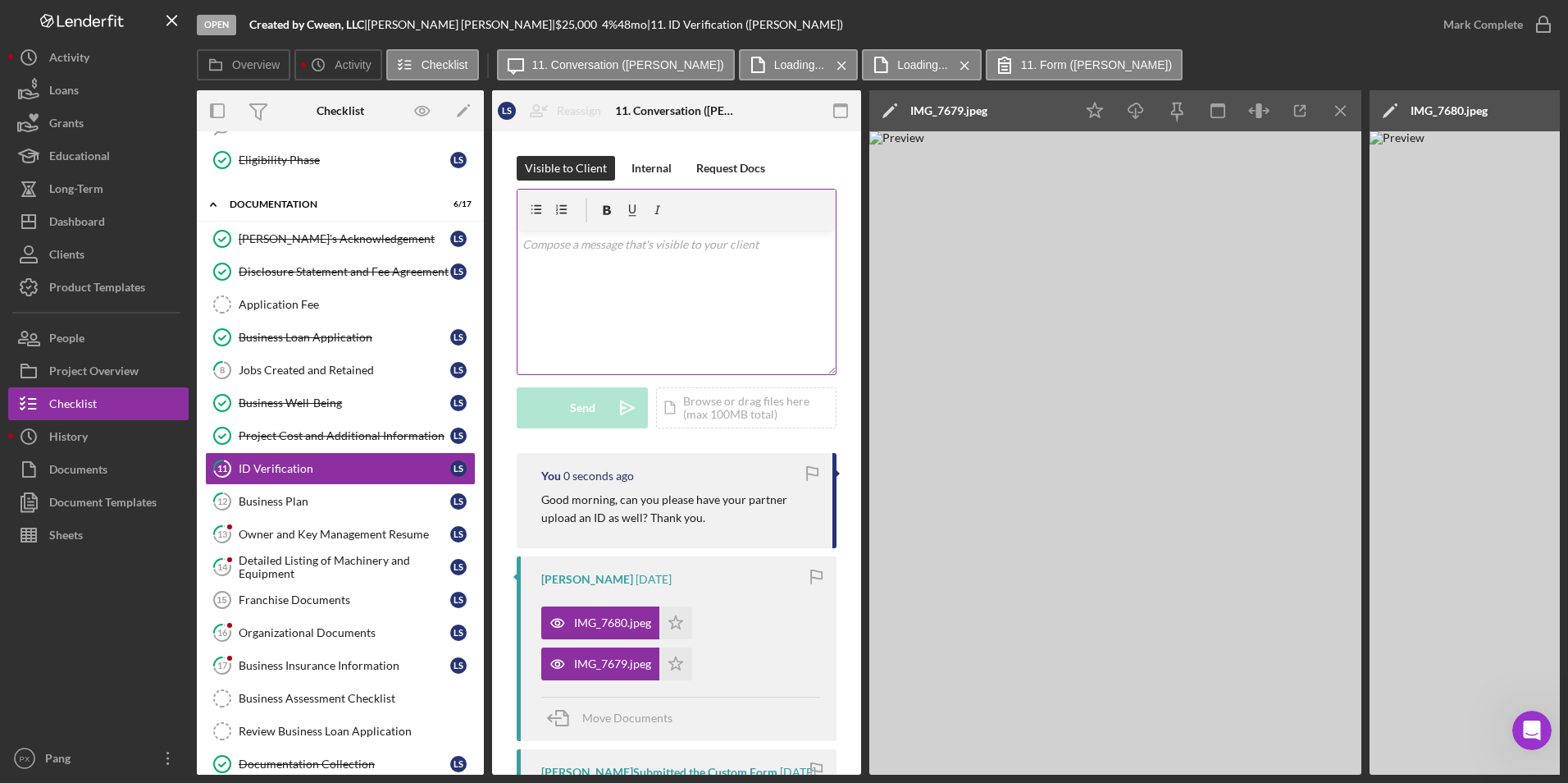
click at [691, 281] on div "v Color teal Color pink Remove color Add row above Add row below Add column bef…" at bounding box center [677, 302] width 319 height 144
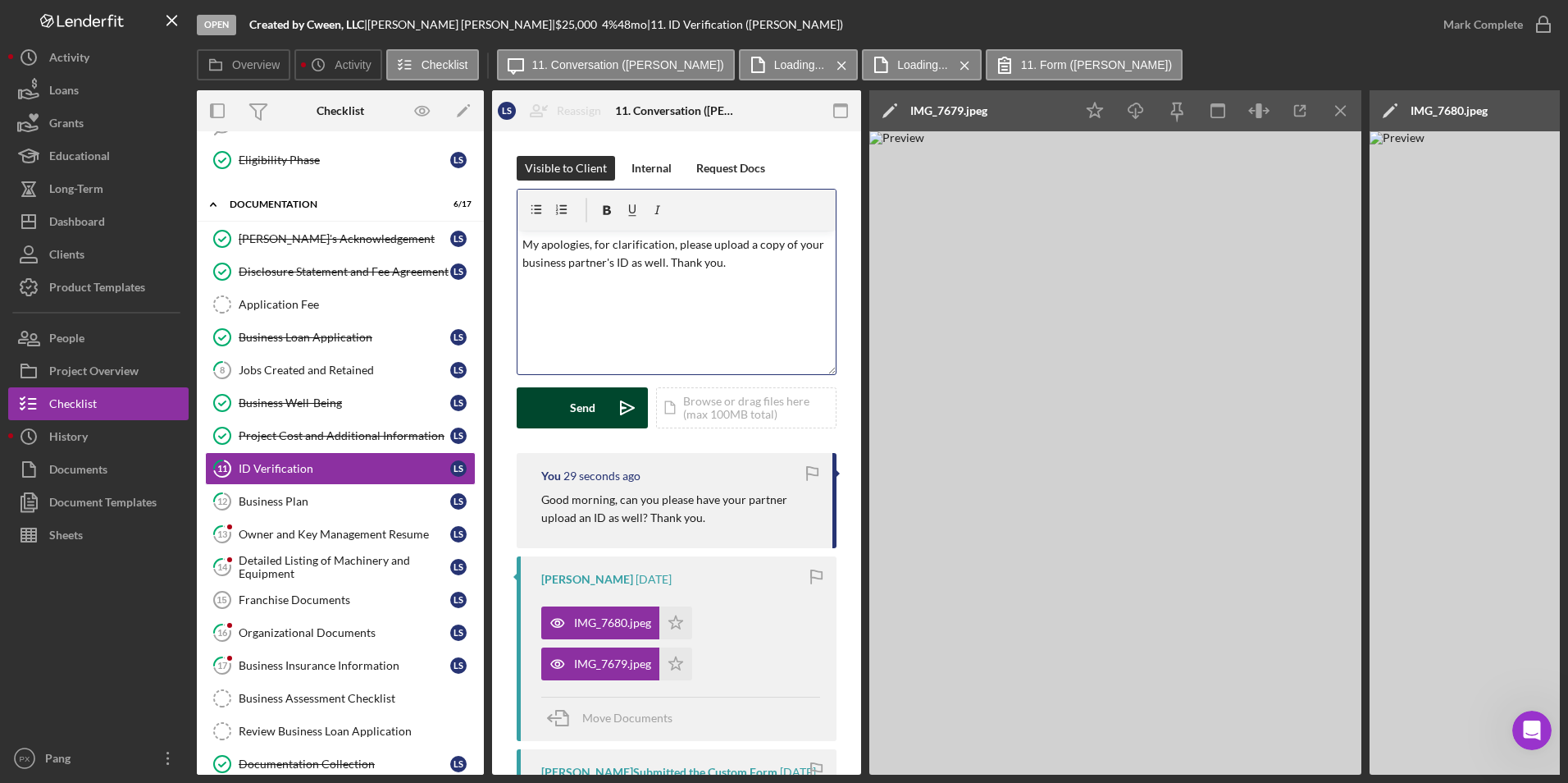
click at [594, 409] on div "Send" at bounding box center [583, 408] width 26 height 41
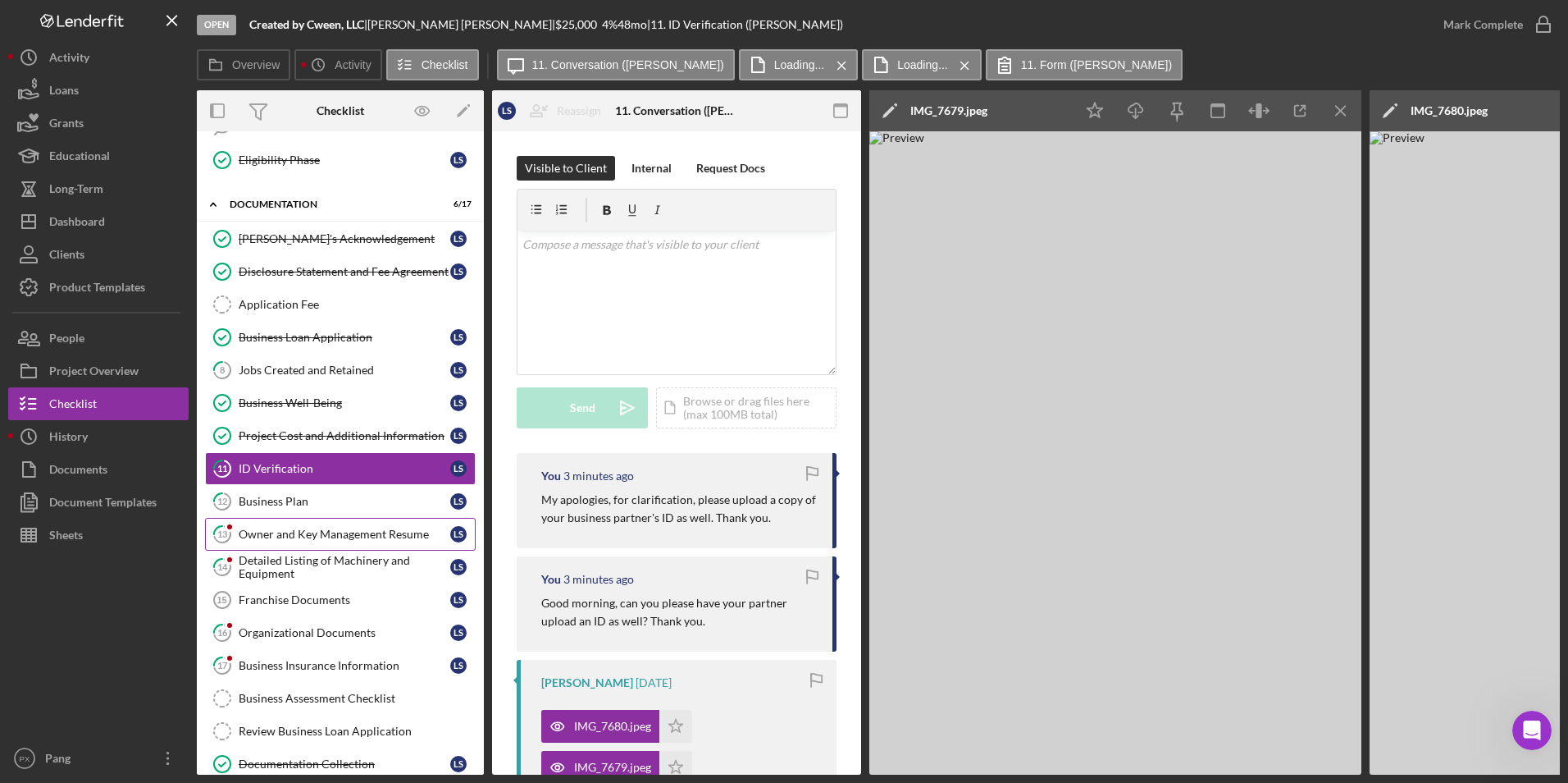
click at [301, 538] on div "Owner and Key Management Resume" at bounding box center [344, 534] width 212 height 13
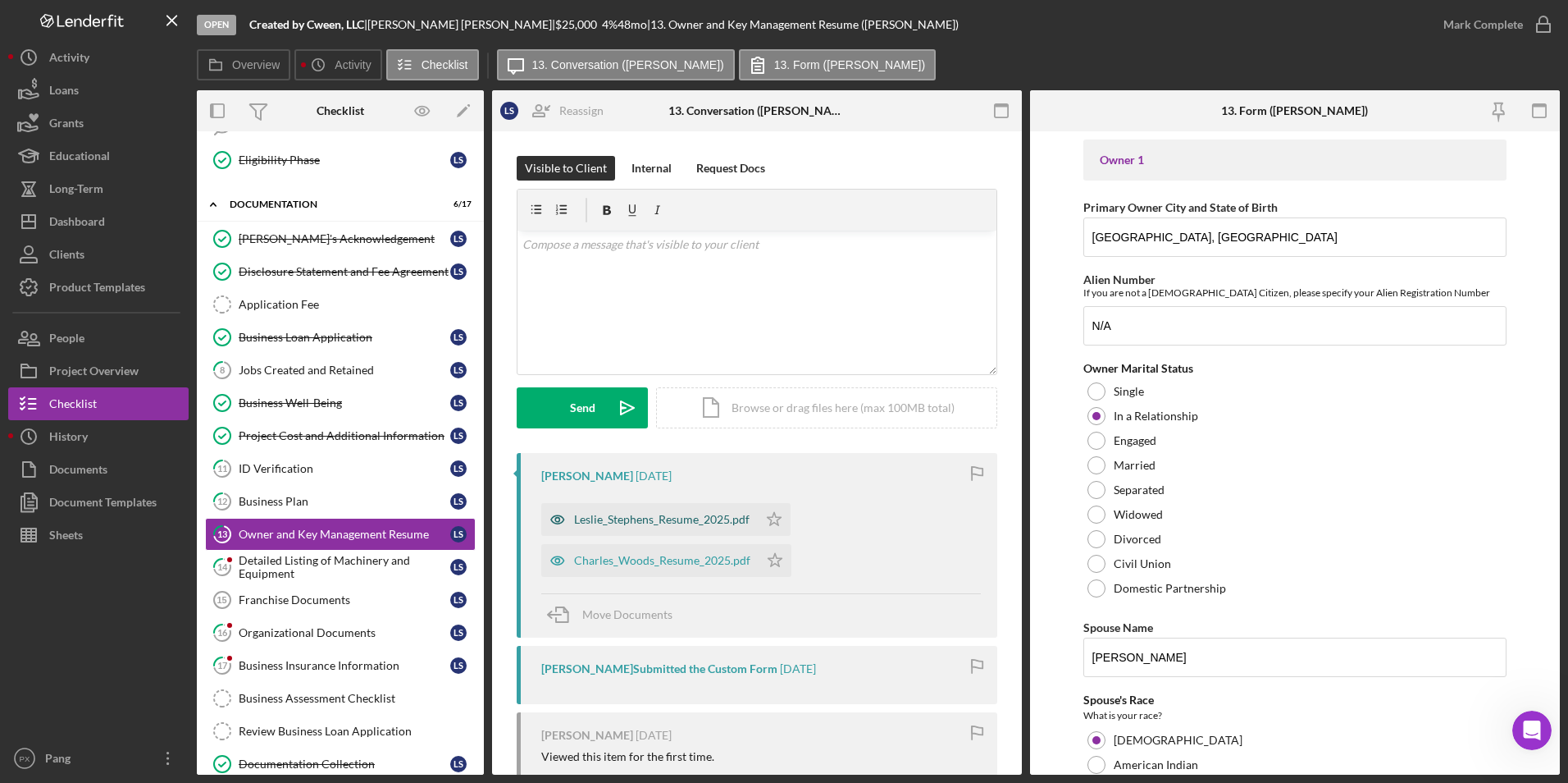
click at [694, 522] on div "Leslie_Stephens_Resume_2025.pdf" at bounding box center [662, 519] width 176 height 13
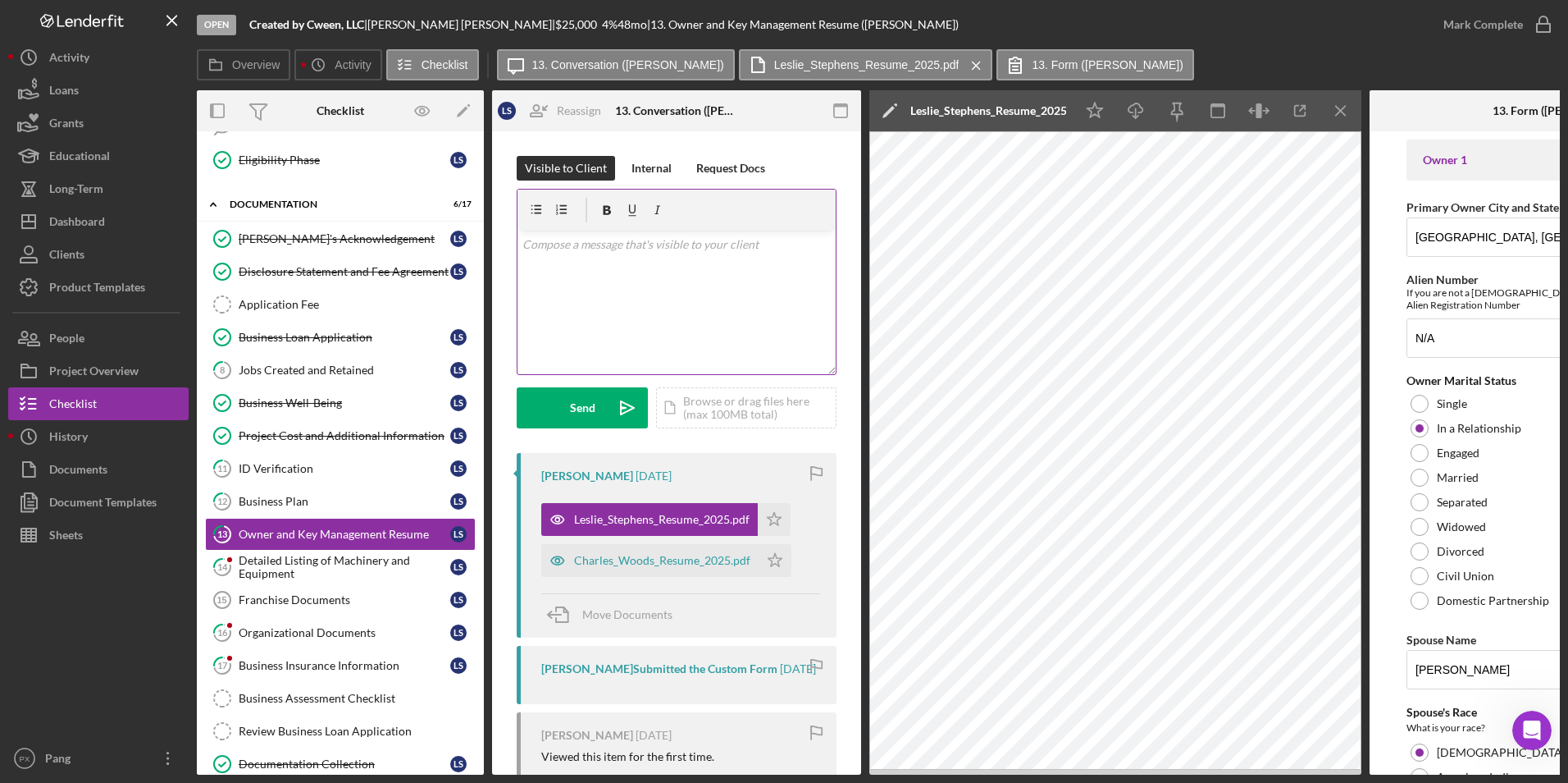
click at [631, 287] on div "v Color teal Color pink Remove color Add row above Add row below Add column bef…" at bounding box center [677, 302] width 319 height 144
click at [604, 412] on button "Send Icon/icon-invite-send" at bounding box center [582, 408] width 131 height 41
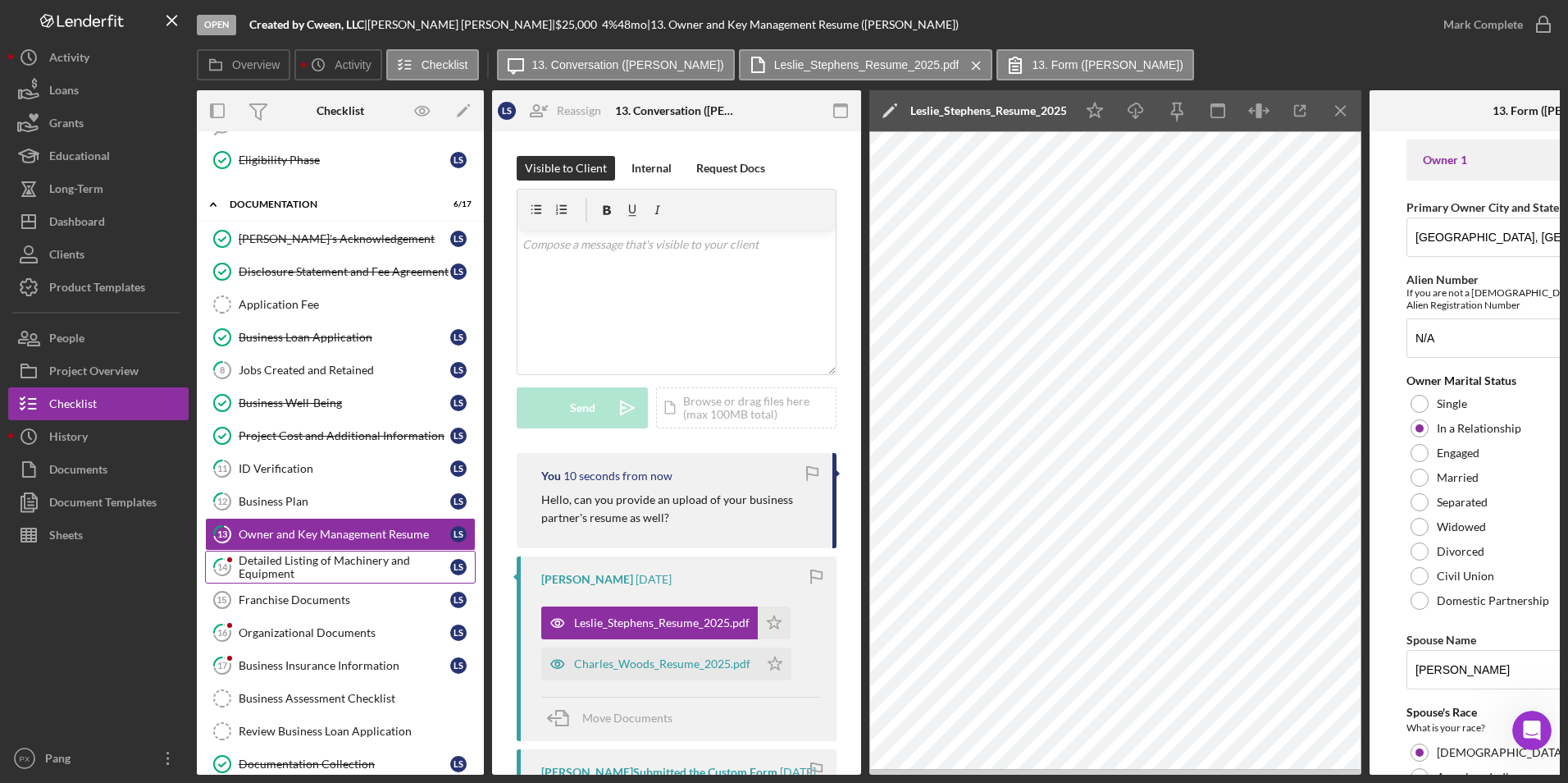
click at [302, 570] on div "Detailed Listing of Machinery and Equipment" at bounding box center [344, 567] width 212 height 26
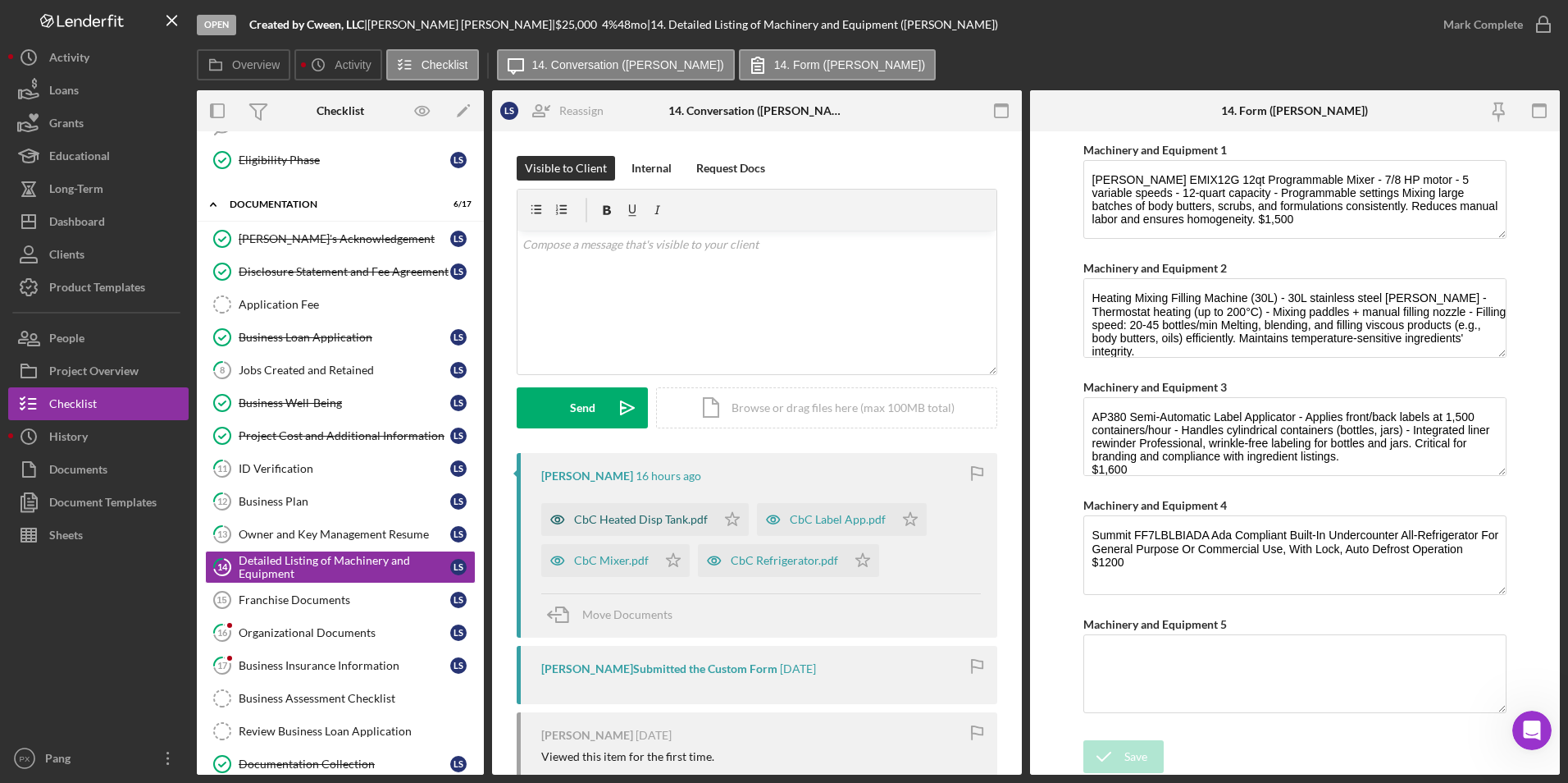
click at [632, 525] on div "CbC Heated Disp Tank.pdf" at bounding box center [641, 519] width 133 height 13
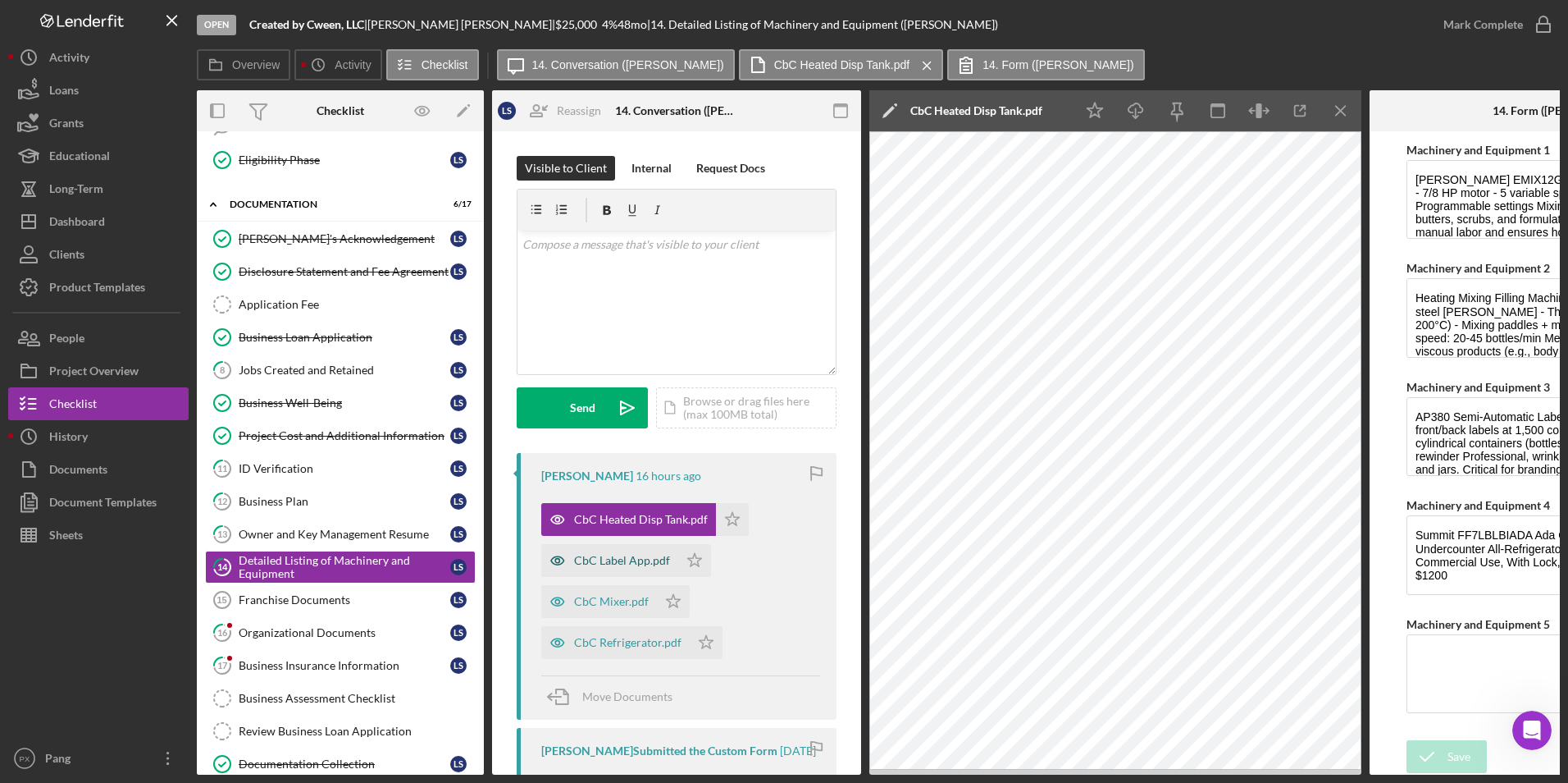
click at [613, 560] on div "CbC Label App.pdf" at bounding box center [622, 560] width 96 height 13
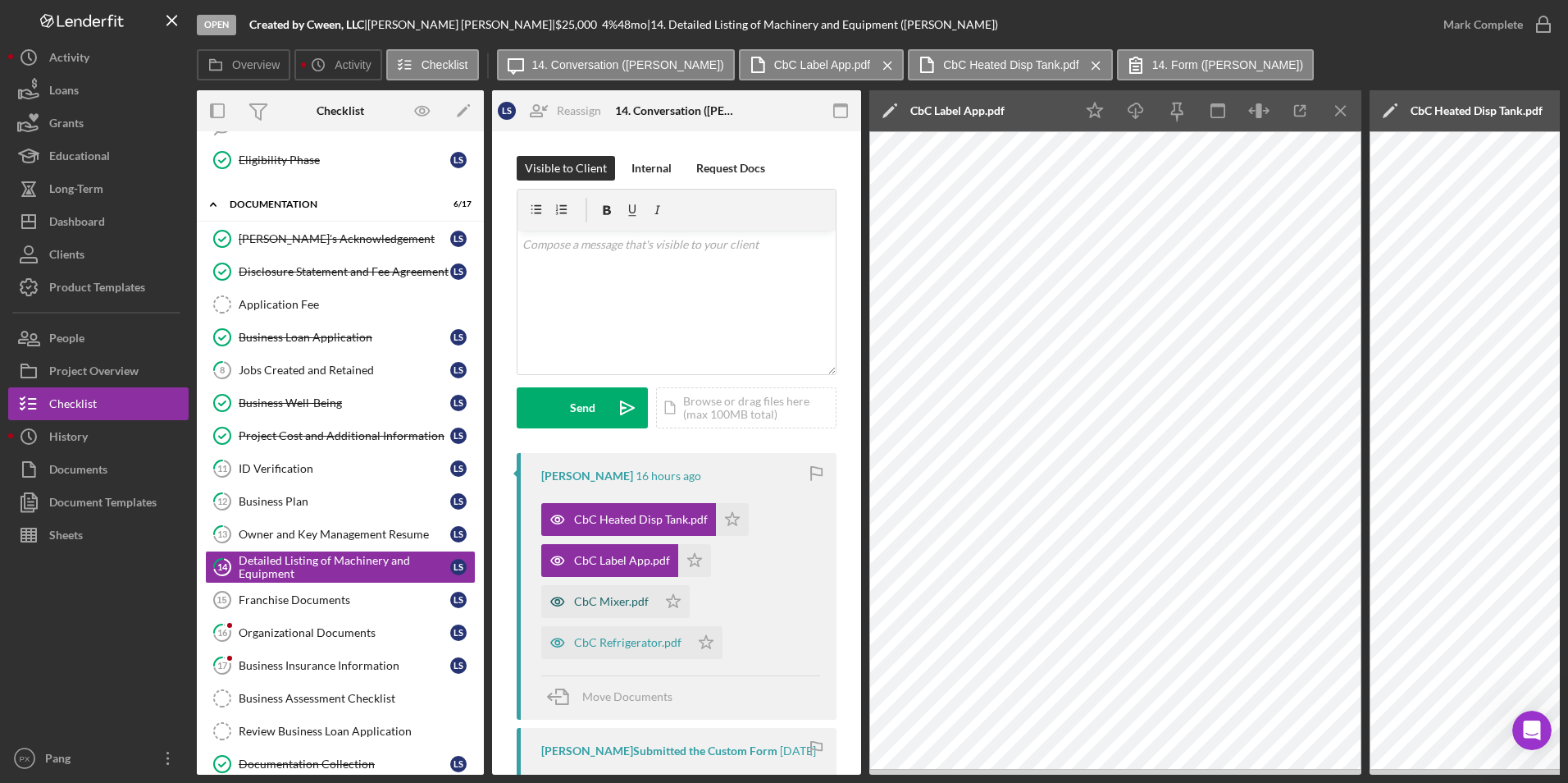
click at [623, 594] on div "CbC Mixer.pdf" at bounding box center [599, 601] width 115 height 33
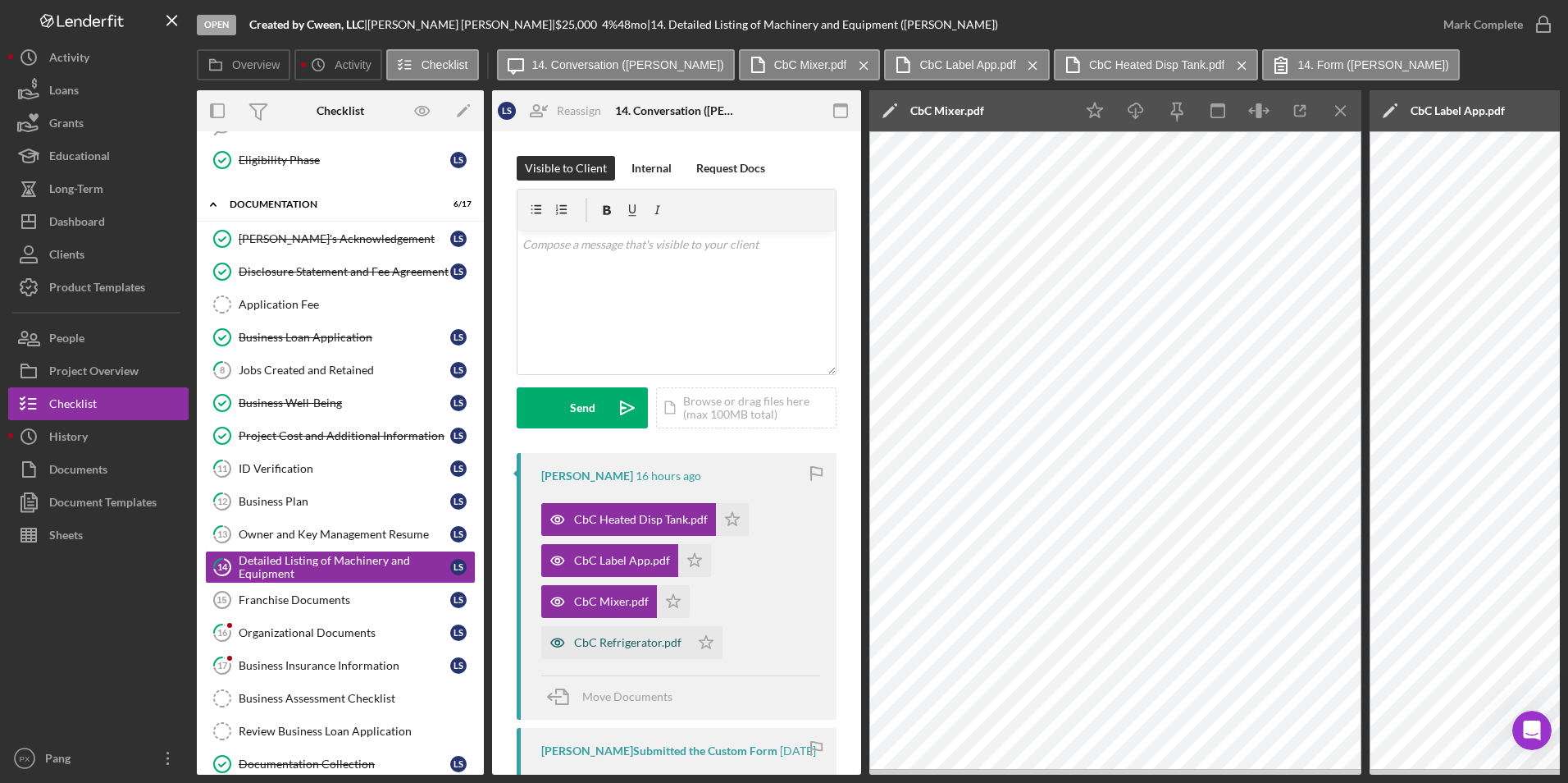
click at [602, 644] on div "CbC Refrigerator.pdf" at bounding box center [628, 642] width 108 height 13
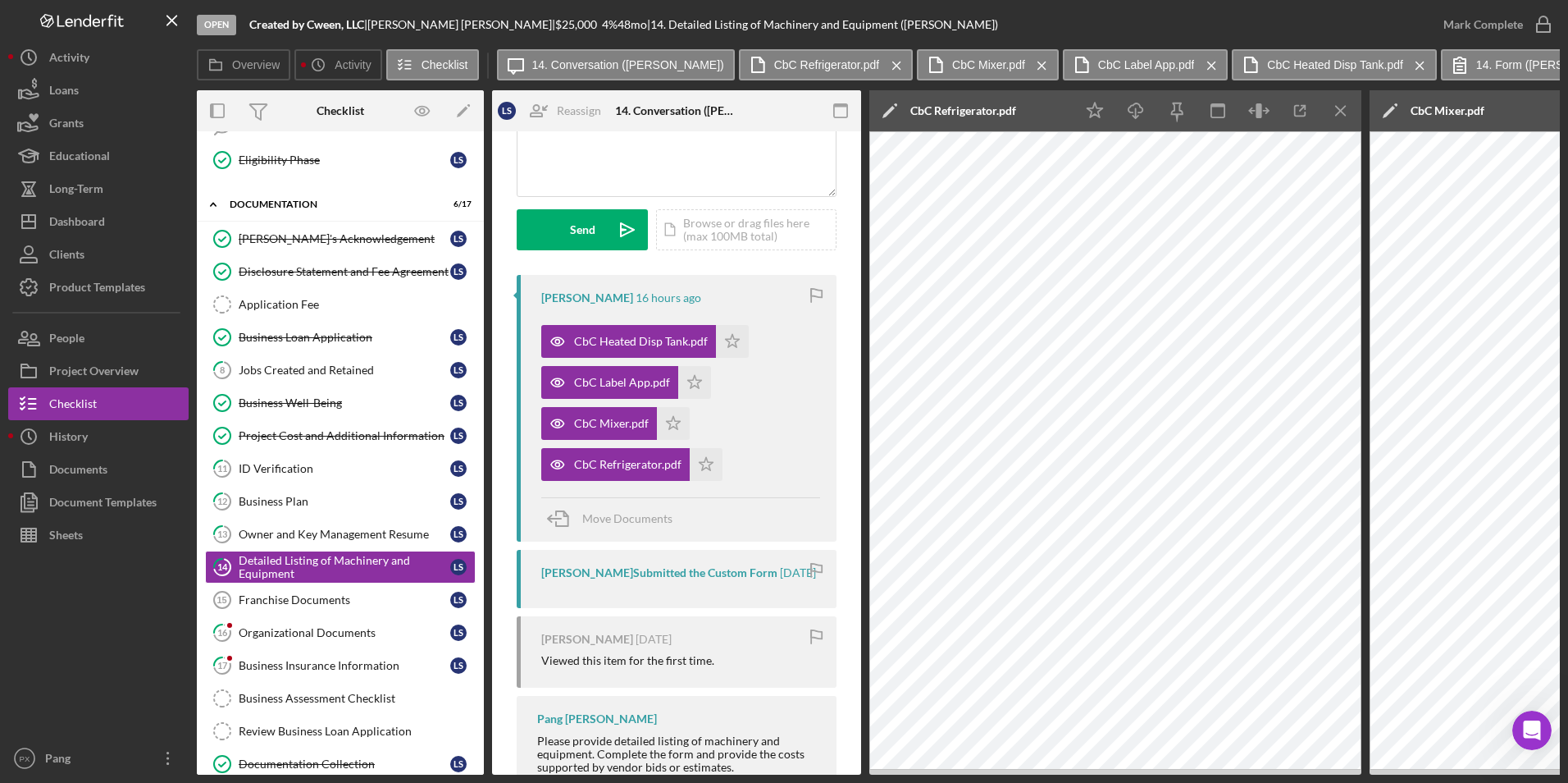
scroll to position [84, 0]
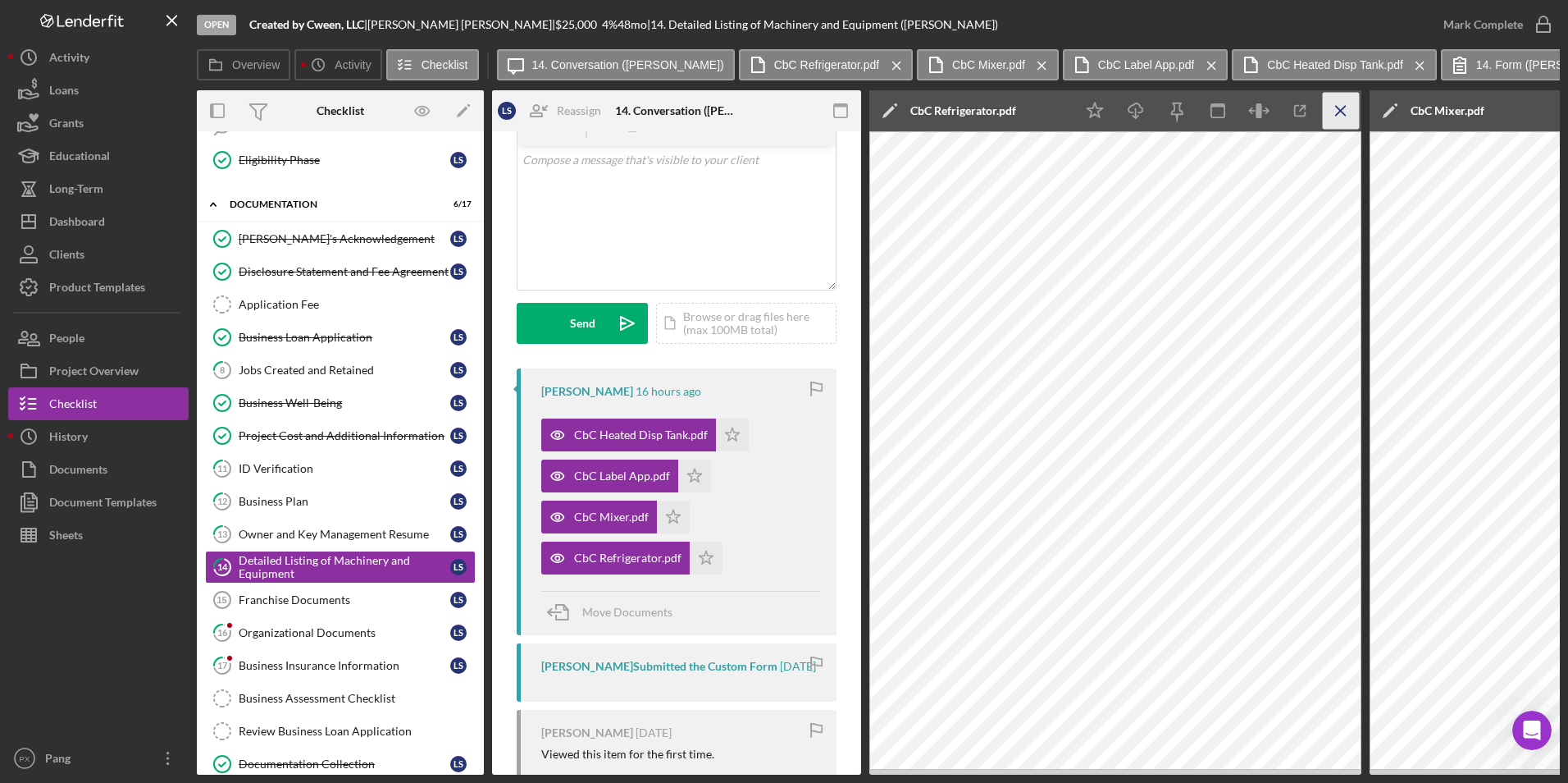
click at [1348, 107] on icon "Icon/Menu Close" at bounding box center [1342, 111] width 37 height 37
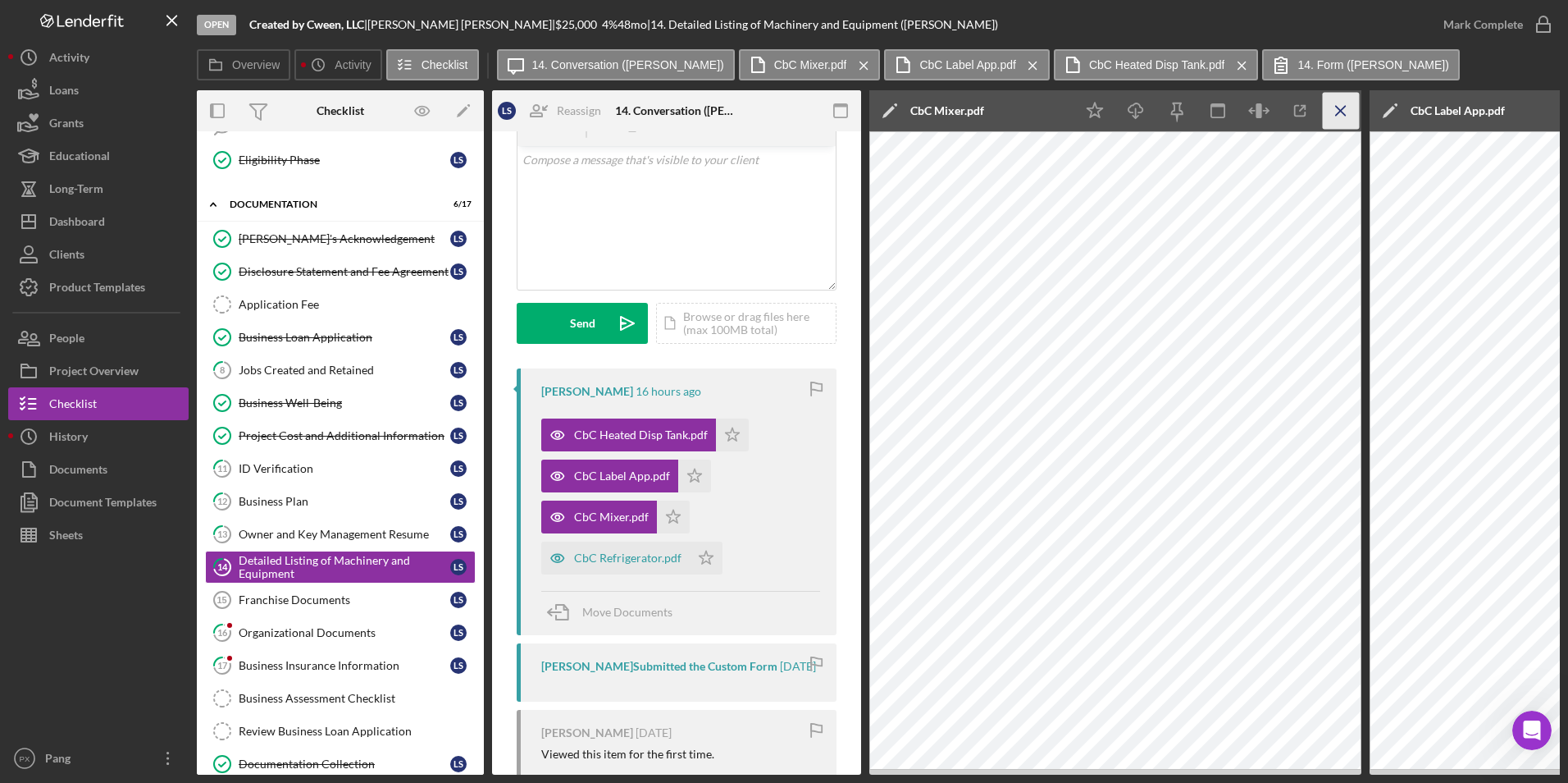
click at [1339, 103] on icon "Icon/Menu Close" at bounding box center [1342, 111] width 37 height 37
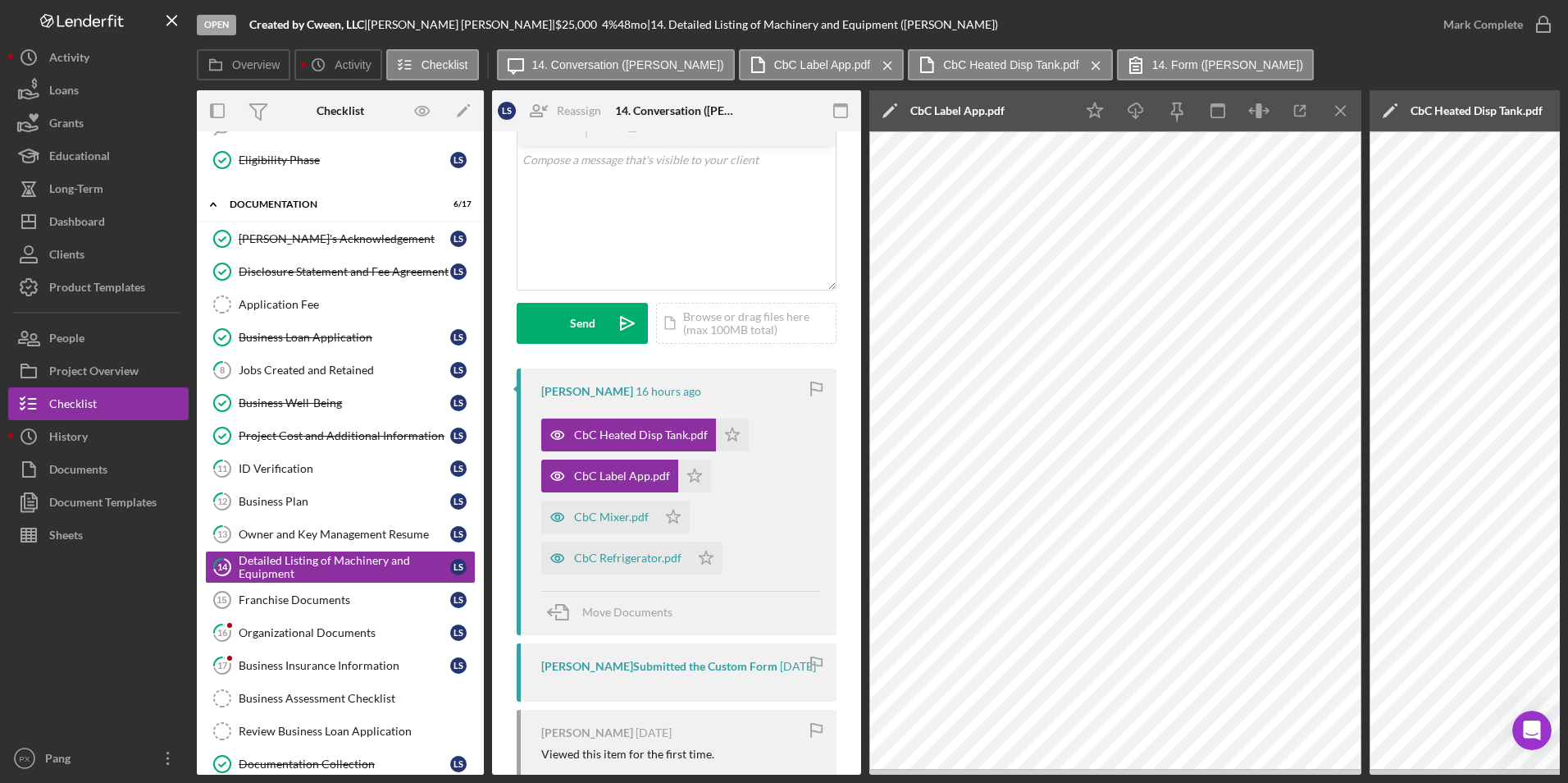
click at [1339, 103] on icon "Icon/Menu Close" at bounding box center [1342, 111] width 37 height 37
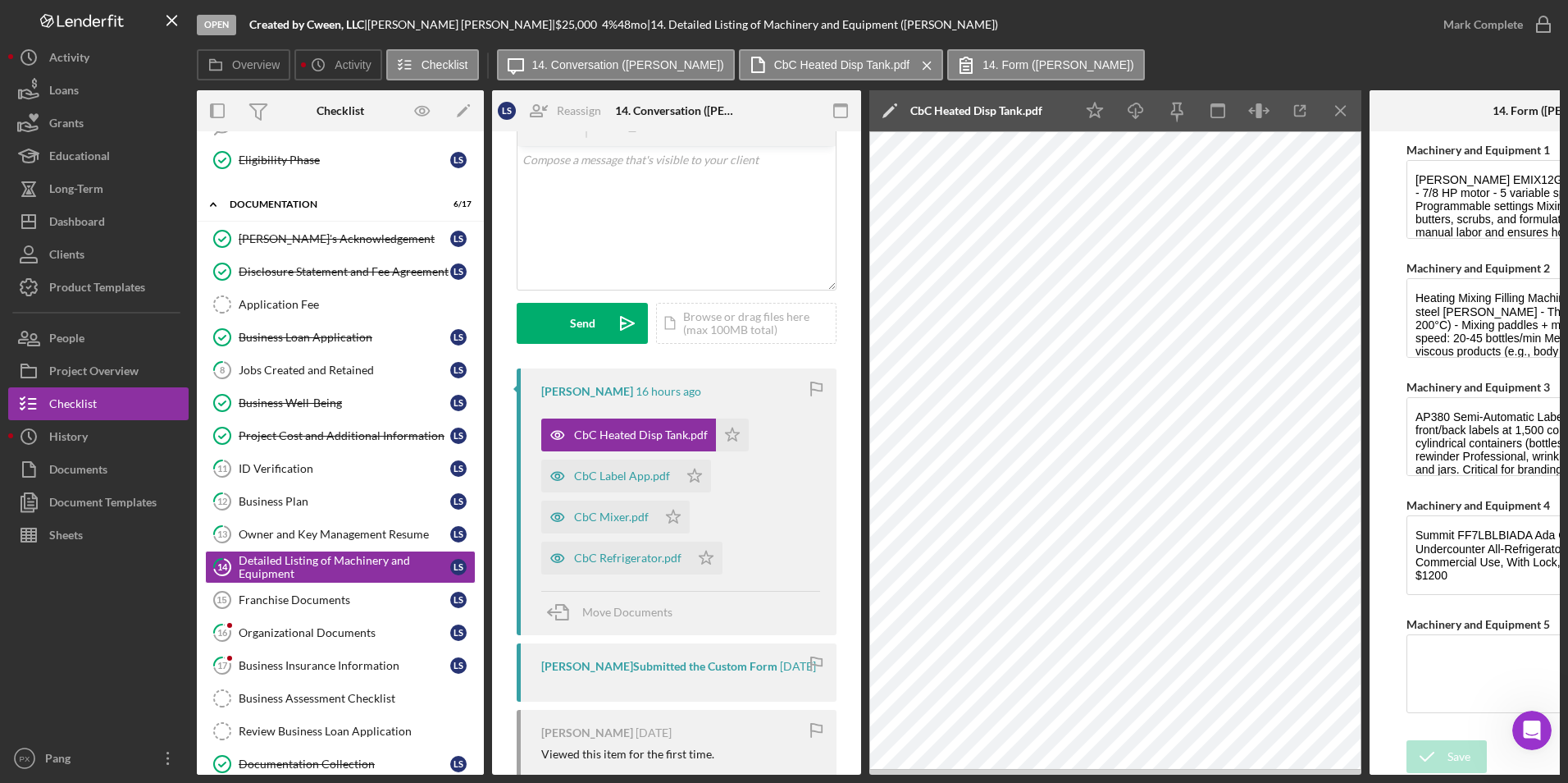
click at [1339, 103] on icon "Icon/Menu Close" at bounding box center [1342, 111] width 37 height 37
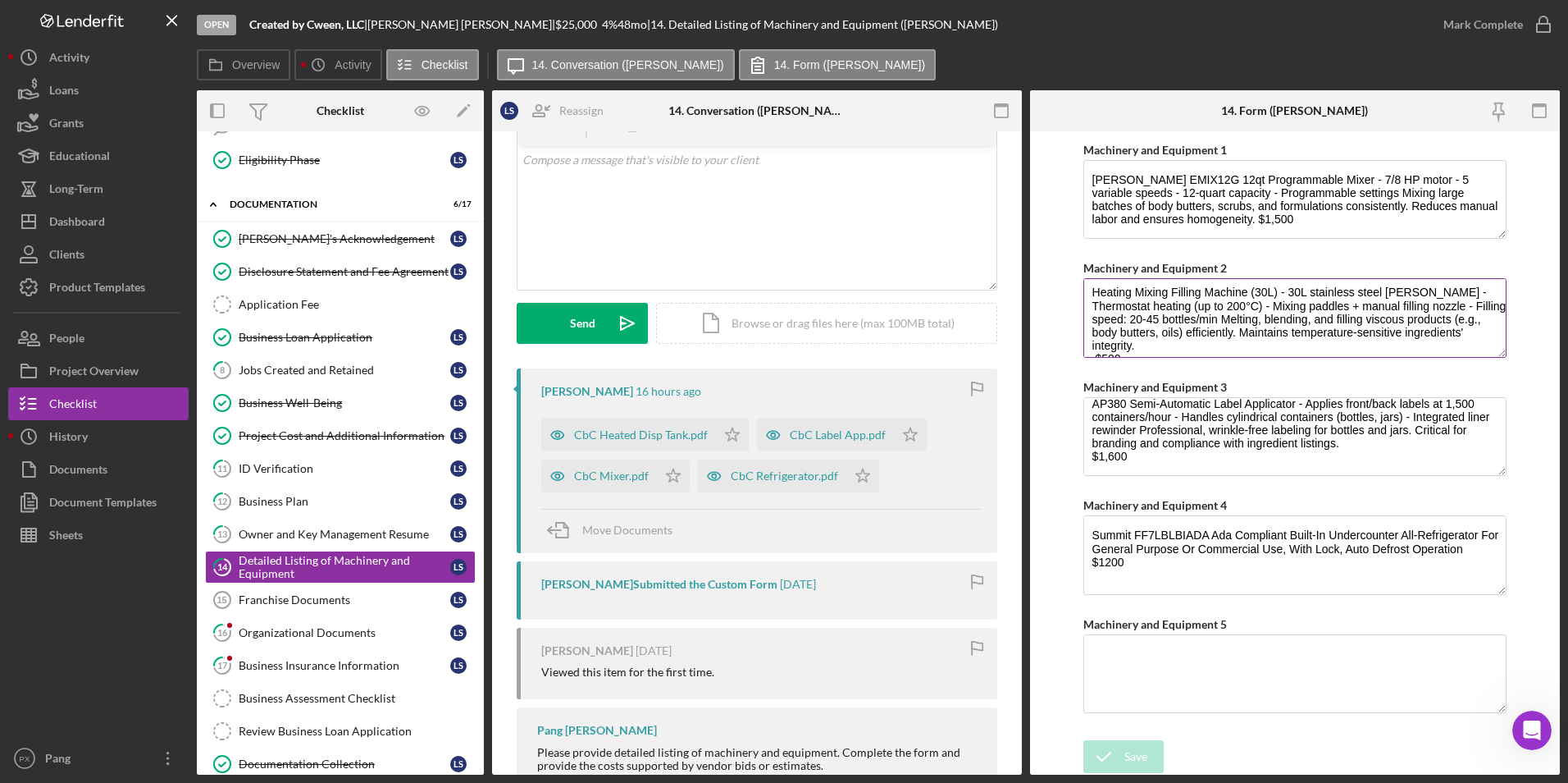
scroll to position [0, 0]
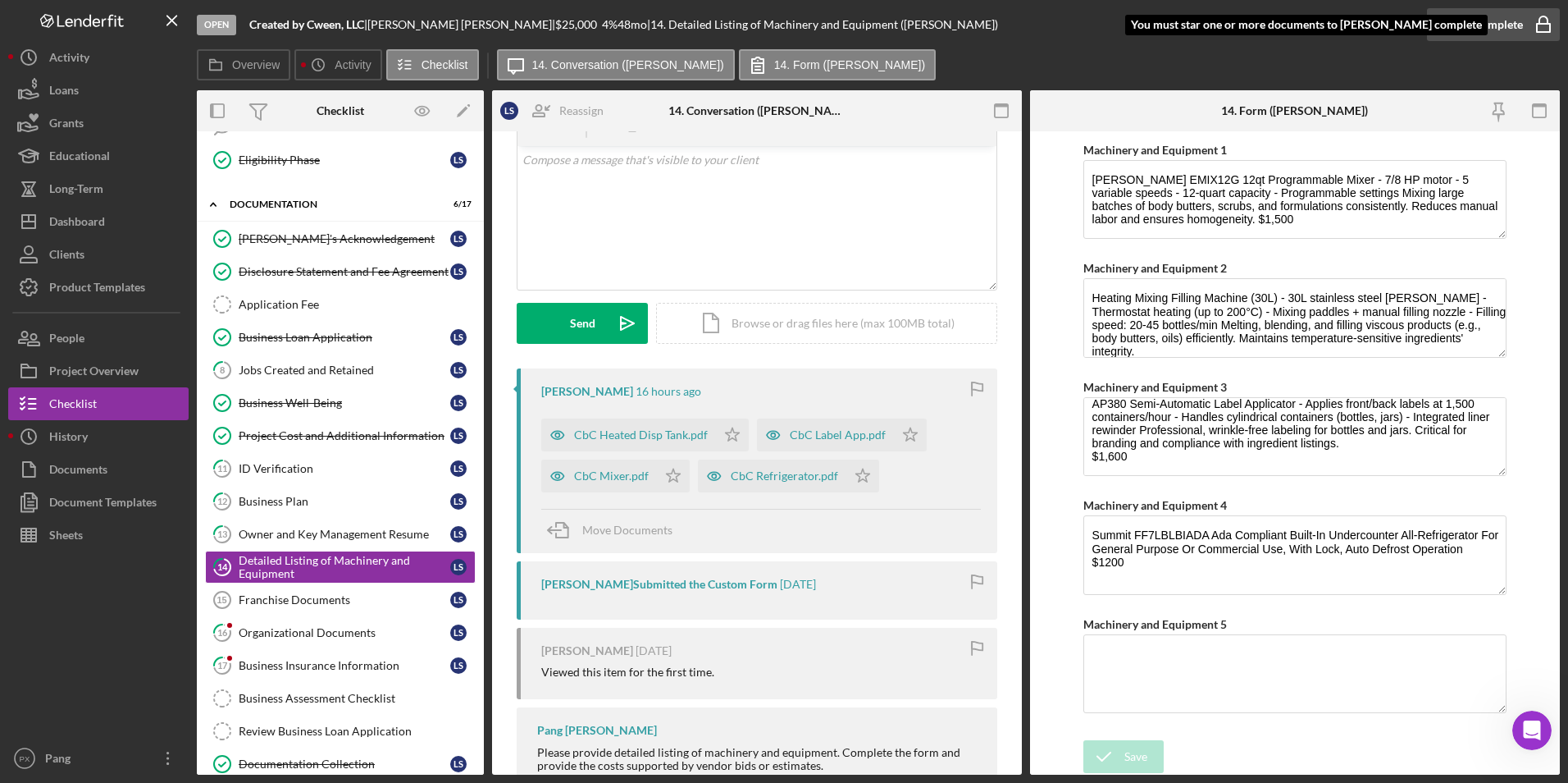
click at [1541, 19] on icon "button" at bounding box center [1544, 25] width 41 height 41
click at [723, 442] on icon "Icon/Star" at bounding box center [733, 435] width 33 height 33
click at [1547, 33] on icon "button" at bounding box center [1544, 25] width 41 height 41
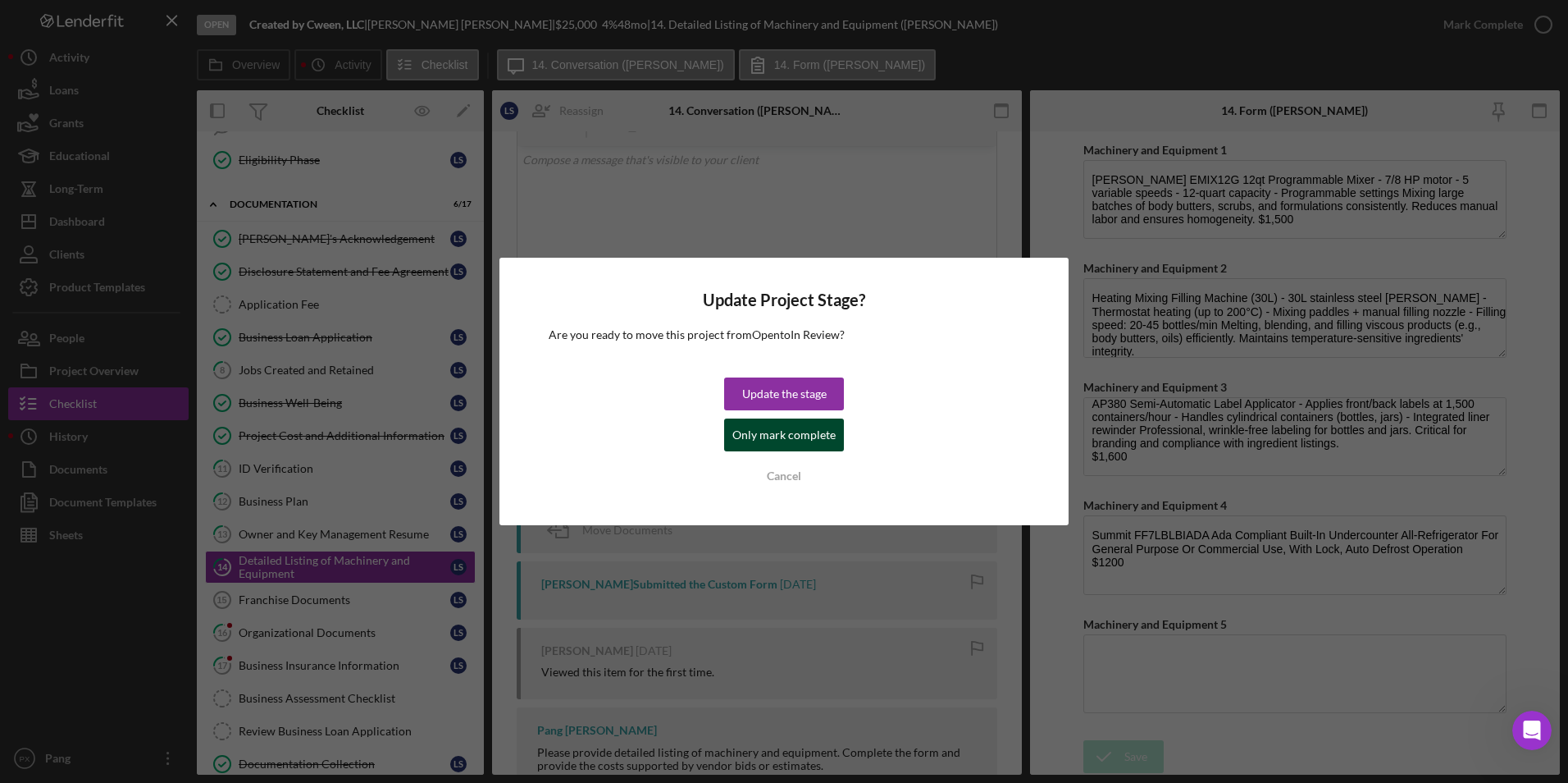
click at [790, 438] on div "Only mark complete" at bounding box center [784, 435] width 103 height 33
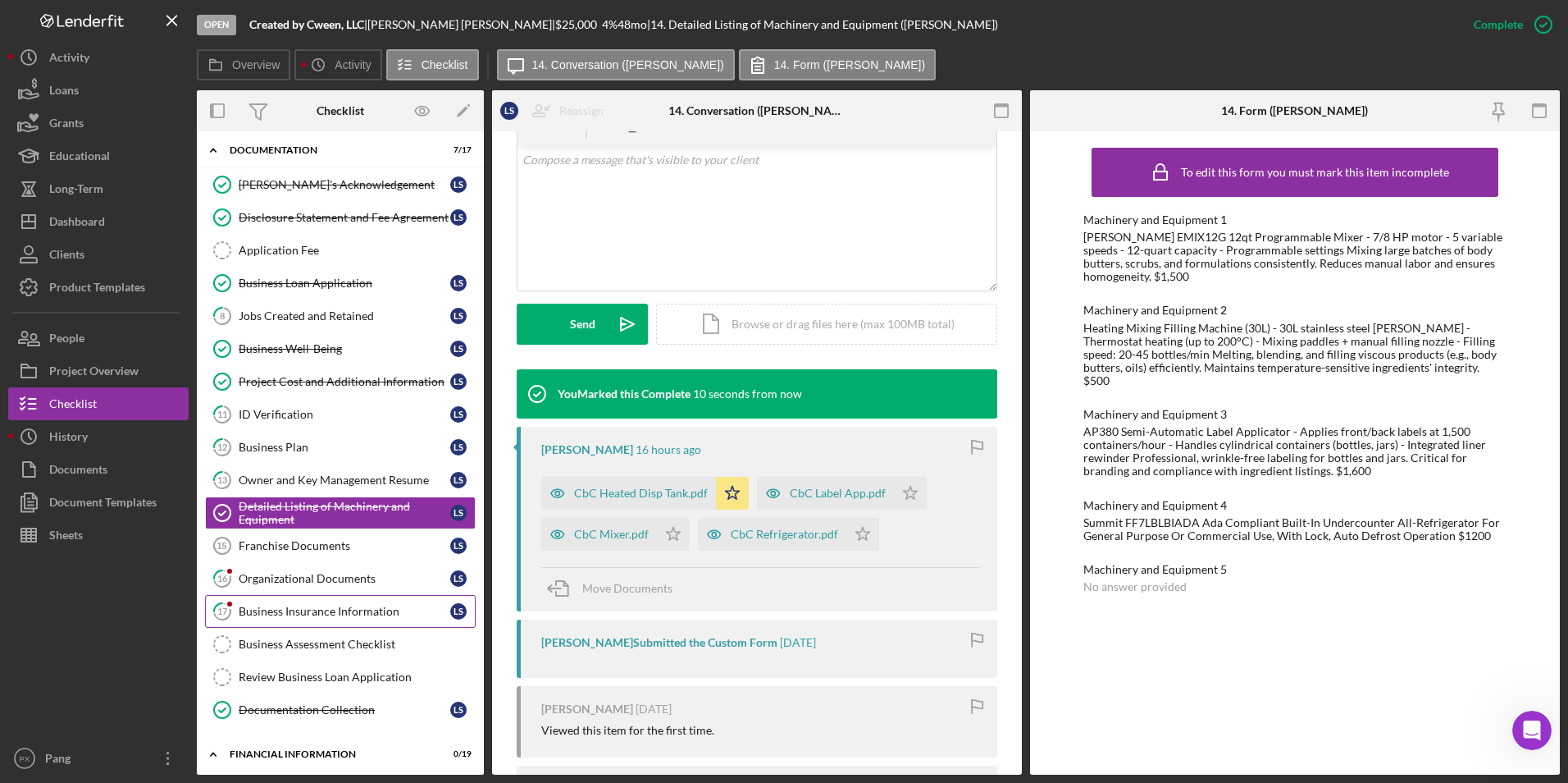
scroll to position [410, 0]
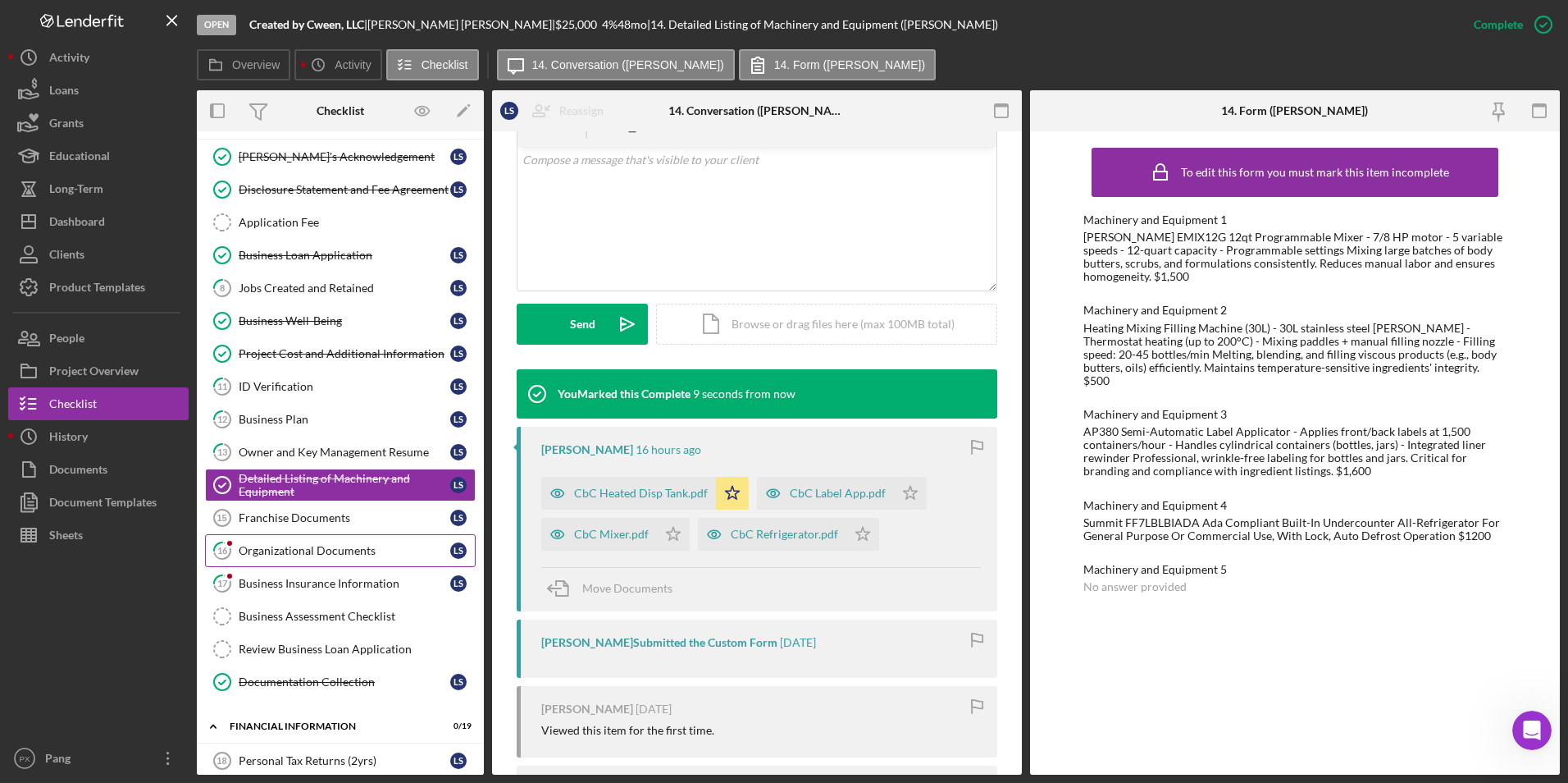
click at [308, 560] on link "16 Organizational Documents L S" at bounding box center [340, 550] width 270 height 33
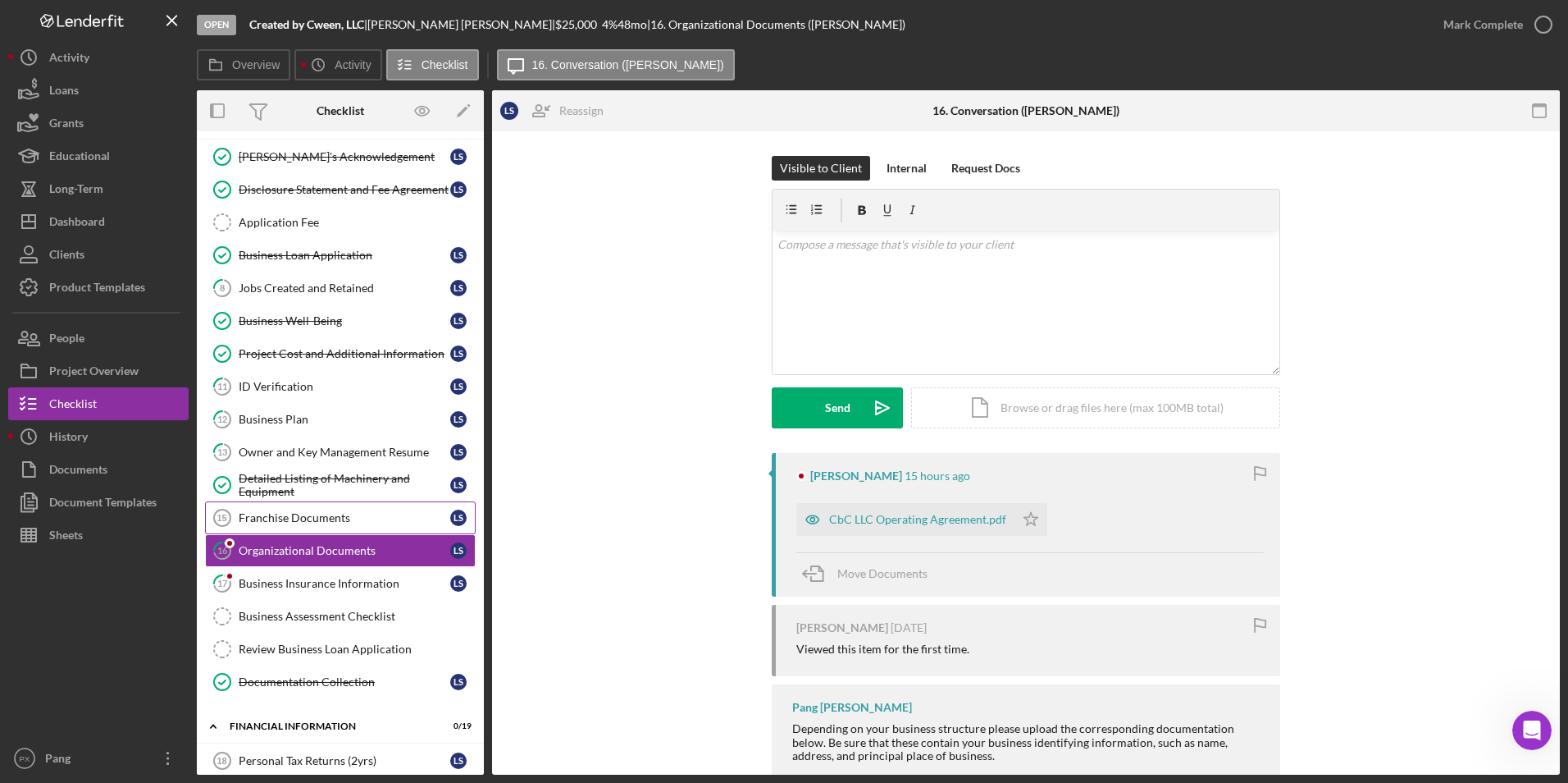
click at [328, 523] on div "Franchise Documents" at bounding box center [344, 517] width 212 height 13
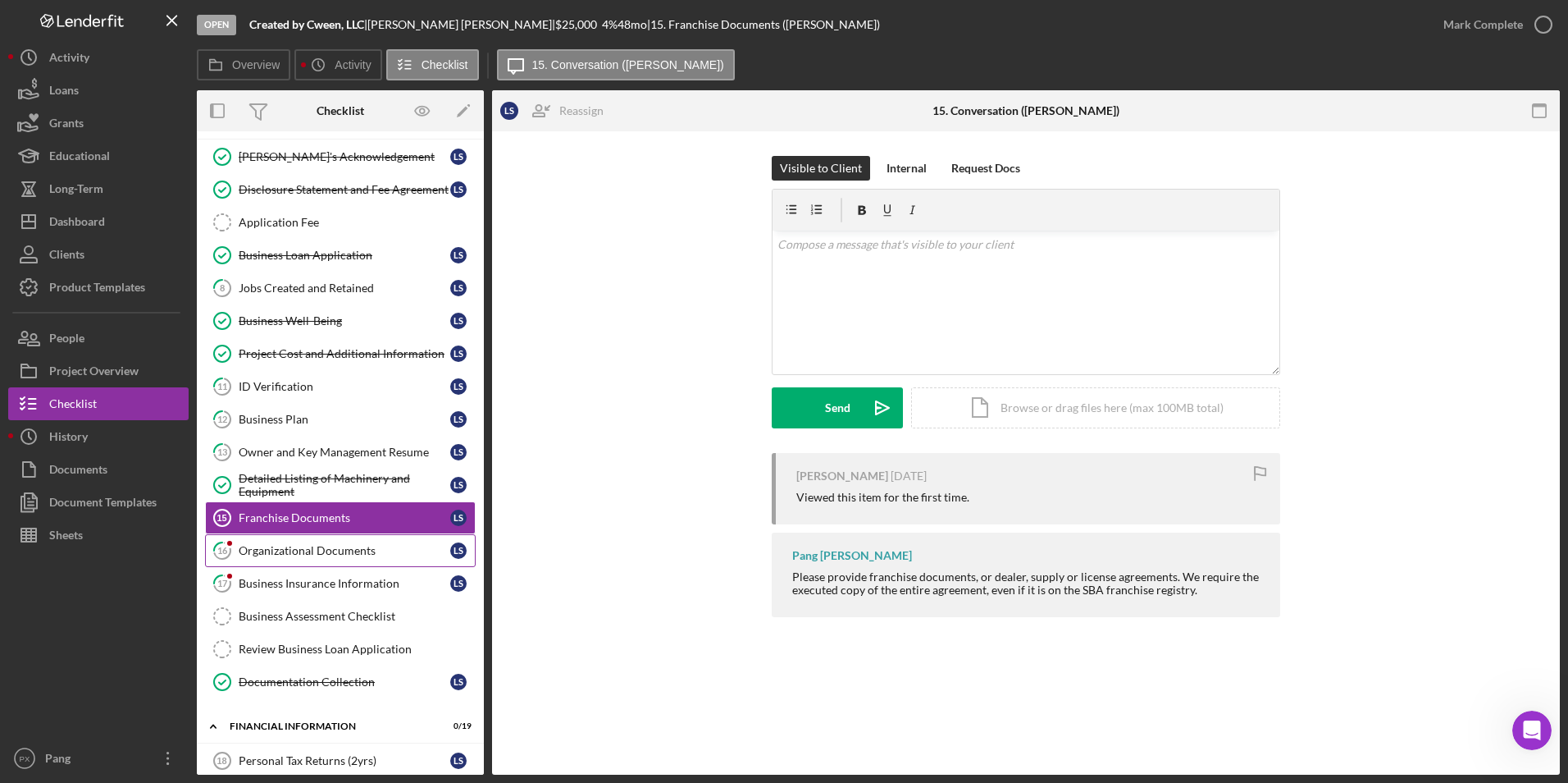
click at [319, 551] on div "Organizational Documents" at bounding box center [344, 550] width 212 height 13
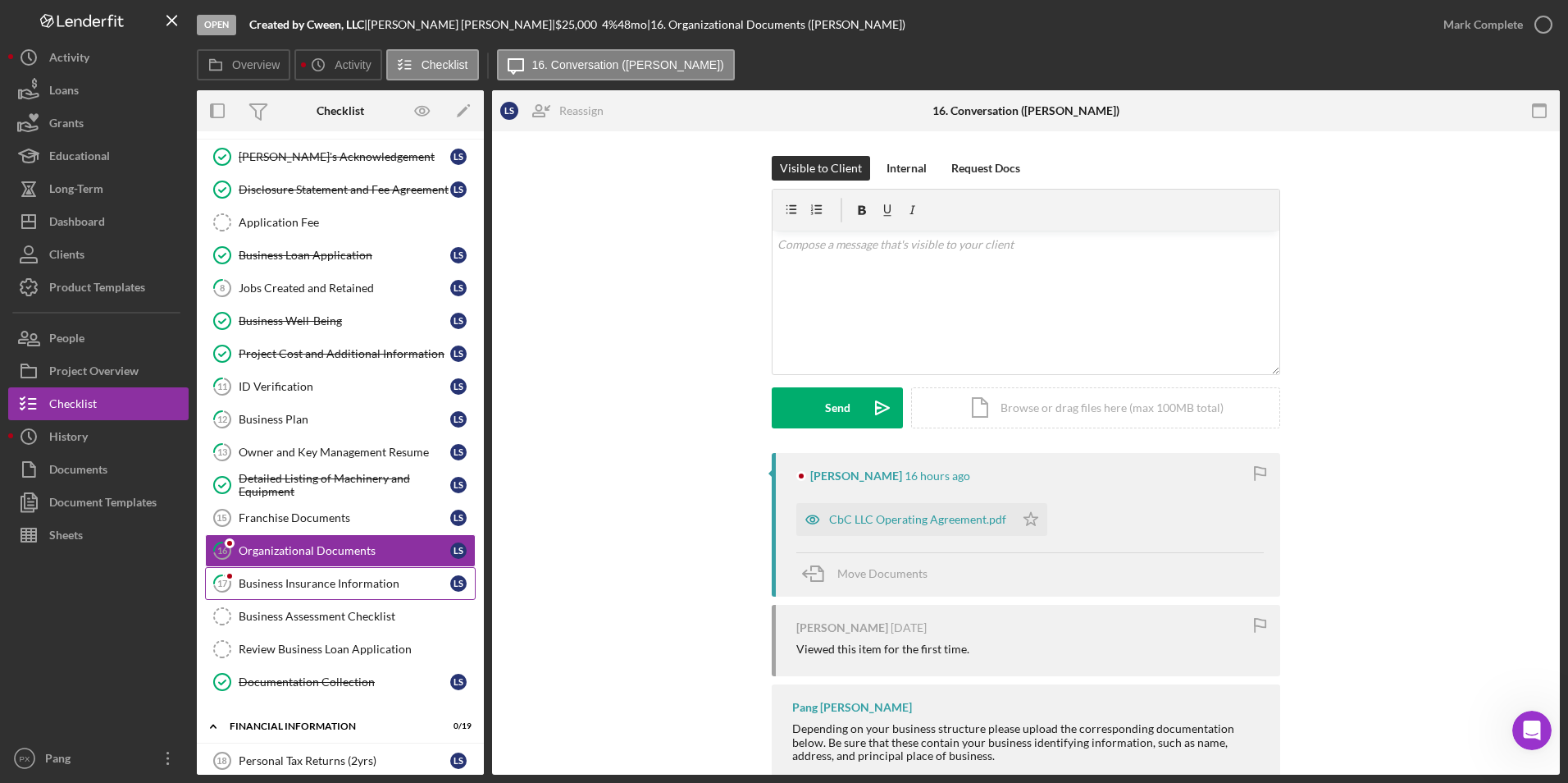
scroll to position [493, 0]
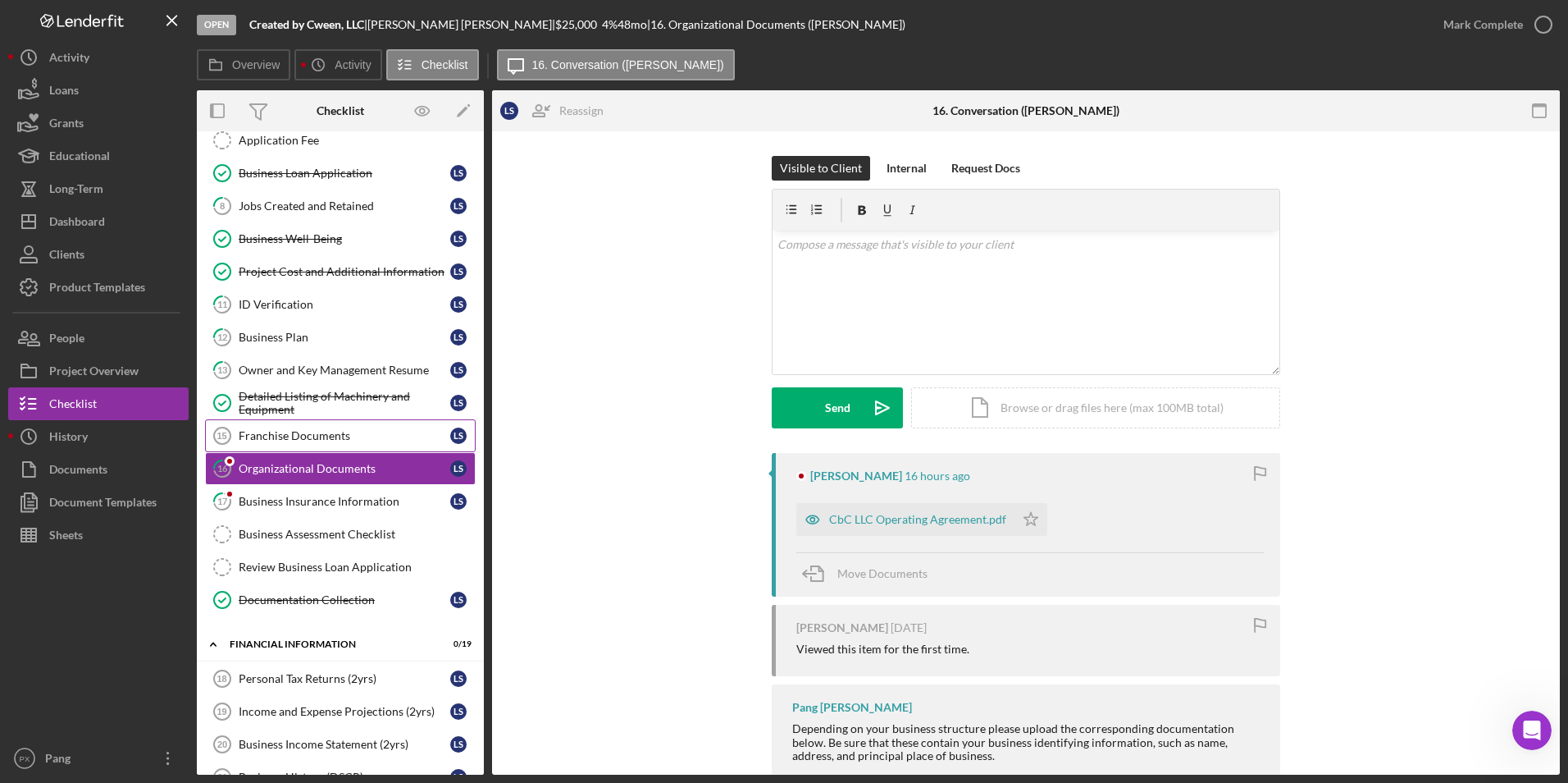
click at [340, 448] on link "Franchise Documents 15 Franchise Documents L S" at bounding box center [340, 436] width 270 height 33
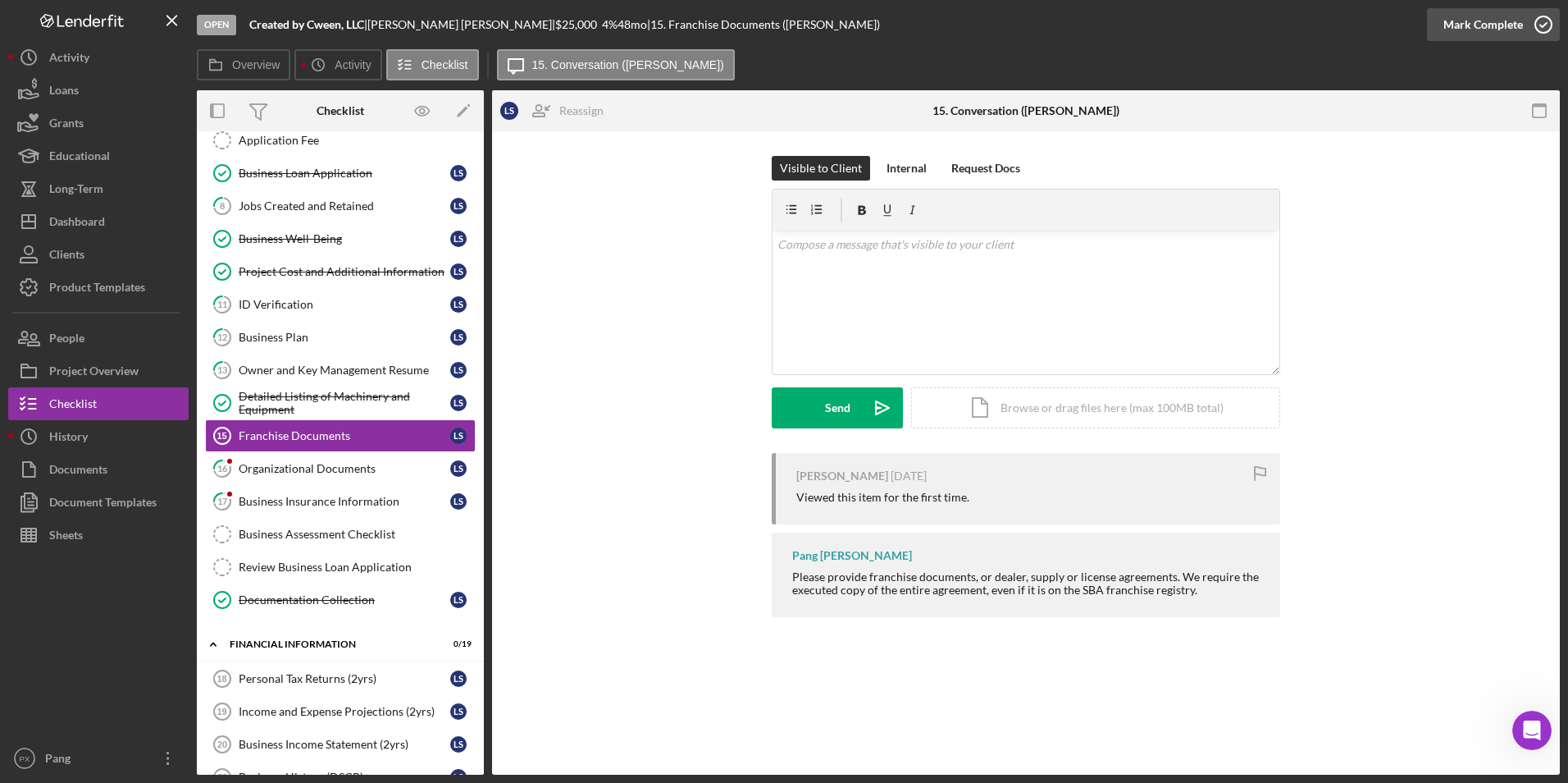
click at [1542, 26] on icon "button" at bounding box center [1544, 25] width 41 height 41
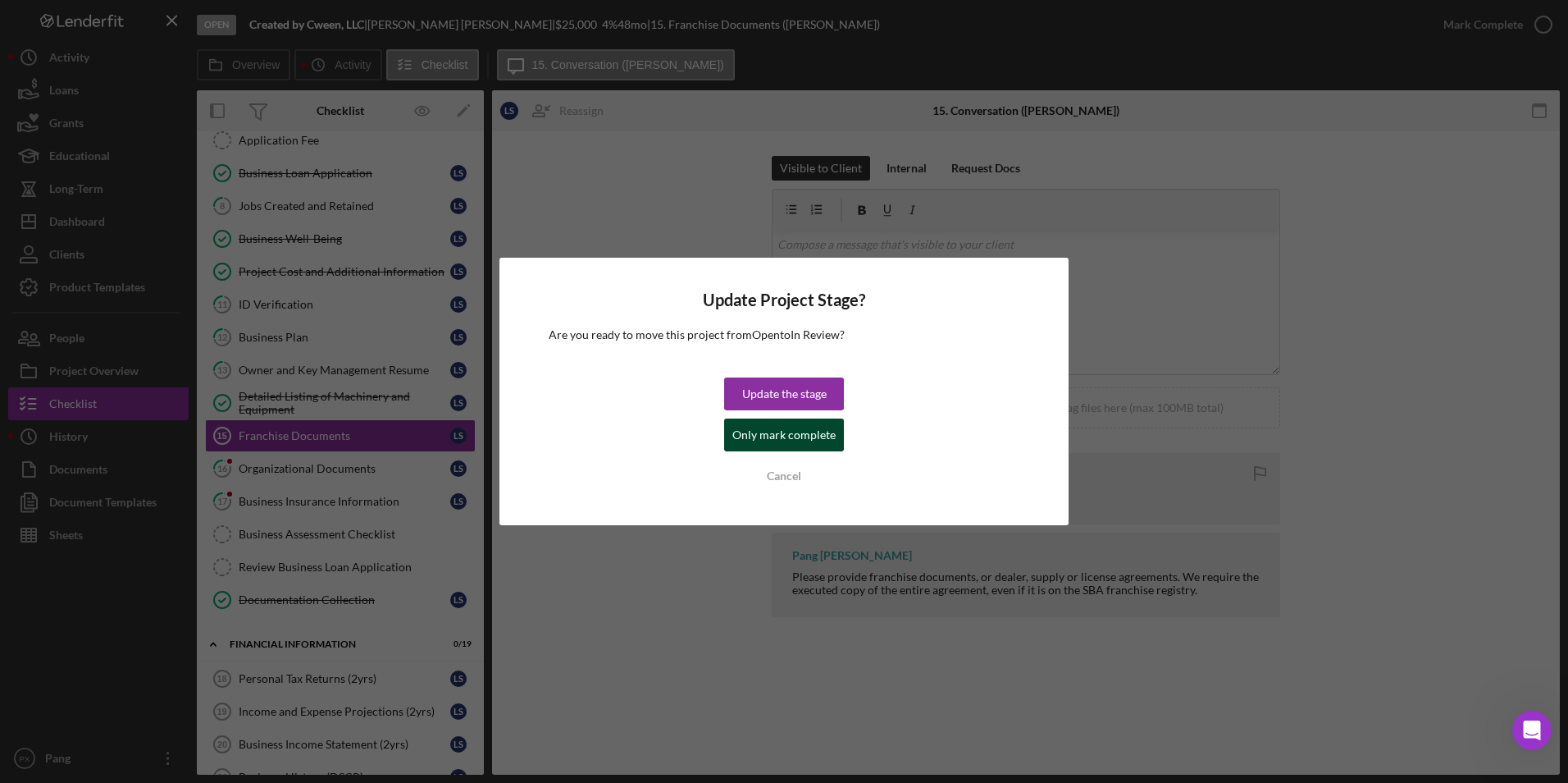
click at [807, 436] on div "Only mark complete" at bounding box center [784, 435] width 103 height 33
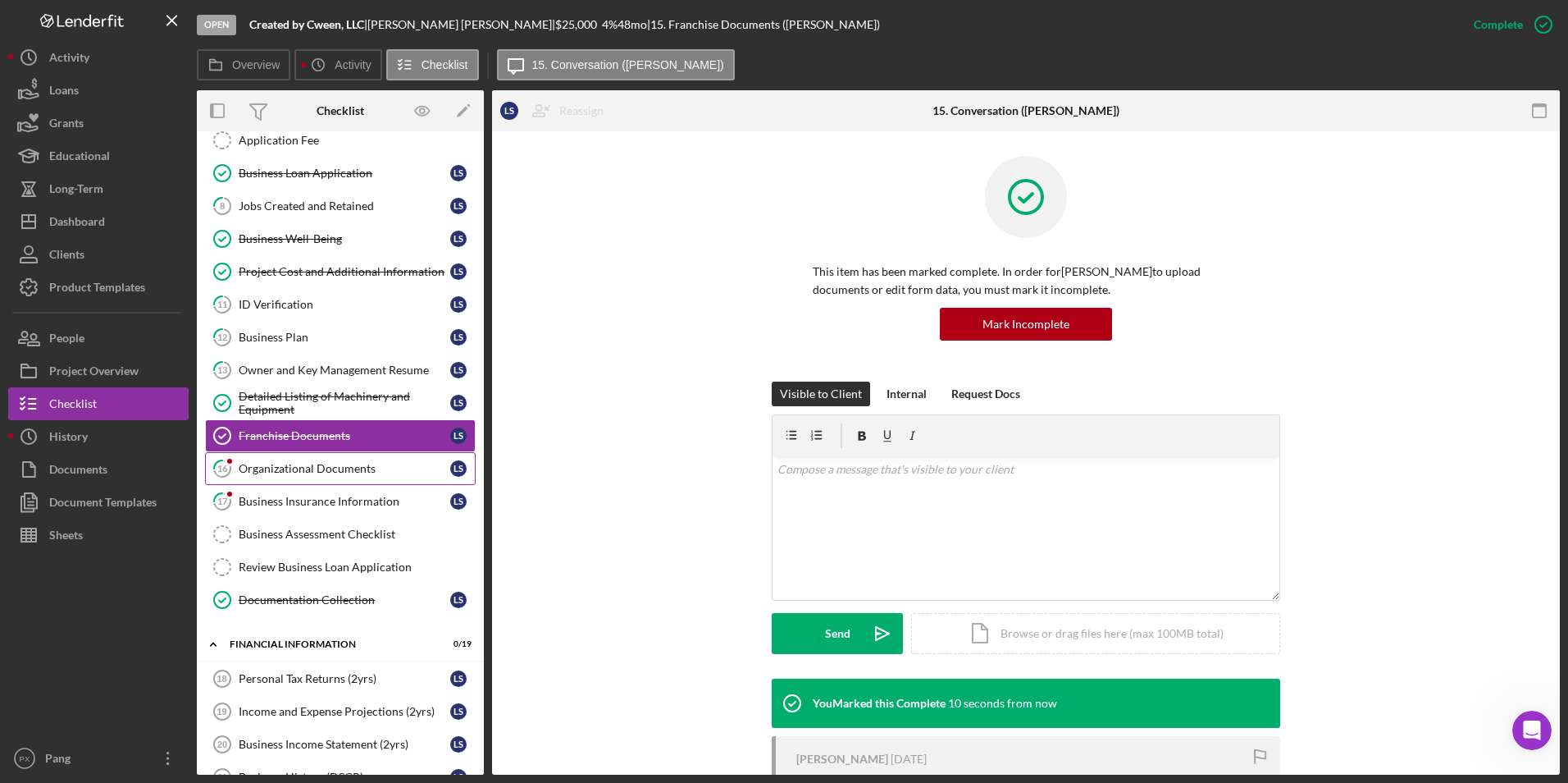
click at [250, 474] on div "Organizational Documents" at bounding box center [344, 468] width 212 height 13
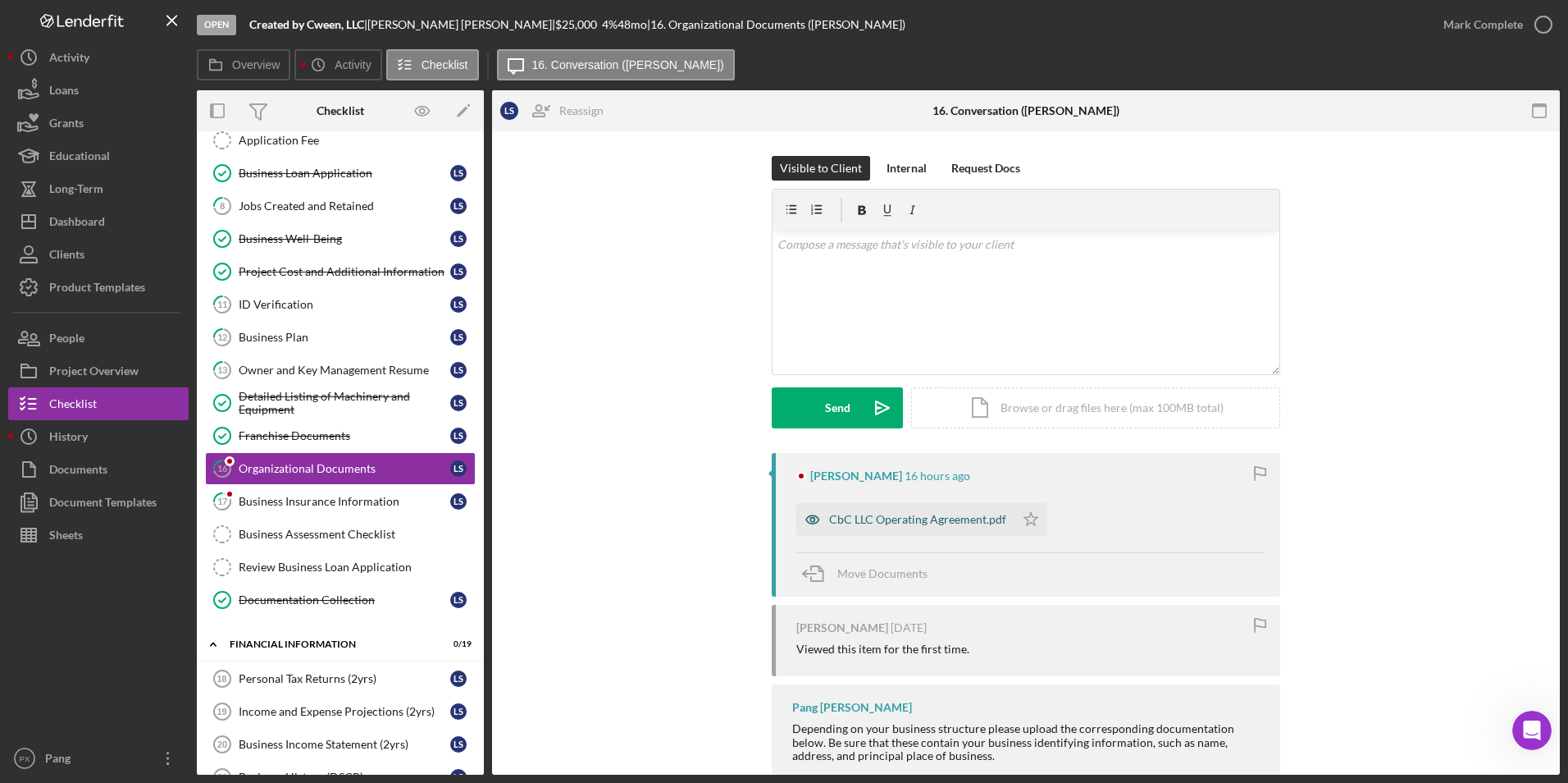
click at [902, 528] on div "CbC LLC Operating Agreement.pdf" at bounding box center [905, 519] width 218 height 33
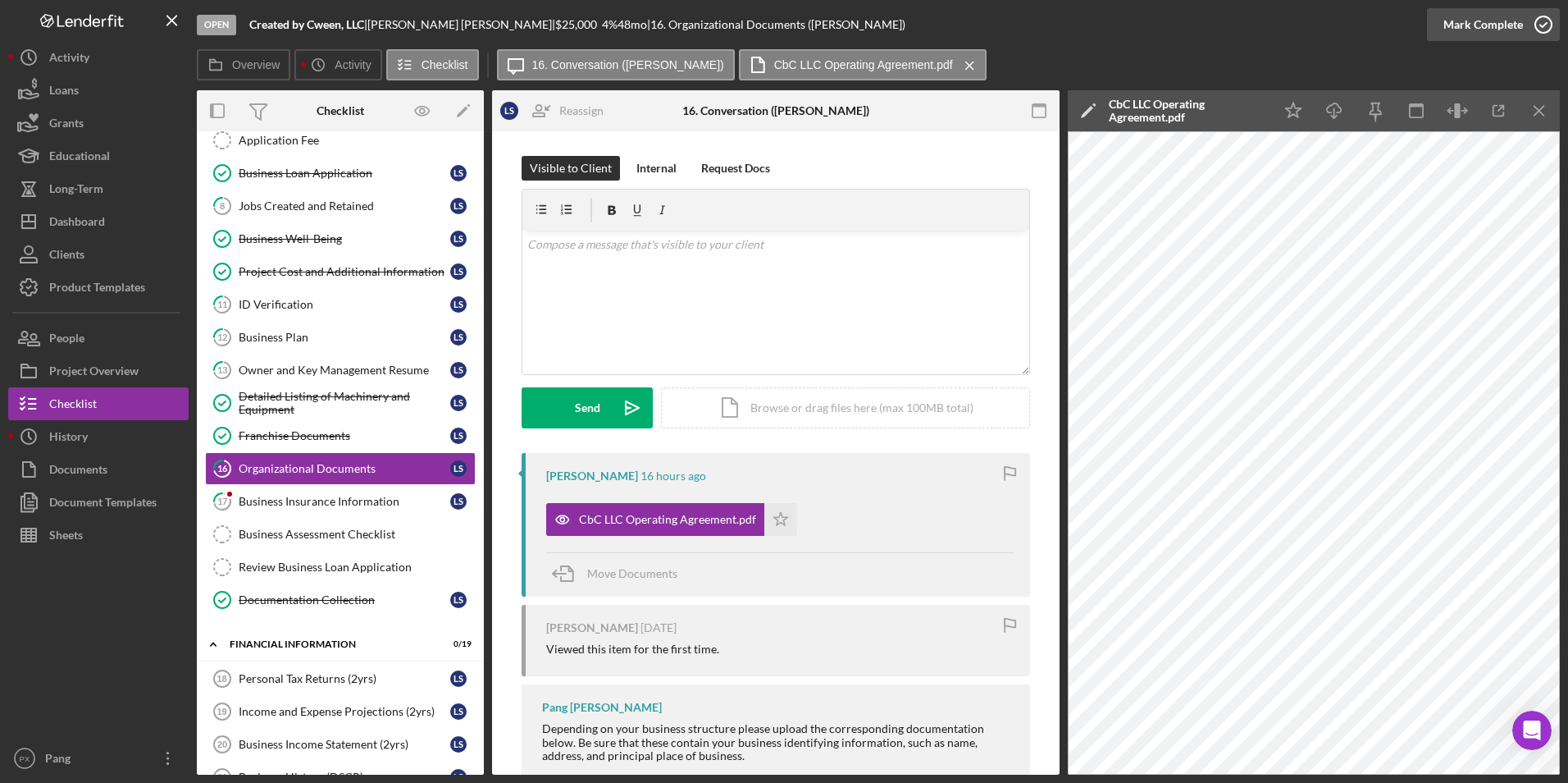
click at [1539, 21] on icon "button" at bounding box center [1544, 25] width 41 height 41
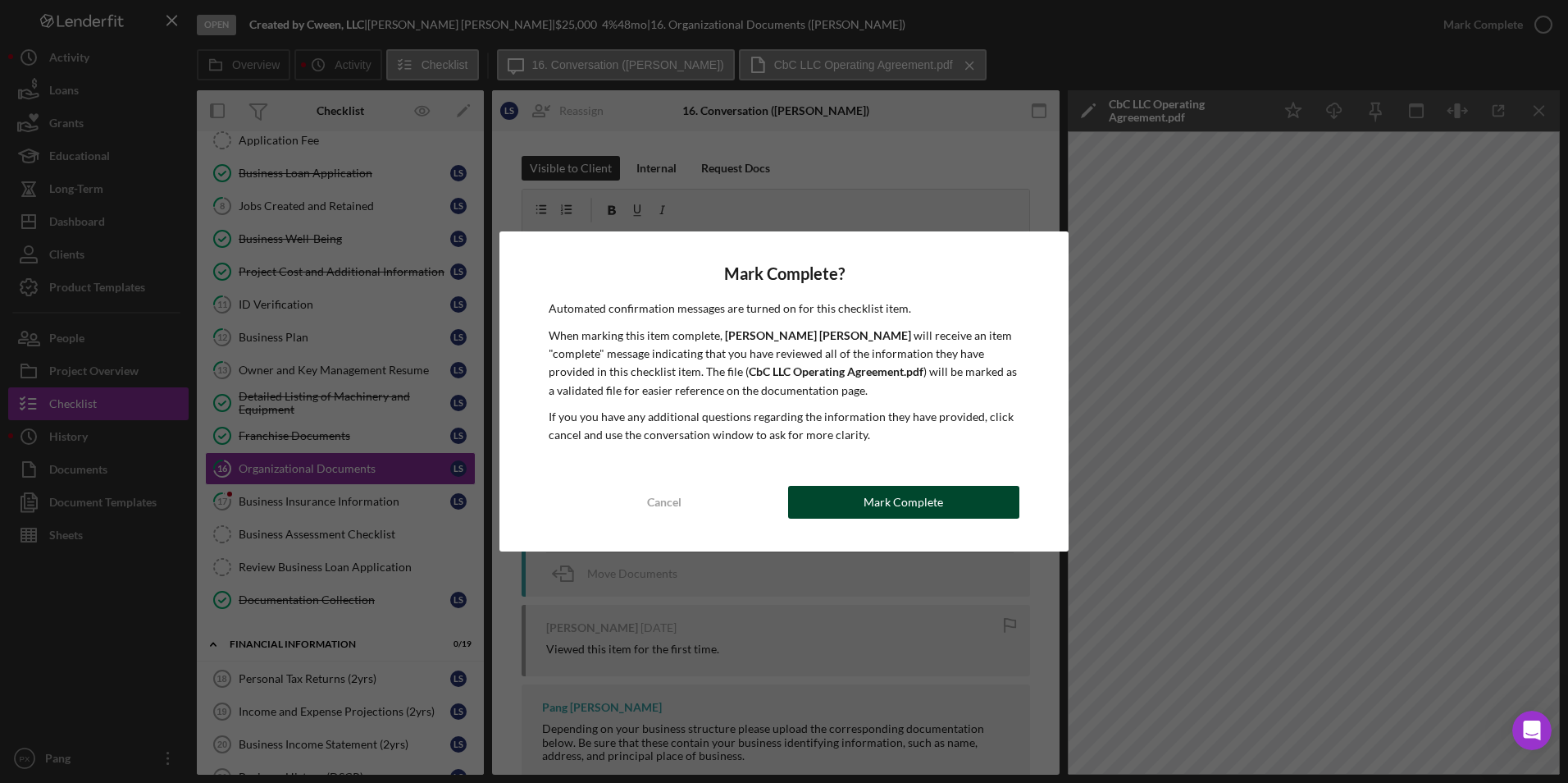
click at [885, 500] on div "Mark Complete" at bounding box center [903, 502] width 79 height 33
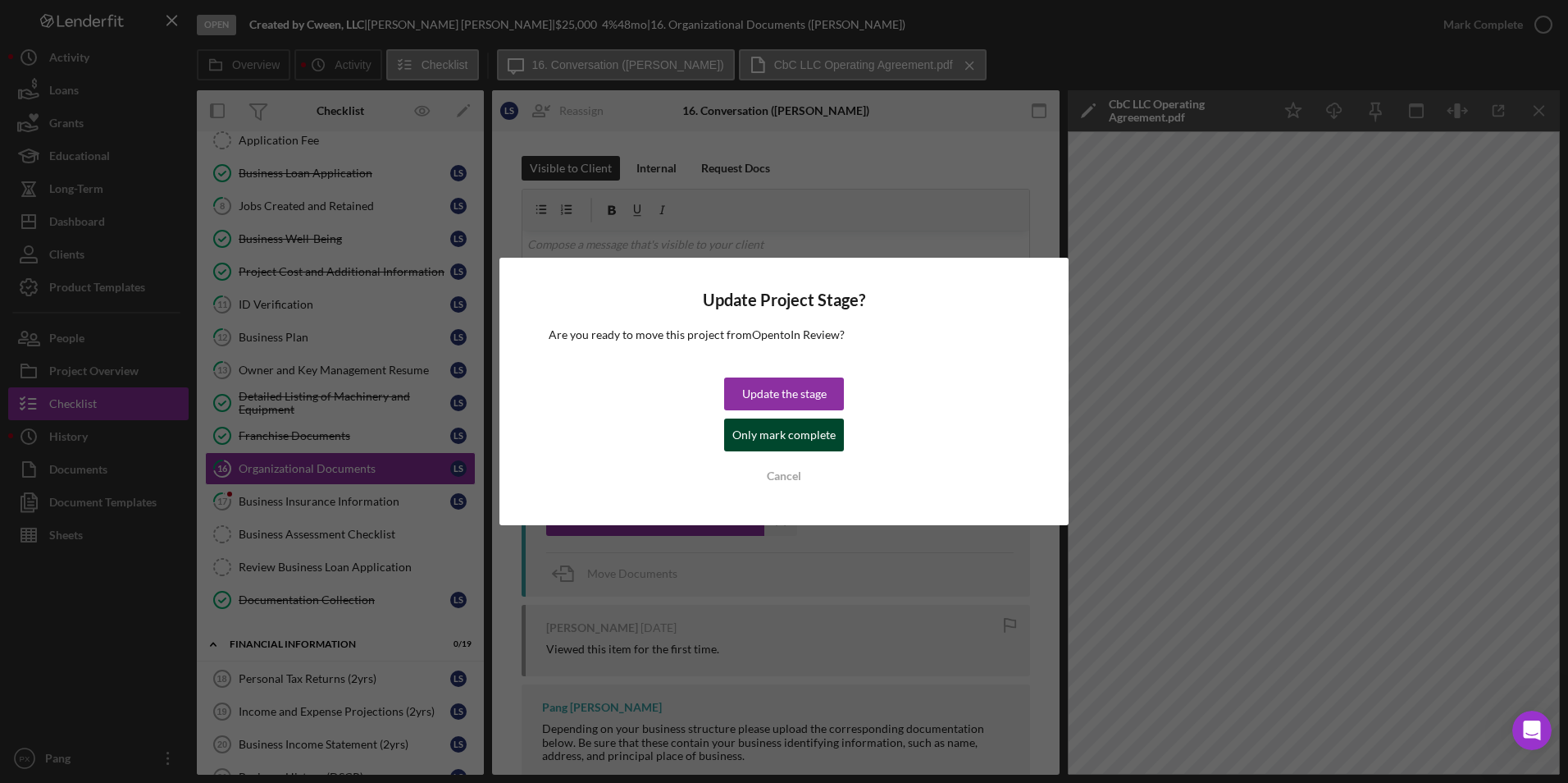
click at [778, 439] on div "Only mark complete" at bounding box center [784, 435] width 103 height 33
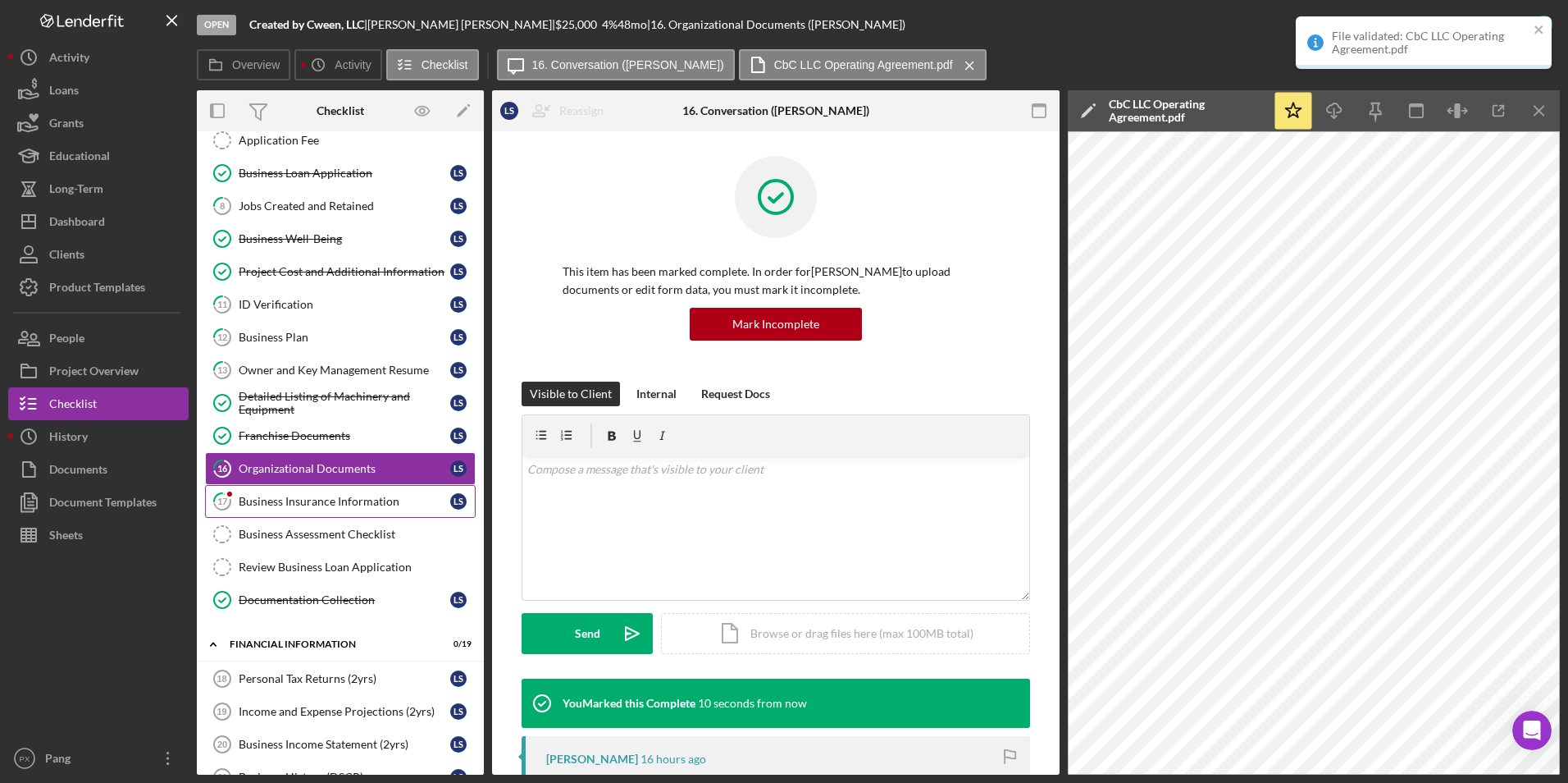
click at [294, 509] on link "17 Business Insurance Information L S" at bounding box center [340, 501] width 270 height 33
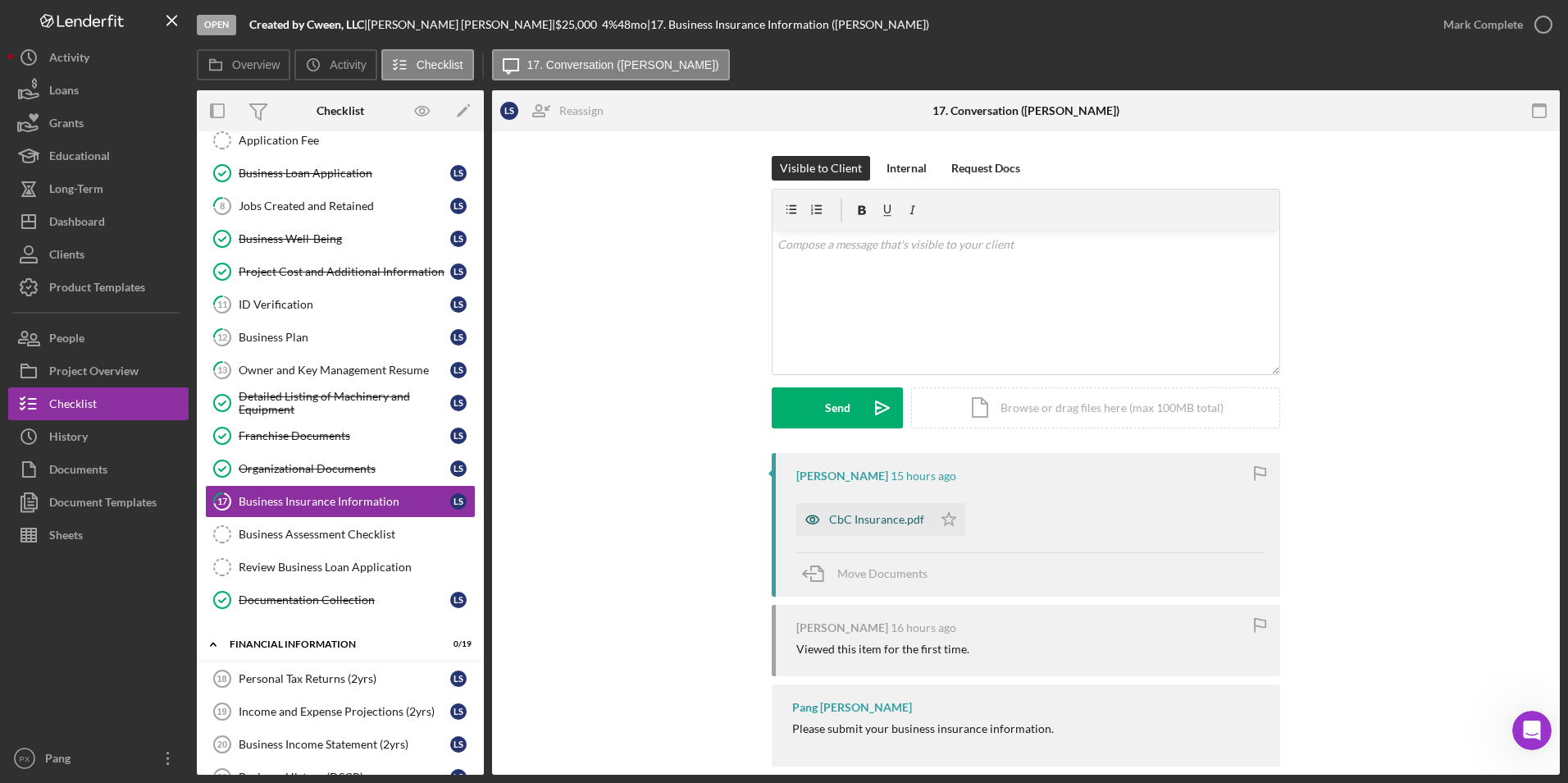
click at [843, 523] on div "CbC Insurance.pdf" at bounding box center [877, 519] width 96 height 13
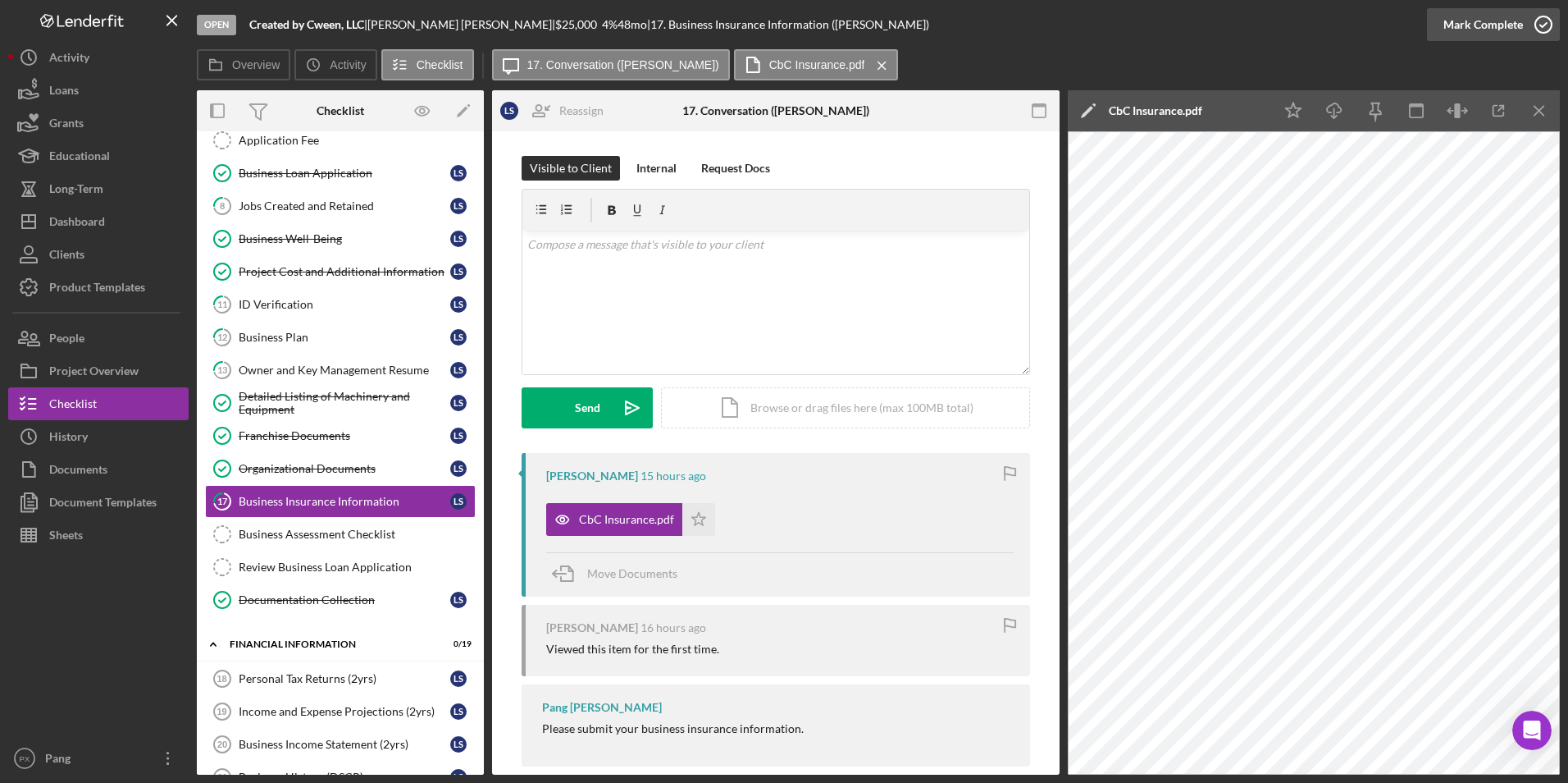
click at [1544, 32] on circle "button" at bounding box center [1543, 24] width 16 height 16
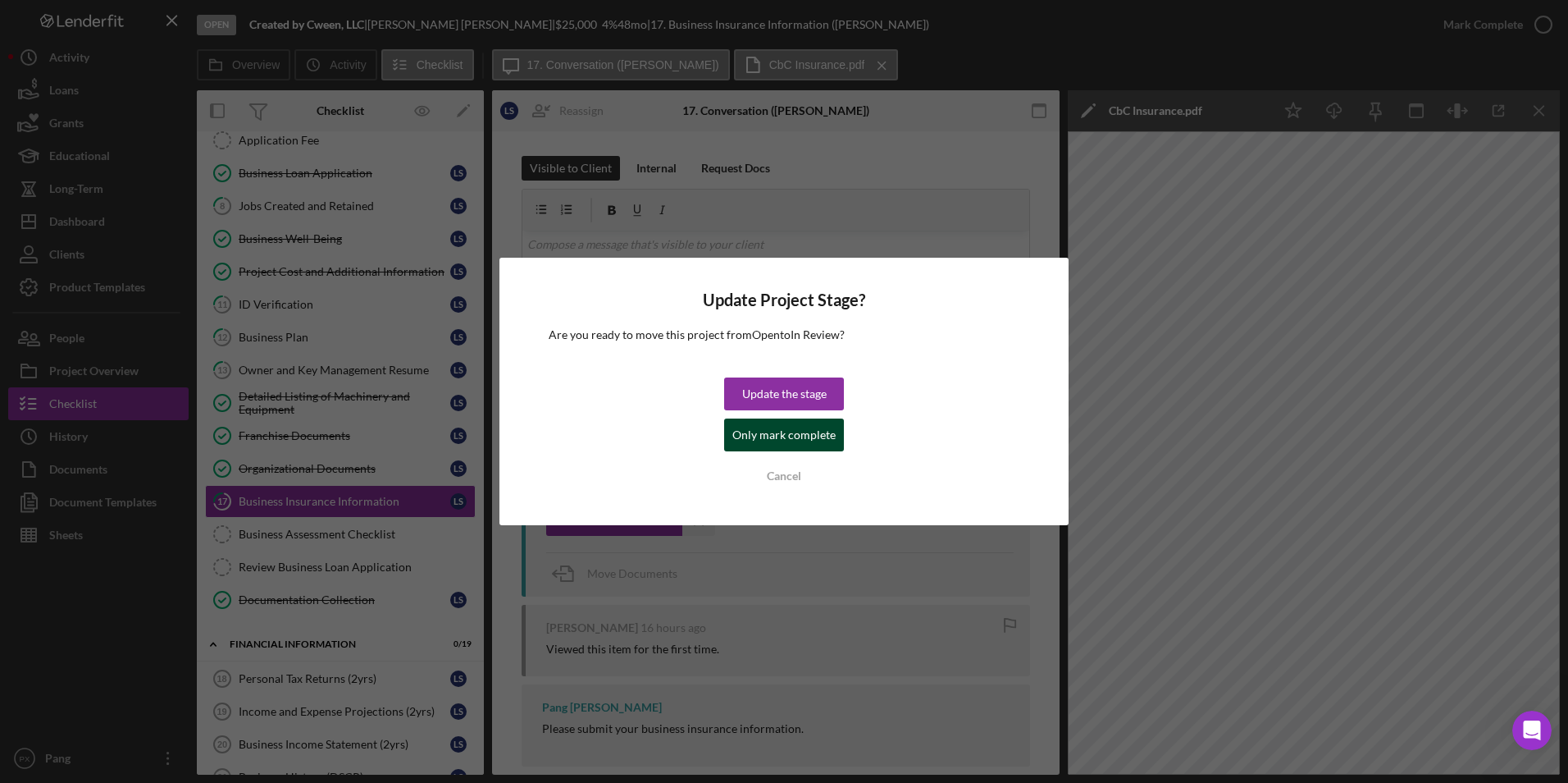
click at [822, 432] on div "Only mark complete" at bounding box center [784, 435] width 103 height 33
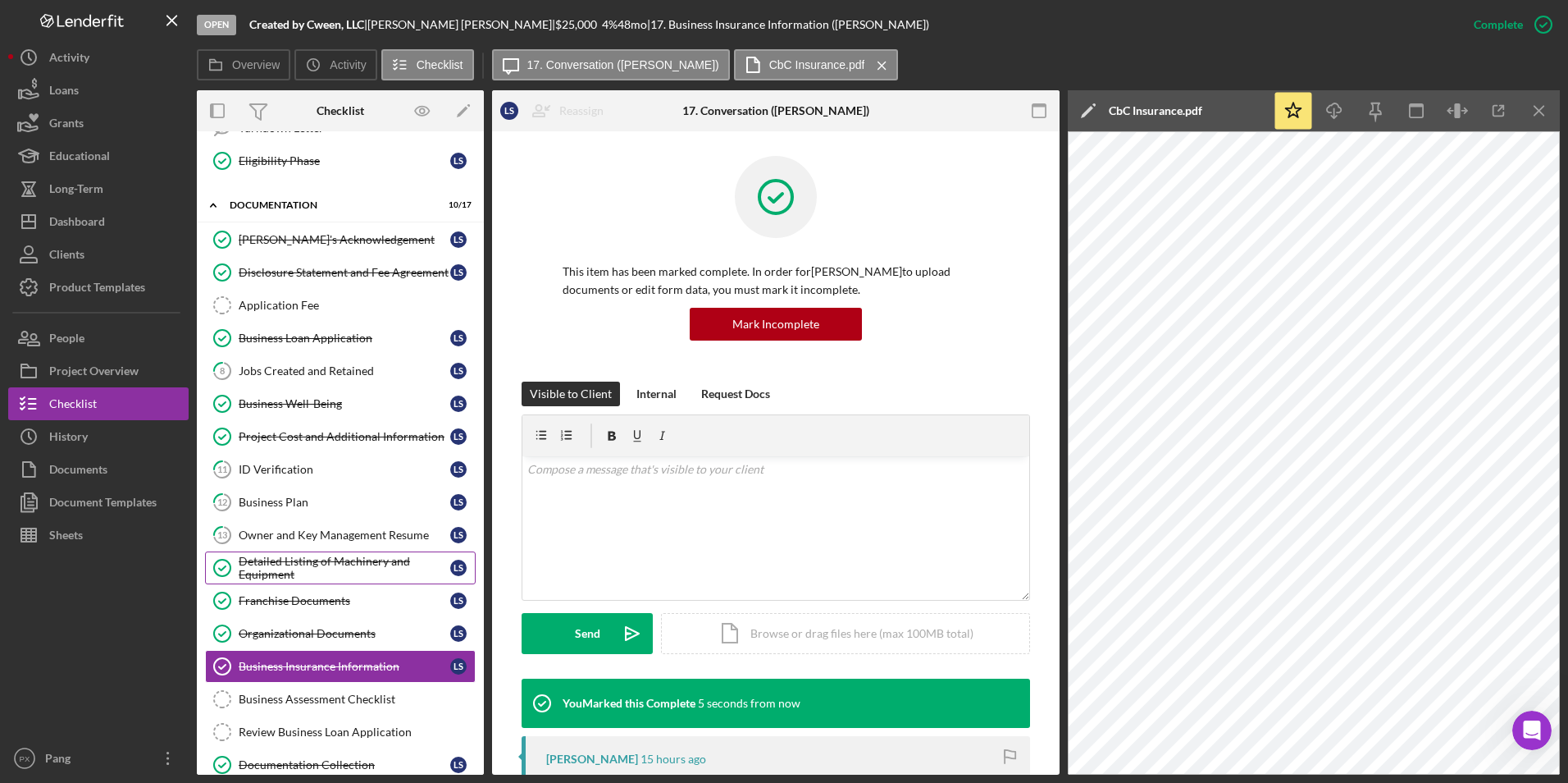
scroll to position [575, 0]
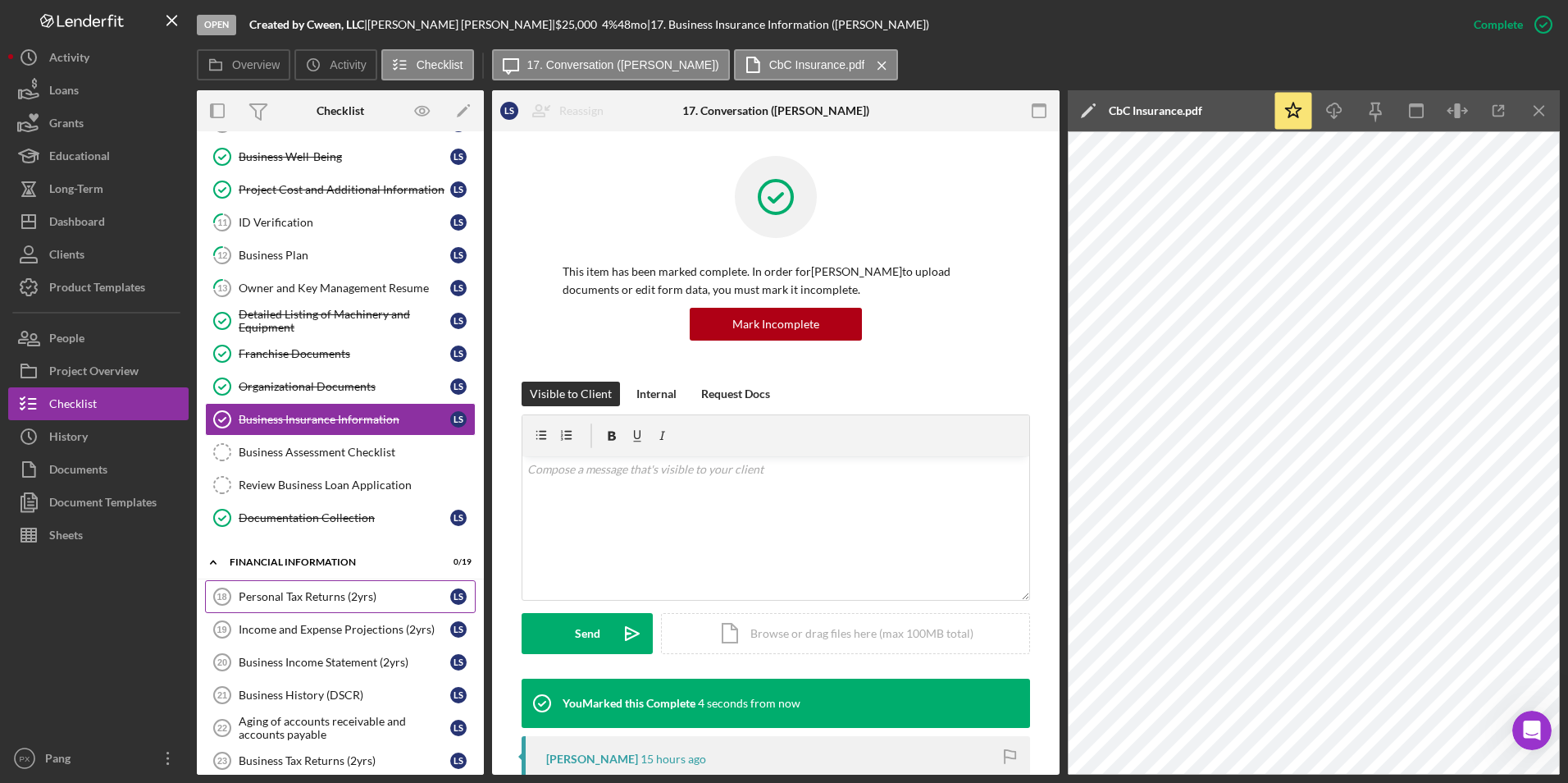
click at [290, 598] on div "Personal Tax Returns (2yrs)" at bounding box center [344, 596] width 212 height 13
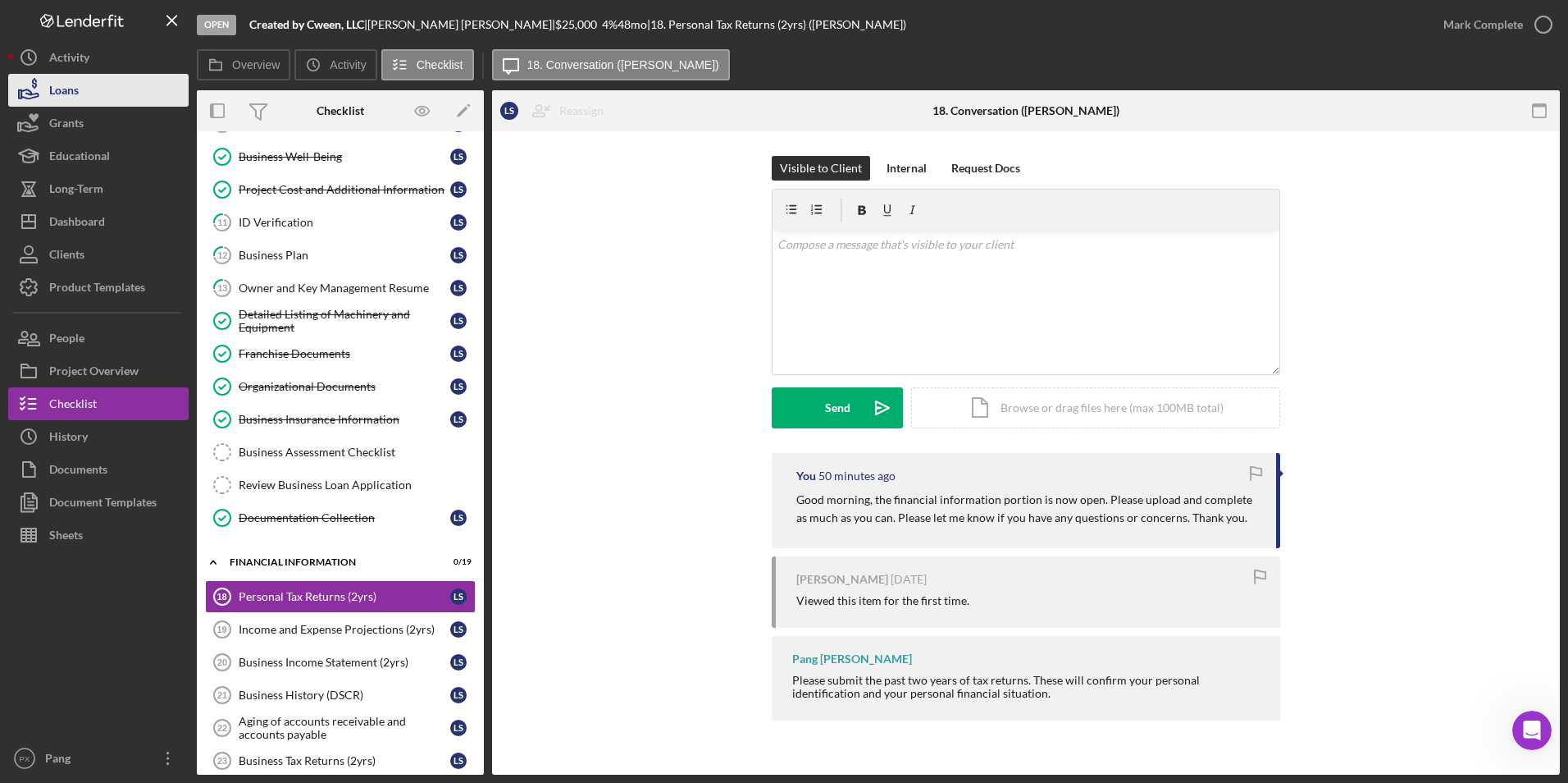
click at [105, 97] on button "Loans" at bounding box center [99, 90] width 181 height 33
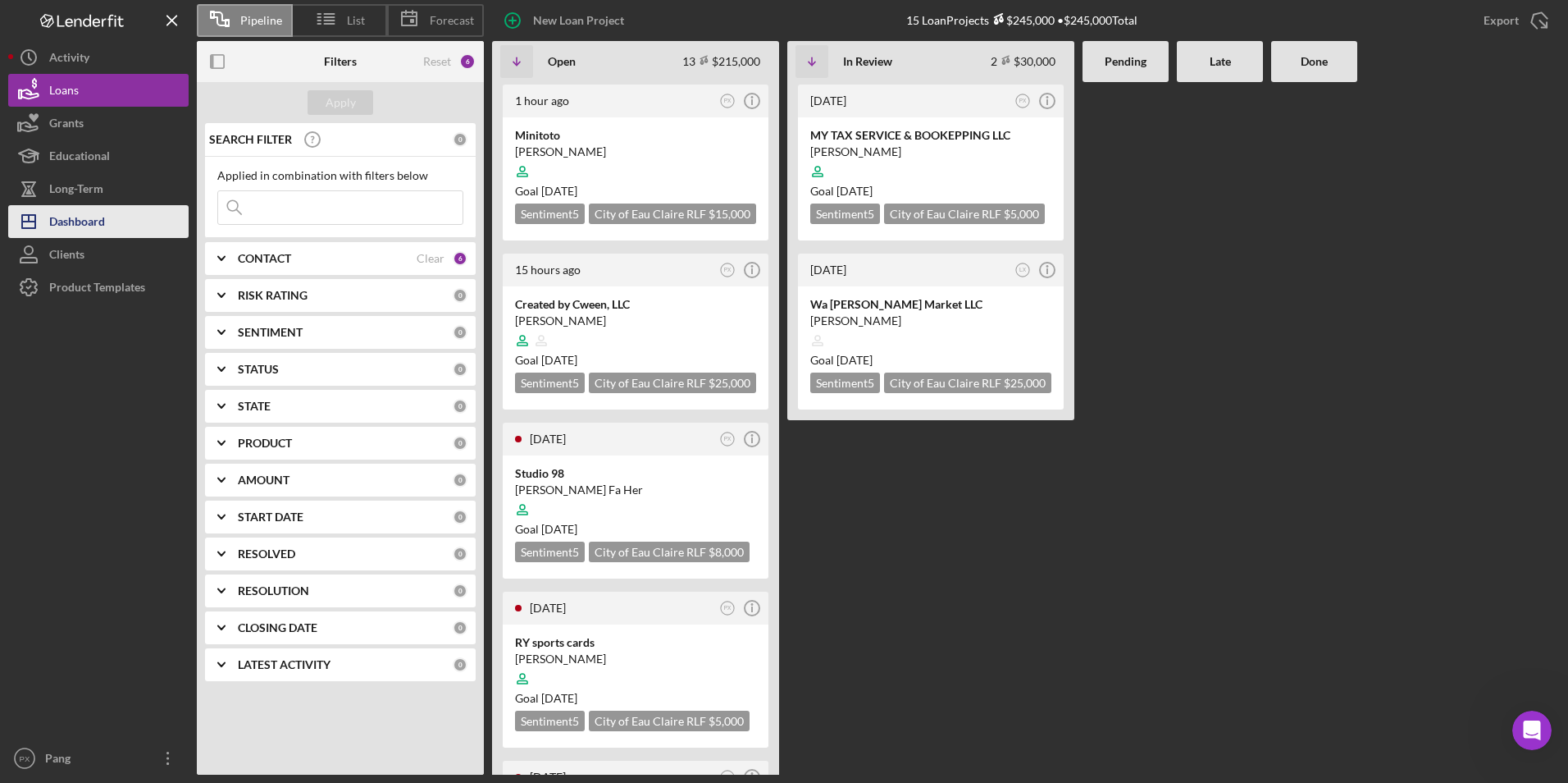
click at [76, 214] on div "Dashboard" at bounding box center [77, 223] width 56 height 37
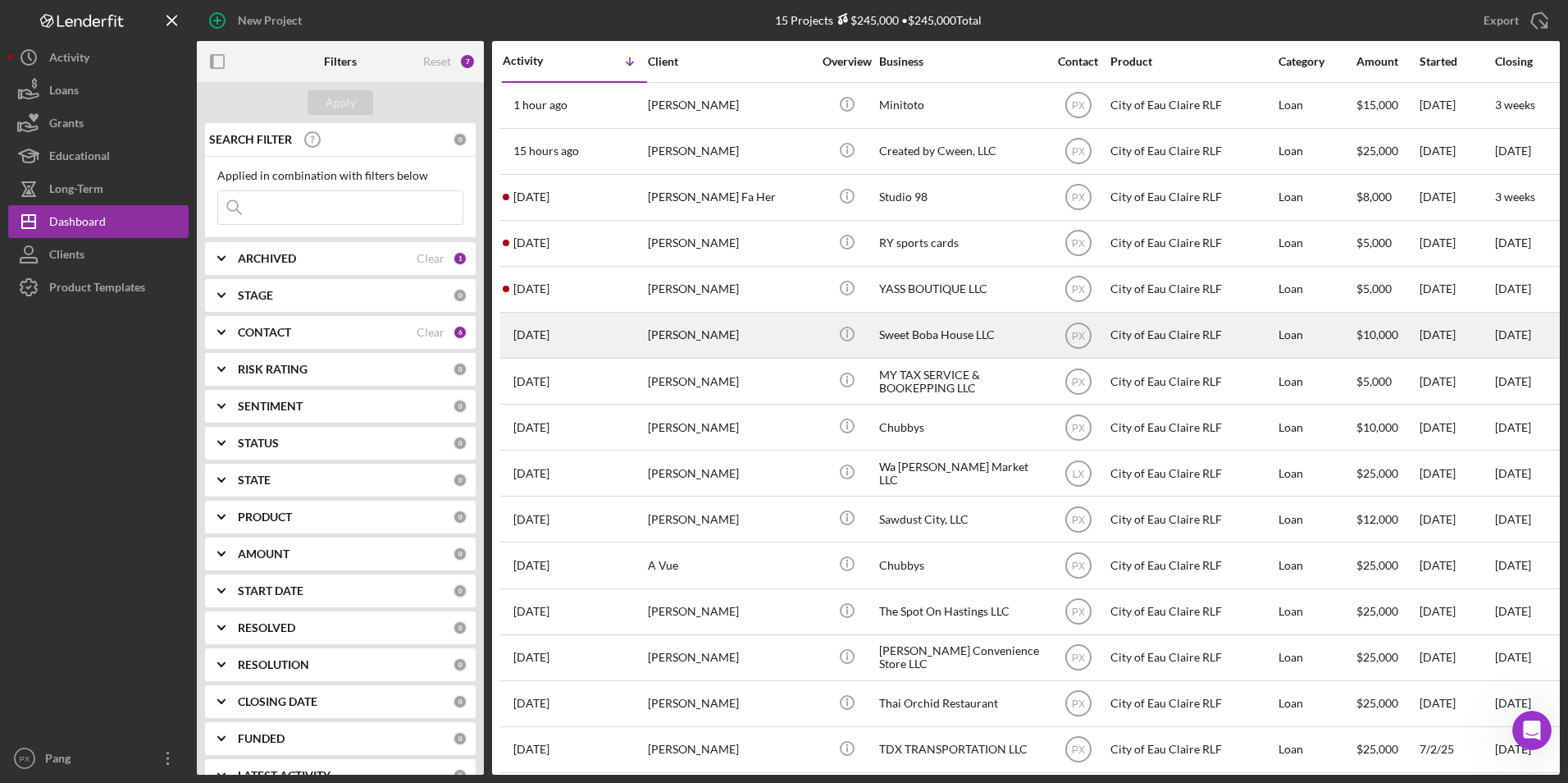
click at [665, 336] on div "[PERSON_NAME]" at bounding box center [730, 335] width 164 height 43
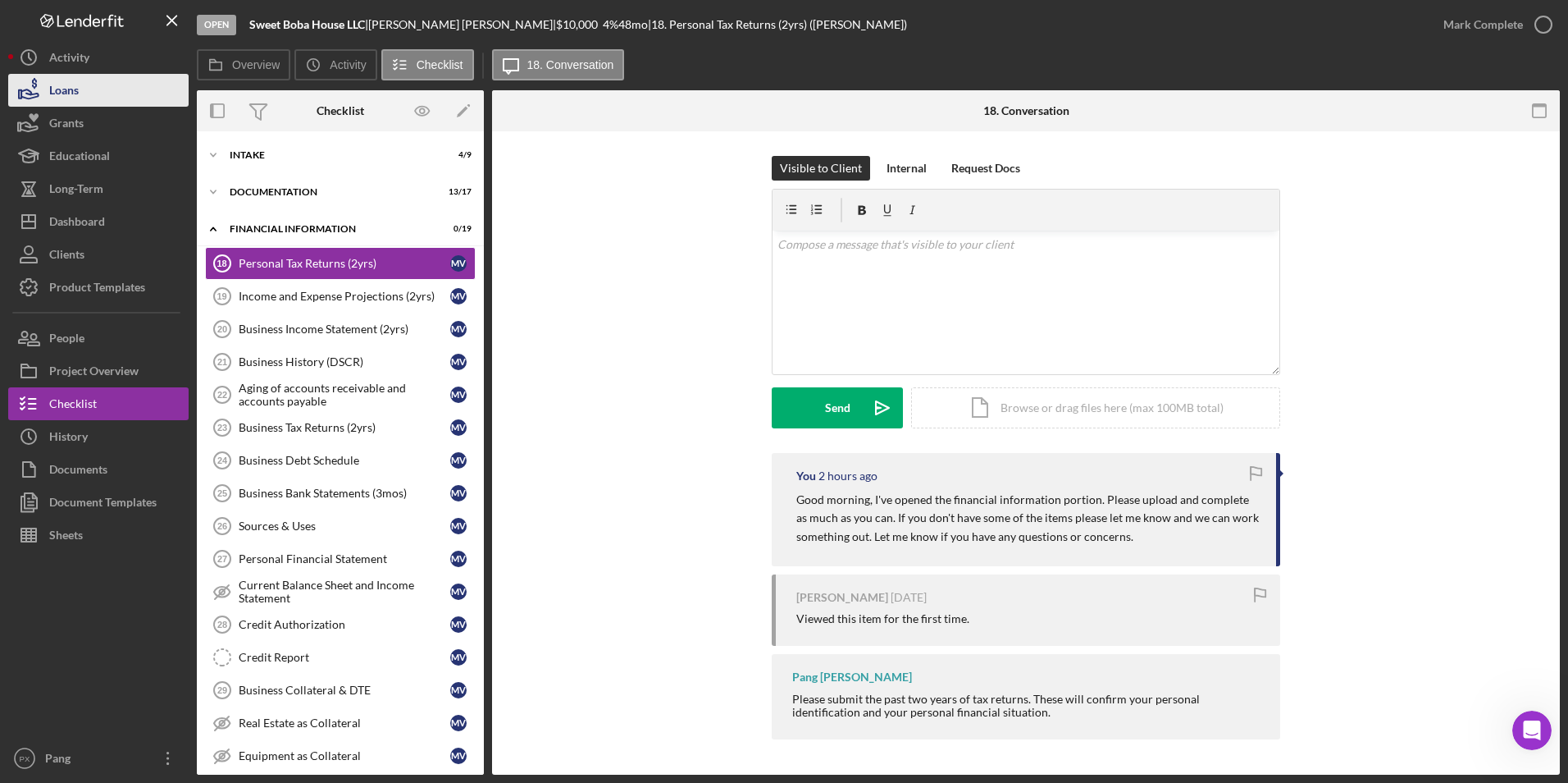
click at [84, 78] on button "Loans" at bounding box center [99, 90] width 181 height 33
